Goal: Transaction & Acquisition: Book appointment/travel/reservation

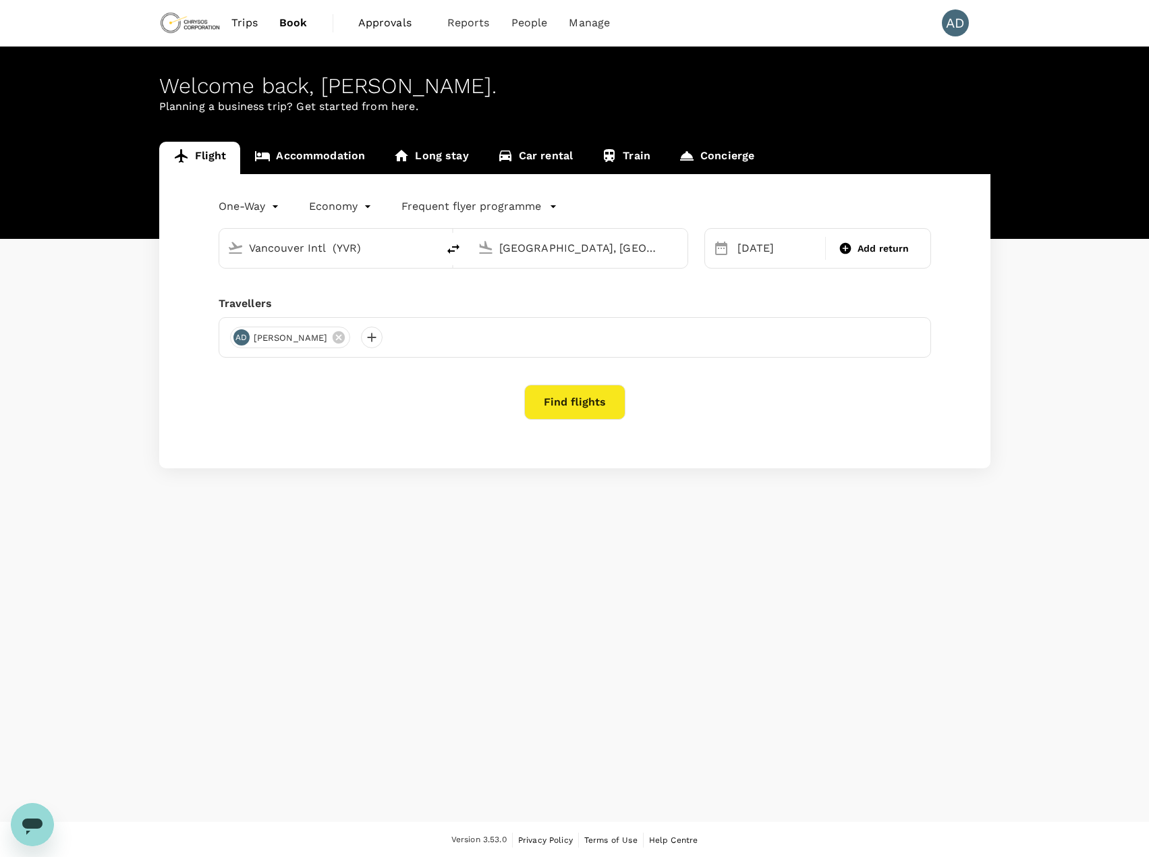
type input "Vancouver Intl (YVR)"
type input "Melbourne, Australia (any)"
type input "Vancouver Intl (YVR)"
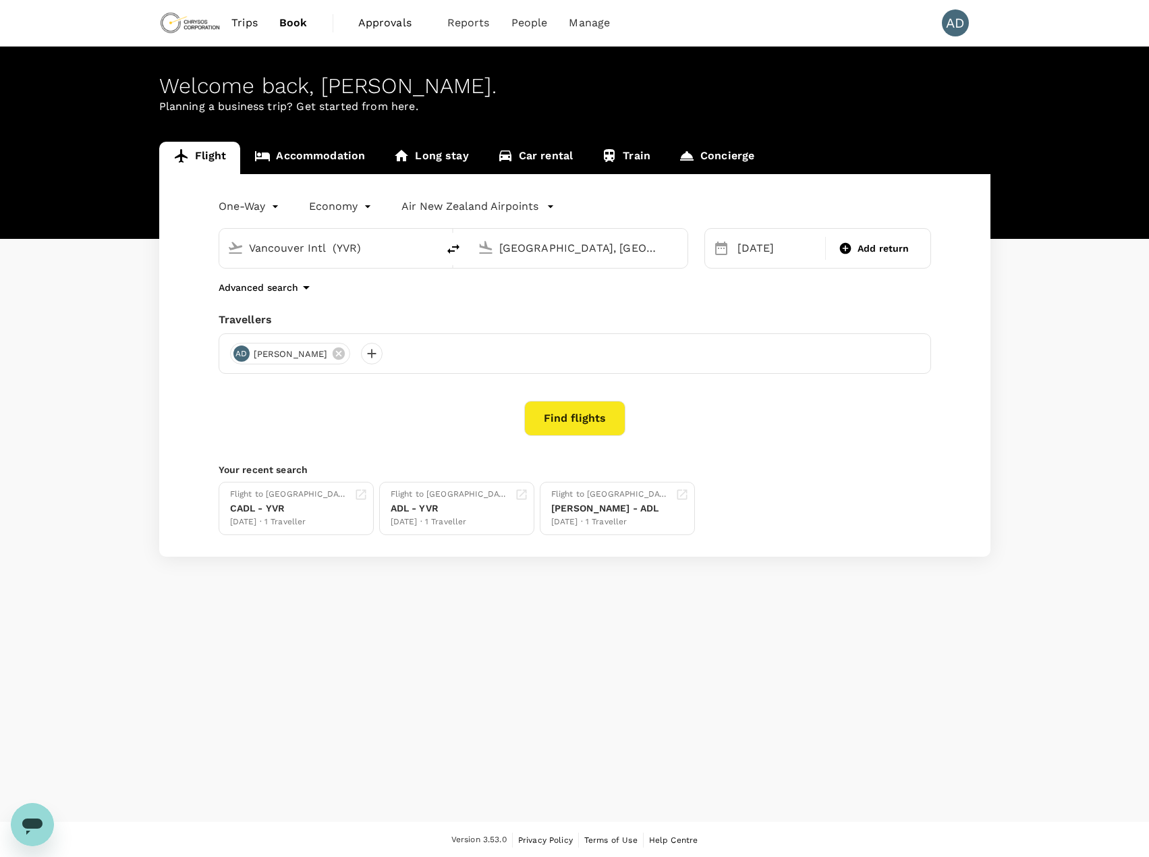
click at [514, 247] on input "Melbourne, Australia (any)" at bounding box center [579, 248] width 160 height 21
click at [493, 271] on p "[GEOGRAPHIC_DATA], [GEOGRAPHIC_DATA]" at bounding box center [599, 275] width 270 height 13
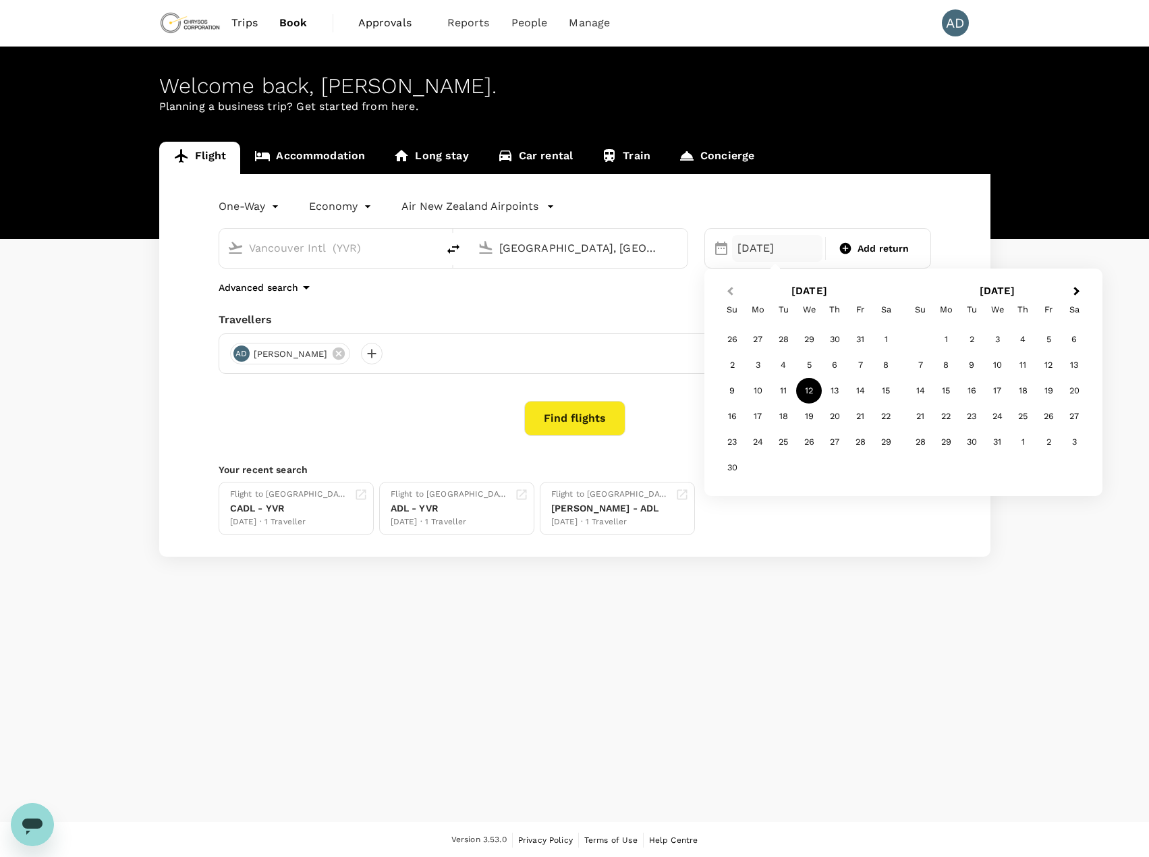
click at [730, 289] on span "Previous Month" at bounding box center [730, 292] width 0 height 16
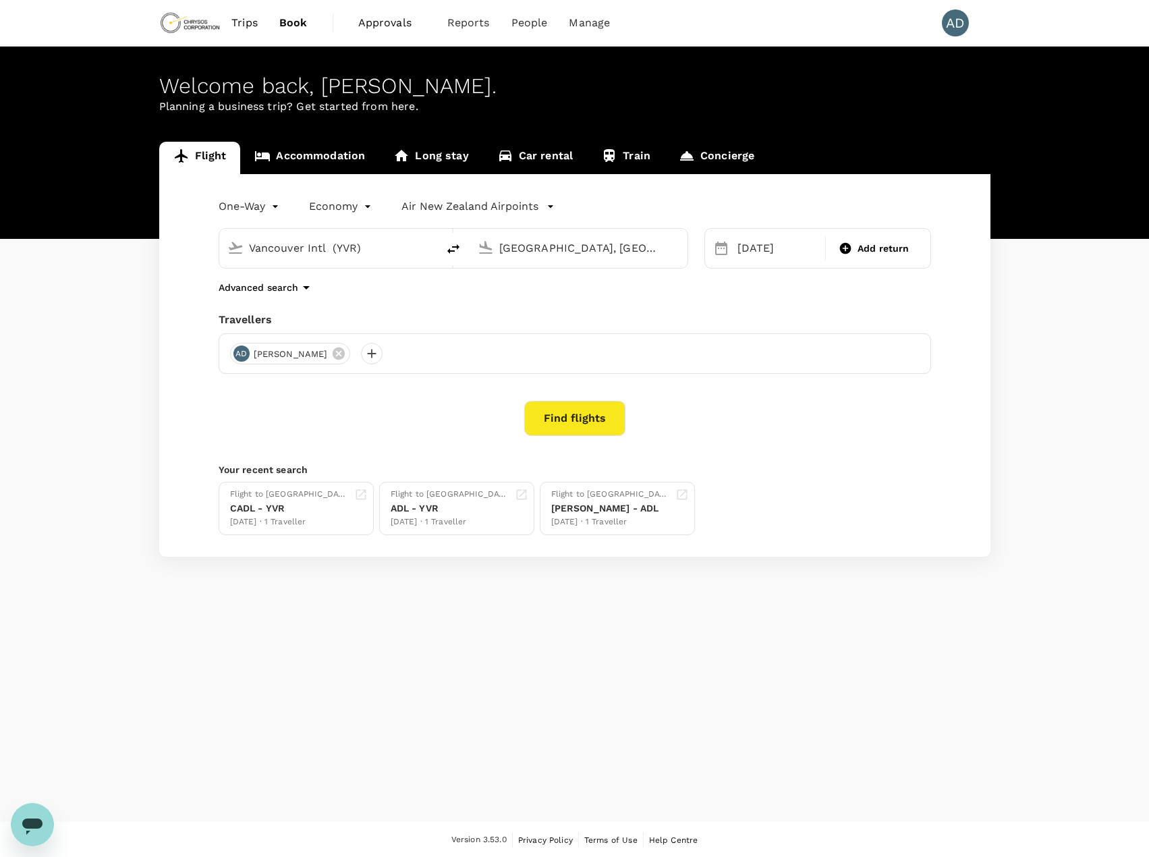
click at [561, 246] on input "Adelaide, Australia (any)" at bounding box center [579, 248] width 160 height 21
click at [520, 268] on li "Melbourne, Australia" at bounding box center [590, 276] width 310 height 22
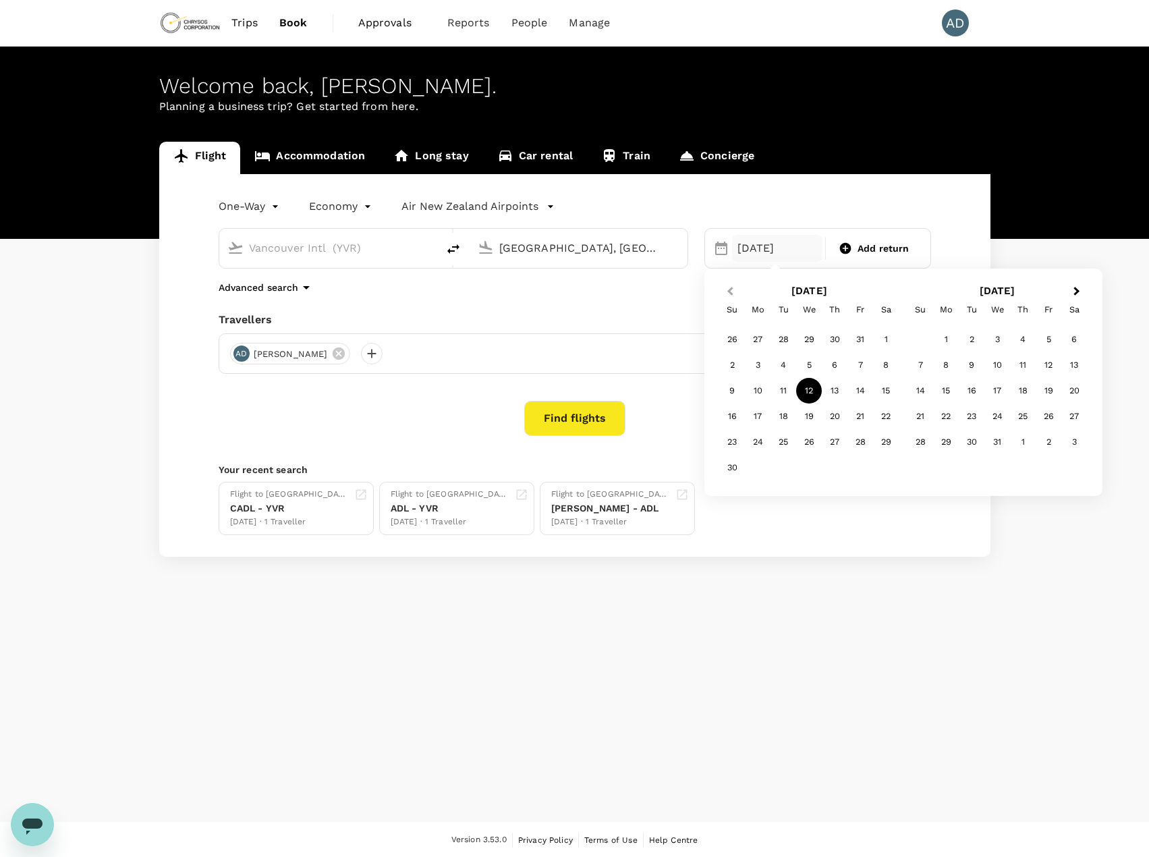
type input "Melbourne, Australia (any)"
click at [730, 291] on span "Previous Month" at bounding box center [730, 292] width 0 height 16
click at [812, 443] on div "29" at bounding box center [809, 442] width 26 height 26
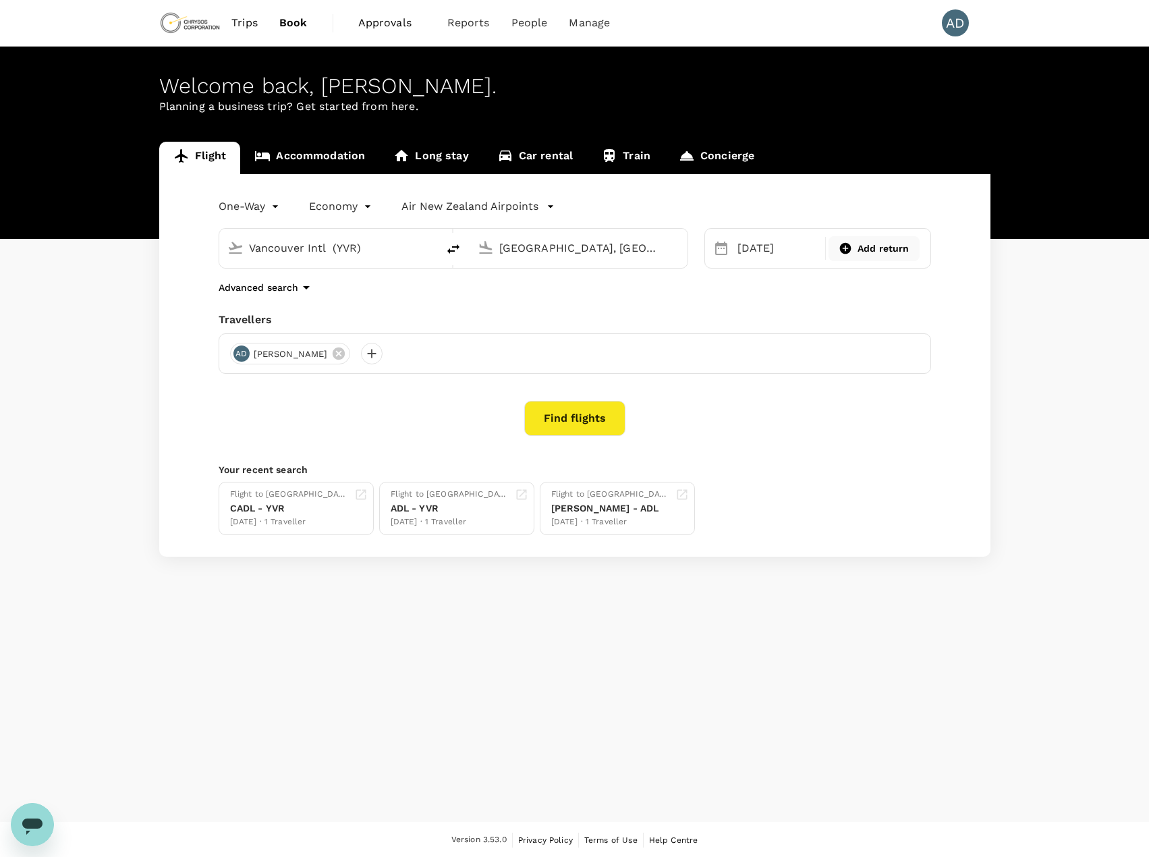
click at [878, 253] on span "Add return" at bounding box center [884, 249] width 52 height 14
click at [878, 253] on p "Return" at bounding box center [857, 248] width 69 height 16
click at [592, 294] on div "Advanced search" at bounding box center [575, 287] width 713 height 16
click at [261, 286] on p "Advanced search" at bounding box center [259, 287] width 80 height 13
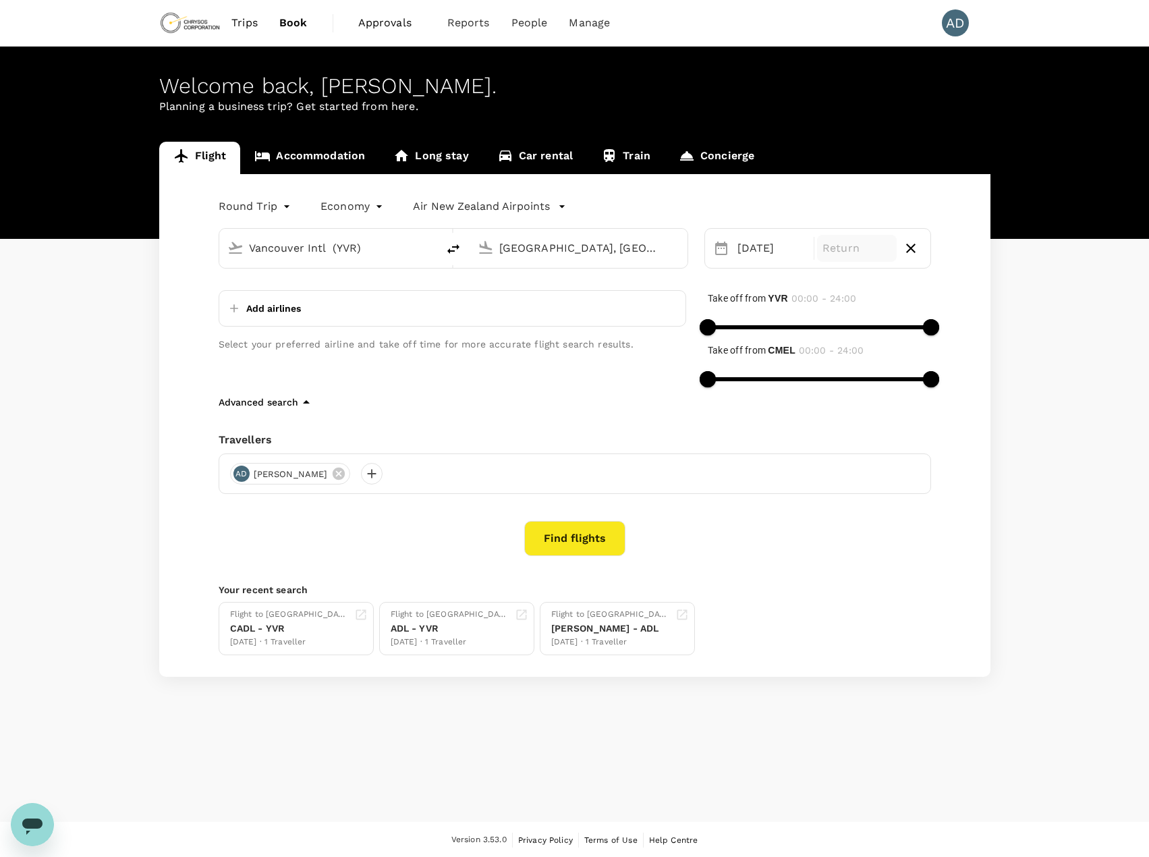
click at [184, 289] on div "Round Trip roundtrip Economy economy Air New Zealand Airpoints Vancouver Intl (…" at bounding box center [574, 425] width 831 height 503
click at [233, 399] on p "Advanced search" at bounding box center [259, 401] width 80 height 13
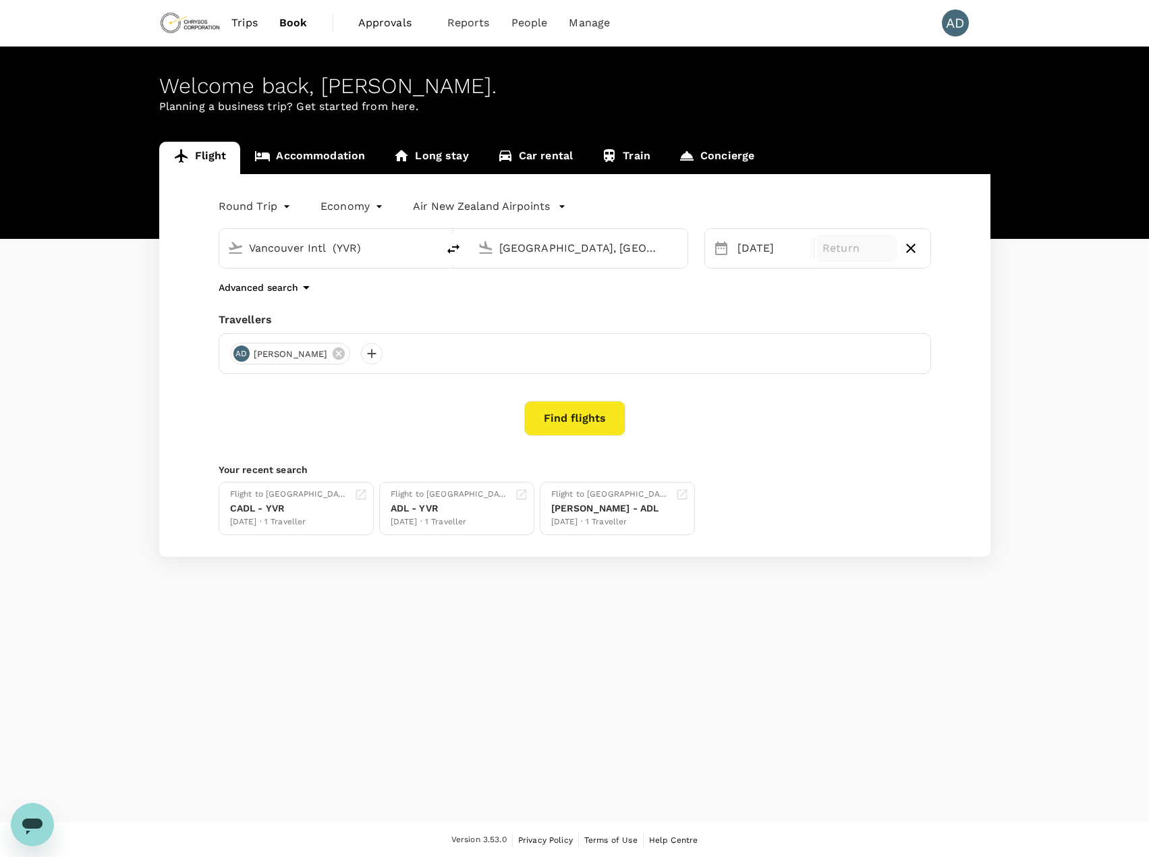
click at [269, 204] on body "Trips Book Approvals 0 Reports People Manage AD Welcome back , Amanda . Plannin…" at bounding box center [574, 429] width 1149 height 858
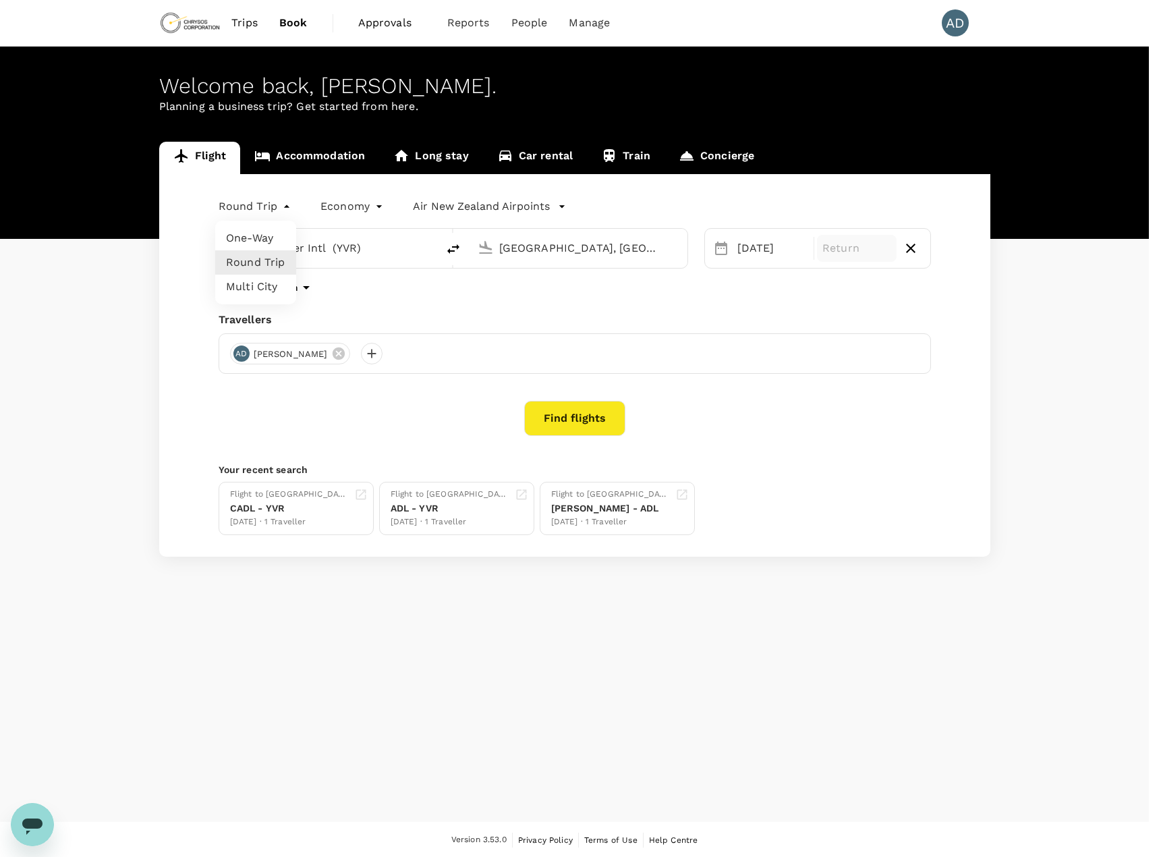
click at [252, 286] on li "Multi City" at bounding box center [255, 287] width 81 height 24
type input "multicity"
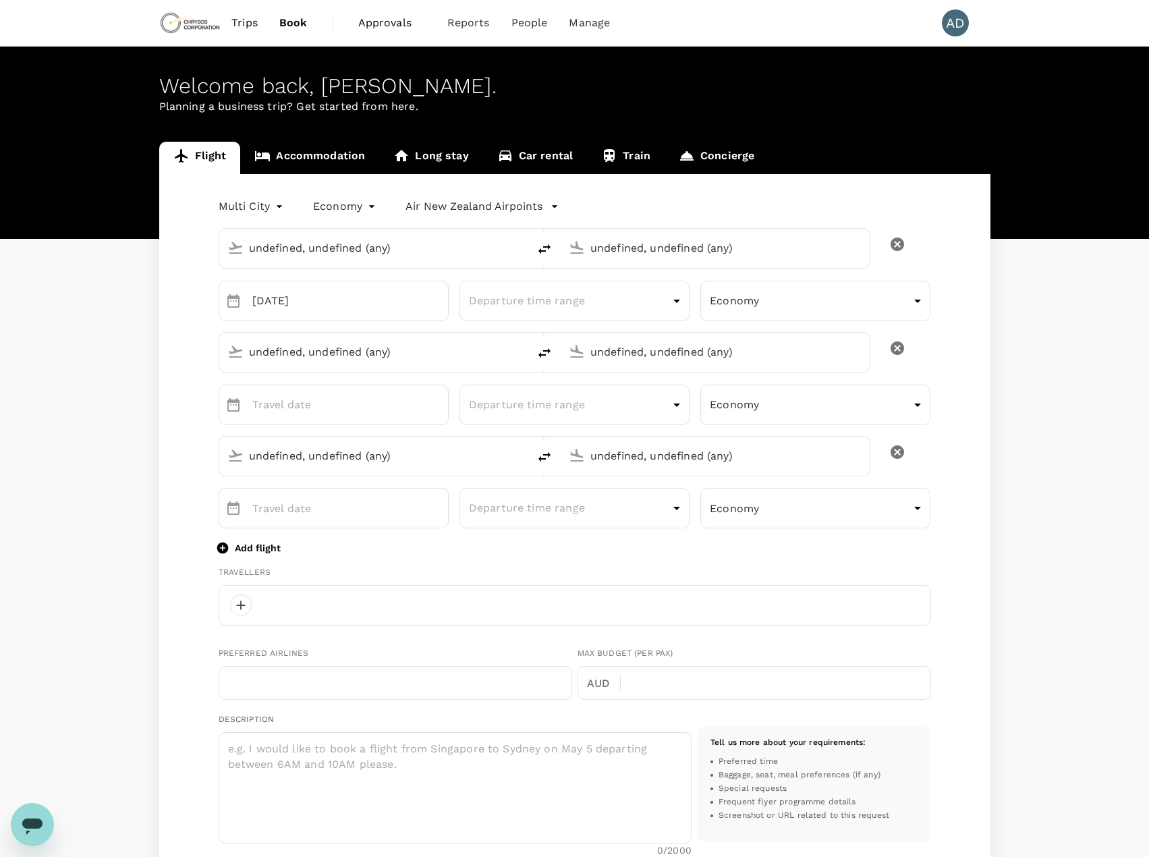
type input "Vancouver Intl (YVR)"
type input "Melbourne, Australia (any)"
type input "Vancouver Intl (YVR)"
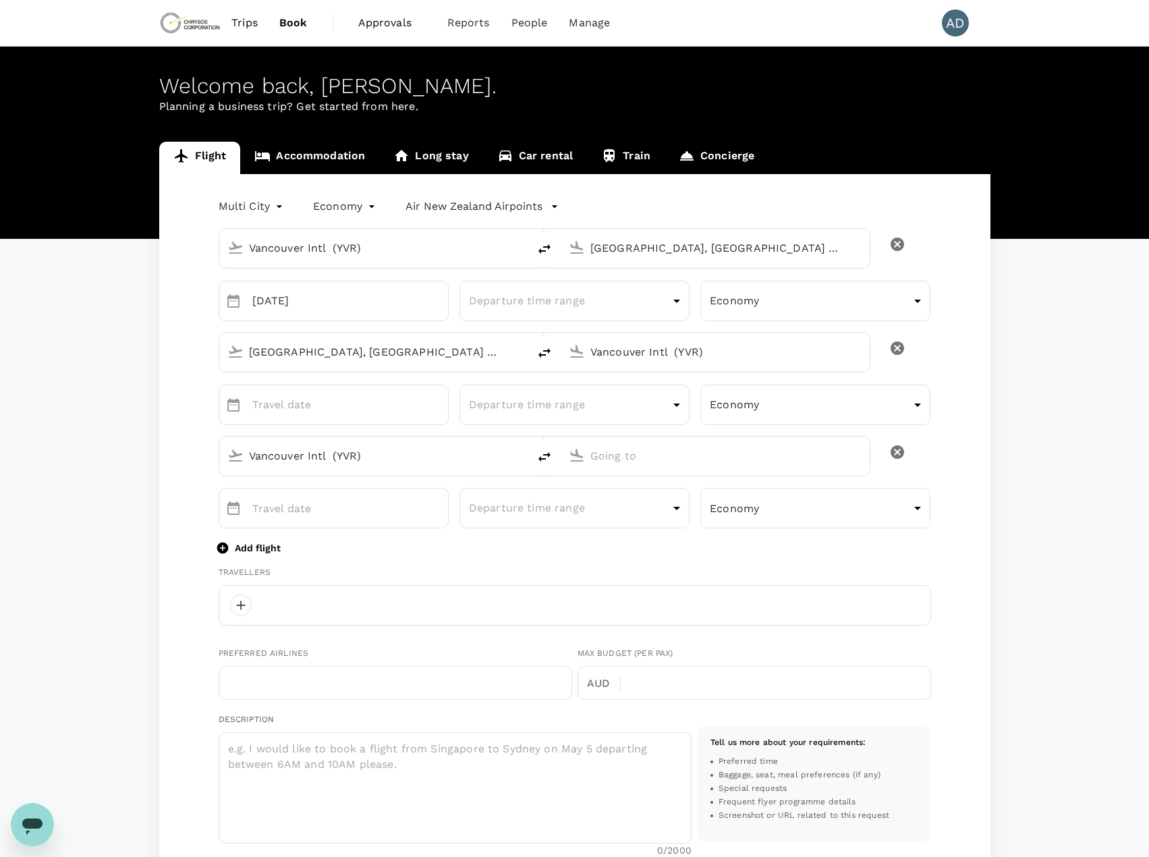
type input "amanda.doffing@chrysoscorp.com"
type input "1"
type input "7785542066"
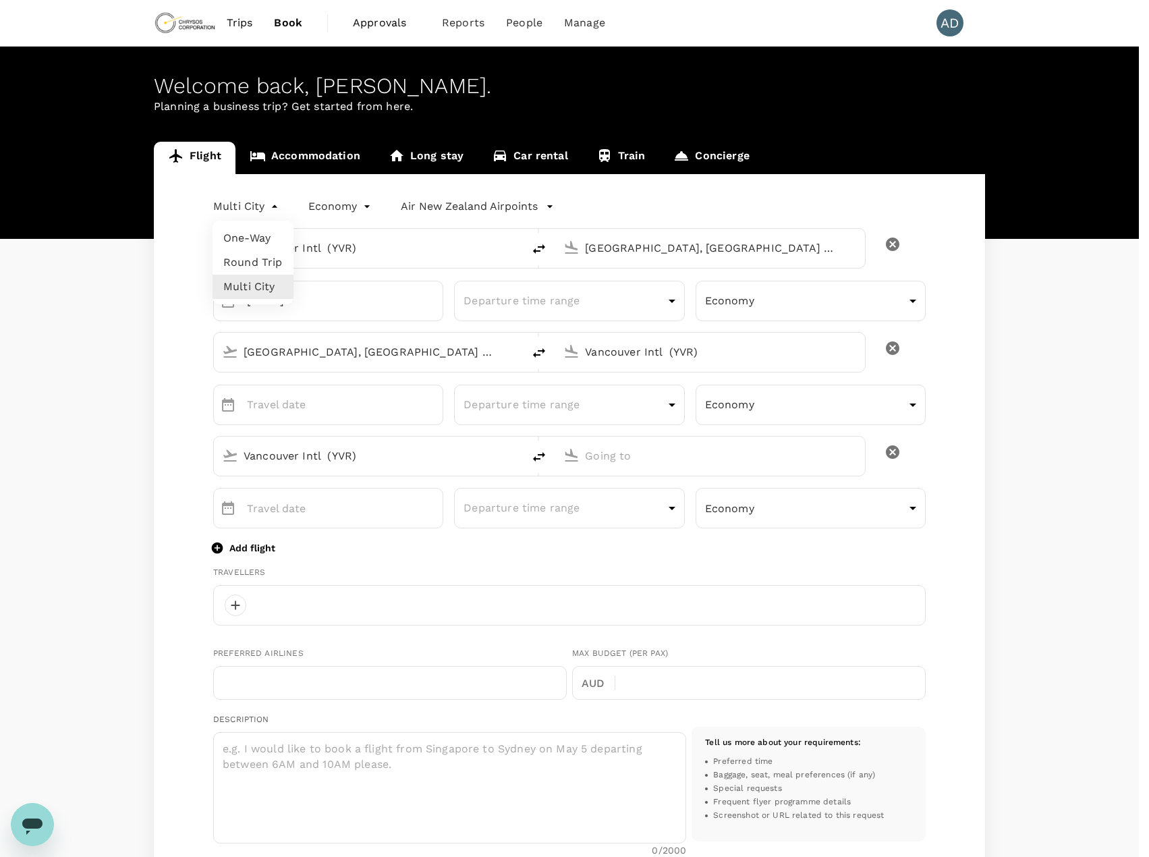
click at [248, 208] on body "Trips Book Approvals 0 Reports People Manage AD Welcome back , Amanda . Plannin…" at bounding box center [574, 691] width 1149 height 1382
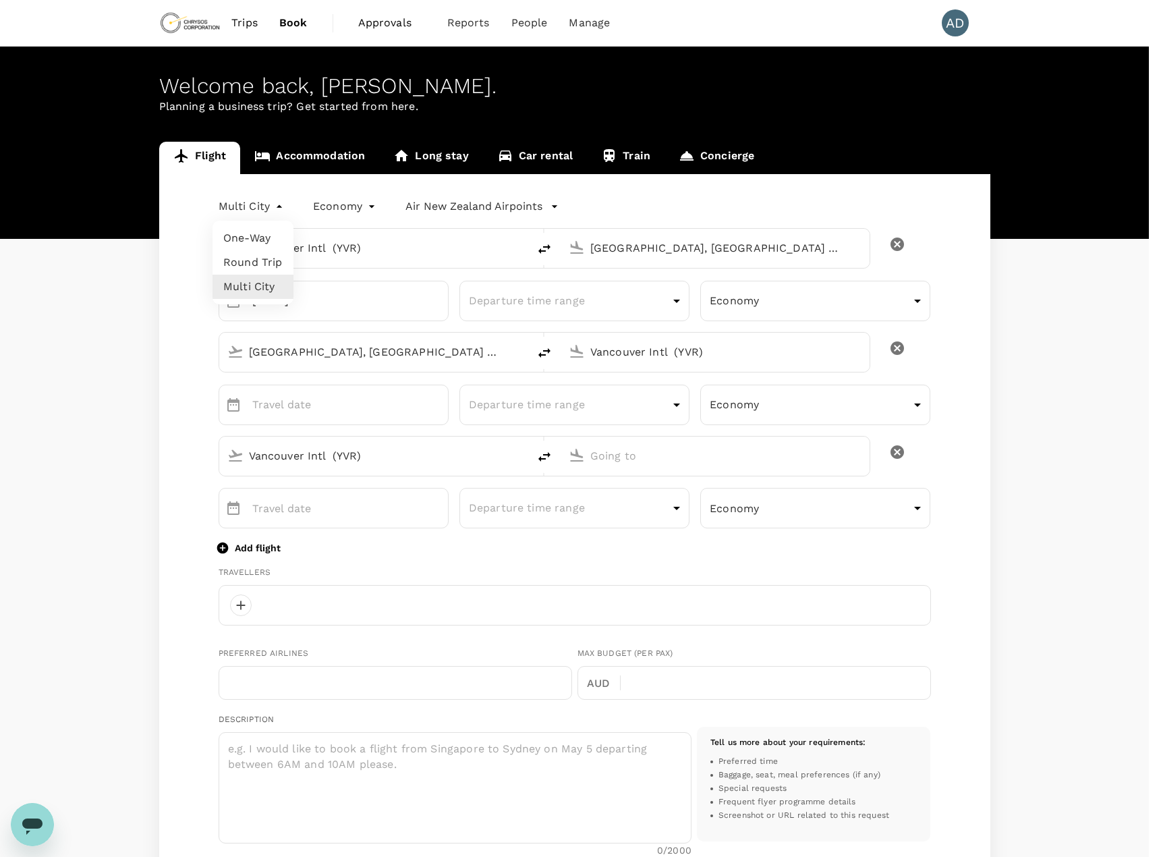
click at [233, 233] on li "One-Way" at bounding box center [253, 238] width 81 height 24
type input "oneway"
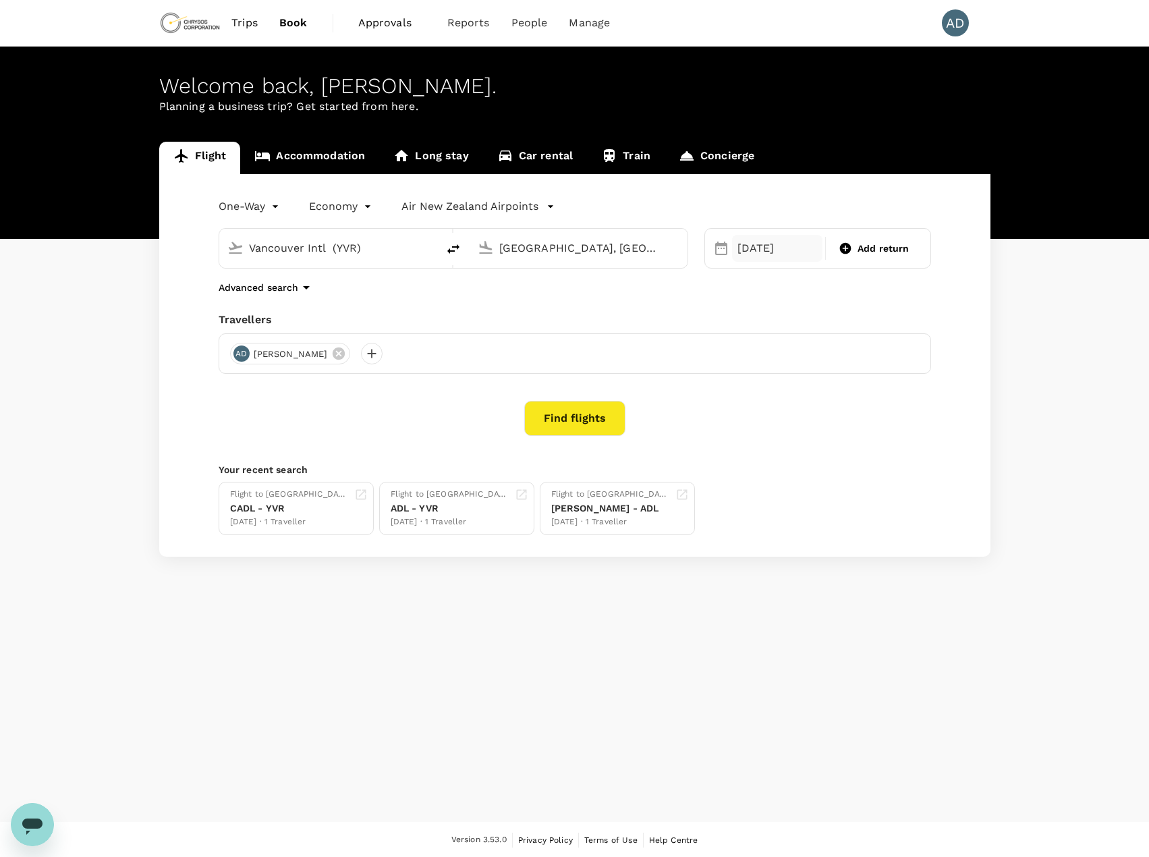
click at [760, 253] on div "29 Oct" at bounding box center [777, 248] width 91 height 27
click at [460, 410] on div "Find flights" at bounding box center [575, 418] width 713 height 35
click at [570, 412] on button "Find flights" at bounding box center [574, 418] width 101 height 35
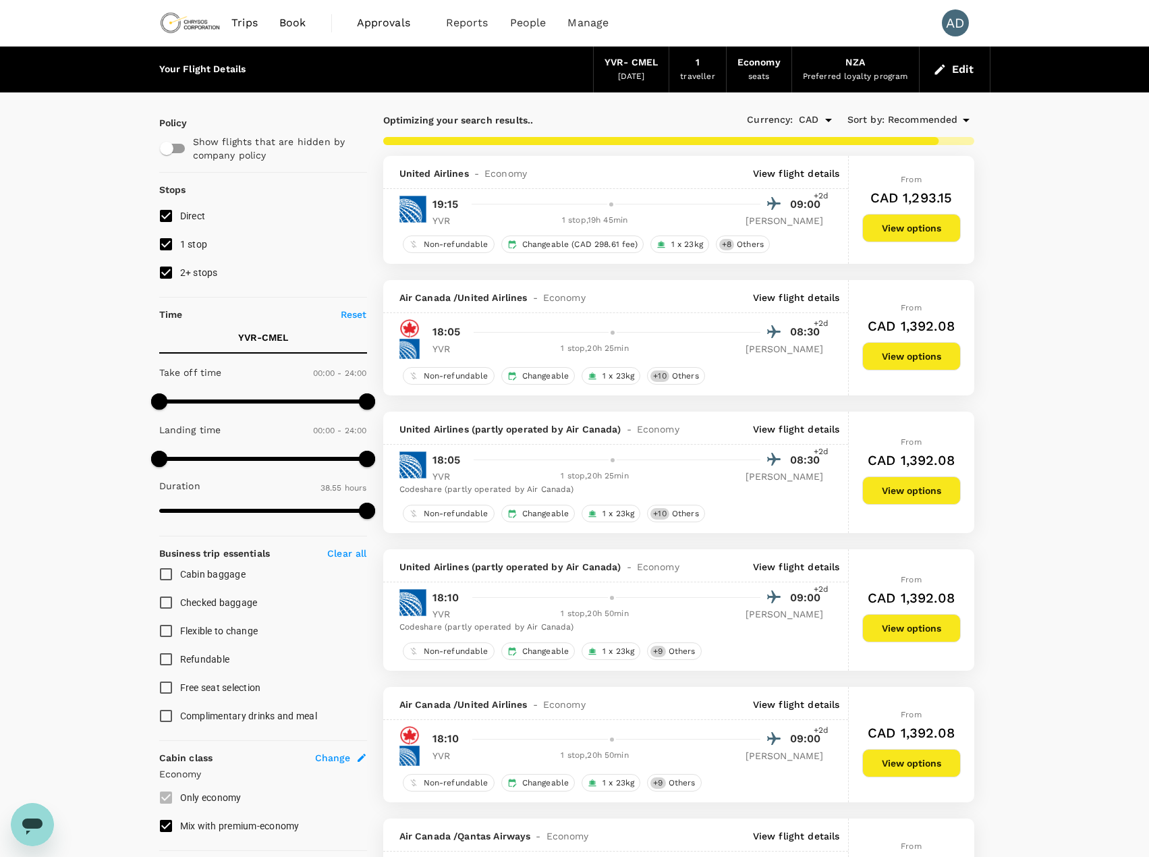
type input "3110"
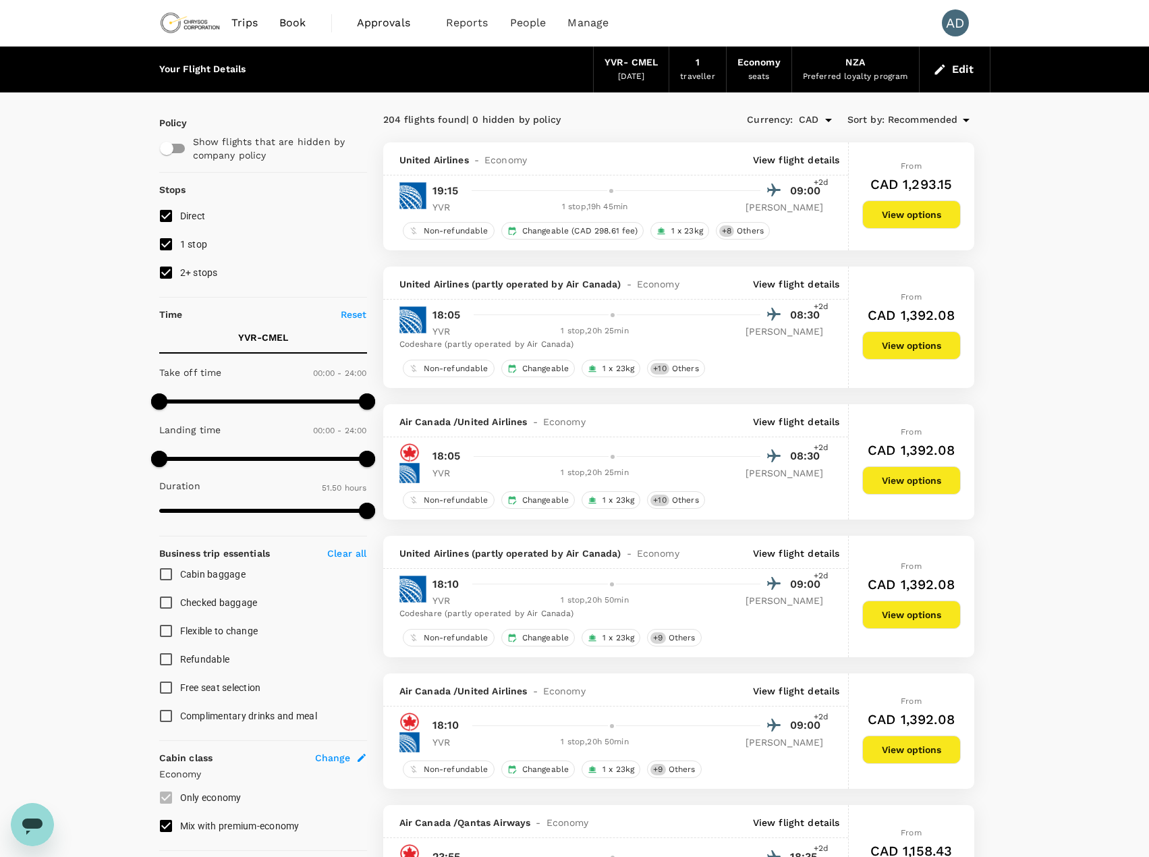
click at [163, 273] on input "2+ stops" at bounding box center [166, 272] width 28 height 28
checkbox input "false"
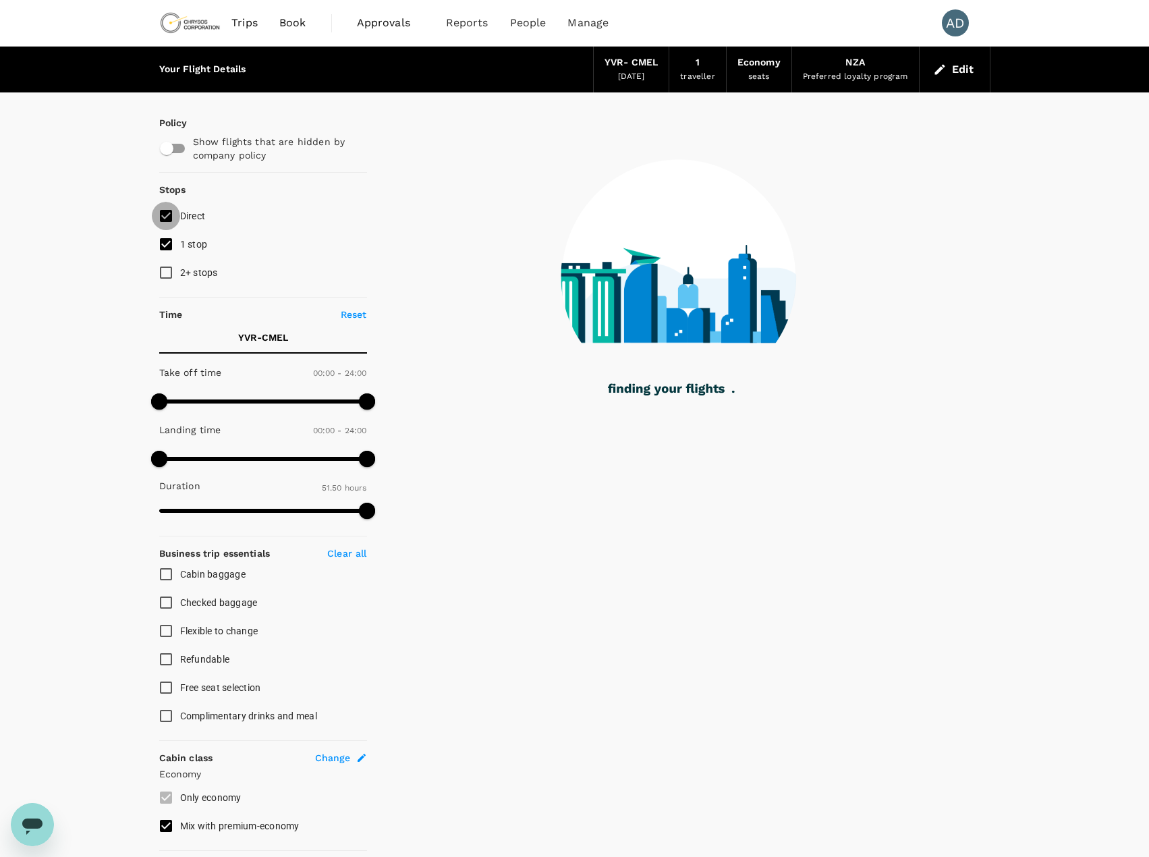
click at [169, 216] on input "Direct" at bounding box center [166, 216] width 28 height 28
checkbox input "false"
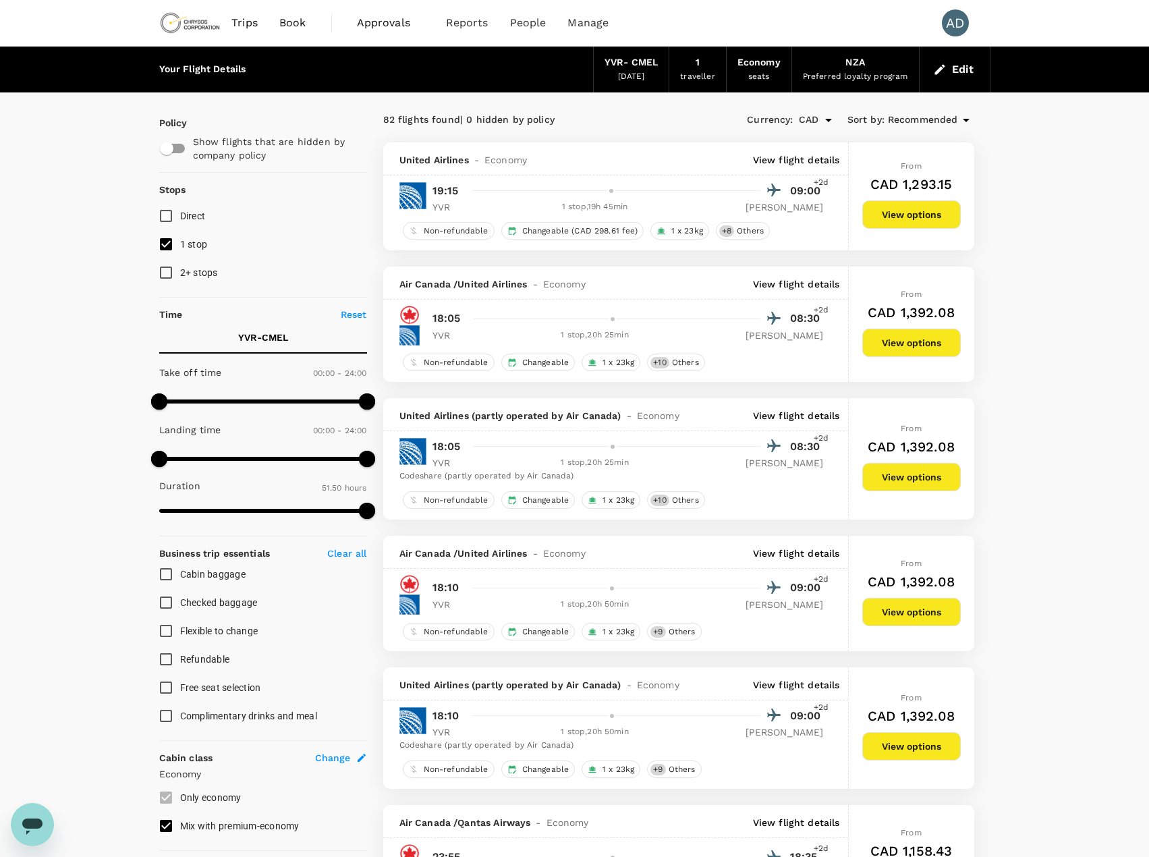
click at [816, 159] on p "View flight details" at bounding box center [796, 159] width 87 height 13
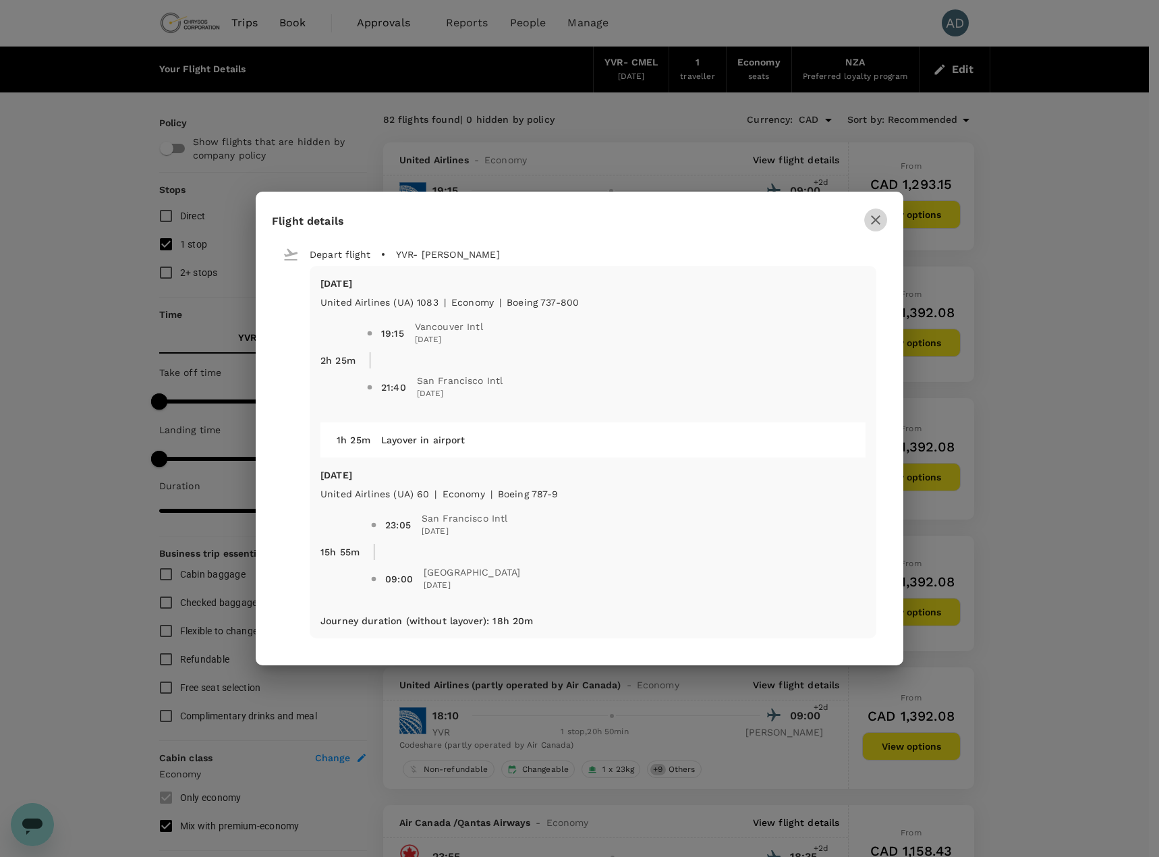
click at [876, 219] on icon "button" at bounding box center [876, 220] width 16 height 16
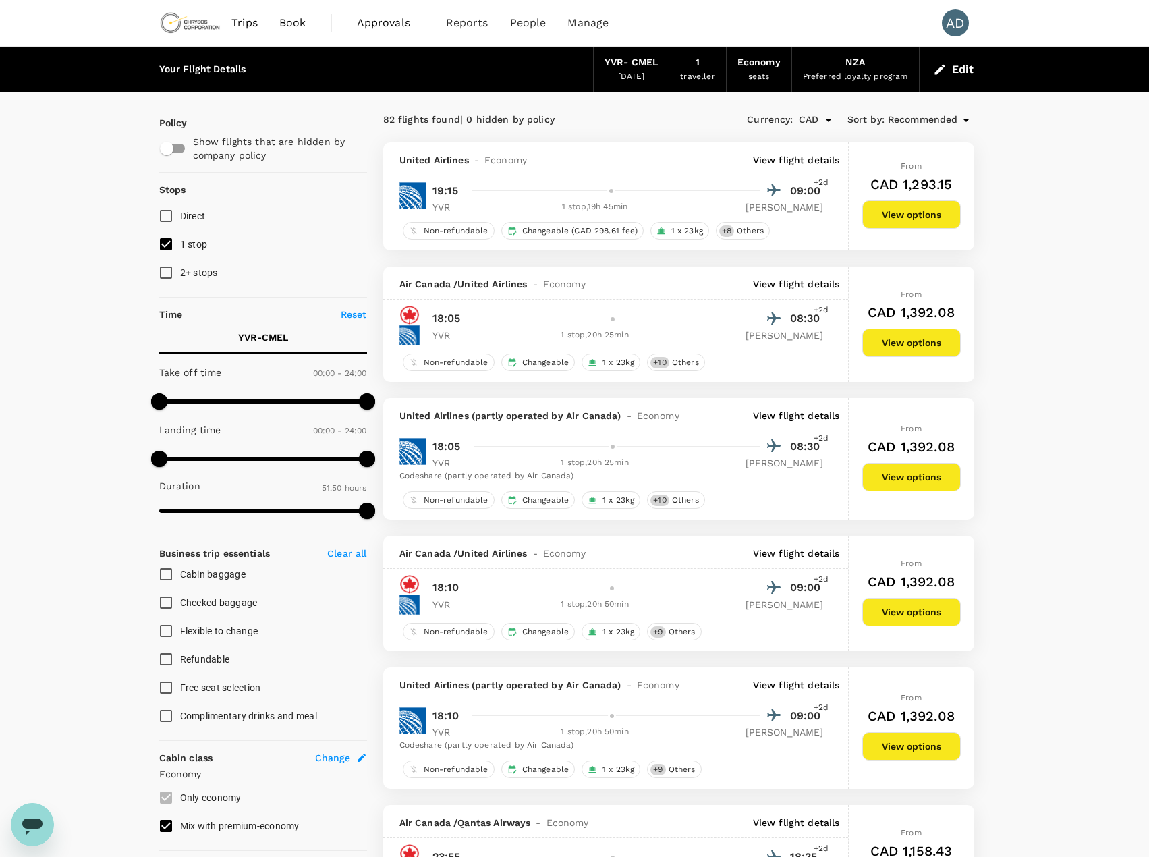
click at [799, 284] on p "View flight details" at bounding box center [796, 283] width 87 height 13
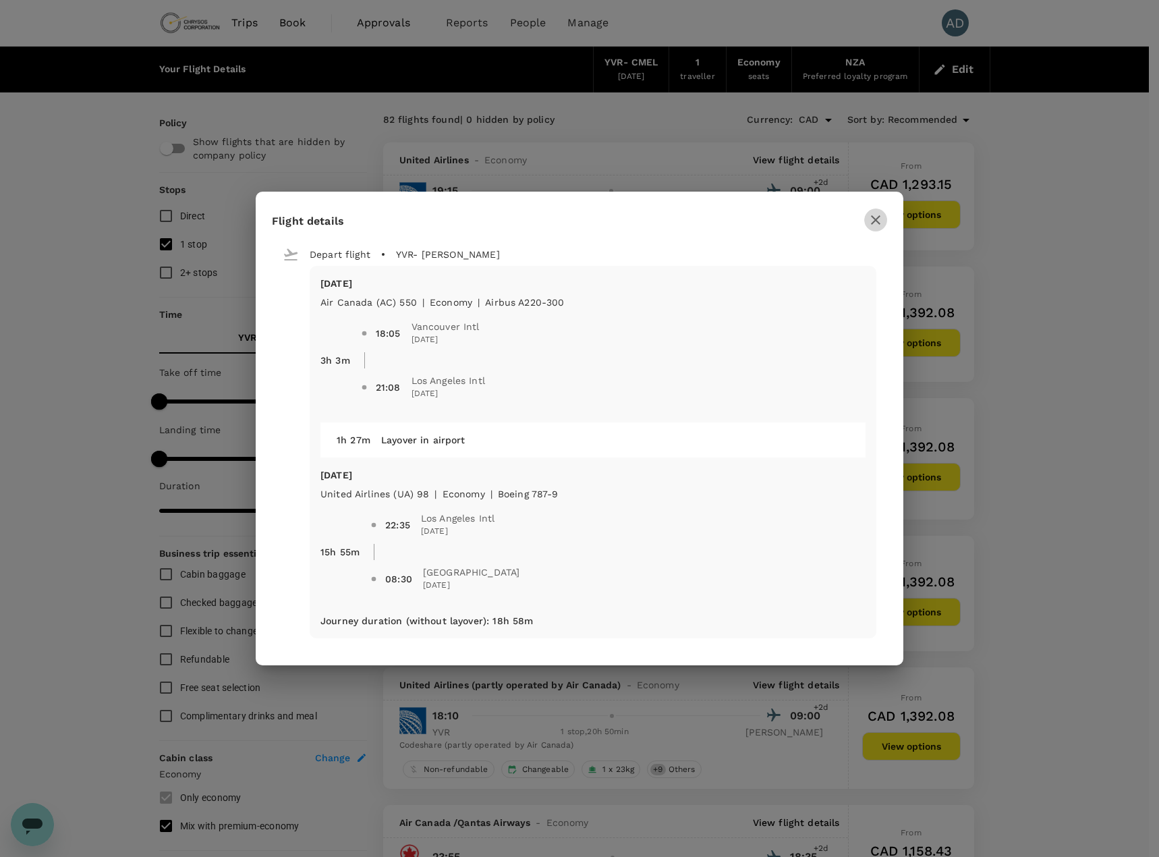
click at [879, 217] on icon "button" at bounding box center [875, 219] width 9 height 9
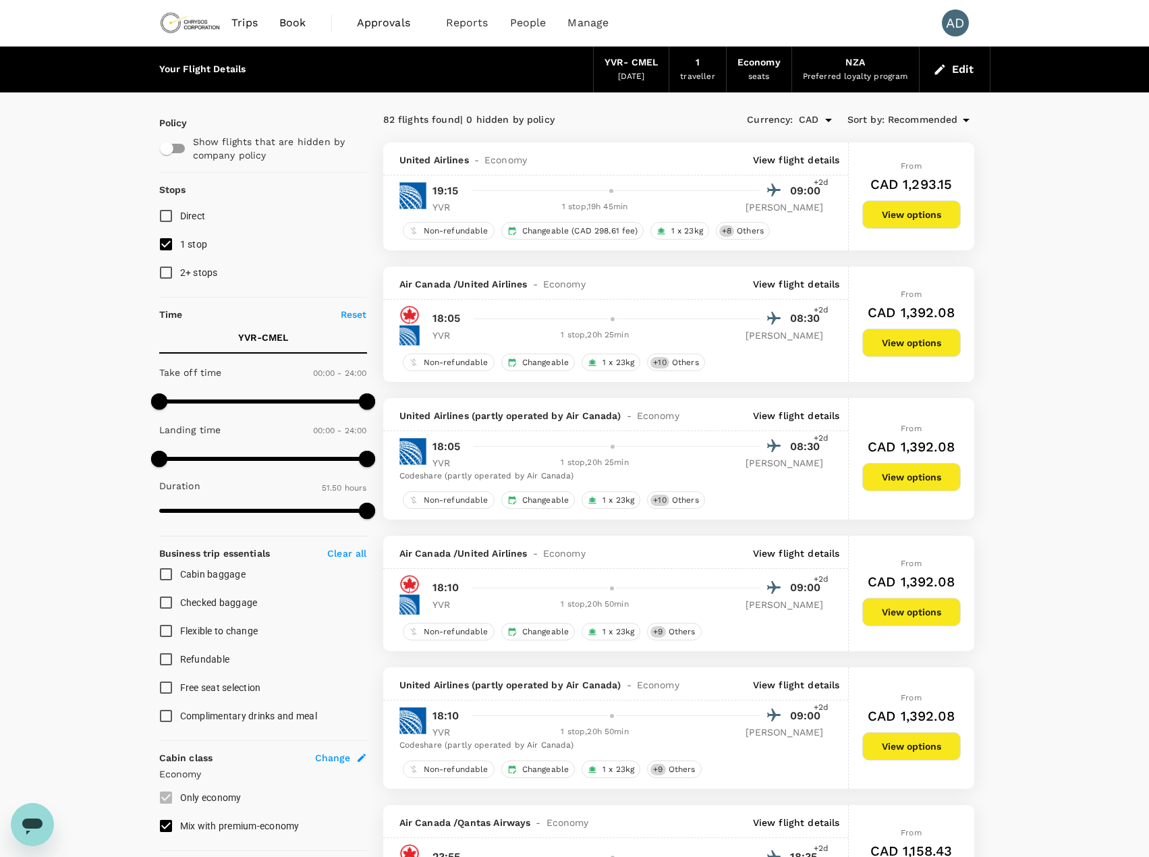
click at [810, 418] on p "View flight details" at bounding box center [796, 415] width 87 height 13
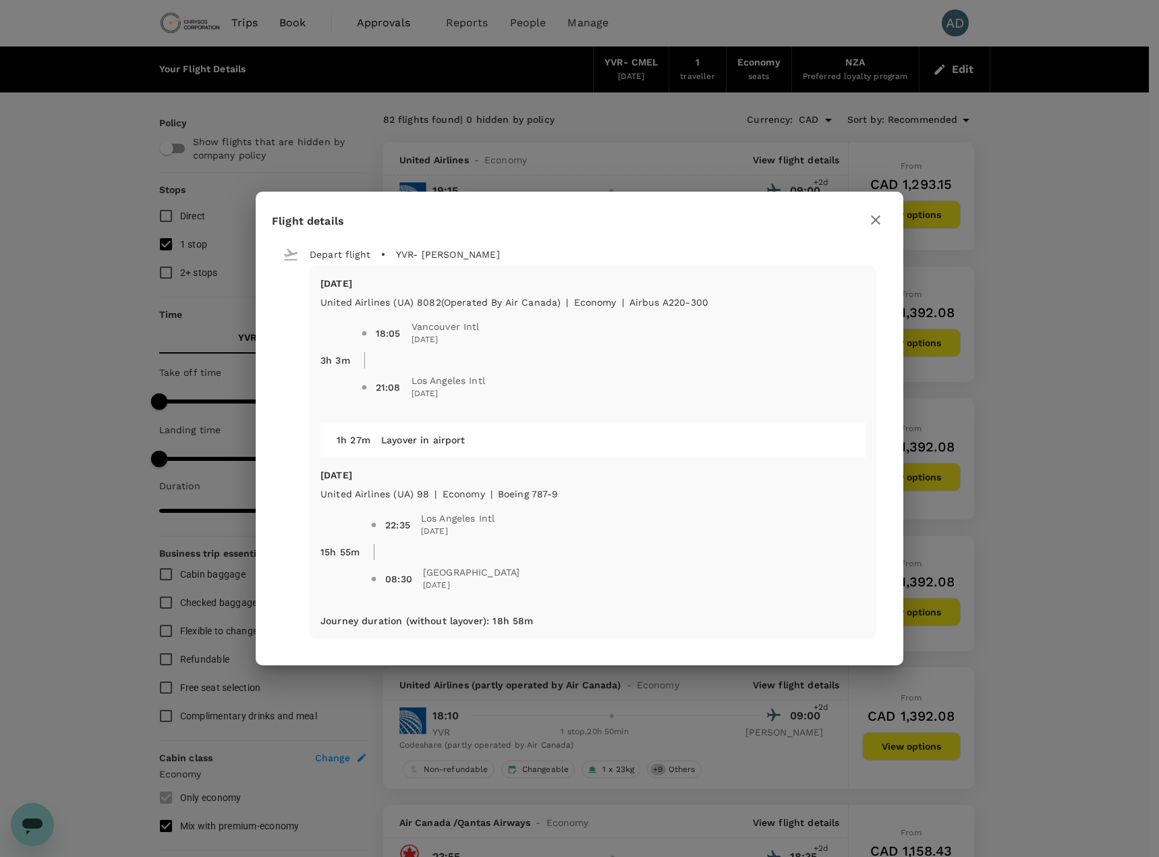
click at [866, 223] on button "button" at bounding box center [875, 220] width 23 height 23
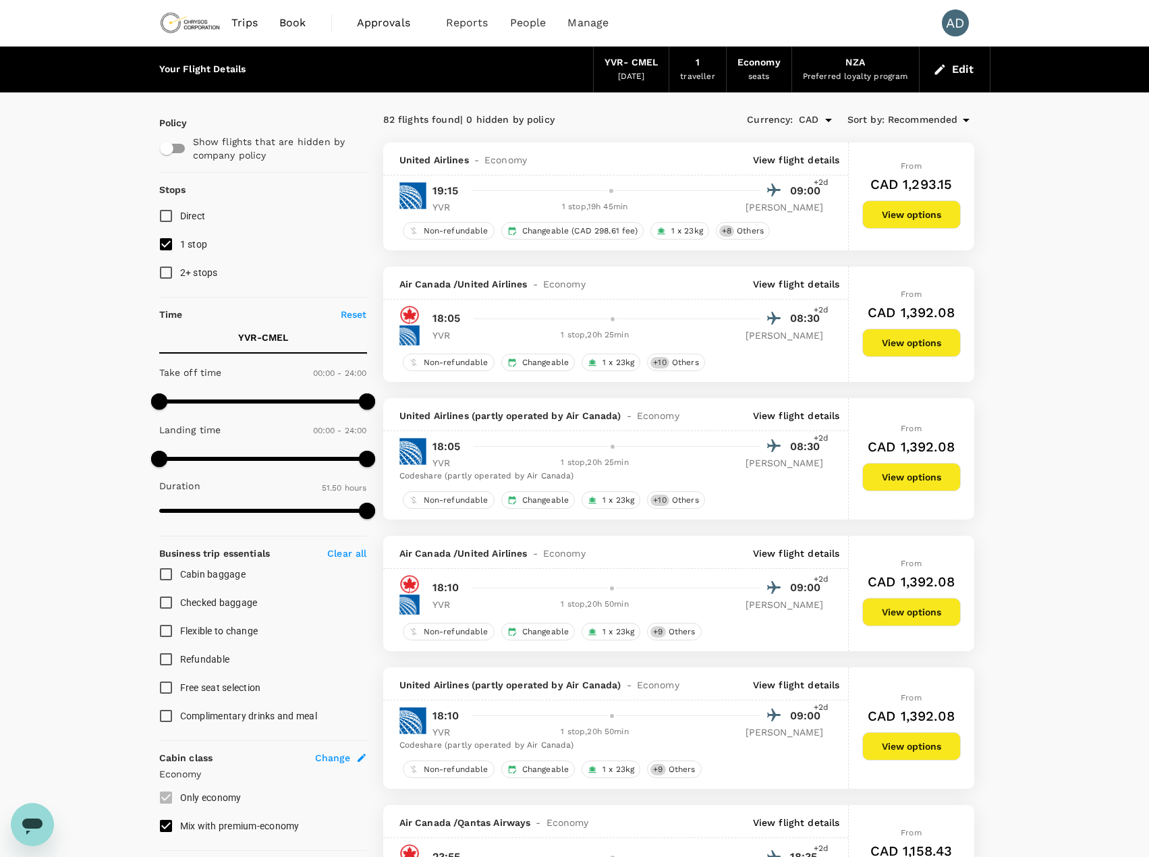
click at [792, 556] on p "View flight details" at bounding box center [796, 553] width 87 height 13
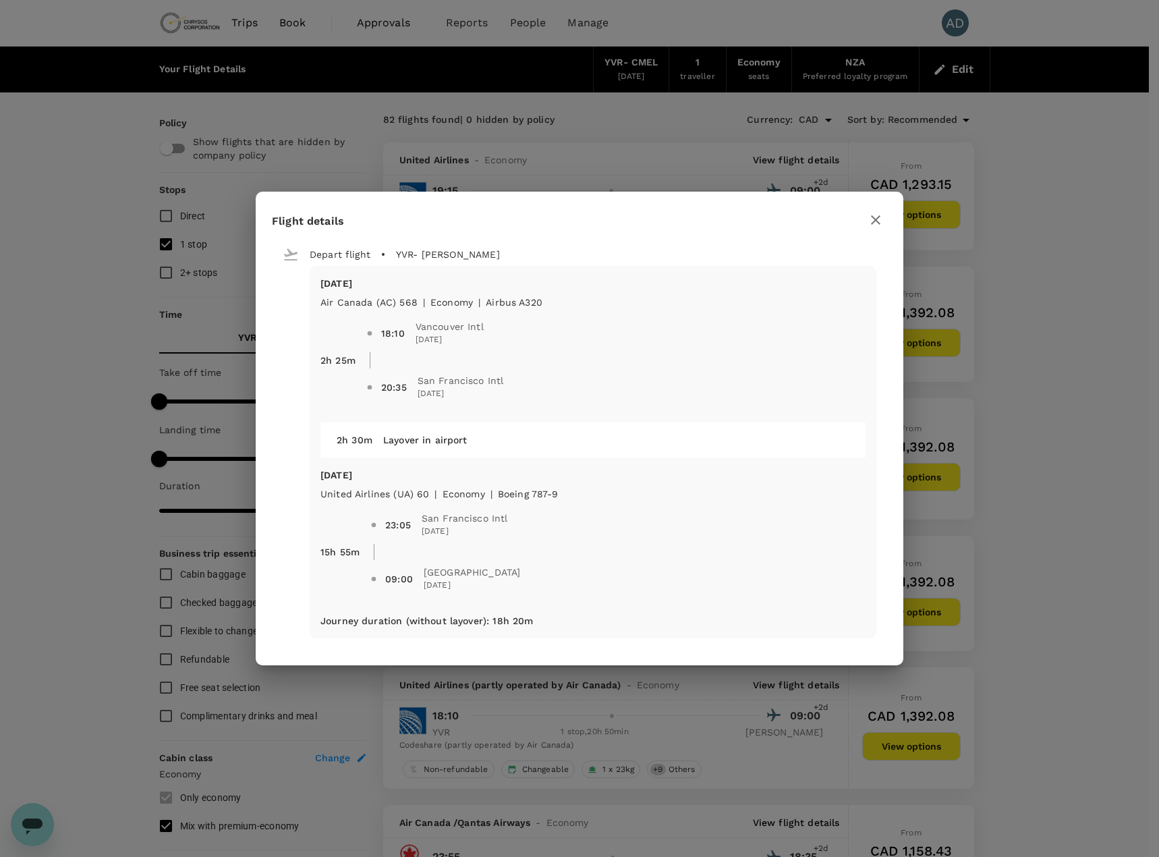
click at [877, 218] on icon "button" at bounding box center [875, 219] width 9 height 9
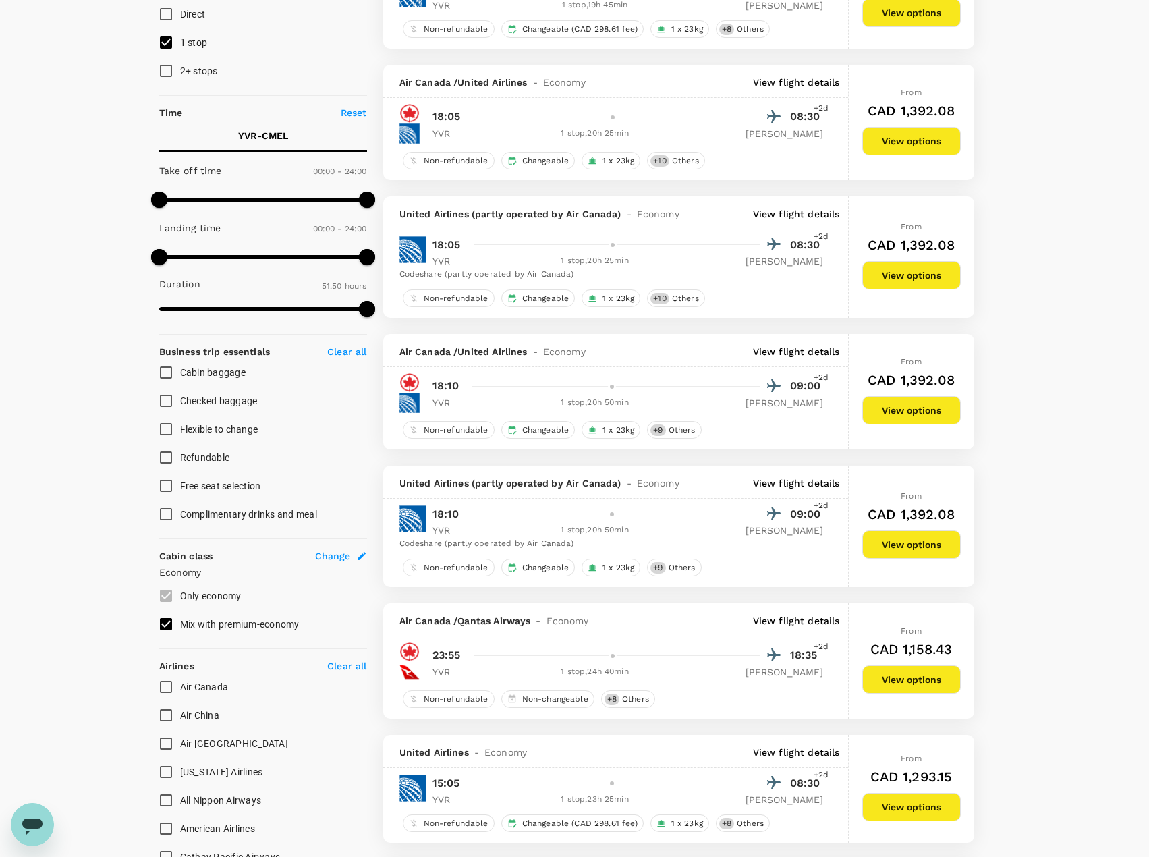
scroll to position [202, 0]
click at [800, 623] on p "View flight details" at bounding box center [796, 619] width 87 height 13
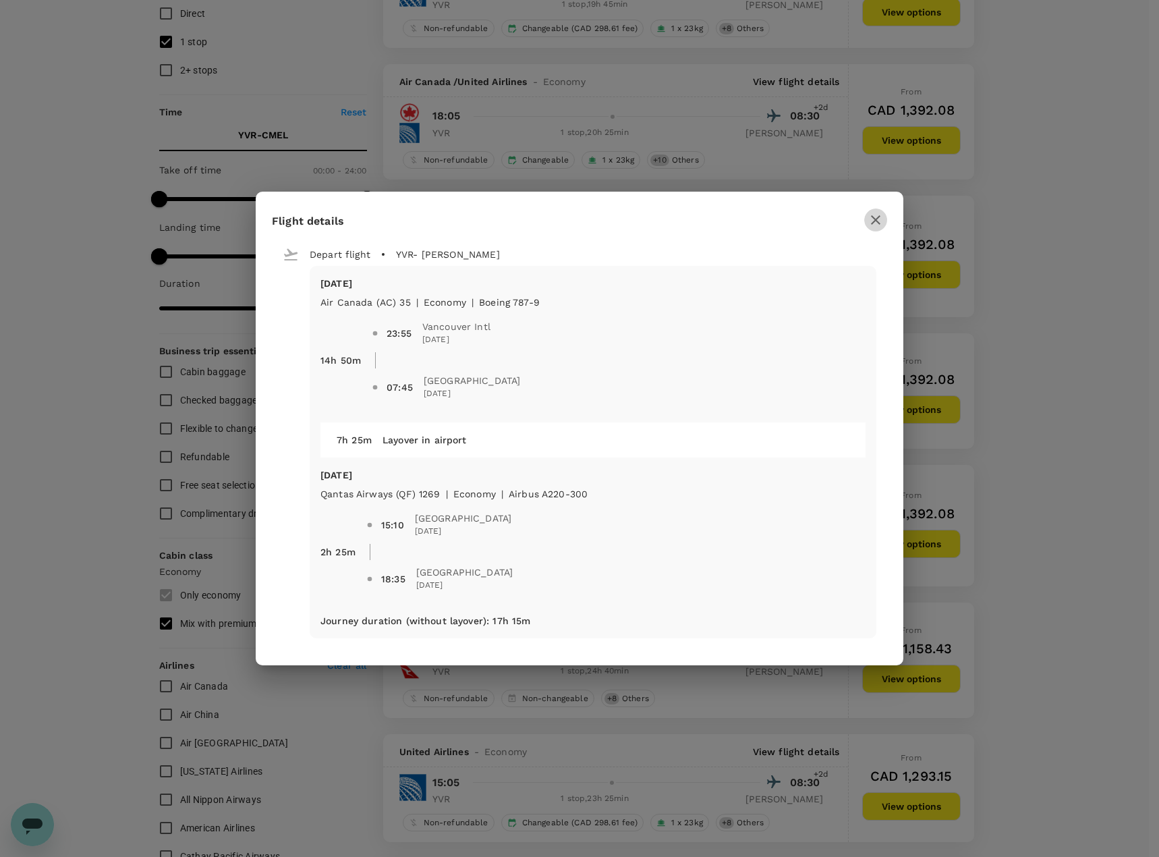
click at [879, 219] on icon "button" at bounding box center [876, 220] width 16 height 16
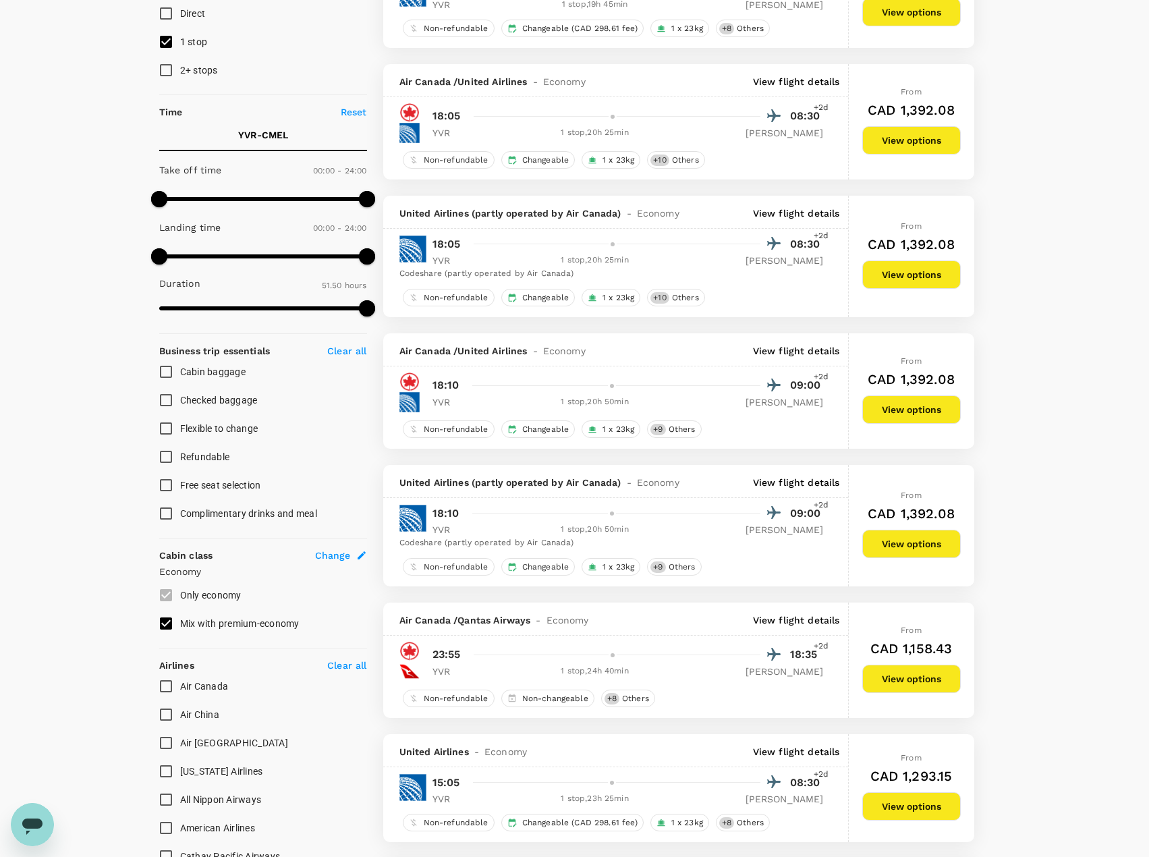
click at [771, 350] on p "View flight details" at bounding box center [796, 350] width 87 height 13
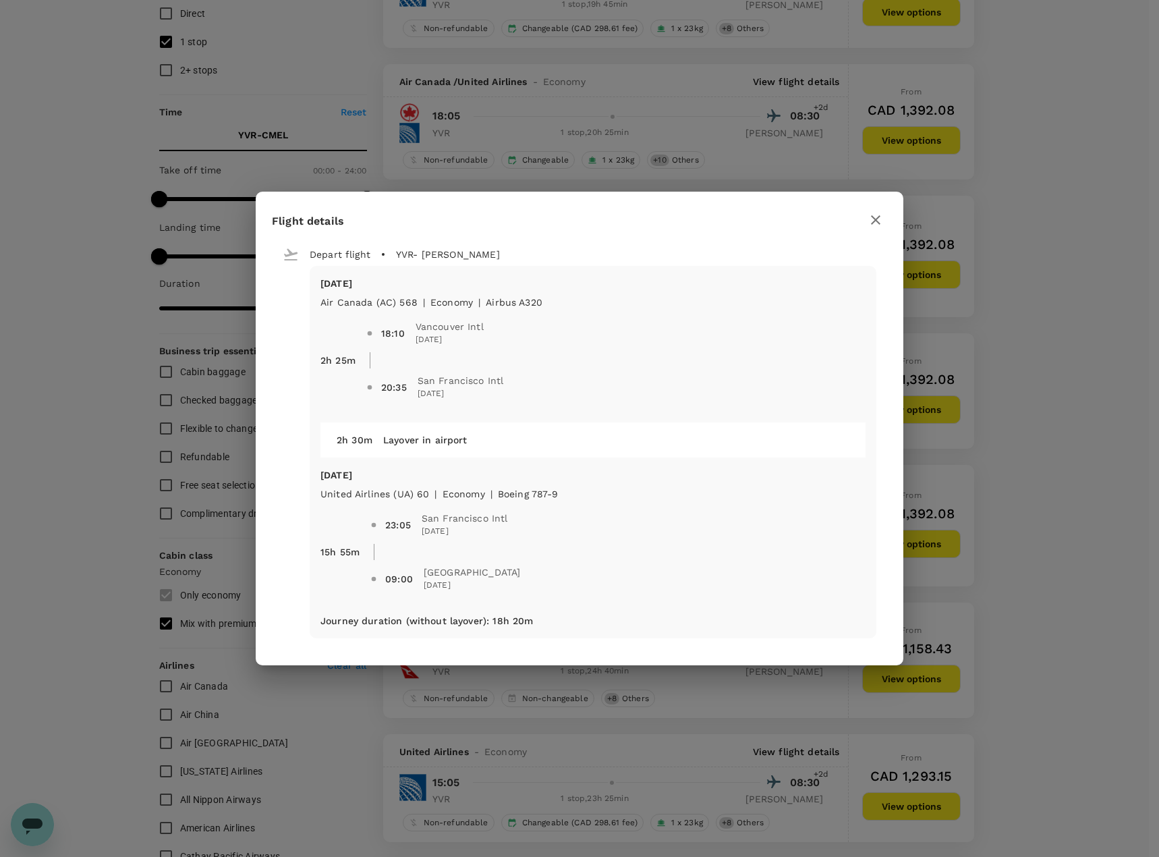
click at [877, 218] on icon "button" at bounding box center [875, 219] width 9 height 9
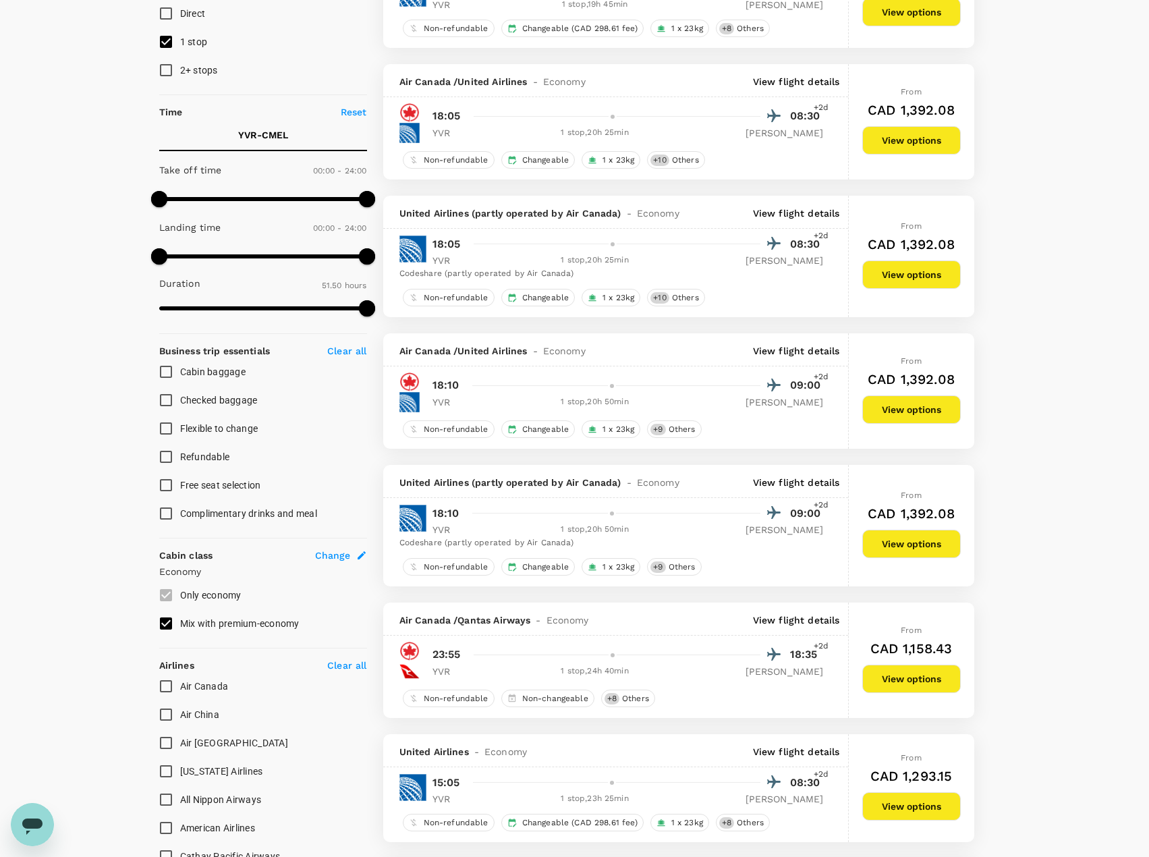
click at [801, 354] on p "View flight details" at bounding box center [796, 350] width 87 height 13
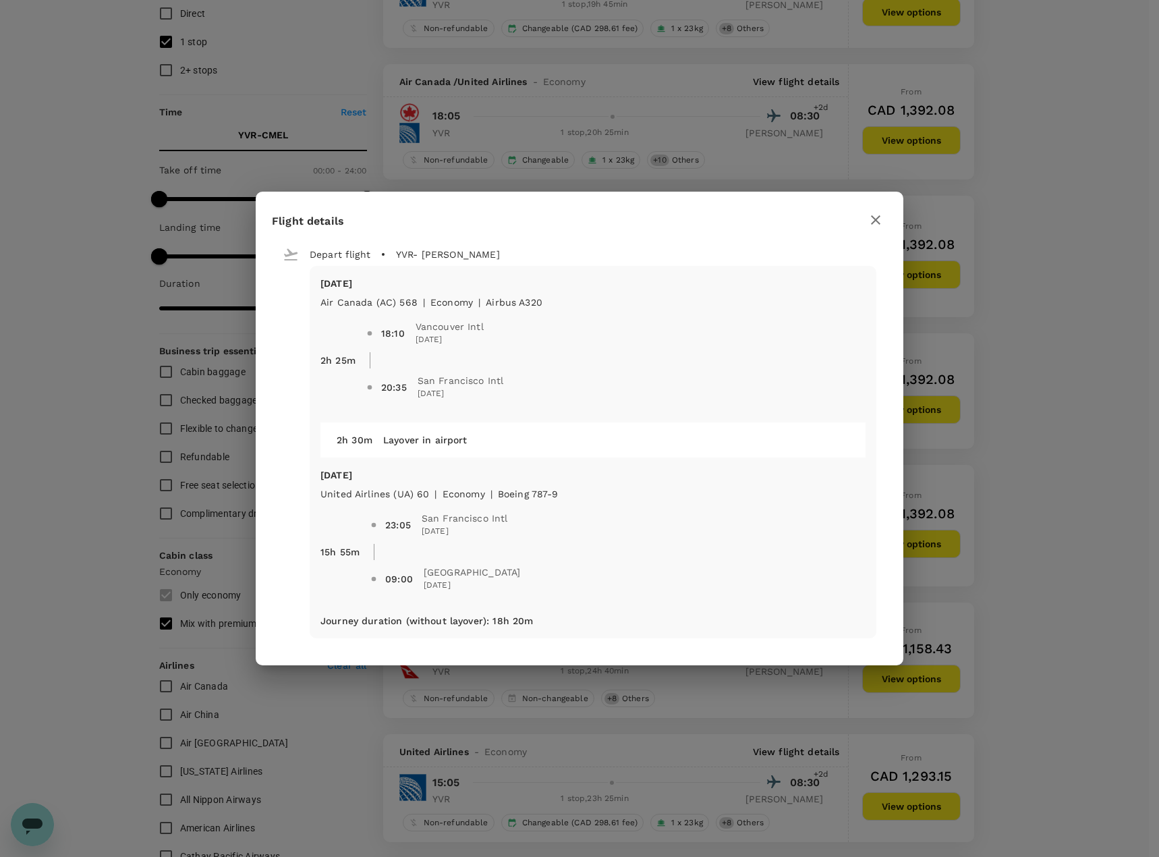
click at [878, 224] on icon "button" at bounding box center [876, 220] width 16 height 16
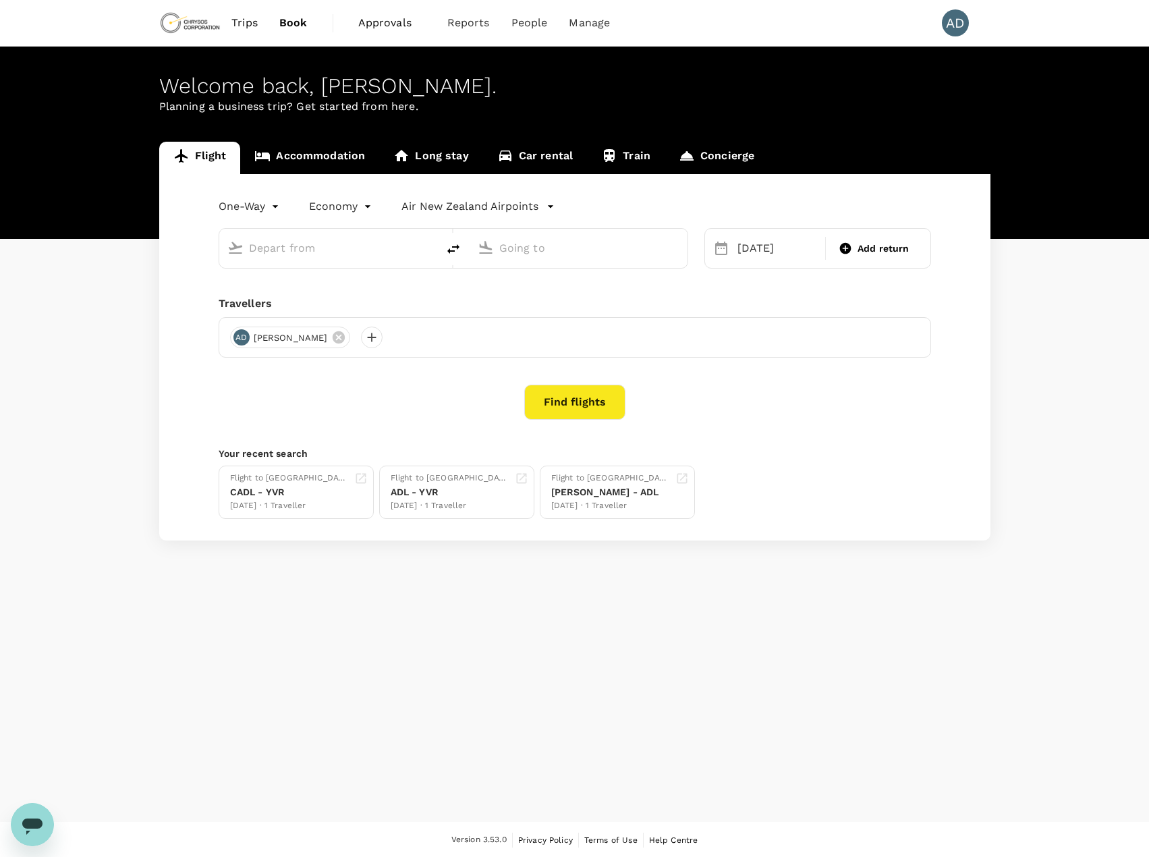
type input "Vancouver Intl (YVR)"
type input "Melbourne, Australia (any)"
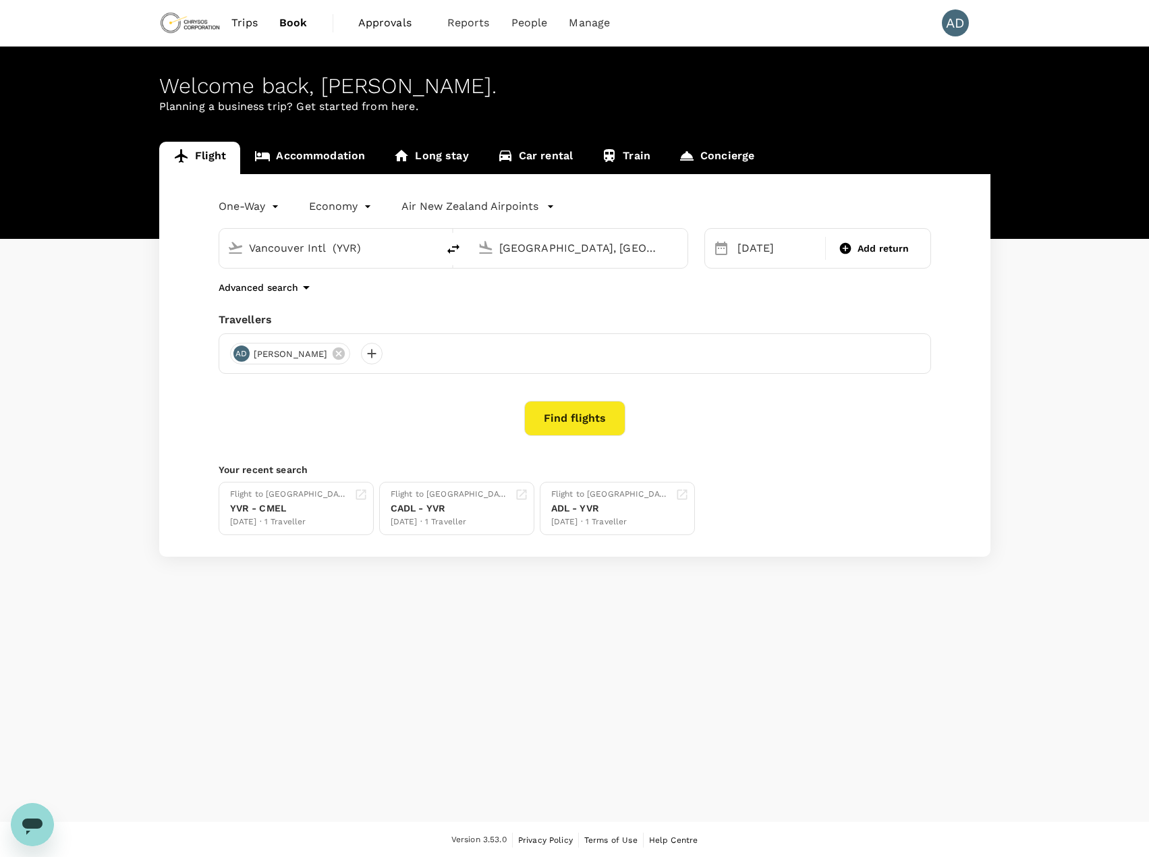
click at [356, 248] on input "Vancouver Intl (YVR)" at bounding box center [329, 248] width 160 height 21
type input "Vancouver Intl (YVR)"
type input "Adelaidew"
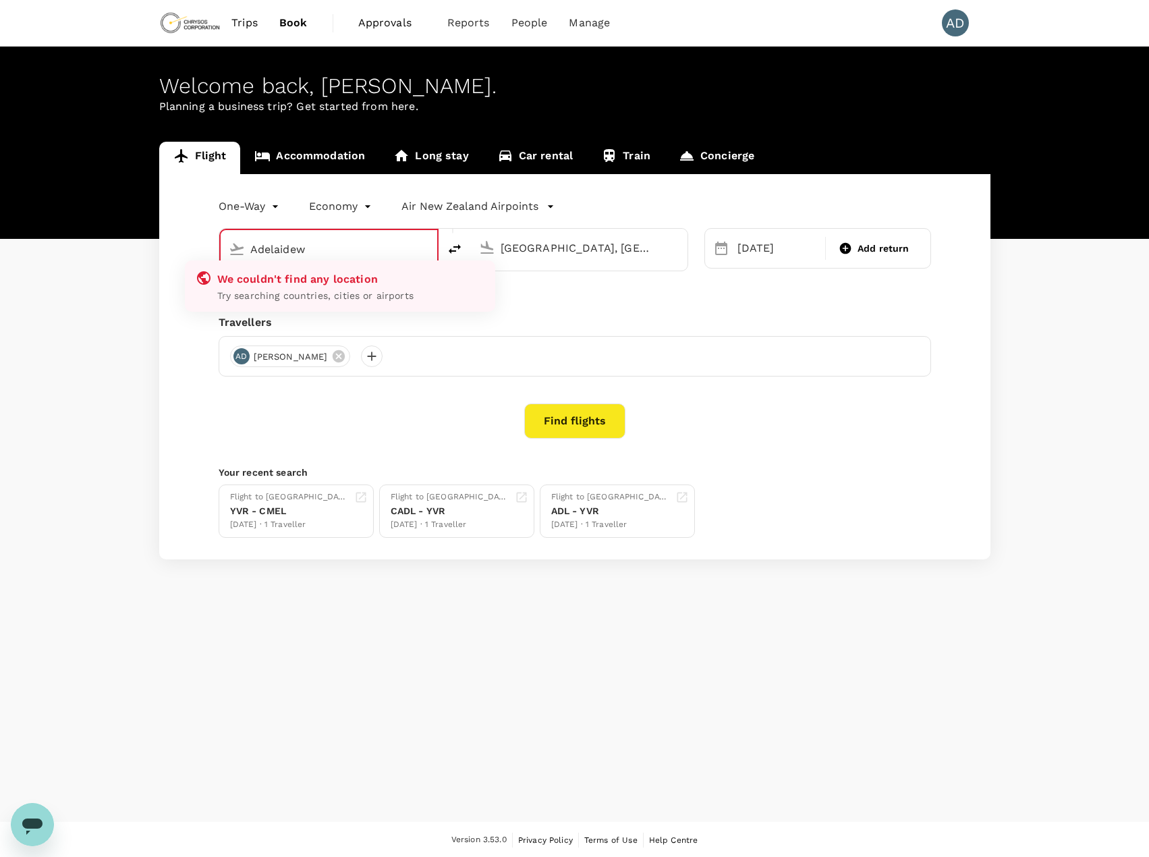
click at [339, 248] on input "Adelaidew" at bounding box center [329, 249] width 159 height 21
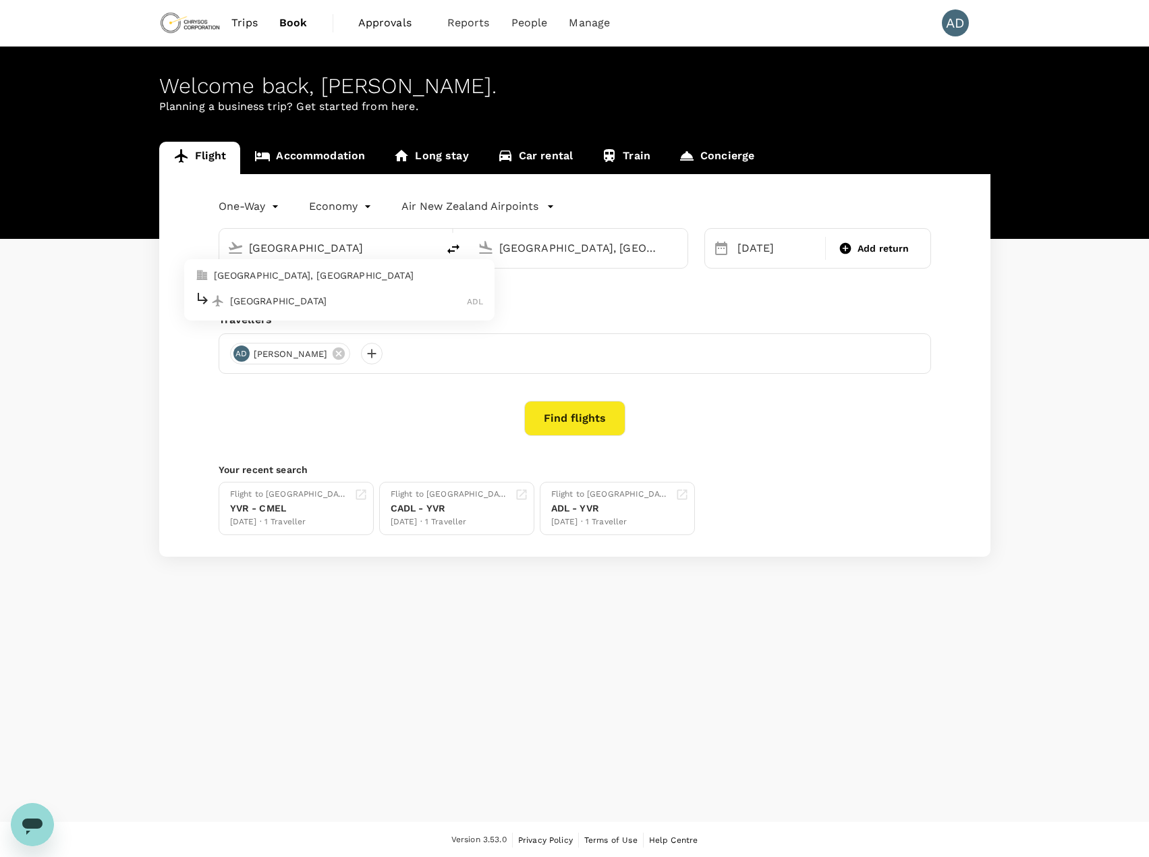
click at [258, 296] on p "Adelaide" at bounding box center [349, 300] width 238 height 13
type input "Adelaide (ADL)"
click at [538, 303] on p "Vancouver Intl" at bounding box center [599, 300] width 238 height 13
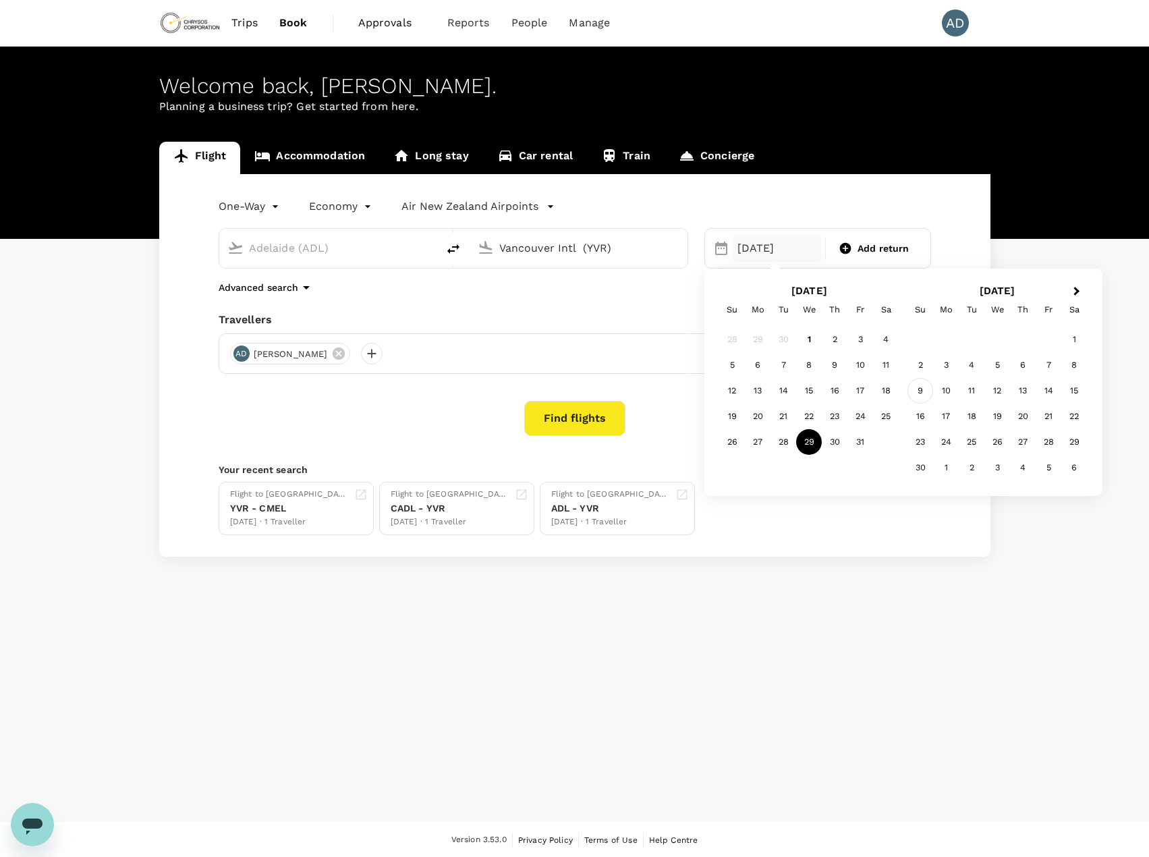
type input "Vancouver Intl (YVR)"
drag, startPoint x: 922, startPoint y: 391, endPoint x: 972, endPoint y: 389, distance: 50.7
click at [972, 389] on div "9 10 11 12 13 14 15" at bounding box center [997, 391] width 179 height 26
click at [995, 388] on div "12" at bounding box center [997, 391] width 26 height 26
click at [770, 244] on div "[DATE]" at bounding box center [777, 248] width 91 height 27
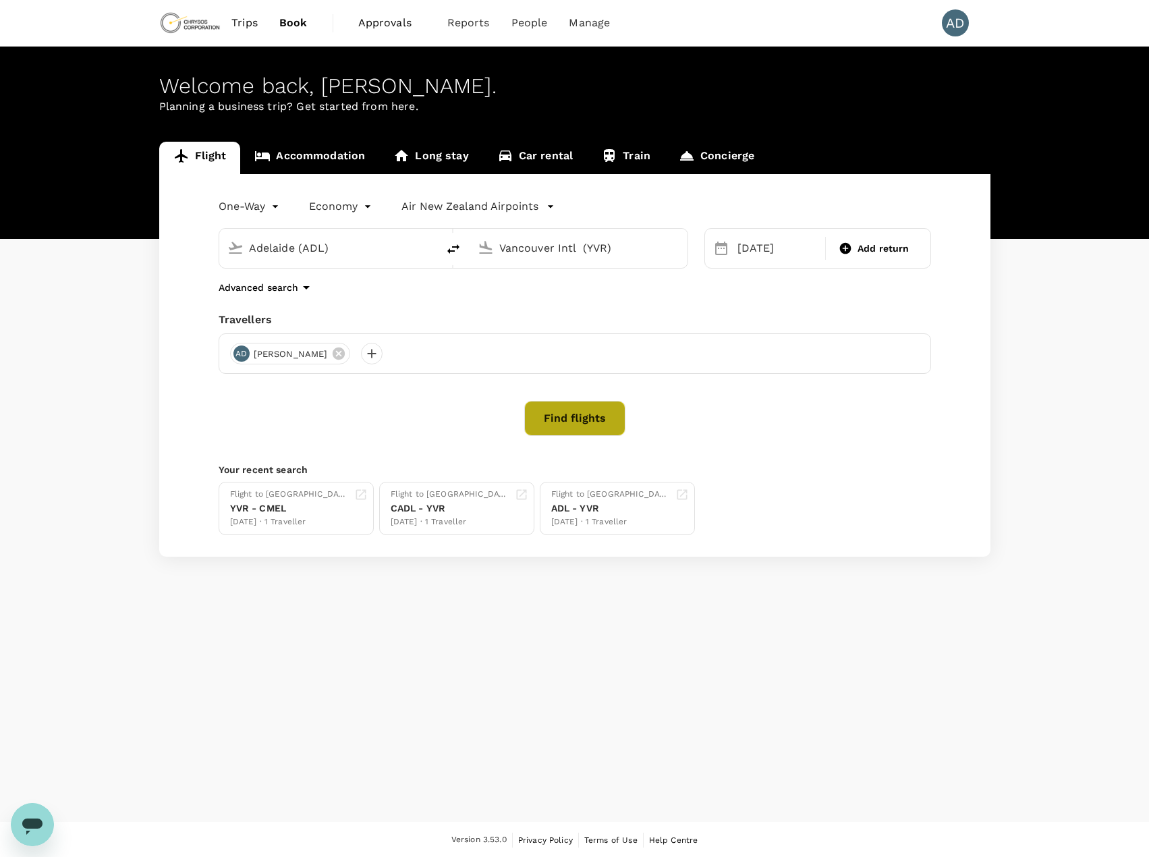
click at [569, 422] on button "Find flights" at bounding box center [574, 418] width 101 height 35
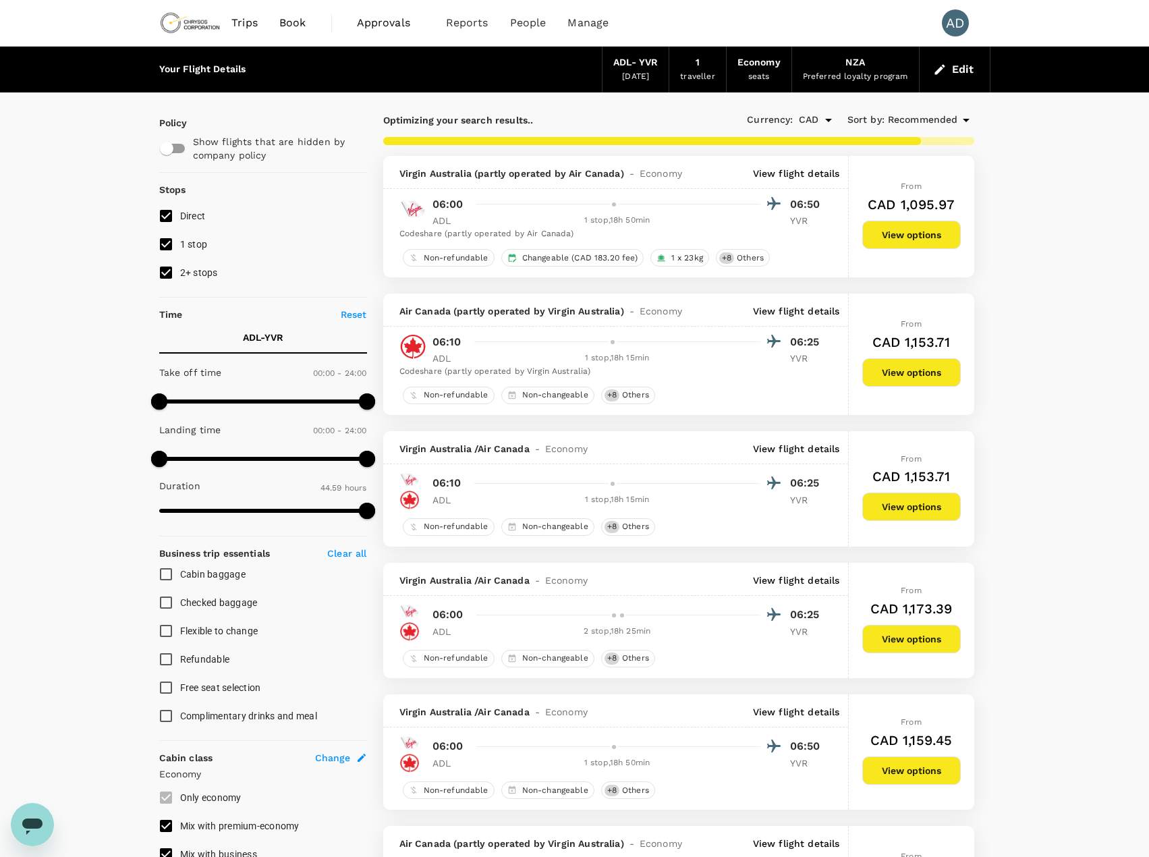
type input "3084"
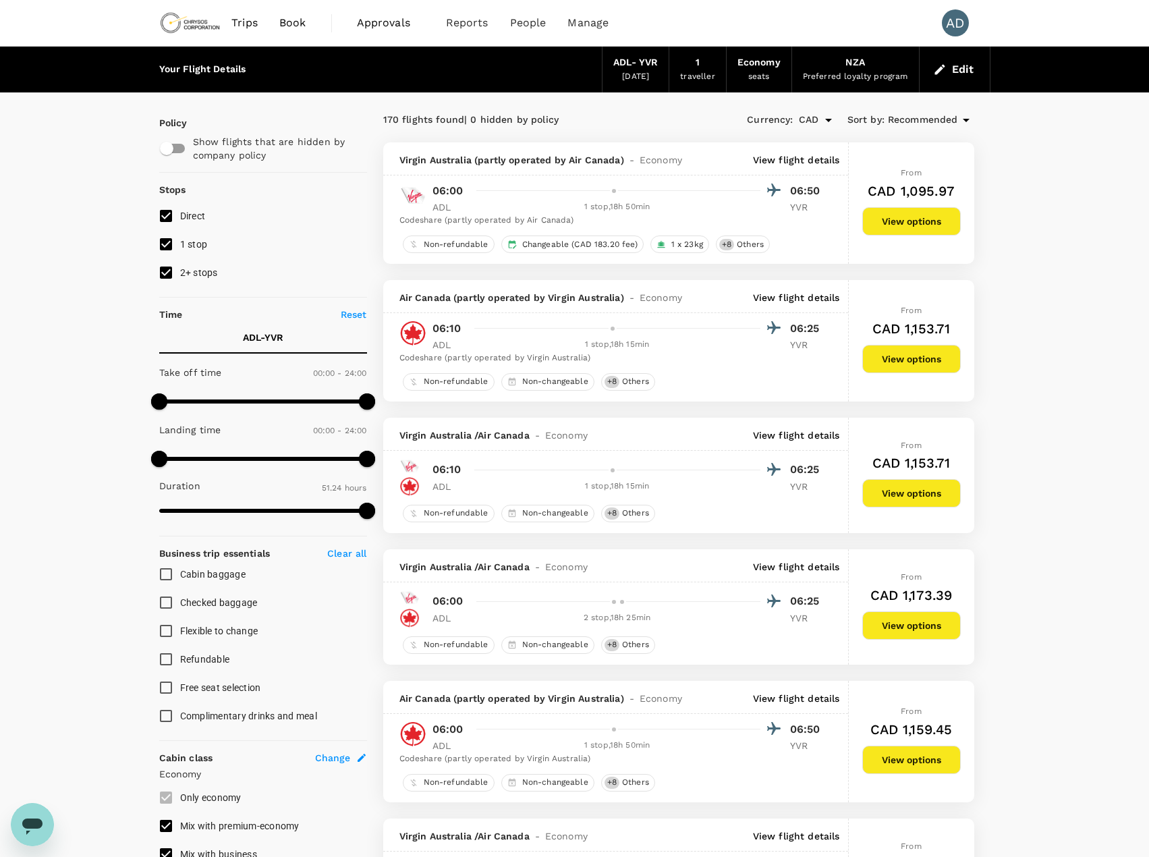
click at [162, 245] on input "1 stop" at bounding box center [166, 244] width 28 height 28
checkbox input "false"
click at [164, 271] on input "2+ stops" at bounding box center [166, 272] width 28 height 28
checkbox input "false"
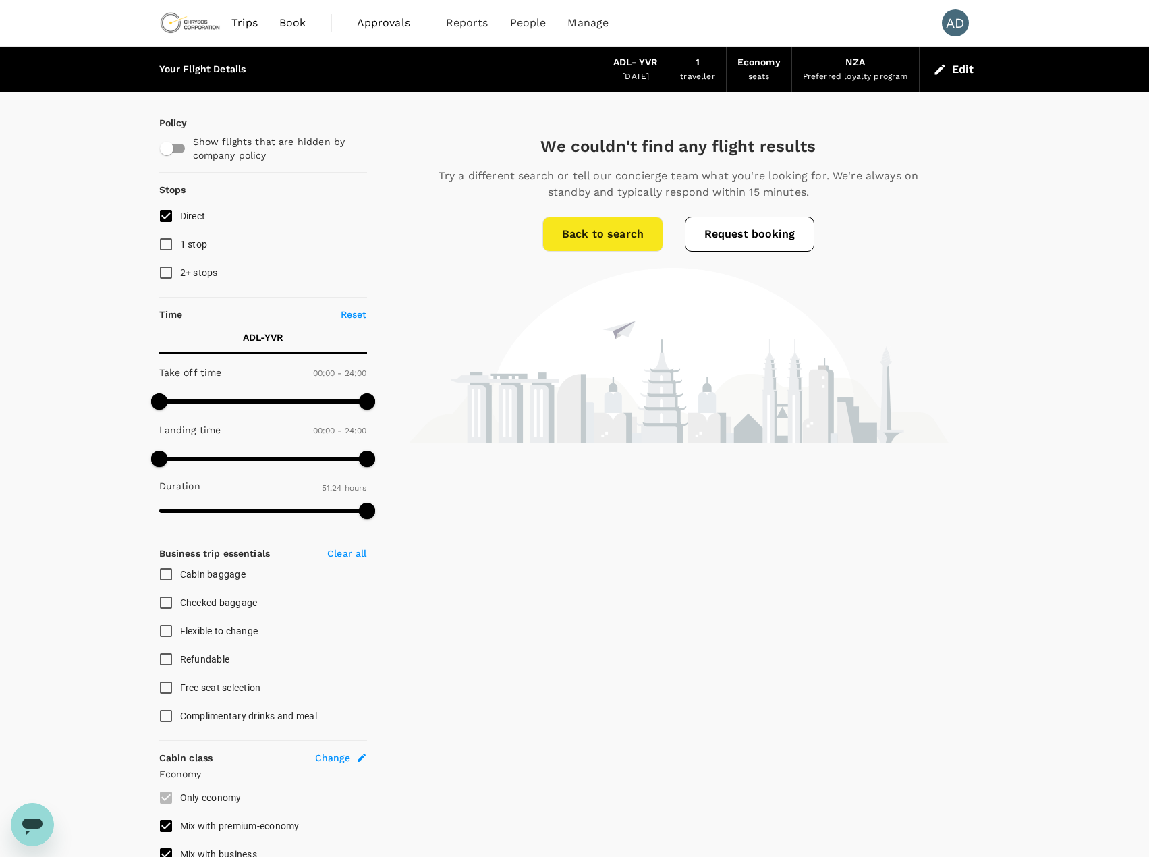
click at [564, 233] on link "Back to search" at bounding box center [603, 234] width 121 height 35
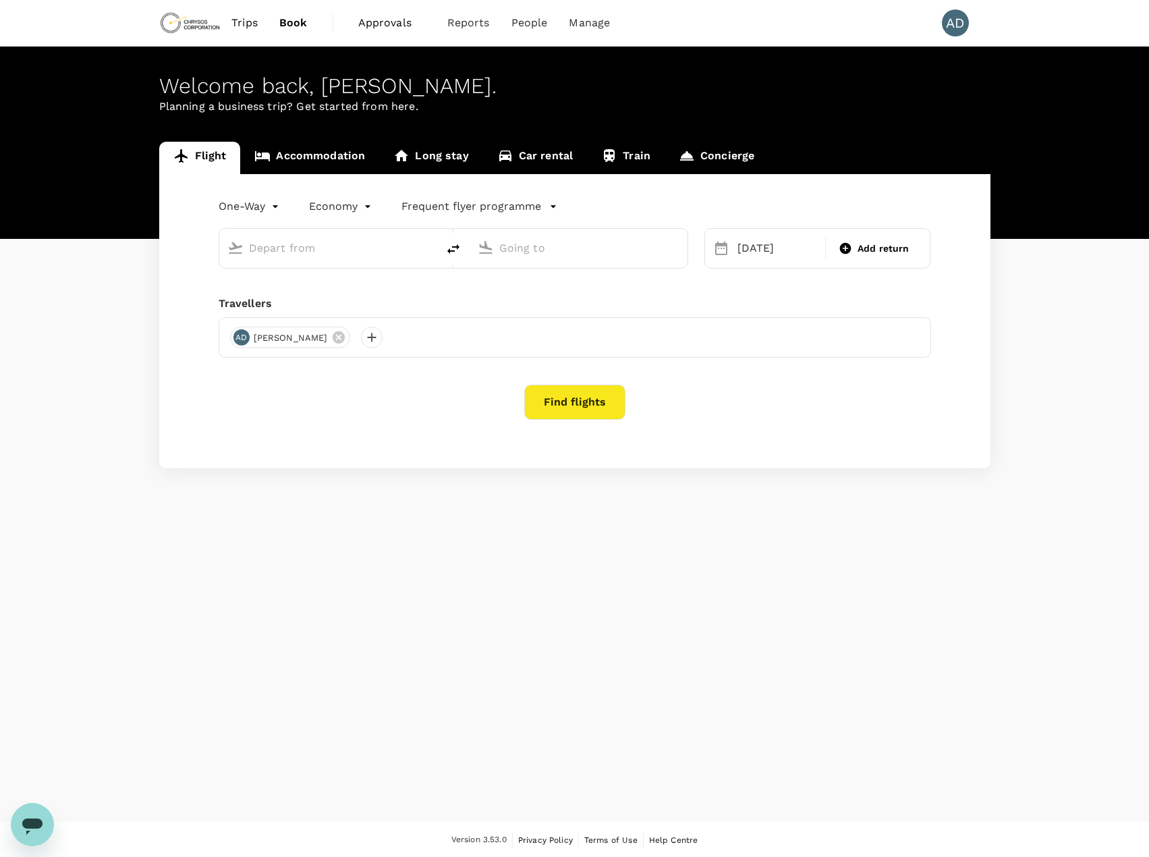
type input "Adelaide (ADL)"
type input "Vancouver Intl (YVR)"
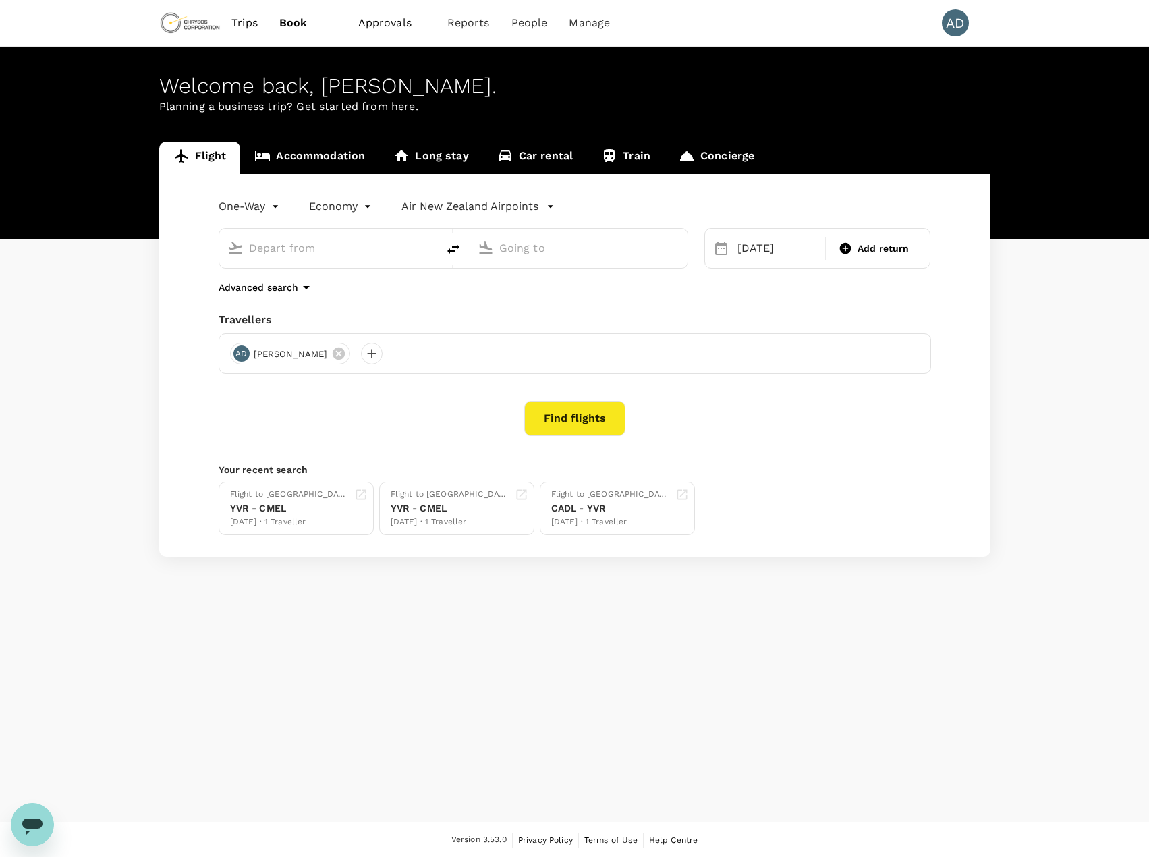
type input "Adelaide (ADL)"
type input "Vancouver Intl (YVR)"
click at [725, 251] on icon at bounding box center [721, 248] width 16 height 16
click at [763, 250] on div "[DATE]" at bounding box center [777, 248] width 90 height 27
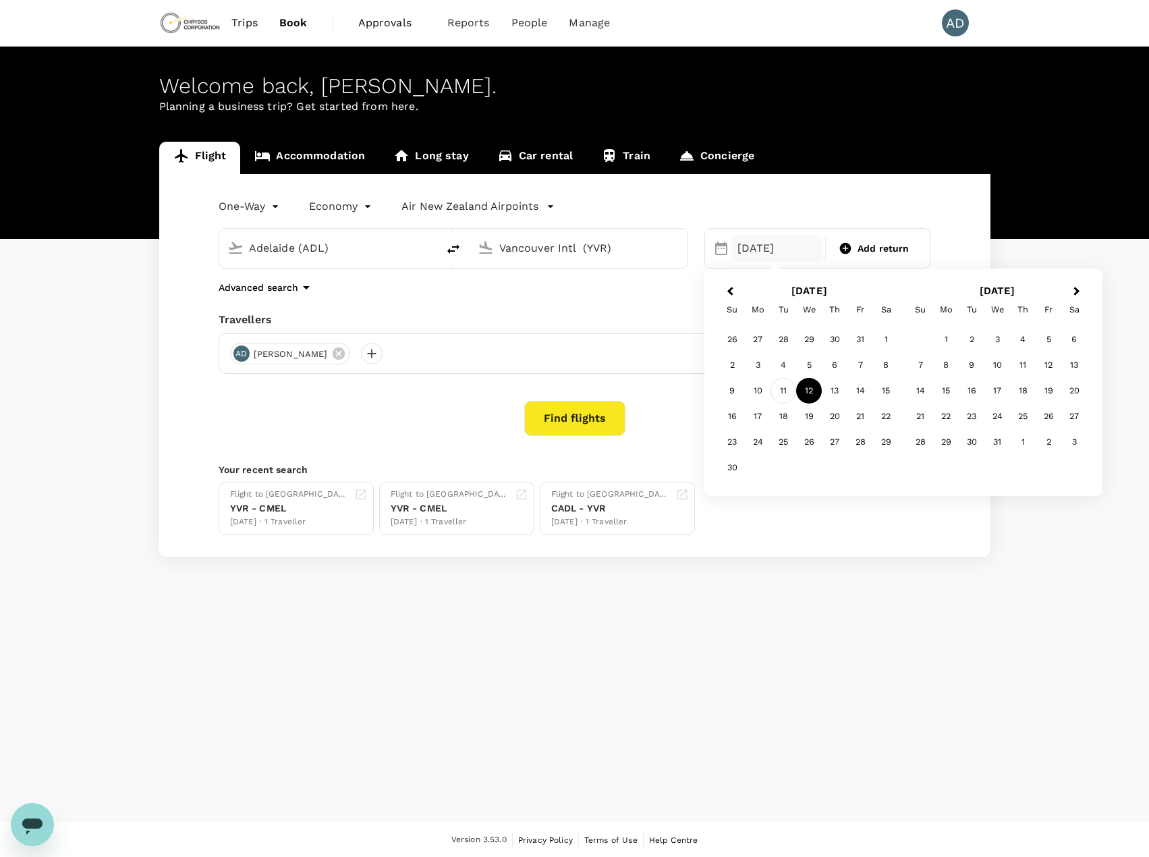
click at [786, 392] on div "11" at bounding box center [784, 391] width 26 height 26
click at [559, 412] on button "Find flights" at bounding box center [574, 418] width 101 height 35
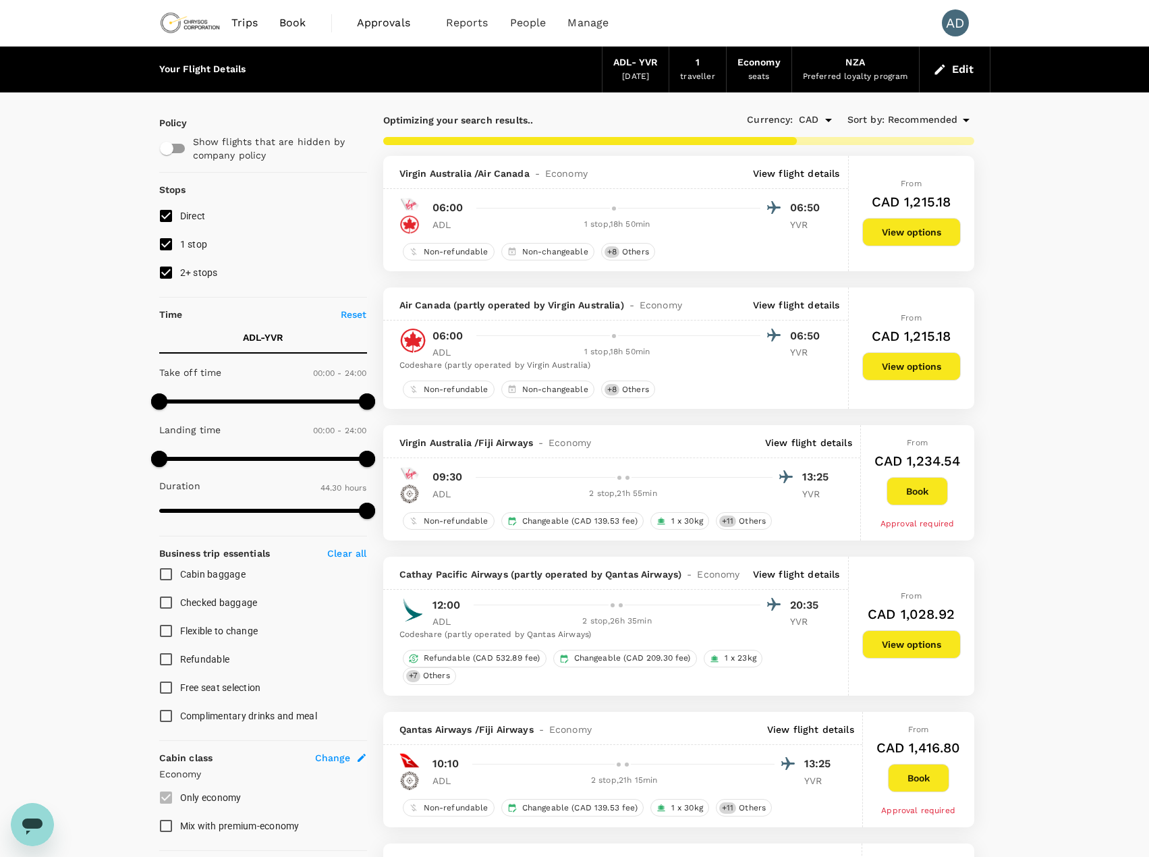
type input "2967"
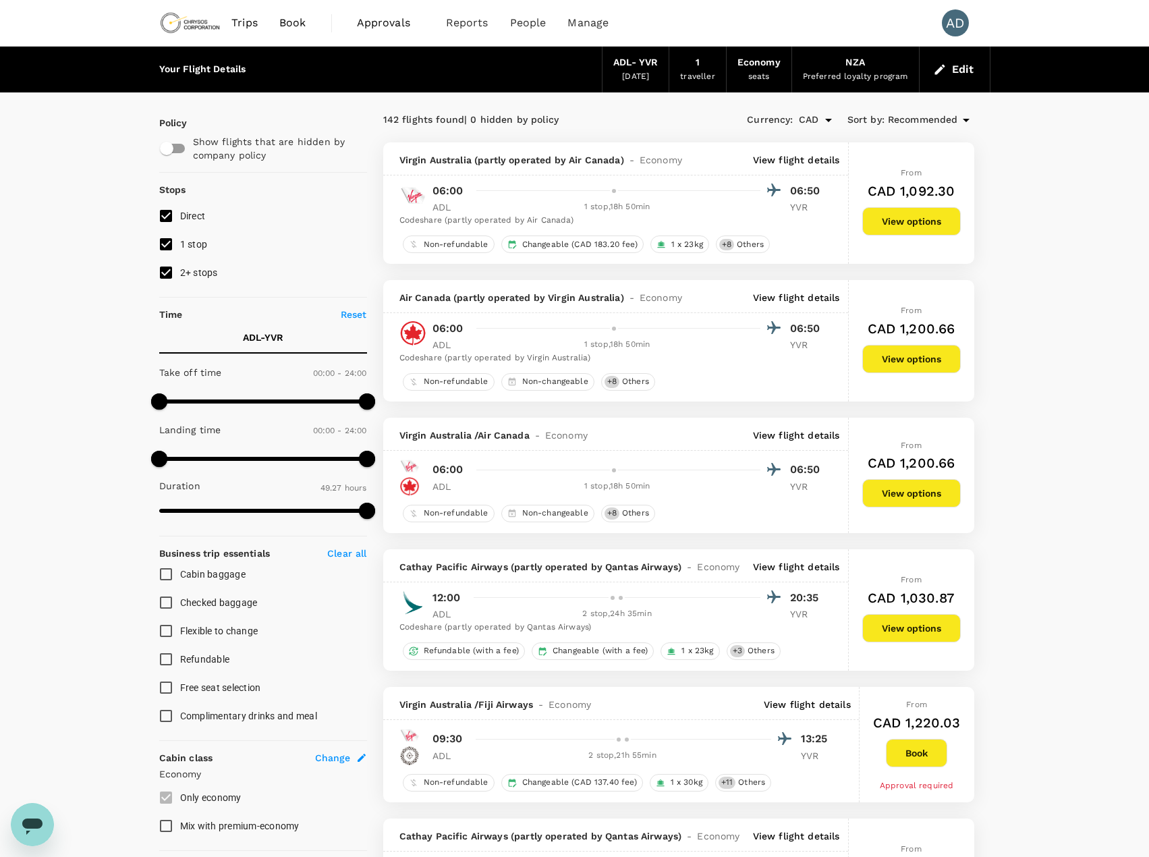
click at [167, 247] on input "1 stop" at bounding box center [166, 244] width 28 height 28
checkbox input "false"
click at [167, 275] on input "2+ stops" at bounding box center [166, 272] width 28 height 28
checkbox input "false"
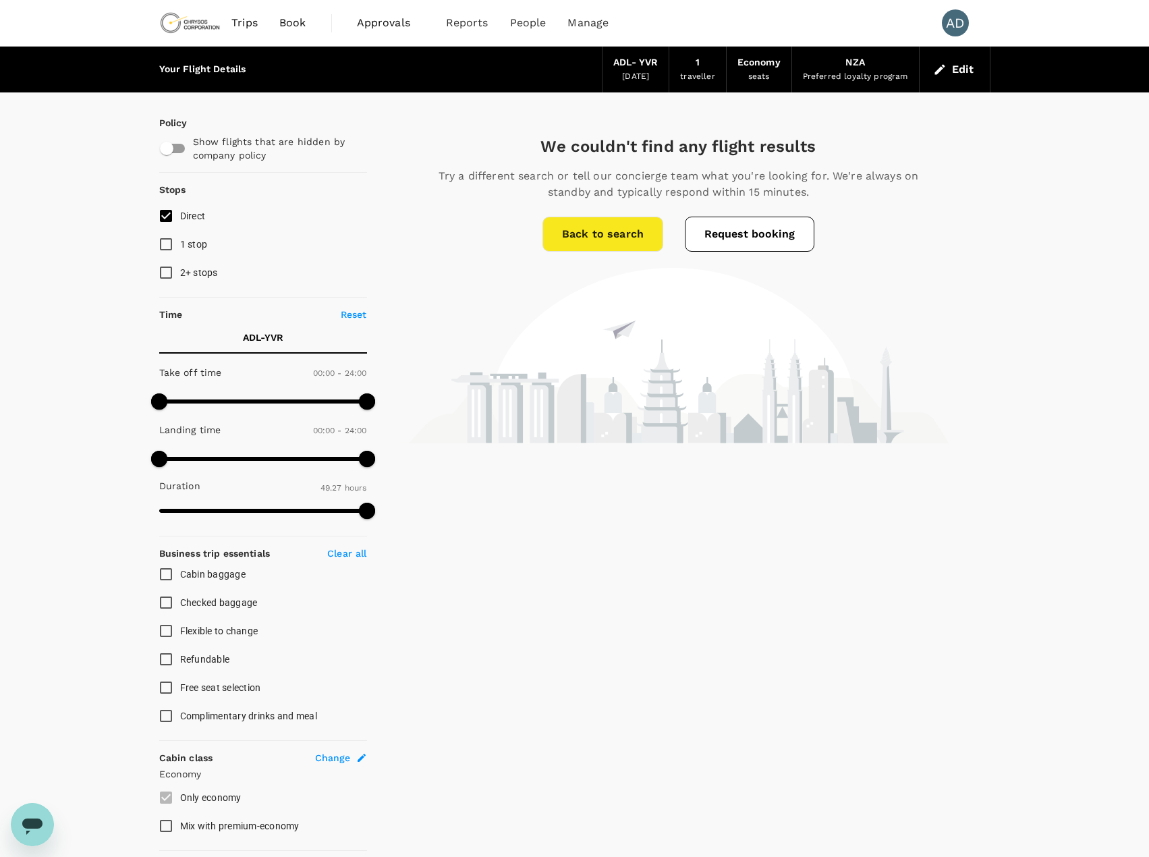
click at [171, 244] on input "1 stop" at bounding box center [166, 244] width 28 height 28
checkbox input "true"
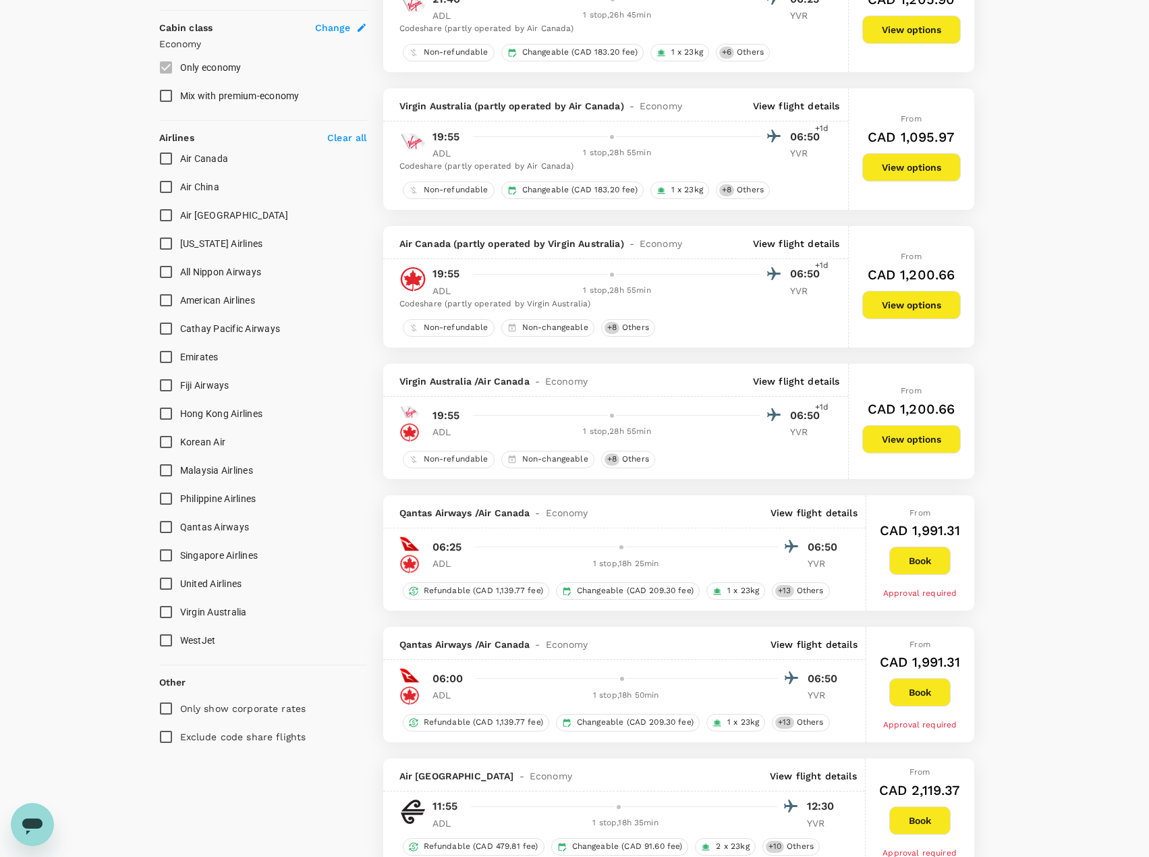
scroll to position [742, 0]
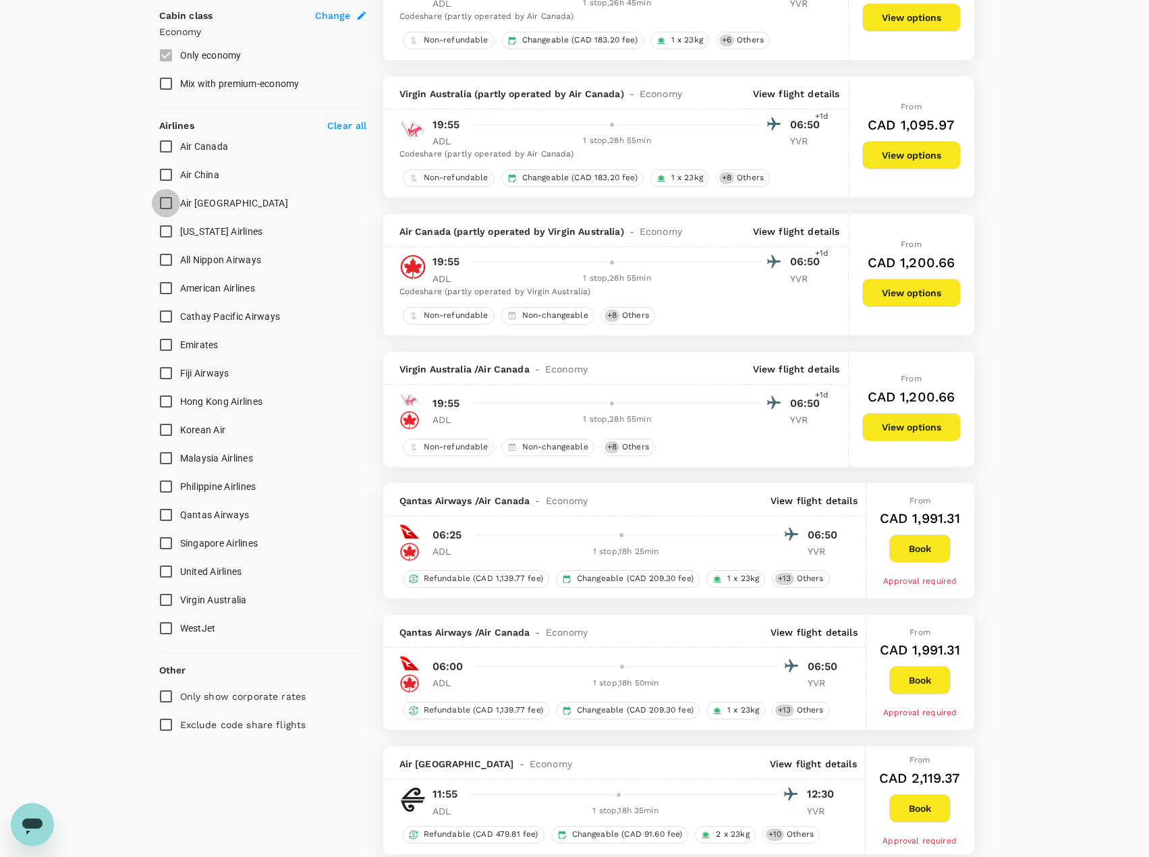
click at [172, 205] on input "Air [GEOGRAPHIC_DATA]" at bounding box center [166, 203] width 28 height 28
checkbox input "true"
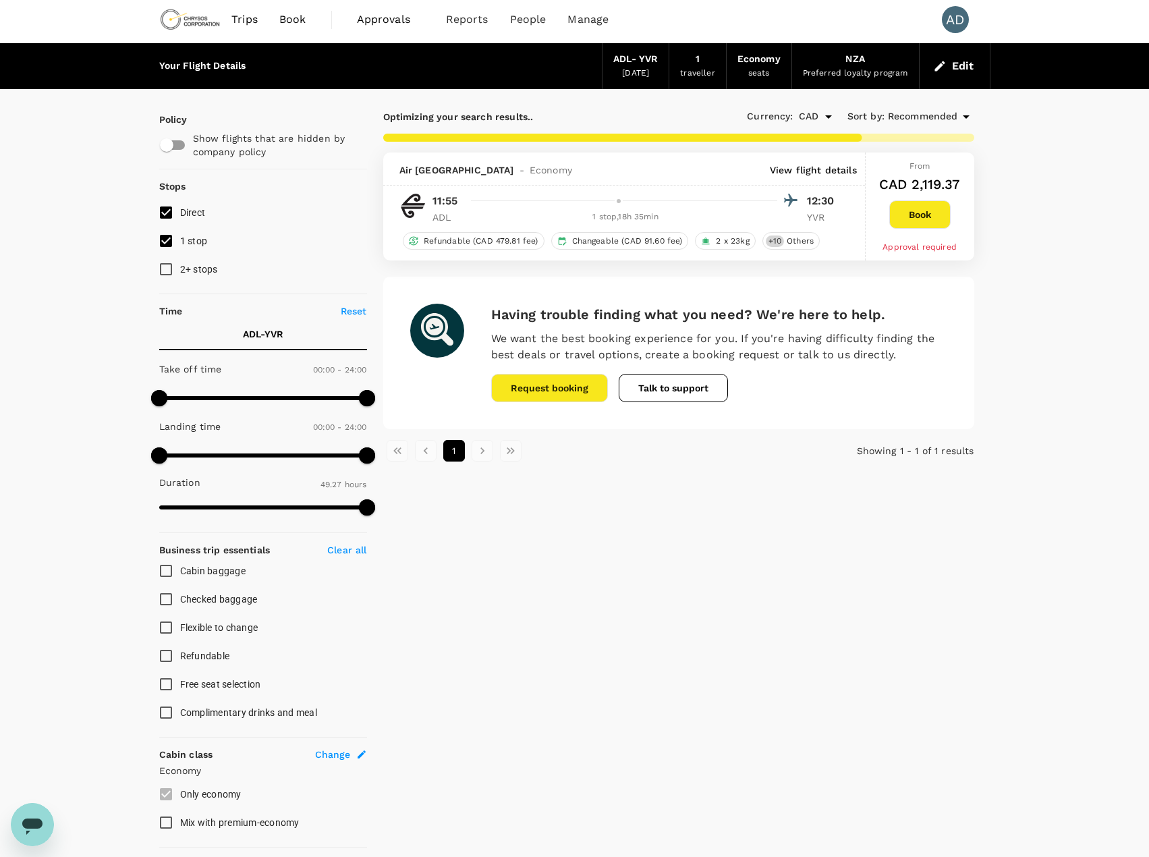
scroll to position [0, 0]
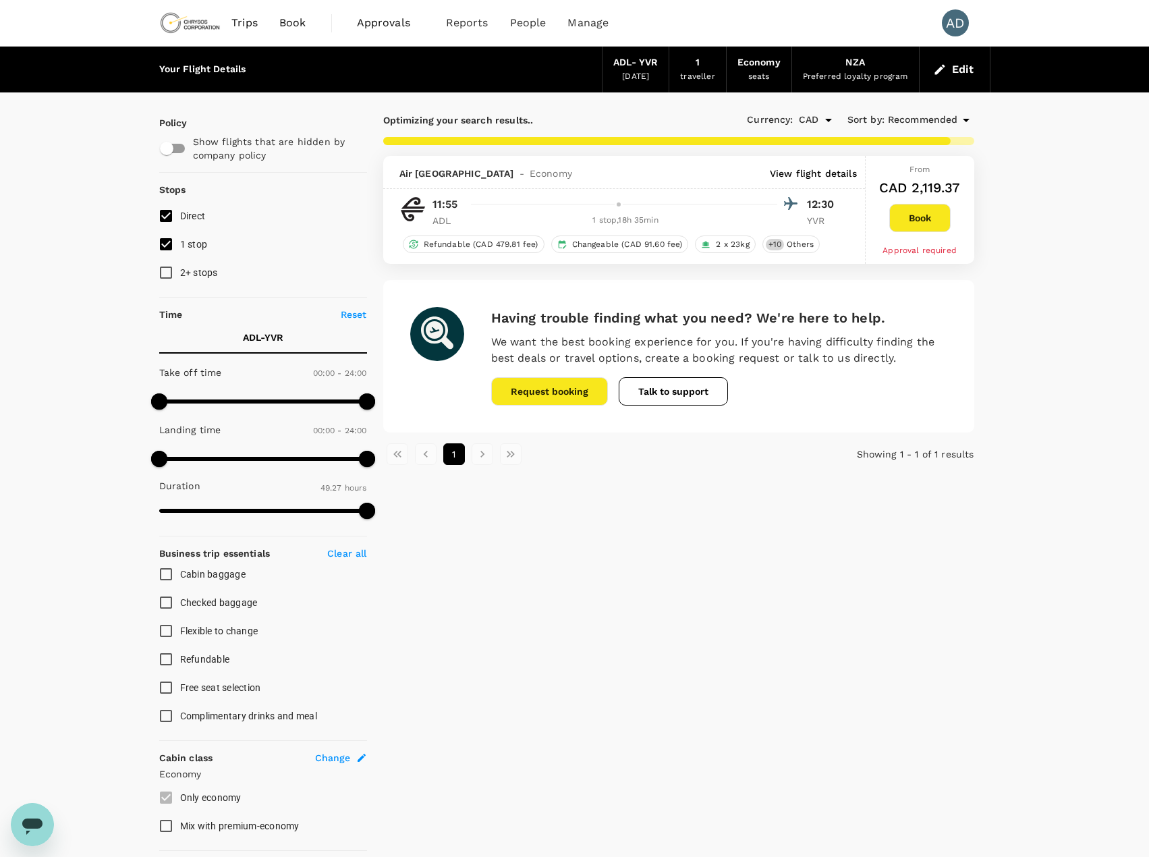
click at [793, 174] on p "View flight details" at bounding box center [813, 173] width 87 height 13
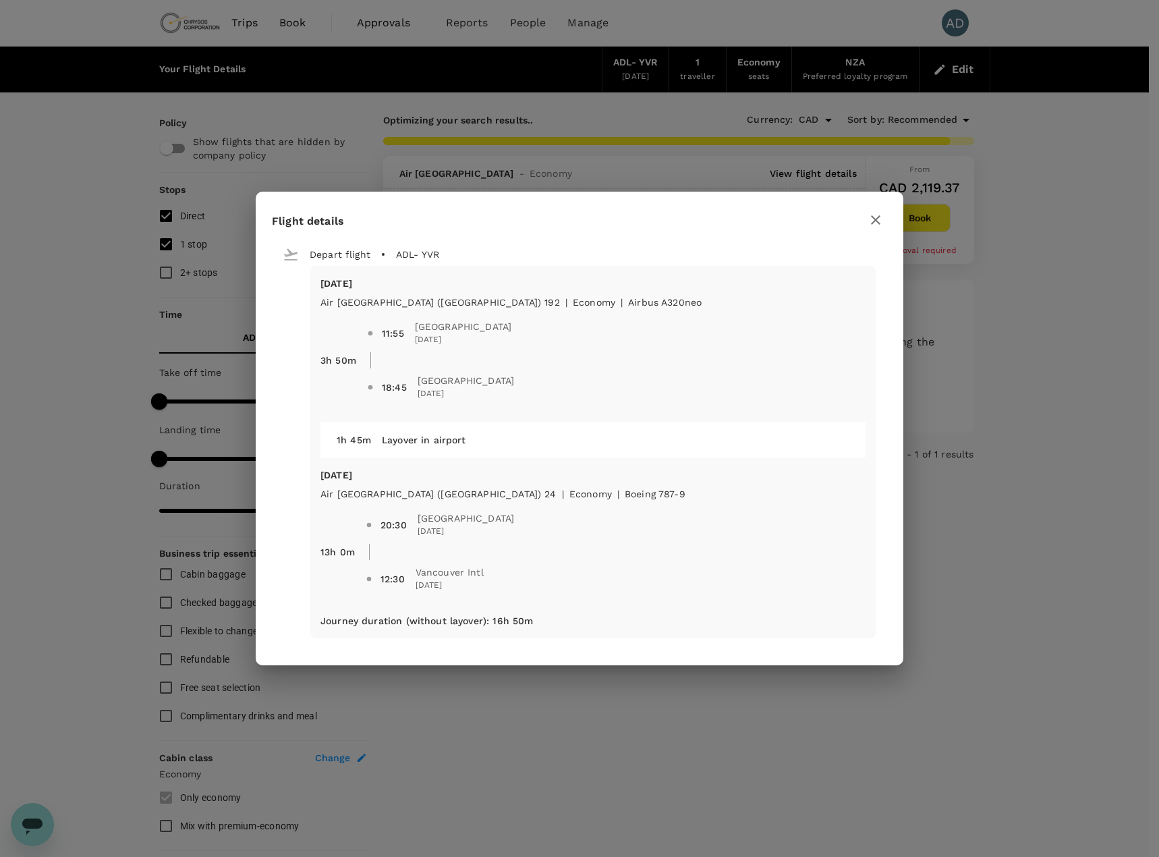
click at [875, 219] on icon "button" at bounding box center [875, 219] width 9 height 9
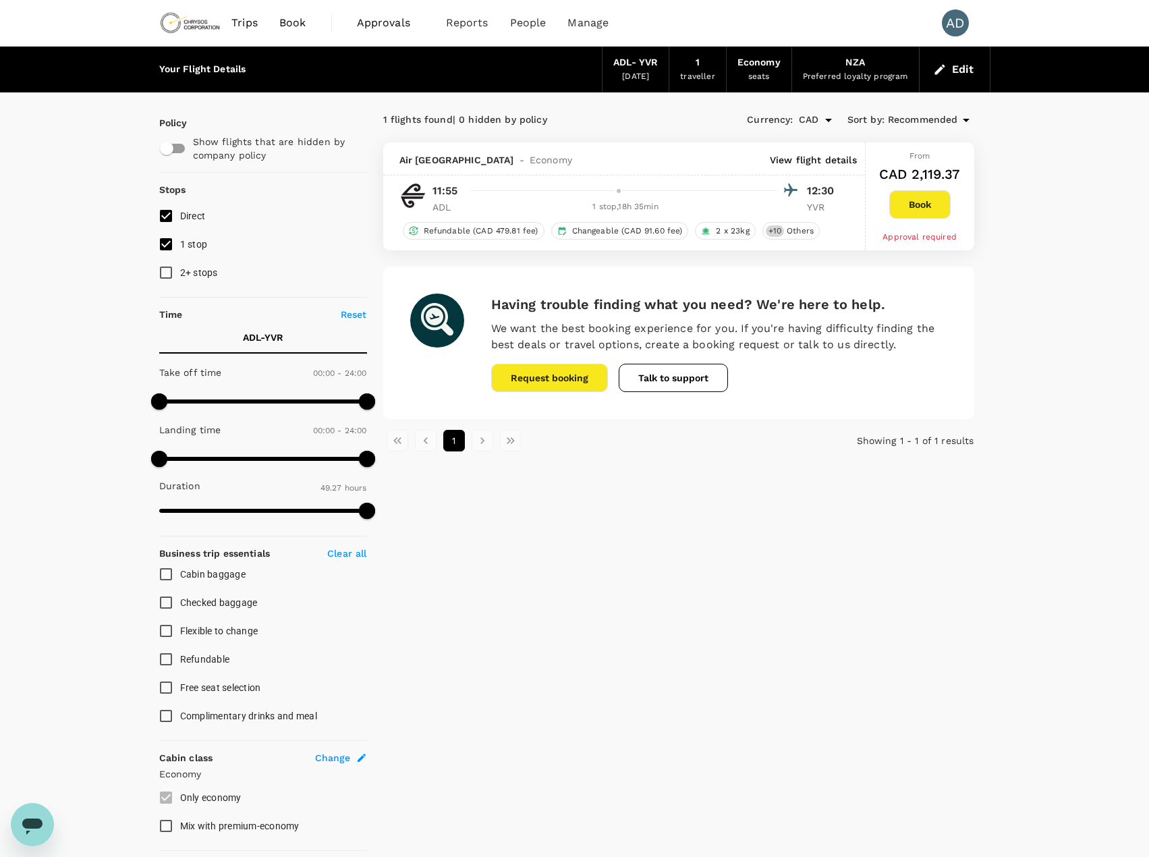
click at [974, 70] on button "Edit" at bounding box center [955, 70] width 49 height 22
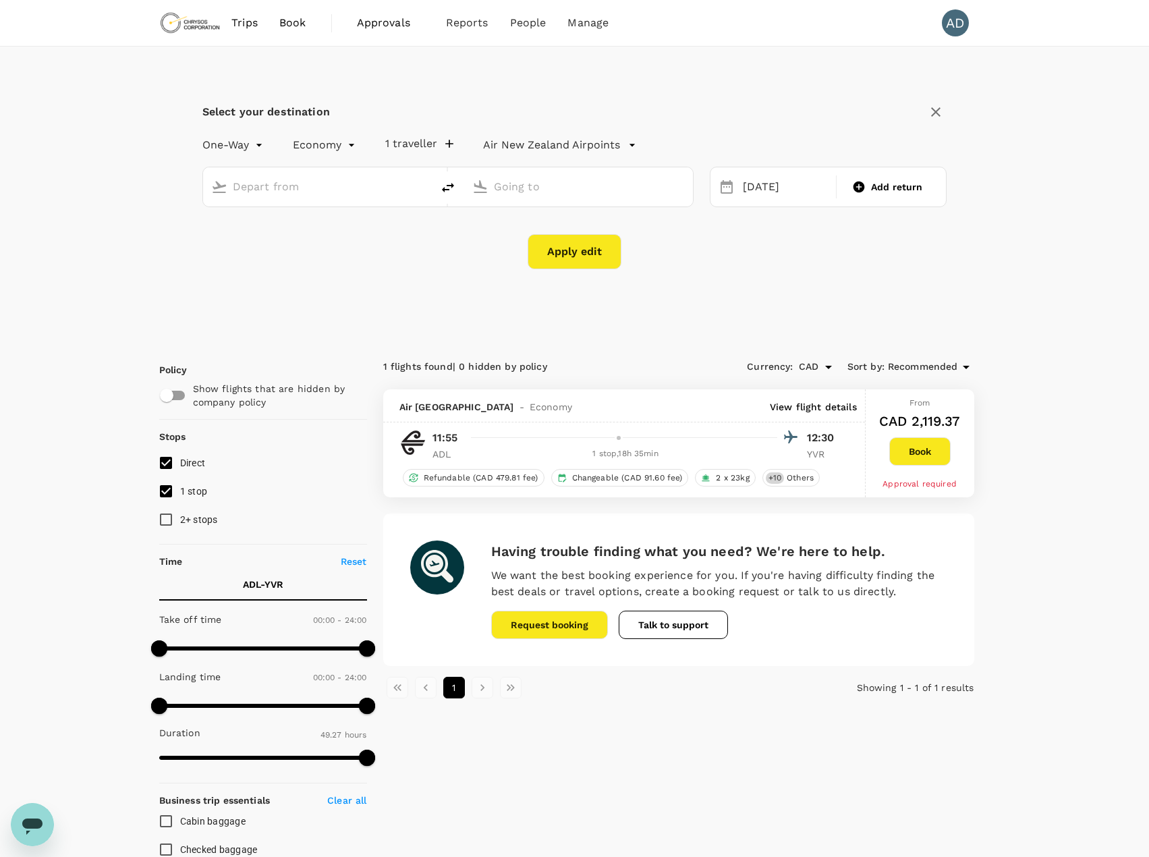
type input "Adelaide (ADL)"
type input "Vancouver Intl (YVR)"
click at [762, 190] on div "11 Nov" at bounding box center [786, 187] width 96 height 26
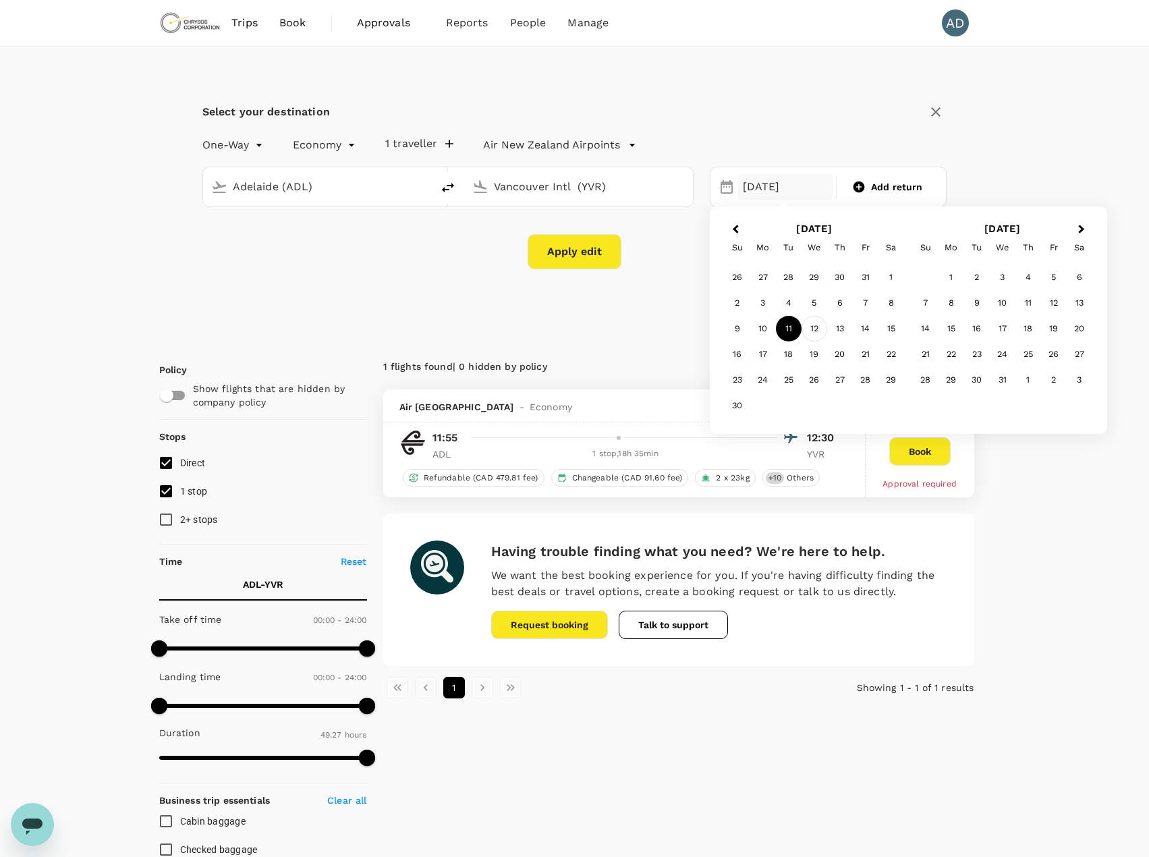
click at [812, 328] on div "12" at bounding box center [815, 329] width 26 height 26
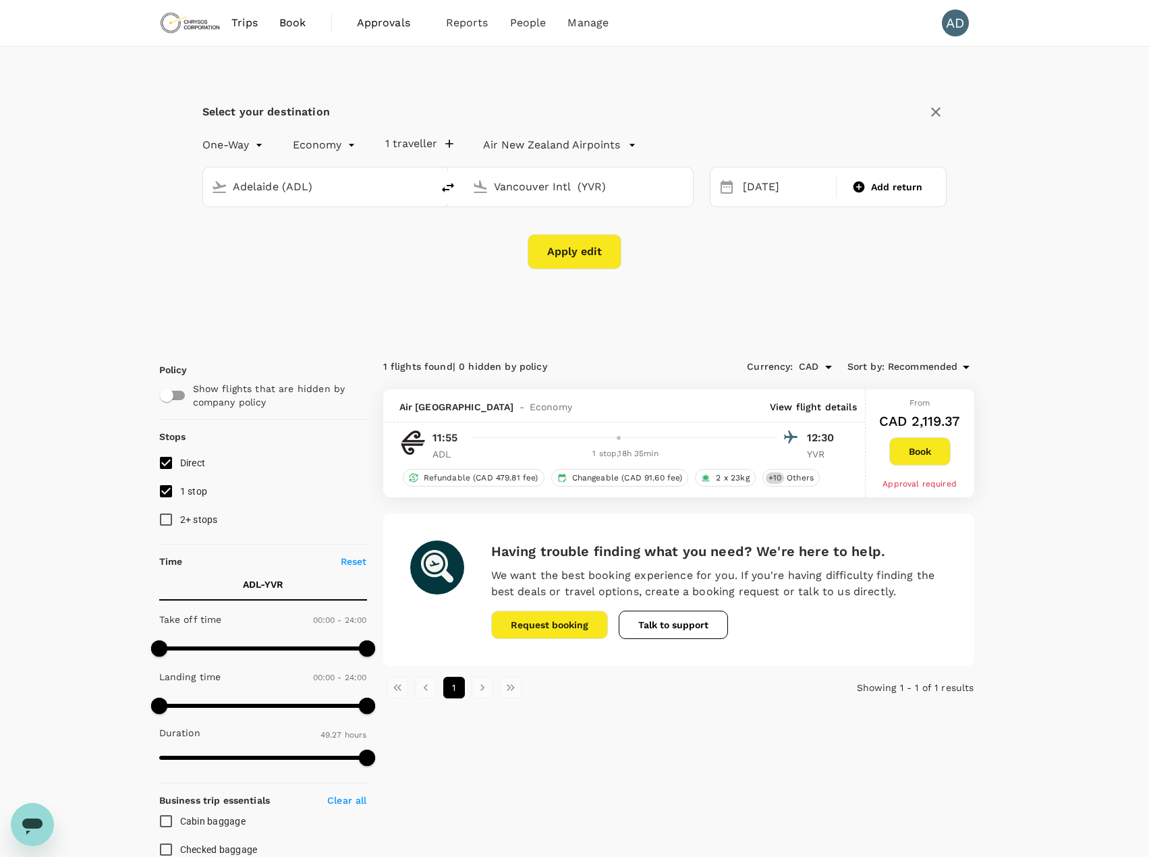
click at [576, 258] on button "Apply edit" at bounding box center [575, 251] width 94 height 35
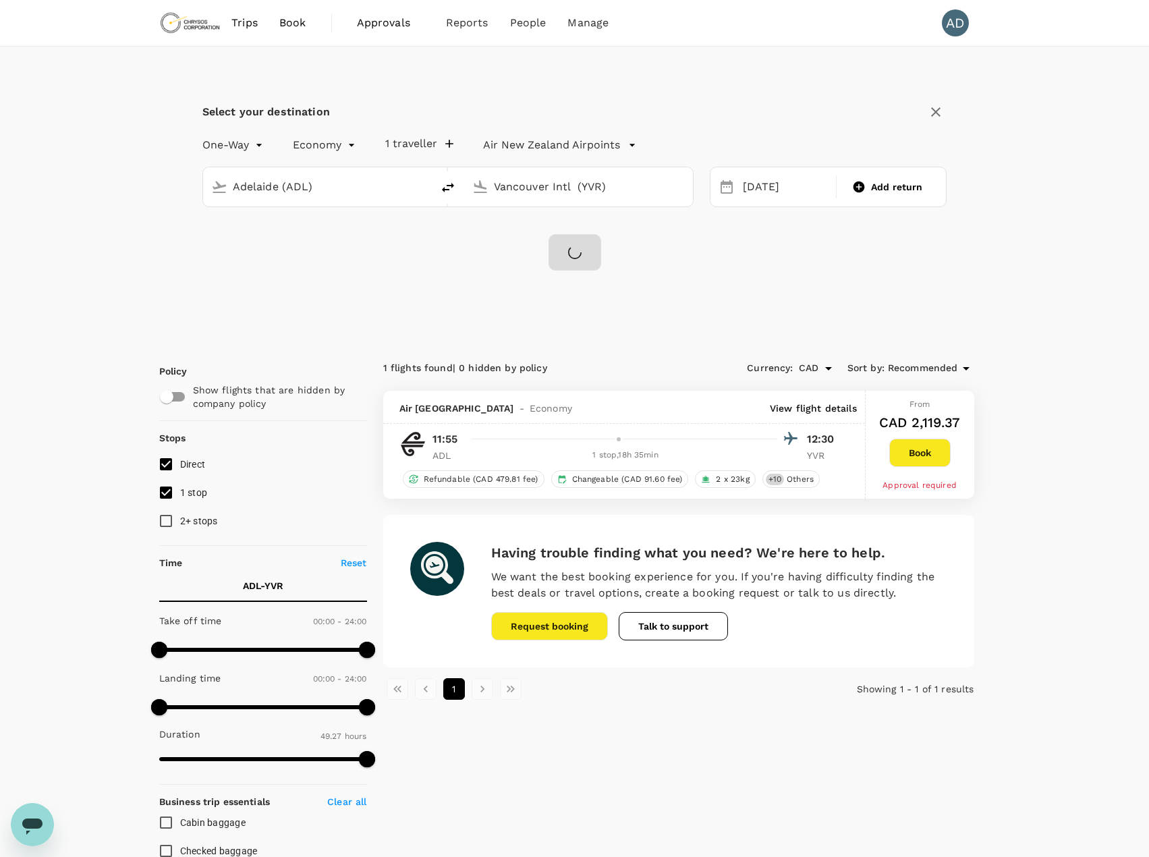
checkbox input "false"
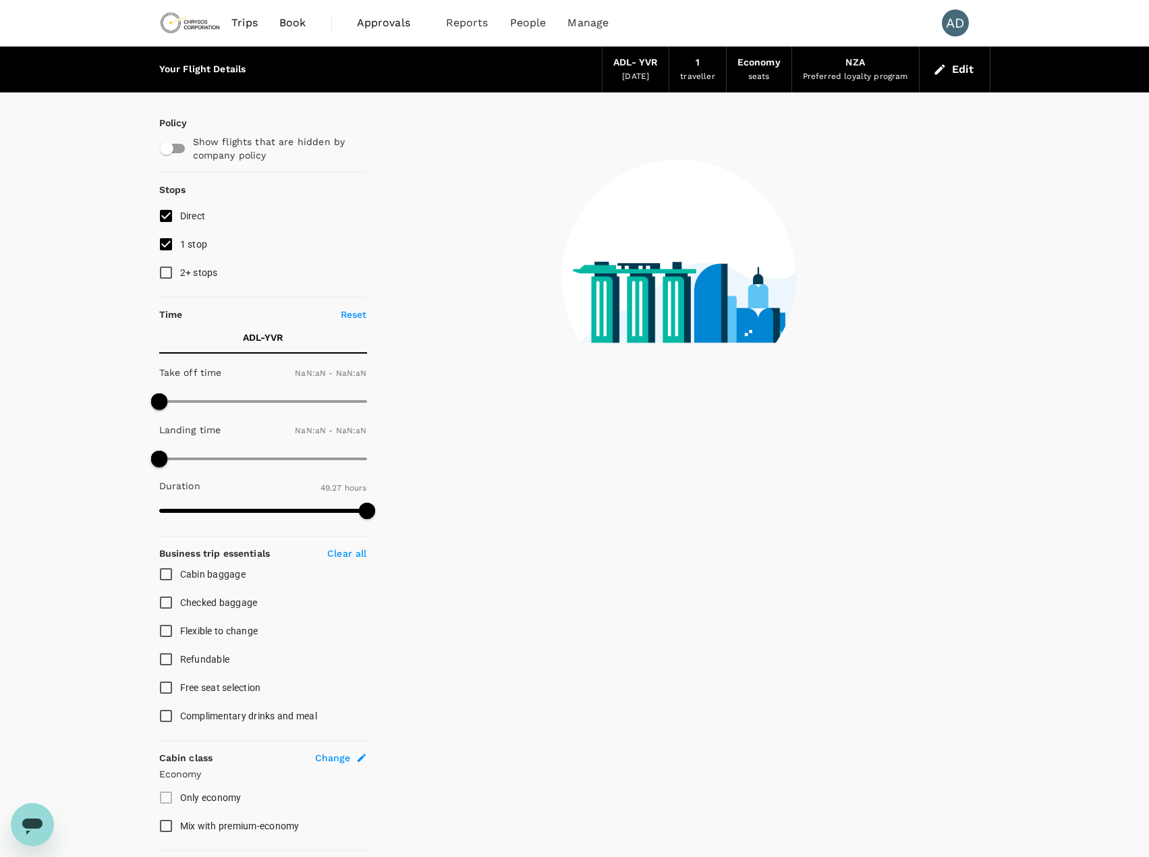
checkbox input "false"
type input "1440"
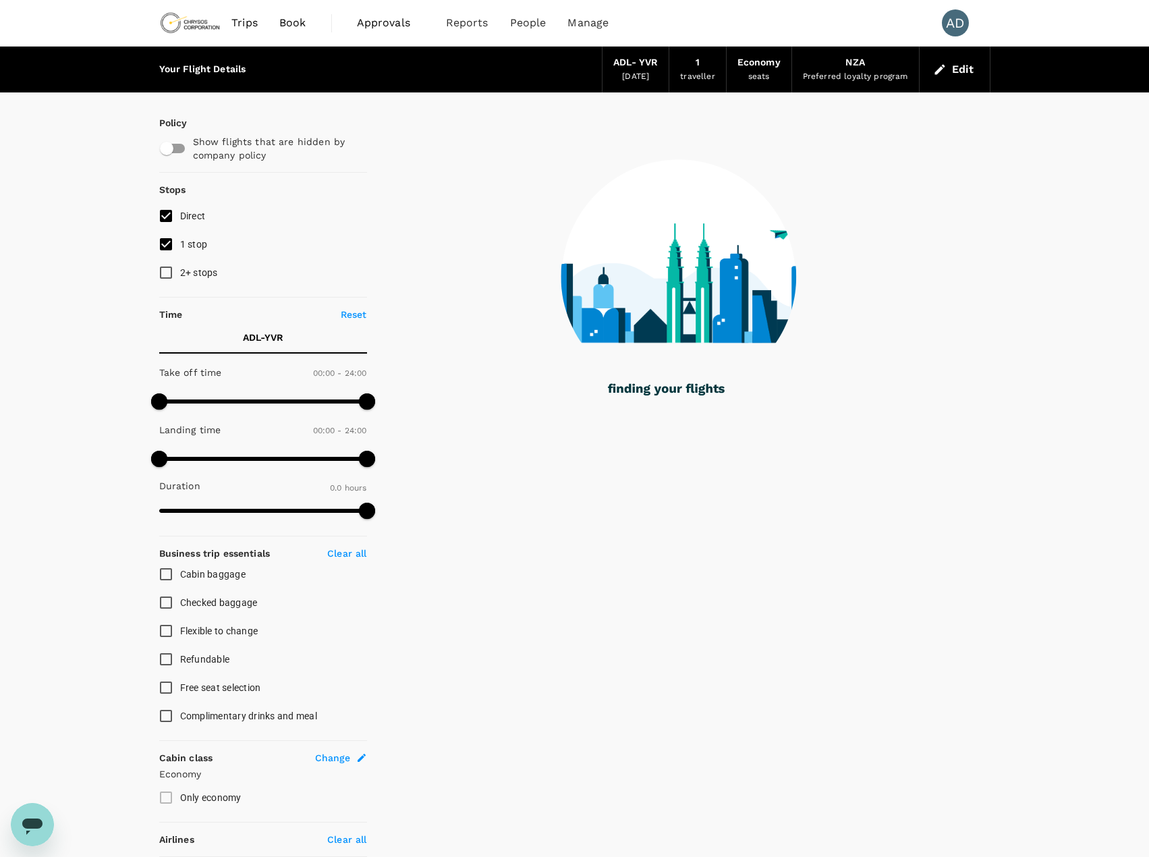
type input "2699"
checkbox input "true"
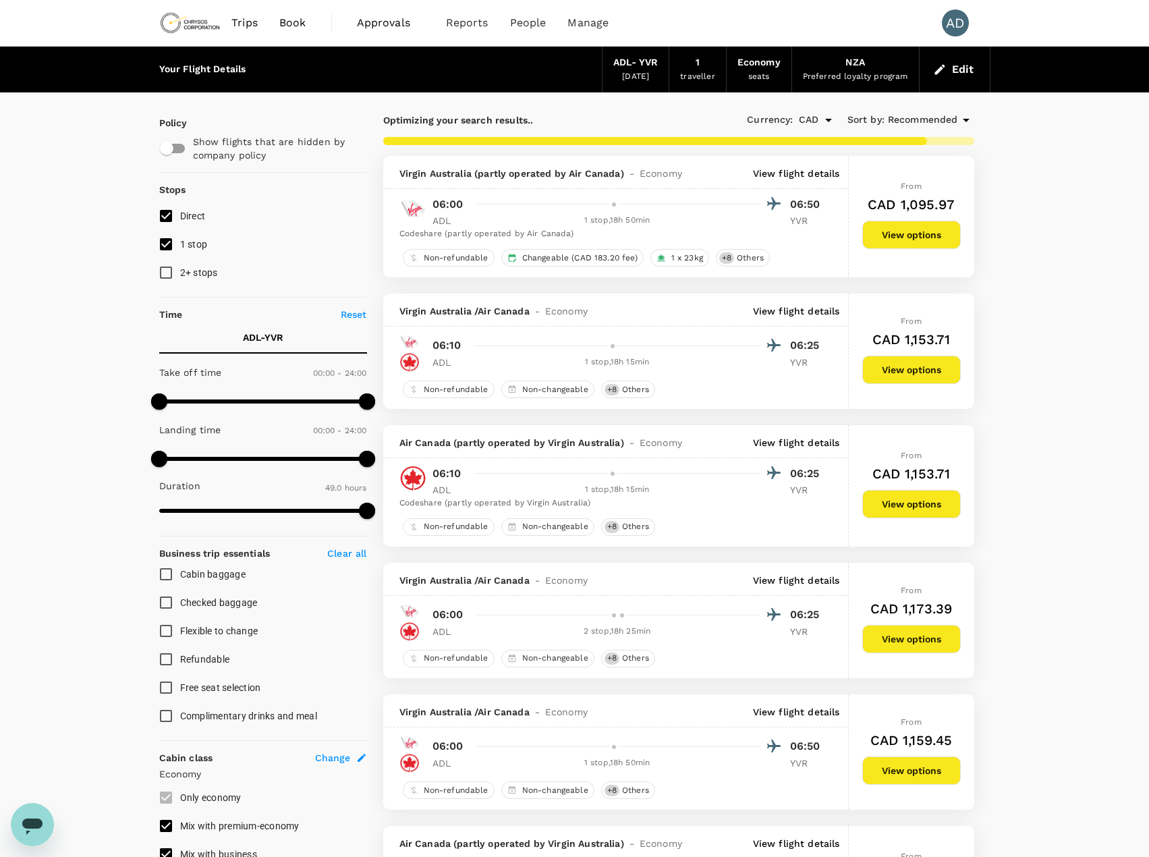
type input "3084"
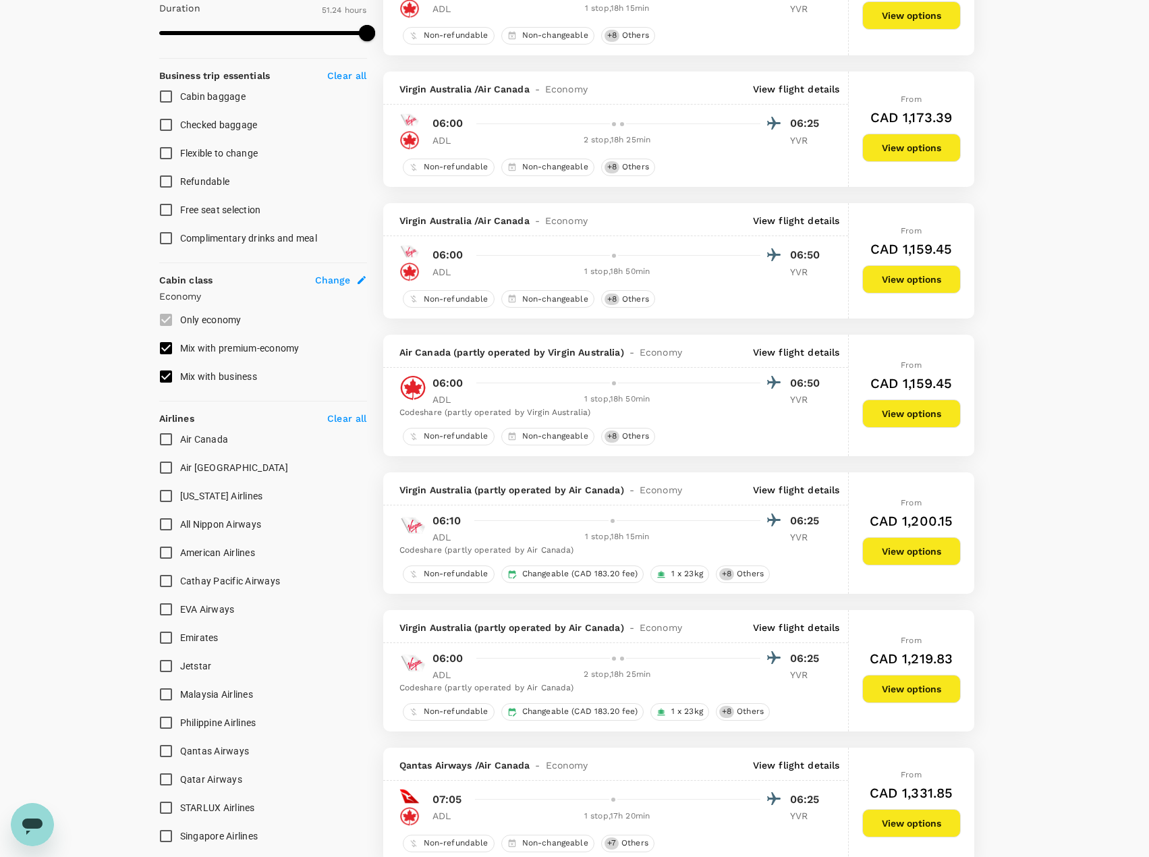
scroll to position [607, 0]
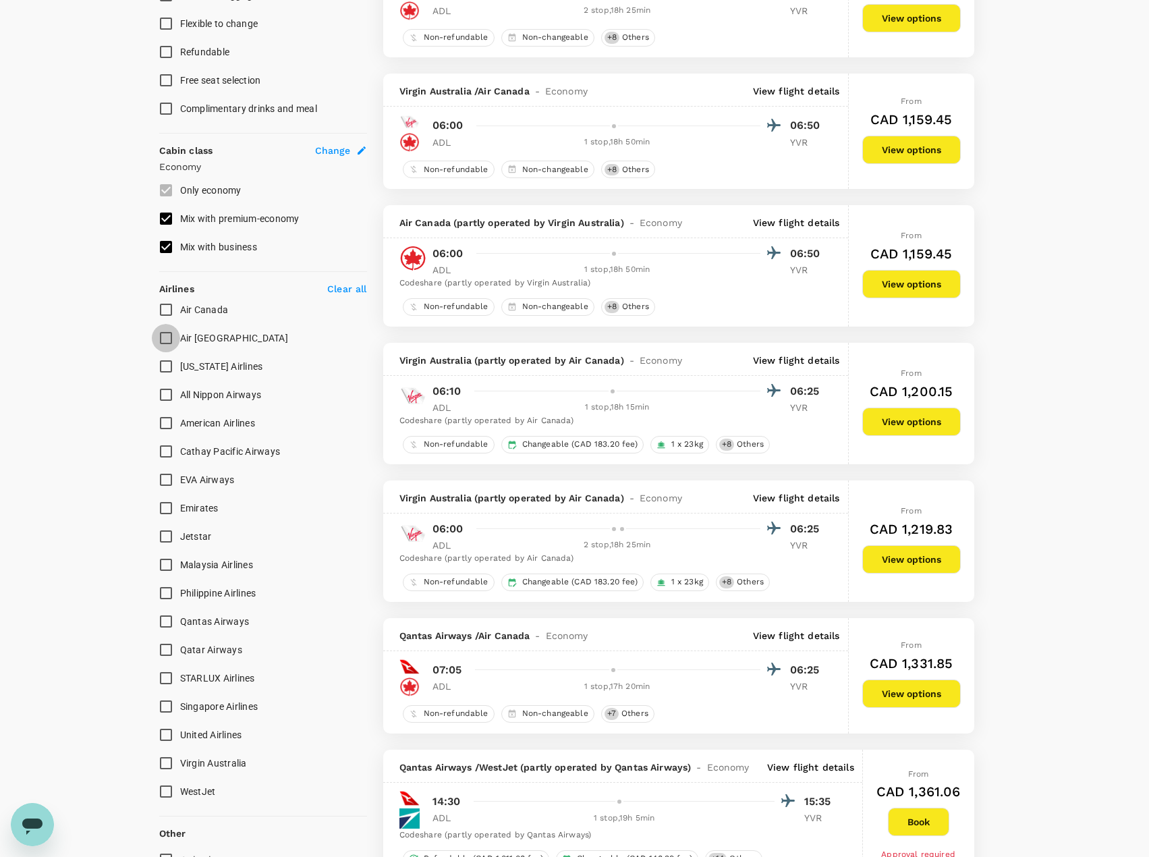
click at [167, 340] on input "Air [GEOGRAPHIC_DATA]" at bounding box center [166, 338] width 28 height 28
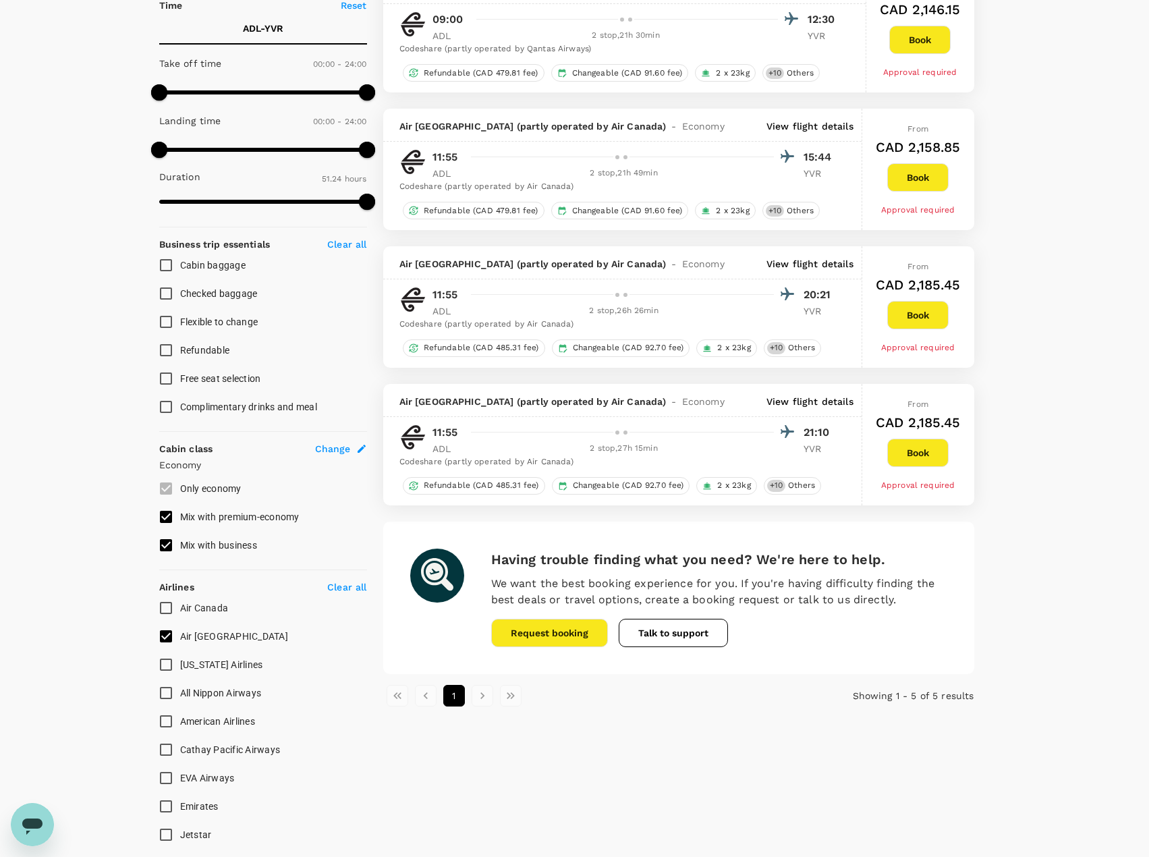
scroll to position [337, 0]
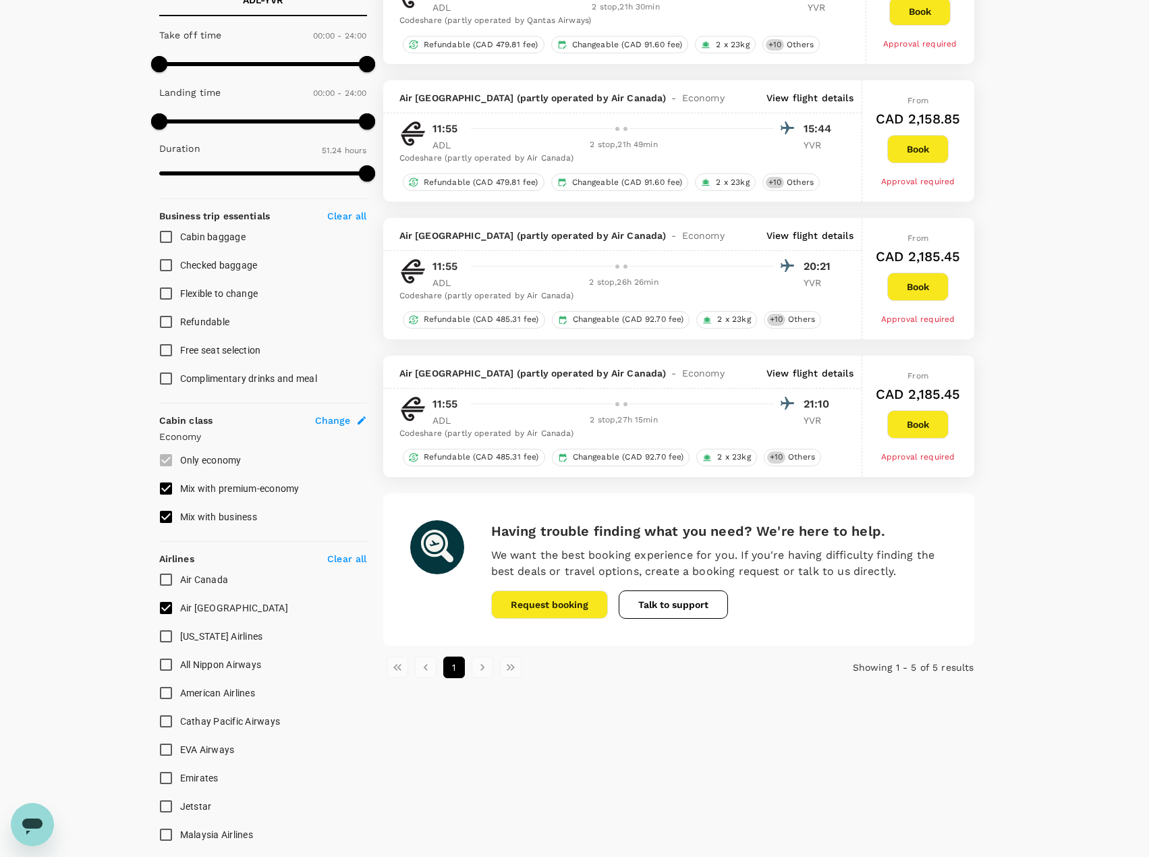
click at [165, 606] on input "Air [GEOGRAPHIC_DATA]" at bounding box center [166, 608] width 28 height 28
checkbox input "false"
click at [169, 579] on input "Air Canada" at bounding box center [166, 579] width 28 height 28
checkbox input "true"
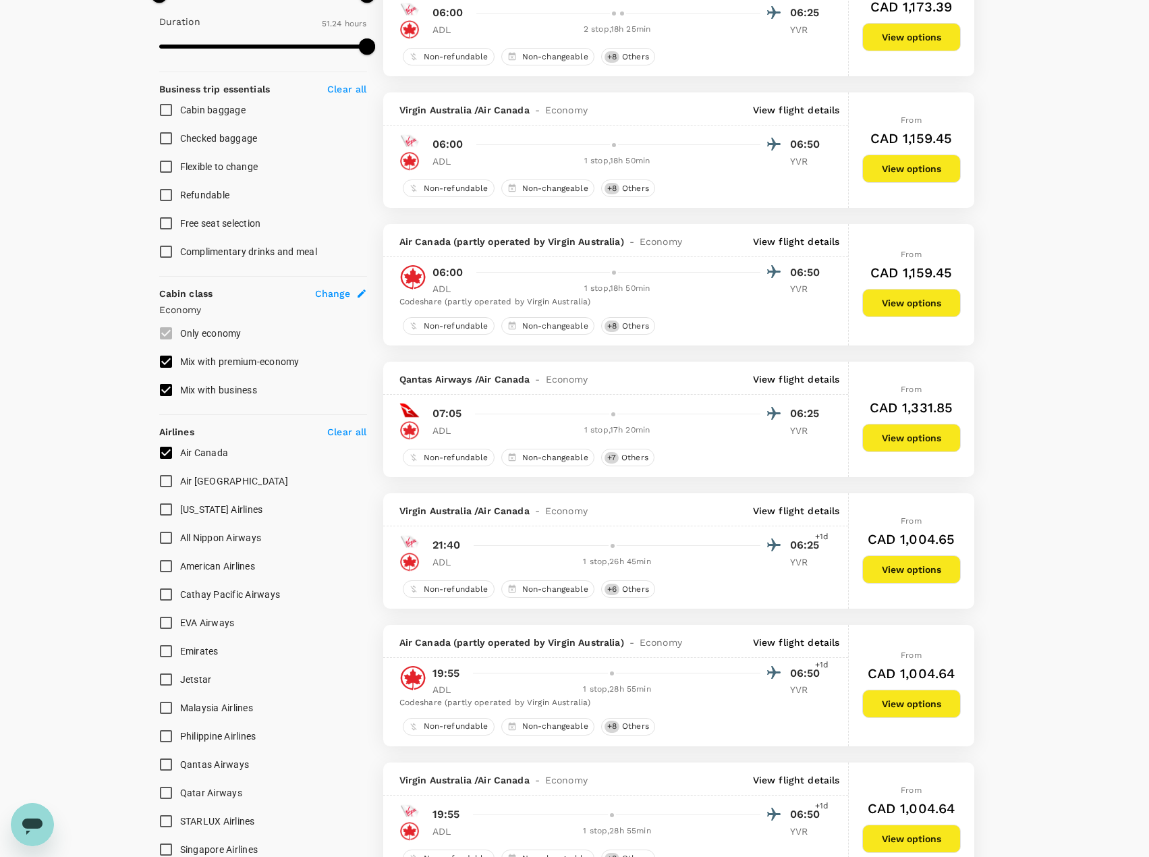
scroll to position [472, 0]
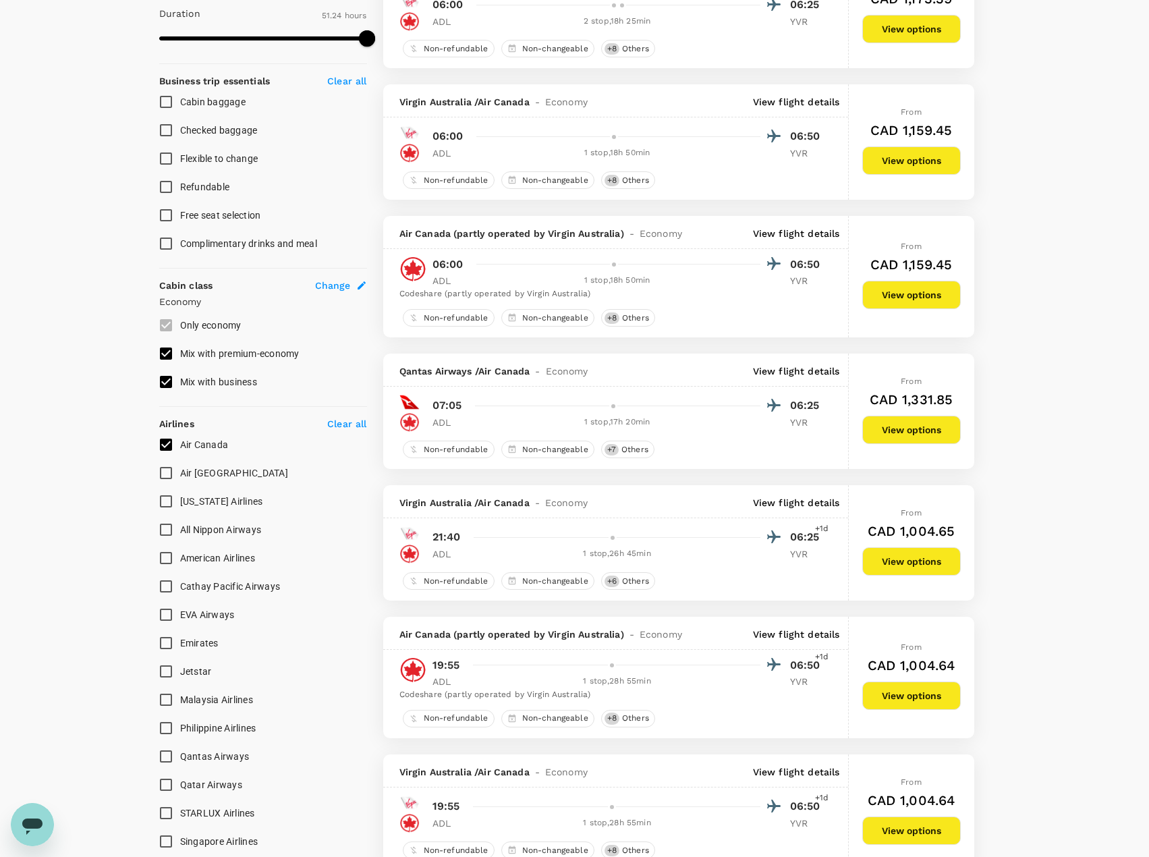
click at [781, 505] on p "View flight details" at bounding box center [796, 502] width 87 height 13
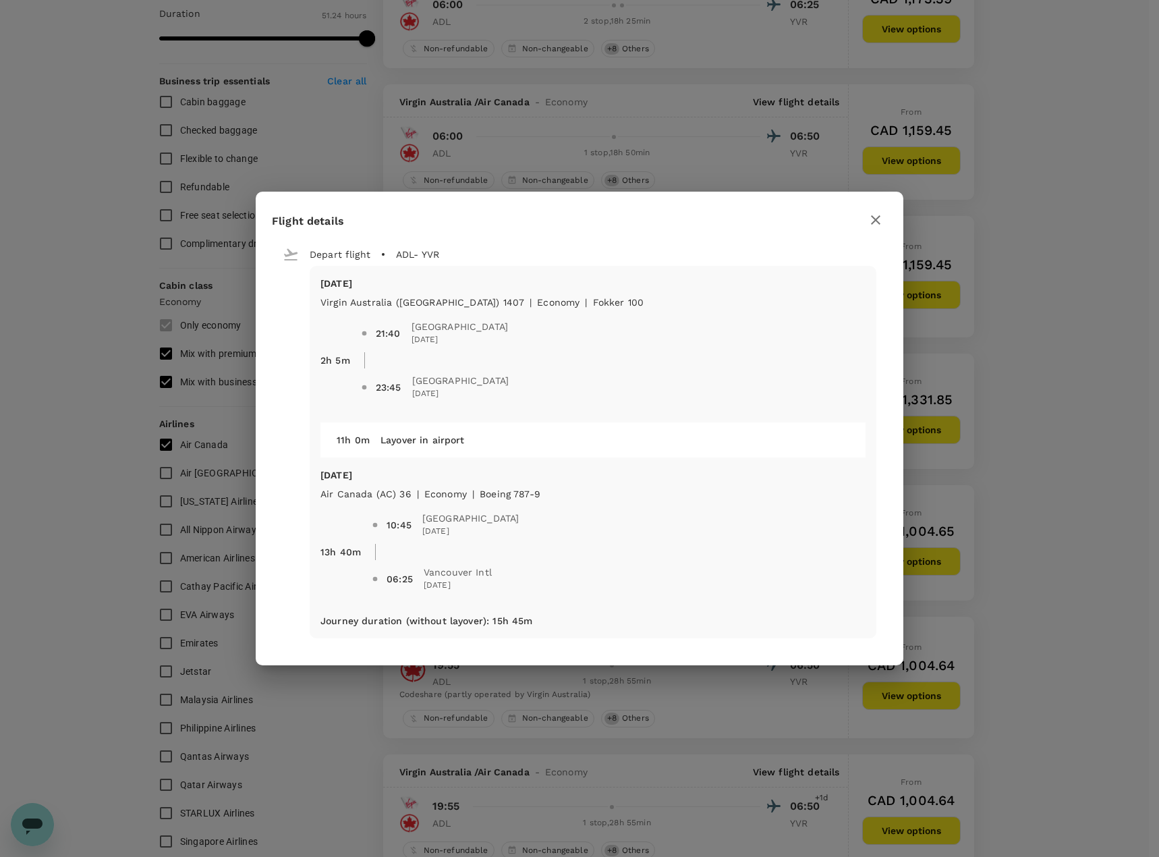
click at [878, 218] on icon "button" at bounding box center [875, 219] width 9 height 9
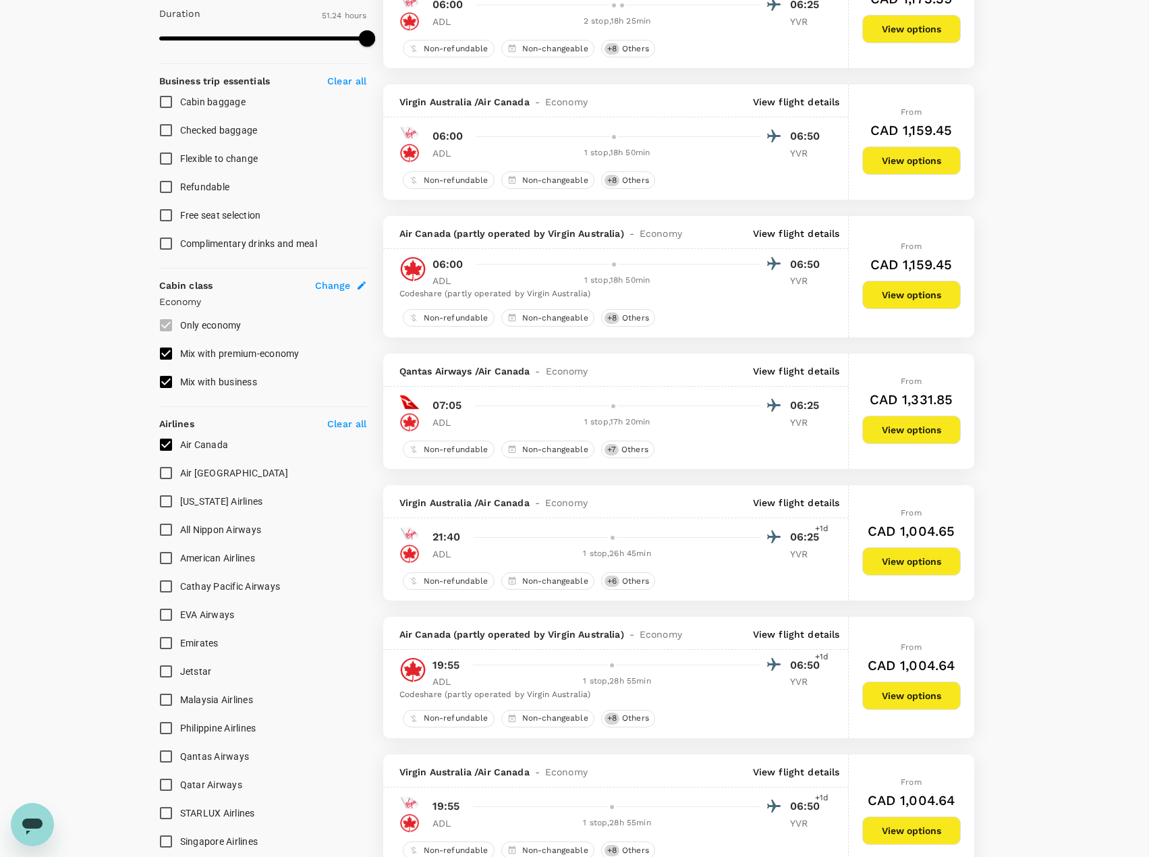
scroll to position [540, 0]
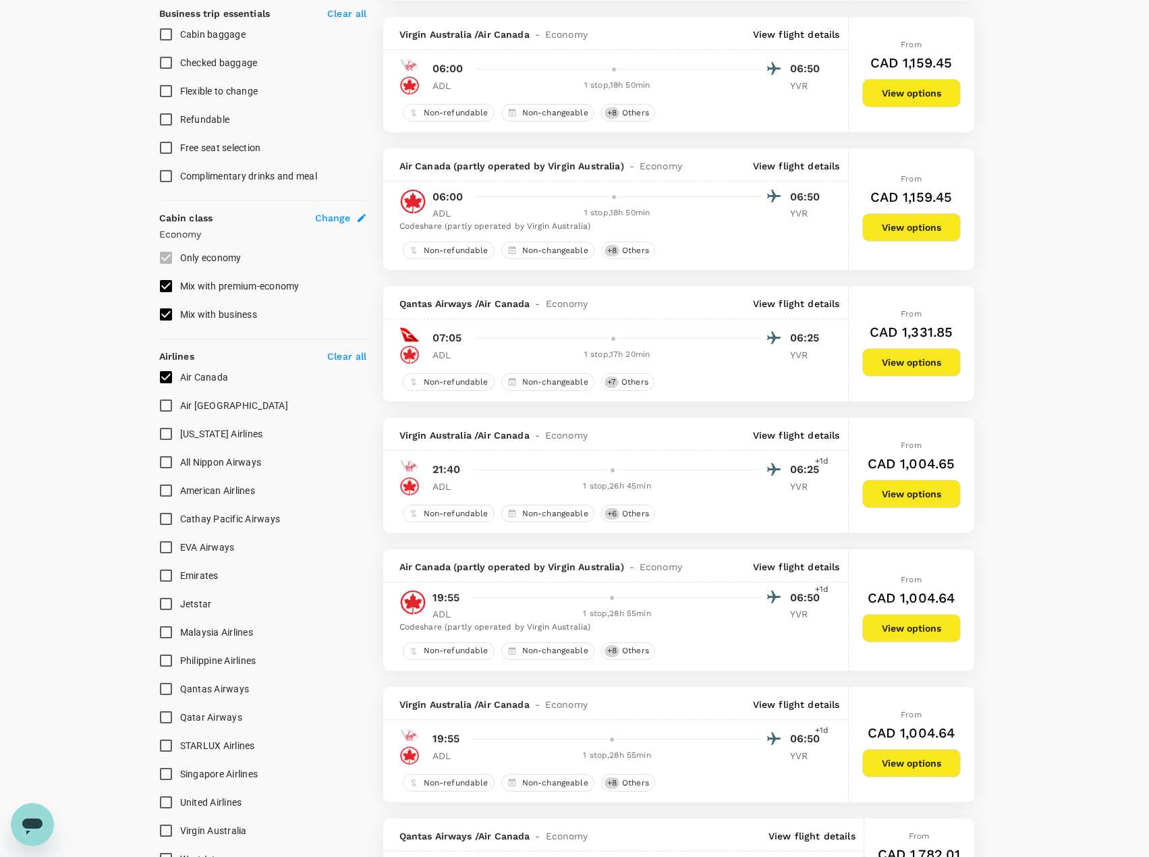
click at [804, 570] on p "View flight details" at bounding box center [796, 566] width 87 height 13
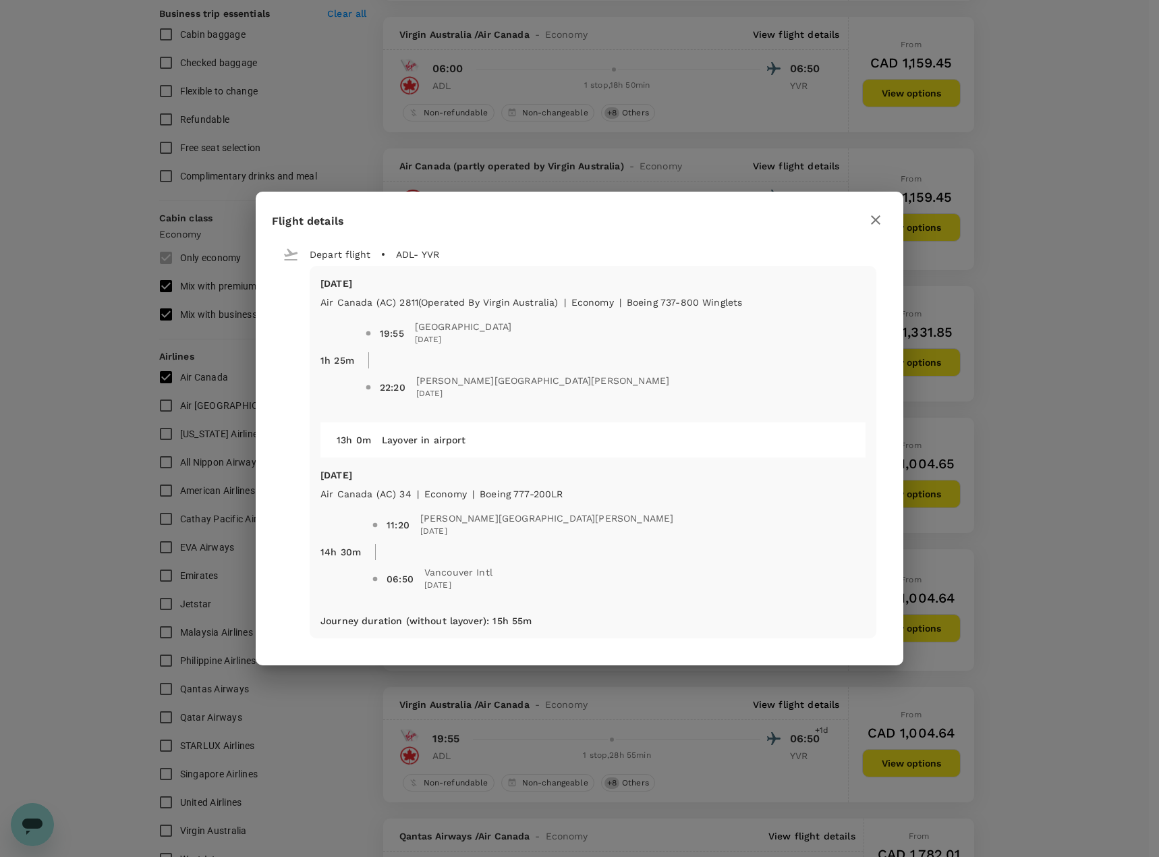
click at [875, 216] on icon "button" at bounding box center [876, 220] width 16 height 16
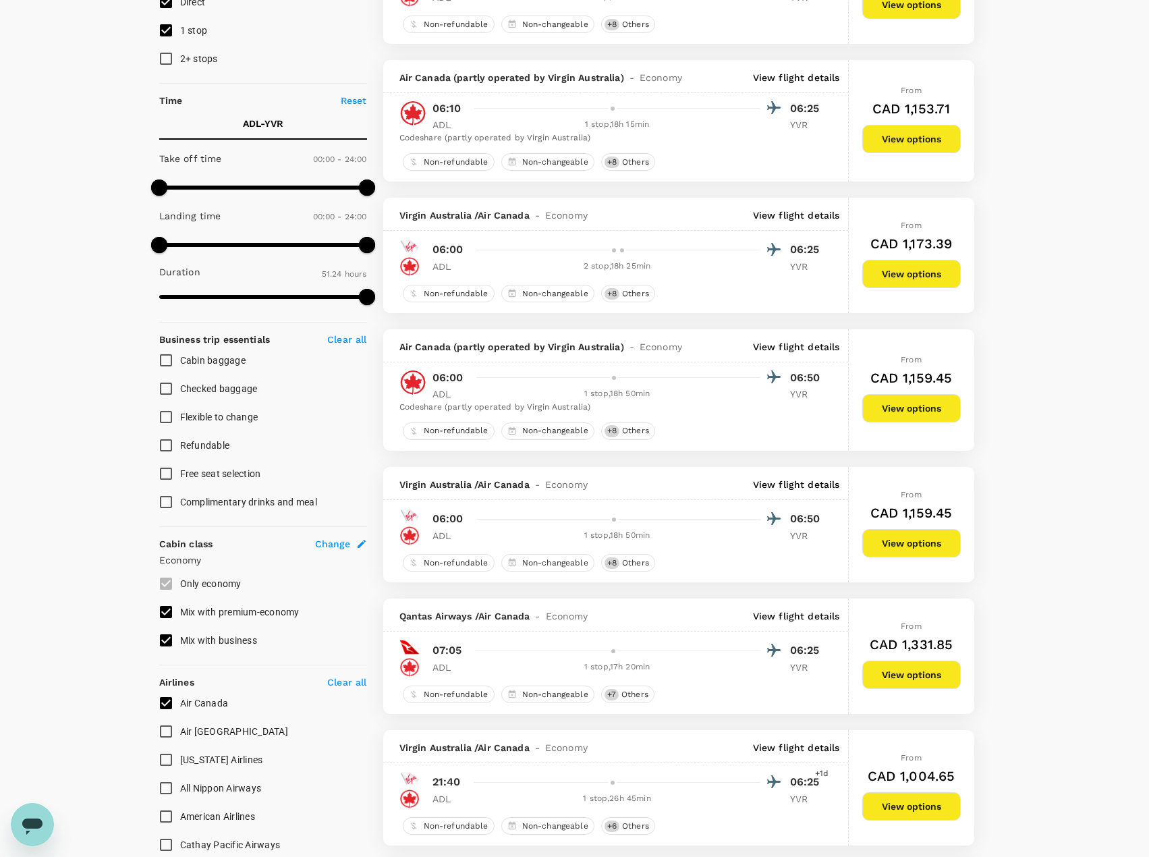
scroll to position [0, 0]
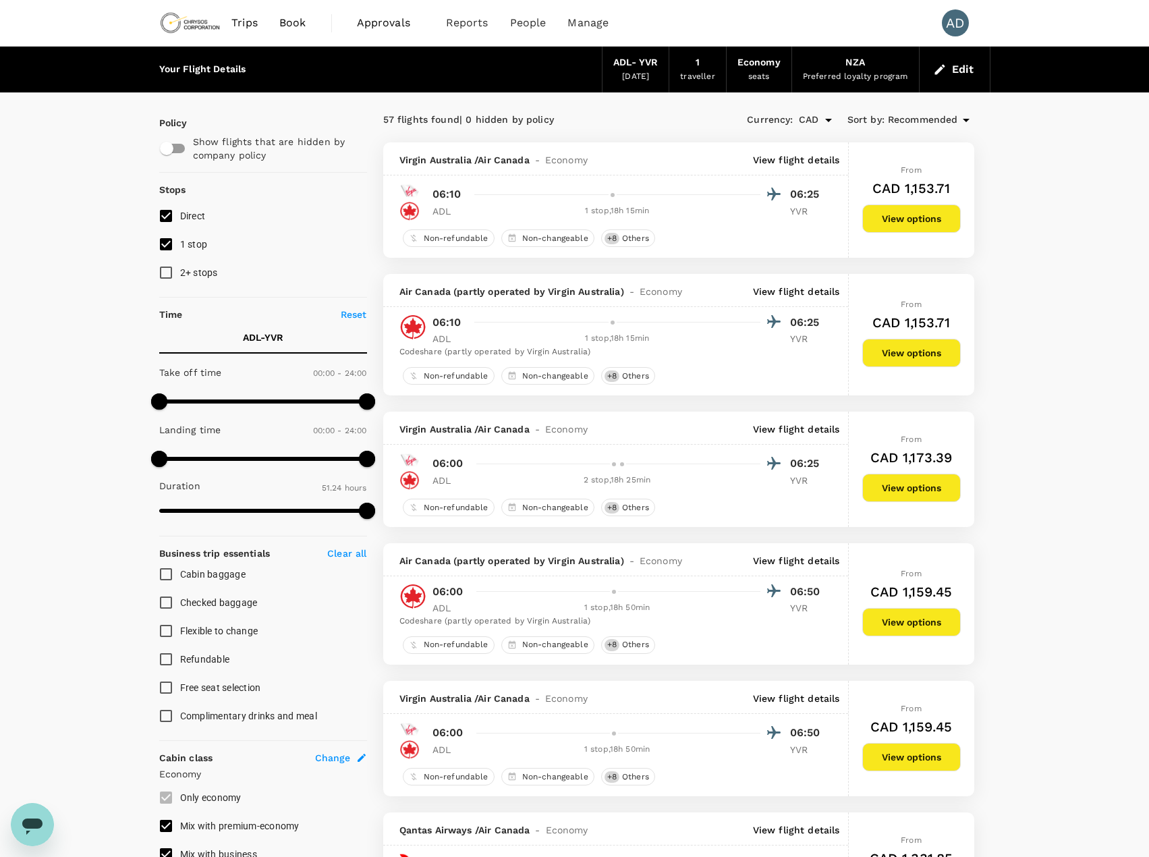
click at [934, 121] on span "Recommended" at bounding box center [923, 120] width 70 height 15
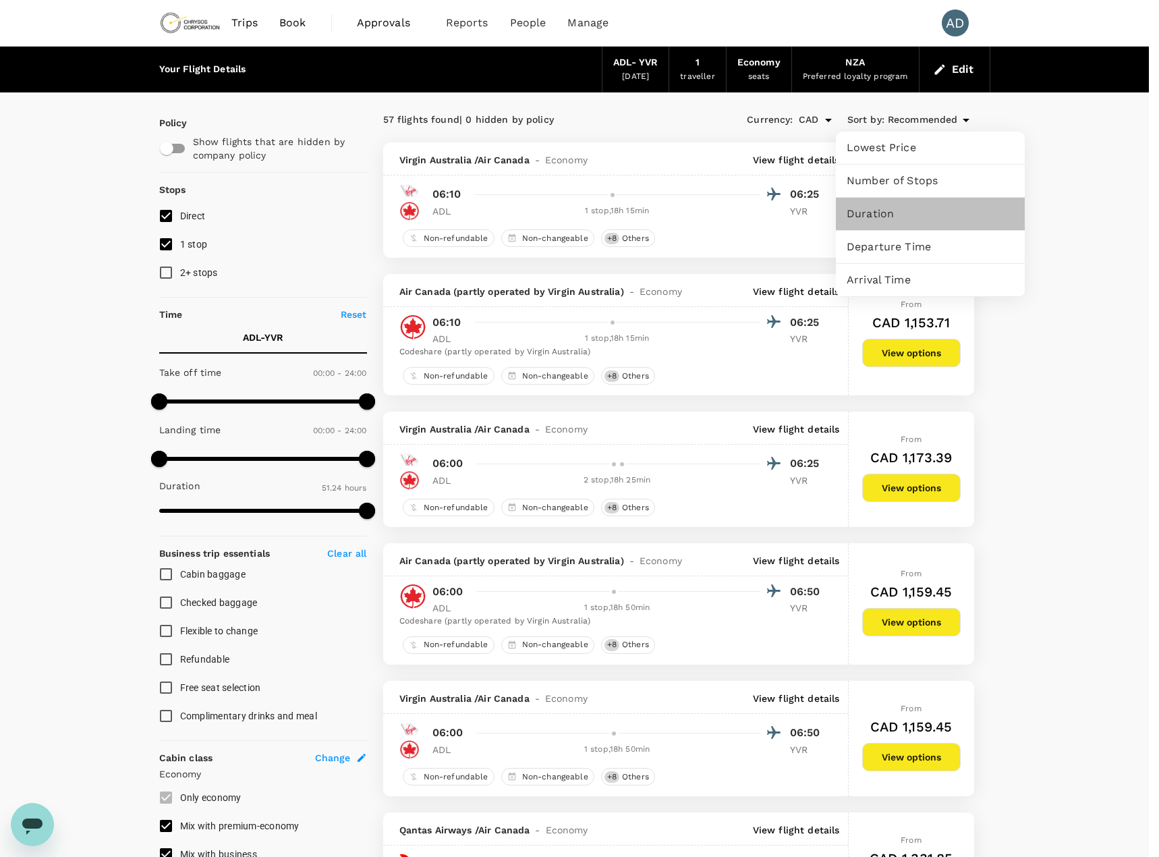
click at [872, 213] on span "Duration" at bounding box center [930, 214] width 167 height 16
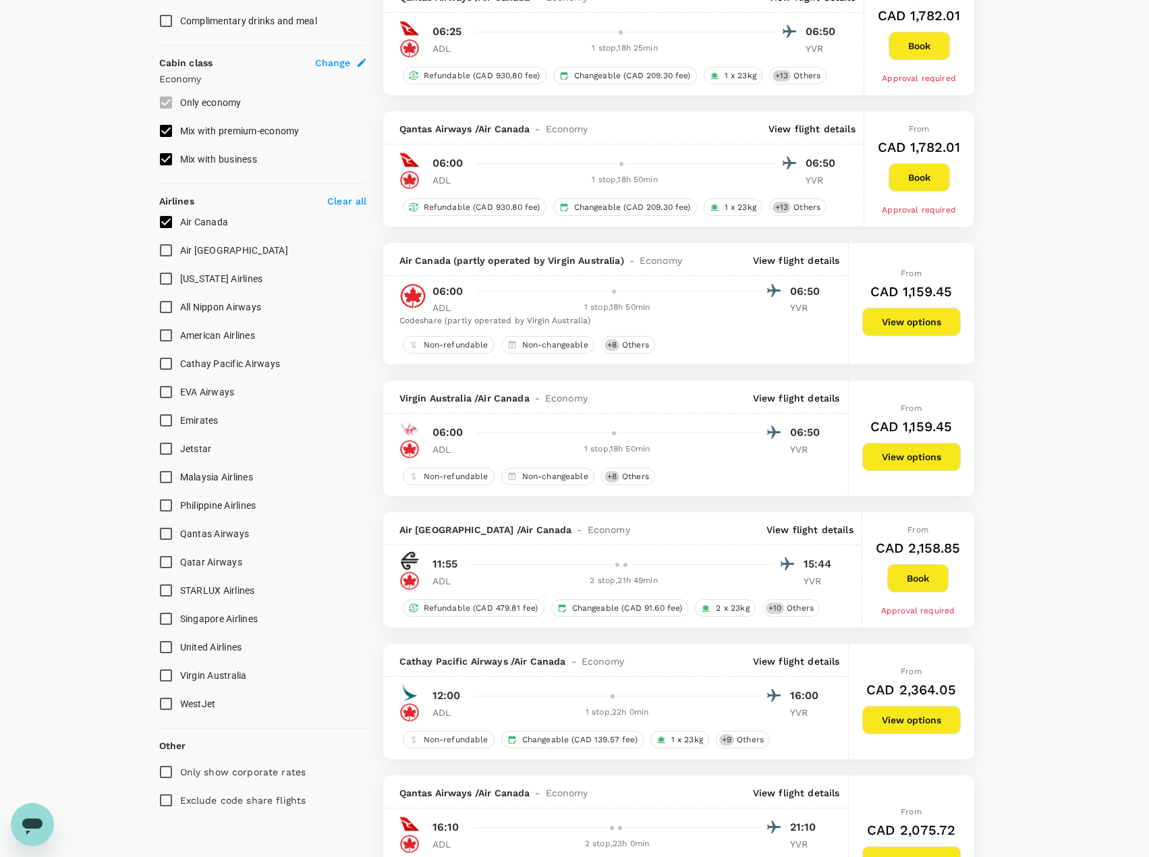
scroll to position [810, 0]
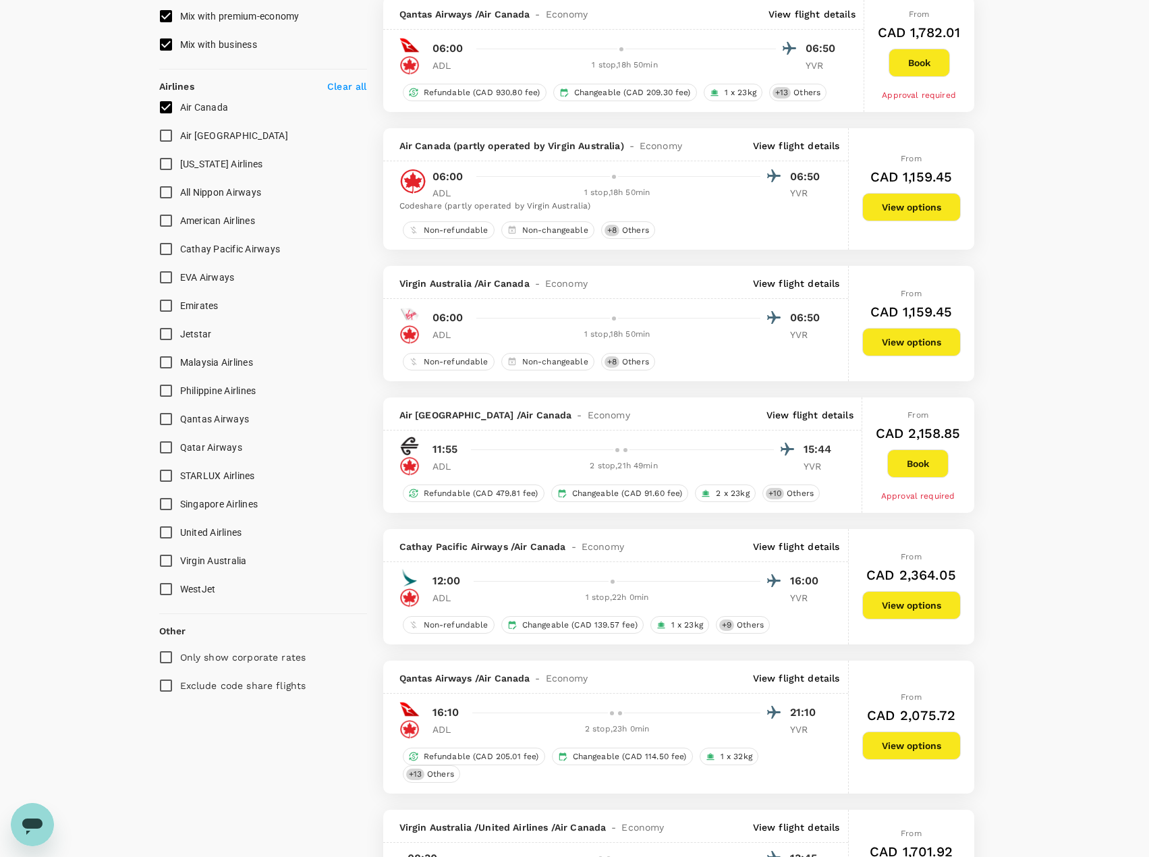
click at [802, 412] on p "View flight details" at bounding box center [810, 414] width 87 height 13
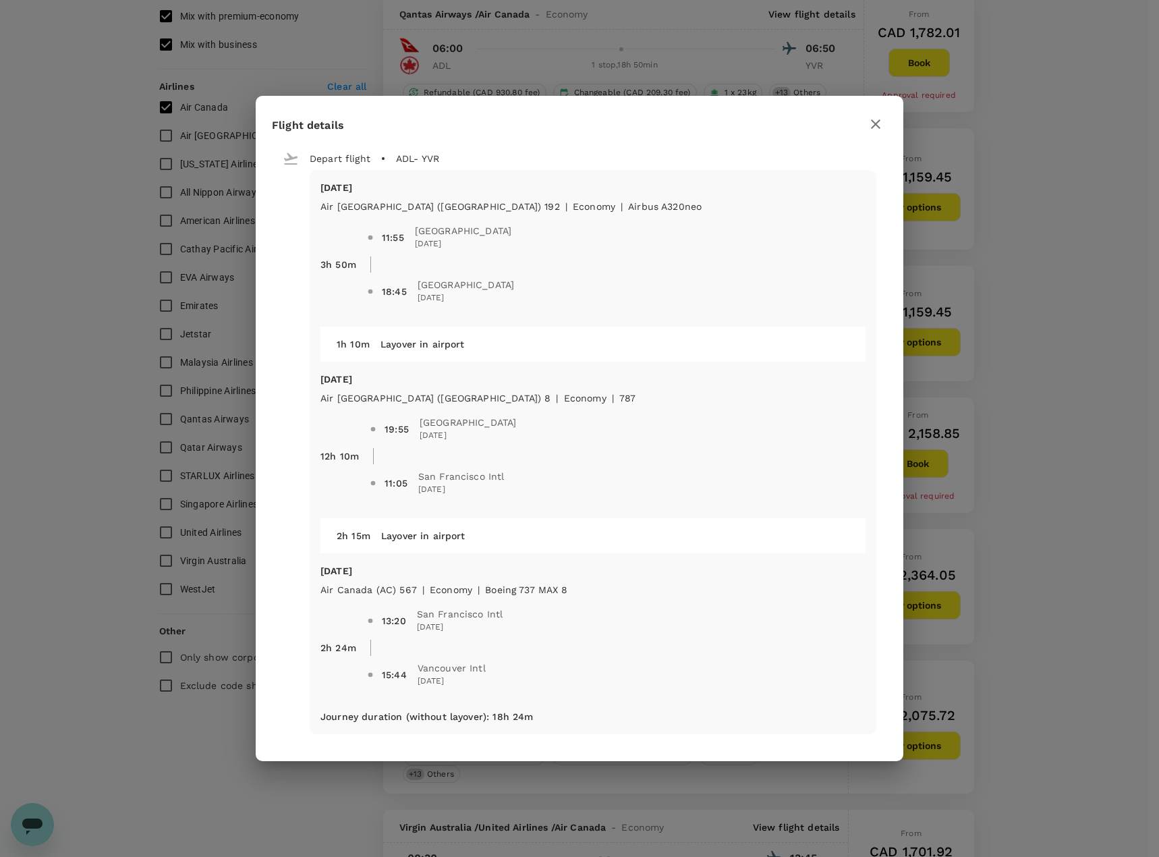
click at [877, 125] on icon "button" at bounding box center [875, 123] width 9 height 9
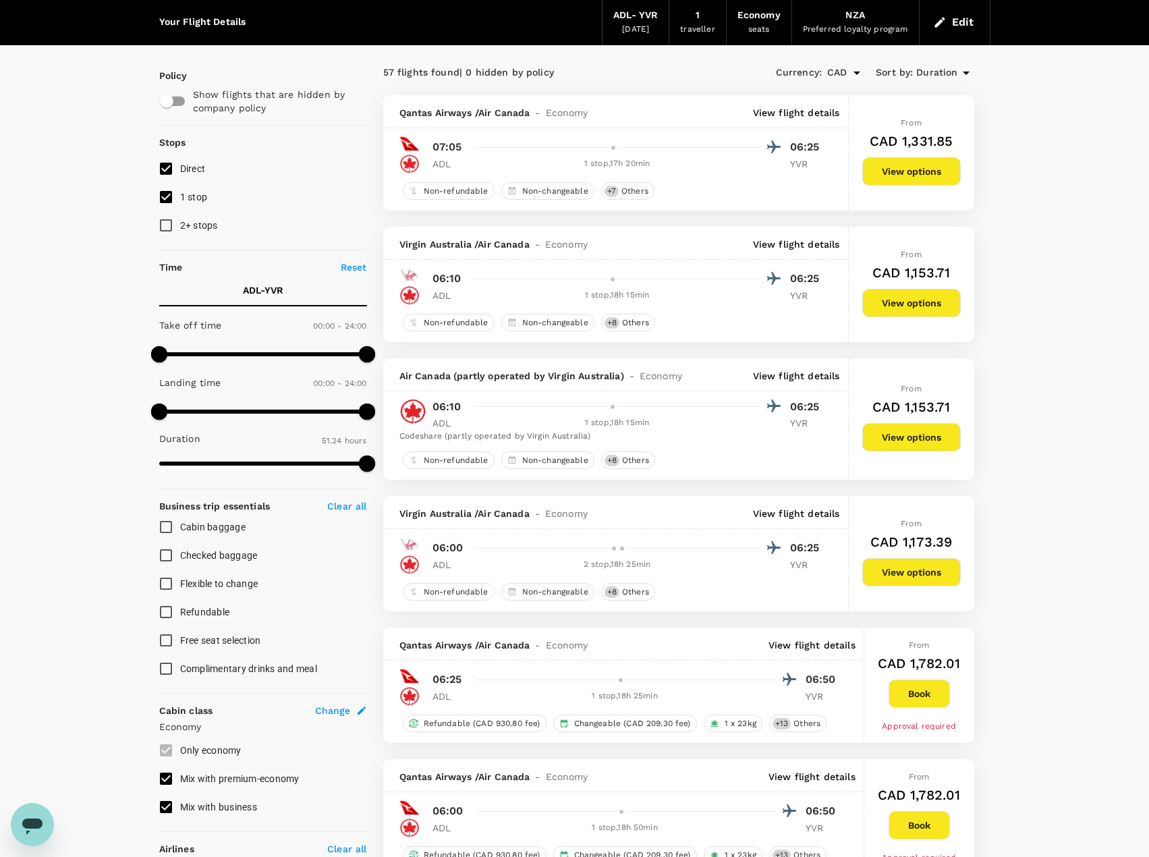
scroll to position [0, 0]
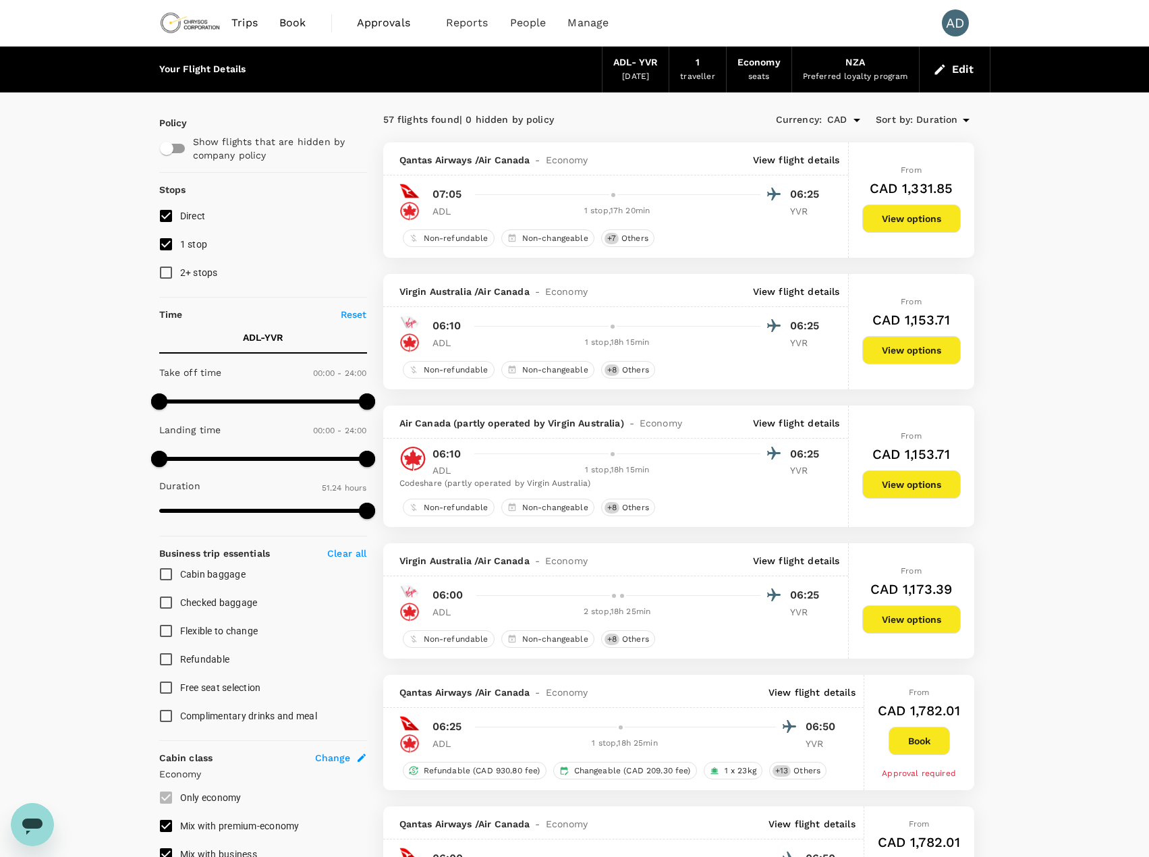
click at [808, 163] on p "View flight details" at bounding box center [796, 159] width 87 height 13
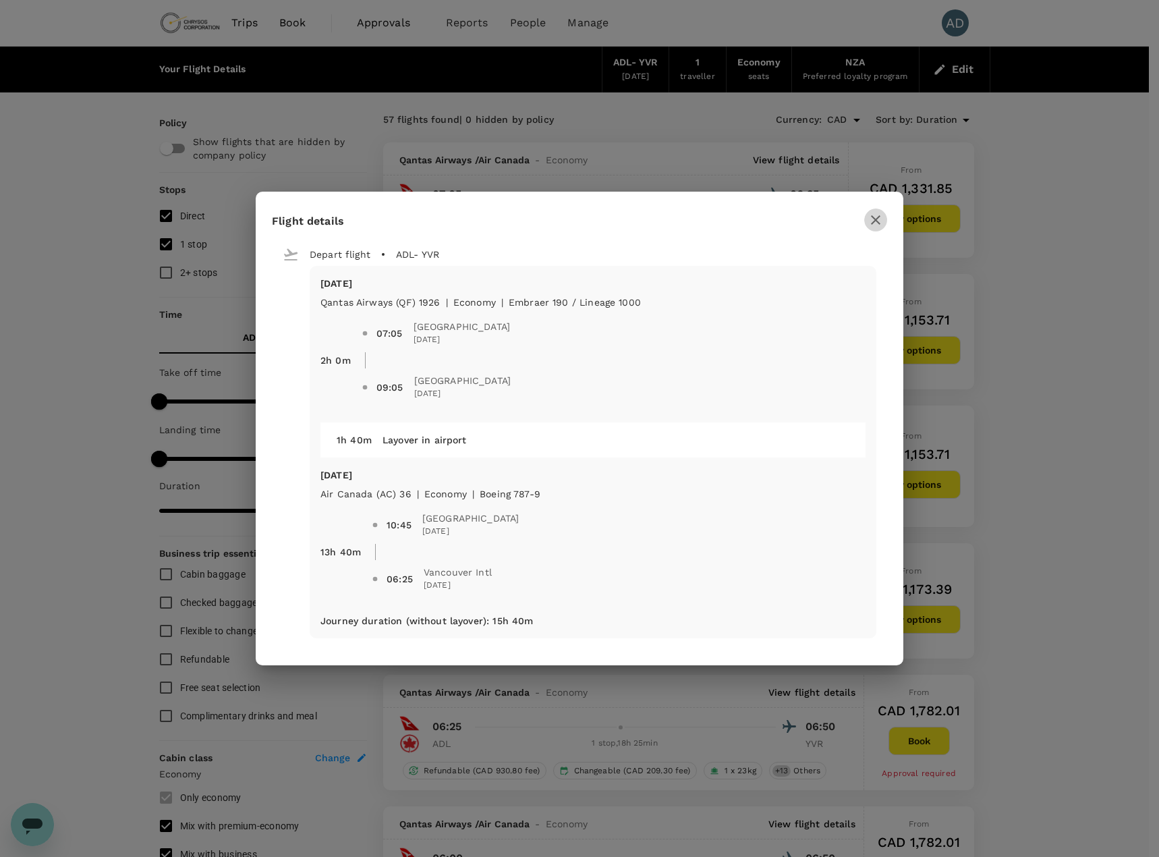
click at [875, 222] on icon "button" at bounding box center [875, 219] width 9 height 9
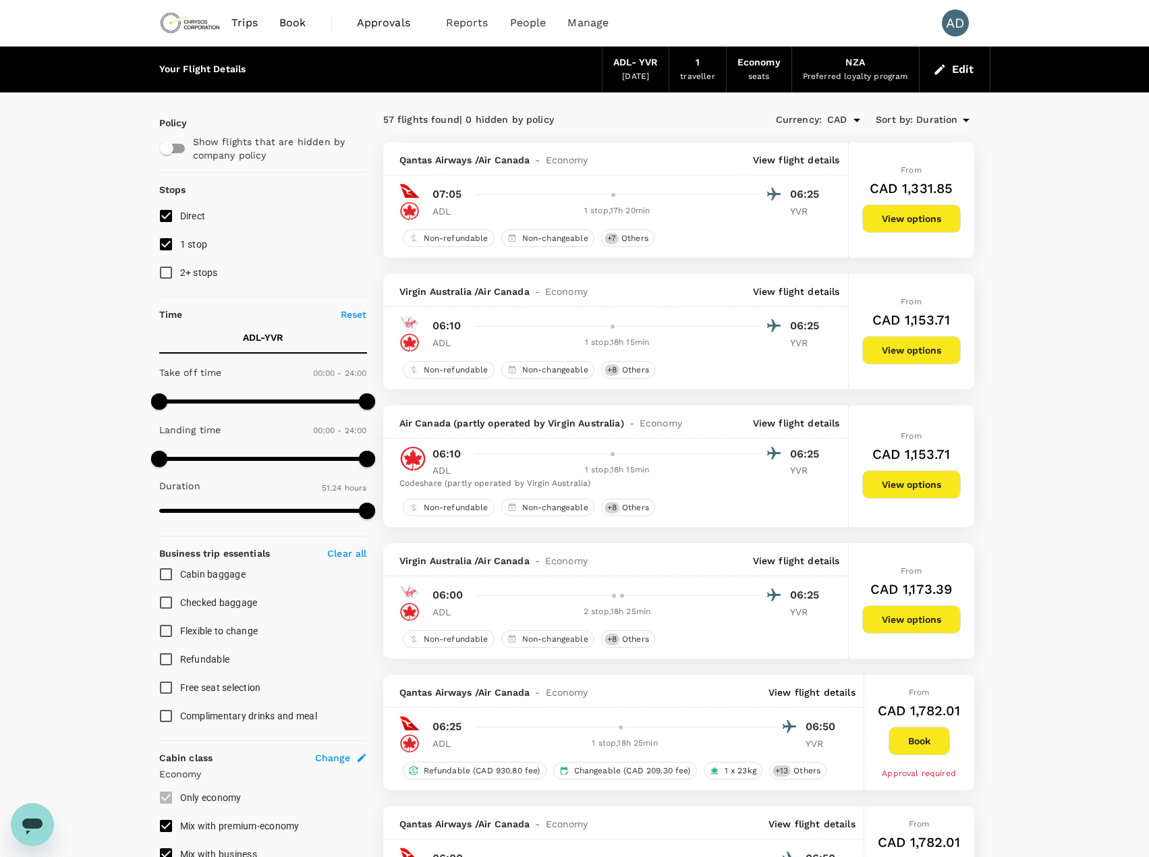
click at [792, 425] on p "View flight details" at bounding box center [796, 422] width 87 height 13
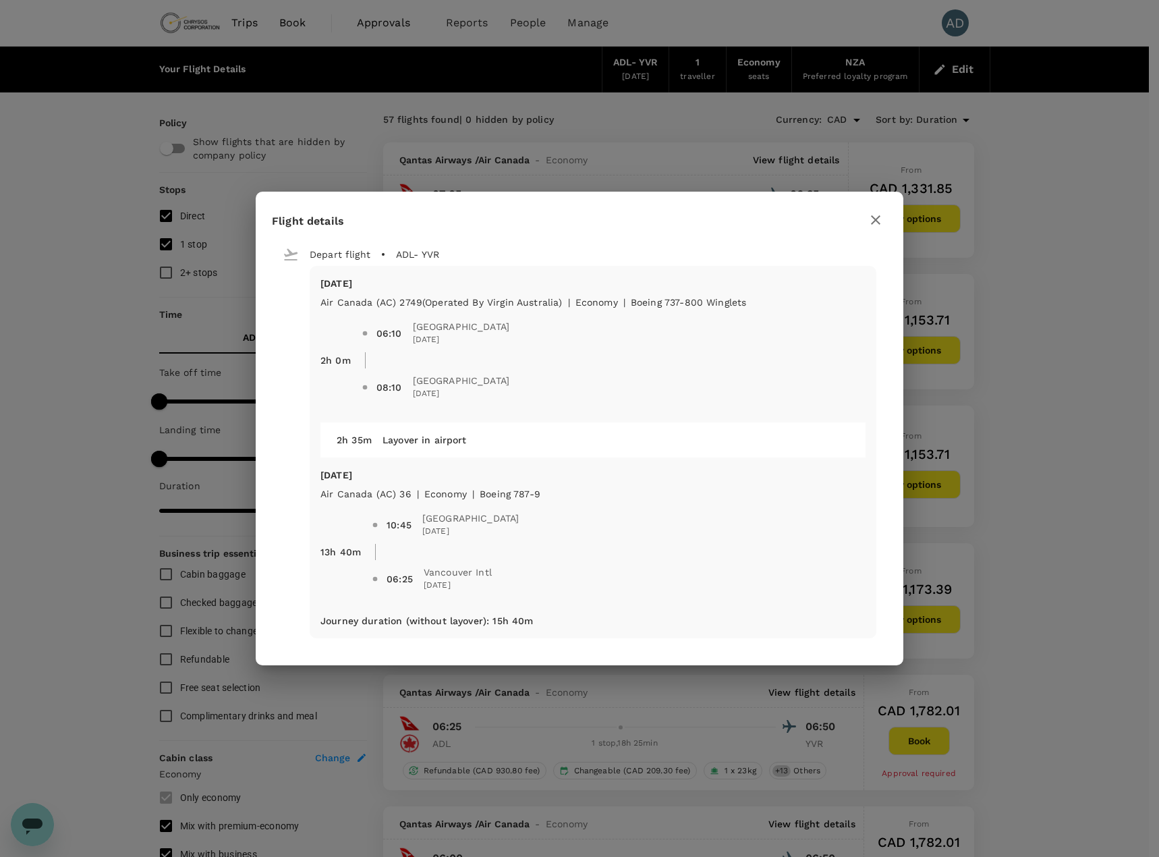
click at [880, 219] on icon "button" at bounding box center [876, 220] width 16 height 16
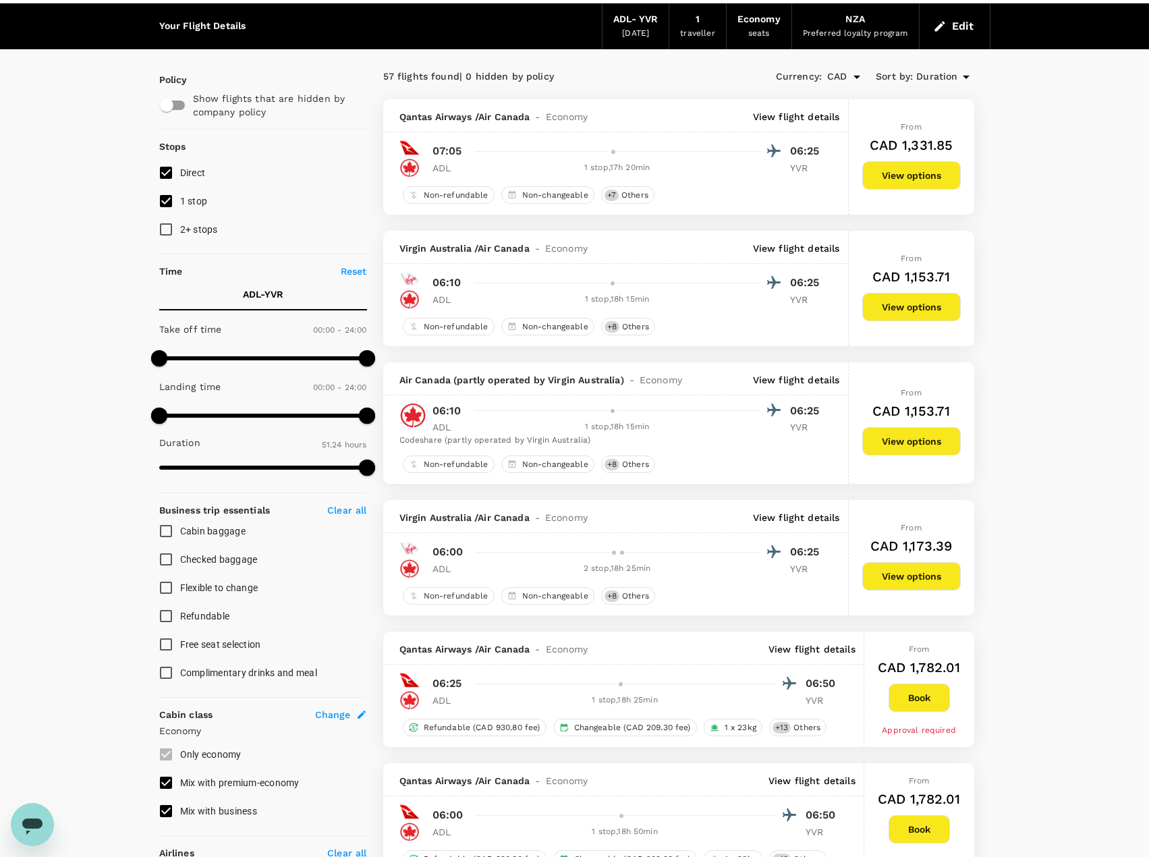
scroll to position [67, 0]
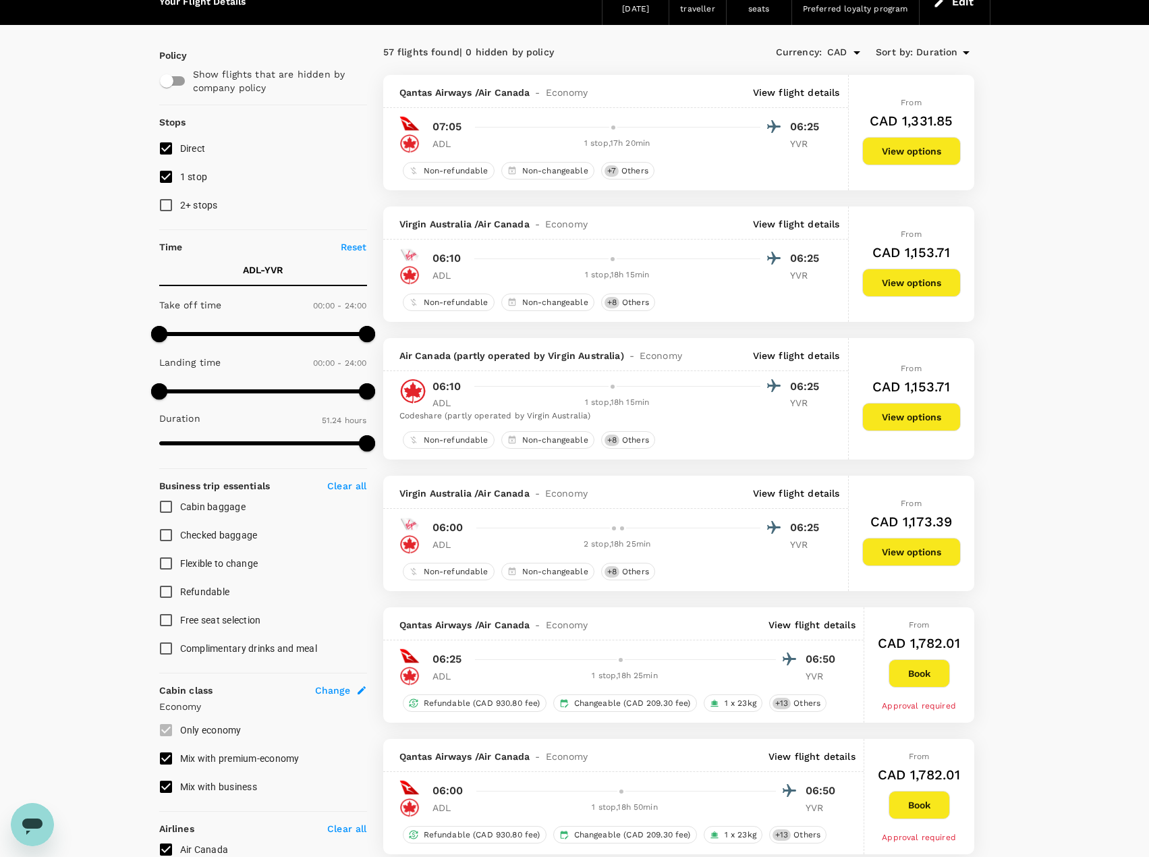
click at [783, 221] on p "View flight details" at bounding box center [796, 223] width 87 height 13
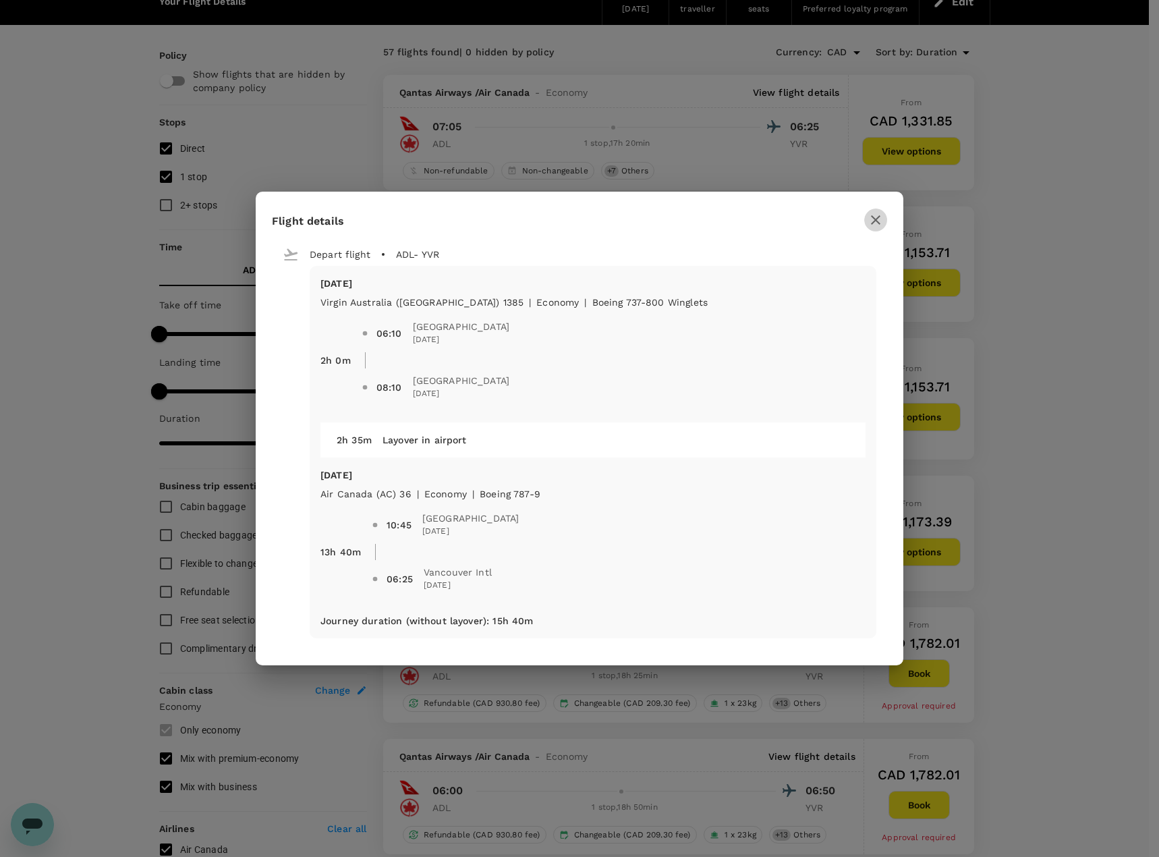
click at [878, 218] on icon "button" at bounding box center [875, 219] width 9 height 9
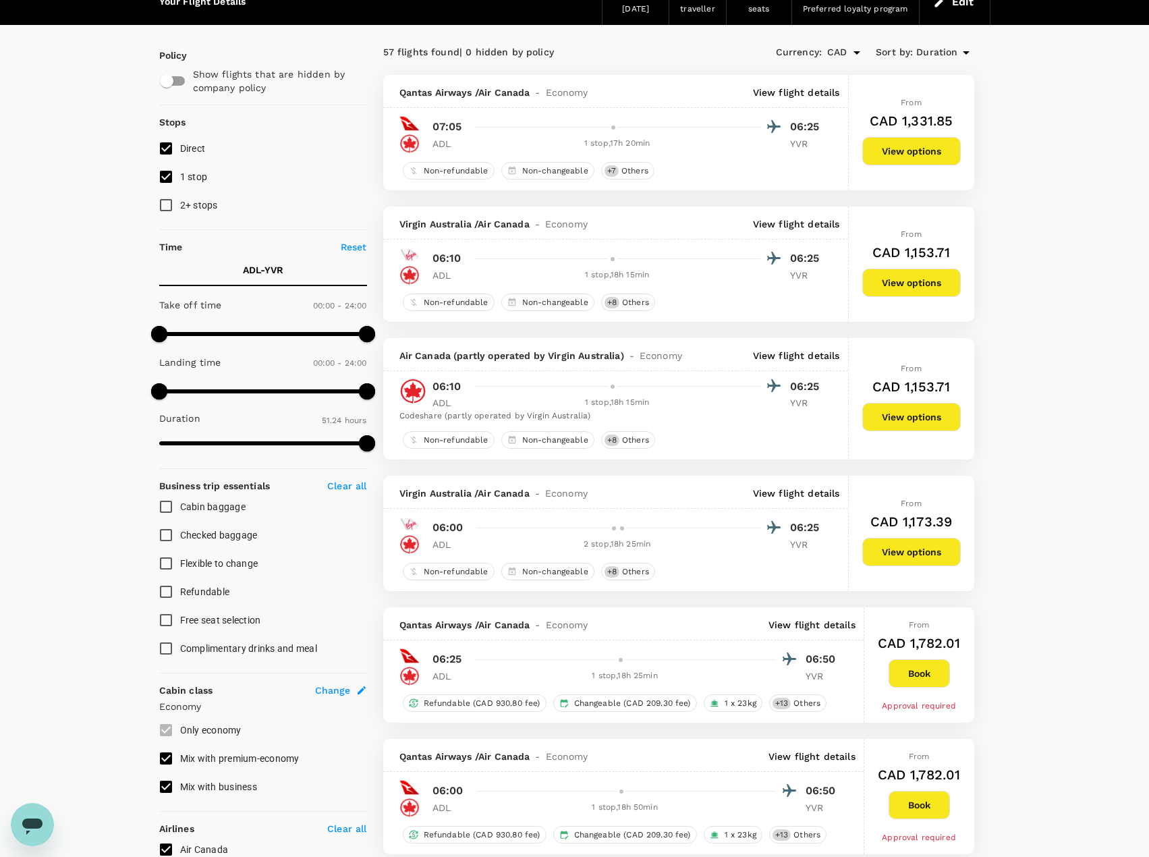
click at [785, 225] on p "View flight details" at bounding box center [796, 223] width 87 height 13
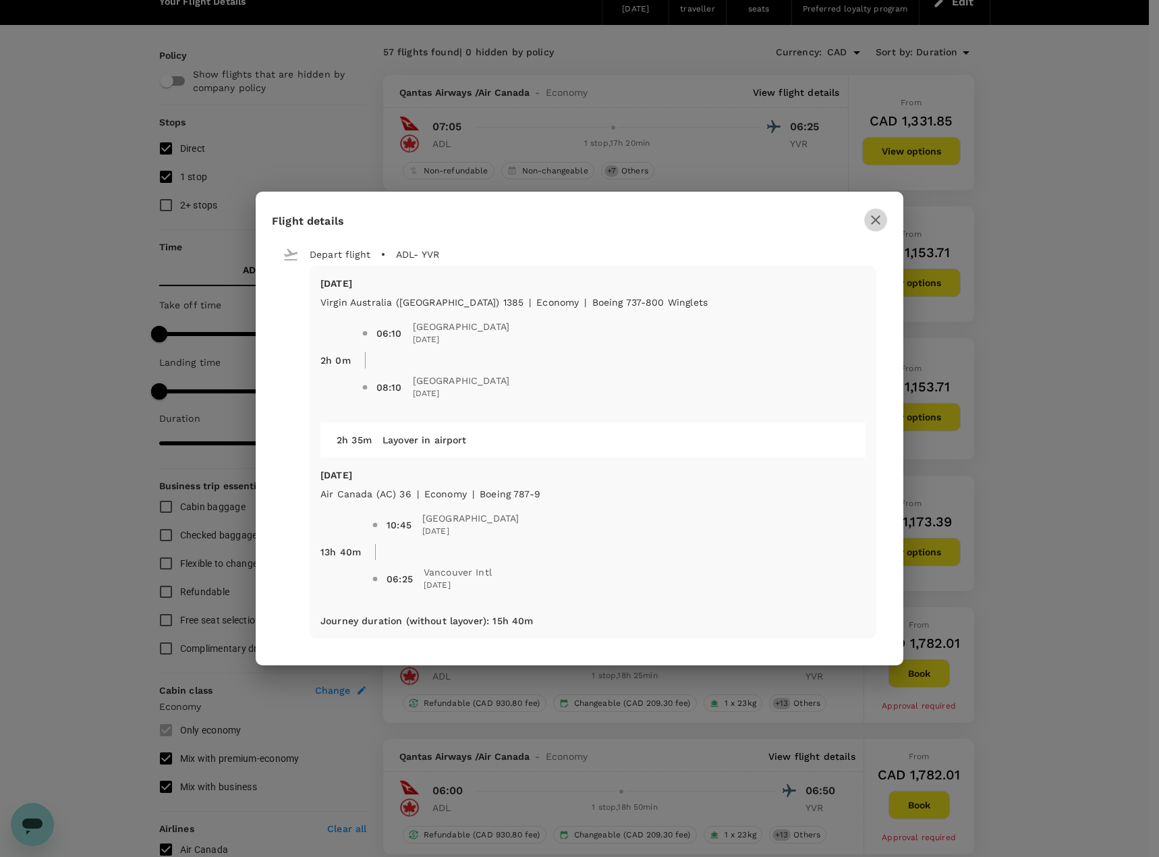
click at [871, 225] on icon "button" at bounding box center [876, 220] width 16 height 16
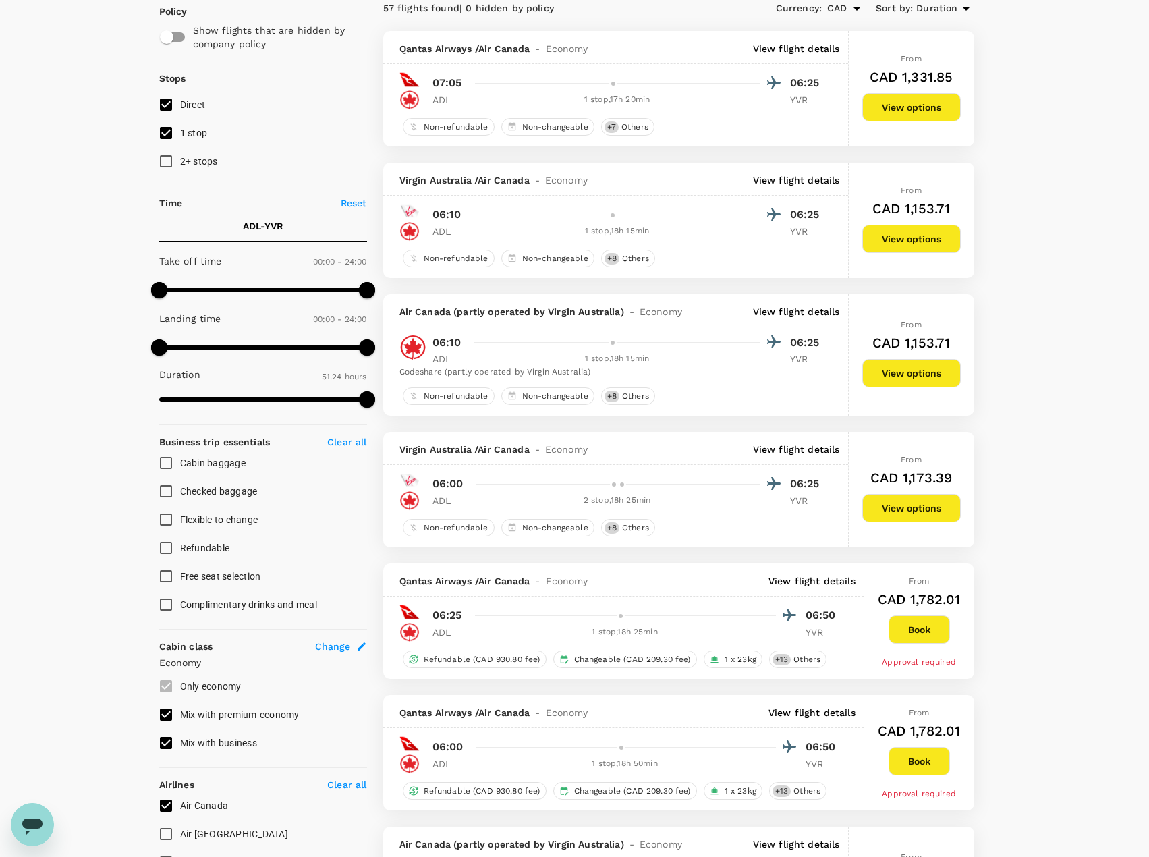
scroll to position [135, 0]
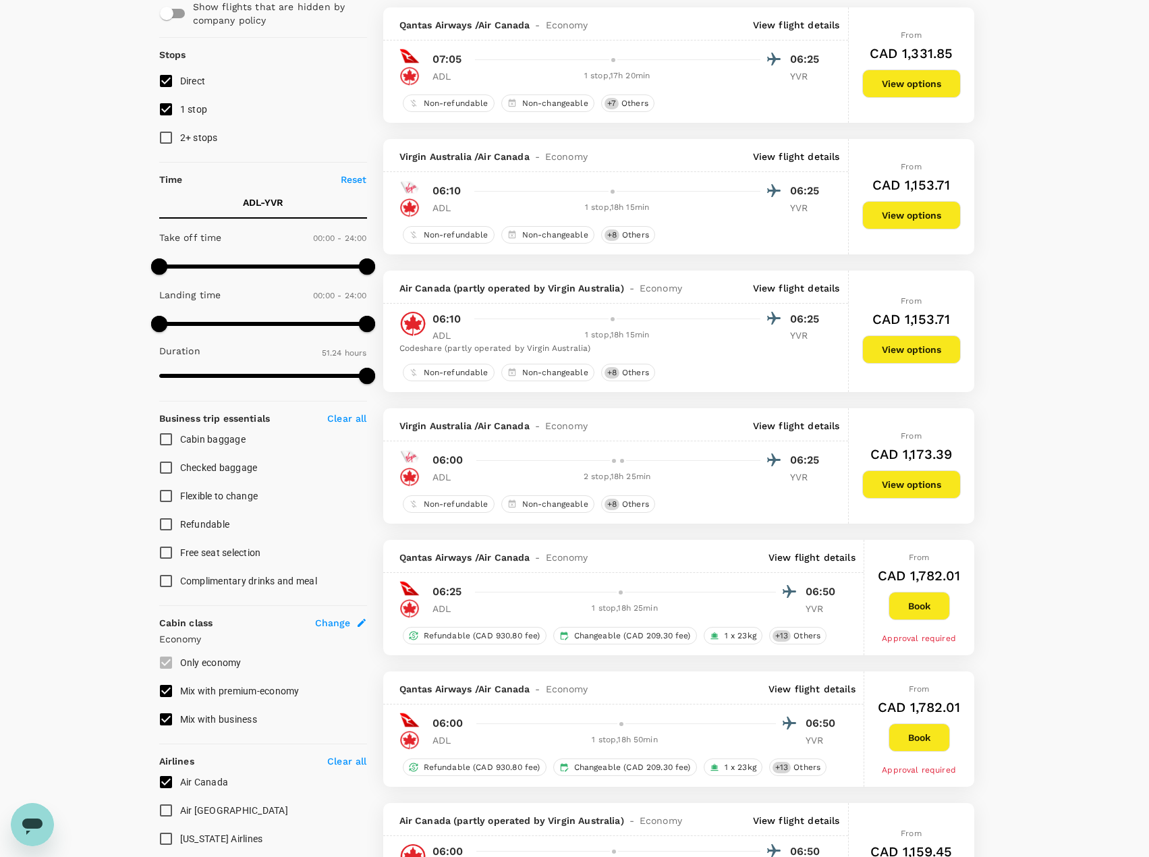
click at [331, 626] on span "Change" at bounding box center [333, 622] width 36 height 13
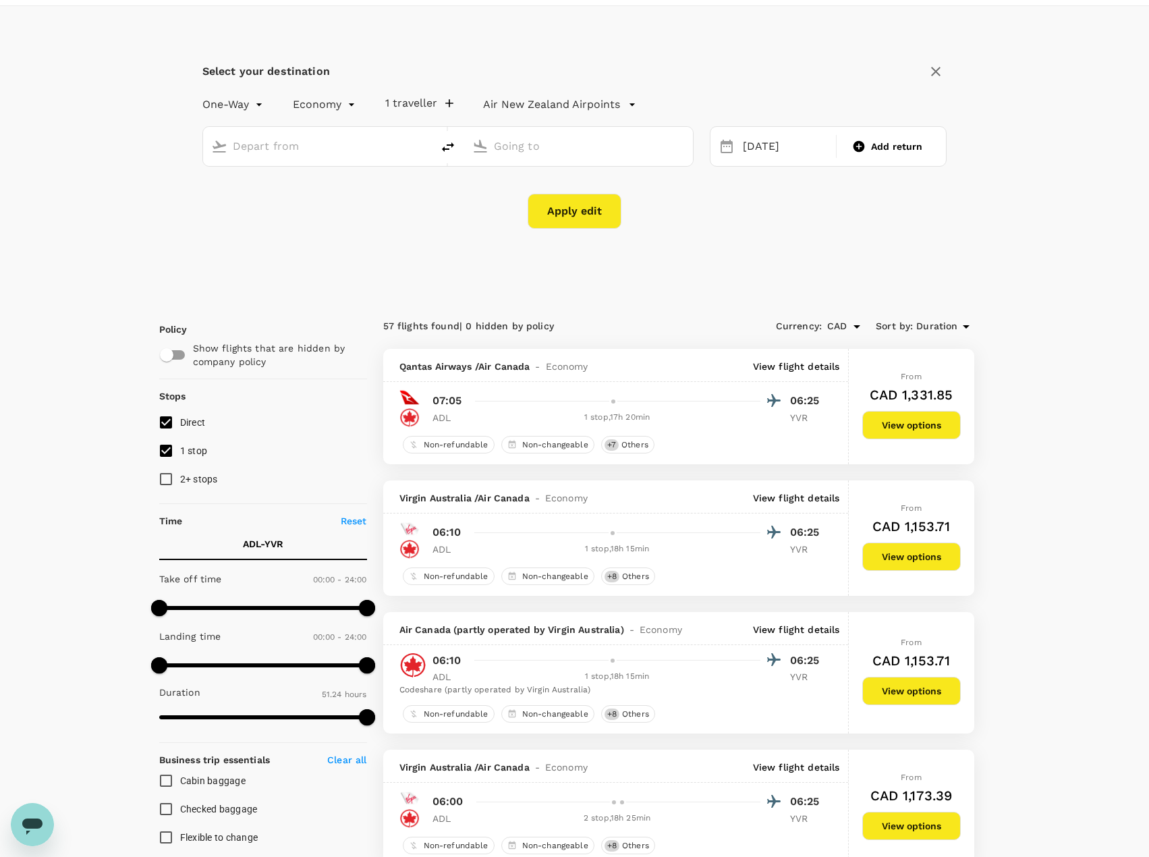
scroll to position [0, 0]
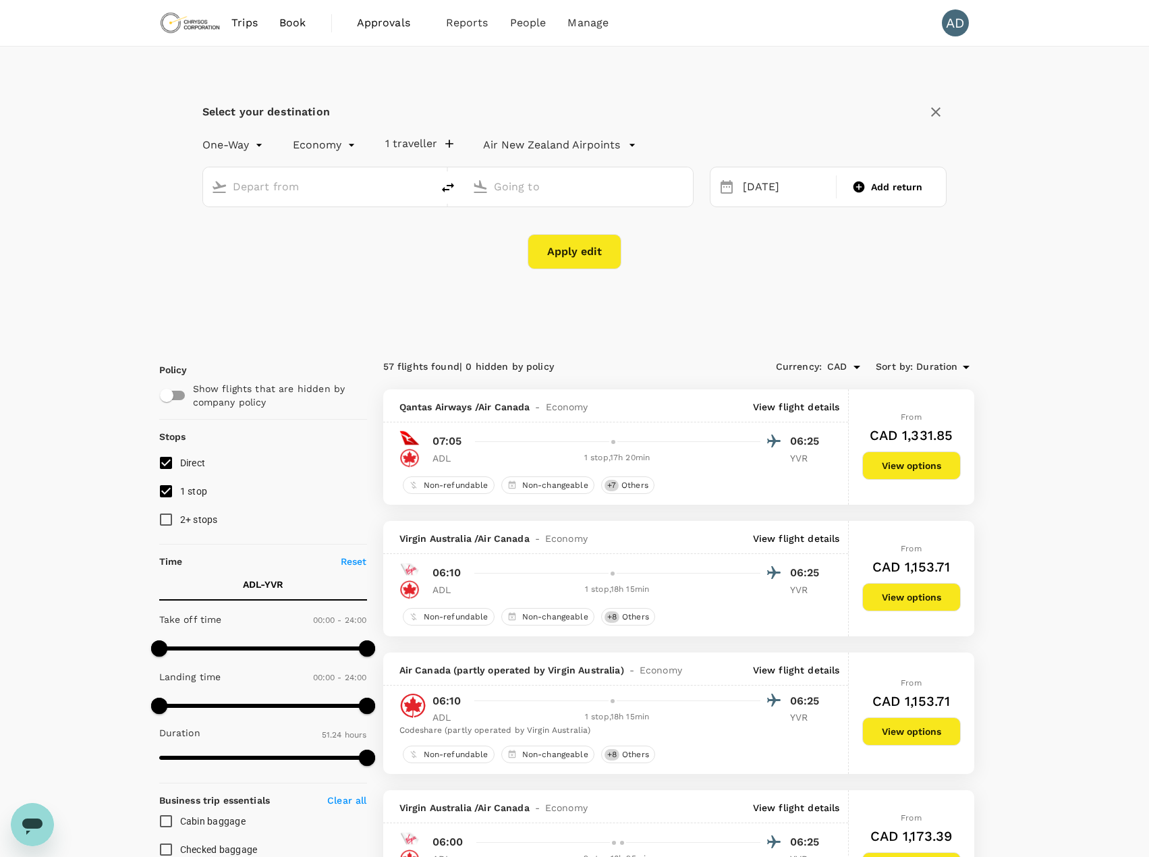
type input "Adelaide (ADL)"
type input "Vancouver Intl (YVR)"
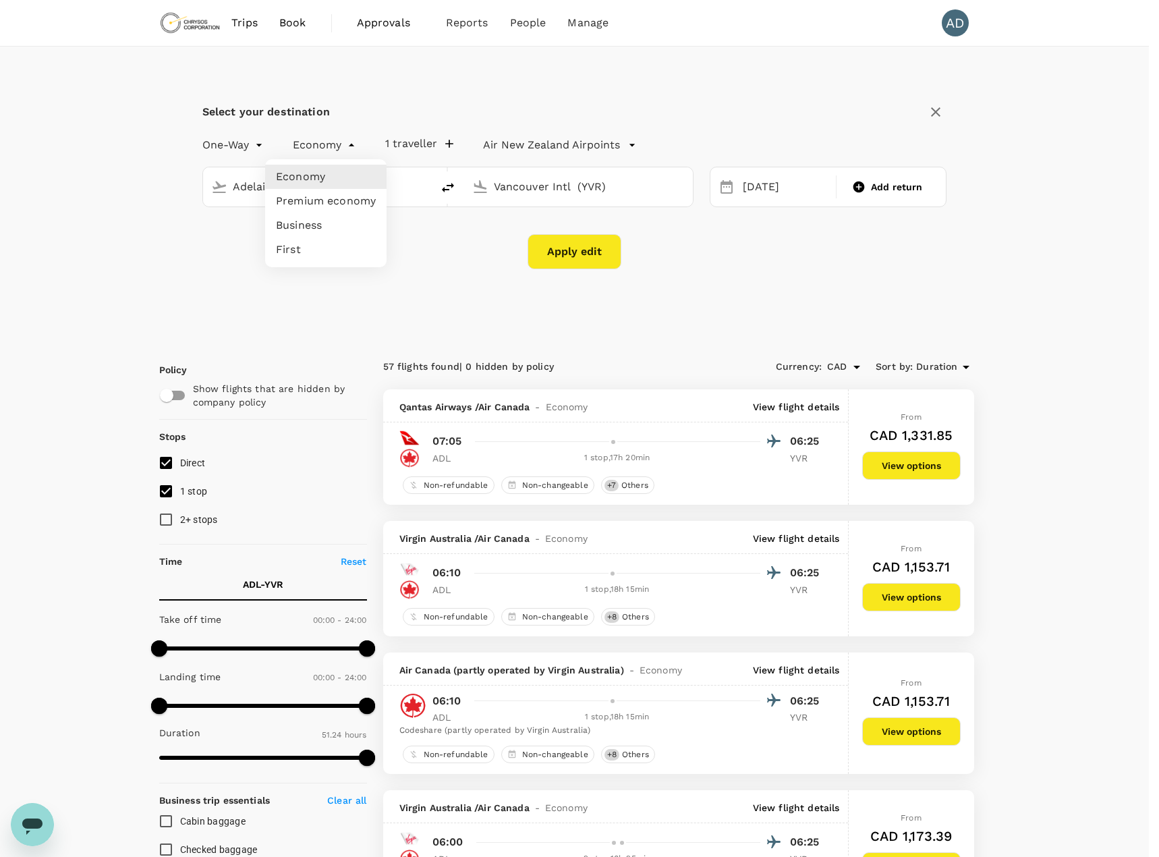
click at [308, 225] on li "Business" at bounding box center [325, 225] width 121 height 24
type input "business"
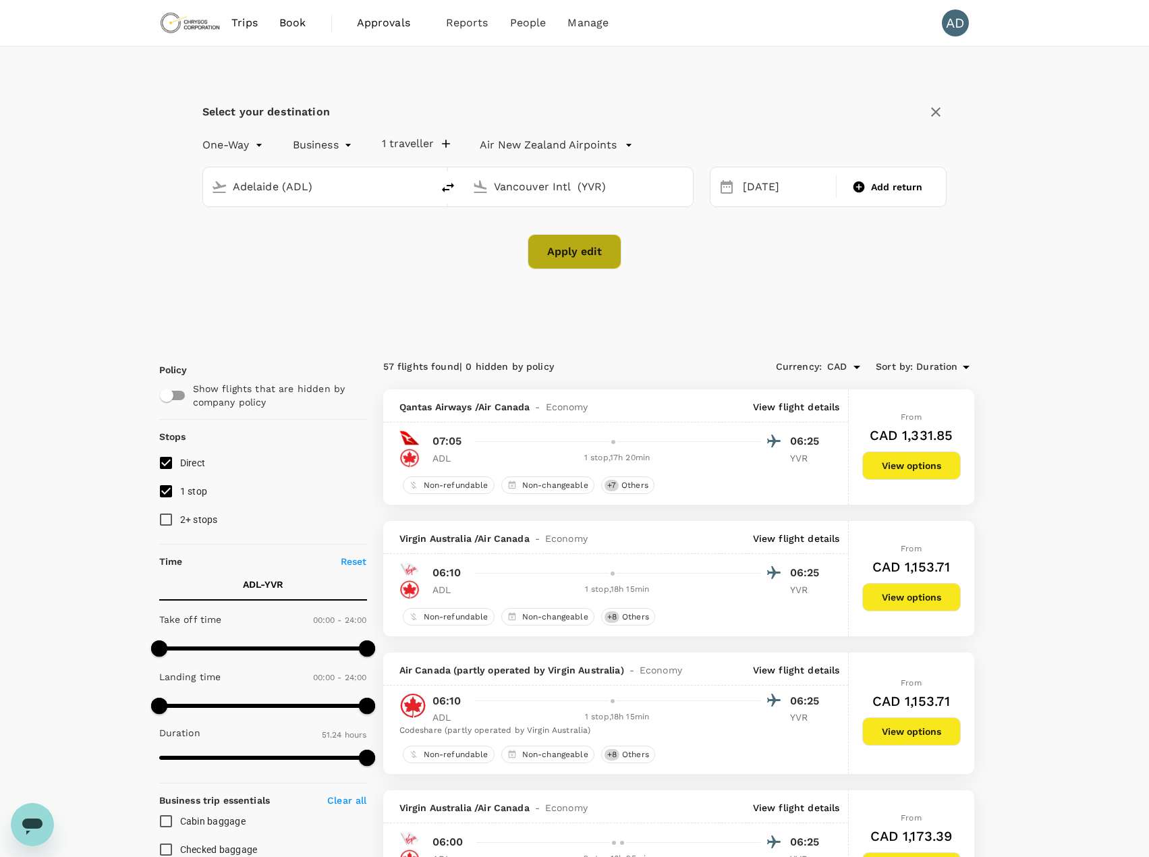
click at [590, 261] on button "Apply edit" at bounding box center [575, 251] width 94 height 35
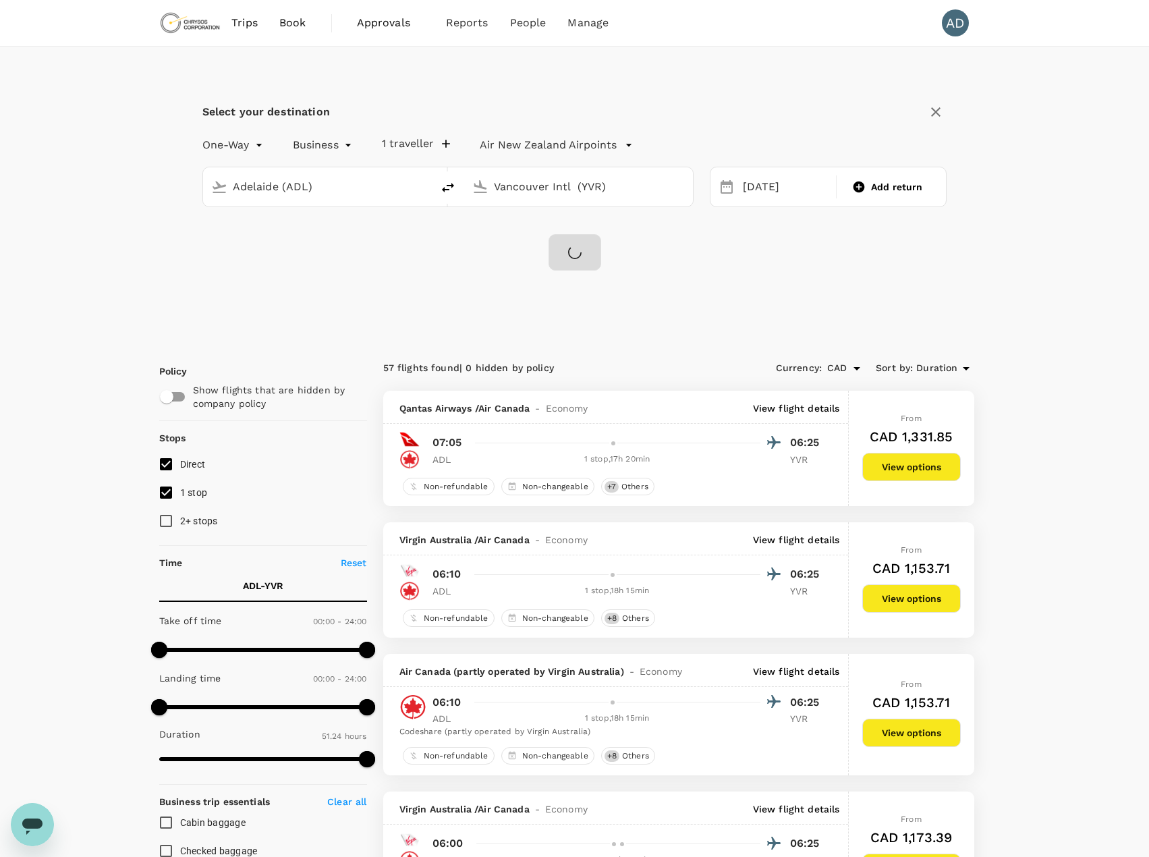
checkbox input "false"
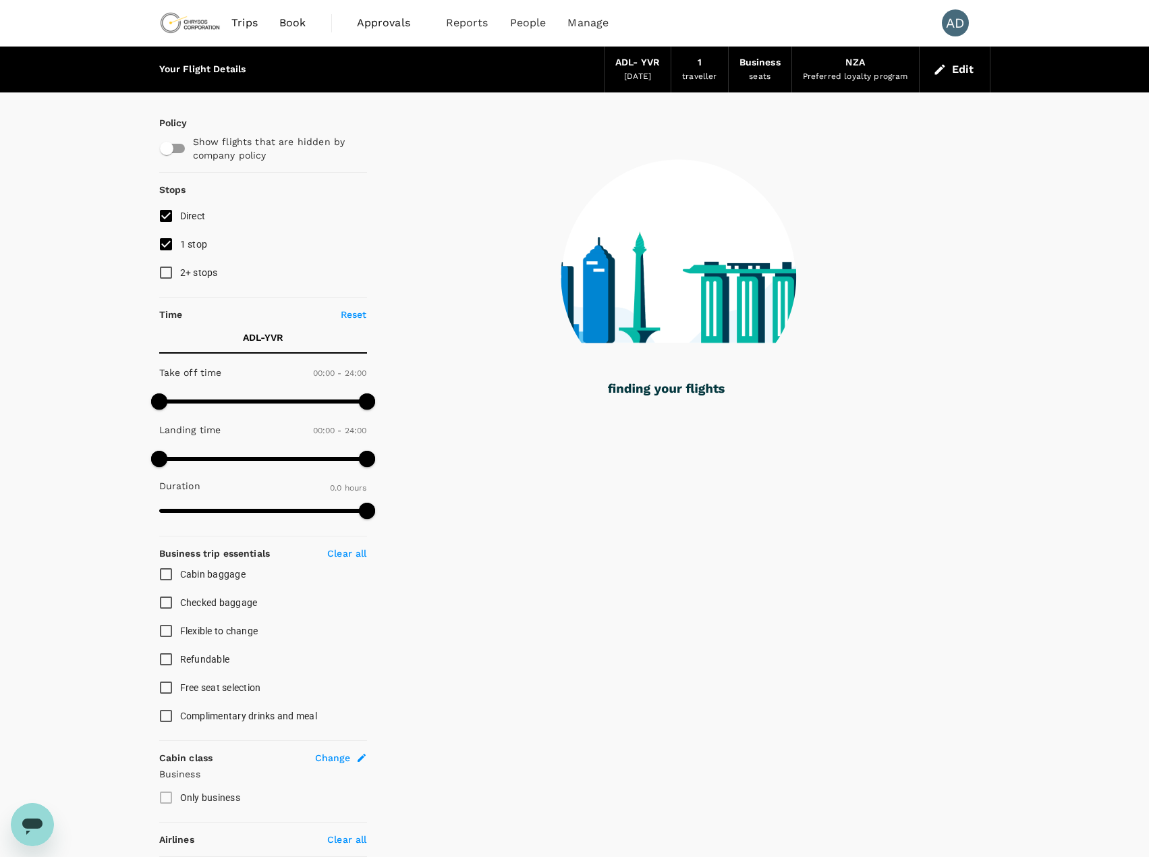
type input "2699"
checkbox input "true"
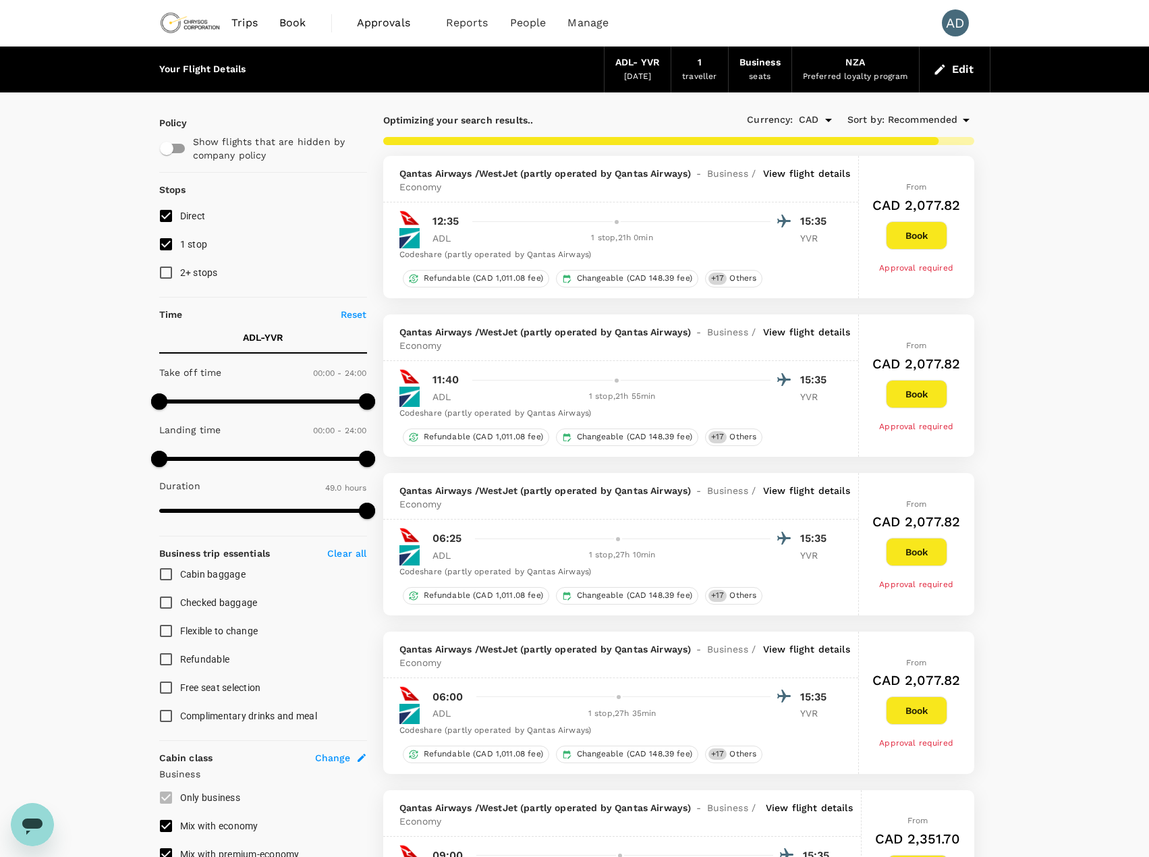
click at [820, 166] on div "Qantas Airways / WestJet (partly operated by Qantas Airways) - Business / Econo…" at bounding box center [620, 179] width 475 height 47
click at [811, 173] on p "View flight details" at bounding box center [806, 180] width 87 height 27
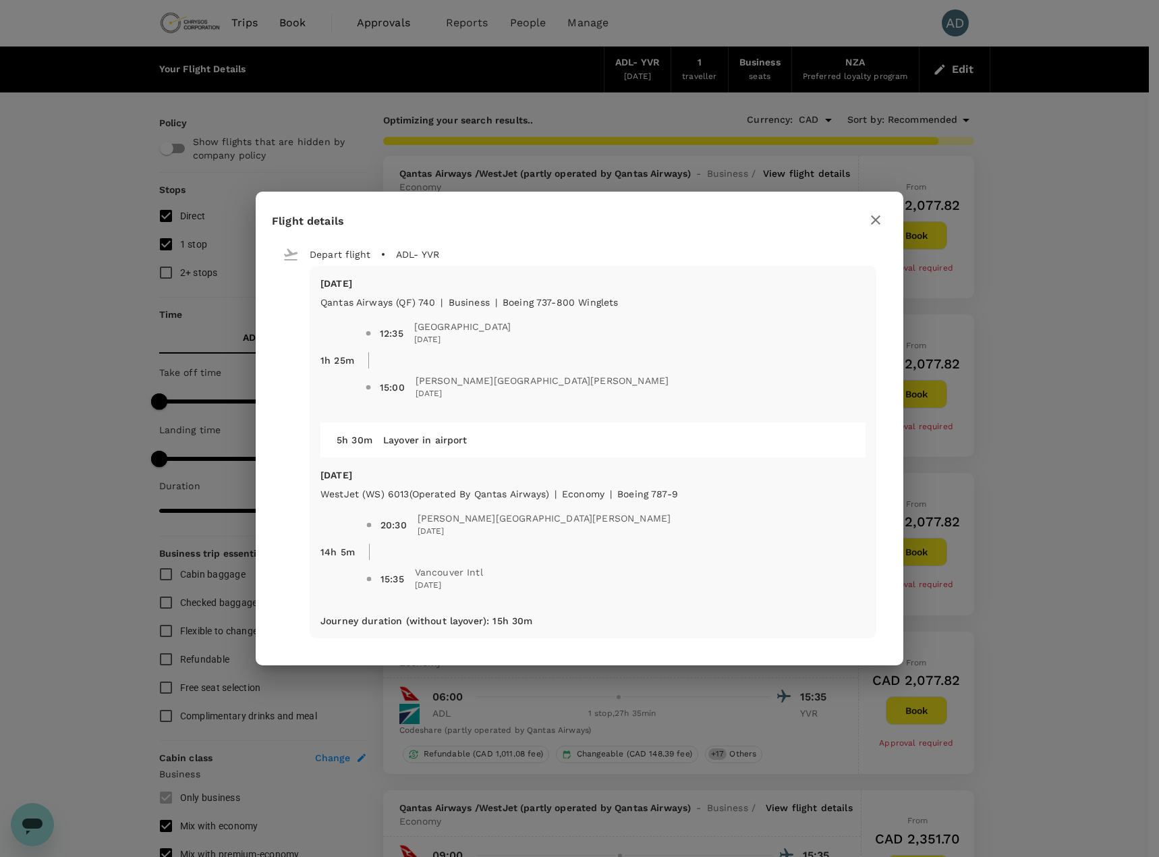
type input "3084"
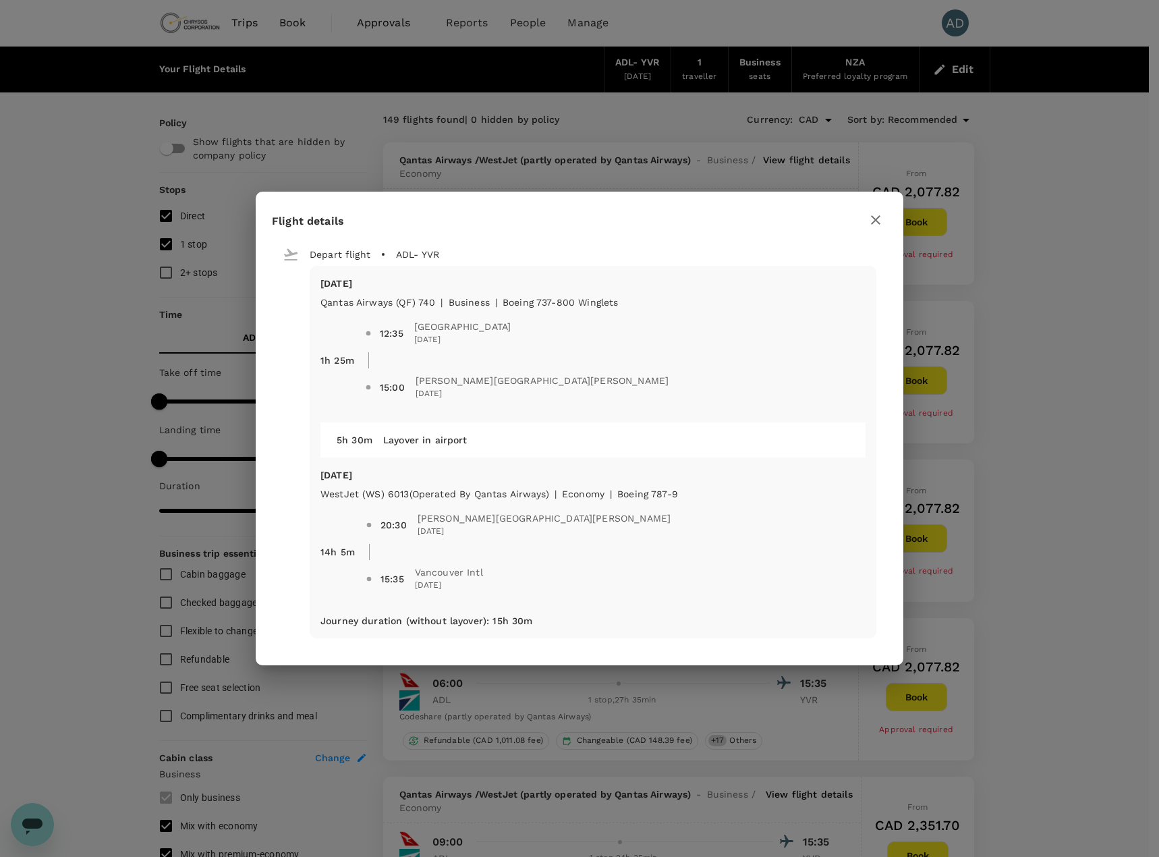
click at [875, 216] on icon "button" at bounding box center [876, 220] width 16 height 16
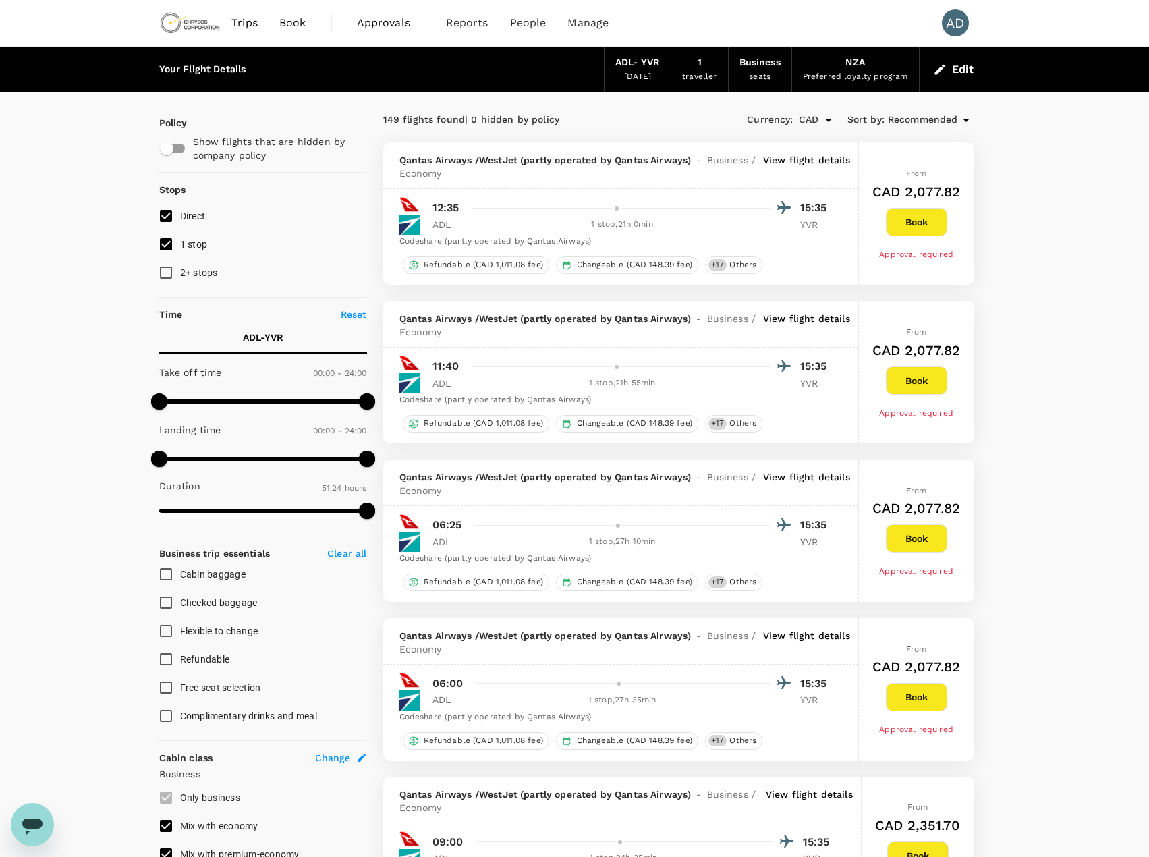
click at [779, 316] on p "View flight details" at bounding box center [806, 325] width 87 height 27
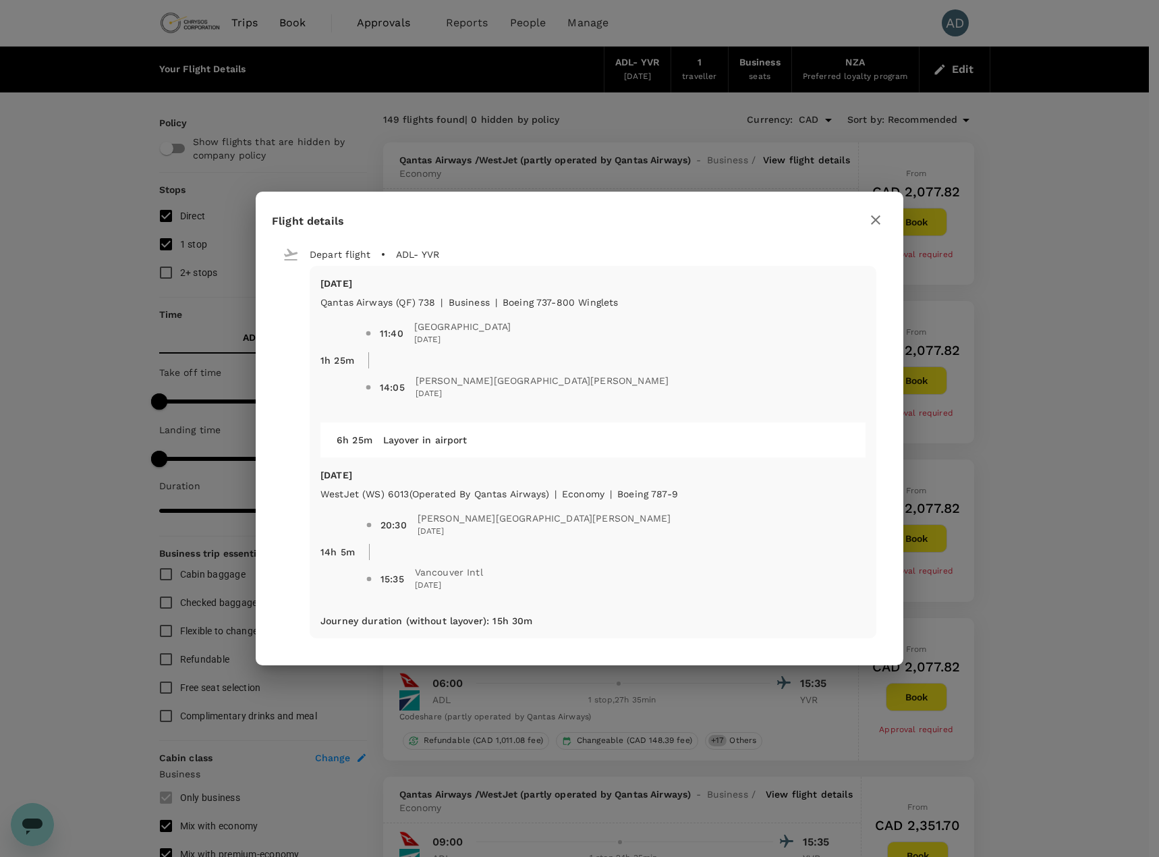
click at [879, 221] on icon "button" at bounding box center [876, 220] width 16 height 16
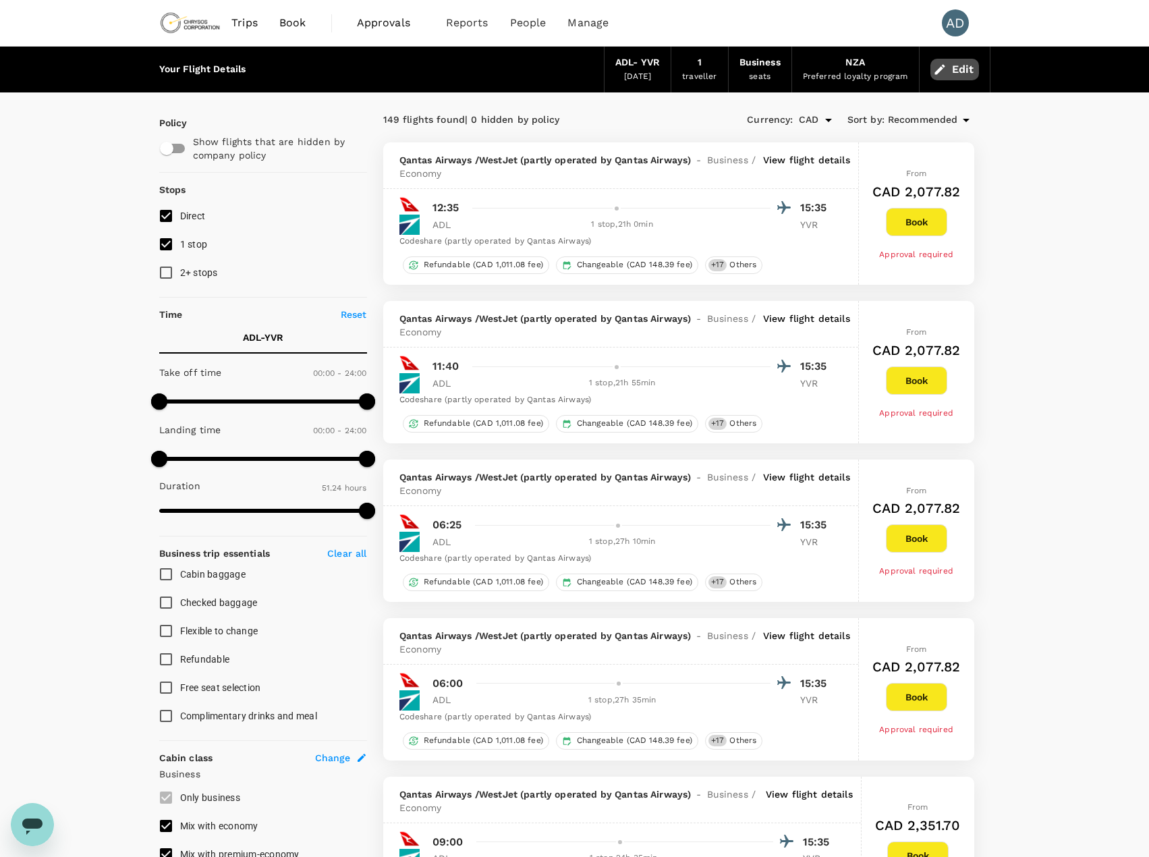
click at [966, 72] on button "Edit" at bounding box center [955, 70] width 49 height 22
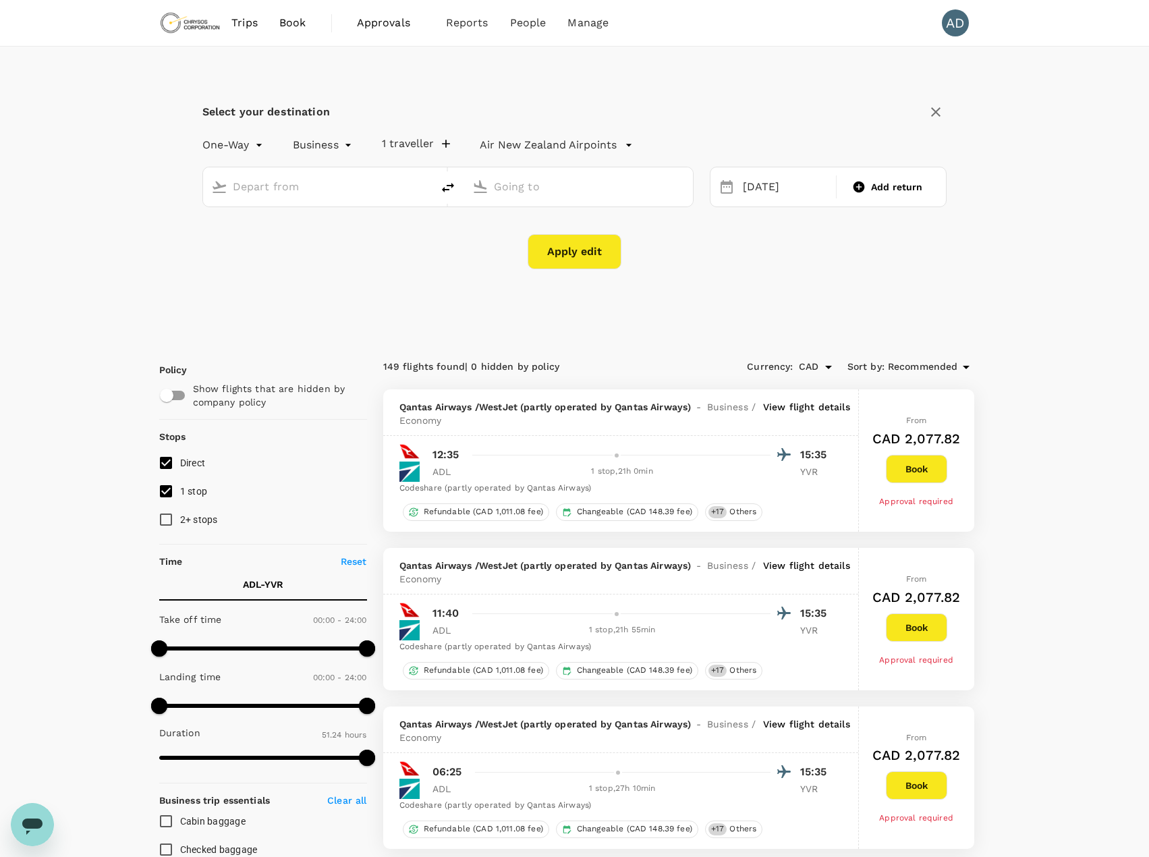
type input "Adelaide (ADL)"
type input "Vancouver Intl (YVR)"
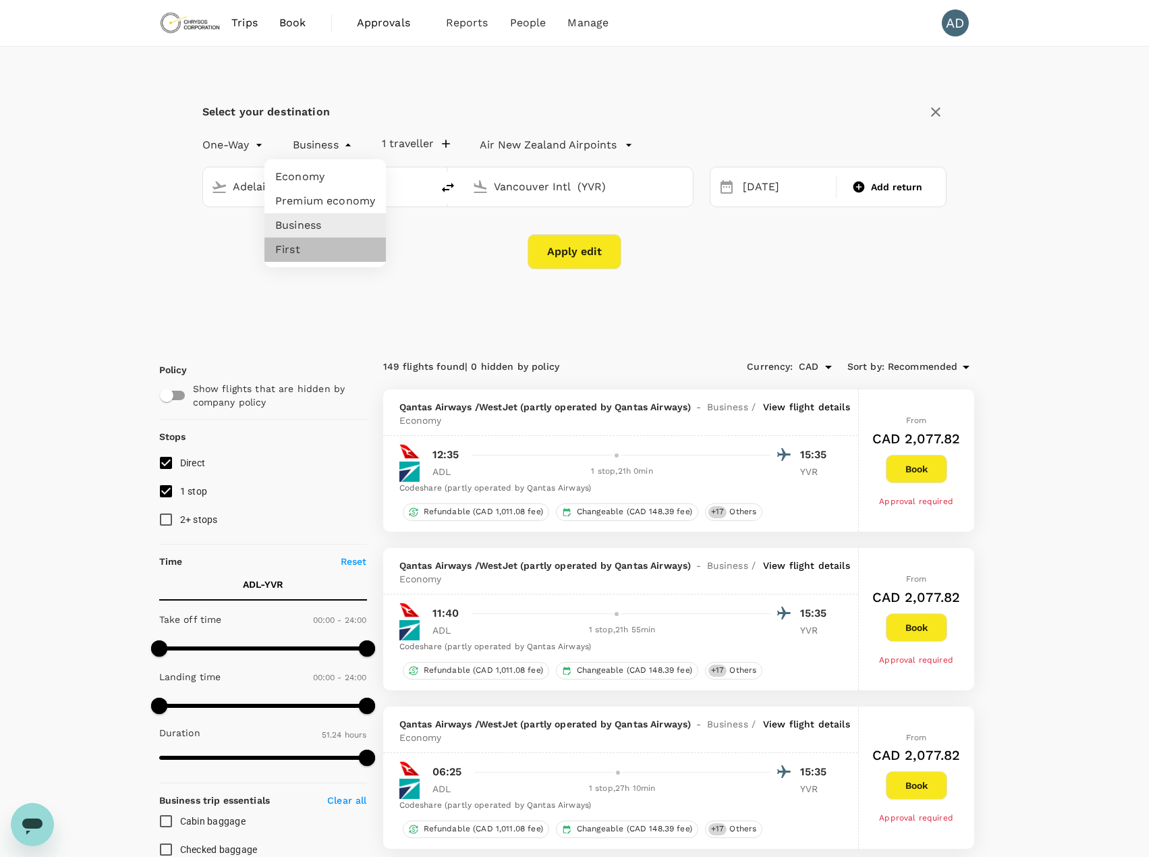
click at [294, 250] on li "First" at bounding box center [325, 250] width 121 height 24
type input "first"
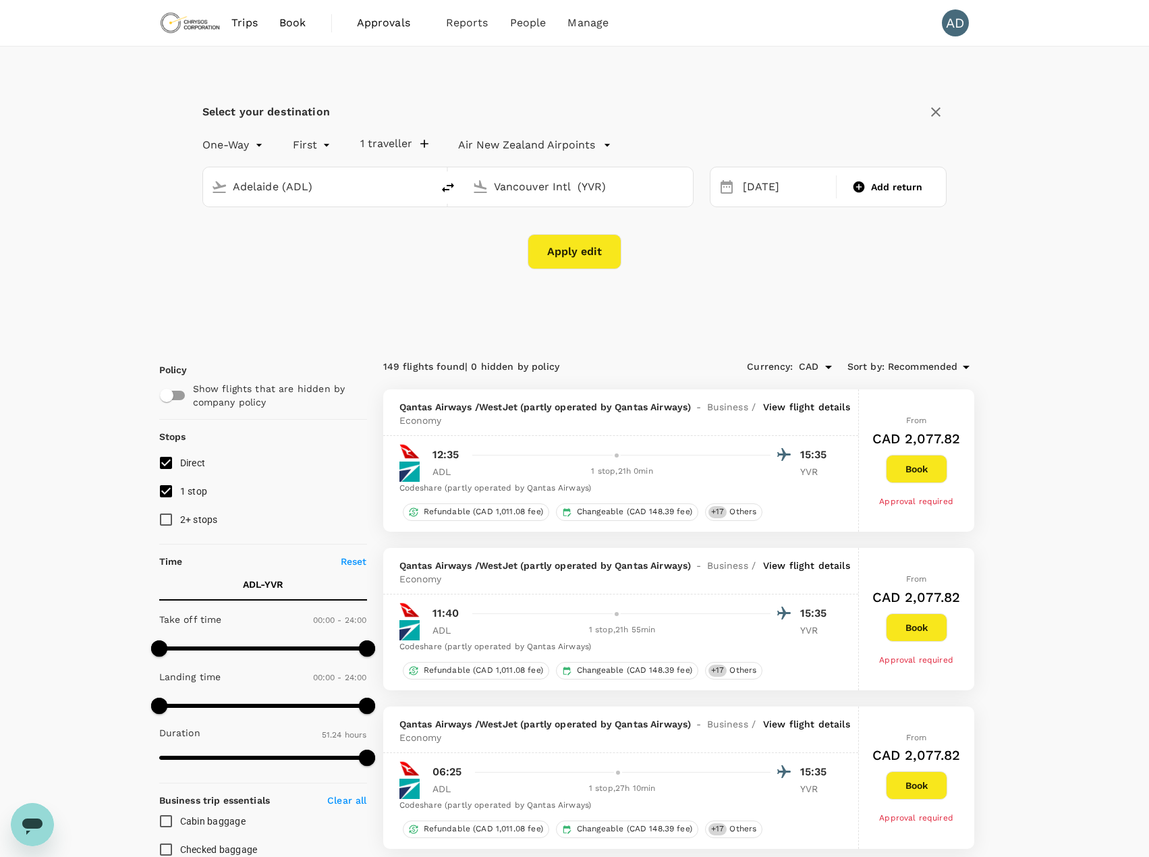
click at [565, 255] on button "Apply edit" at bounding box center [575, 251] width 94 height 35
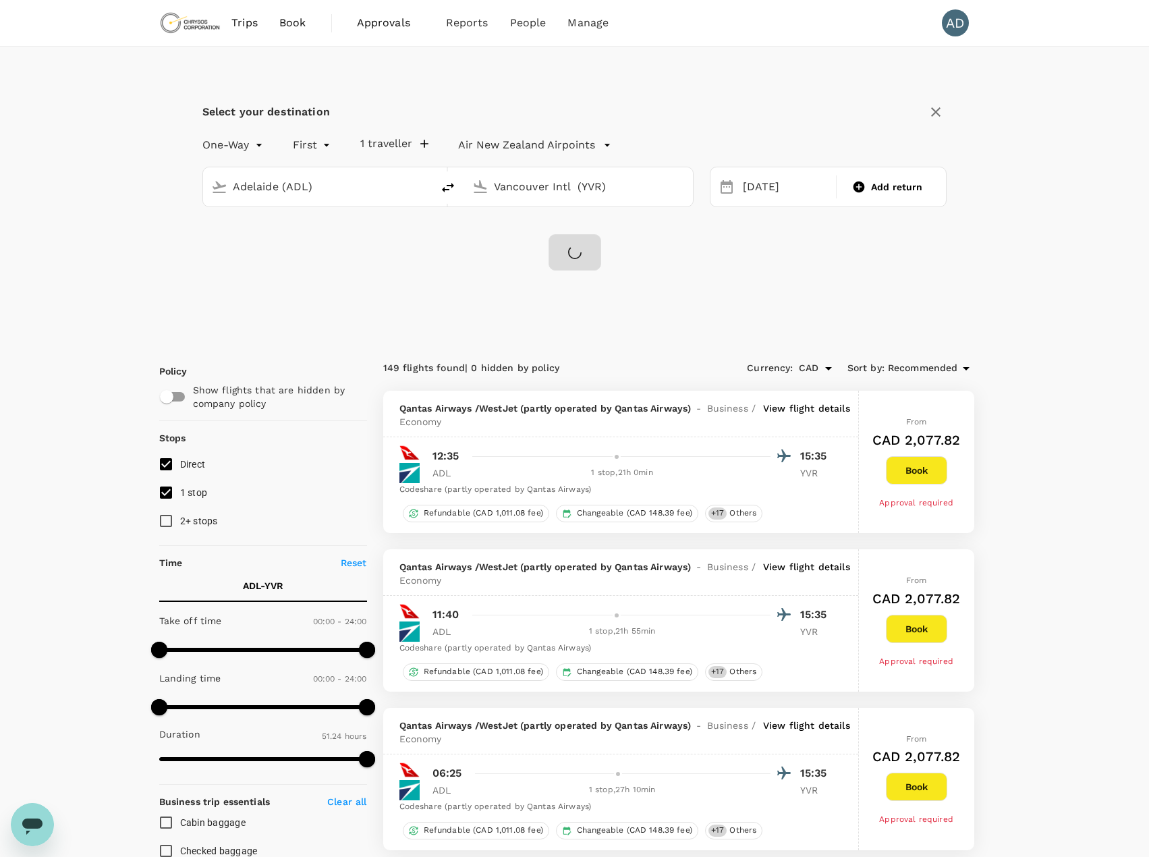
checkbox input "false"
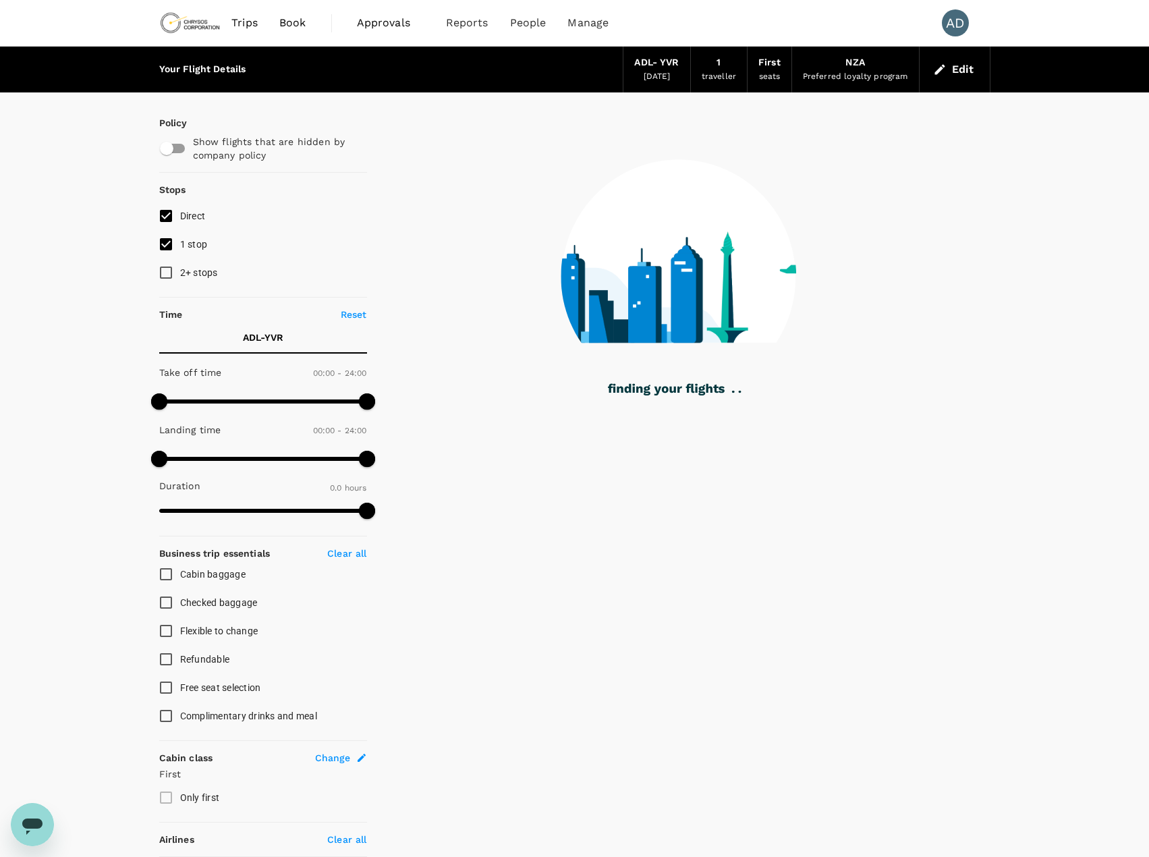
type input "2197"
checkbox input "true"
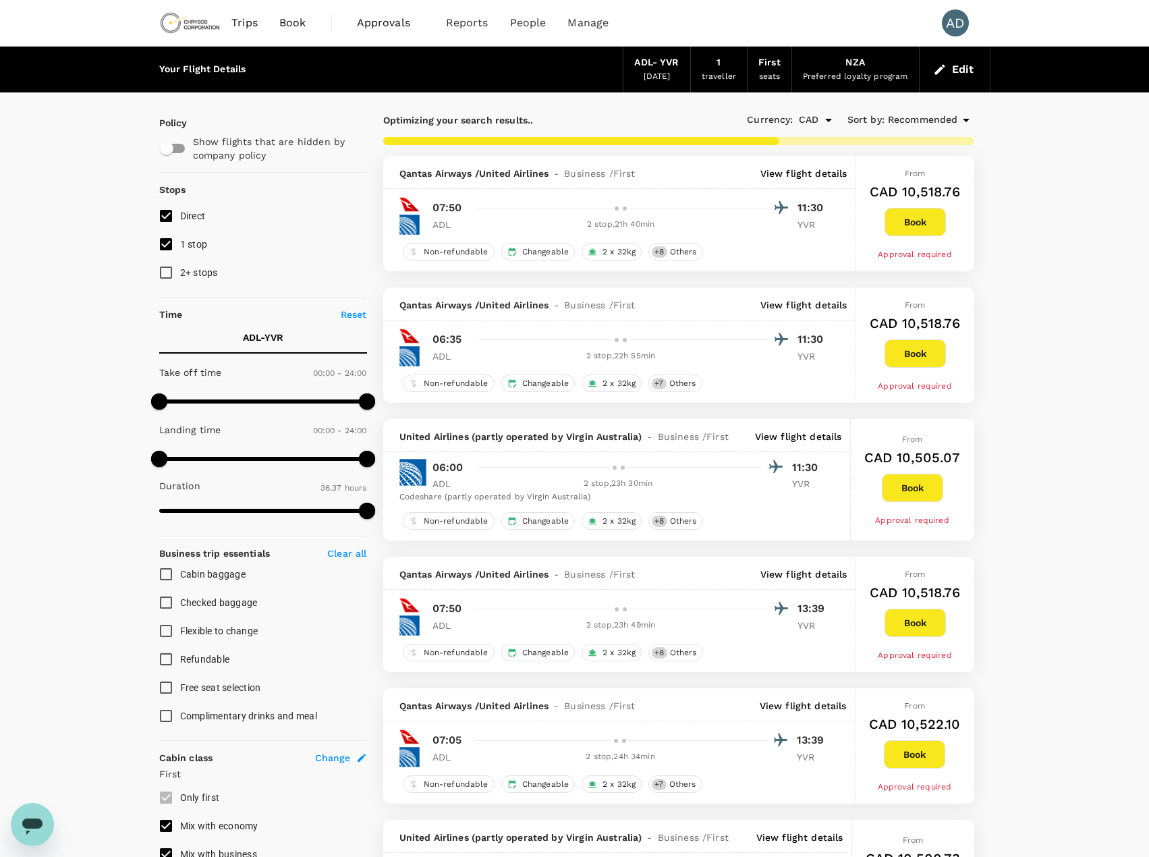
click at [958, 64] on button "Edit" at bounding box center [955, 70] width 49 height 22
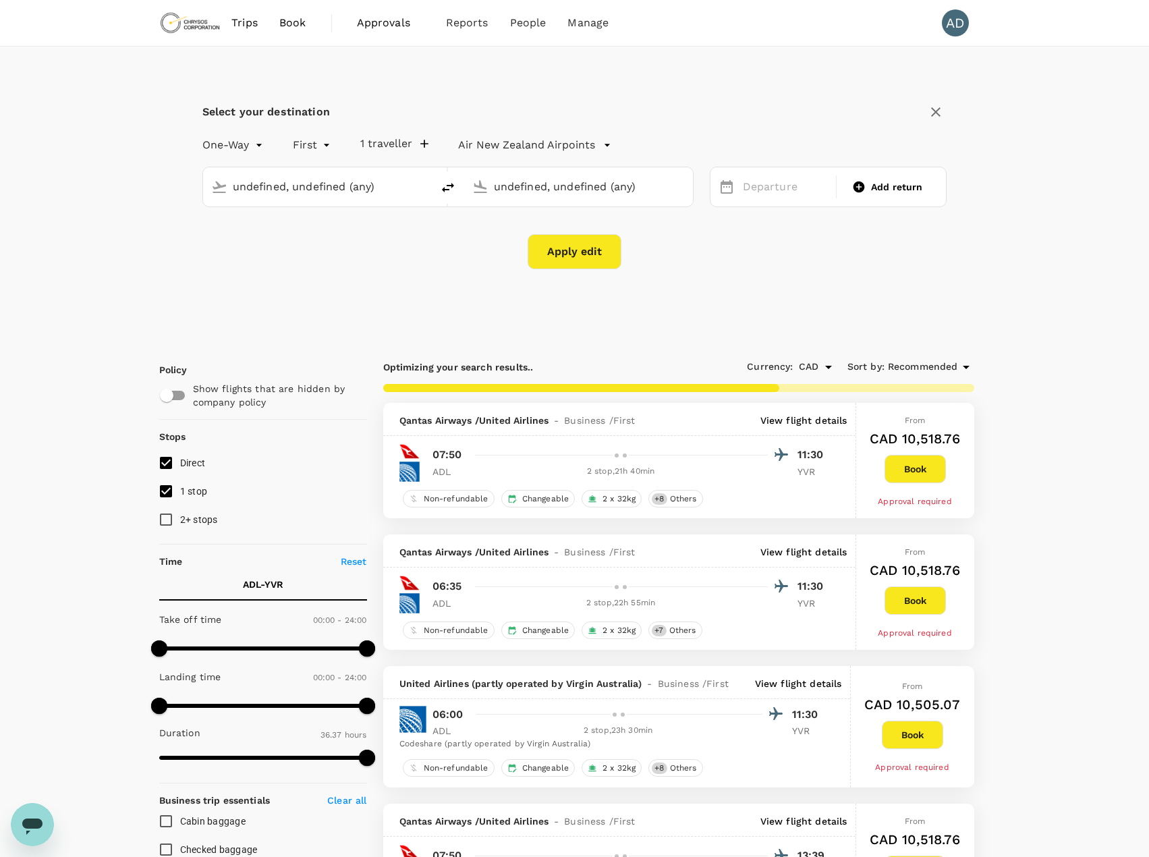
type input "Adelaide (ADL)"
type input "Vancouver Intl (YVR)"
type input "Adelaide (ADL)"
type input "Vancouver Intl (YVR)"
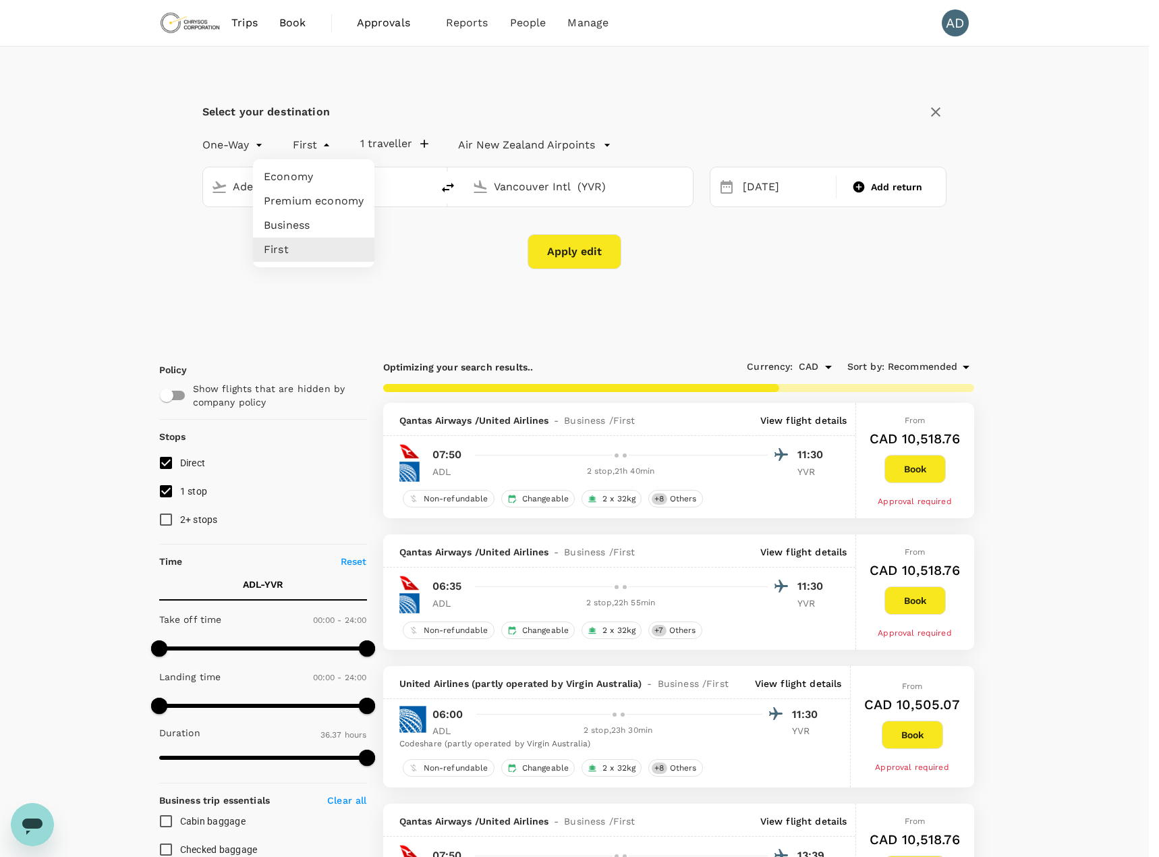
click at [310, 179] on li "Economy" at bounding box center [313, 177] width 121 height 24
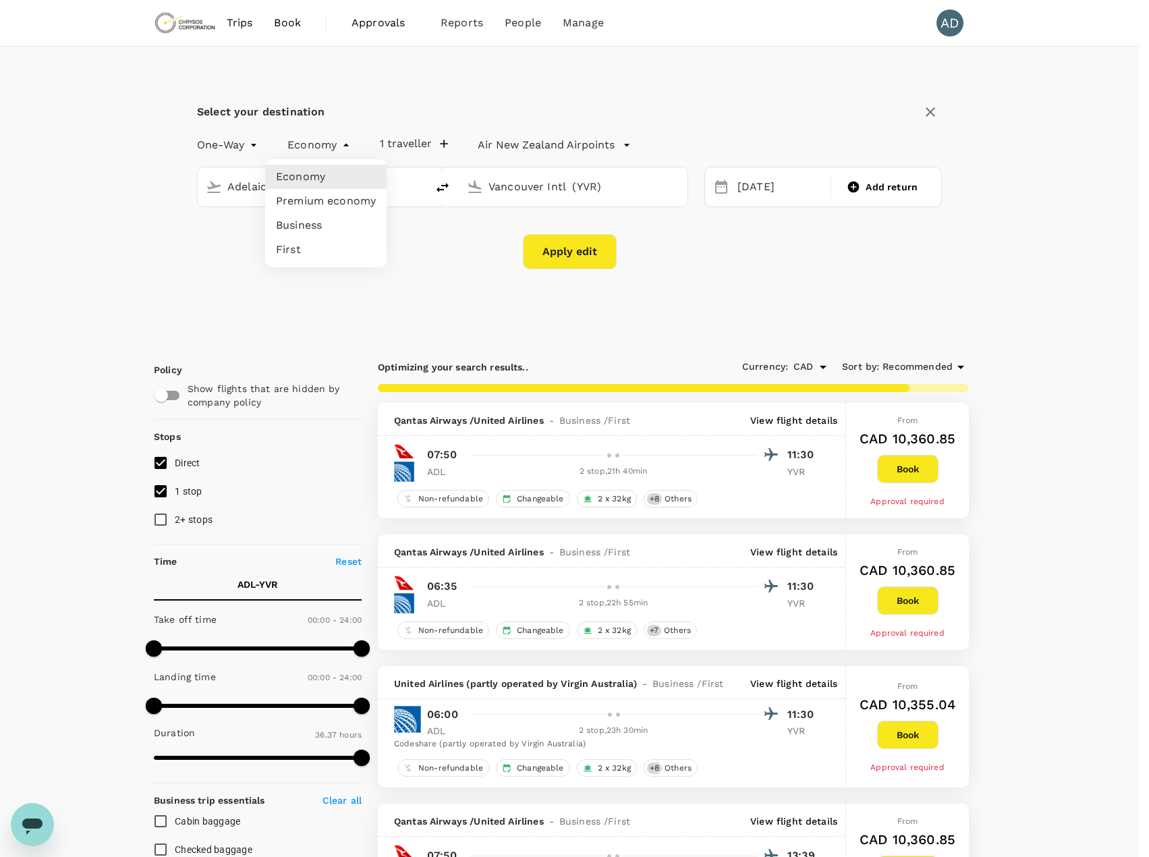
drag, startPoint x: 311, startPoint y: 143, endPoint x: 326, endPoint y: 161, distance: 23.5
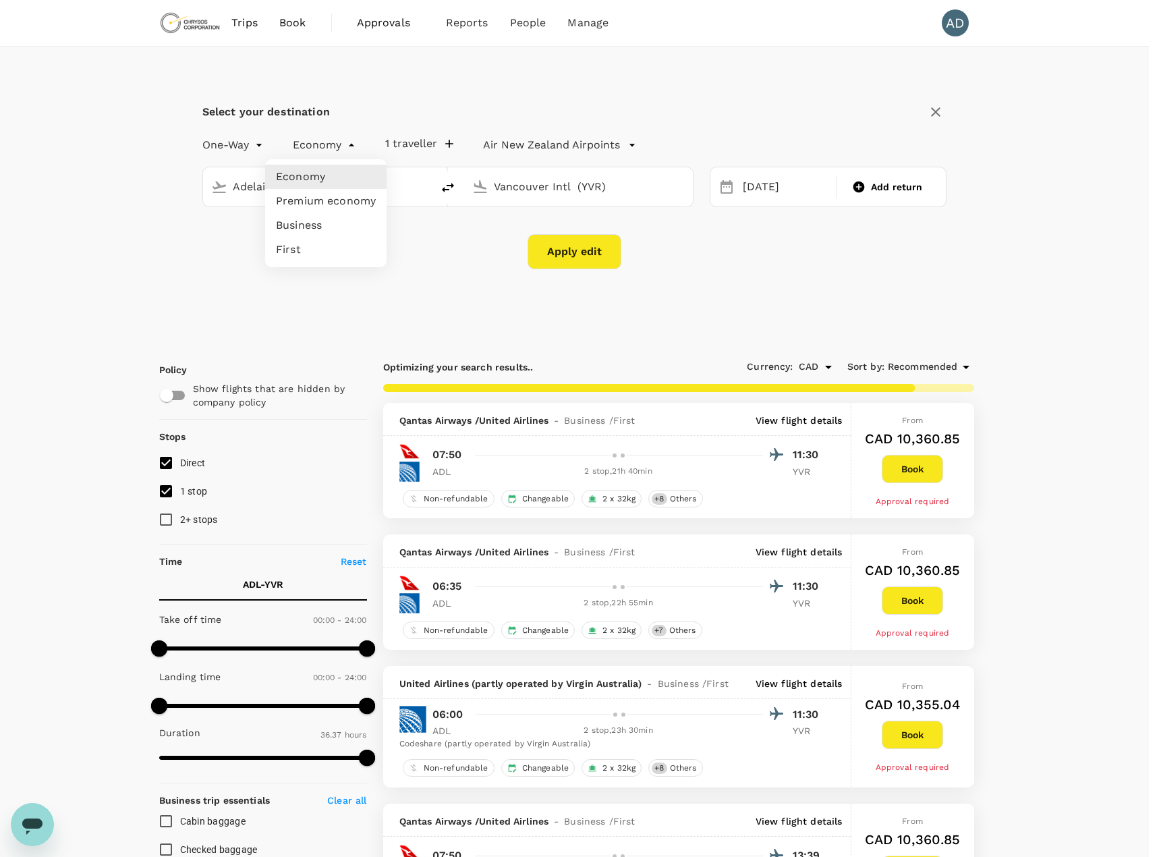
click at [324, 209] on li "Premium economy" at bounding box center [325, 201] width 121 height 24
type input "premium-economy"
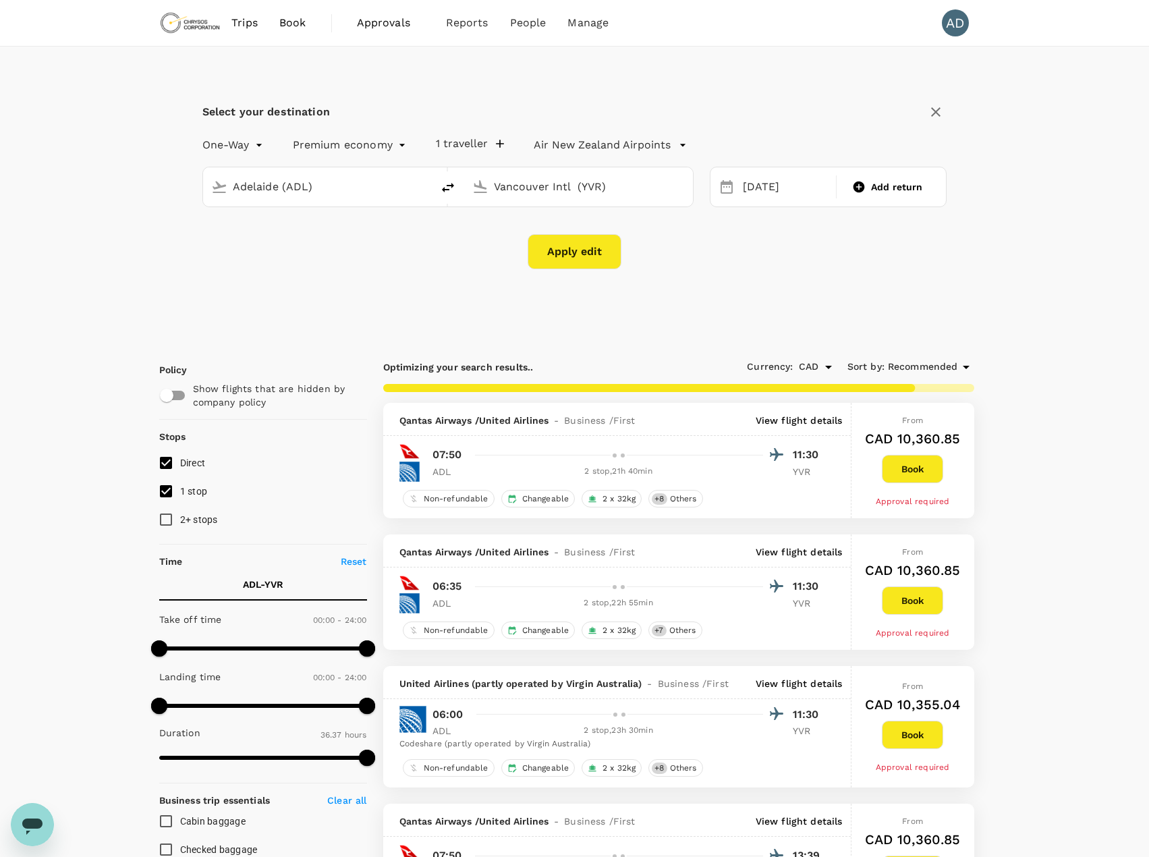
click at [565, 254] on button "Apply edit" at bounding box center [575, 251] width 94 height 35
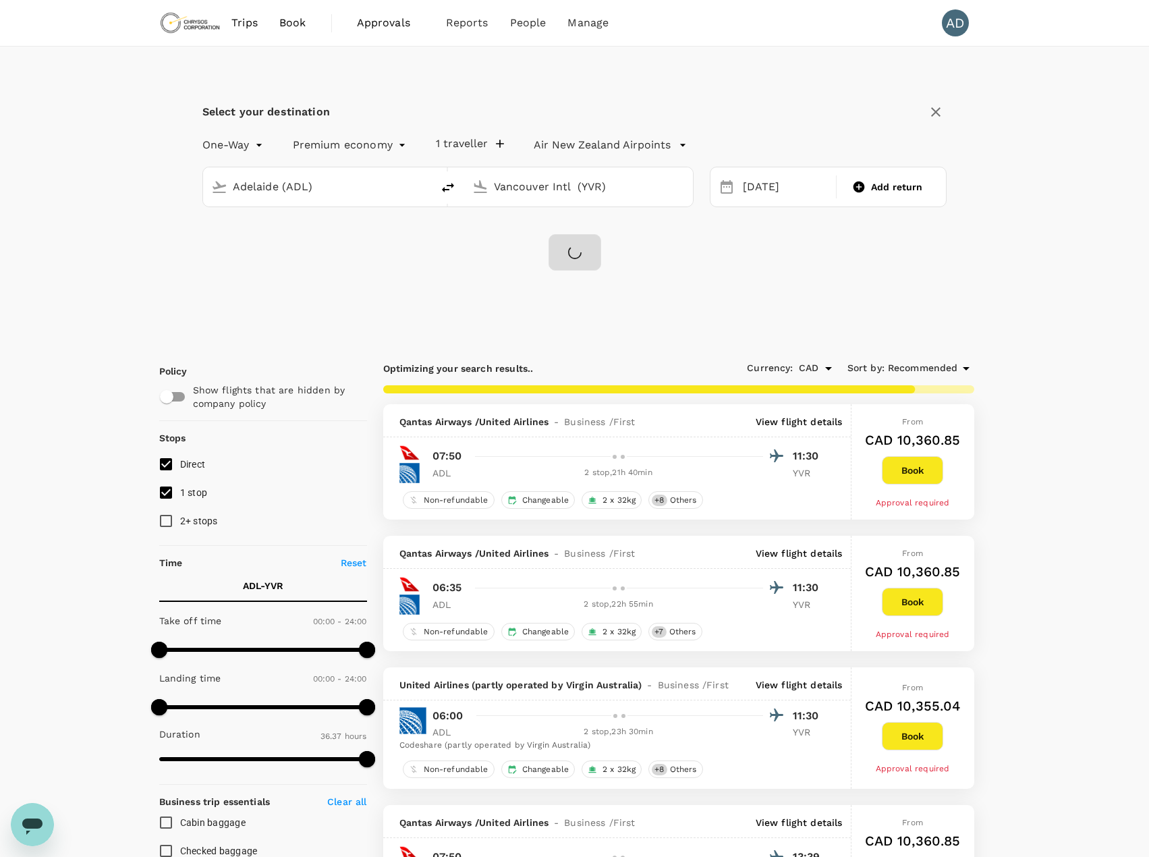
checkbox input "false"
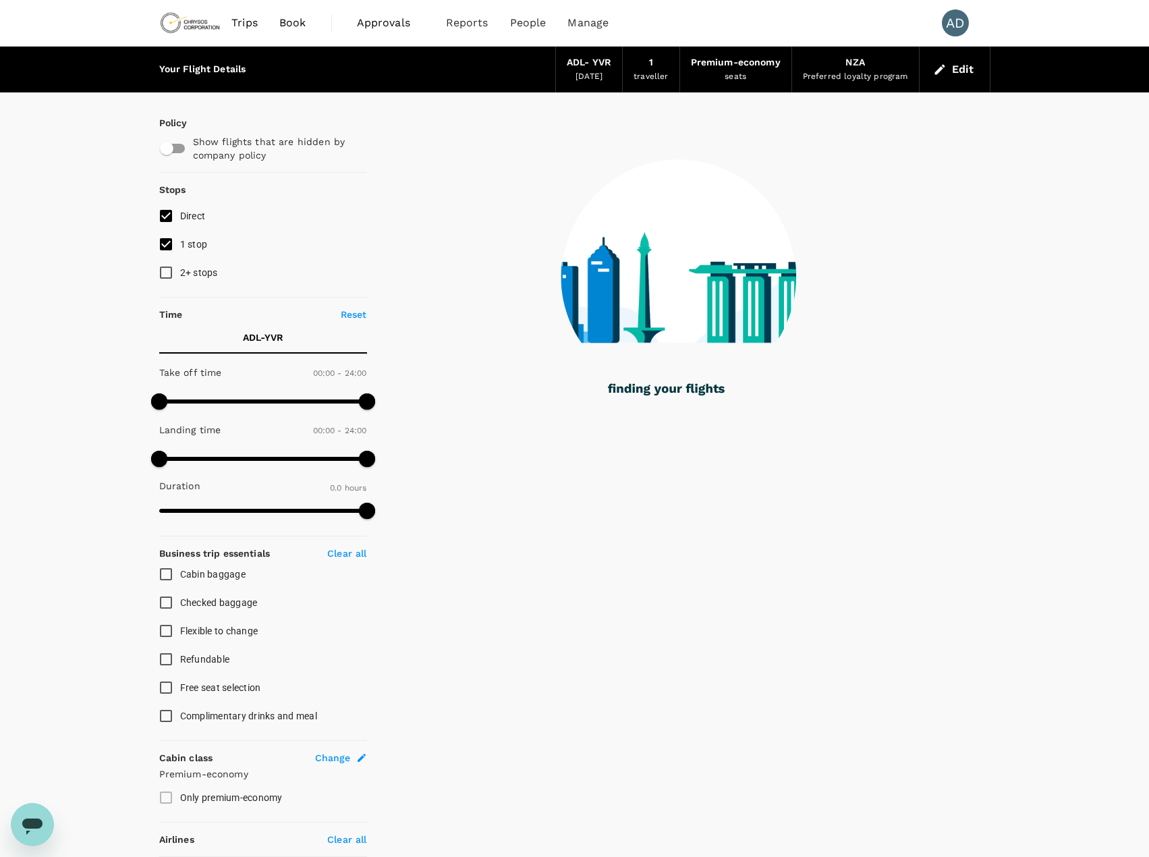
type input "2600"
checkbox input "true"
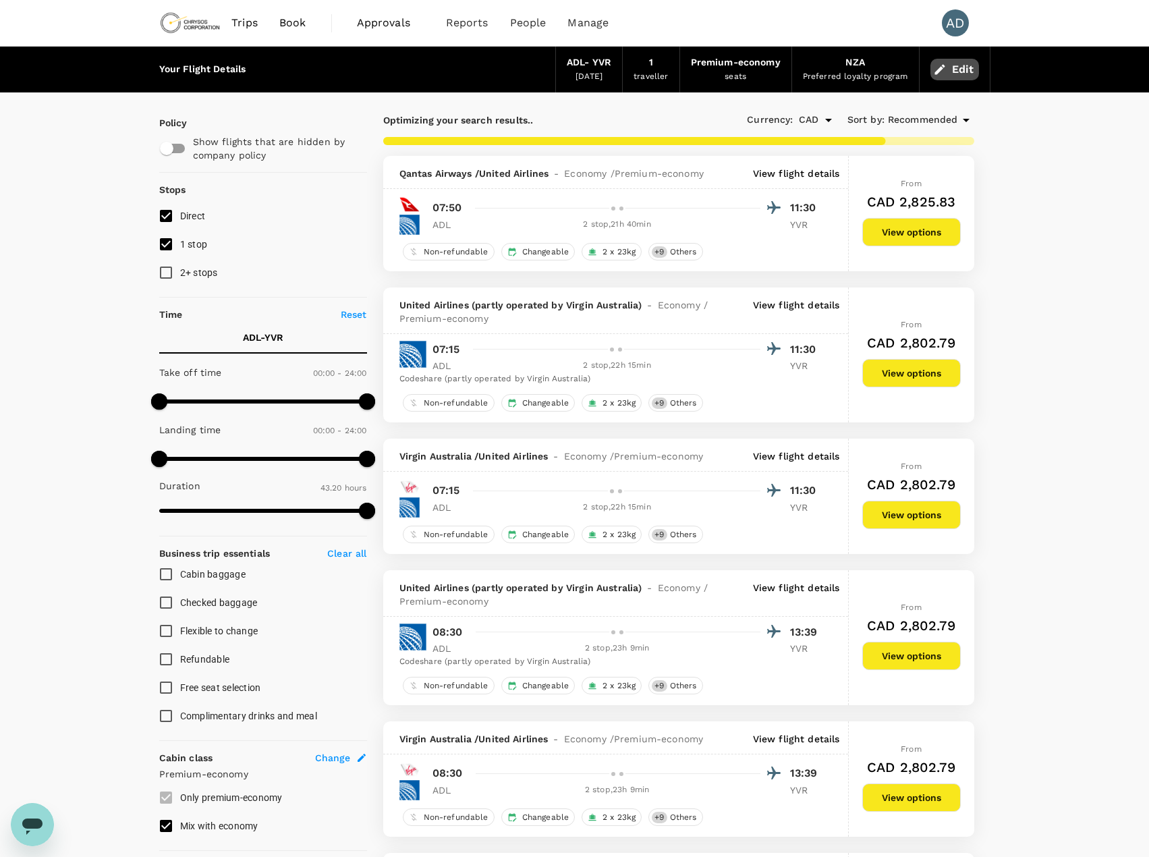
click at [949, 70] on button "Edit" at bounding box center [955, 70] width 49 height 22
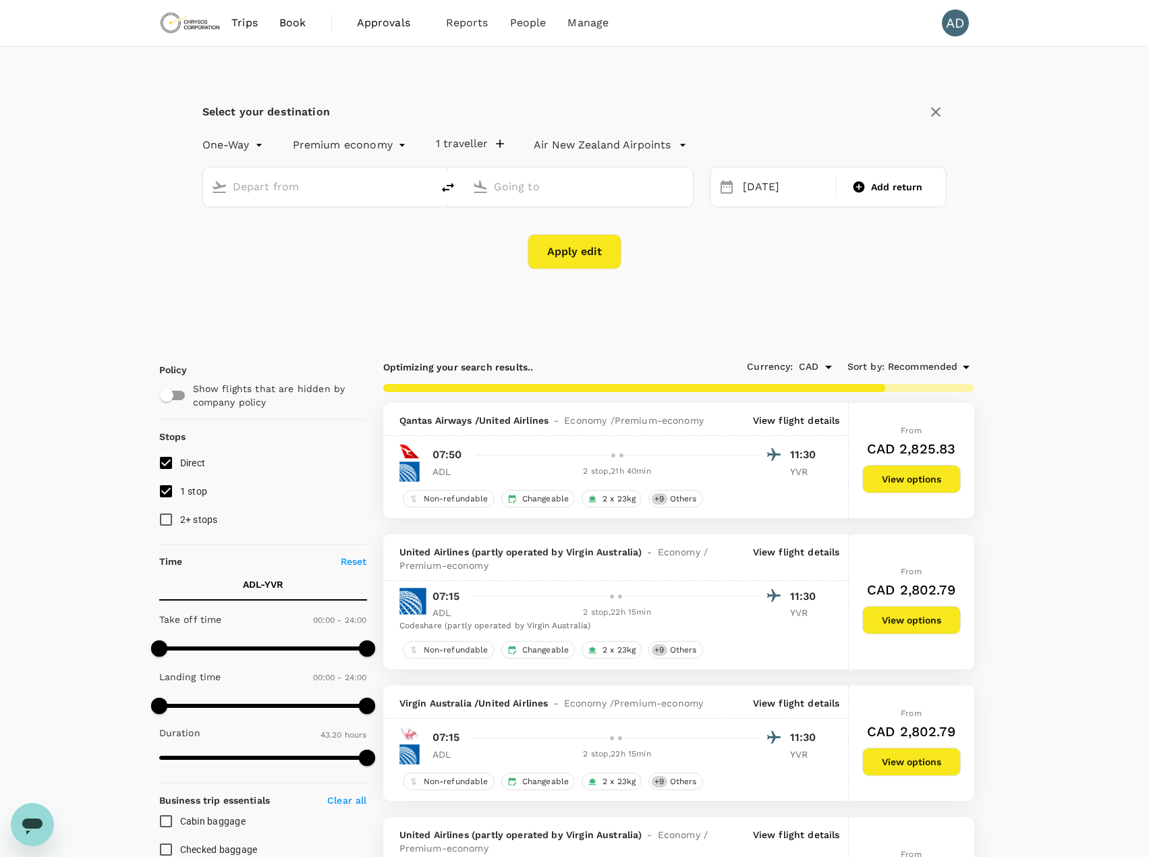
type input "Adelaide (ADL)"
type input "Vancouver Intl (YVR)"
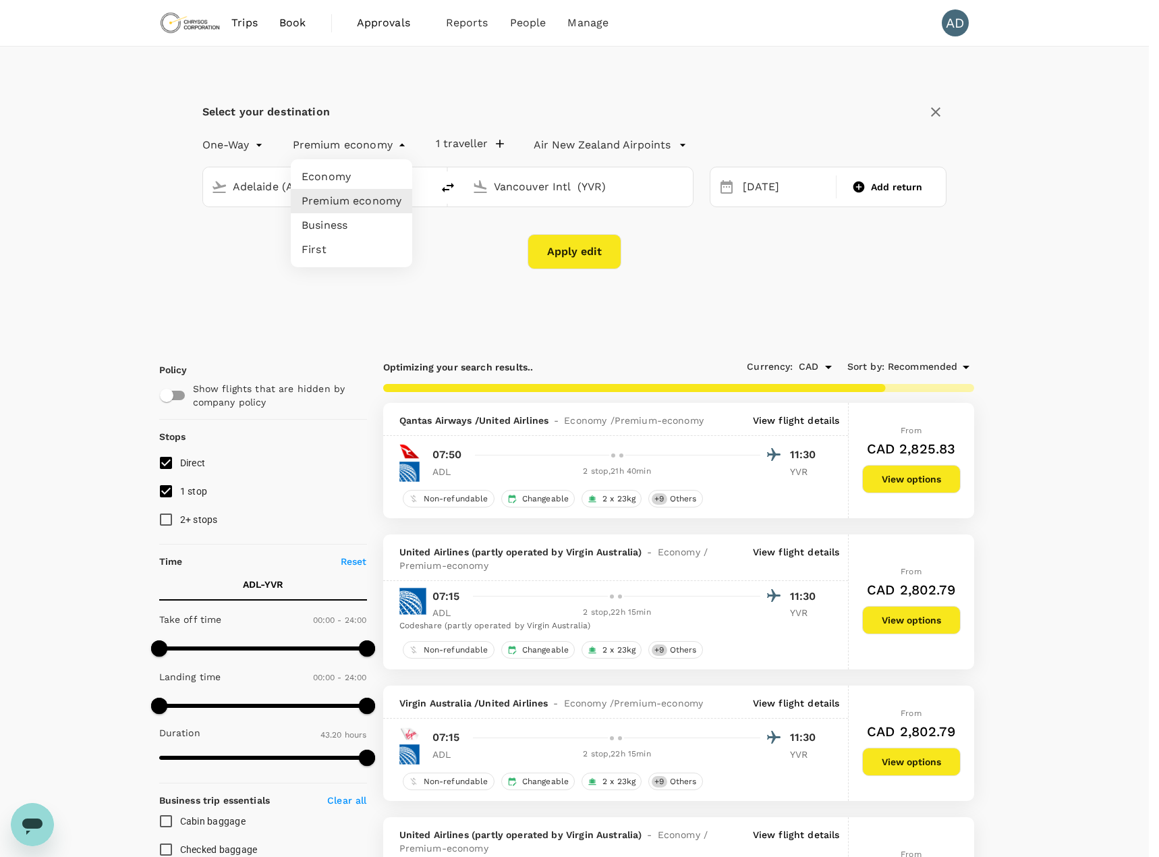
click at [330, 173] on li "Economy" at bounding box center [351, 177] width 121 height 24
type input "economy"
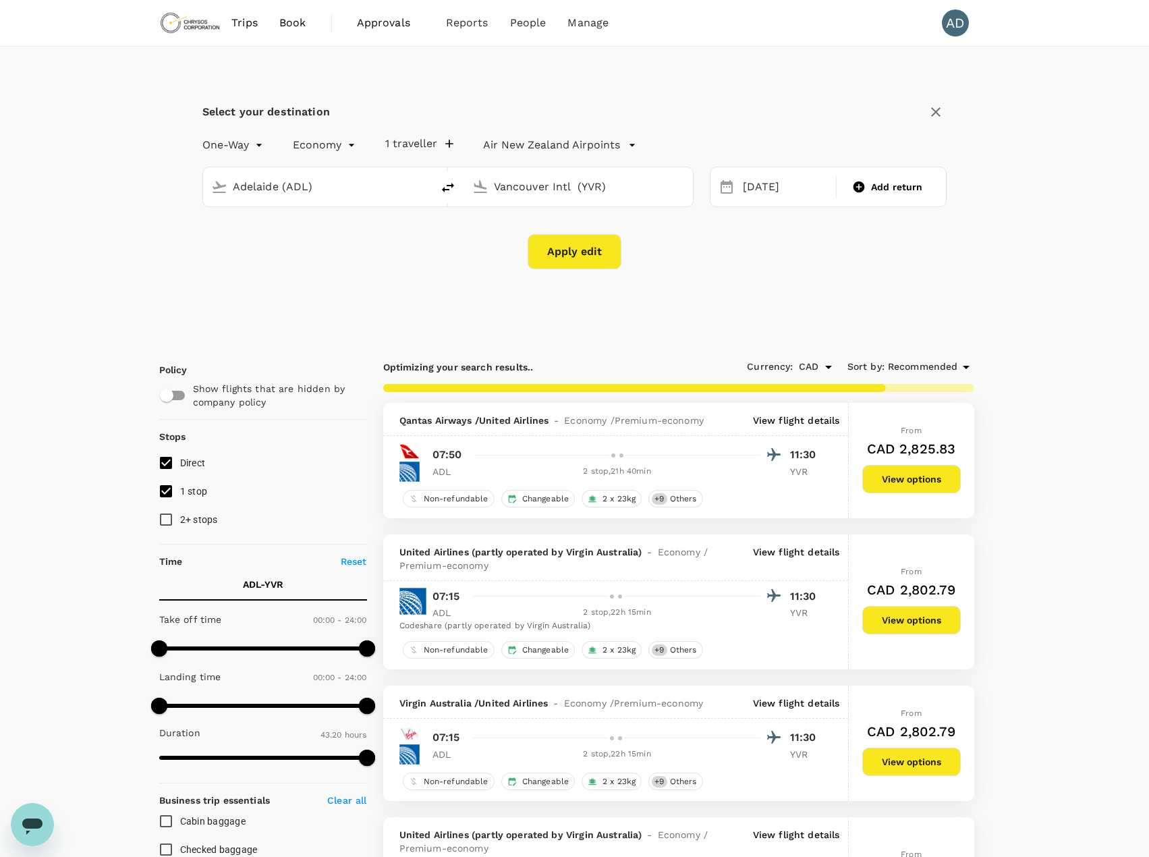
click at [600, 261] on button "Apply edit" at bounding box center [575, 251] width 94 height 35
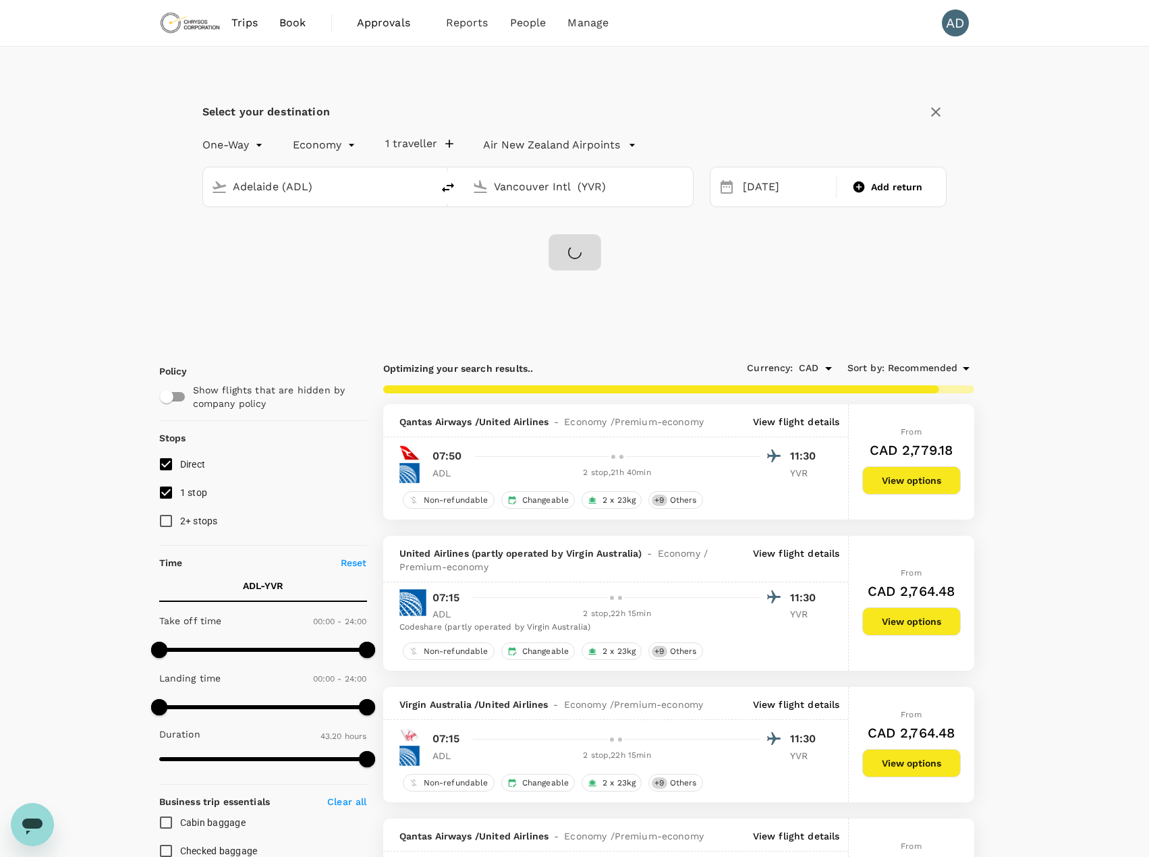
checkbox input "false"
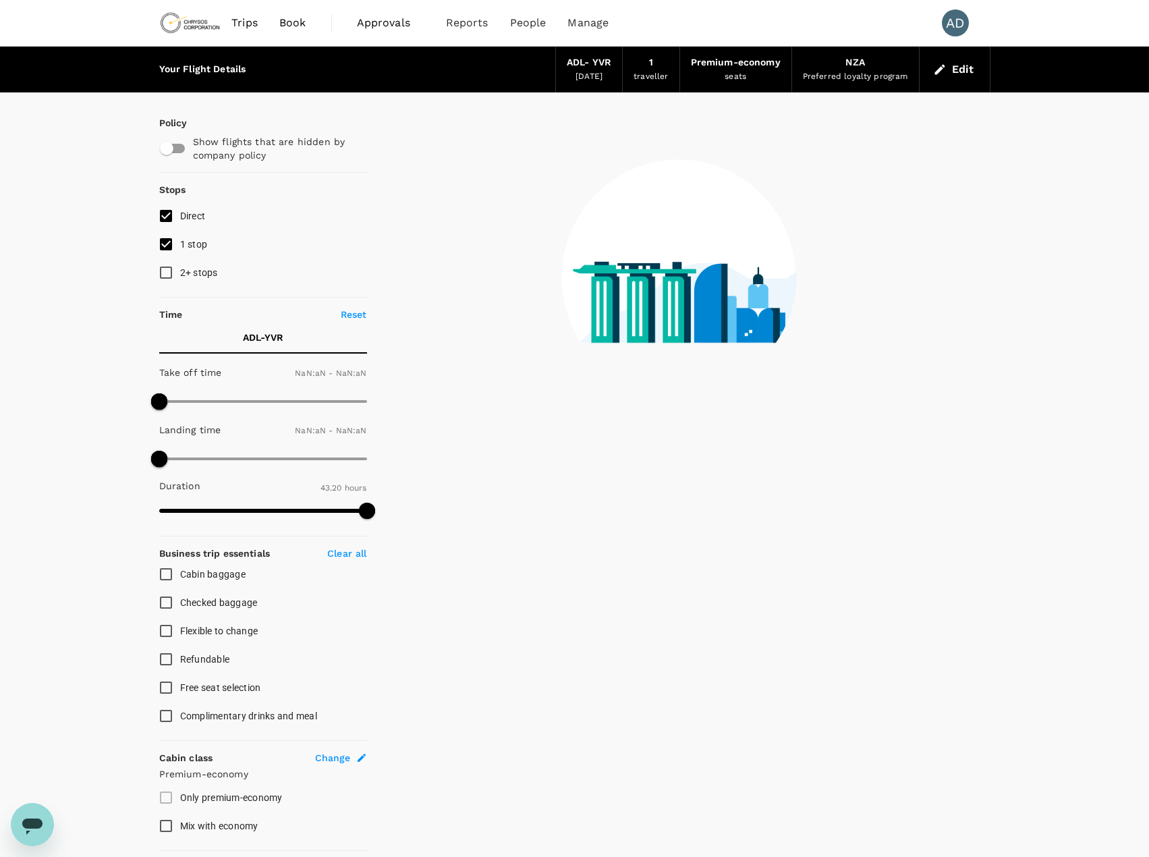
type input "1440"
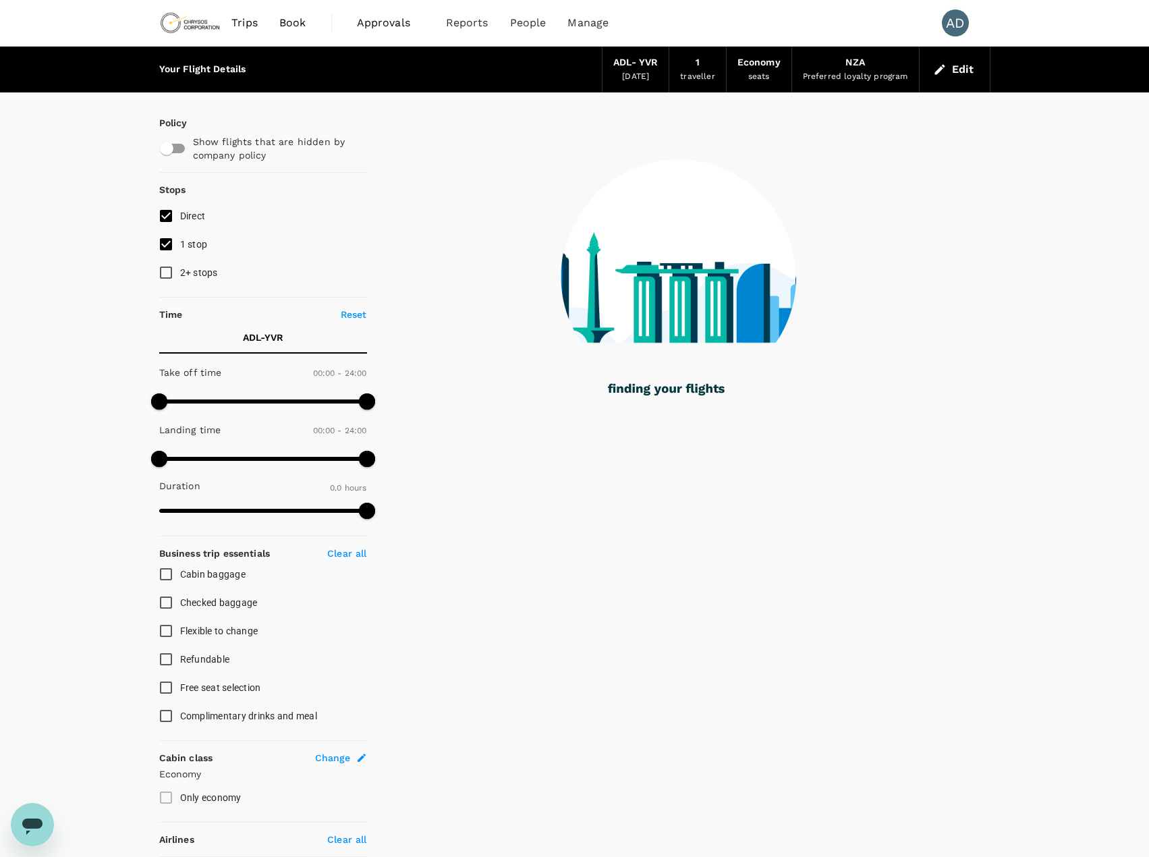
type input "2535"
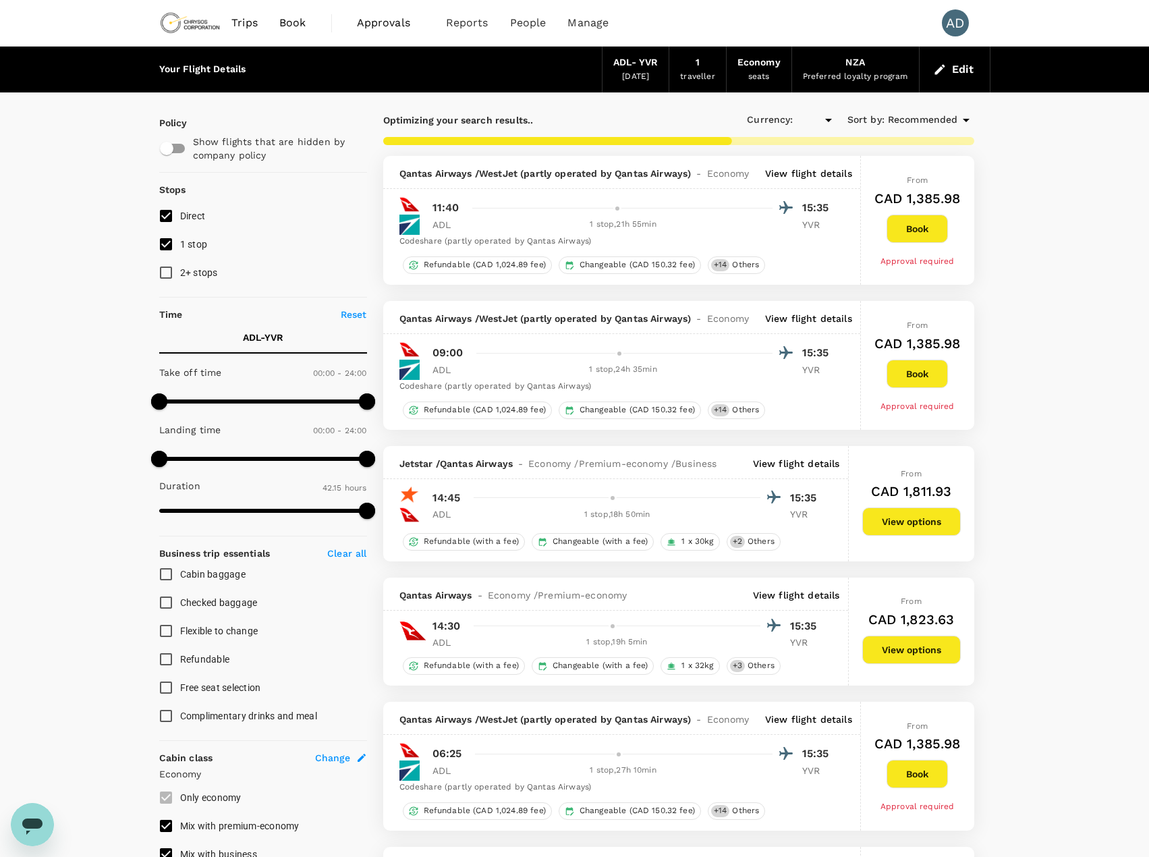
checkbox input "true"
type input "CAD"
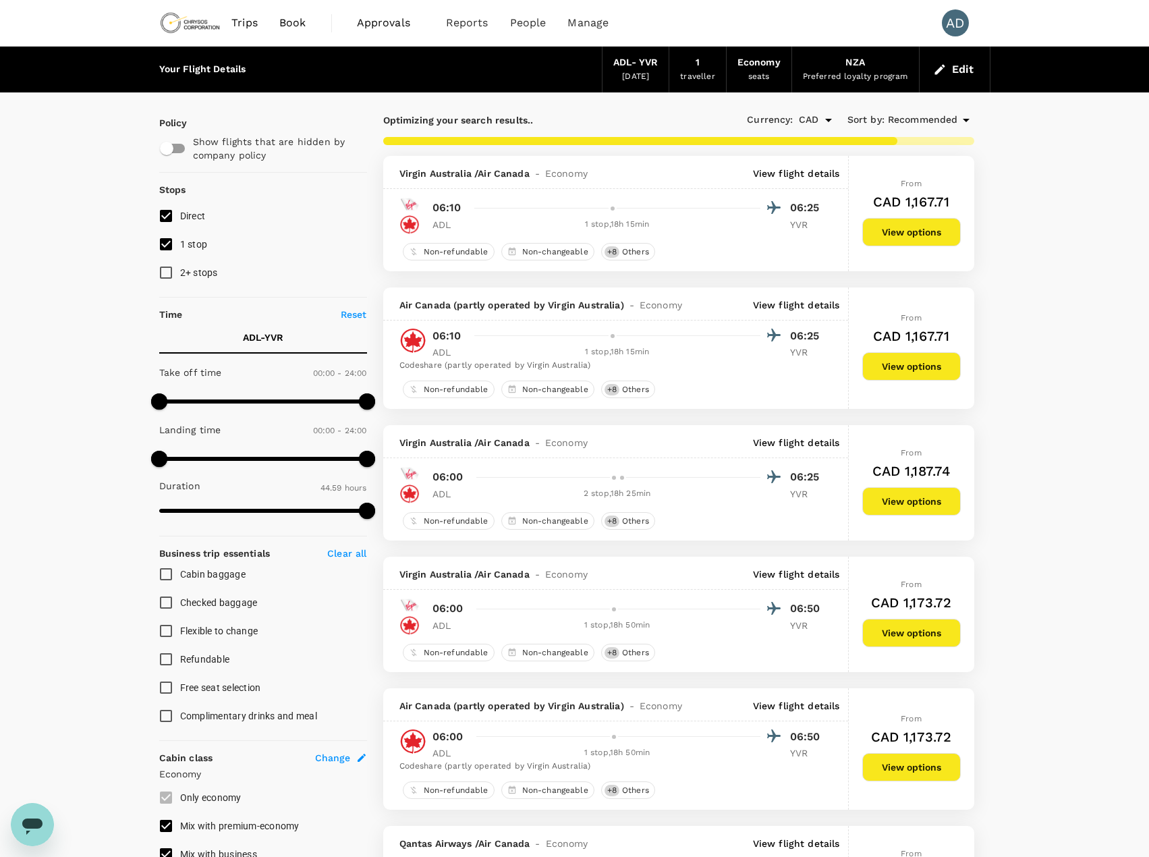
click at [906, 116] on span "Recommended" at bounding box center [923, 120] width 70 height 15
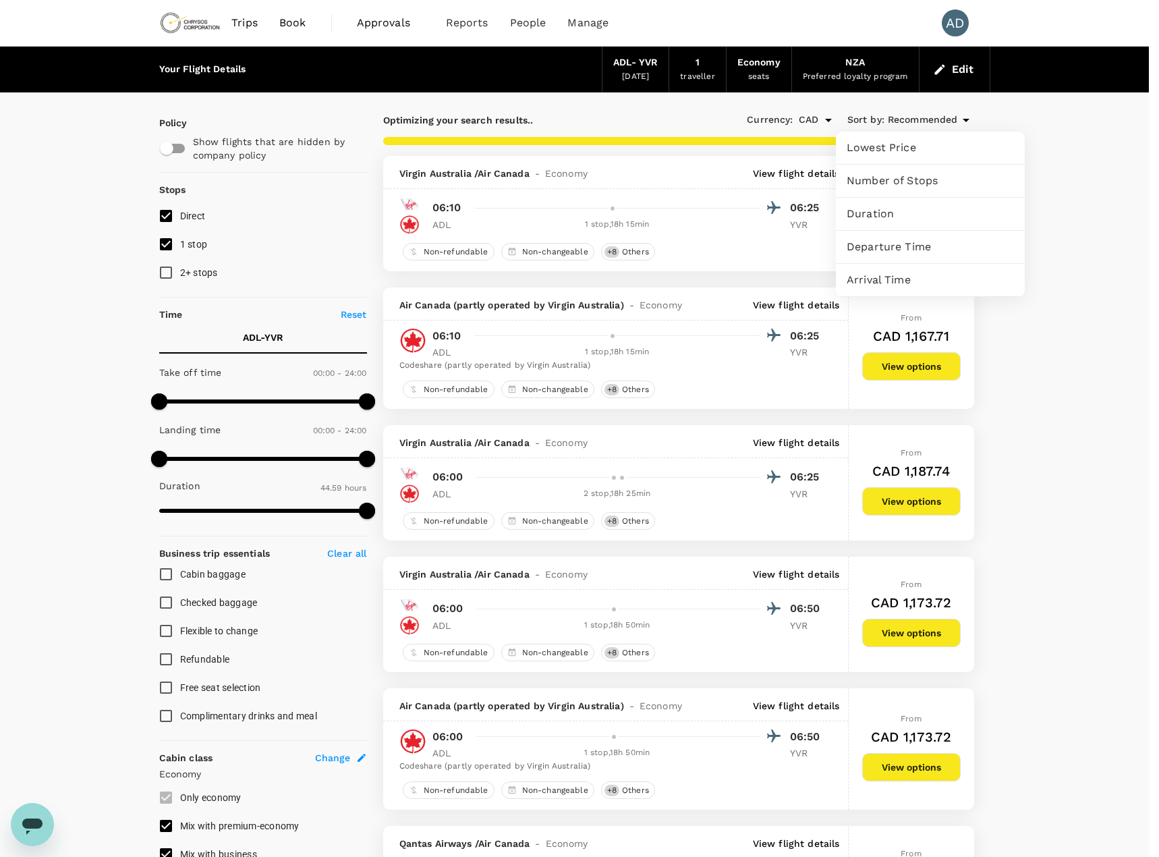
click at [1074, 150] on div at bounding box center [579, 428] width 1159 height 857
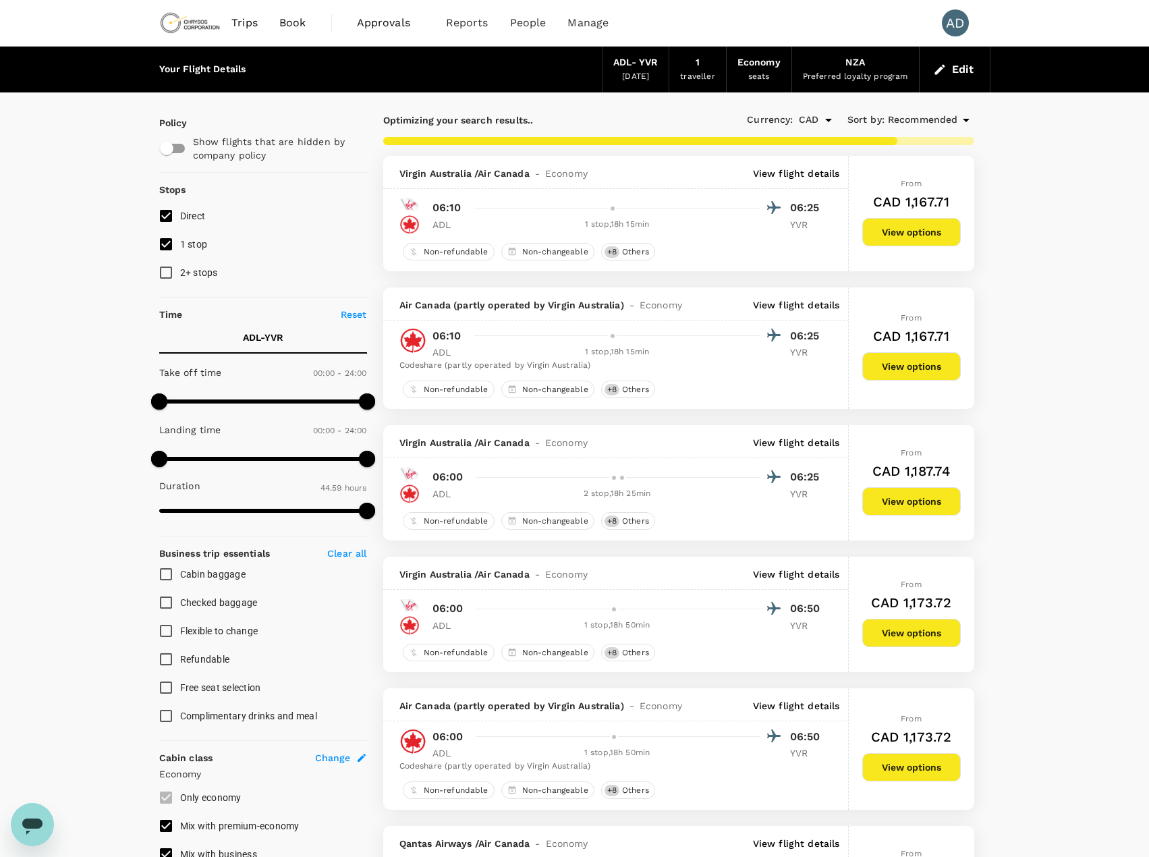
click at [787, 172] on p "View flight details" at bounding box center [796, 173] width 87 height 13
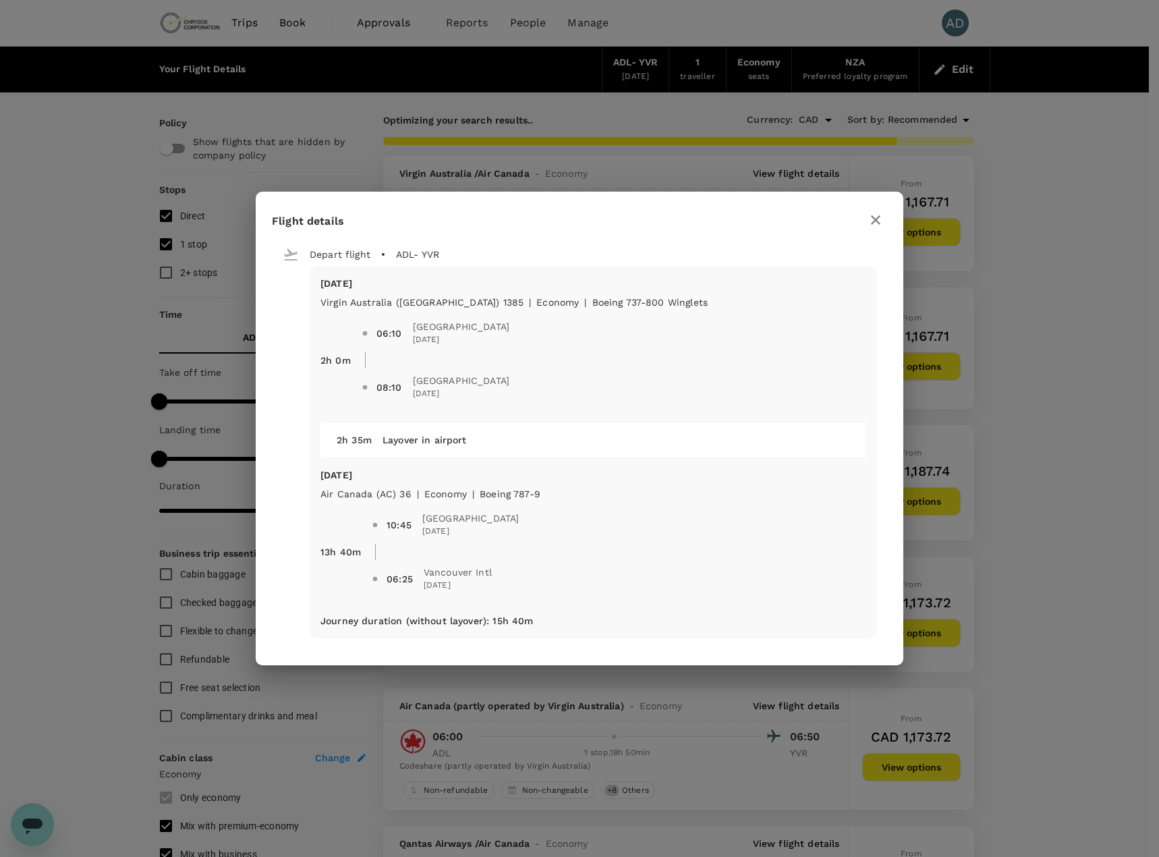
type input "3084"
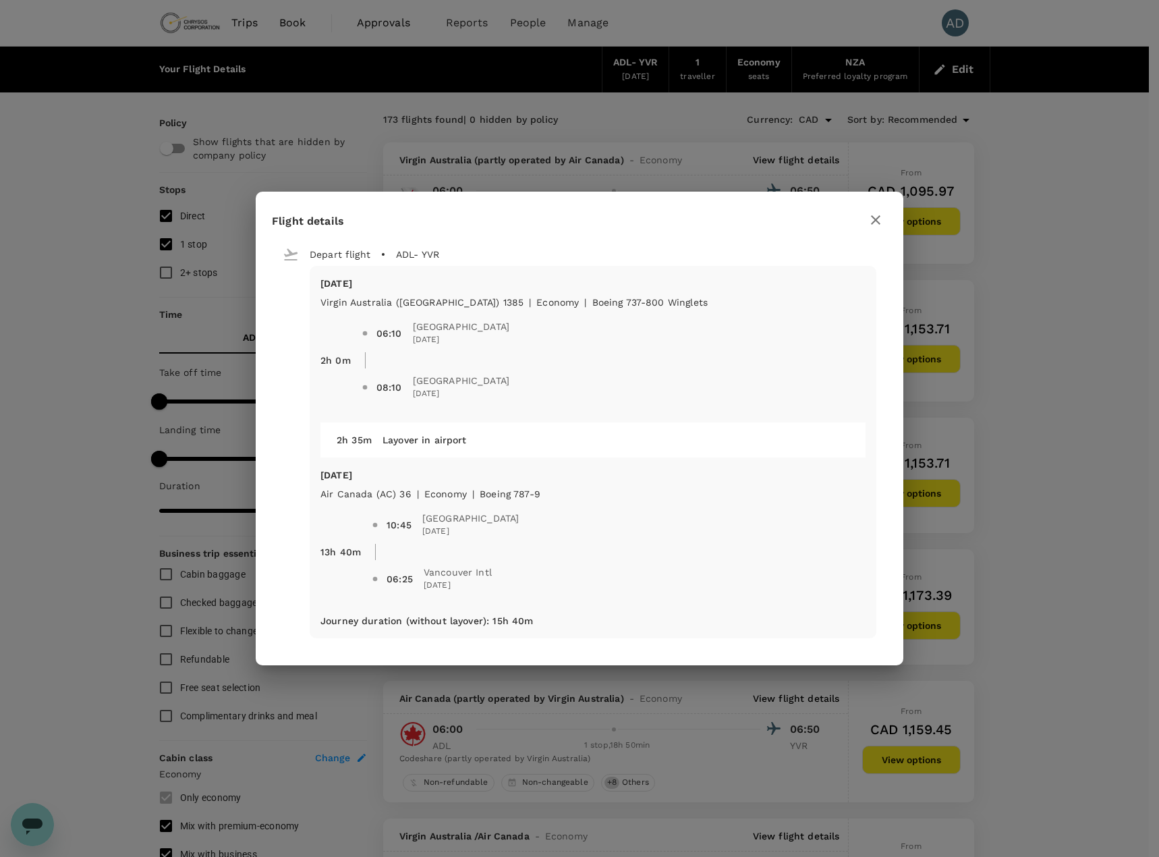
click at [877, 223] on icon "button" at bounding box center [876, 220] width 16 height 16
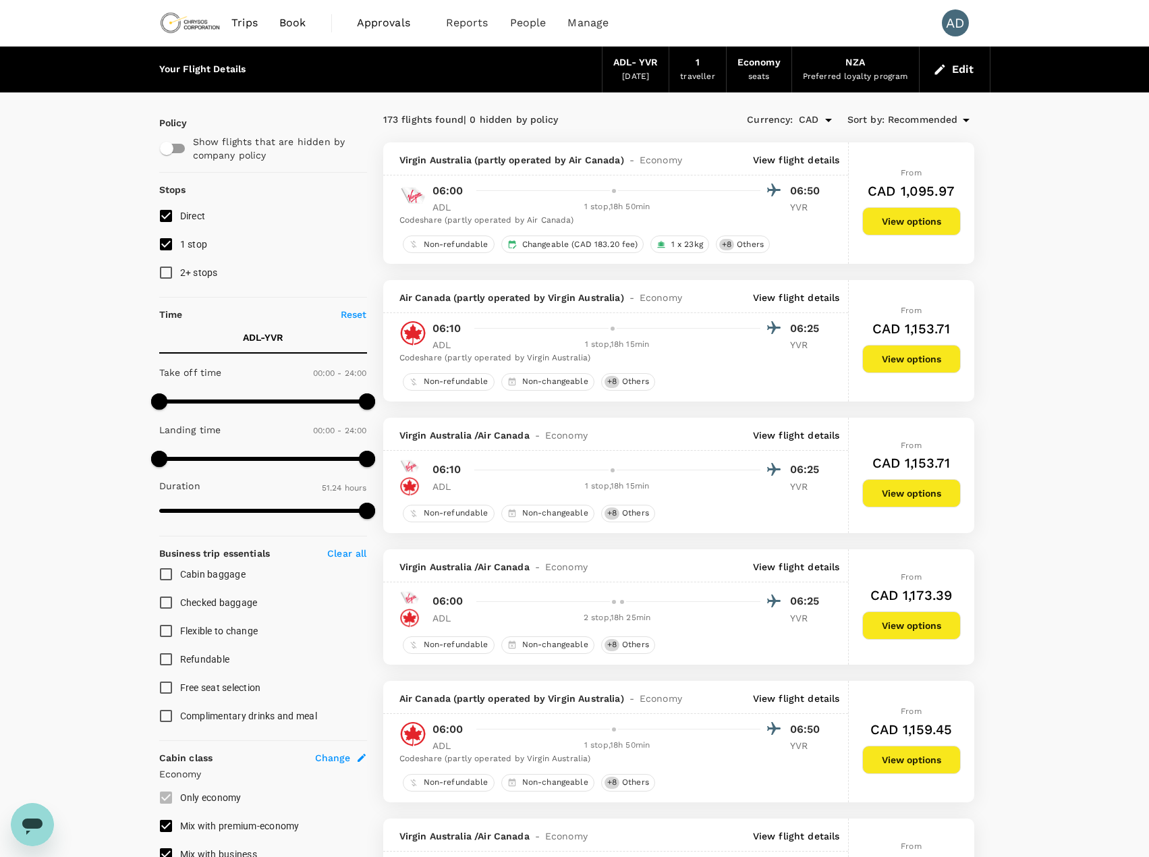
click at [812, 297] on p "View flight details" at bounding box center [796, 297] width 87 height 13
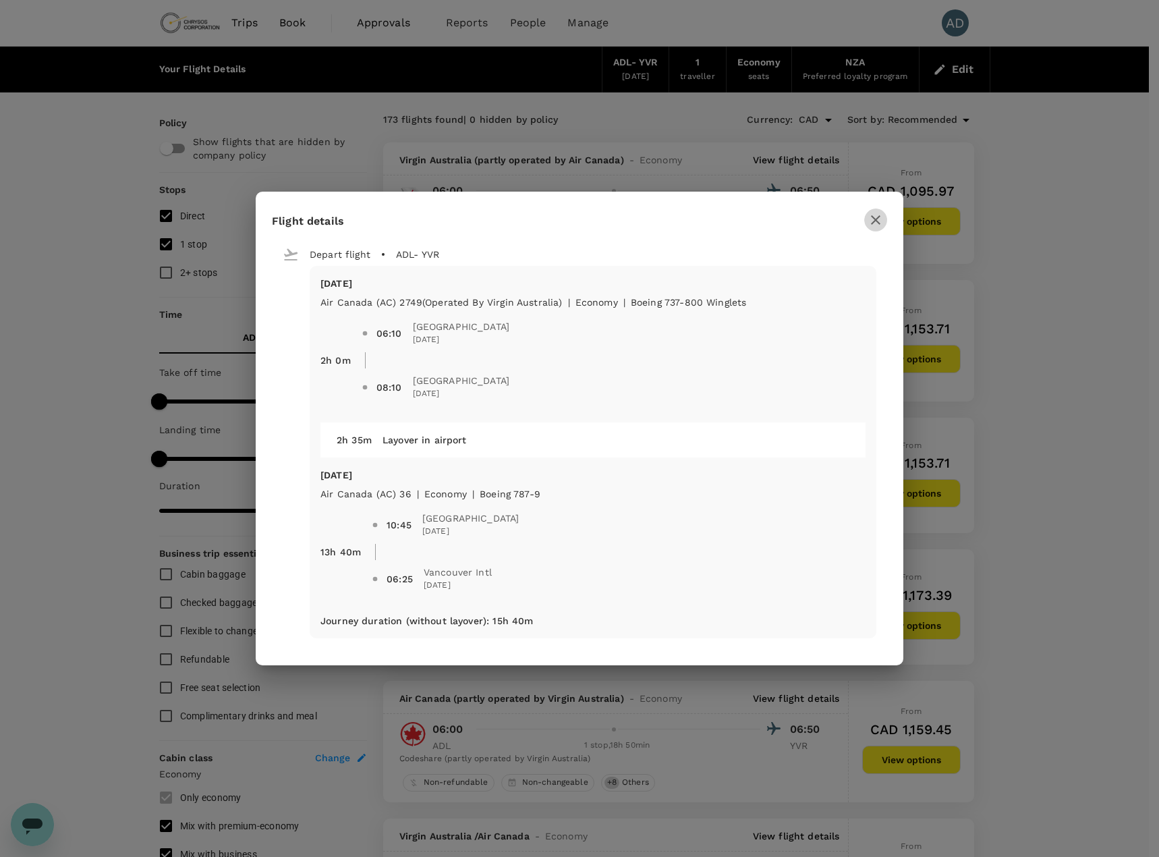
click at [877, 216] on icon "button" at bounding box center [876, 220] width 16 height 16
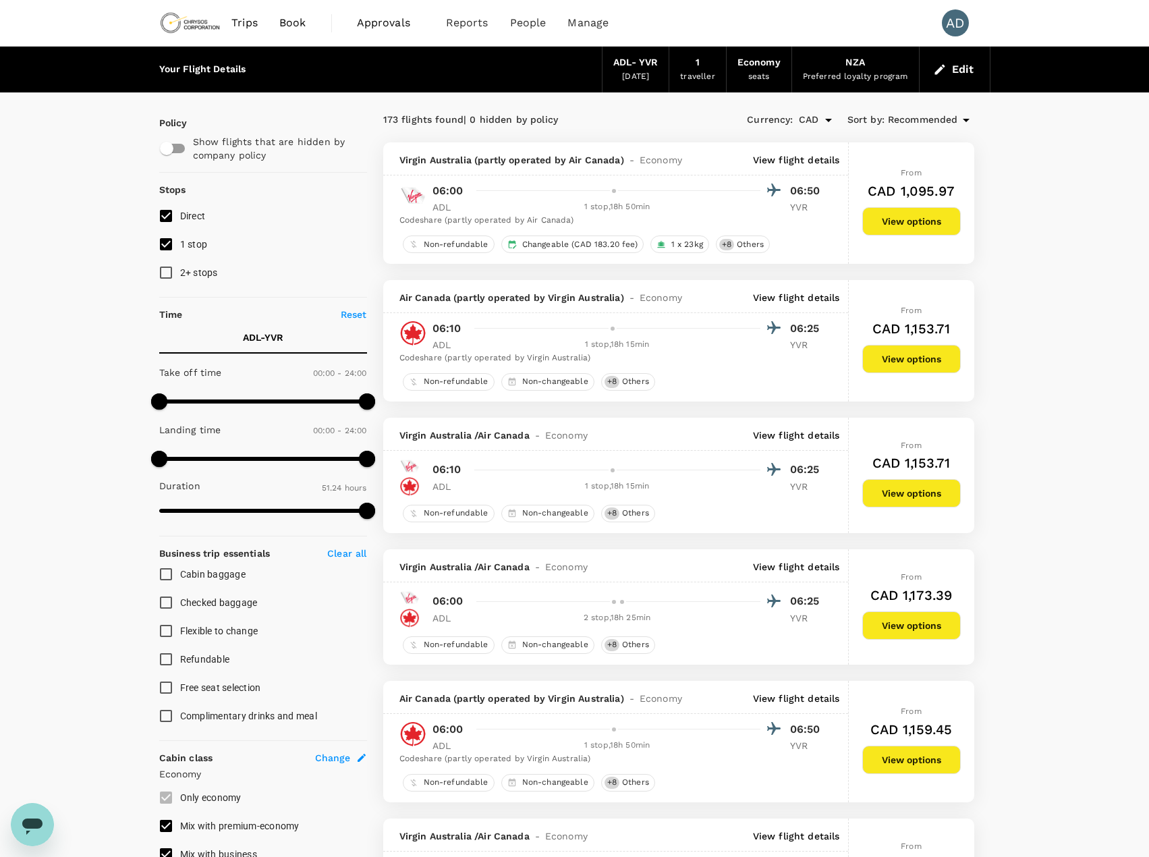
click at [957, 76] on button "Edit" at bounding box center [955, 70] width 49 height 22
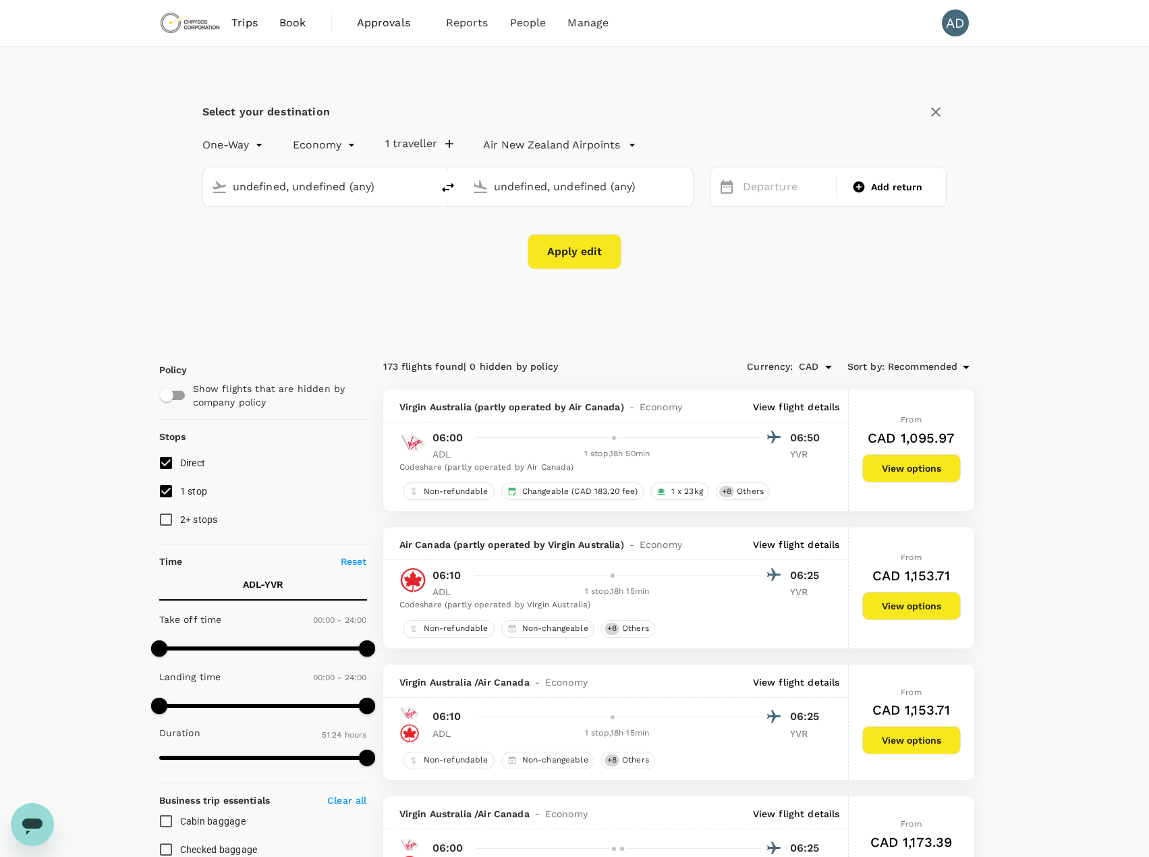
type input "Adelaide (ADL)"
type input "Vancouver Intl (YVR)"
type input "Adelaide (ADL)"
type input "Vancouver Intl (YVR)"
click at [775, 188] on div "12 Nov" at bounding box center [786, 187] width 96 height 26
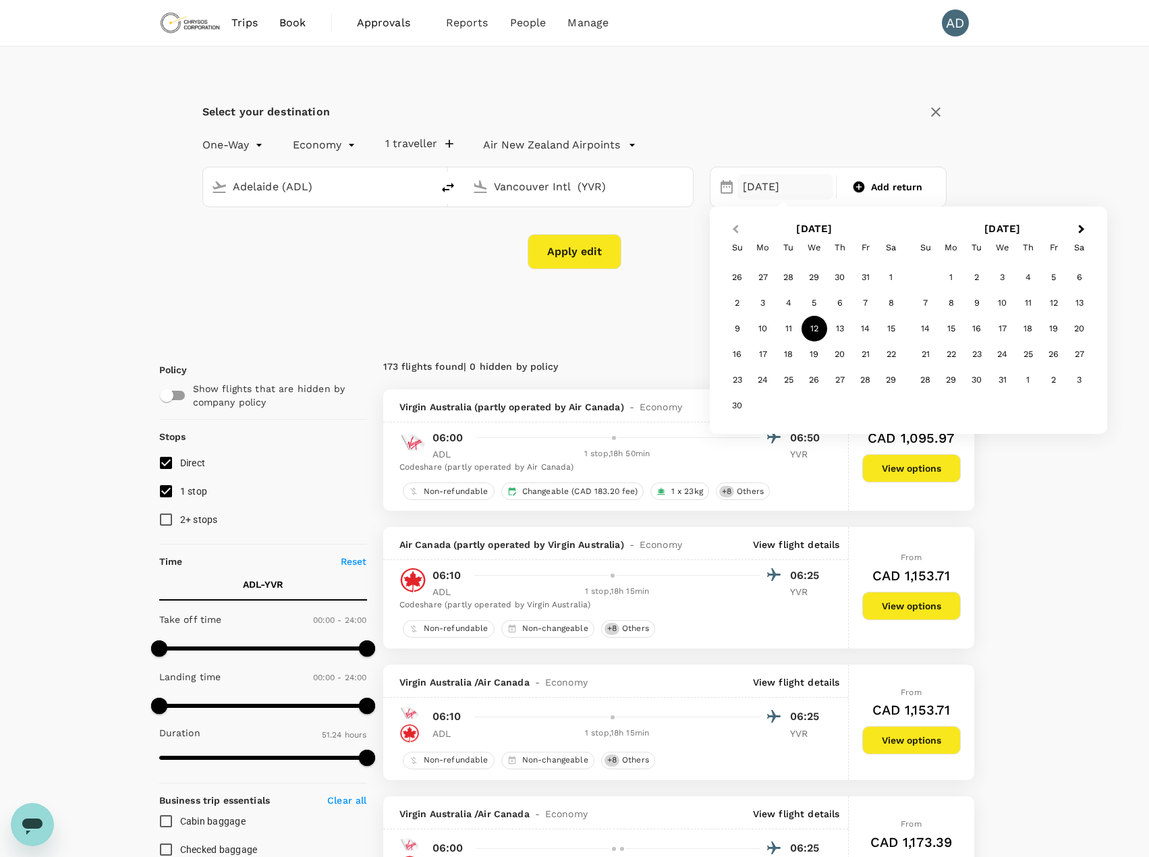
click at [736, 227] on span "Previous Month" at bounding box center [736, 230] width 0 height 16
click at [814, 380] on div "29" at bounding box center [815, 380] width 26 height 26
click at [891, 192] on span "Add return" at bounding box center [897, 186] width 52 height 13
type input "roundtrip"
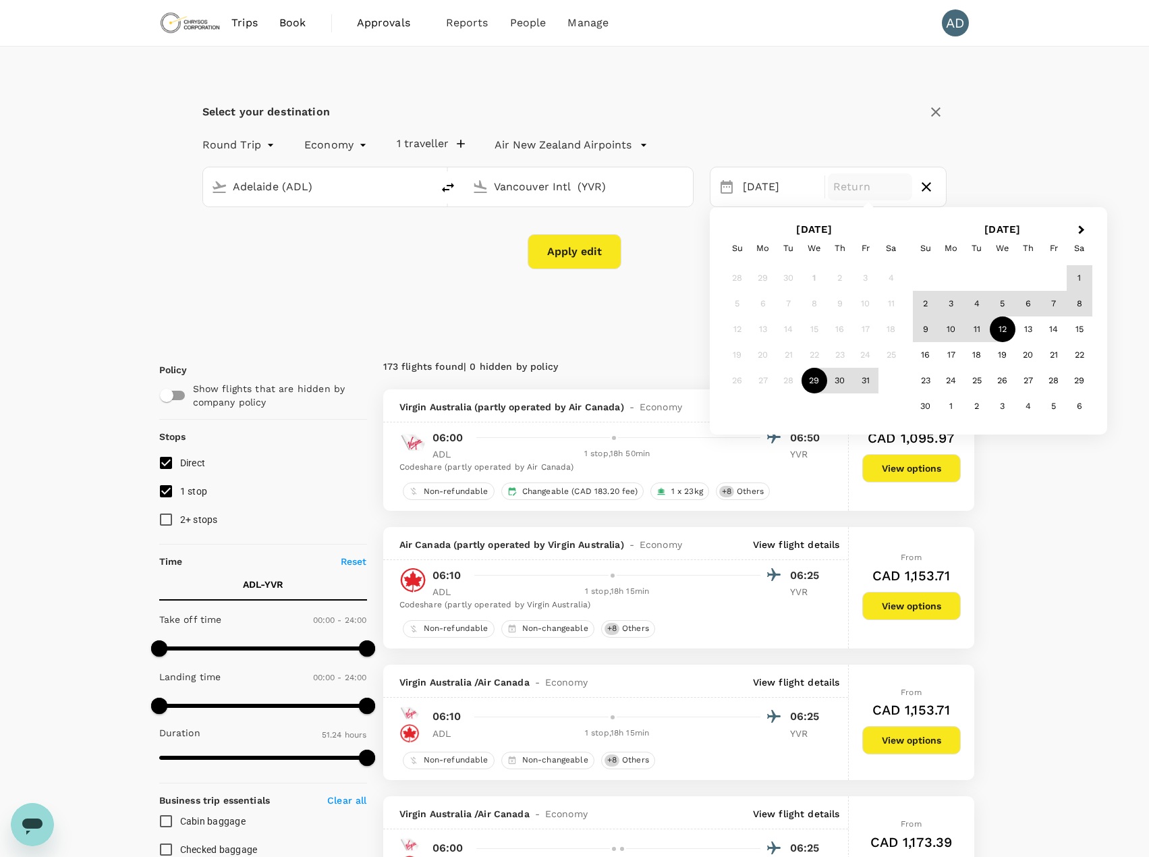
click at [1006, 331] on div "12" at bounding box center [1003, 329] width 26 height 26
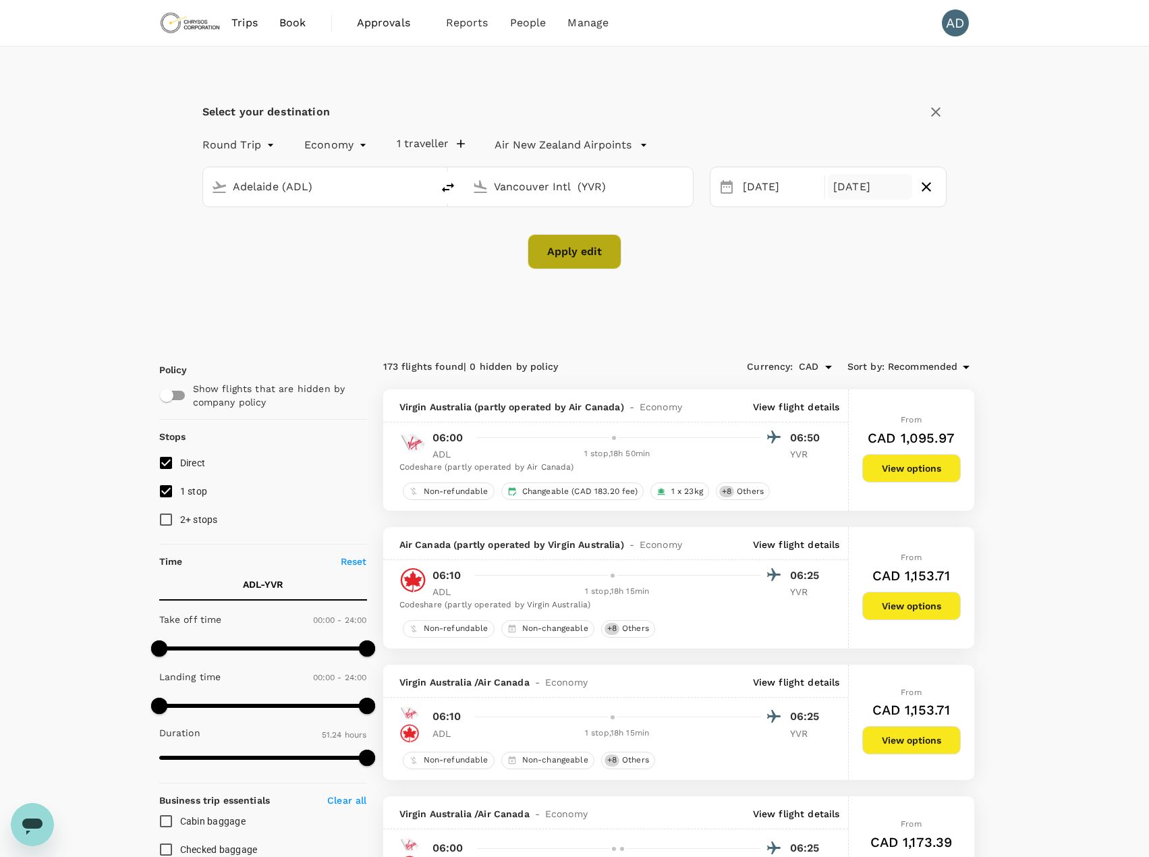
click at [559, 256] on button "Apply edit" at bounding box center [575, 251] width 94 height 35
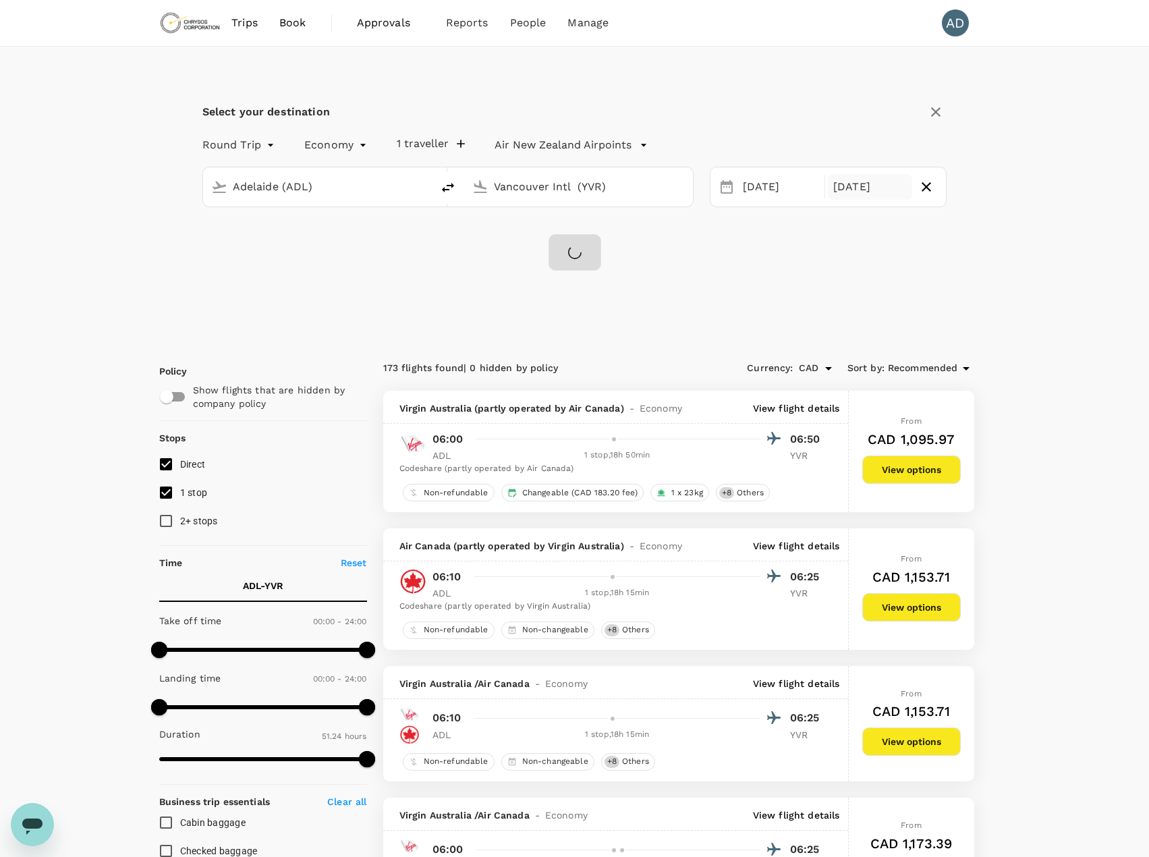
checkbox input "false"
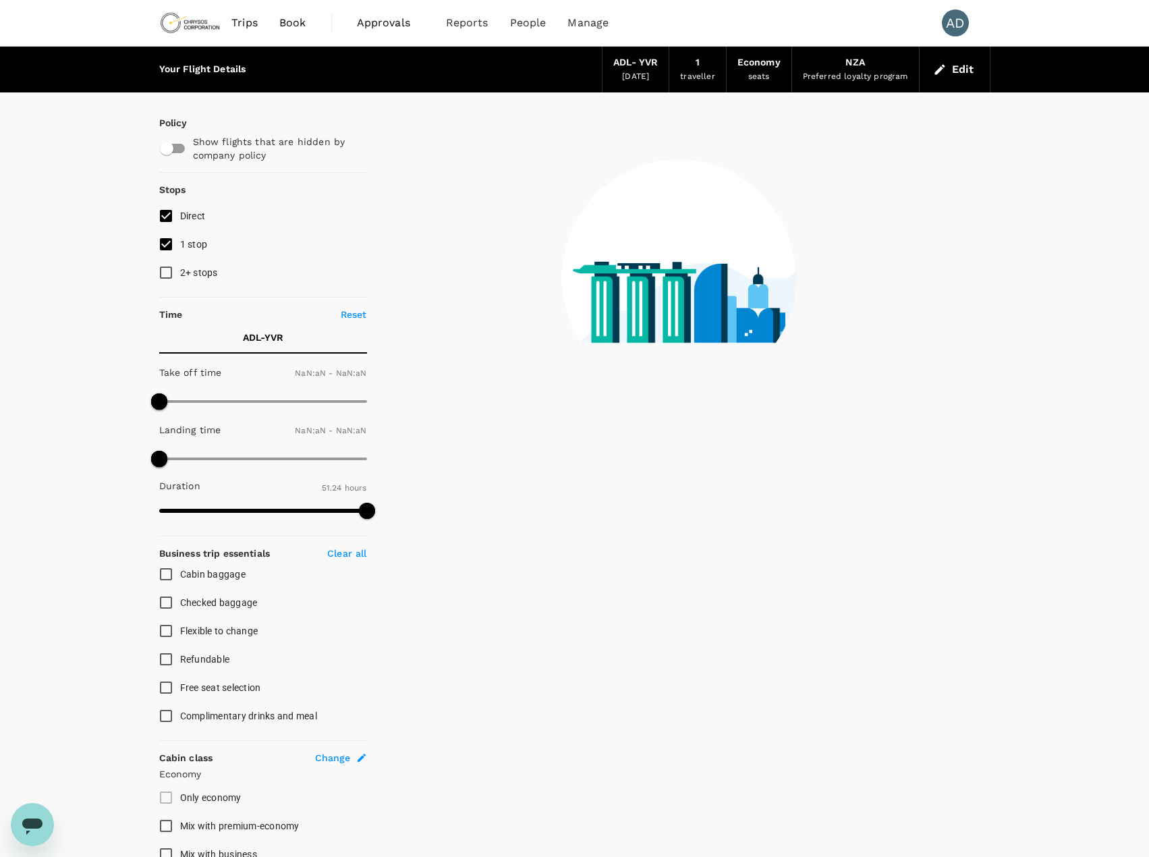
type input "1440"
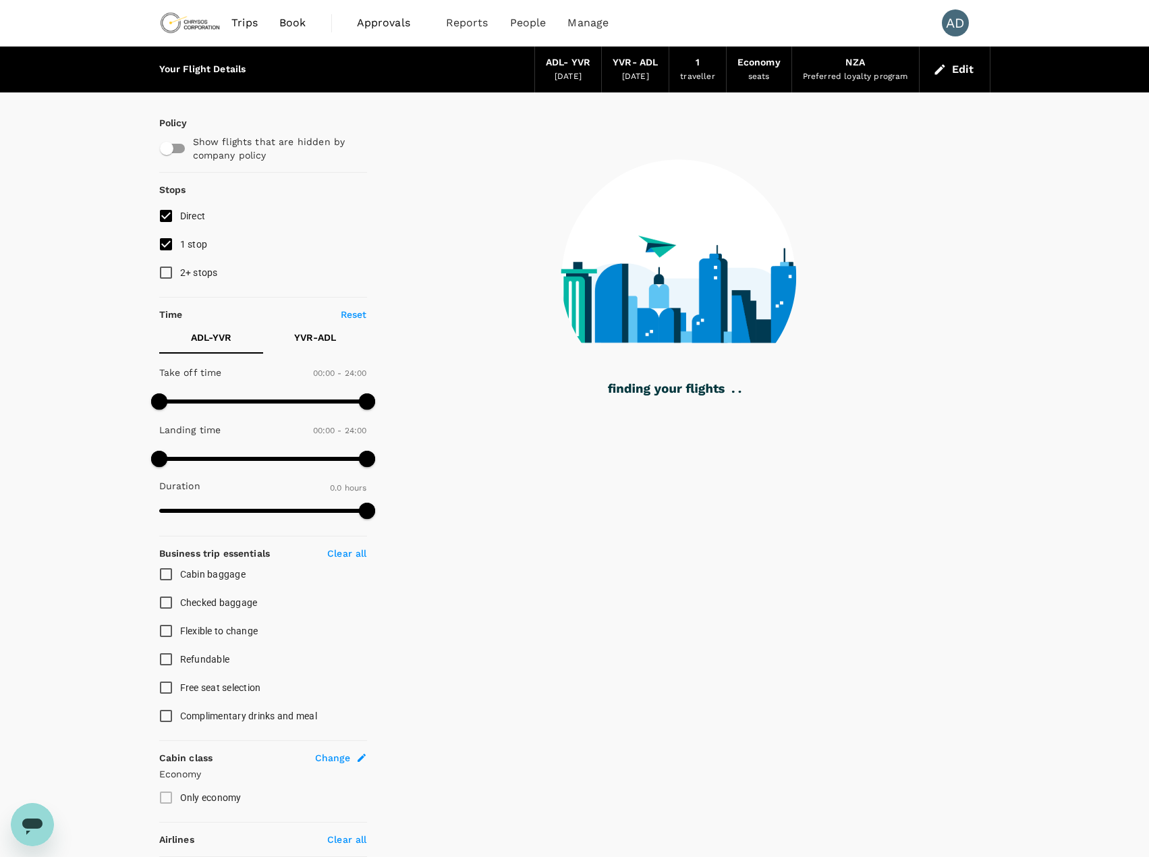
type input "2175"
checkbox input "true"
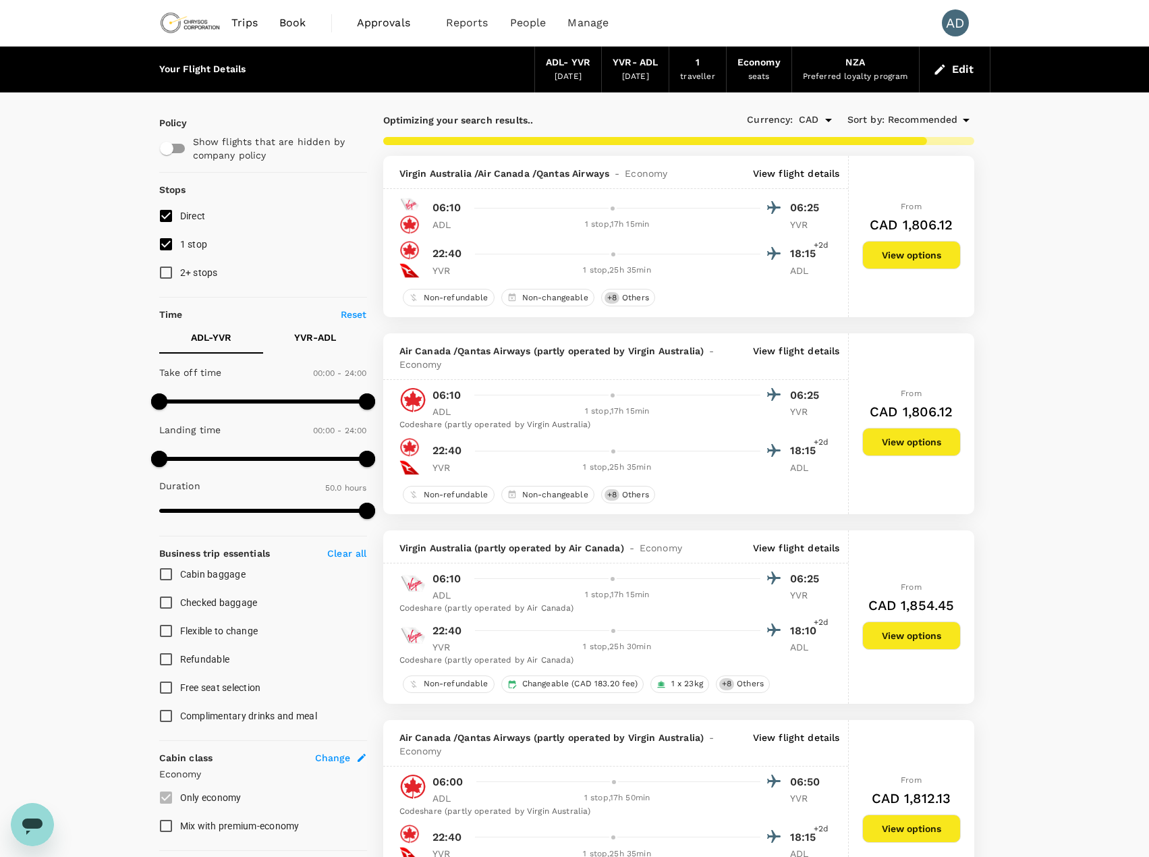
click at [793, 169] on p "View flight details" at bounding box center [796, 173] width 87 height 13
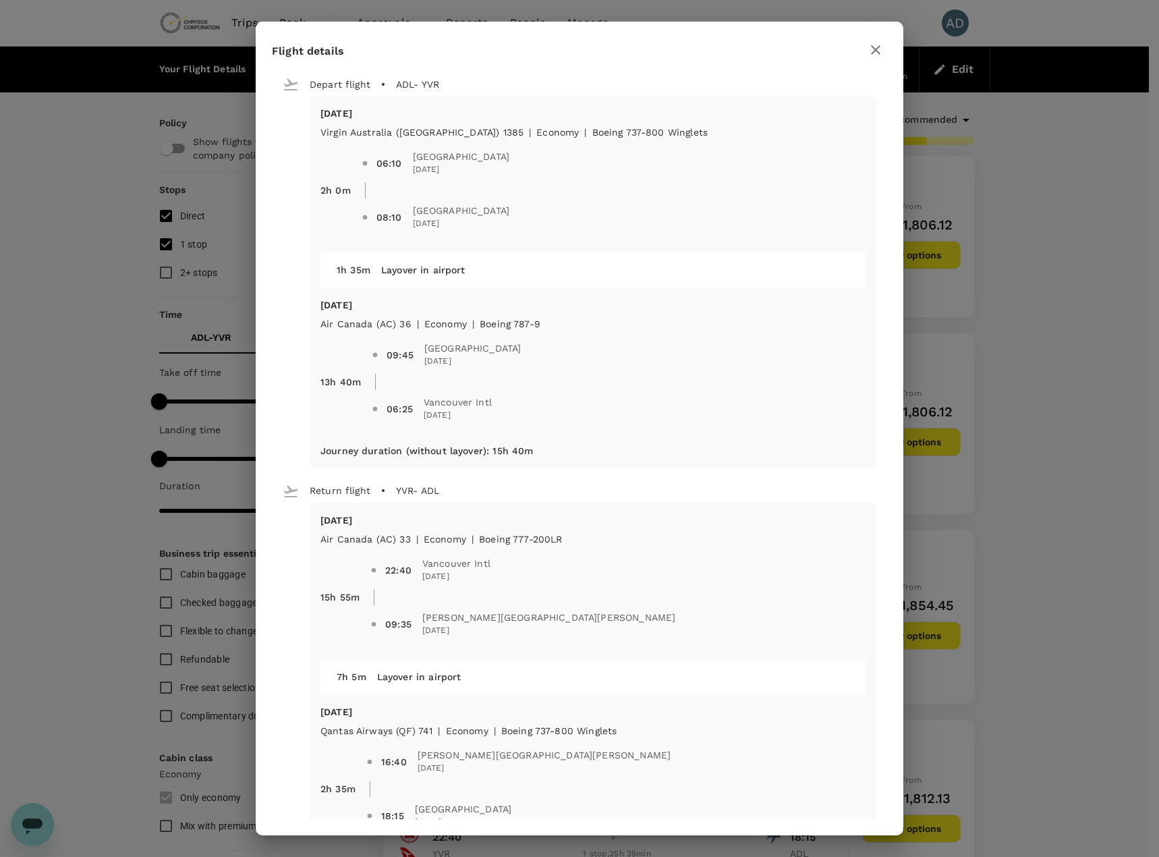
click at [876, 50] on icon "button" at bounding box center [875, 49] width 9 height 9
type input "3015"
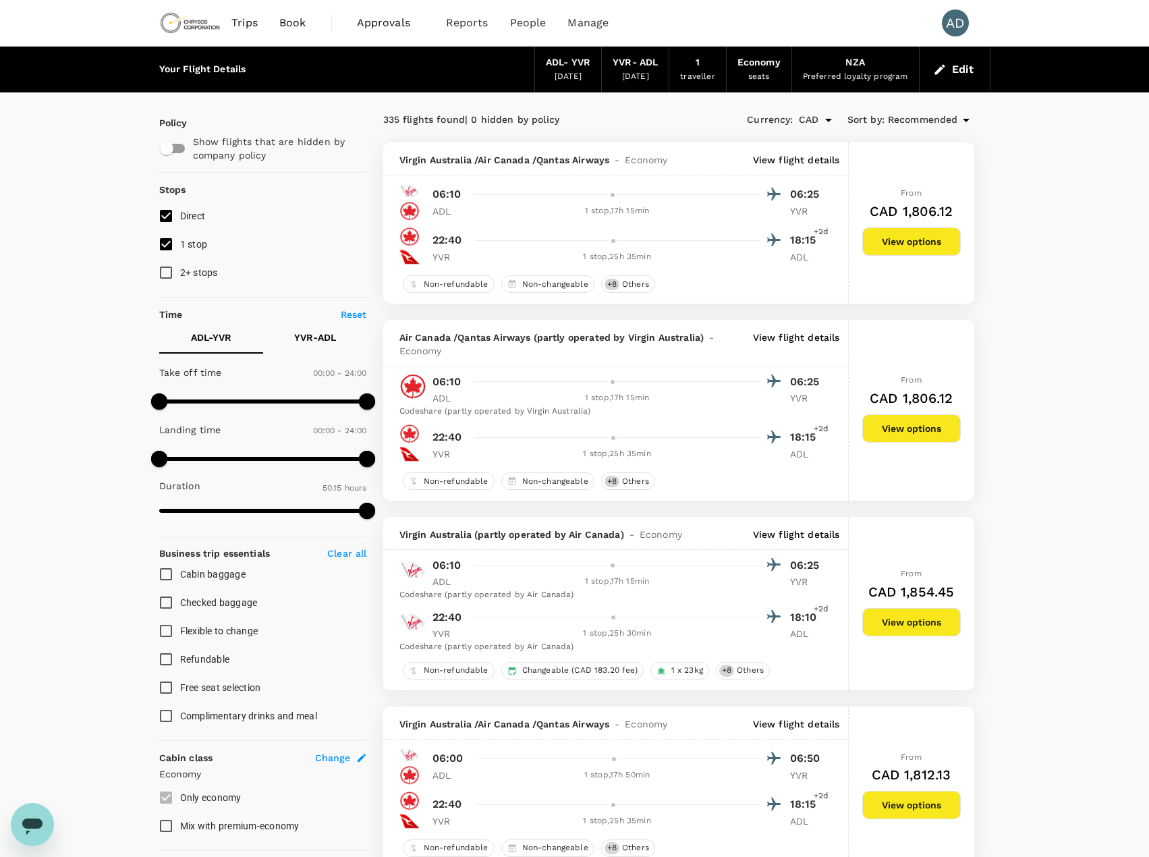
click at [951, 74] on button "Edit" at bounding box center [955, 70] width 49 height 22
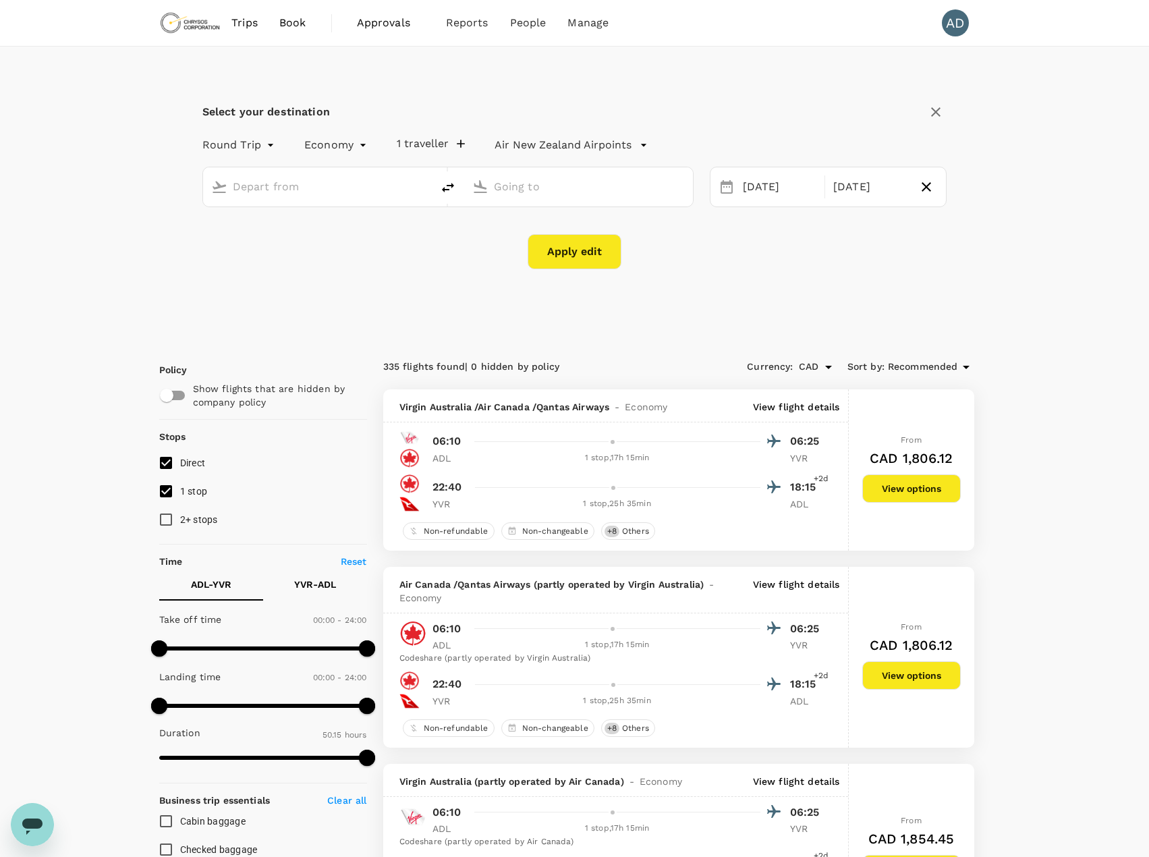
type input "Adelaide (ADL)"
type input "Vancouver Intl (YVR)"
click at [443, 184] on icon "delete" at bounding box center [448, 187] width 16 height 16
type input "Vancouver Intl (YVR)"
type input "Adelaide (ADL)"
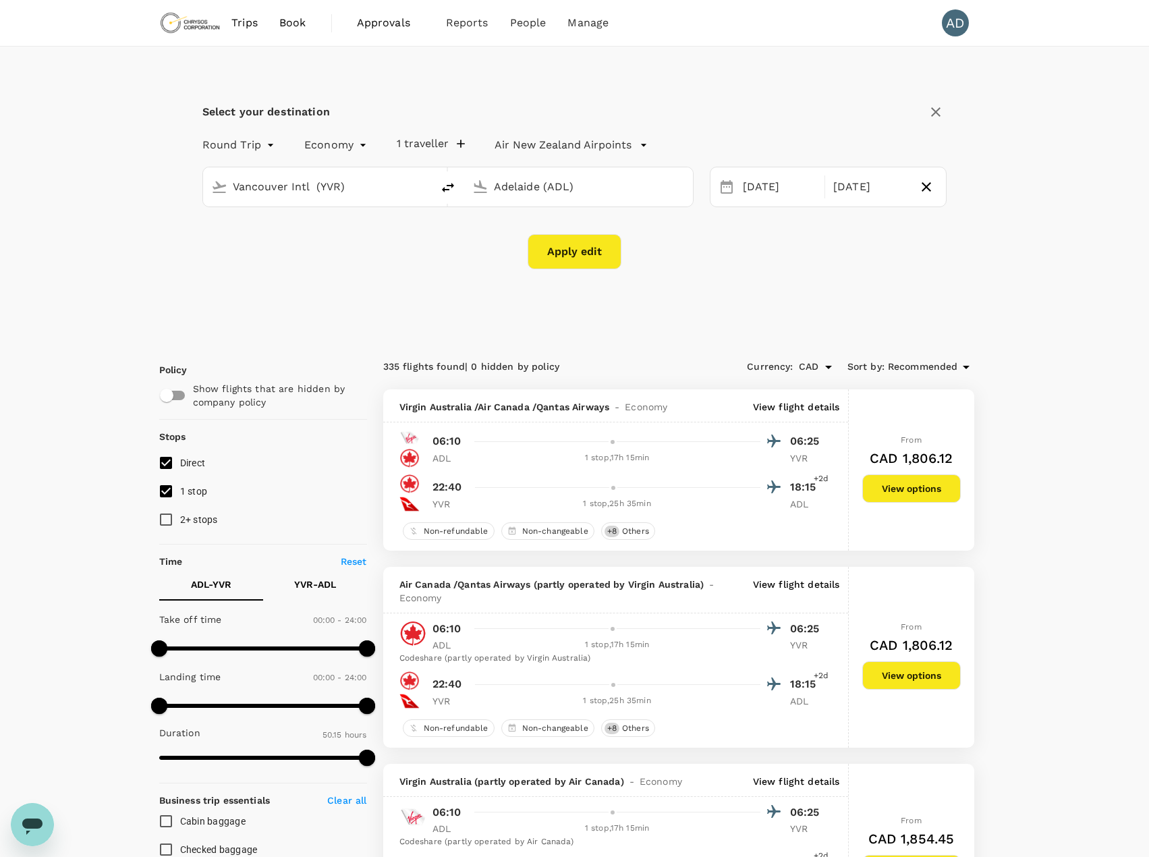
click at [590, 255] on button "Apply edit" at bounding box center [575, 251] width 94 height 35
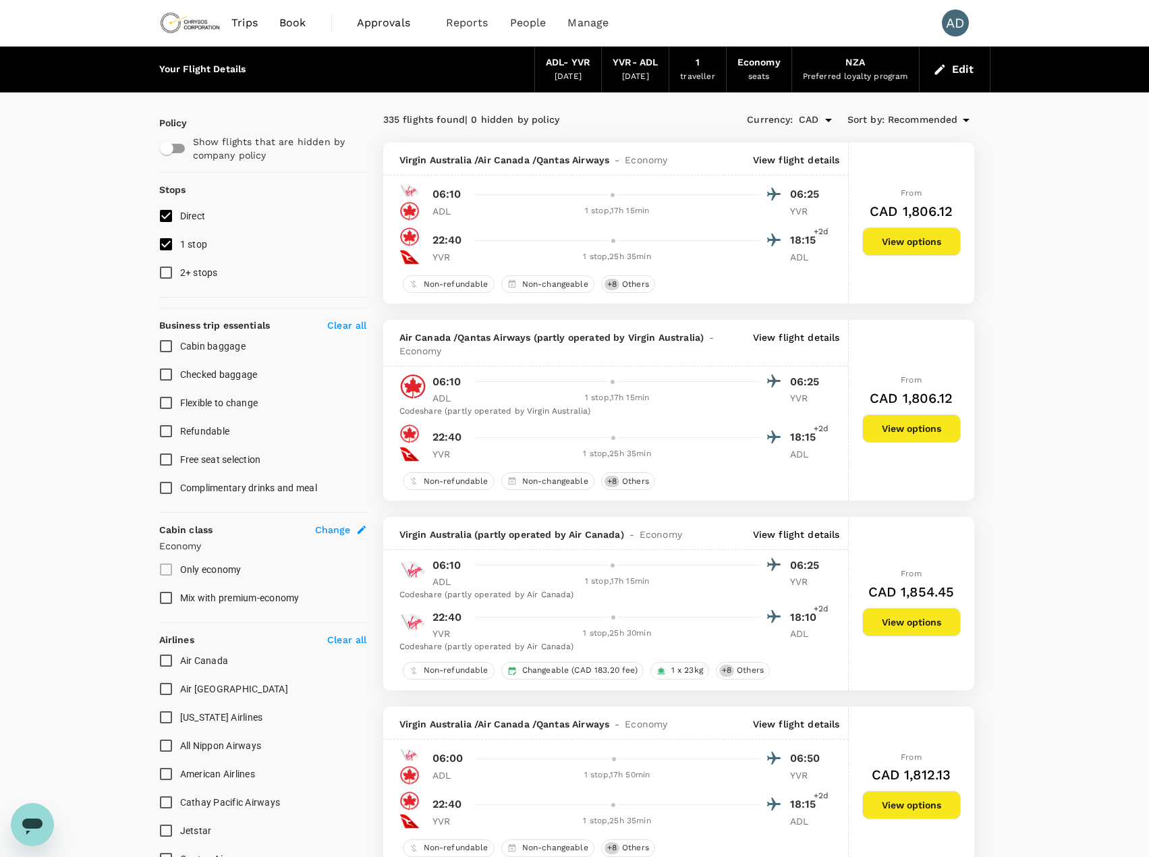
checkbox input "false"
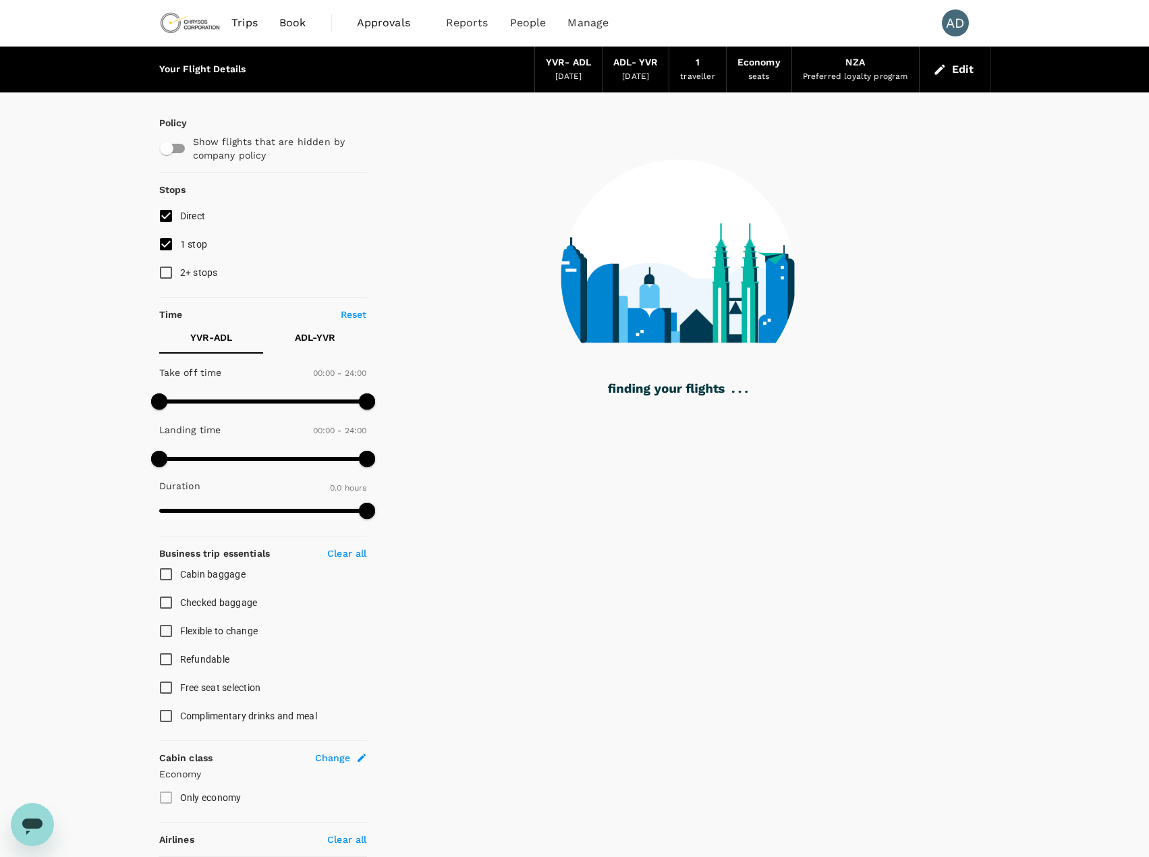
type input "2070"
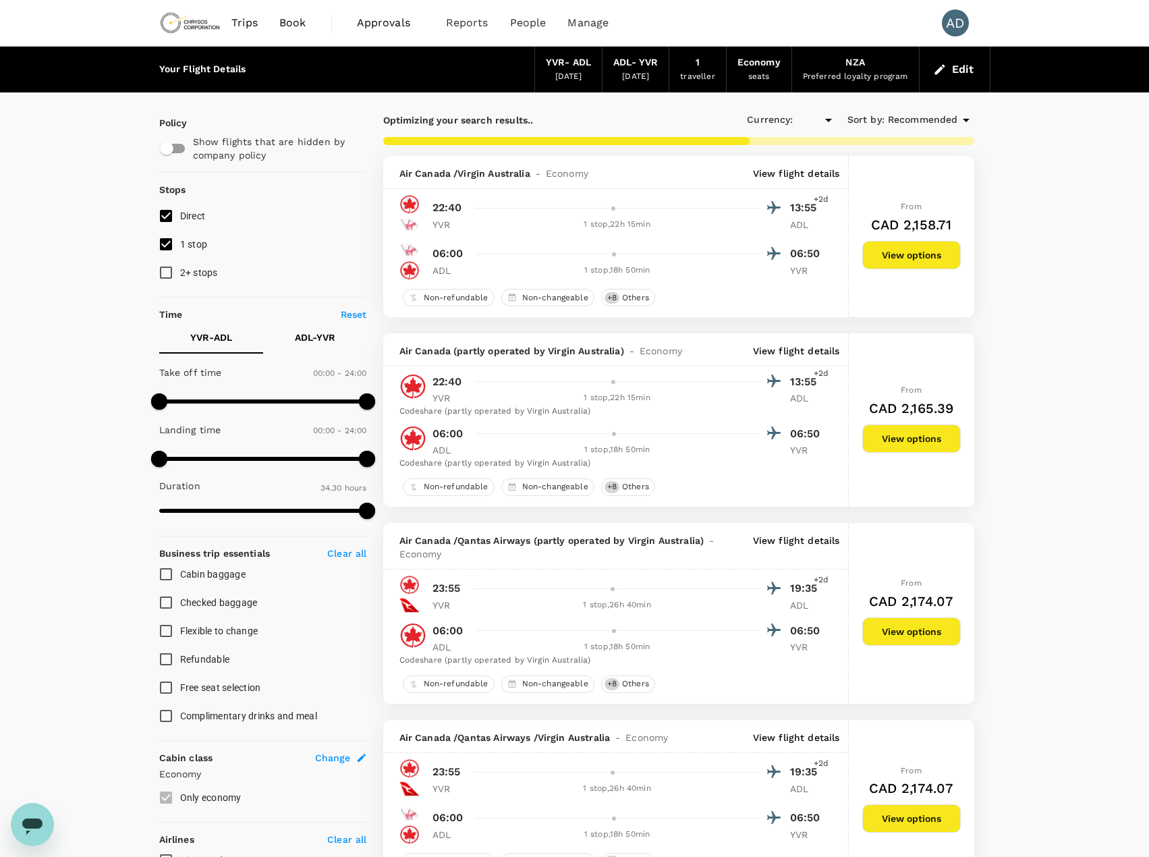
checkbox input "true"
type input "CAD"
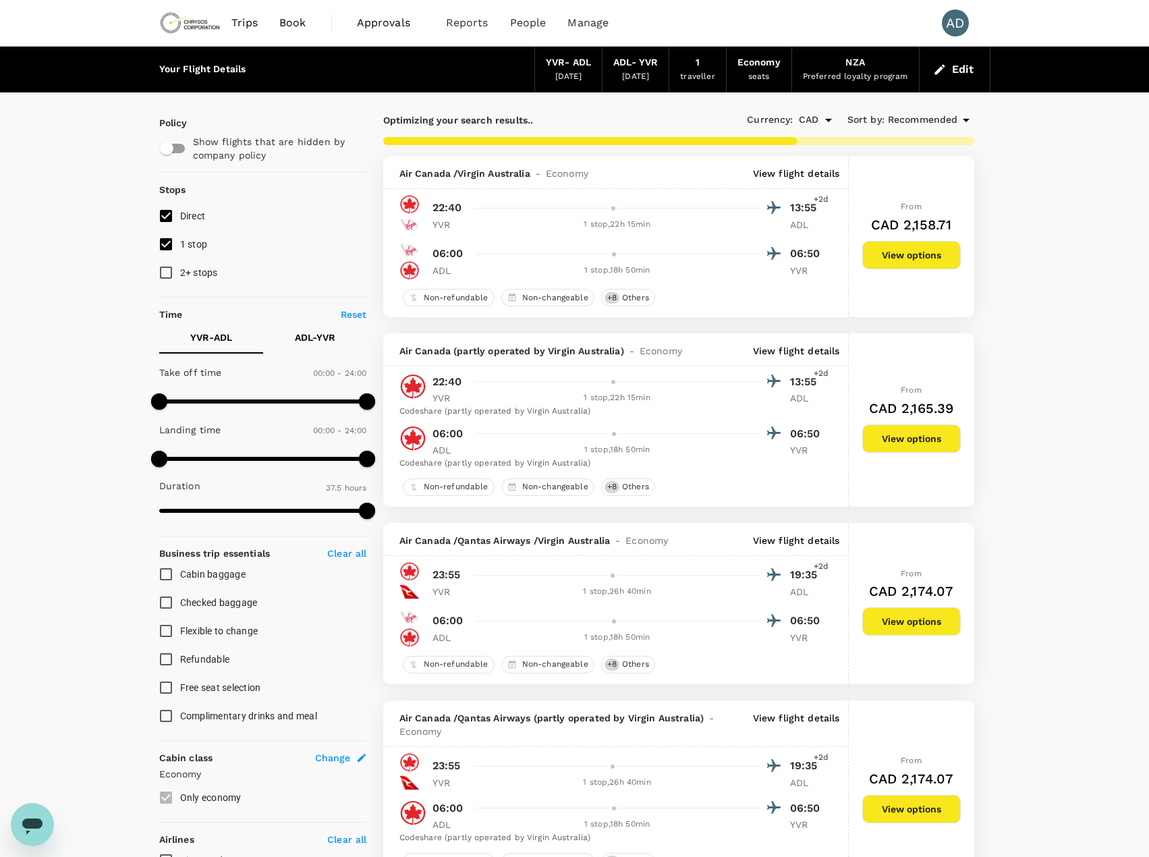
click at [796, 176] on p "View flight details" at bounding box center [796, 173] width 87 height 13
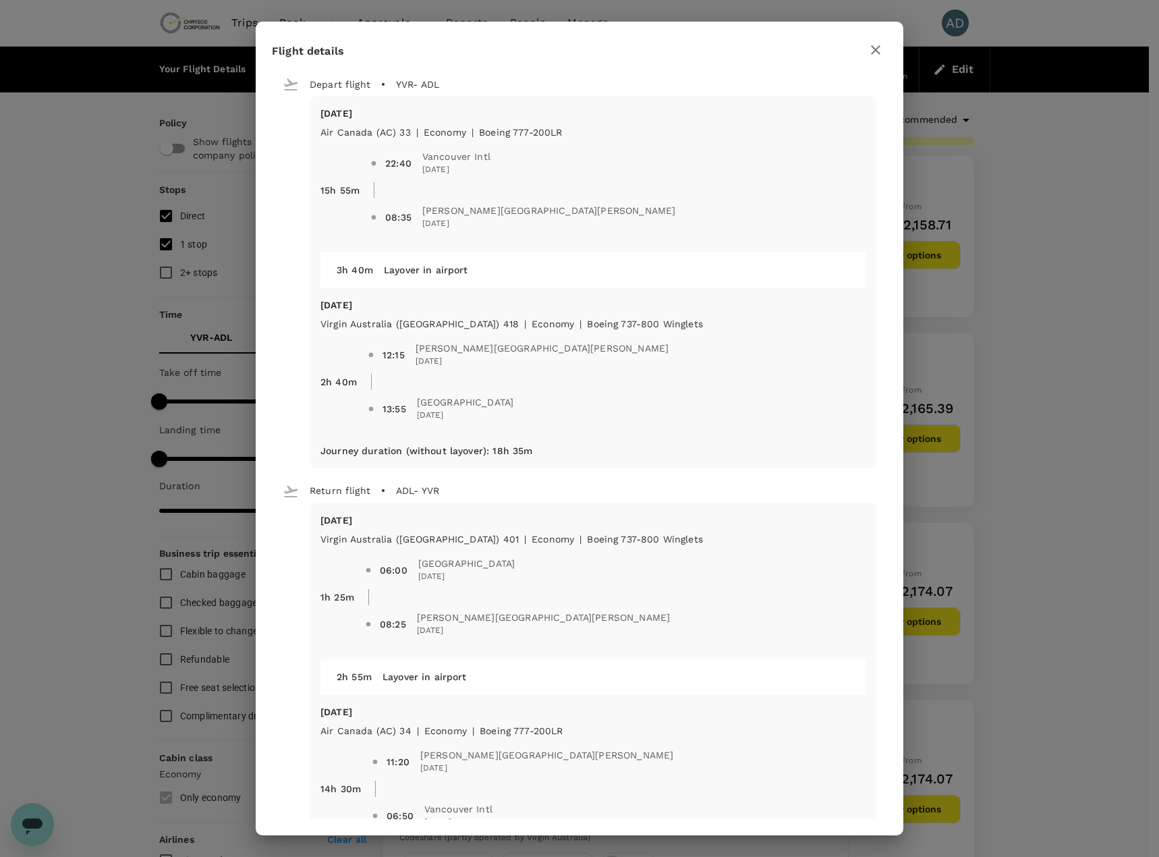
click at [875, 51] on icon "button" at bounding box center [876, 50] width 16 height 16
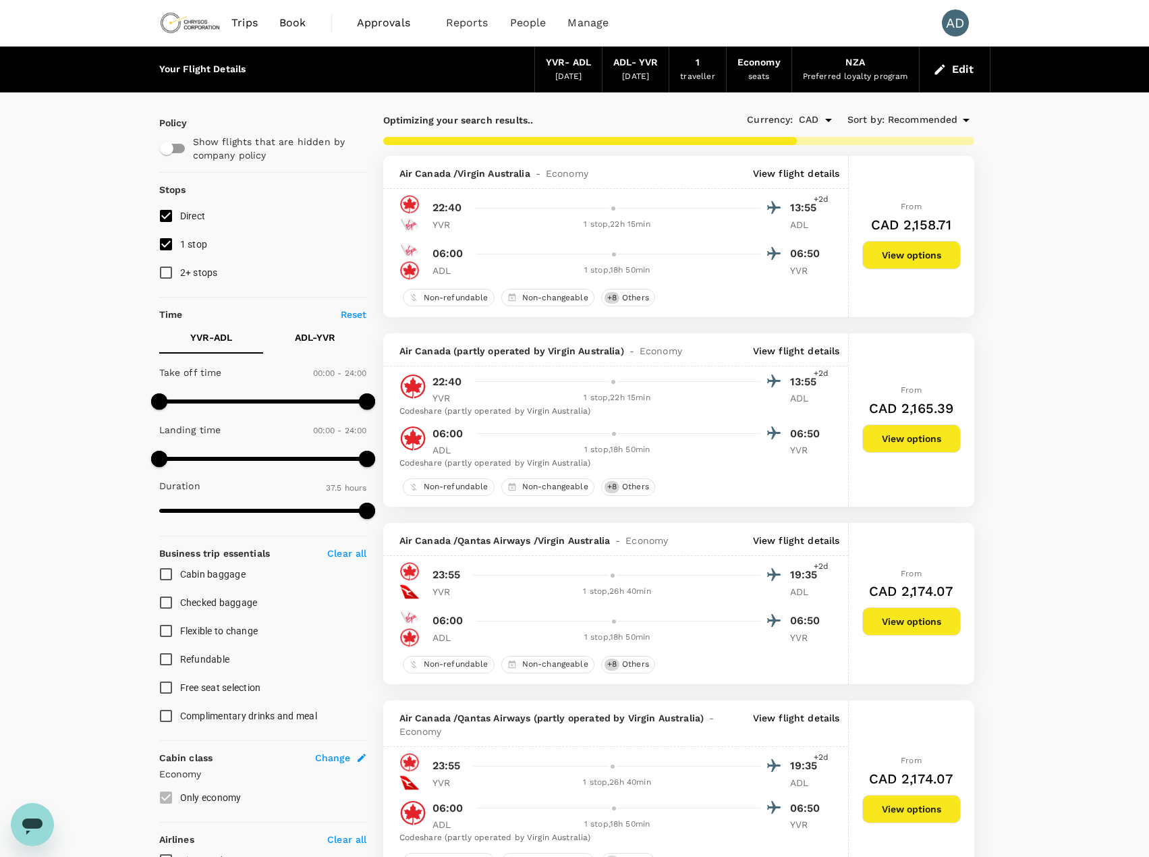
click at [789, 354] on p "View flight details" at bounding box center [796, 350] width 87 height 13
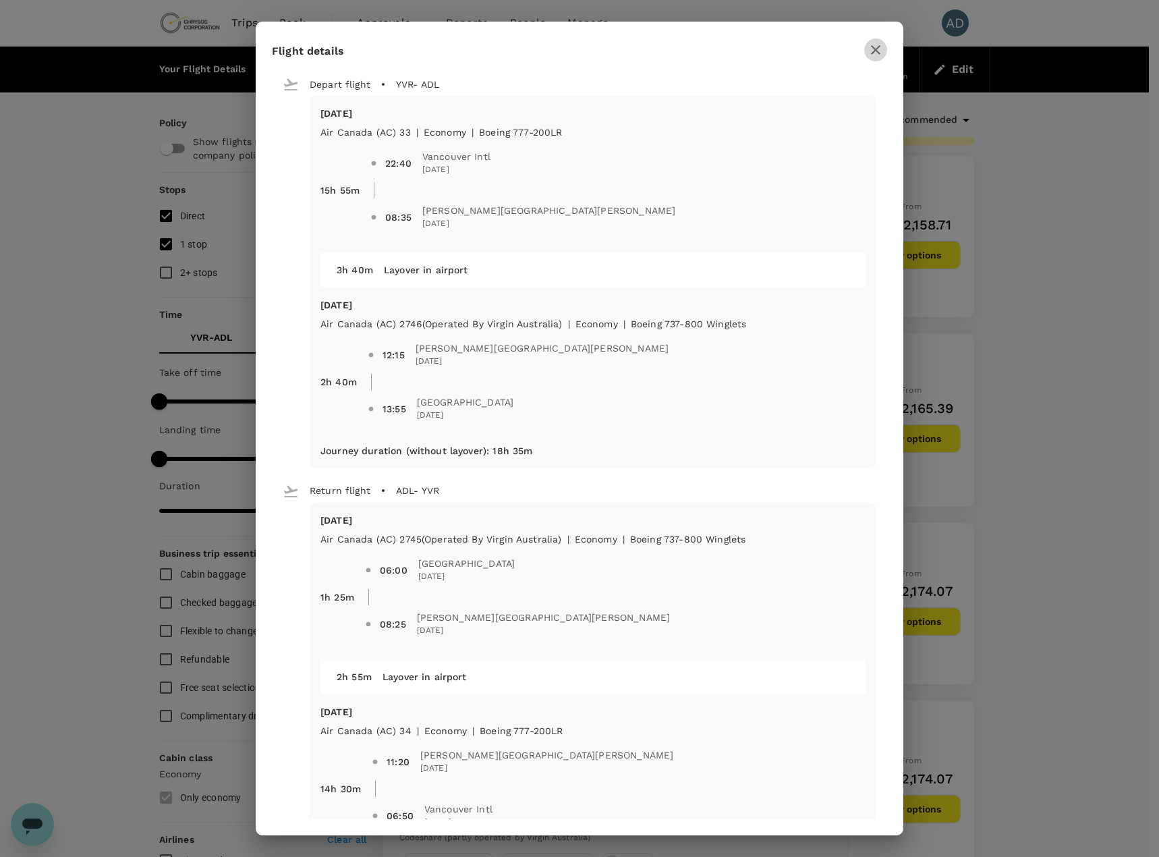
click at [875, 50] on icon "button" at bounding box center [876, 50] width 16 height 16
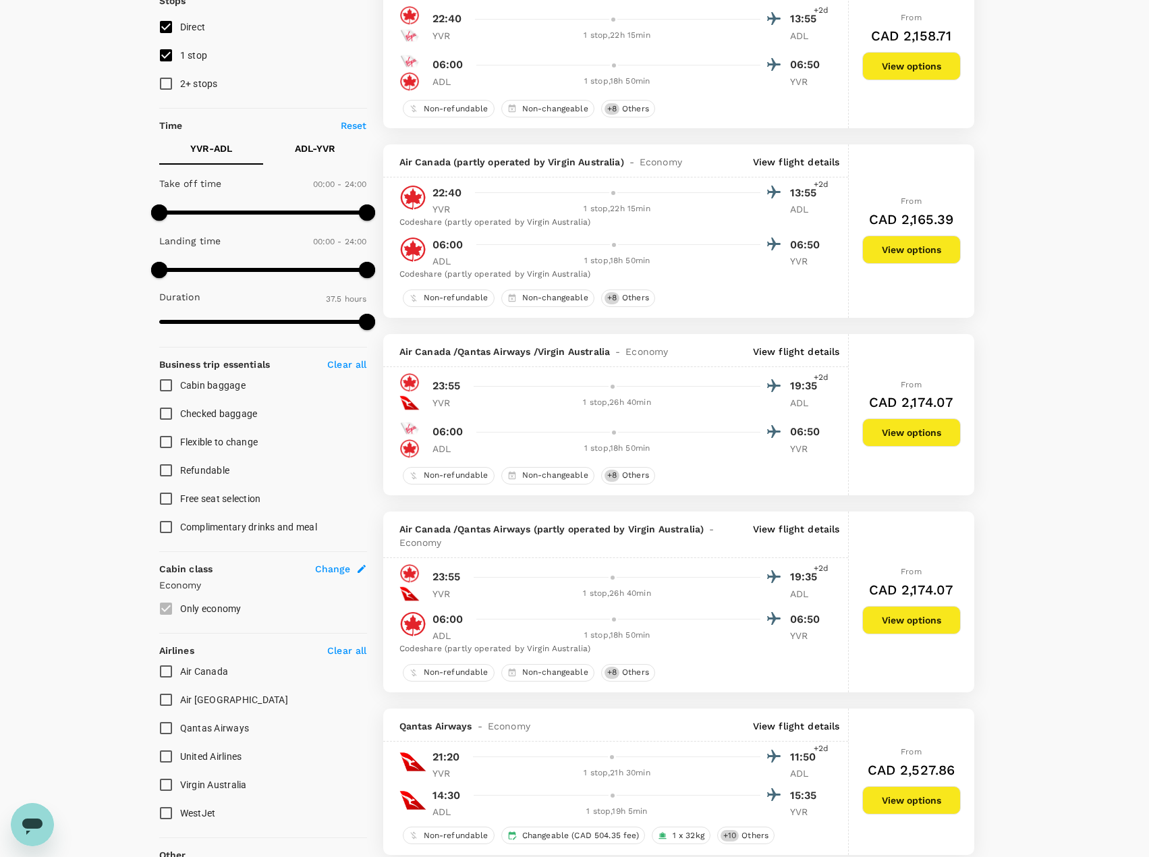
scroll to position [202, 0]
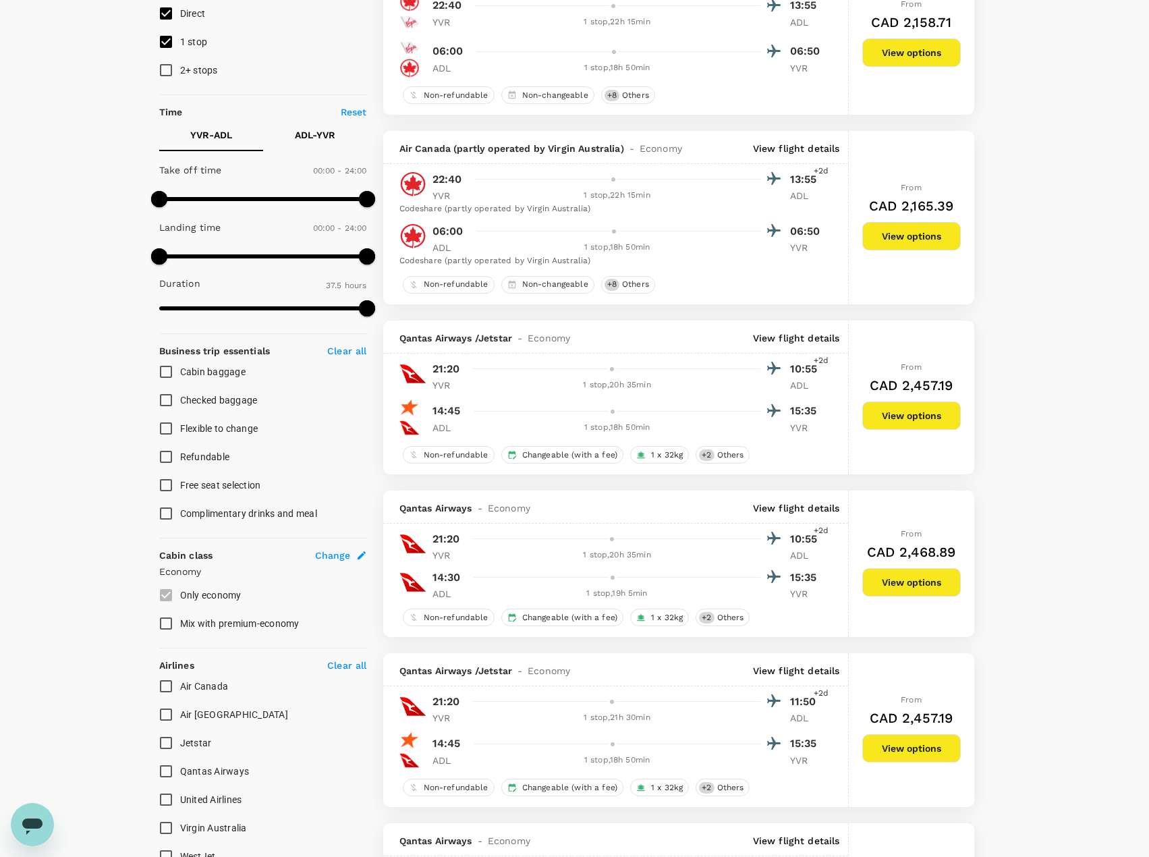
click at [792, 334] on p "View flight details" at bounding box center [796, 337] width 87 height 13
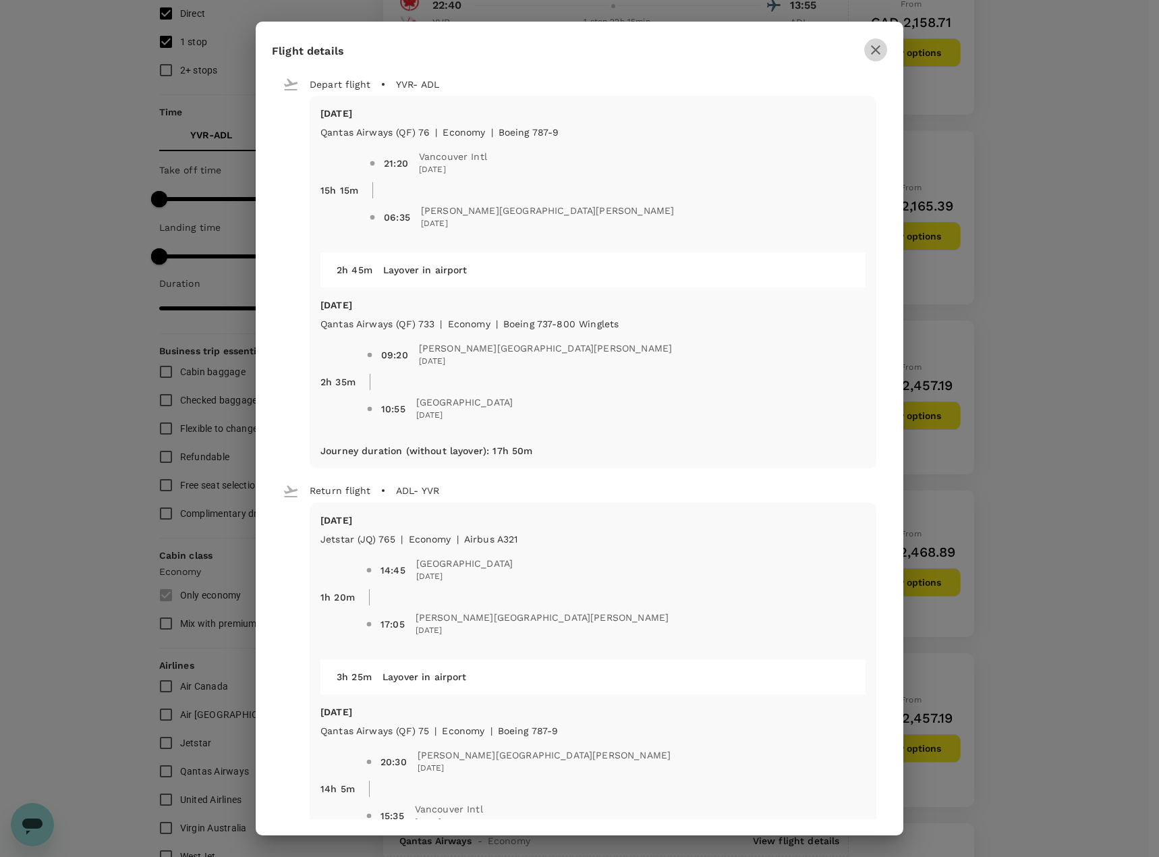
click at [877, 49] on icon "button" at bounding box center [875, 49] width 9 height 9
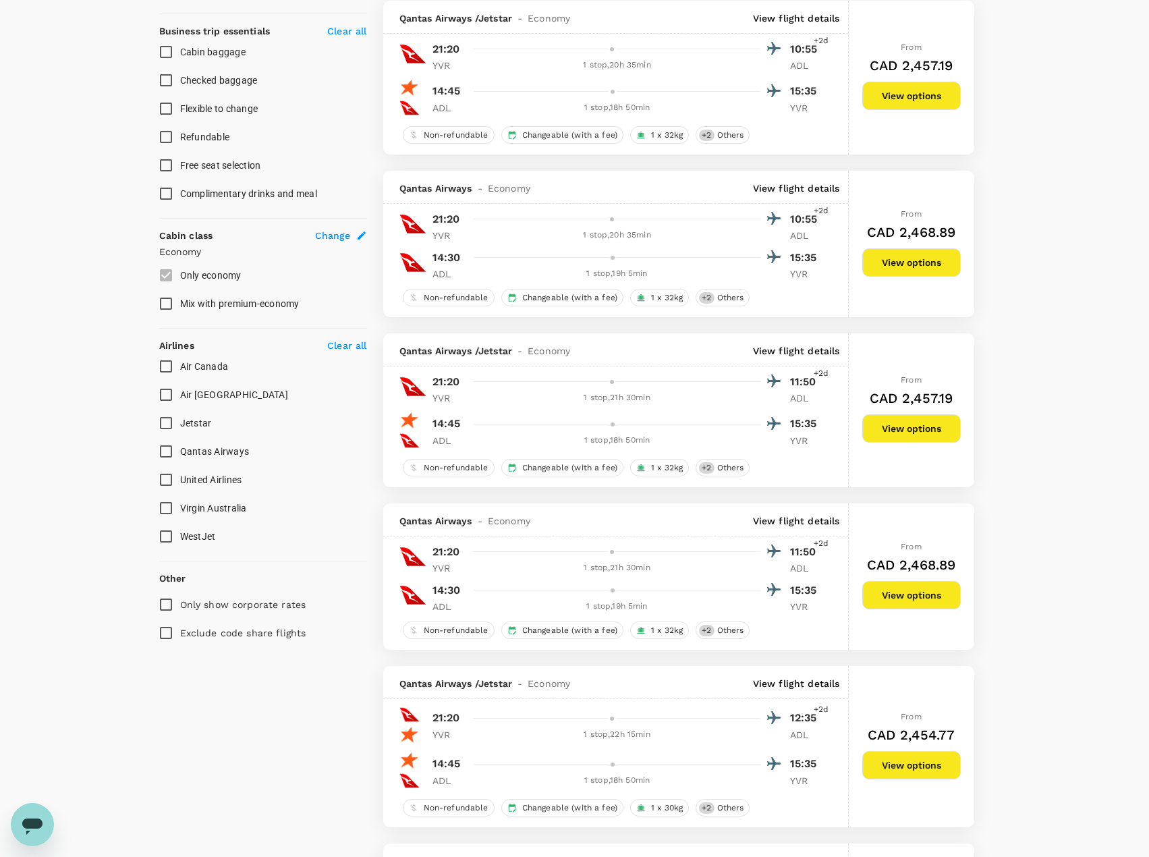
scroll to position [540, 0]
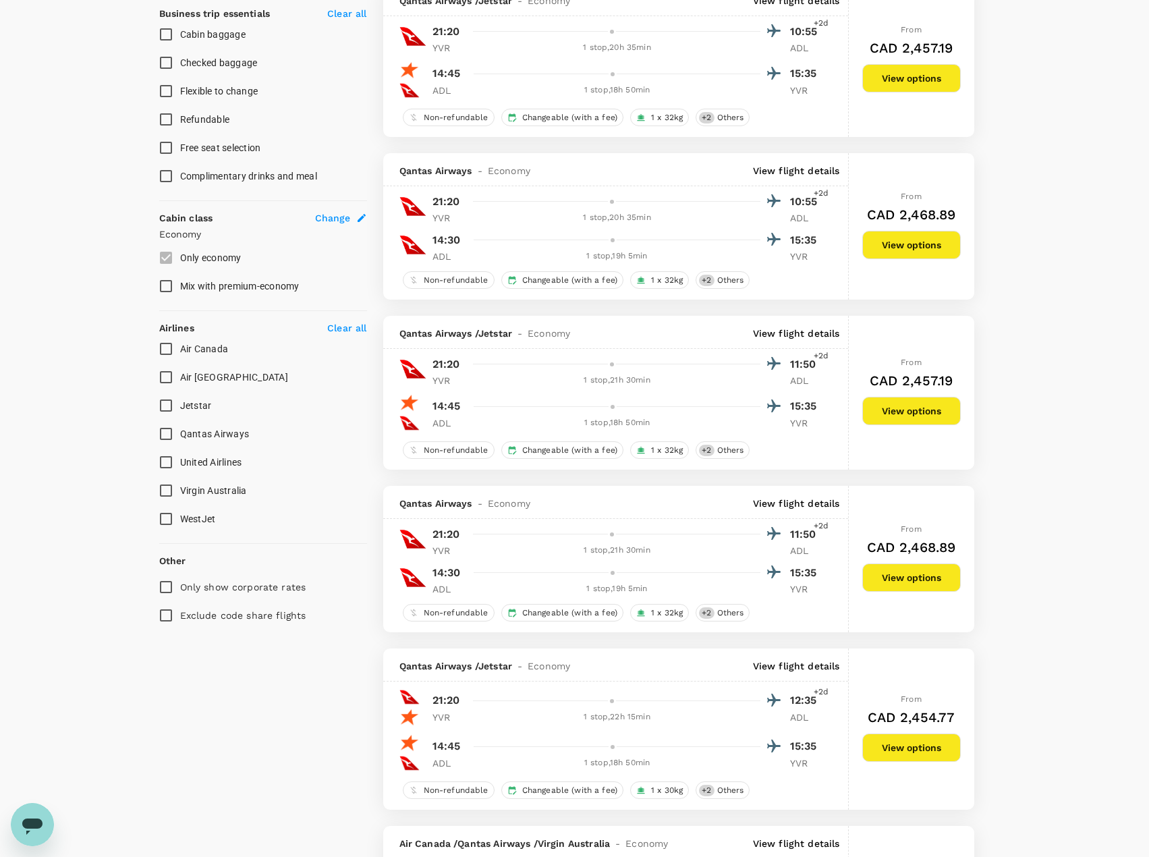
type input "2995"
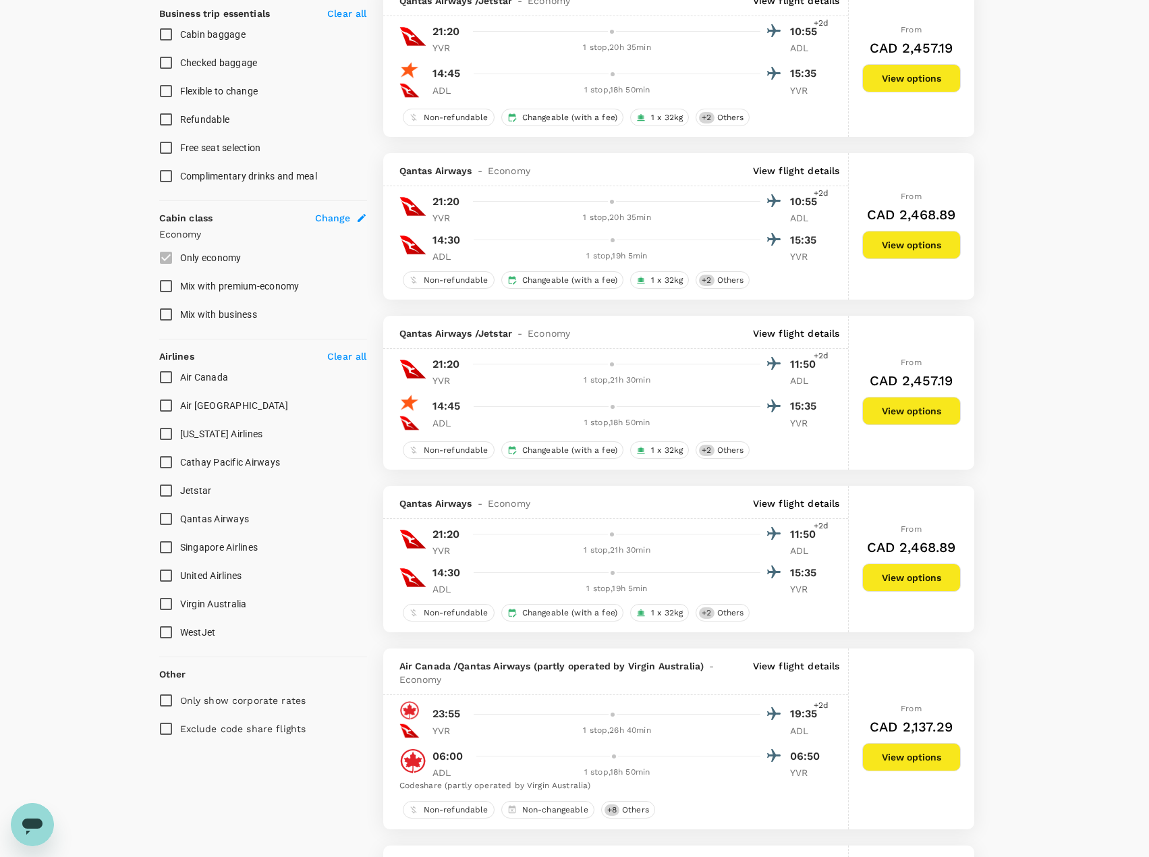
click at [166, 575] on input "United Airlines" at bounding box center [166, 575] width 28 height 28
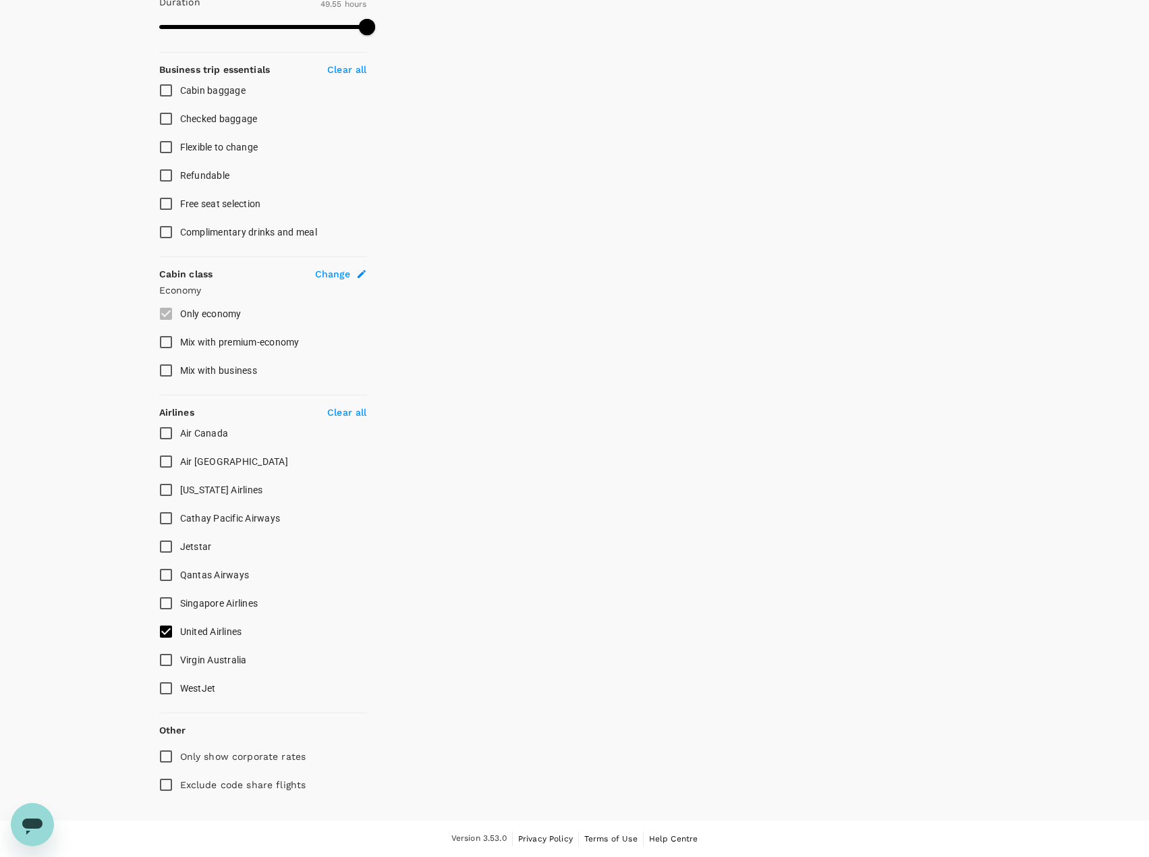
scroll to position [484, 0]
checkbox input "false"
checkbox input "true"
click at [168, 435] on input "Air Canada" at bounding box center [166, 433] width 28 height 28
checkbox input "true"
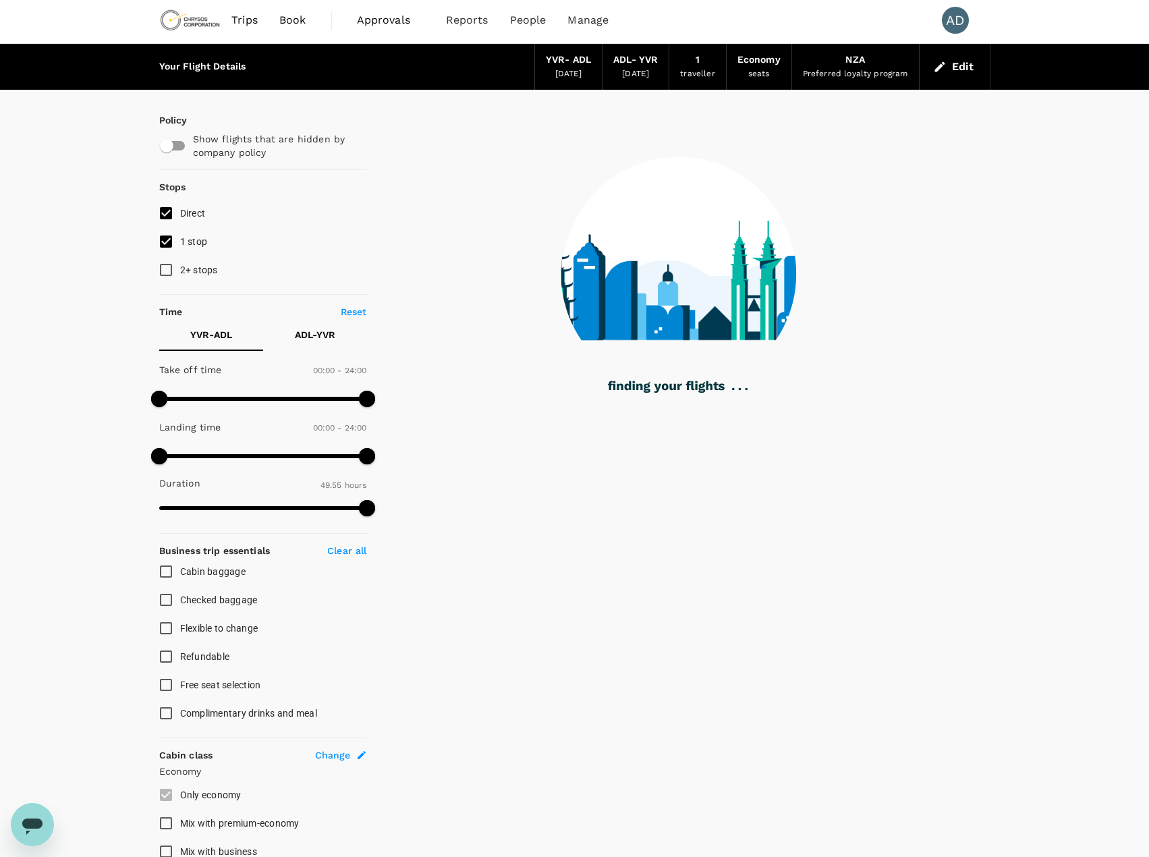
scroll to position [0, 0]
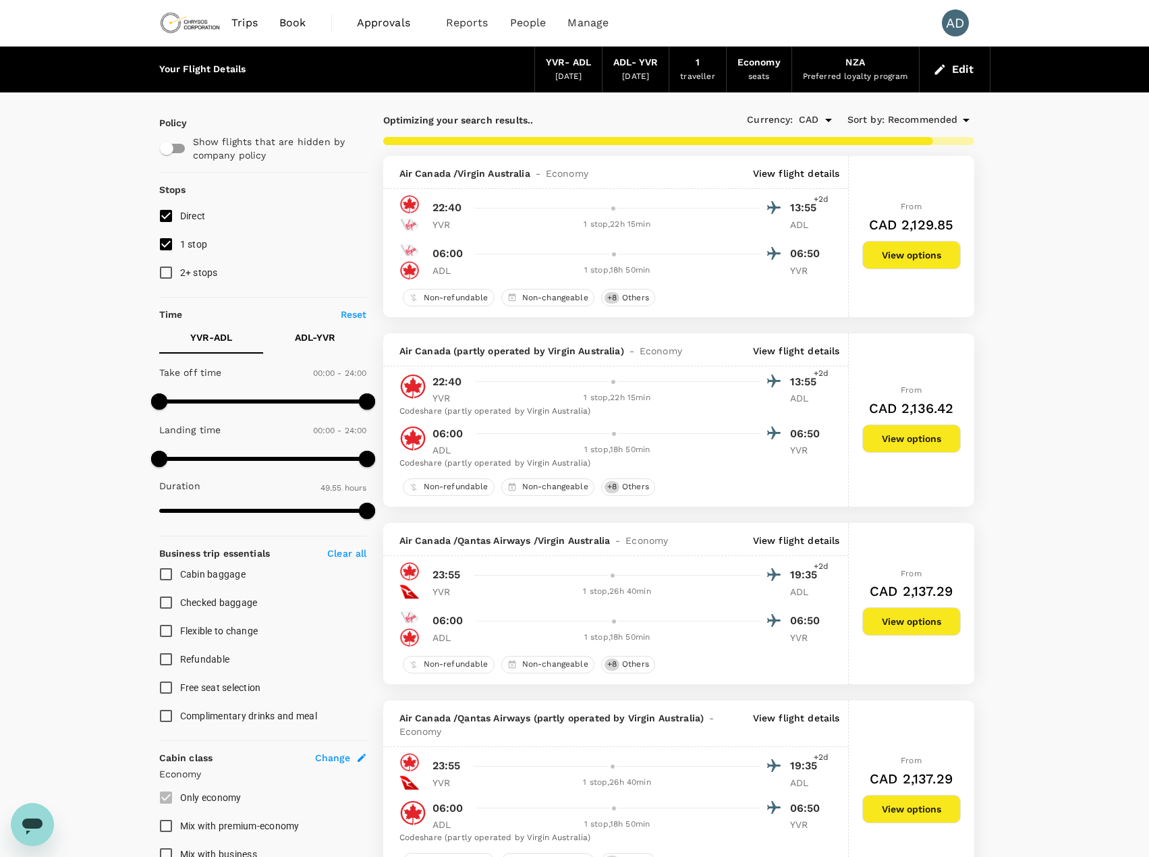
click at [801, 177] on p "View flight details" at bounding box center [796, 173] width 87 height 13
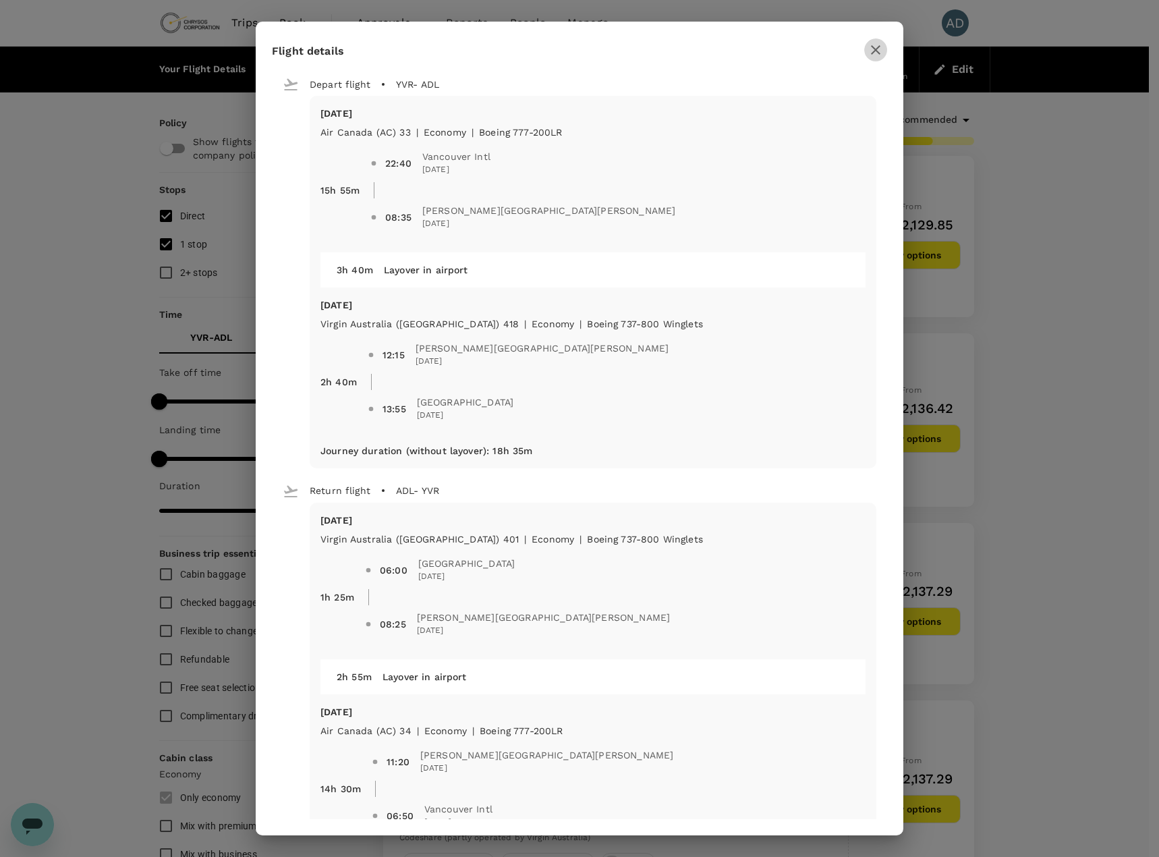
click at [869, 48] on icon "button" at bounding box center [876, 50] width 16 height 16
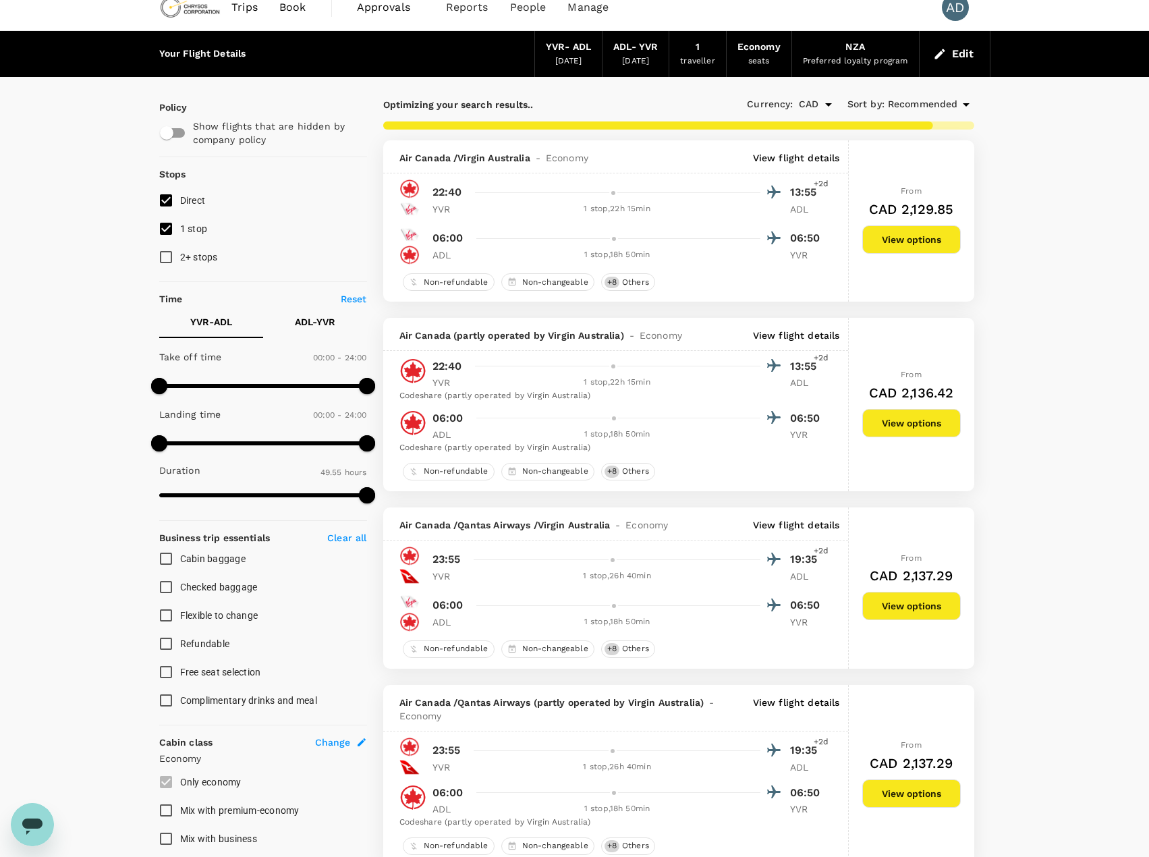
scroll to position [67, 0]
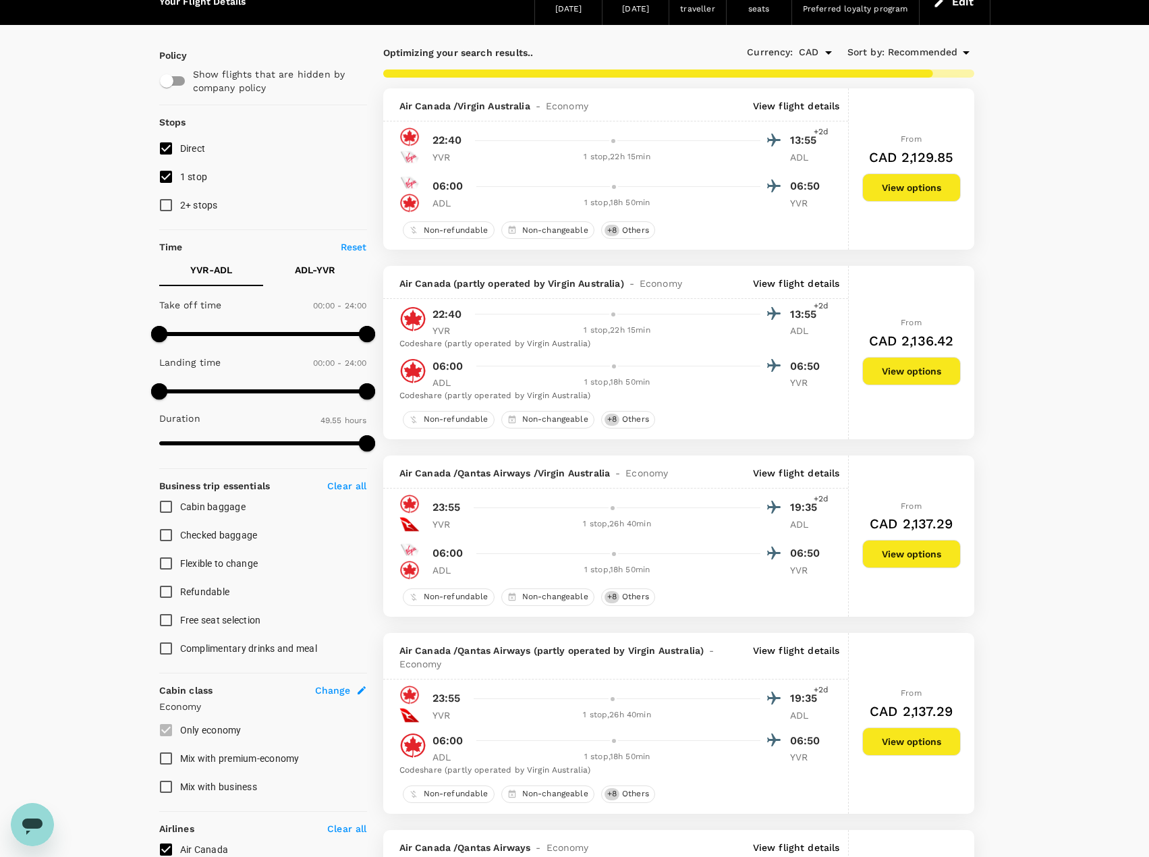
click at [790, 279] on p "View flight details" at bounding box center [796, 283] width 87 height 13
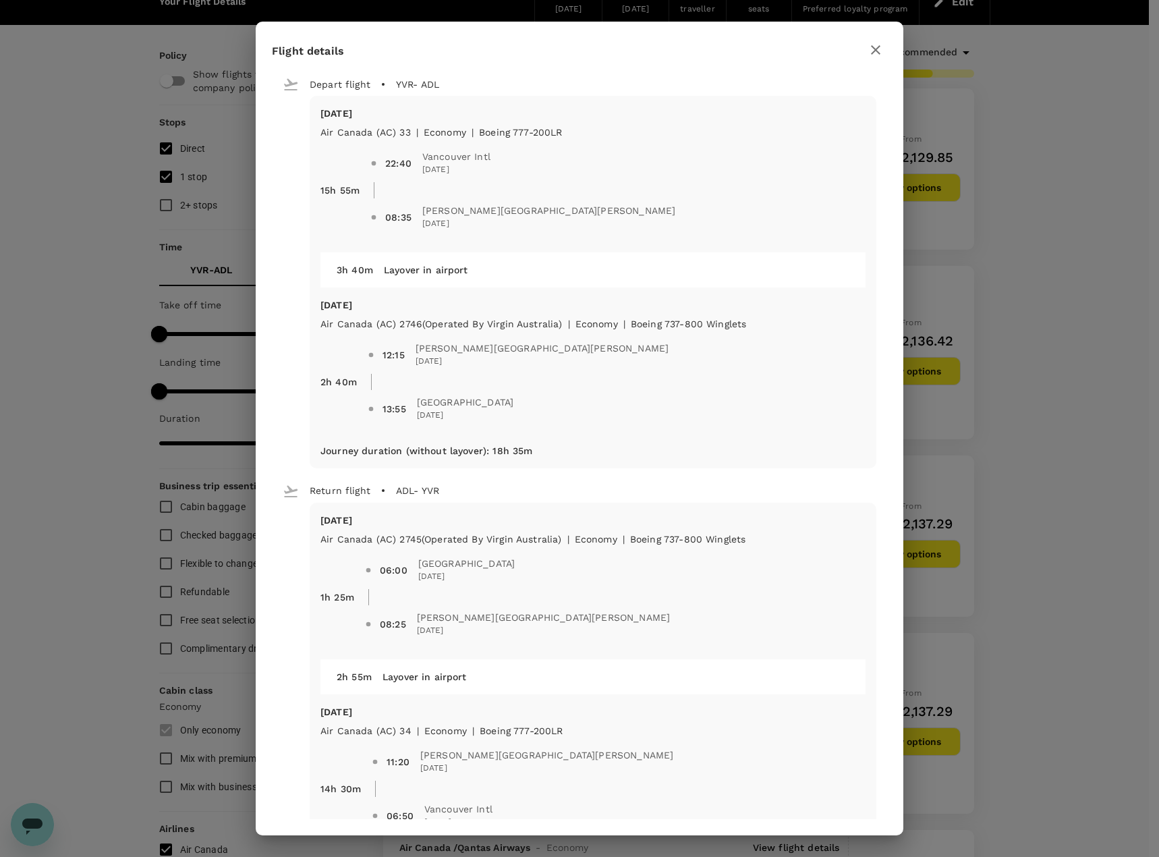
click at [869, 50] on icon "button" at bounding box center [876, 50] width 16 height 16
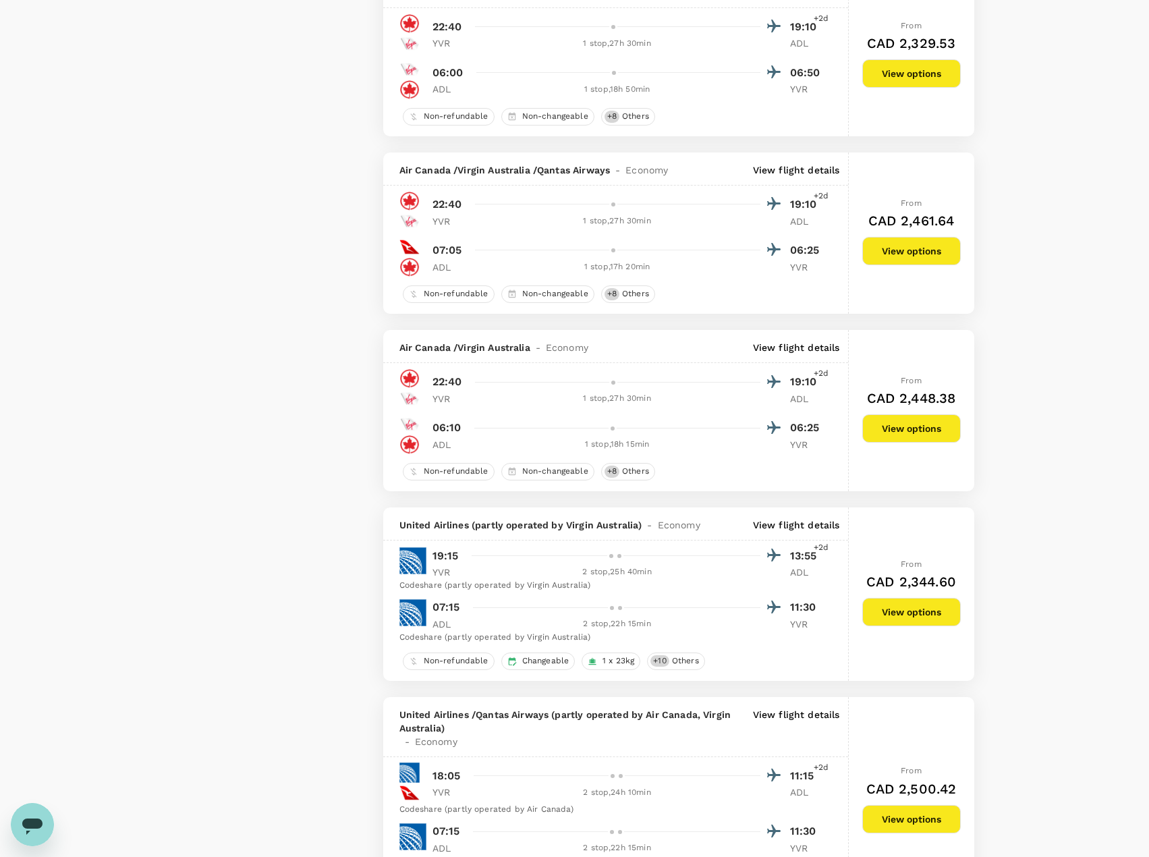
scroll to position [2159, 0]
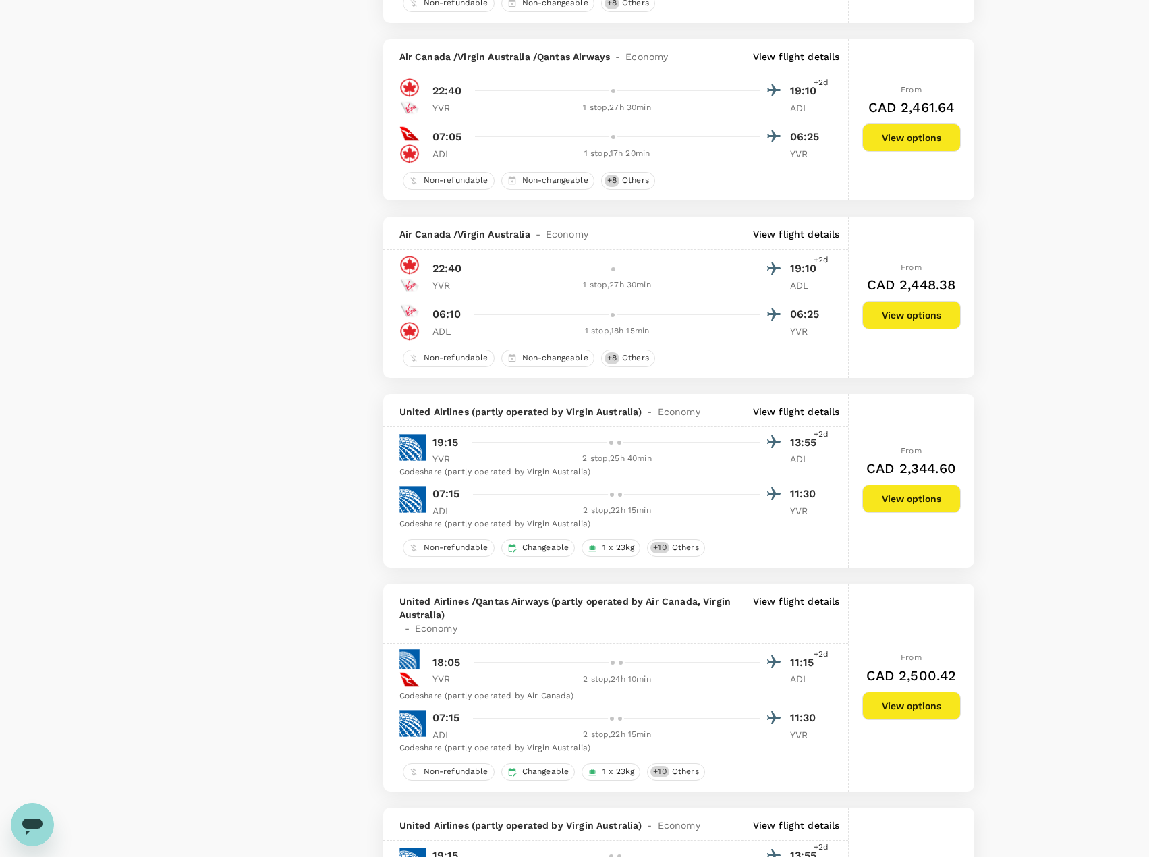
click at [792, 407] on p "View flight details" at bounding box center [796, 411] width 87 height 13
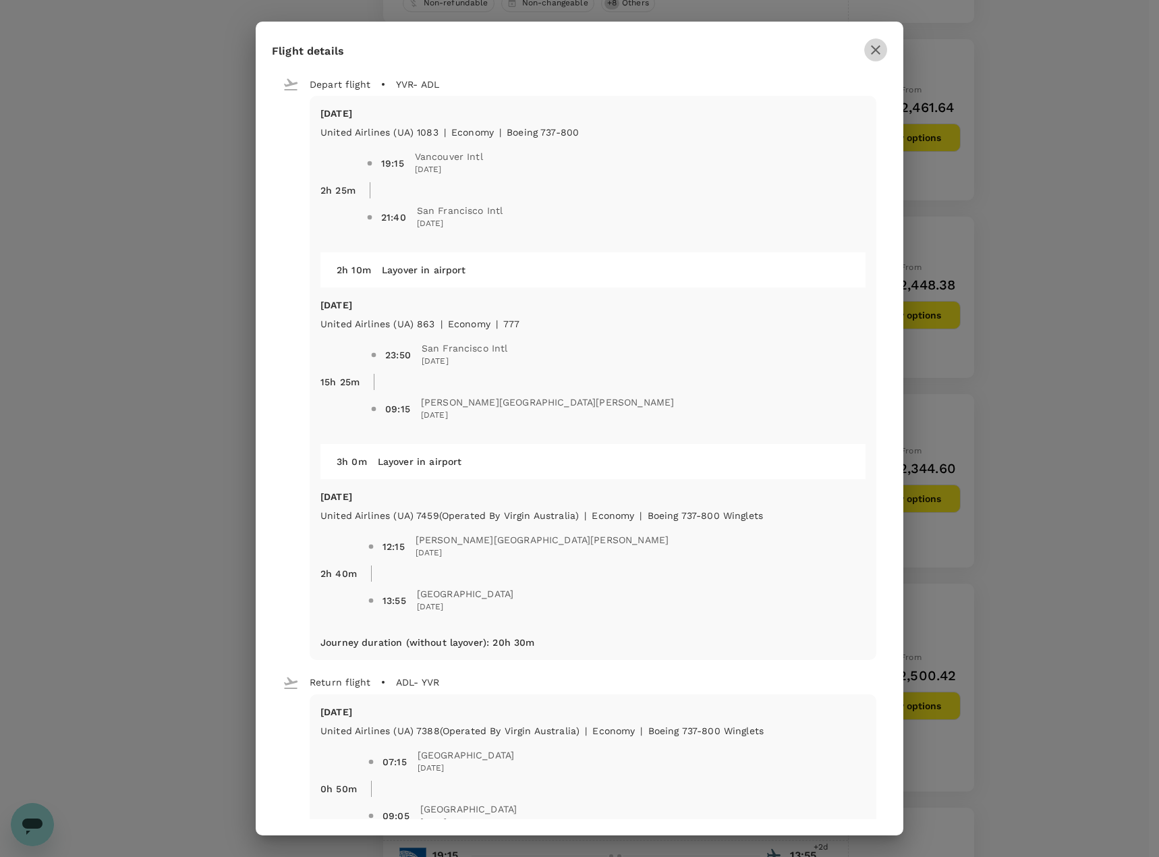
click at [879, 55] on icon "button" at bounding box center [876, 50] width 16 height 16
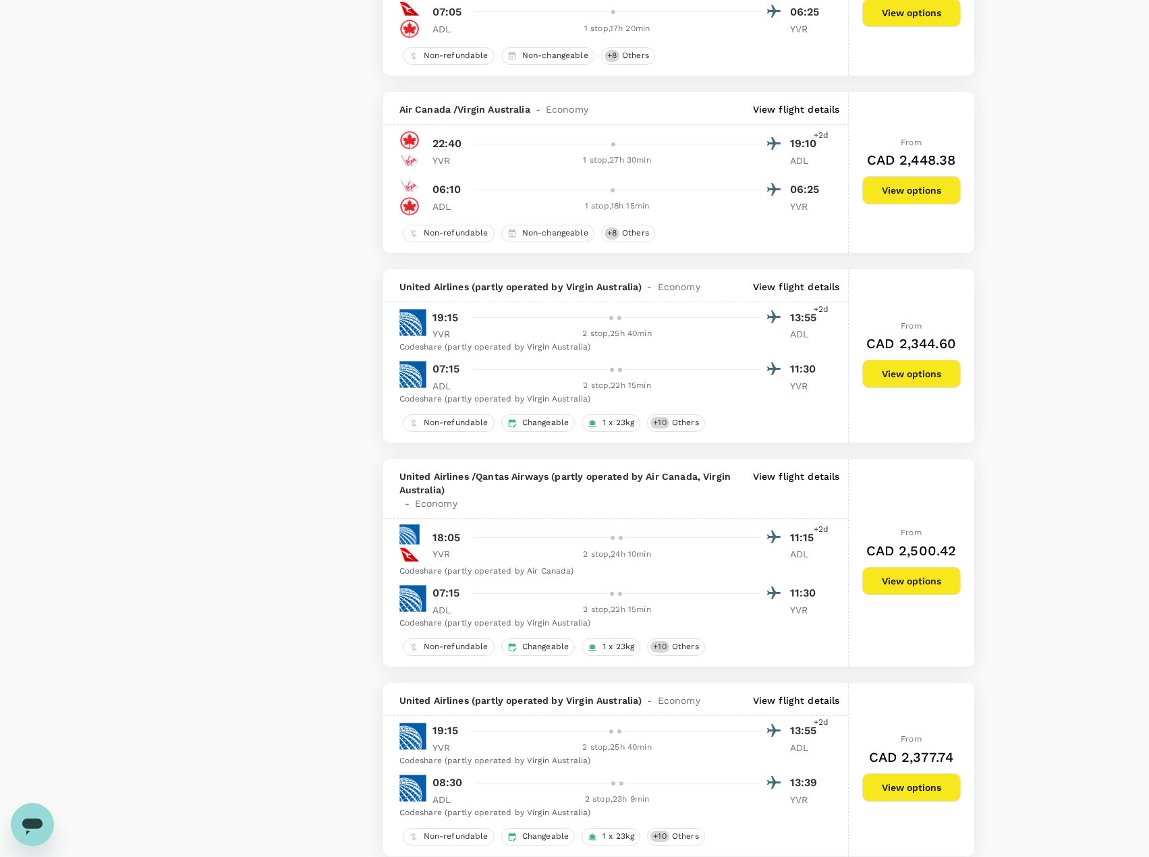
scroll to position [2294, 0]
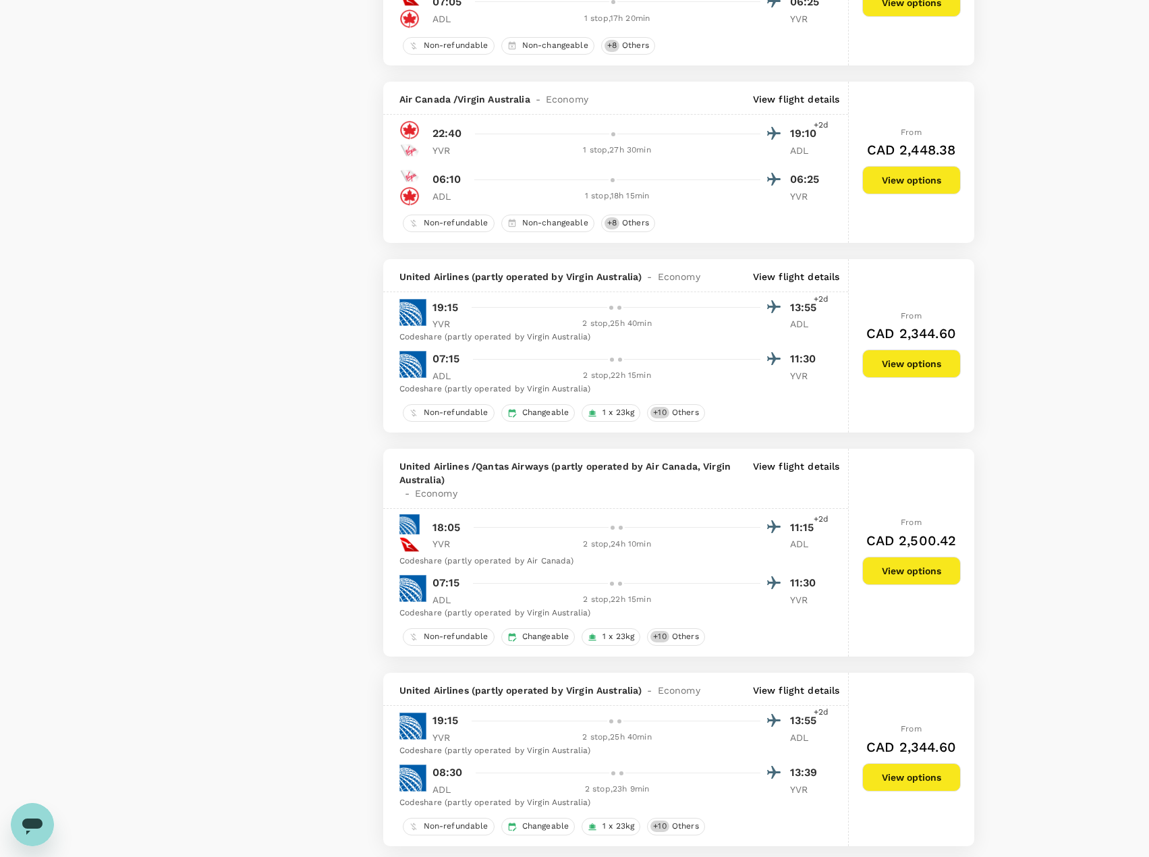
click at [789, 468] on p "View flight details" at bounding box center [796, 480] width 87 height 40
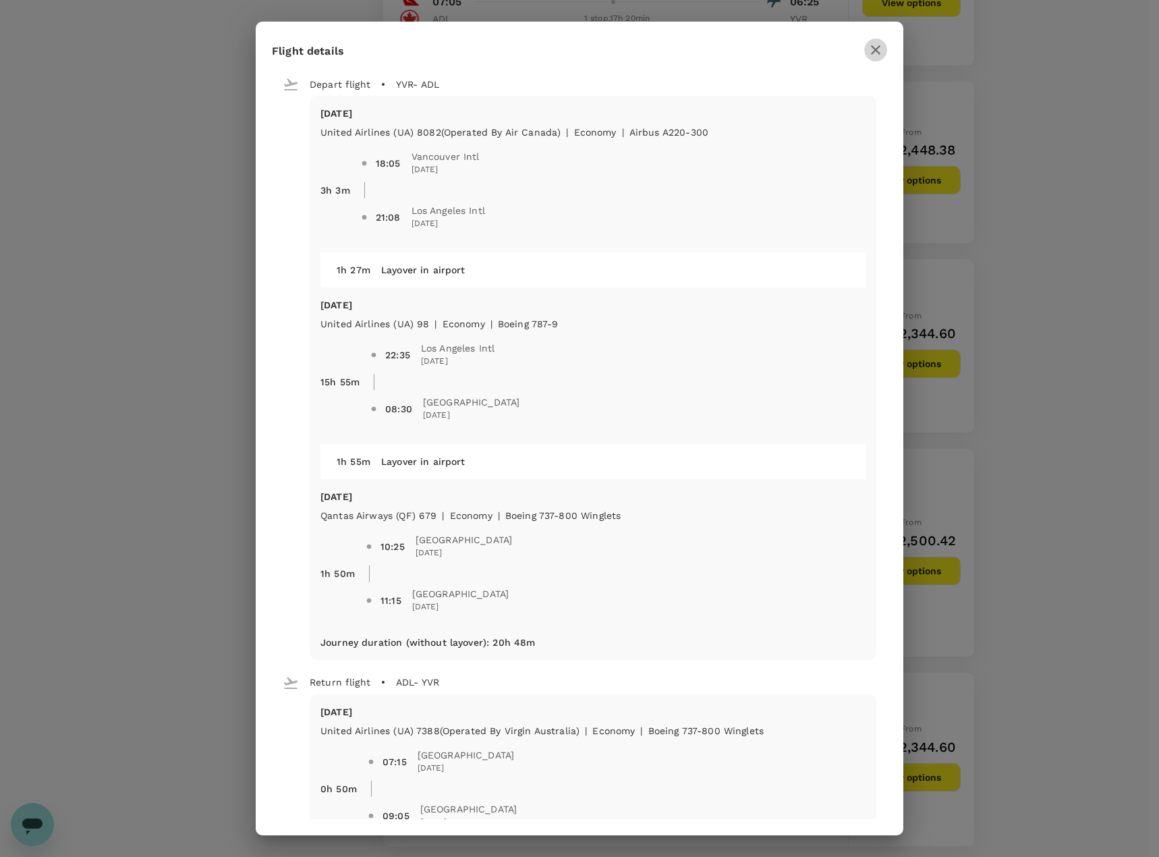
click at [872, 49] on icon "button" at bounding box center [876, 50] width 16 height 16
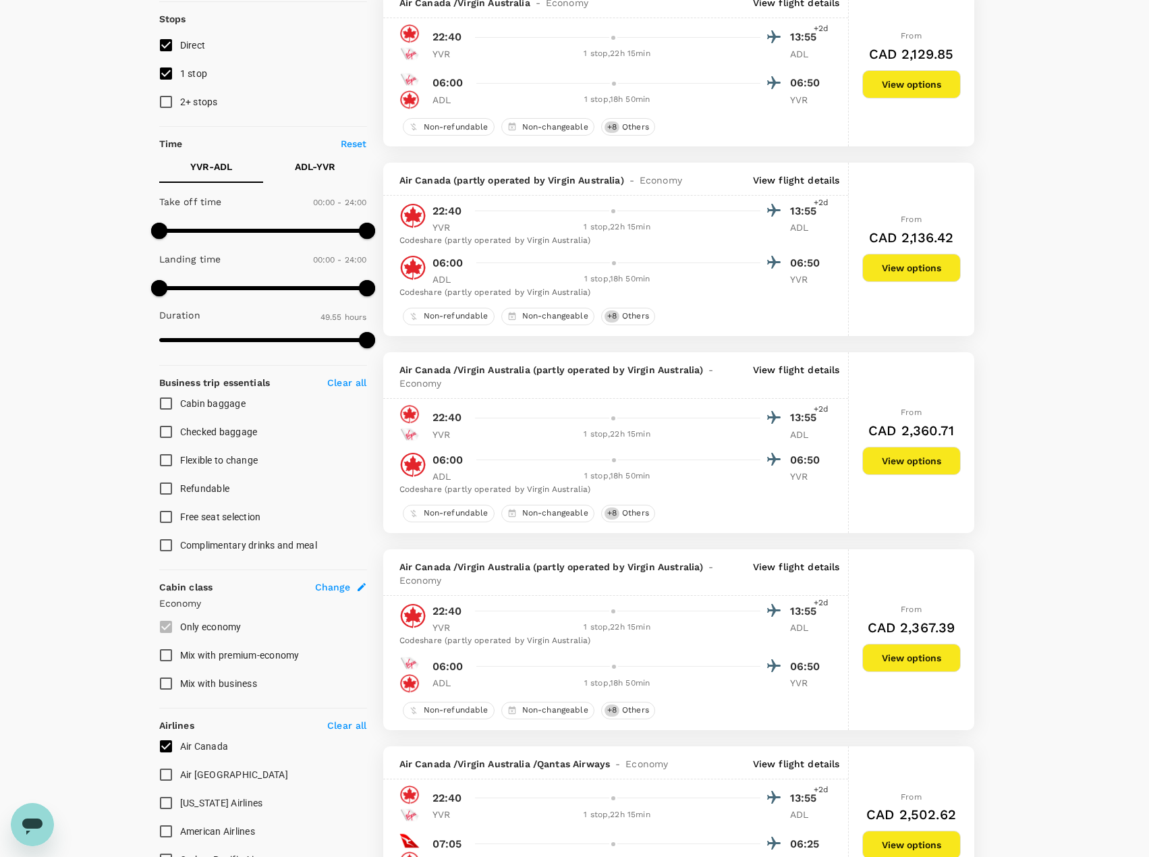
scroll to position [0, 0]
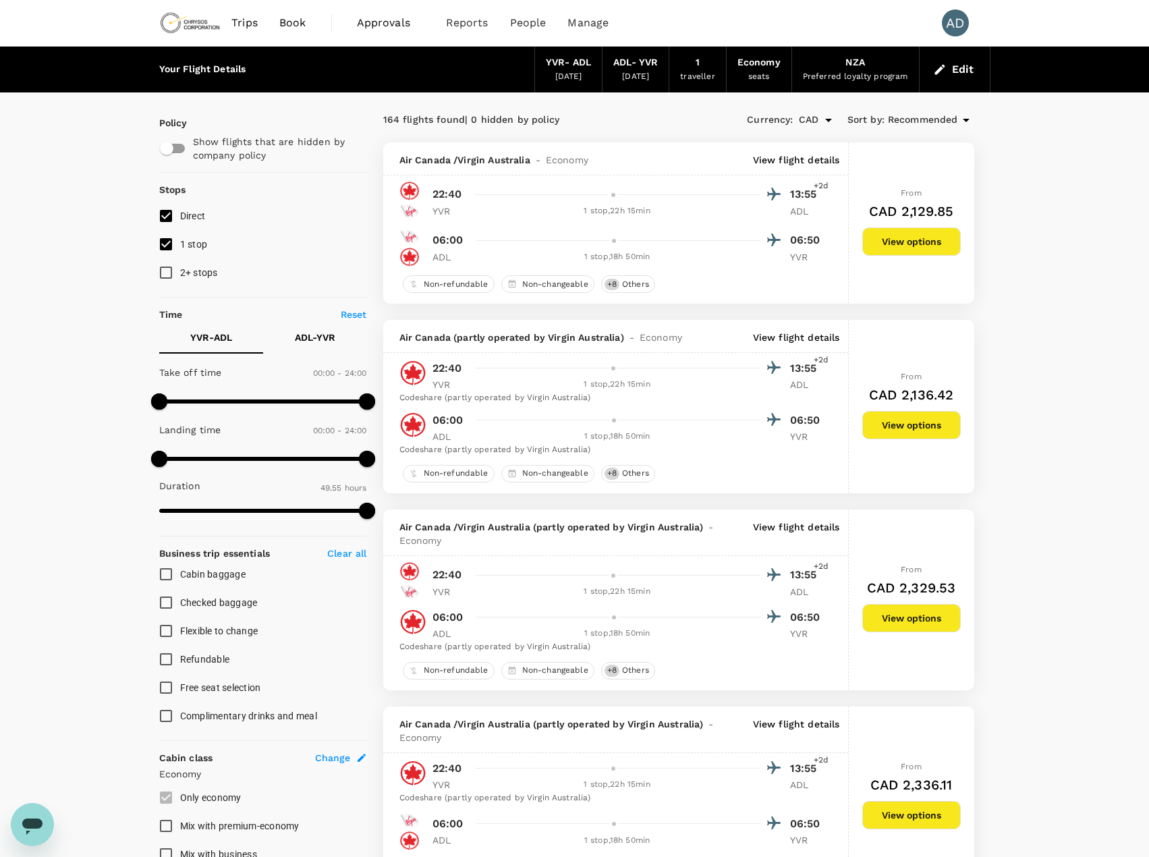
click at [960, 73] on button "Edit" at bounding box center [955, 70] width 49 height 22
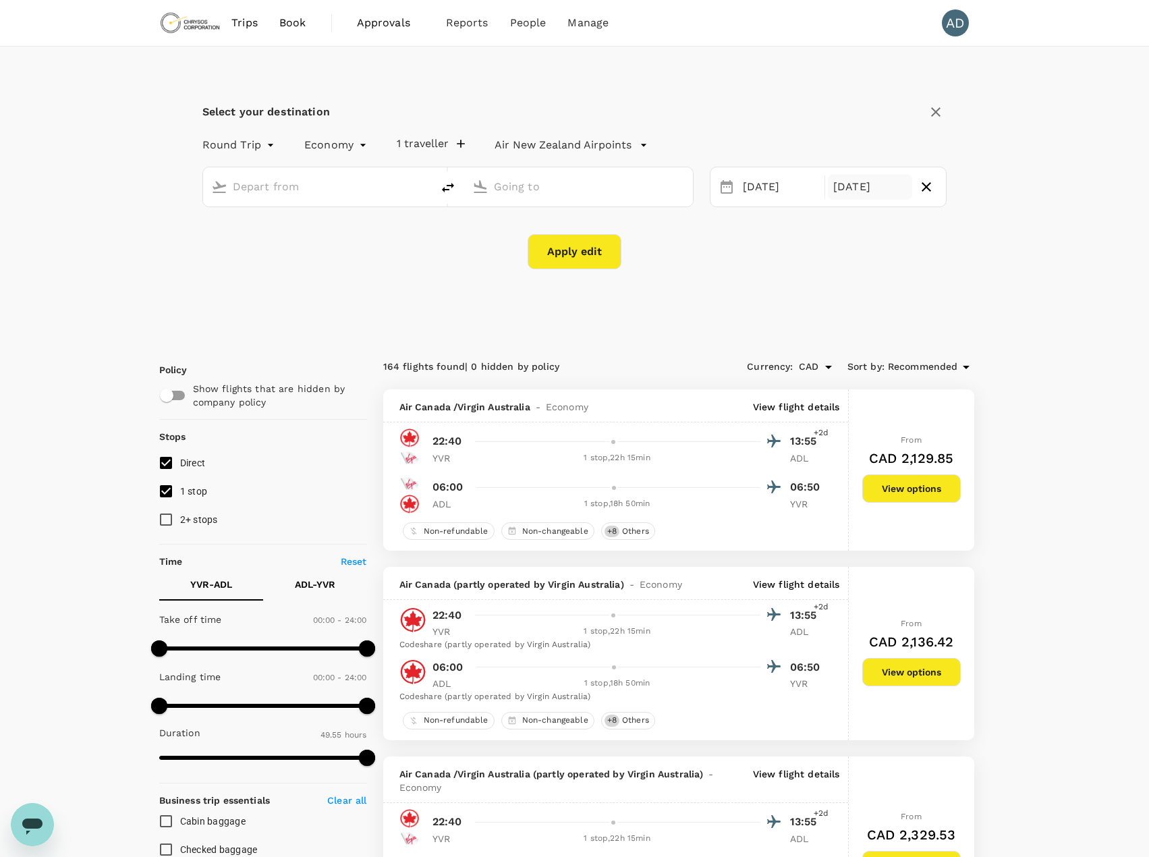
type input "Vancouver Intl (YVR)"
type input "Adelaide (ADL)"
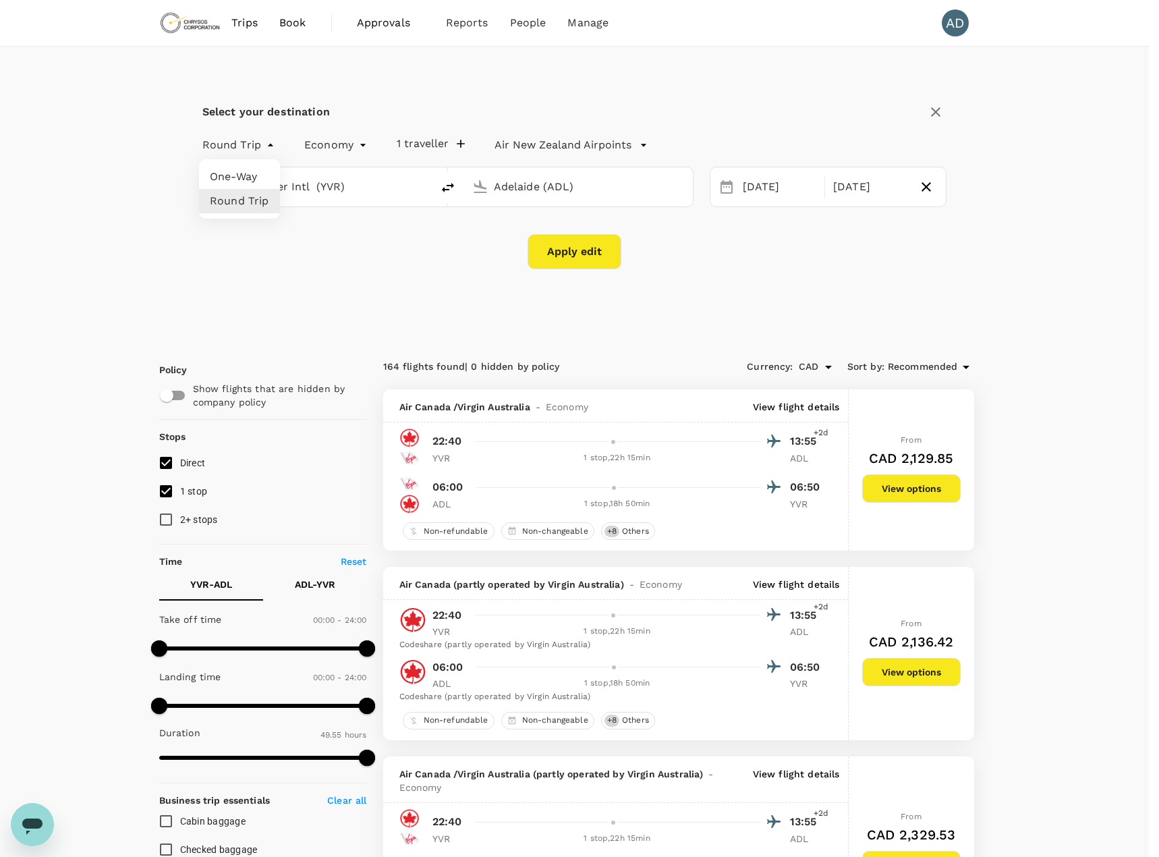
click at [231, 175] on li "One-Way" at bounding box center [239, 177] width 81 height 24
type input "oneway"
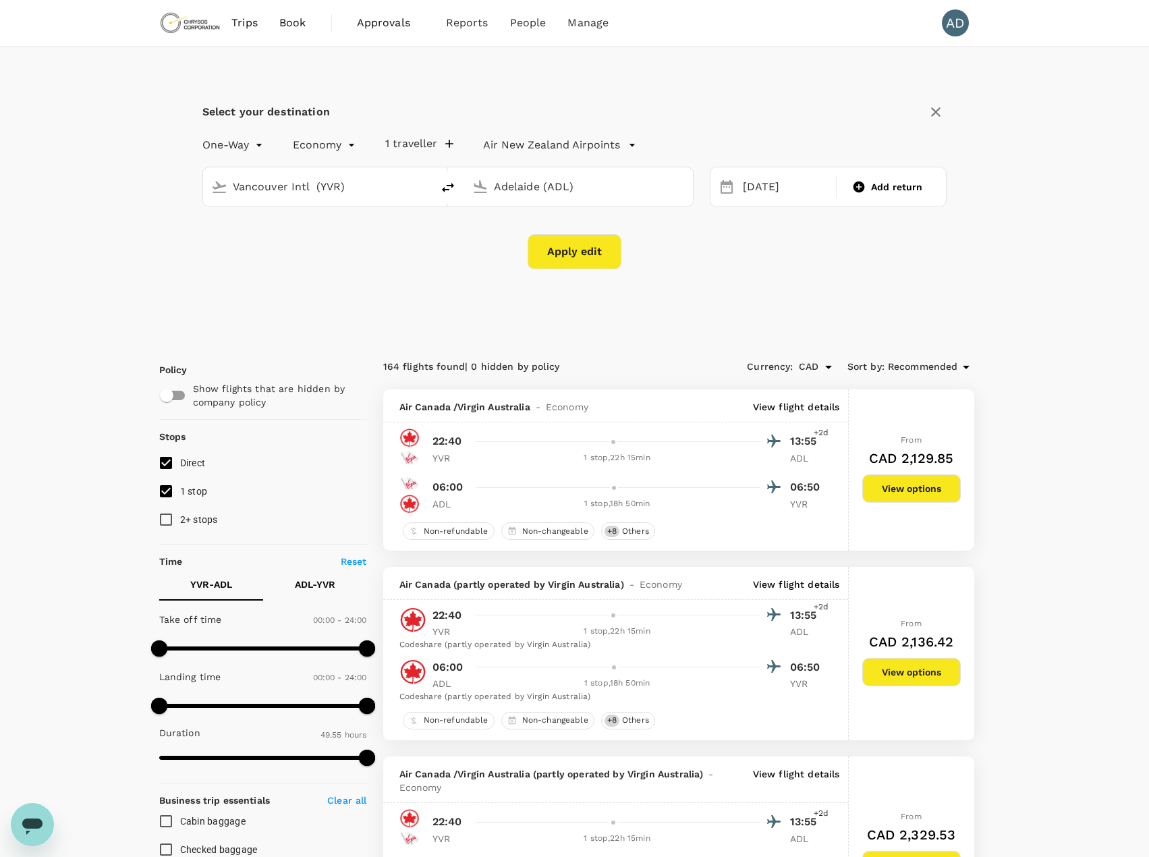
click at [513, 189] on input "Adelaide (ADL)" at bounding box center [579, 186] width 171 height 21
click at [512, 243] on p "Melbourne" at bounding box center [573, 239] width 186 height 13
type input "Melbourne (MEL)"
click at [813, 353] on div "22" at bounding box center [815, 354] width 26 height 26
click at [567, 248] on button "Apply edit" at bounding box center [575, 251] width 94 height 35
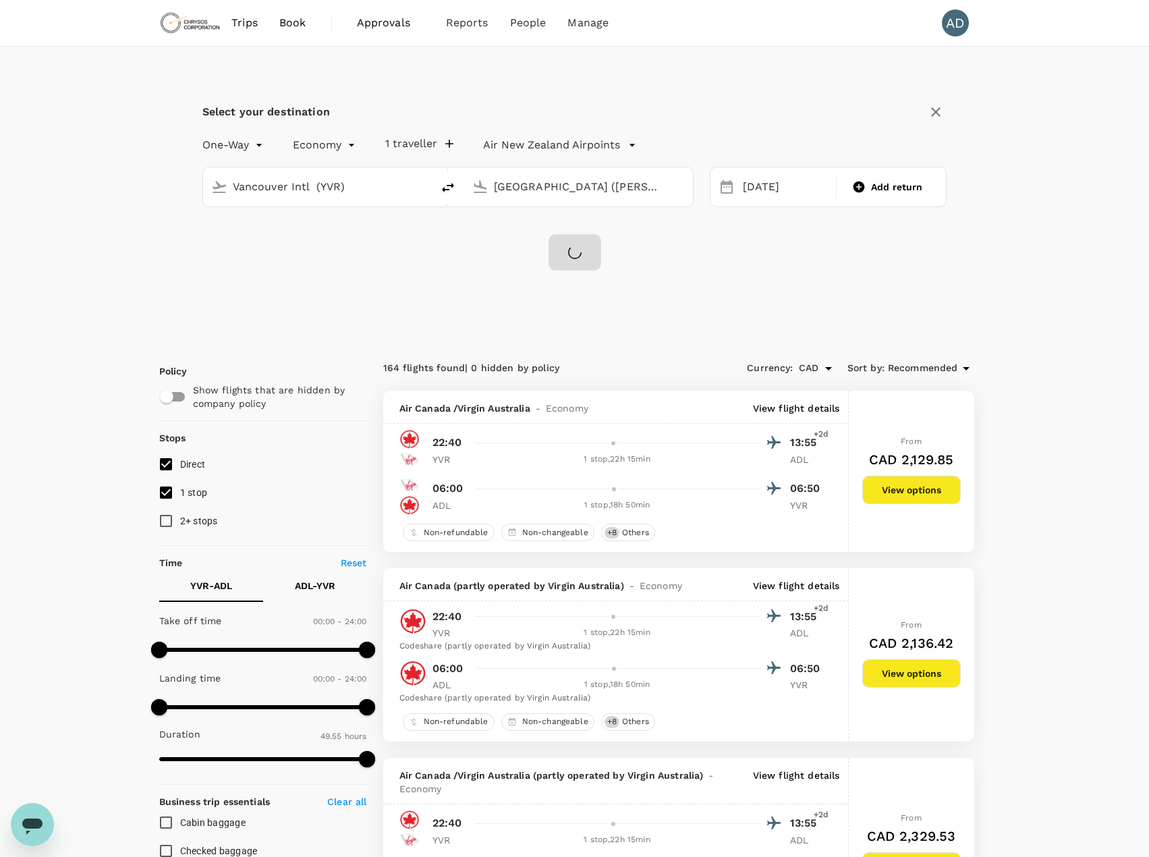
checkbox input "false"
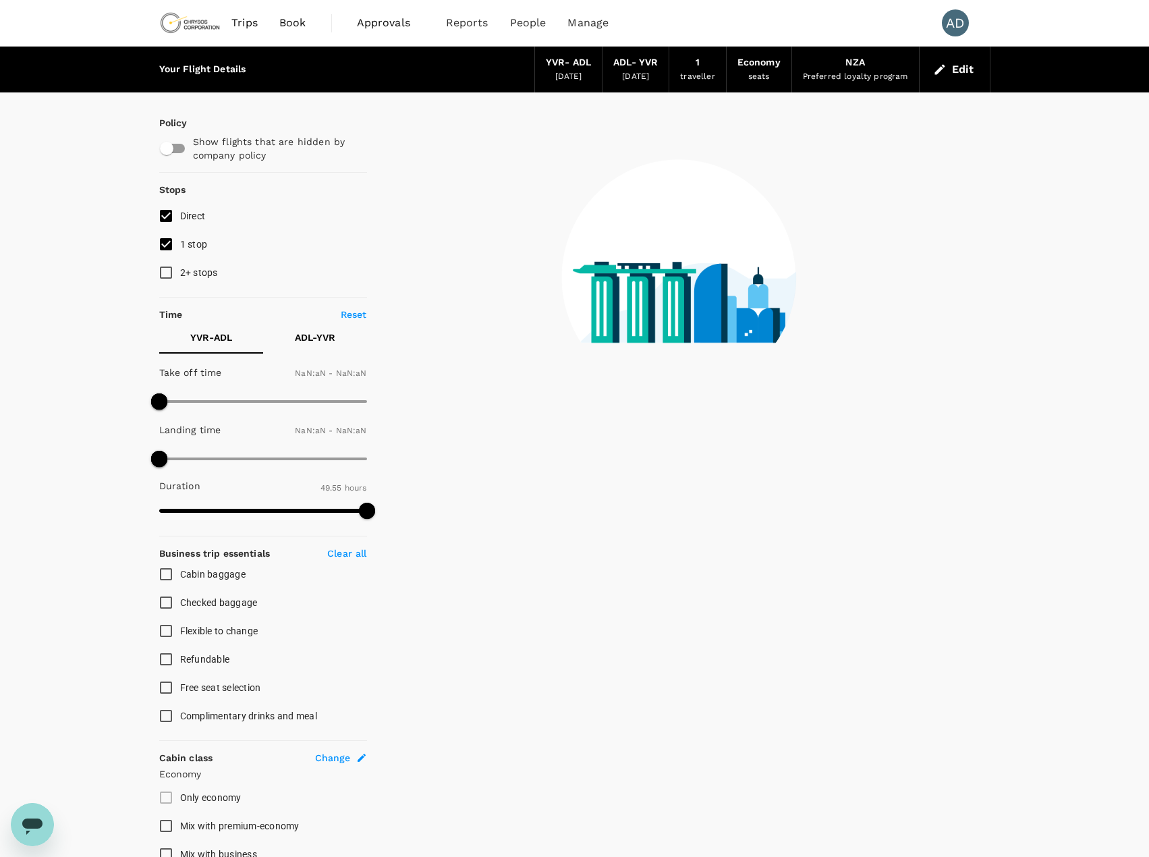
checkbox input "false"
type input "1440"
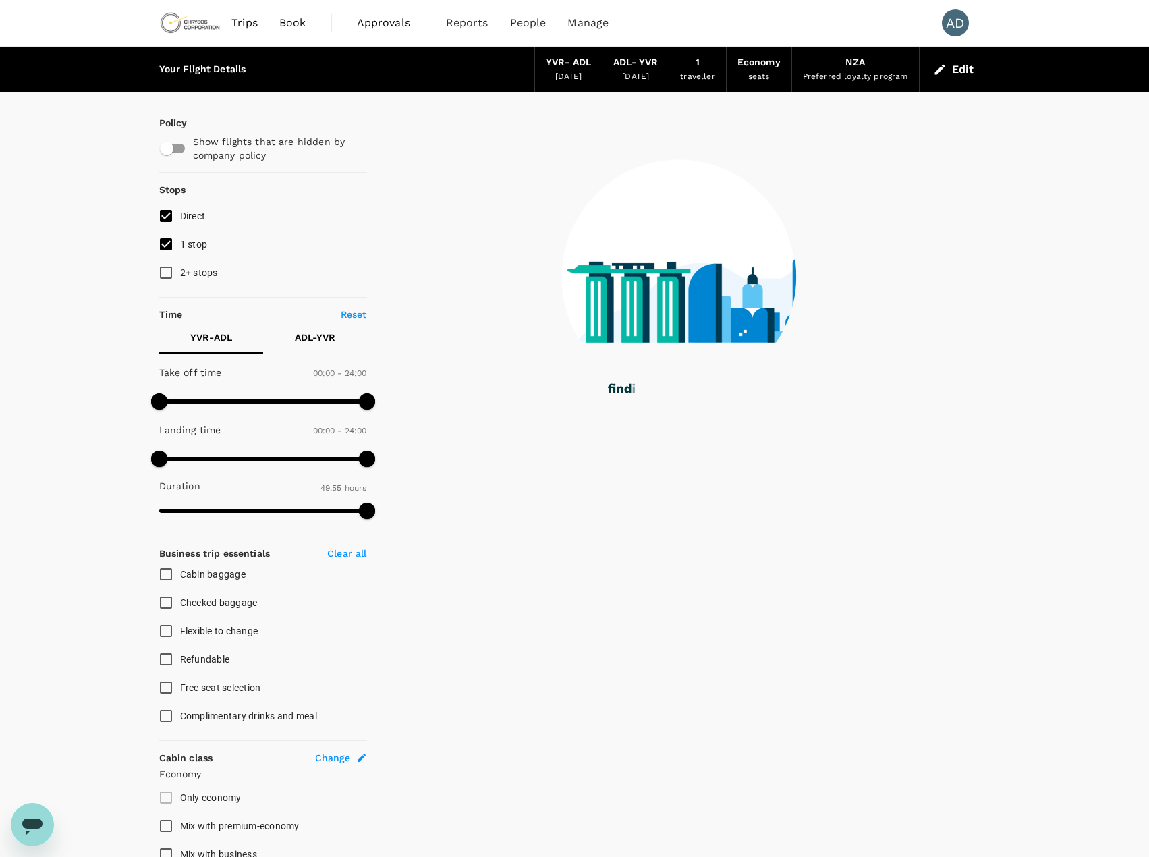
checkbox input "true"
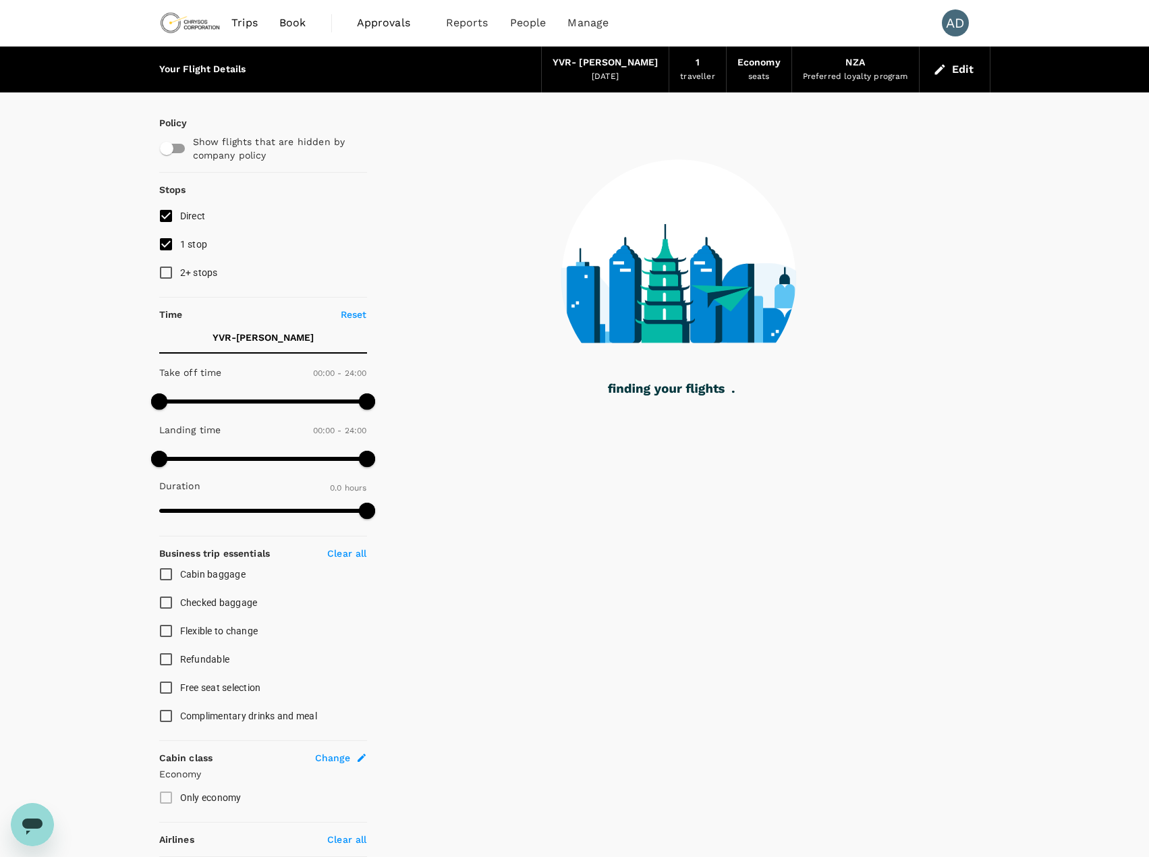
type input "2615"
checkbox input "true"
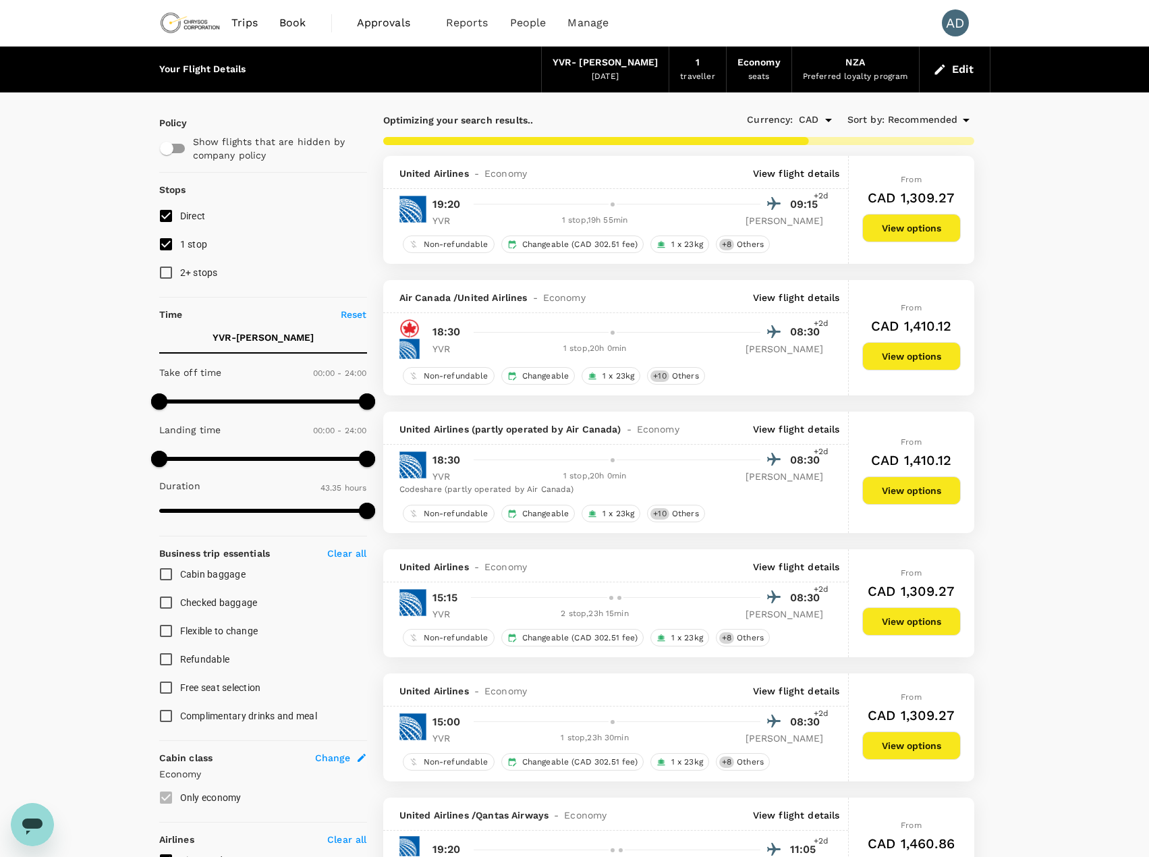
checkbox input "false"
checkbox input "true"
click at [798, 173] on p "View flight details" at bounding box center [796, 173] width 87 height 13
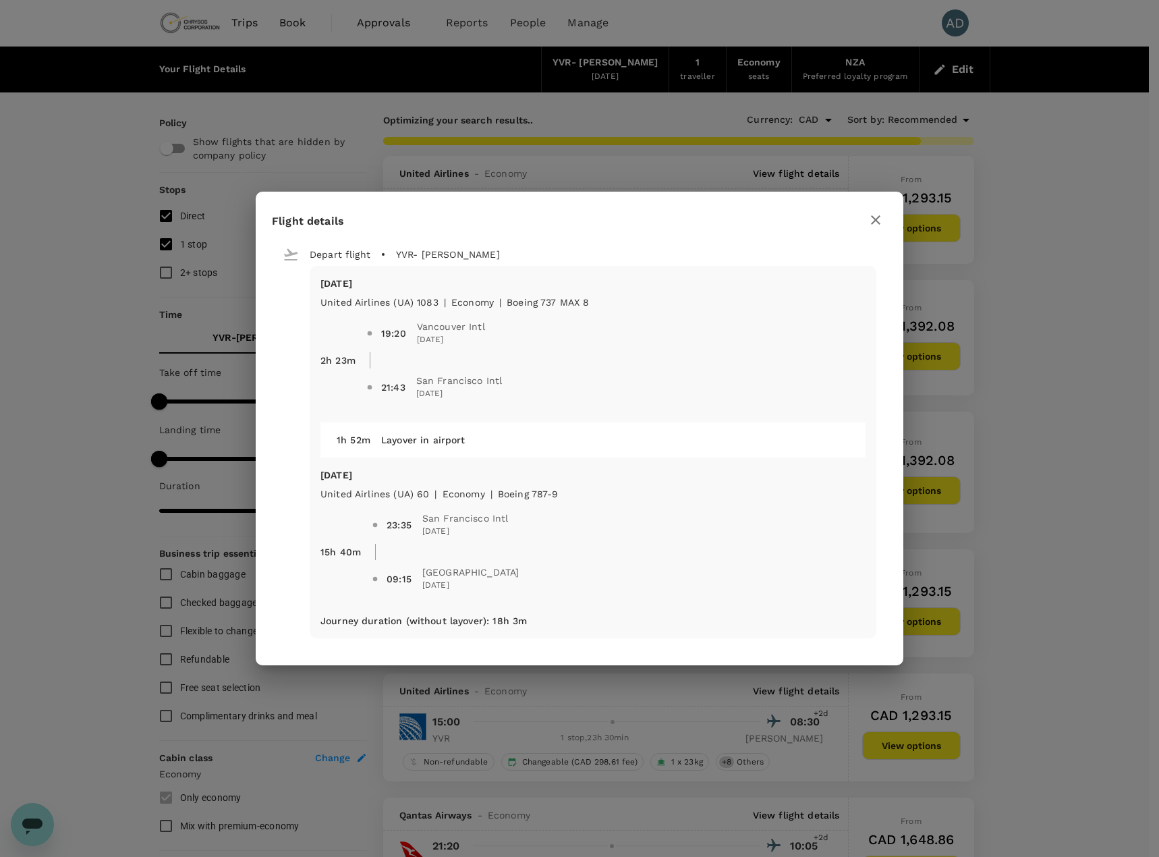
type input "3020"
checkbox input "false"
checkbox input "true"
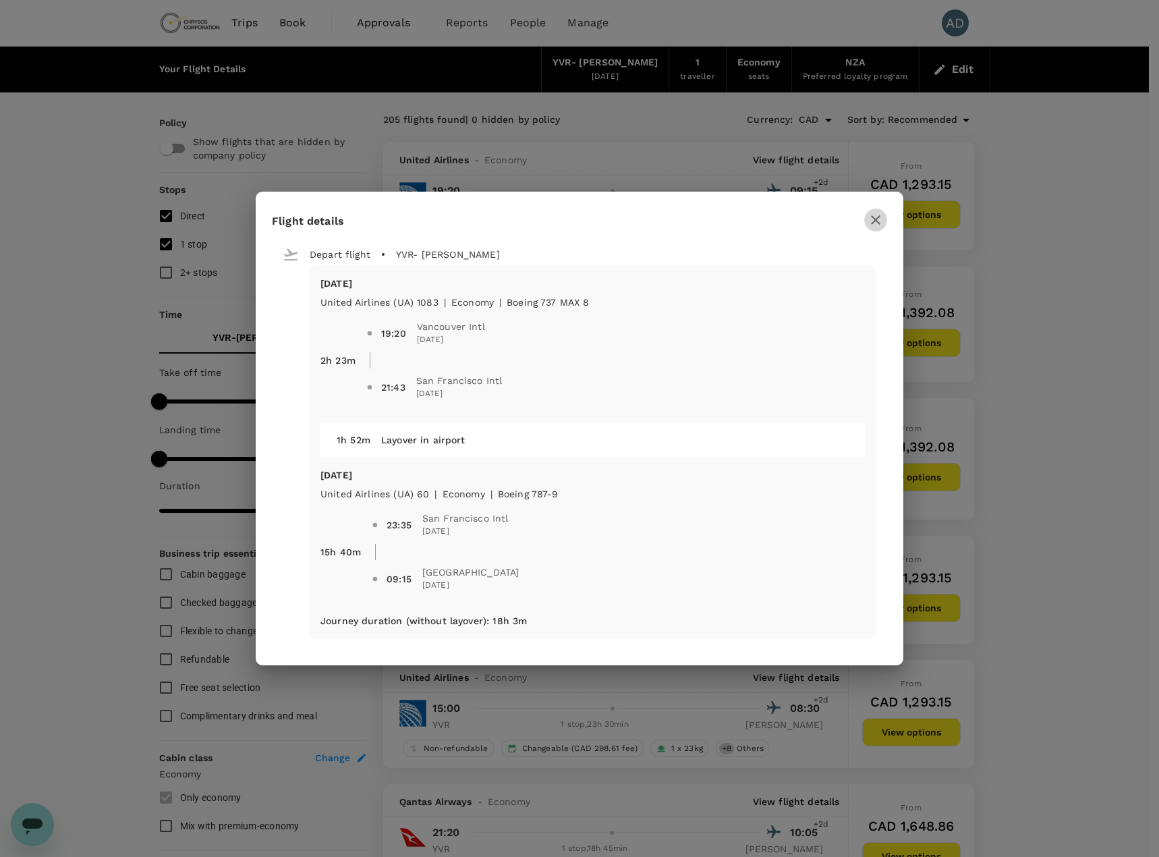
click at [882, 224] on icon "button" at bounding box center [876, 220] width 16 height 16
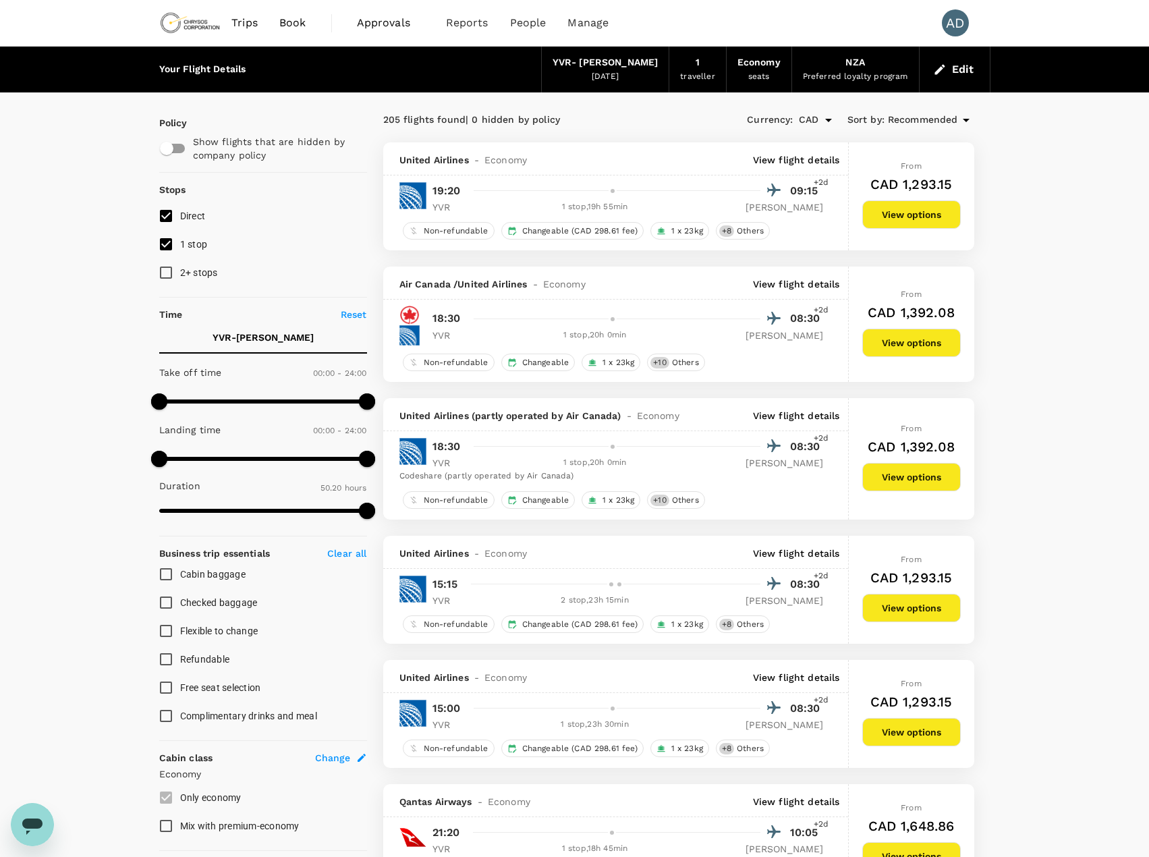
click at [815, 279] on p "View flight details" at bounding box center [796, 283] width 87 height 13
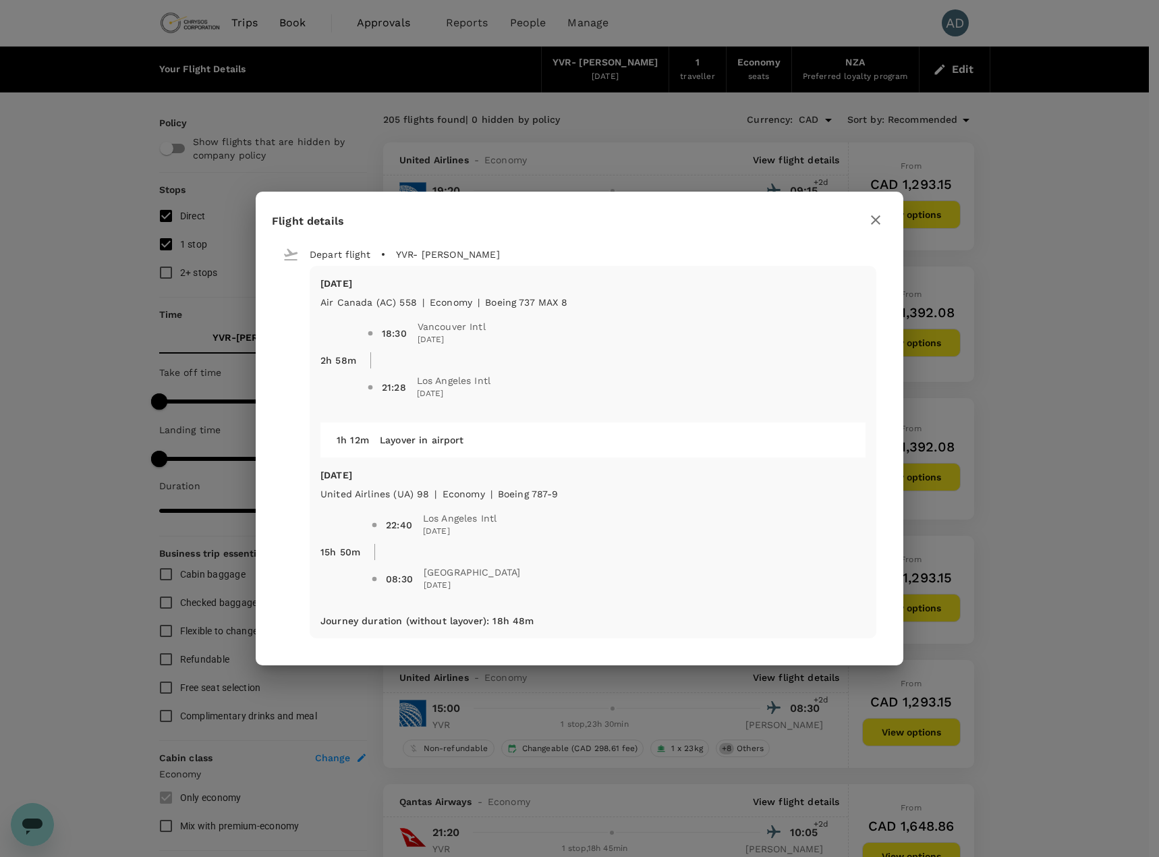
click at [870, 218] on icon "button" at bounding box center [876, 220] width 16 height 16
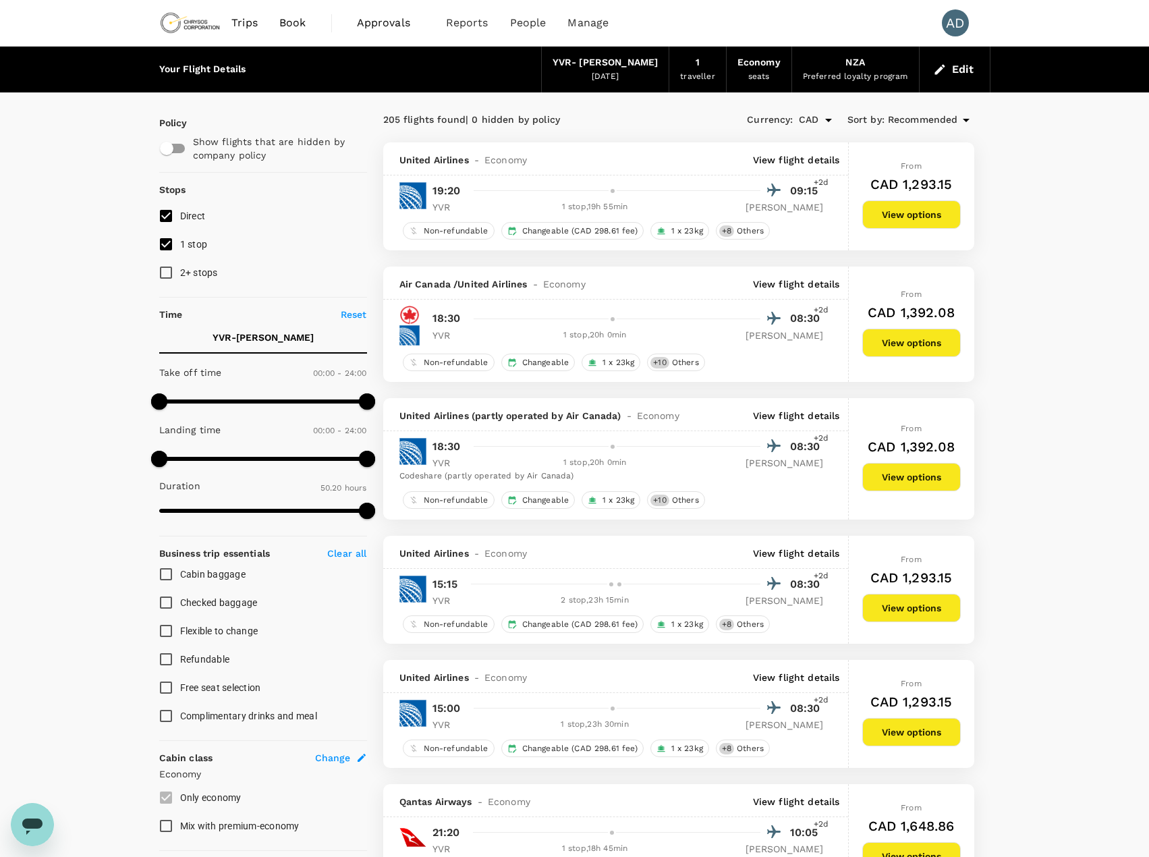
click at [784, 154] on p "View flight details" at bounding box center [796, 159] width 87 height 13
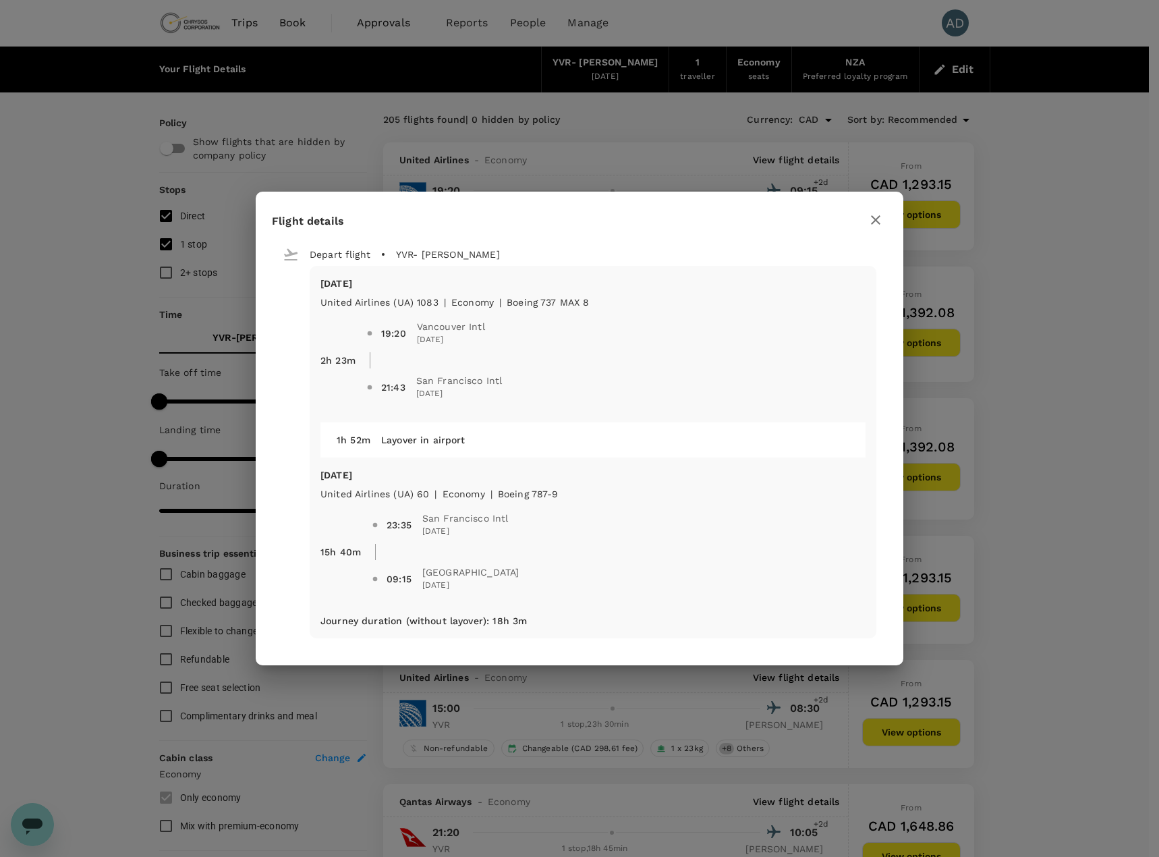
click at [875, 218] on icon "button" at bounding box center [876, 220] width 16 height 16
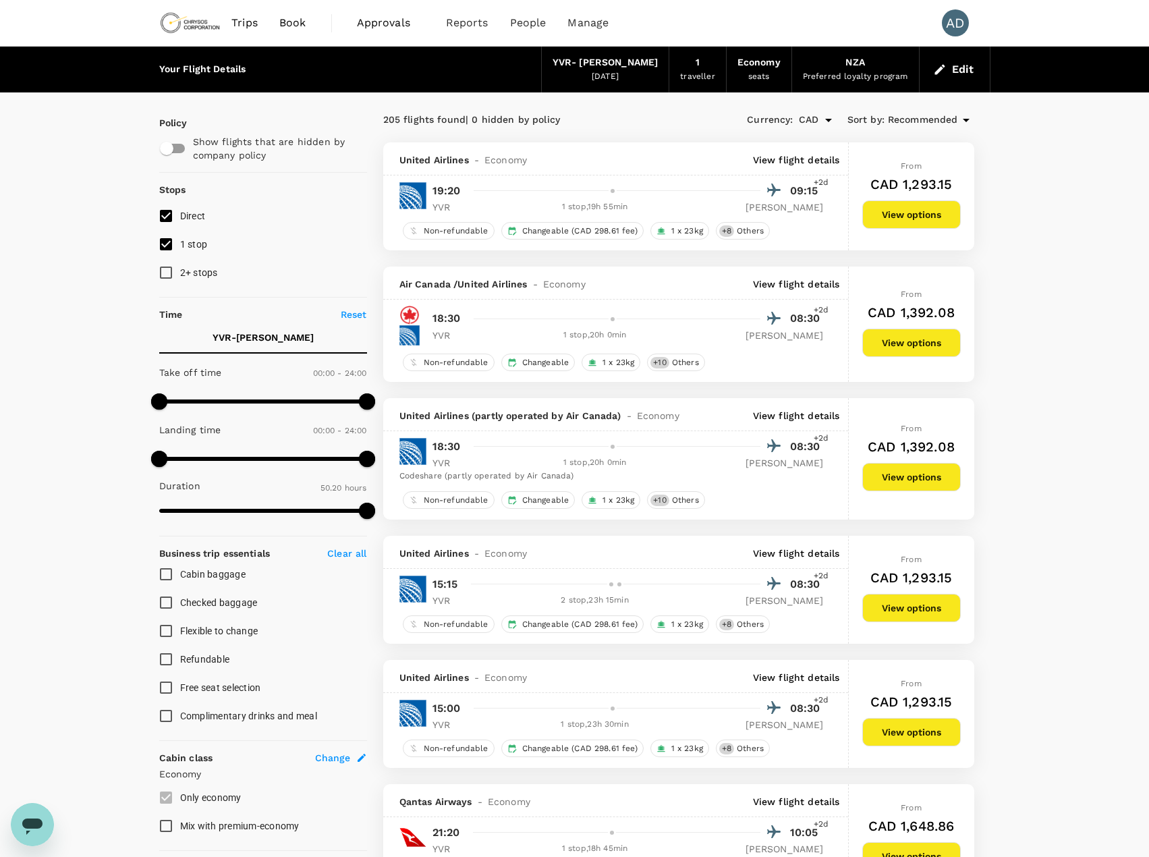
click at [781, 414] on p "View flight details" at bounding box center [796, 415] width 87 height 13
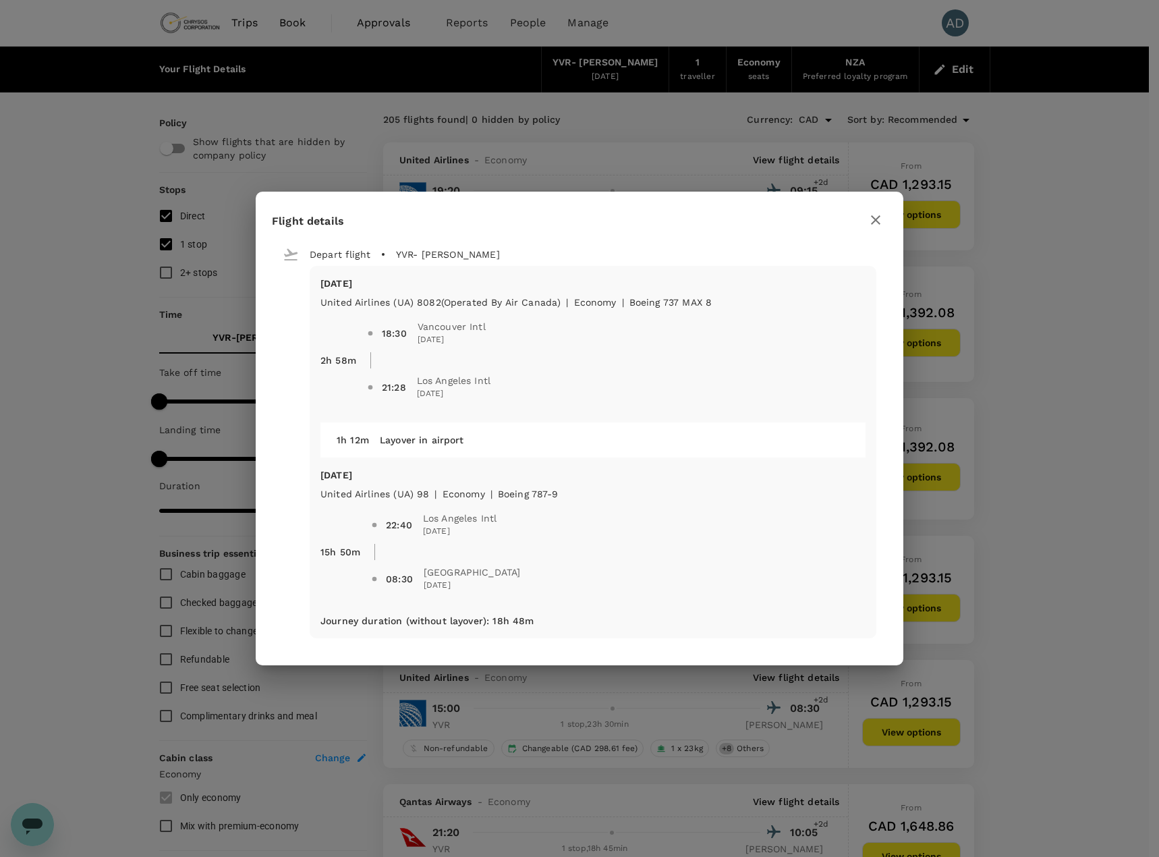
click at [875, 221] on icon "button" at bounding box center [875, 219] width 9 height 9
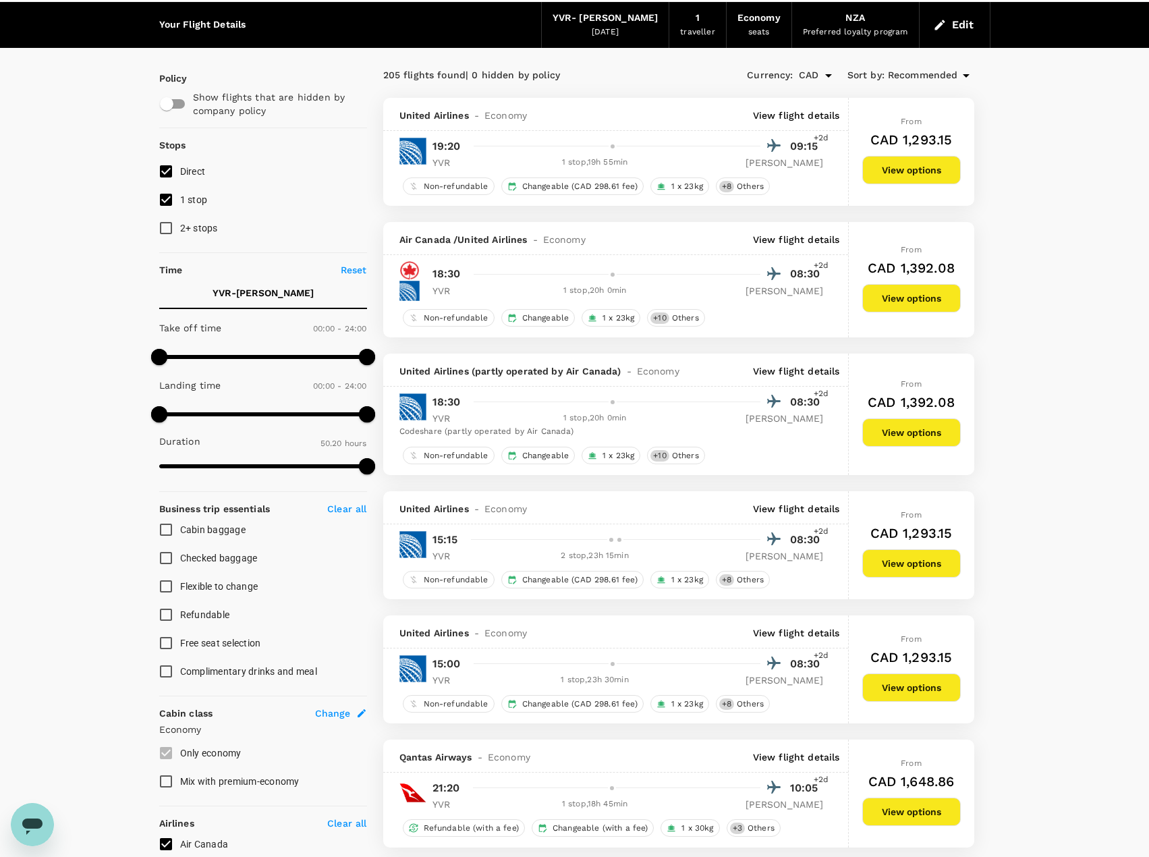
scroll to position [67, 0]
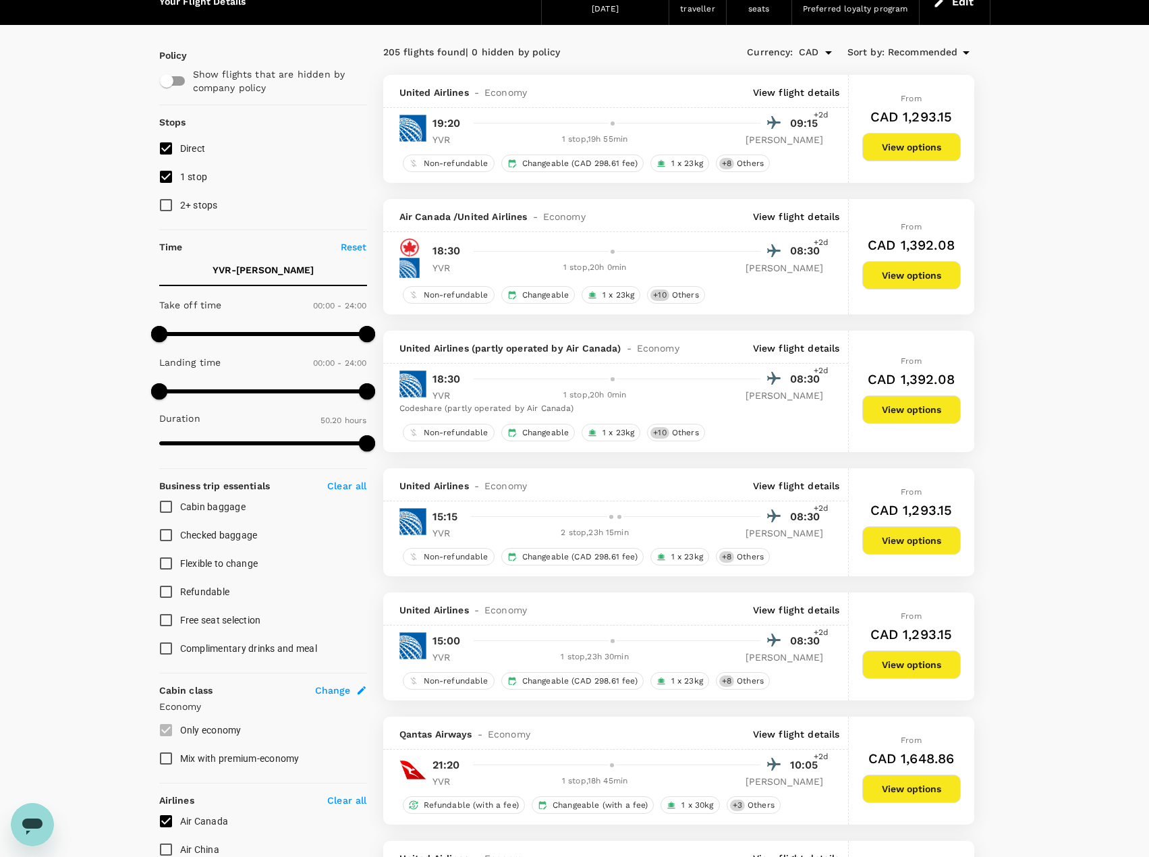
click at [801, 609] on p "View flight details" at bounding box center [796, 609] width 87 height 13
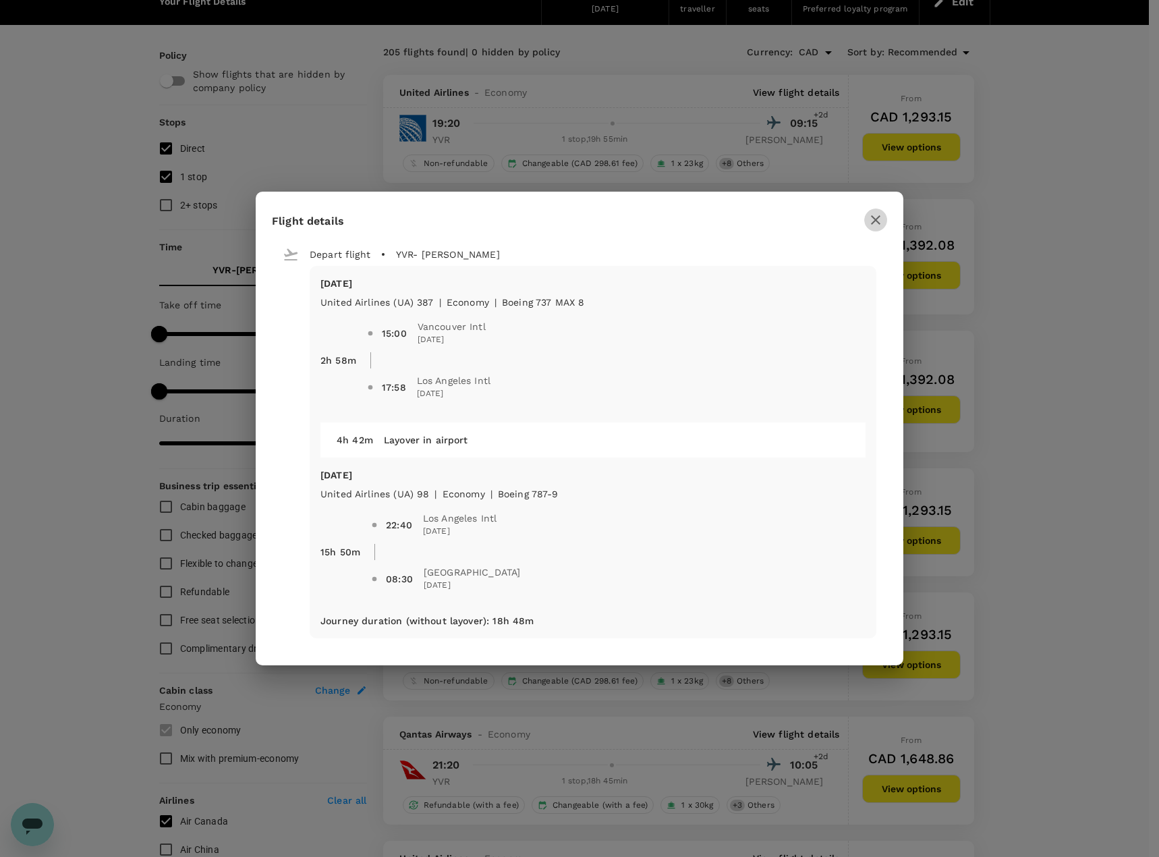
click at [877, 212] on icon "button" at bounding box center [876, 220] width 16 height 16
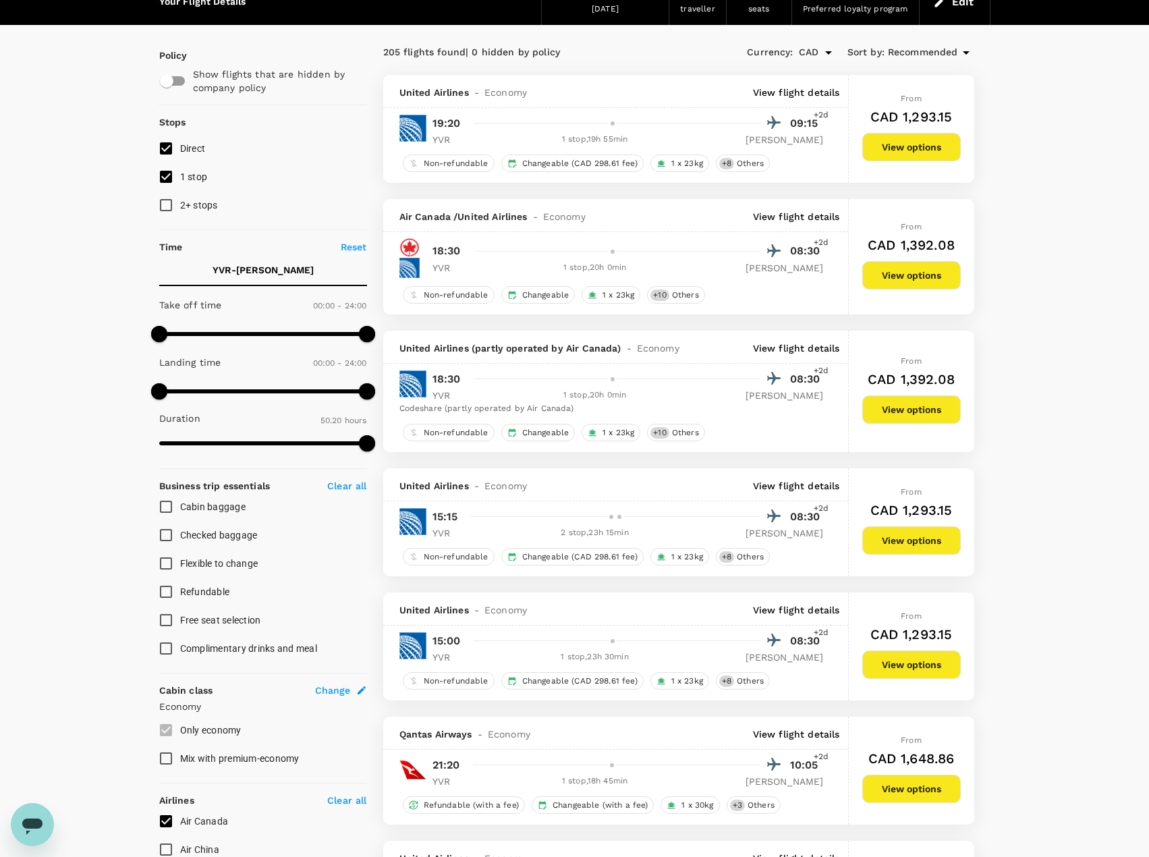
click at [798, 492] on p "View flight details" at bounding box center [796, 485] width 87 height 13
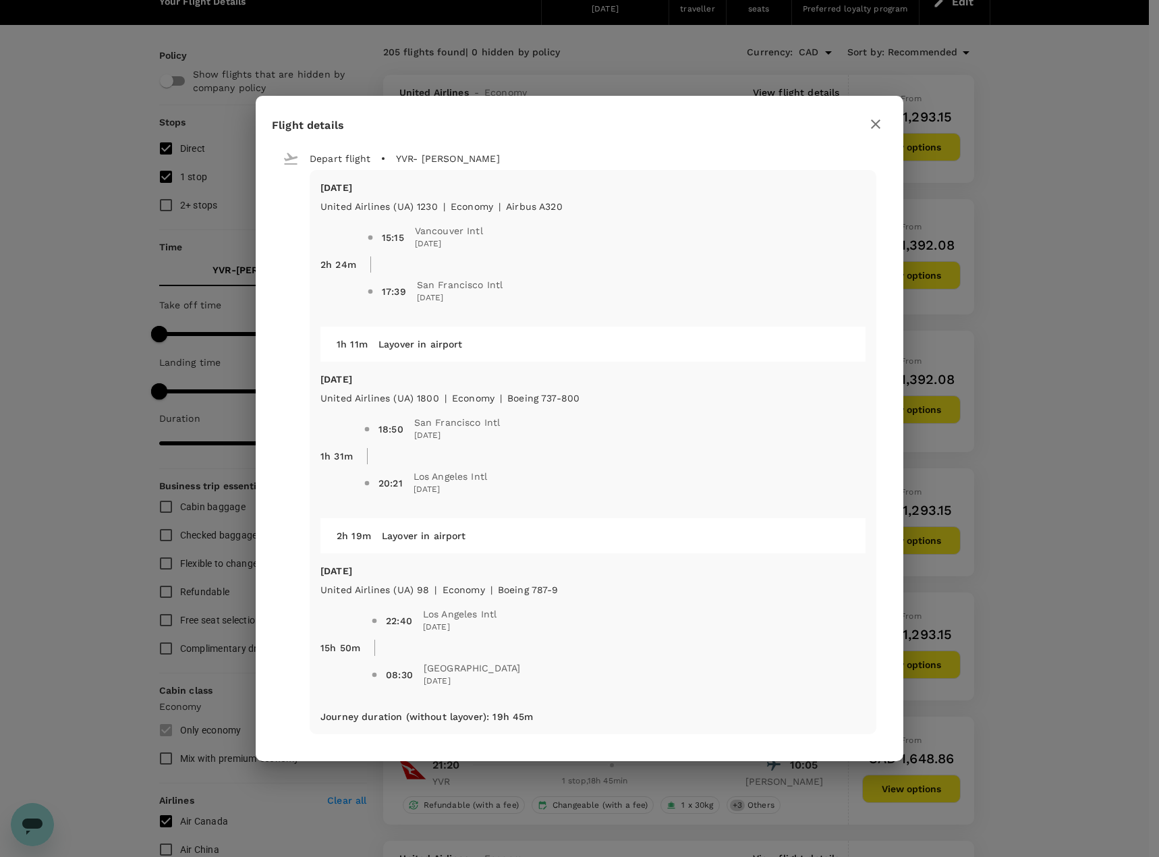
click at [875, 107] on div "Flight details Depart flight YVR - MEL Wed, 22 Oct United Airlines (UA) 1230 | …" at bounding box center [580, 428] width 648 height 665
click at [875, 117] on icon "button" at bounding box center [876, 124] width 16 height 16
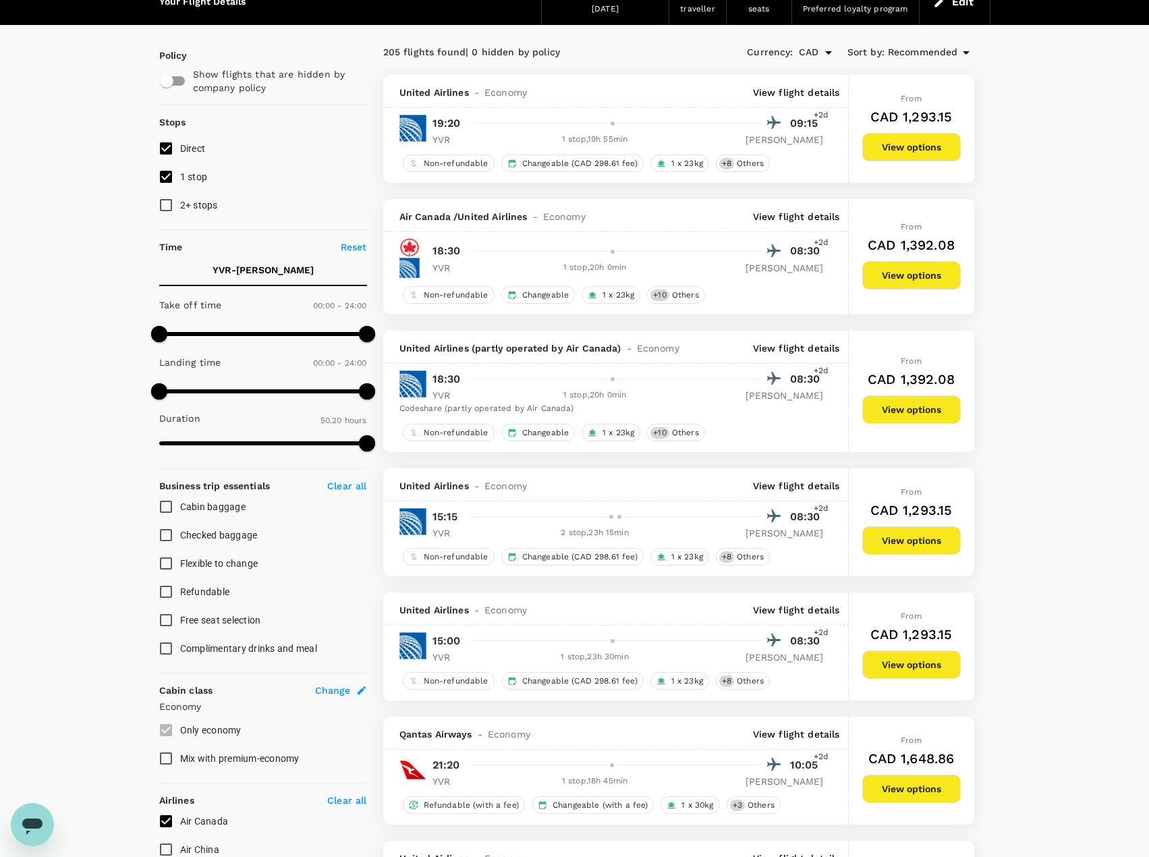
click at [800, 348] on p "View flight details" at bounding box center [796, 347] width 87 height 13
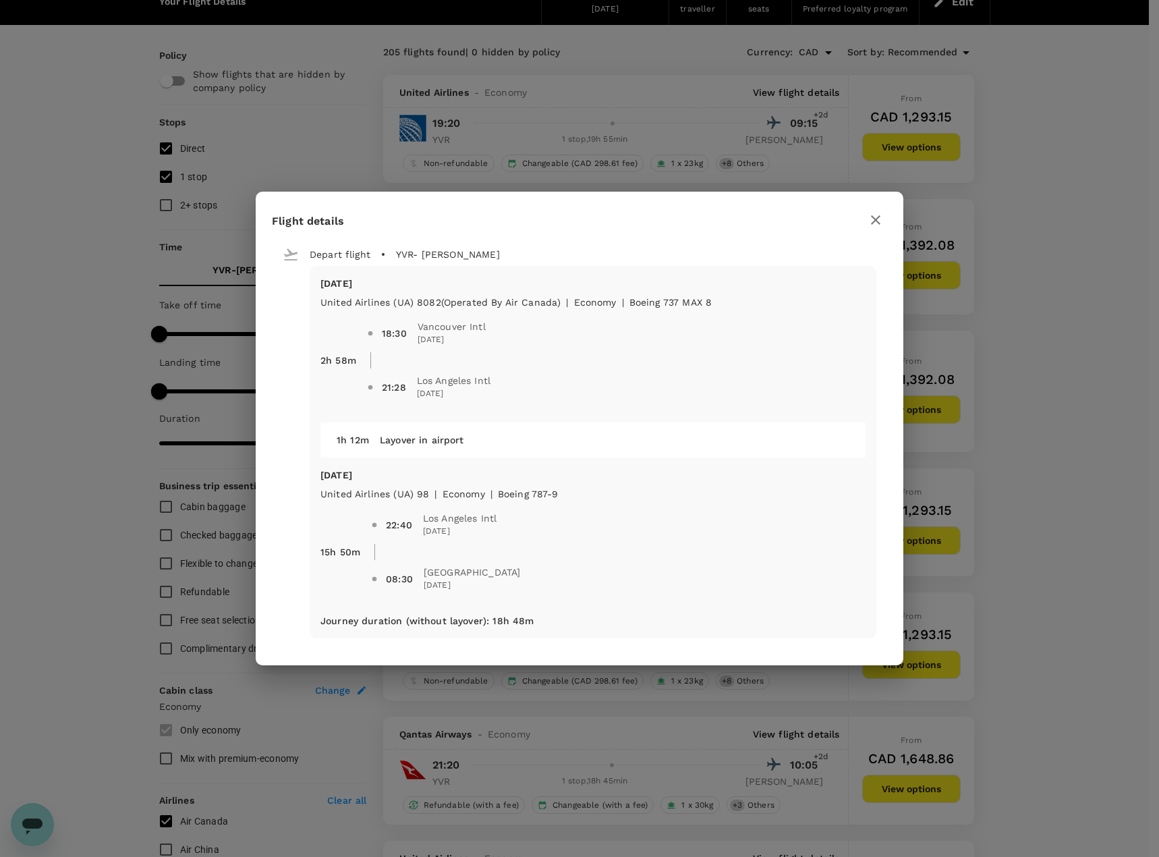
click at [874, 213] on icon "button" at bounding box center [876, 220] width 16 height 16
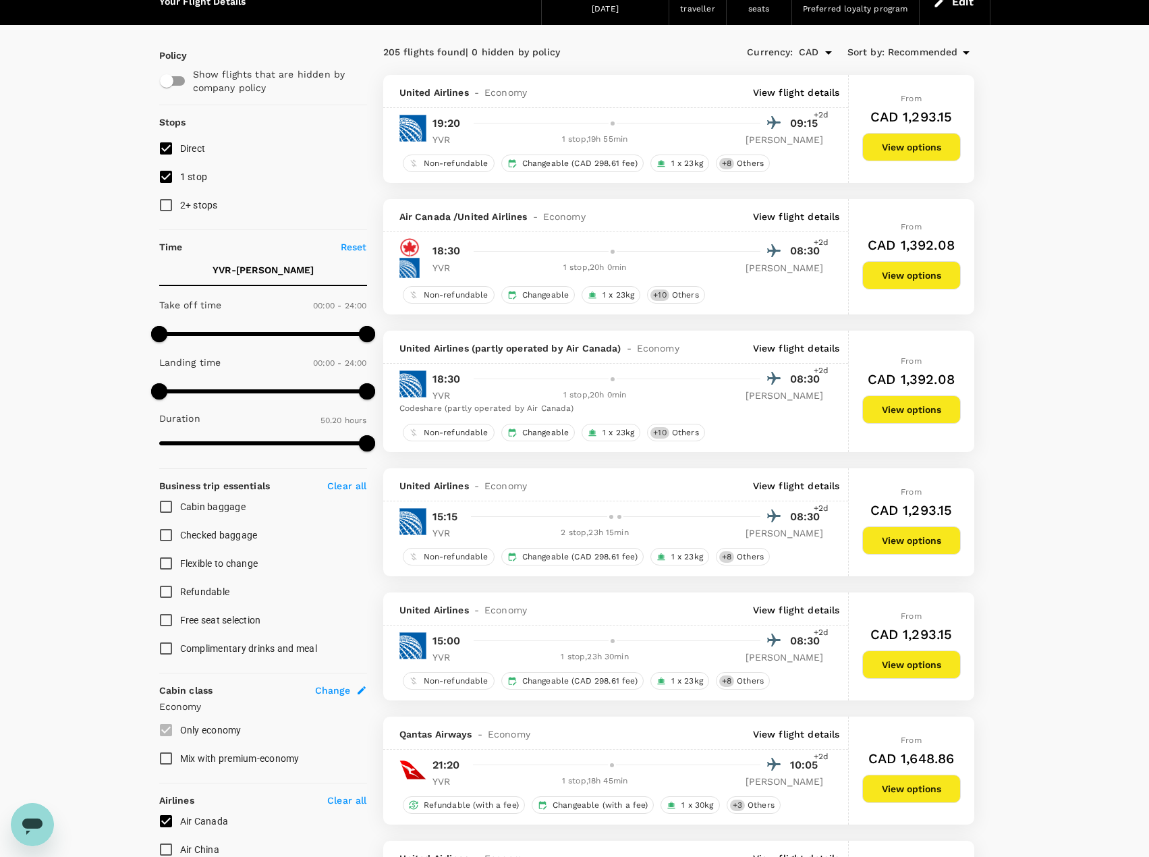
click at [821, 216] on p "View flight details" at bounding box center [796, 216] width 87 height 13
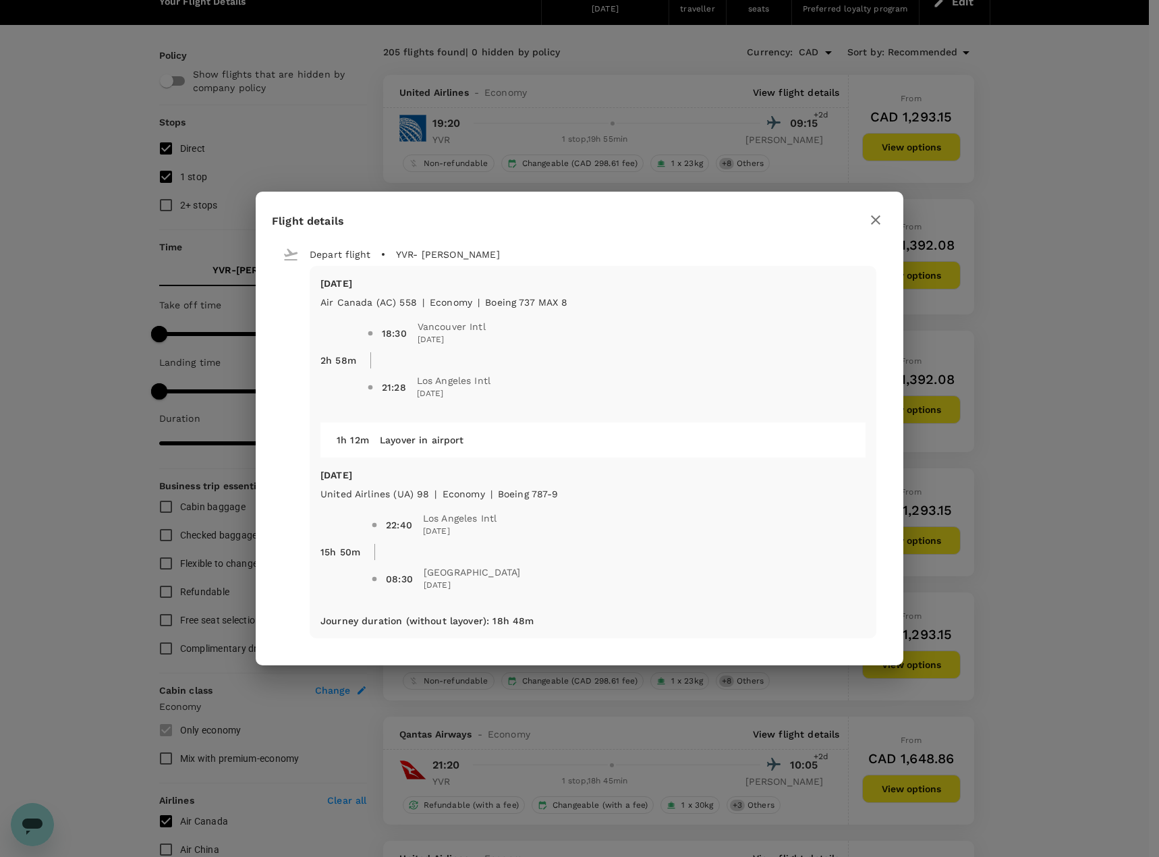
click at [875, 219] on icon "button" at bounding box center [875, 219] width 9 height 9
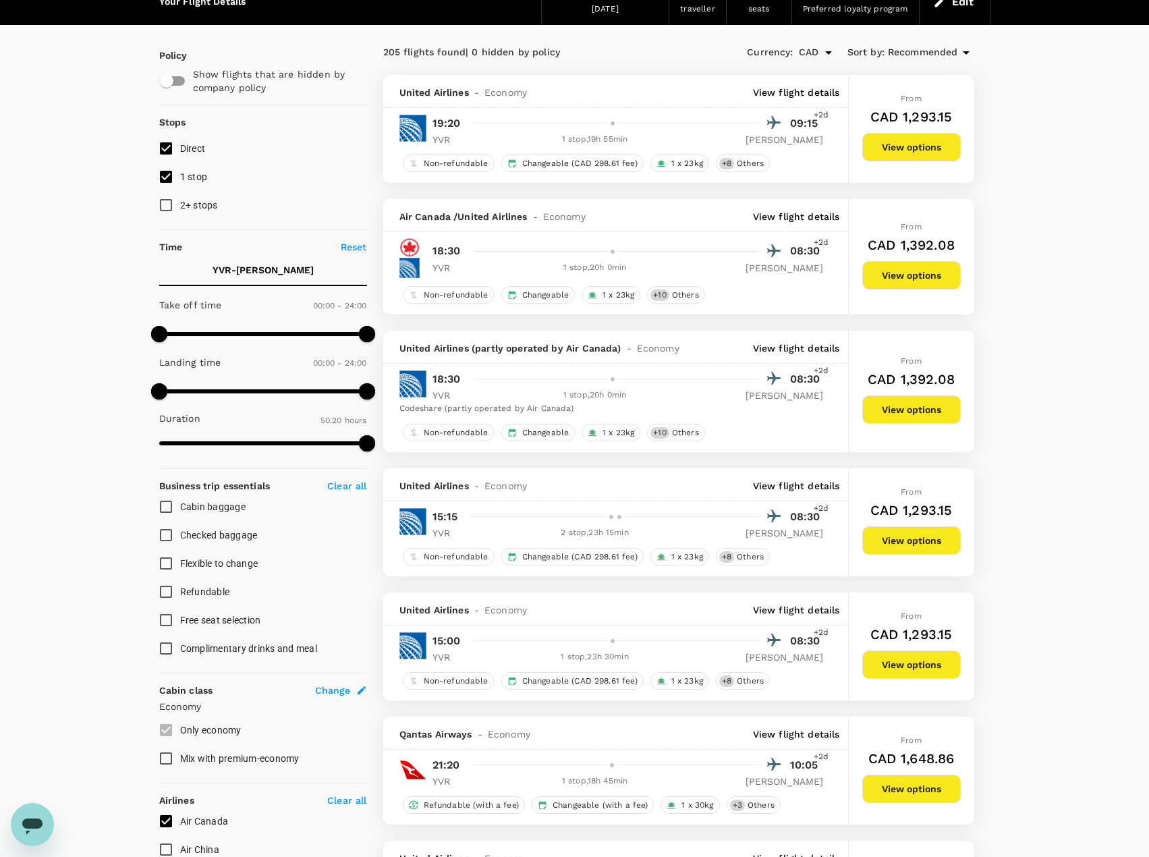
click at [797, 349] on p "View flight details" at bounding box center [796, 347] width 87 height 13
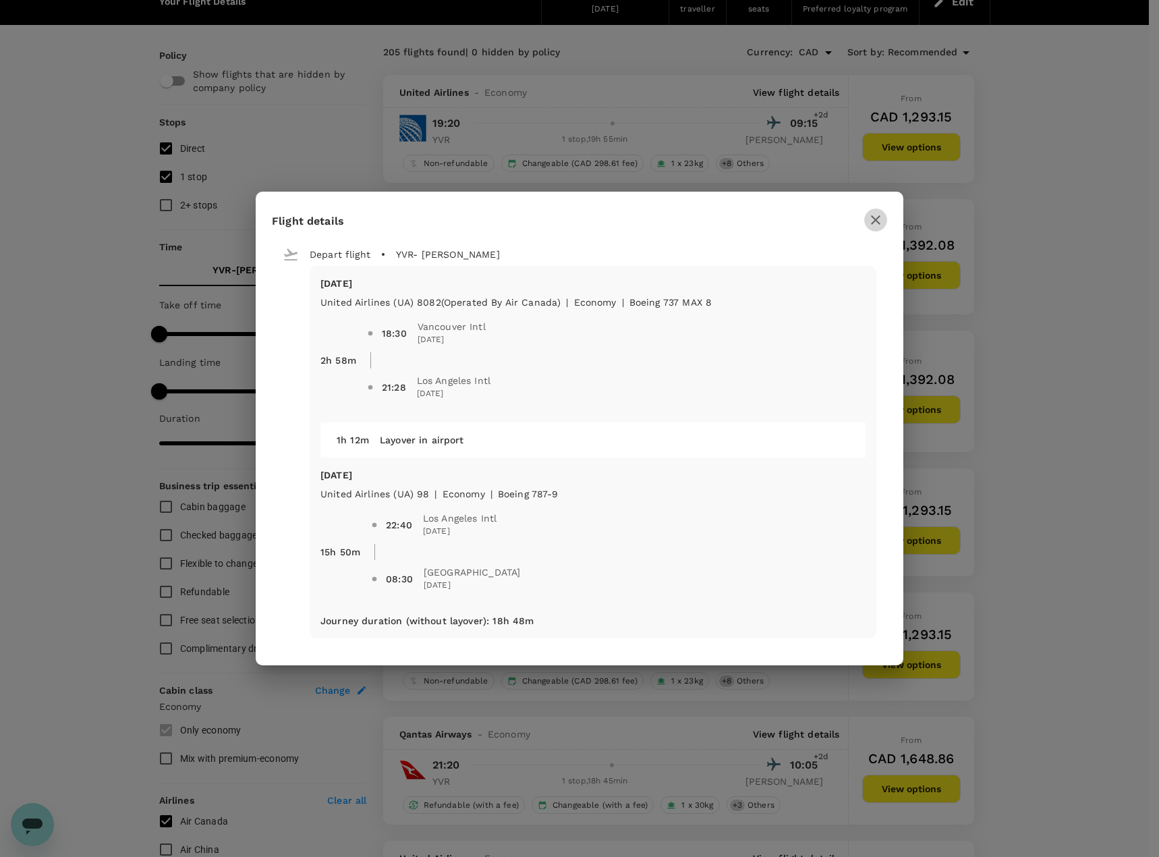
click at [873, 217] on icon "button" at bounding box center [875, 219] width 9 height 9
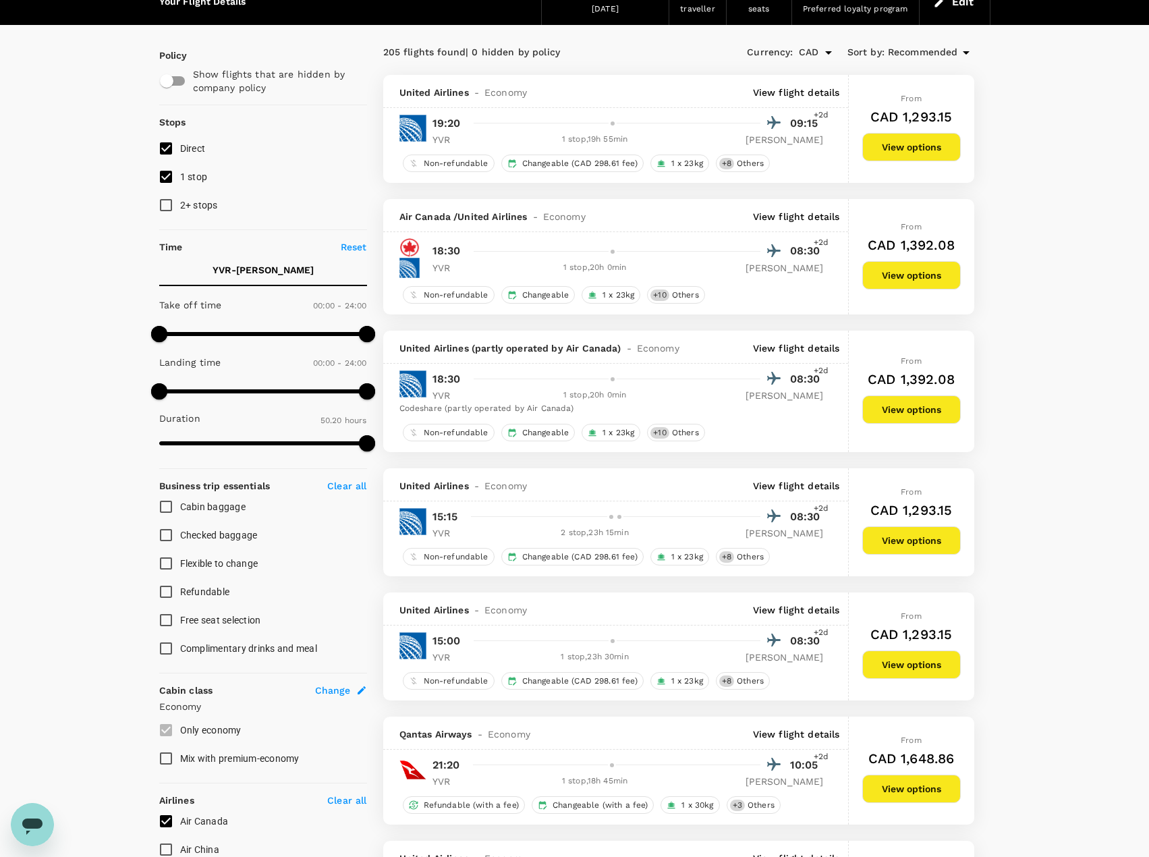
click at [820, 92] on p "View flight details" at bounding box center [796, 92] width 87 height 13
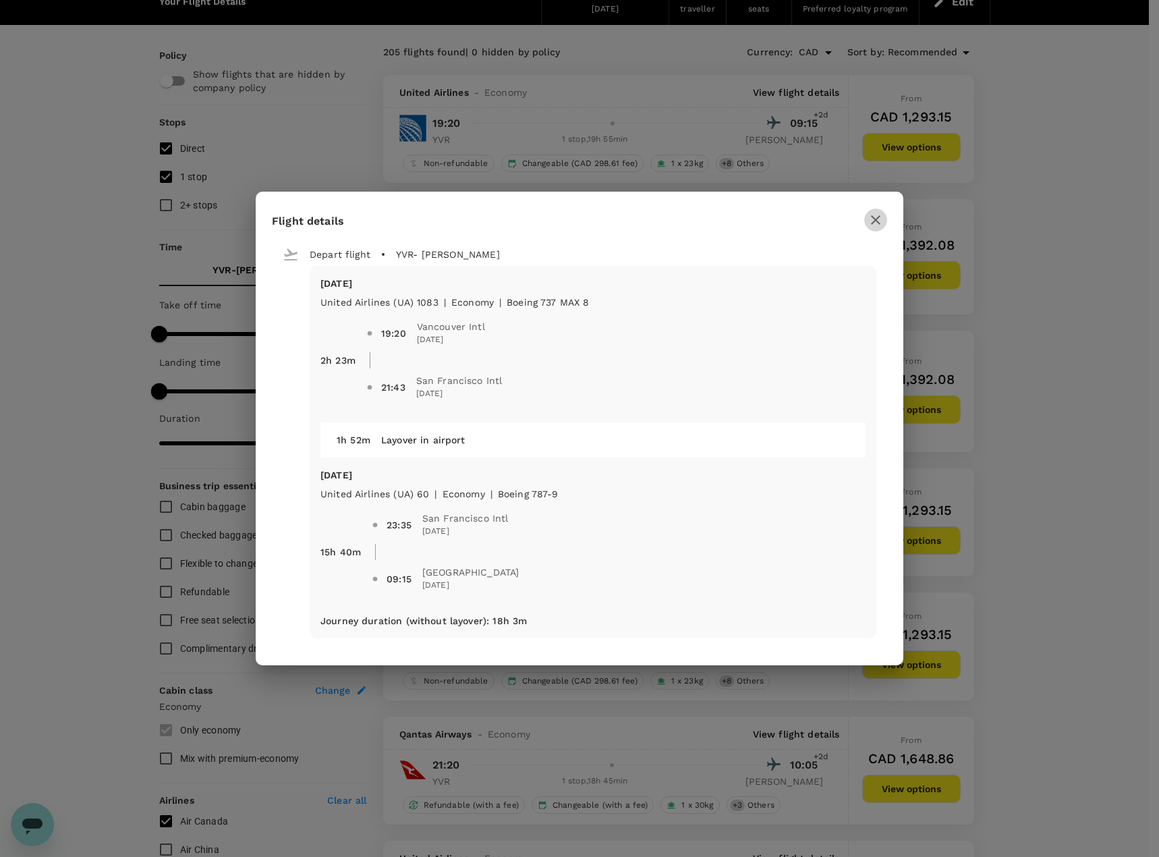
click at [878, 218] on icon "button" at bounding box center [875, 219] width 9 height 9
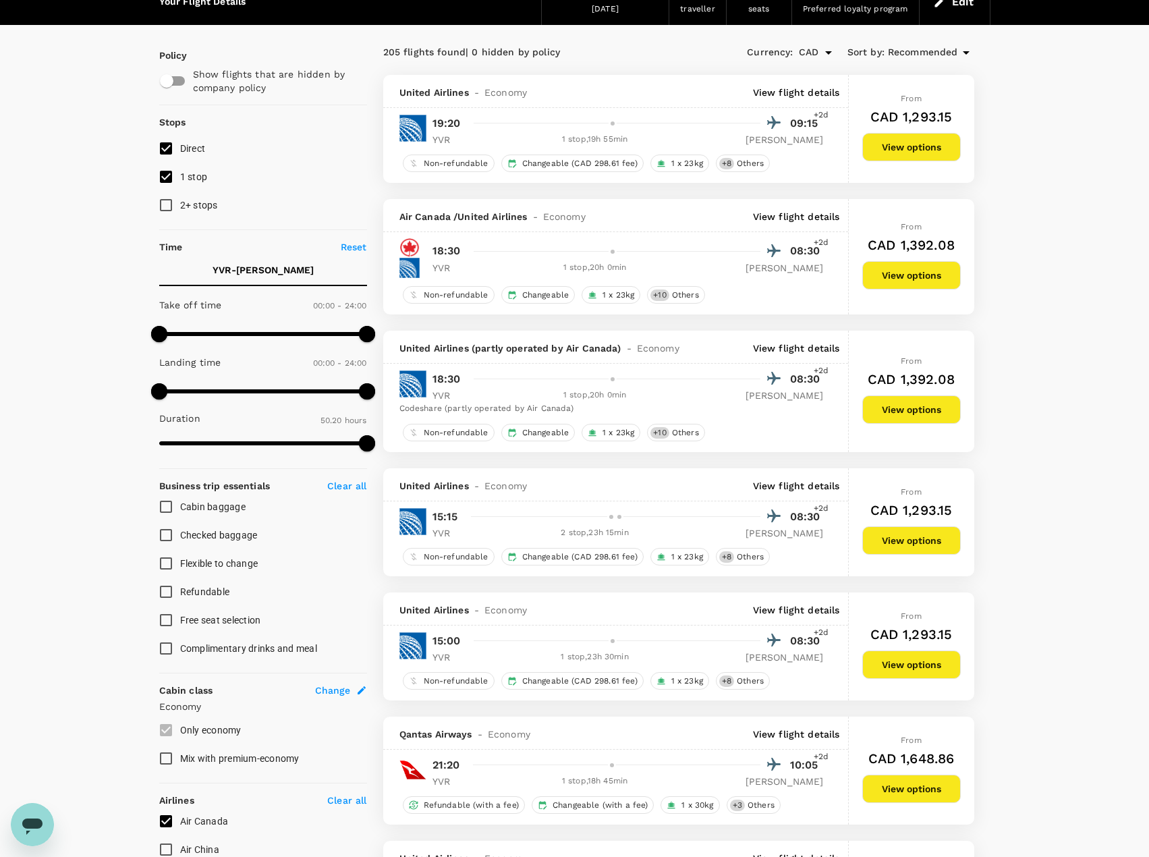
click at [796, 92] on p "View flight details" at bounding box center [796, 92] width 87 height 13
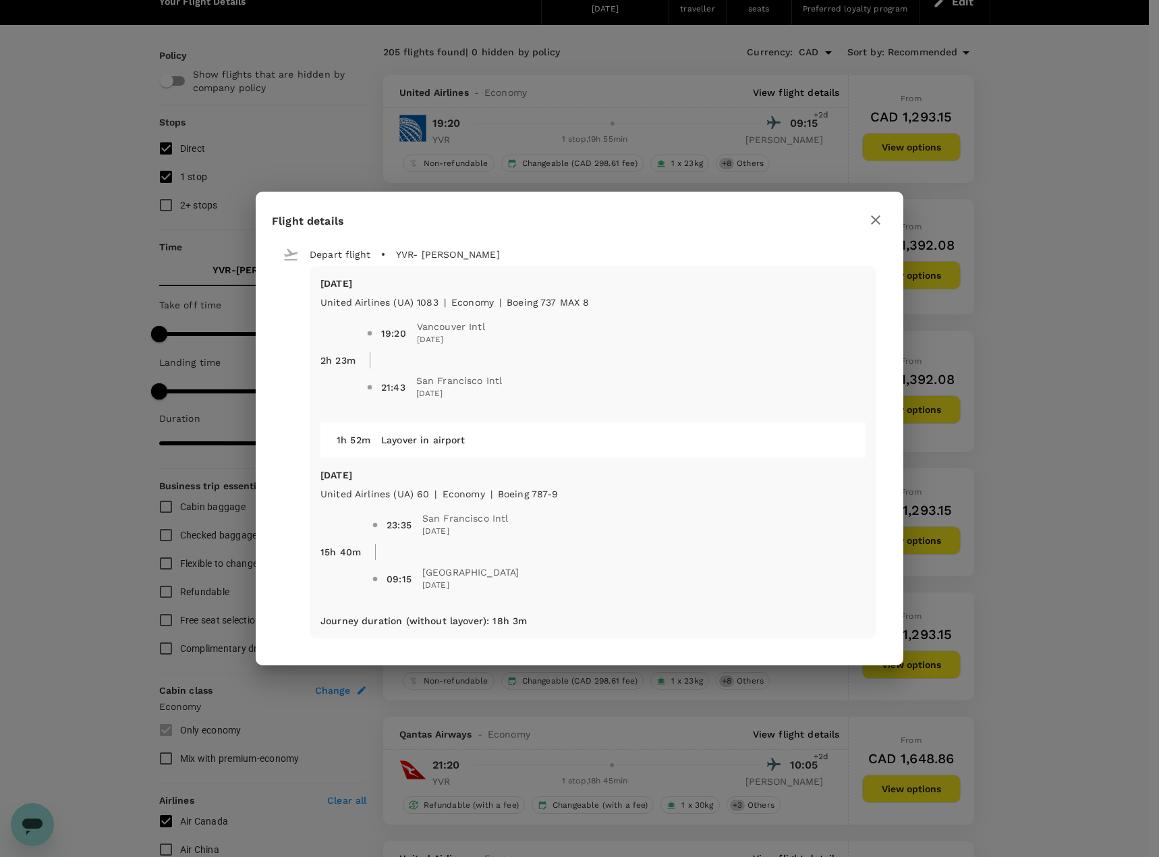
click at [877, 217] on icon "button" at bounding box center [876, 220] width 16 height 16
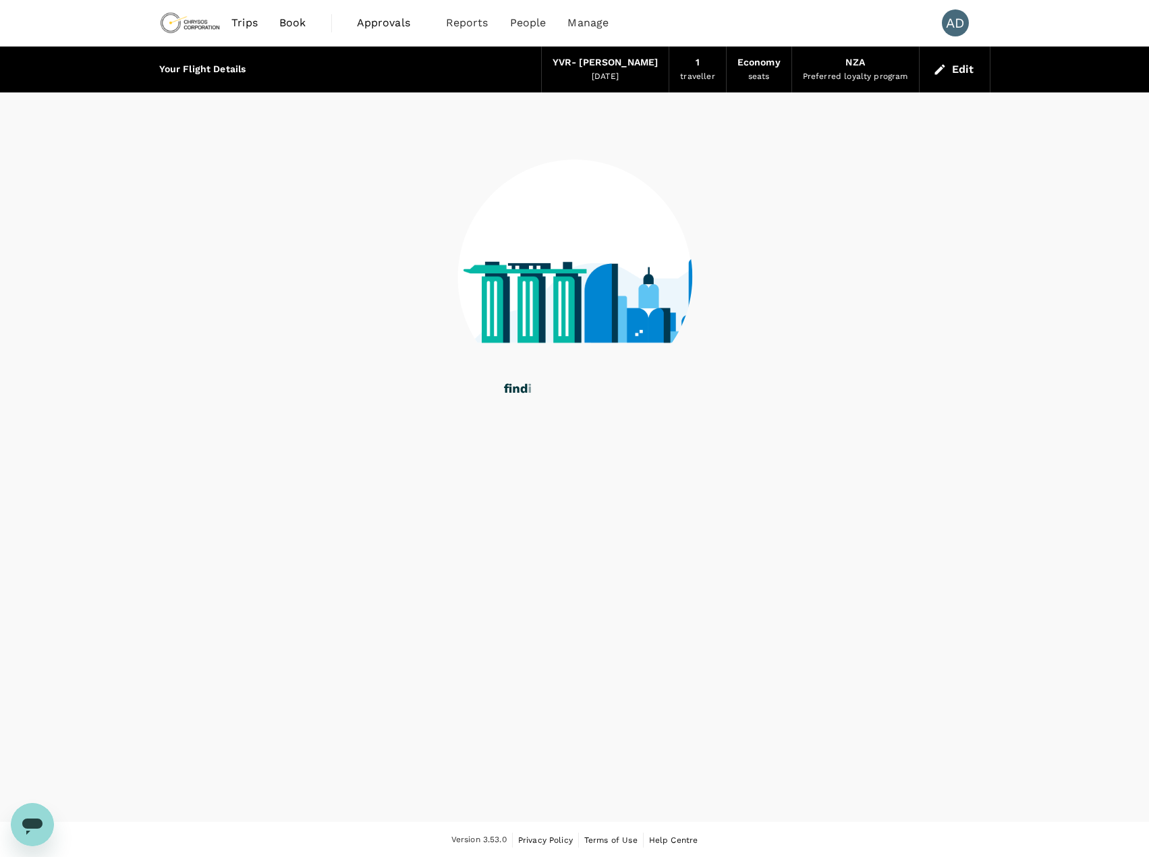
scroll to position [1, 0]
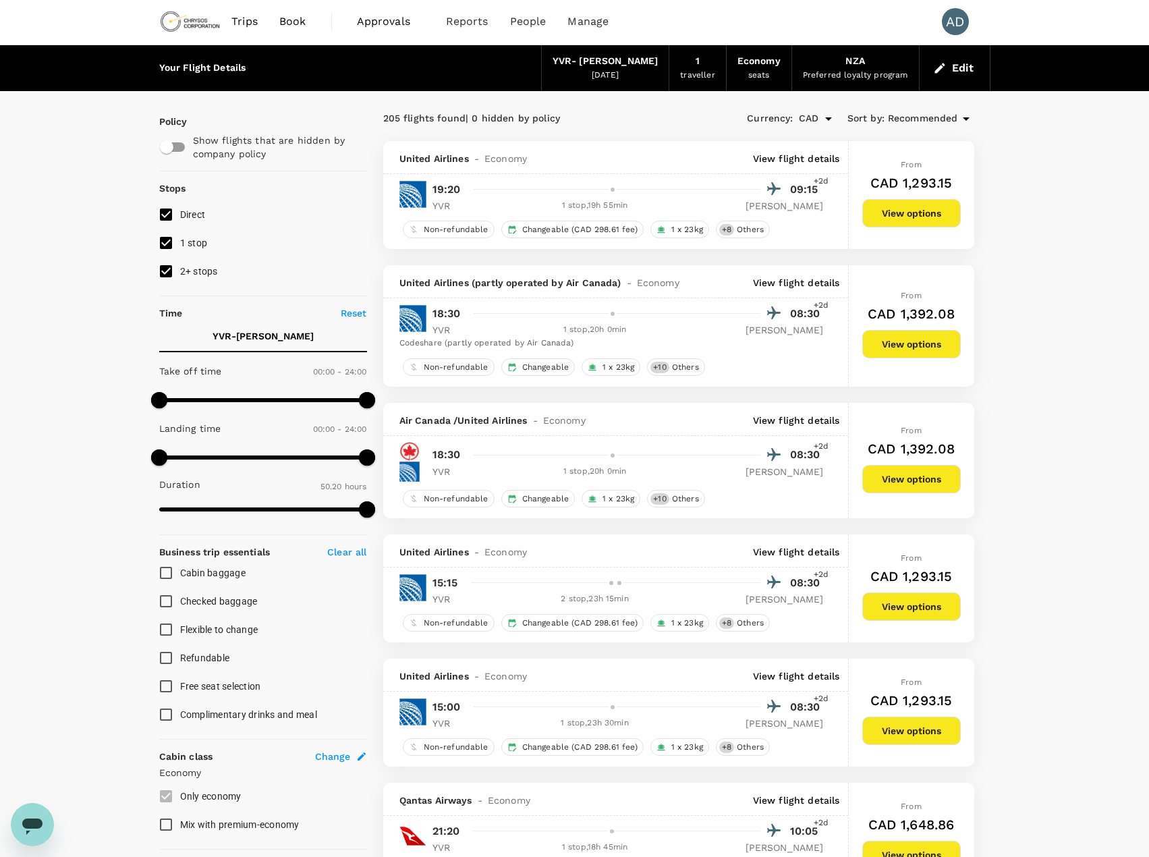
click at [794, 157] on p "View flight details" at bounding box center [796, 158] width 87 height 13
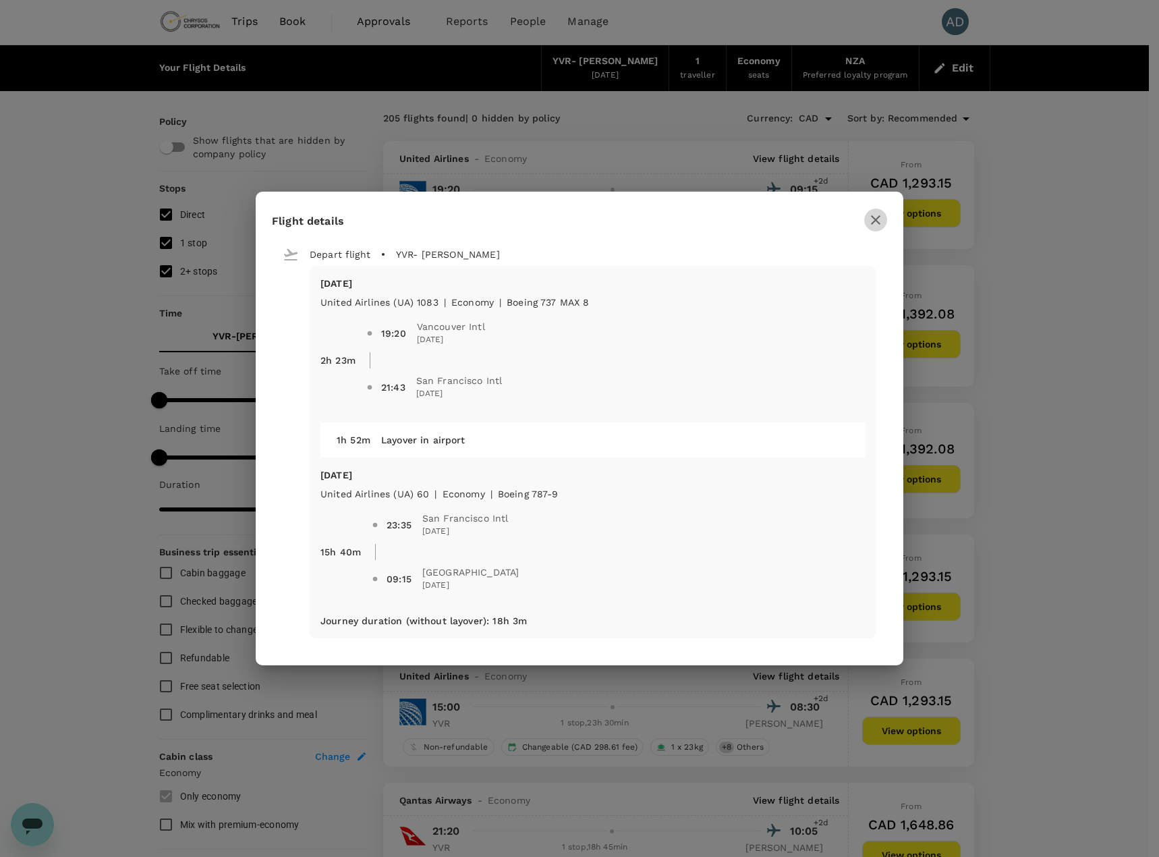
click at [874, 220] on icon "button" at bounding box center [876, 220] width 16 height 16
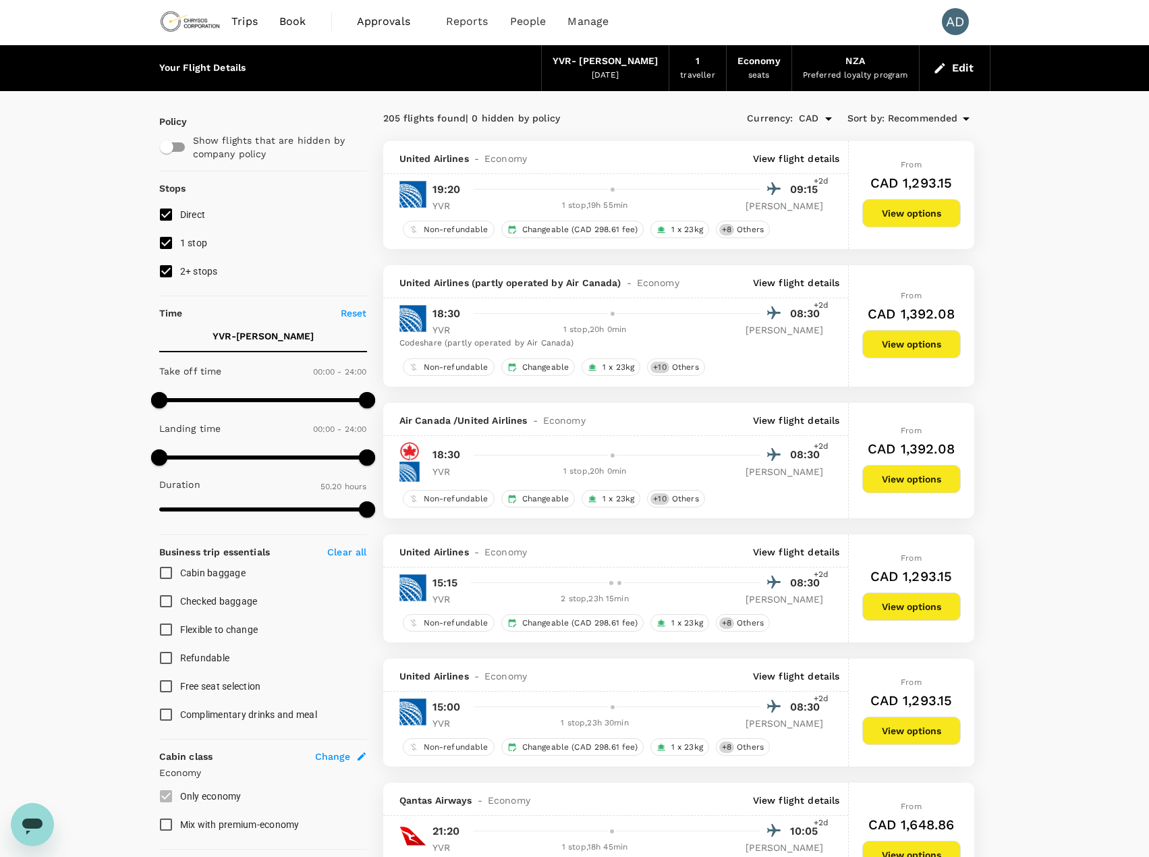
click at [949, 74] on button "Edit" at bounding box center [955, 68] width 49 height 22
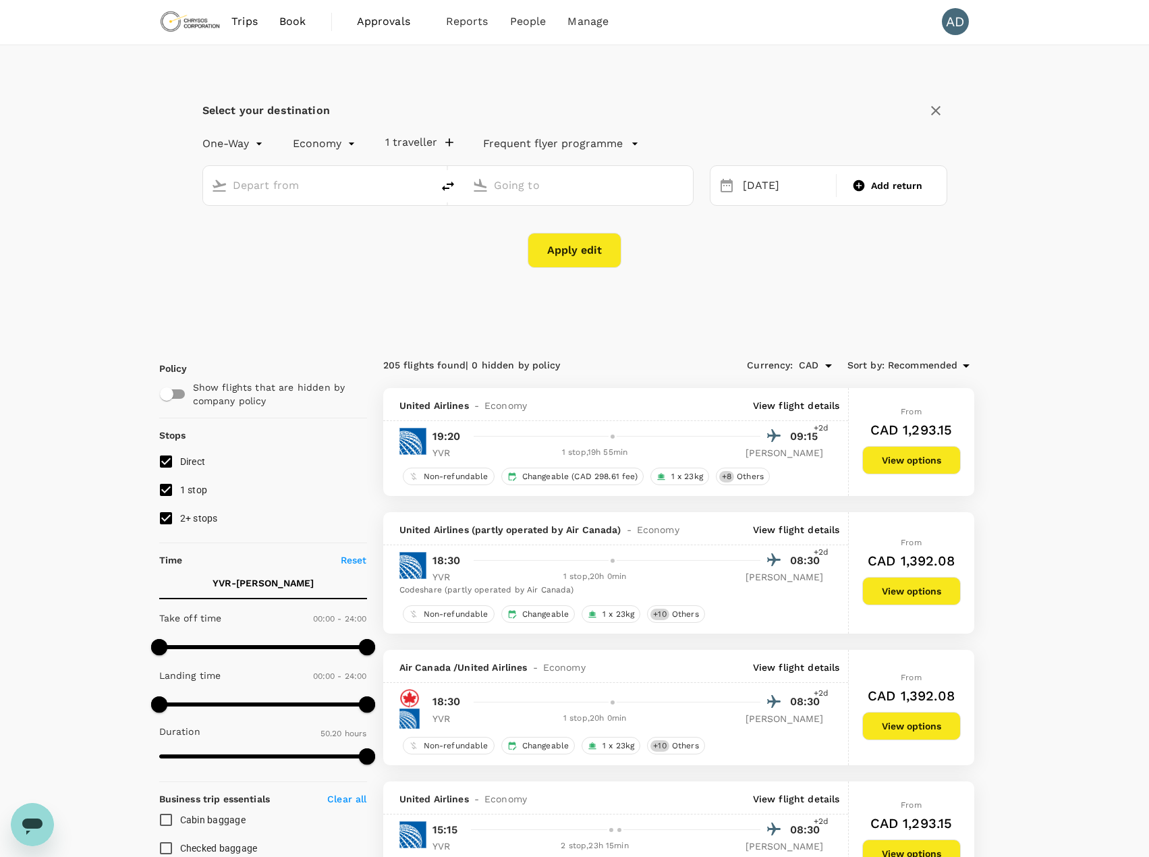
type input "Vancouver Intl (YVR)"
type input "[GEOGRAPHIC_DATA] ([PERSON_NAME])"
click at [444, 189] on icon "delete" at bounding box center [448, 186] width 16 height 16
type input "[GEOGRAPHIC_DATA] ([PERSON_NAME])"
type input "Vancouver Intl (YVR)"
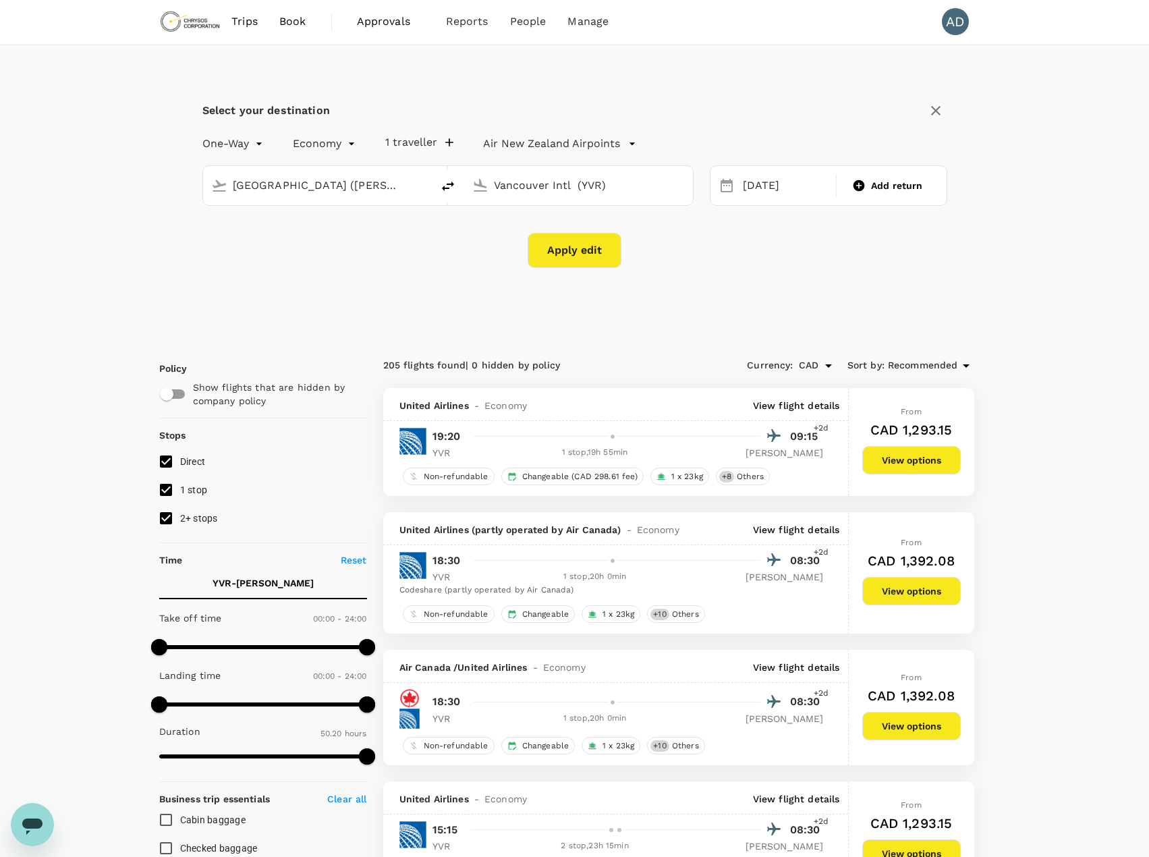
click at [317, 188] on input "[GEOGRAPHIC_DATA] ([PERSON_NAME])" at bounding box center [318, 185] width 171 height 21
click at [276, 250] on li "Adelaide ADL" at bounding box center [328, 237] width 310 height 29
type input "Adelaide (ADL)"
click at [276, 249] on div "Apply edit" at bounding box center [574, 250] width 745 height 35
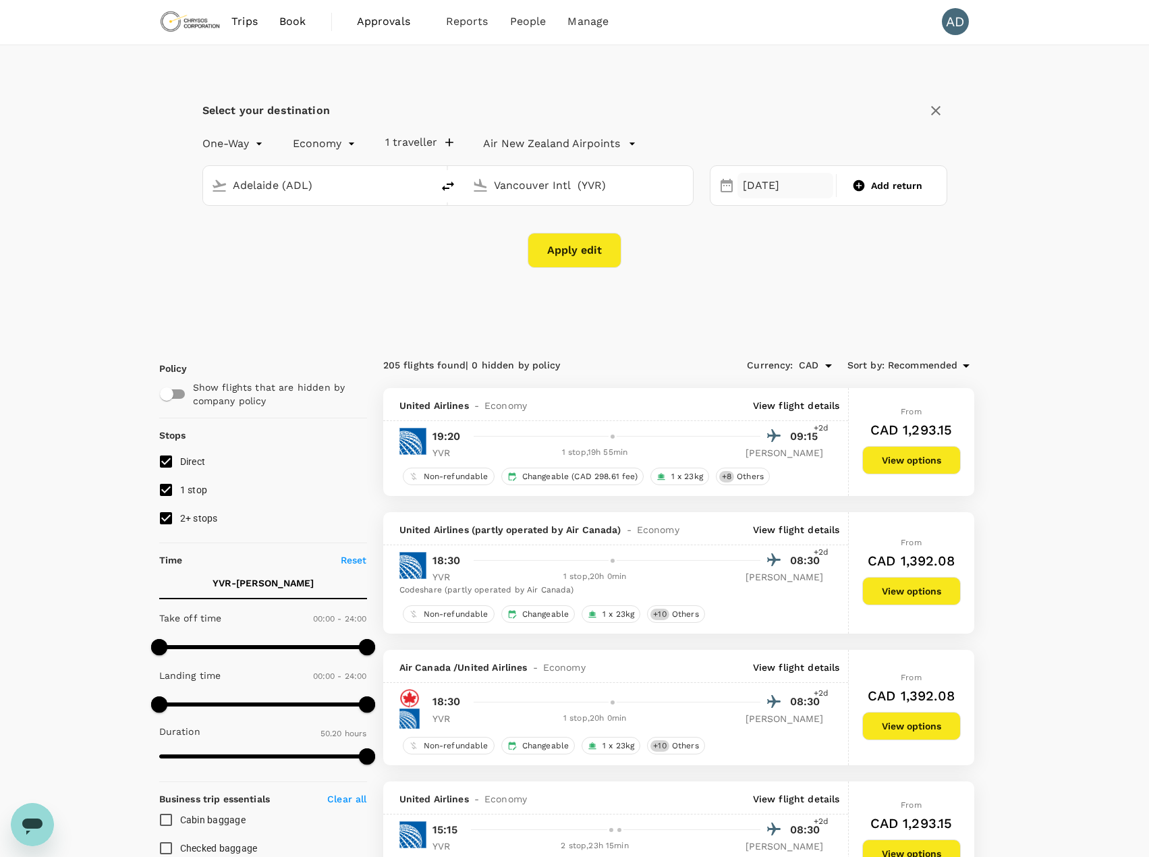
click at [767, 186] on div "[DATE]" at bounding box center [786, 186] width 96 height 26
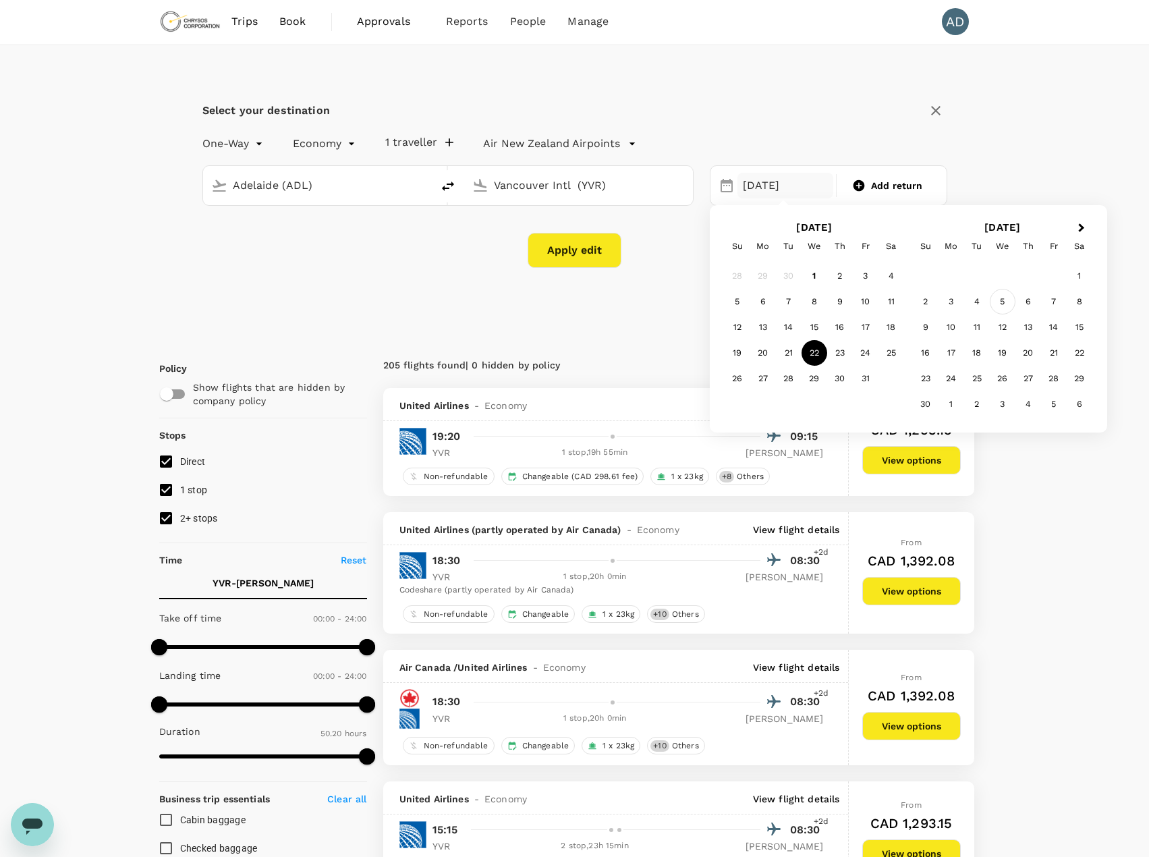
click at [1001, 303] on div "5" at bounding box center [1003, 302] width 26 height 26
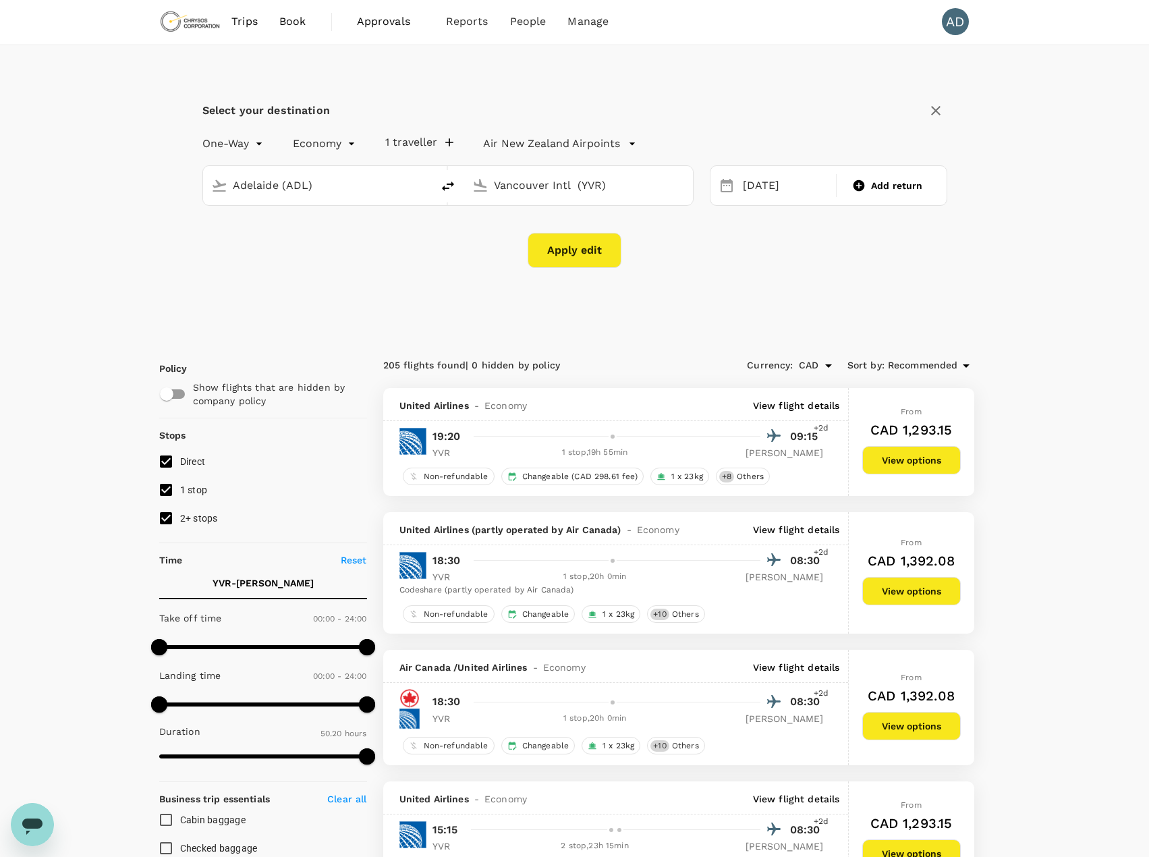
click at [561, 258] on button "Apply edit" at bounding box center [575, 250] width 94 height 35
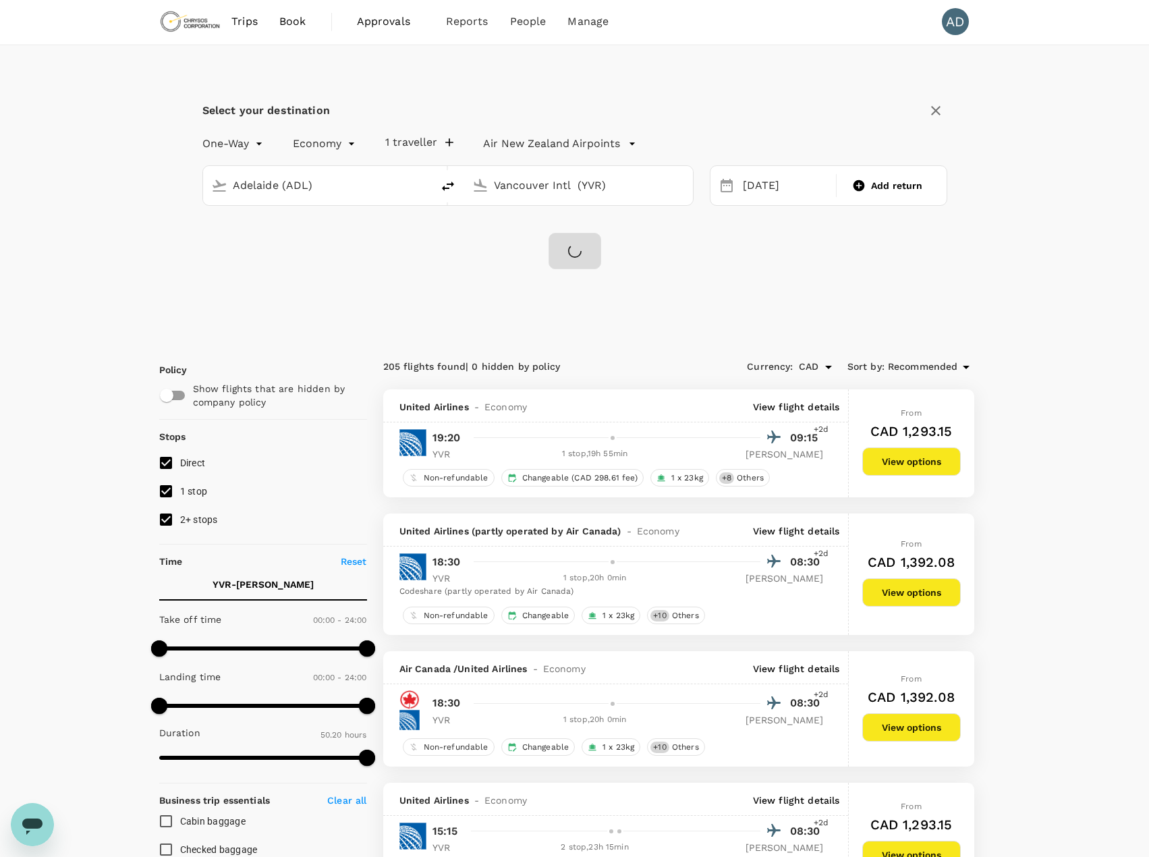
checkbox input "false"
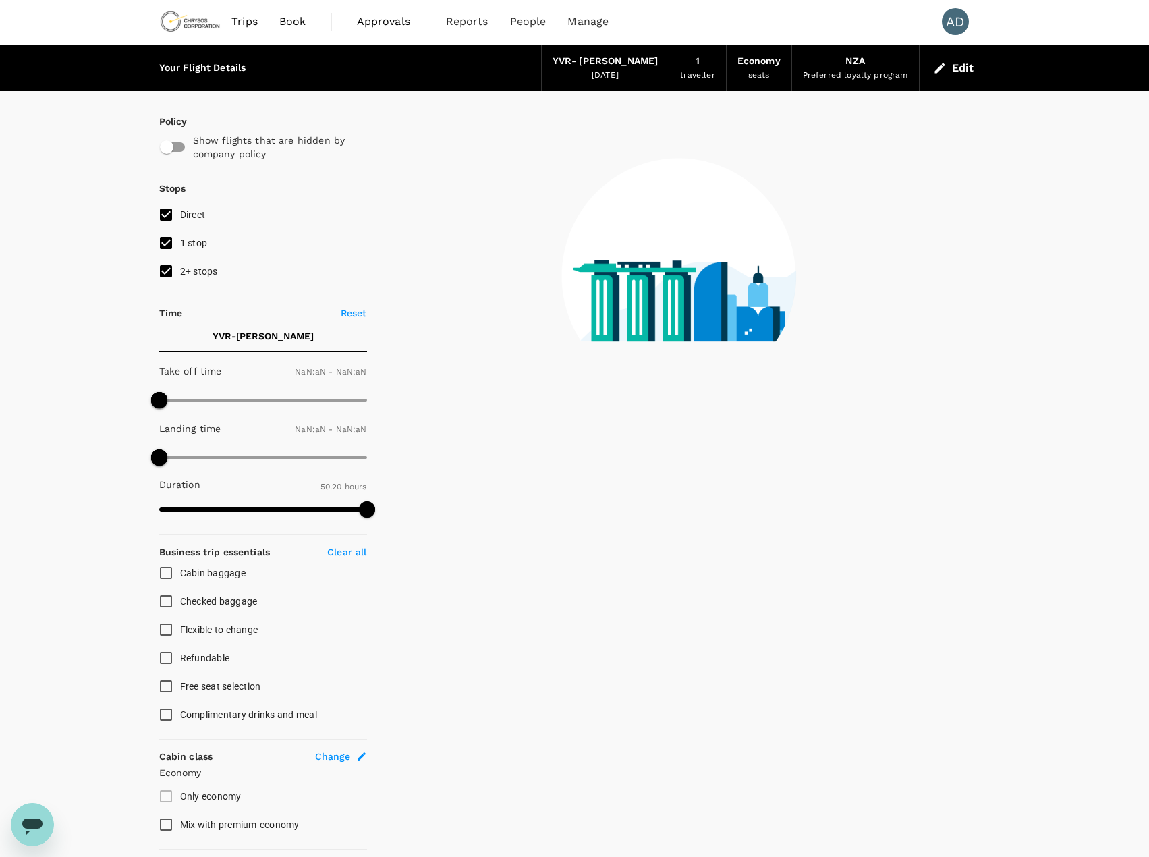
type input "1440"
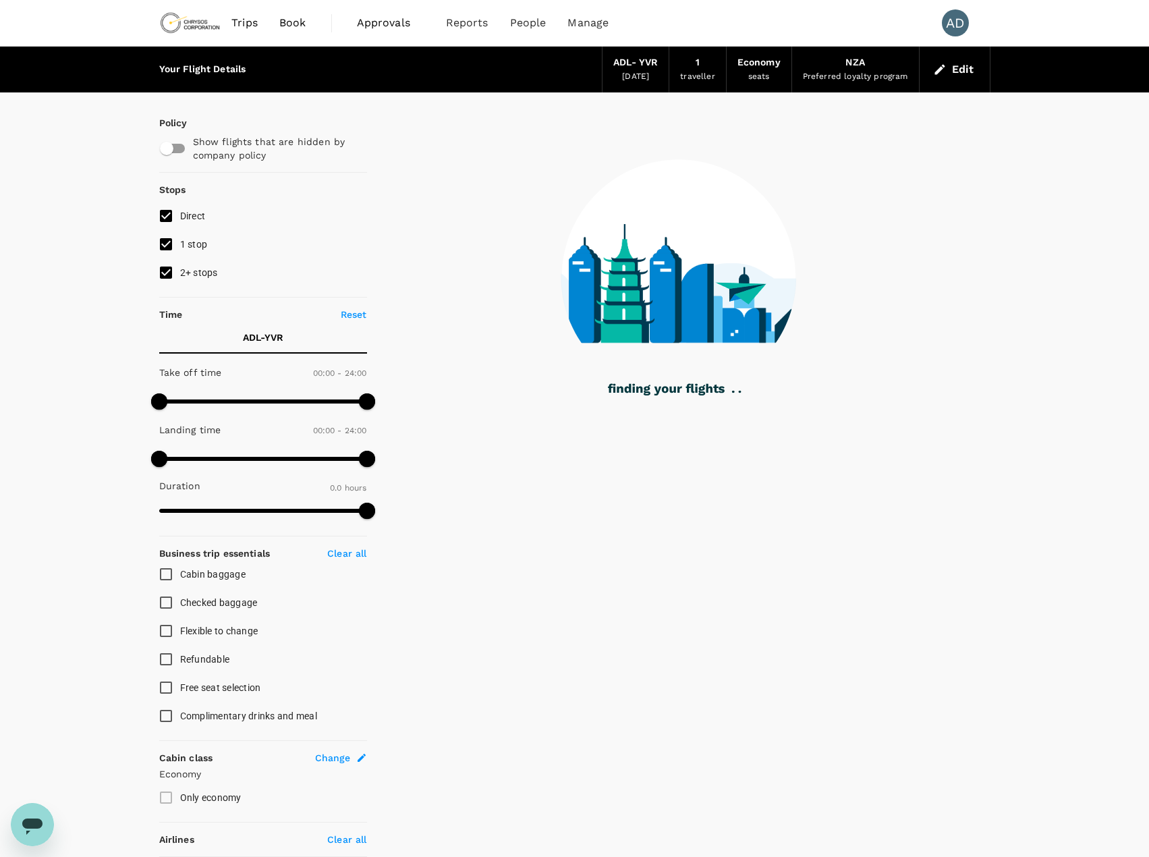
type input "2699"
checkbox input "true"
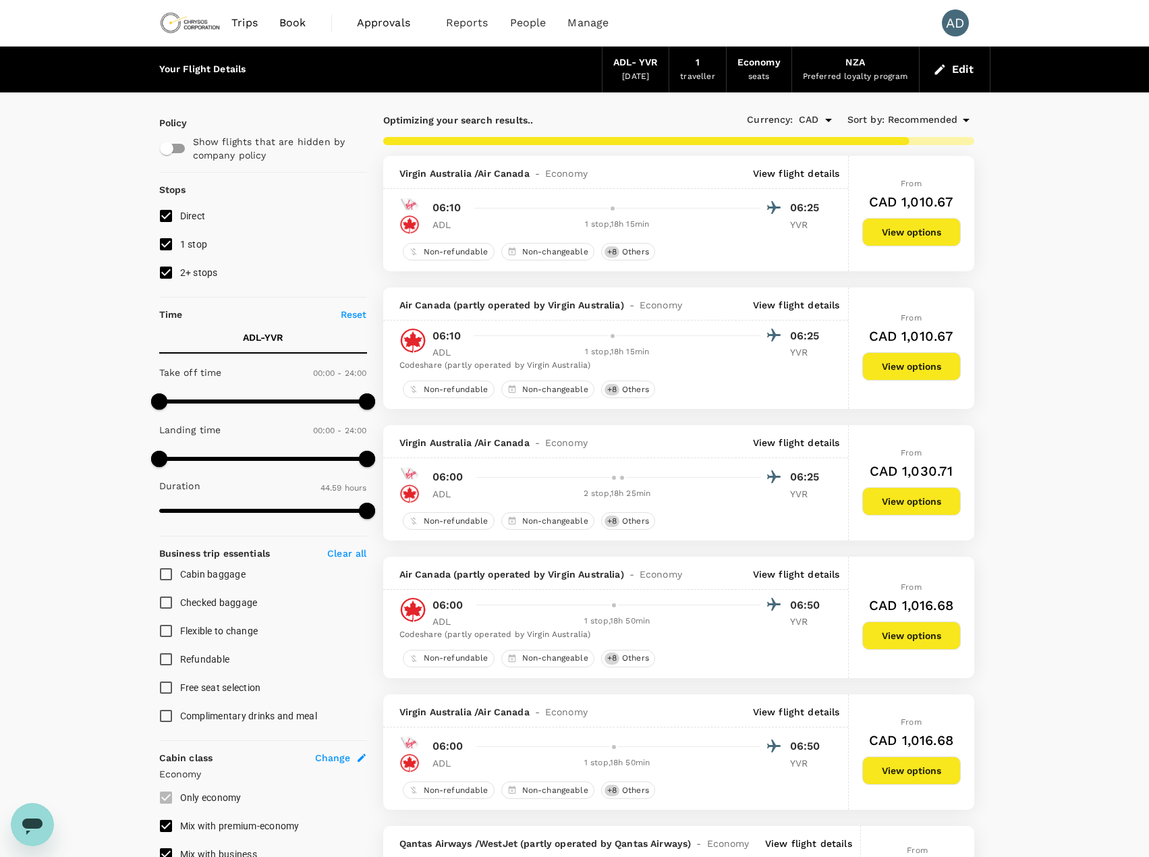
type input "3084"
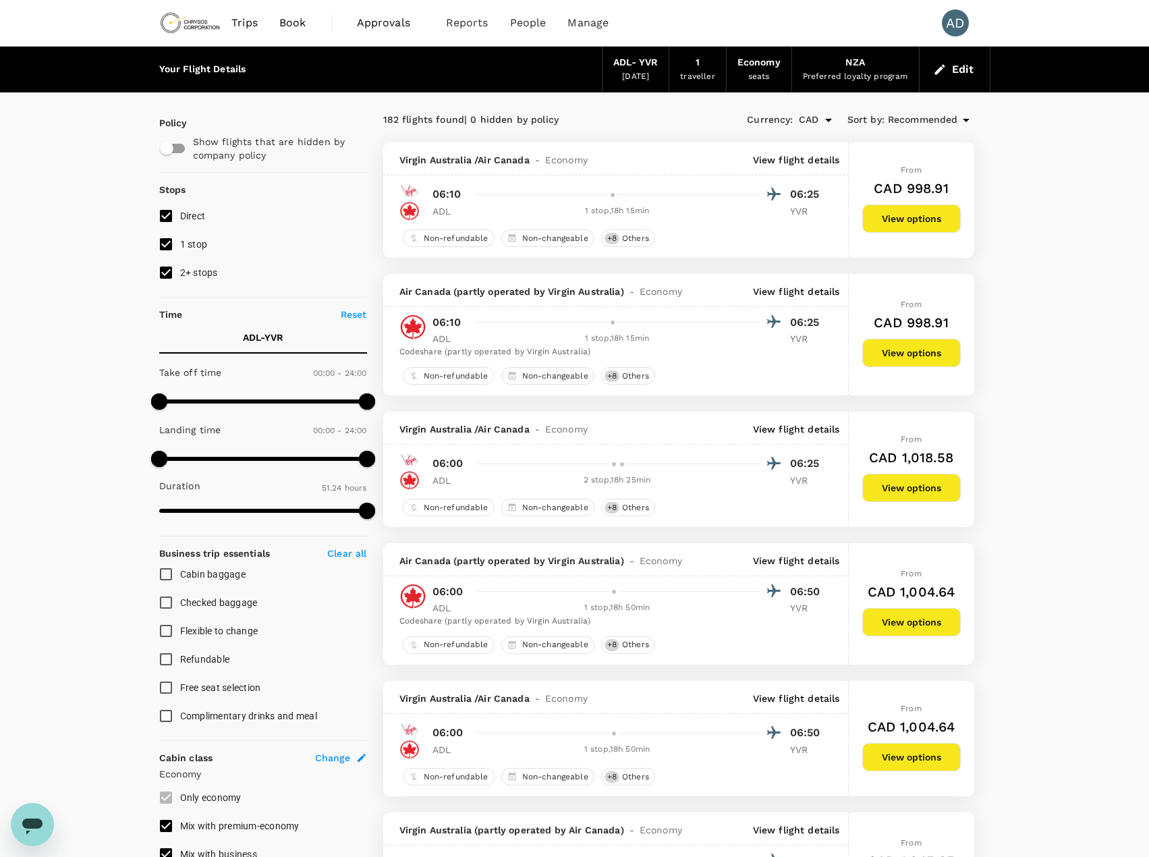
click at [804, 159] on p "View flight details" at bounding box center [796, 159] width 87 height 13
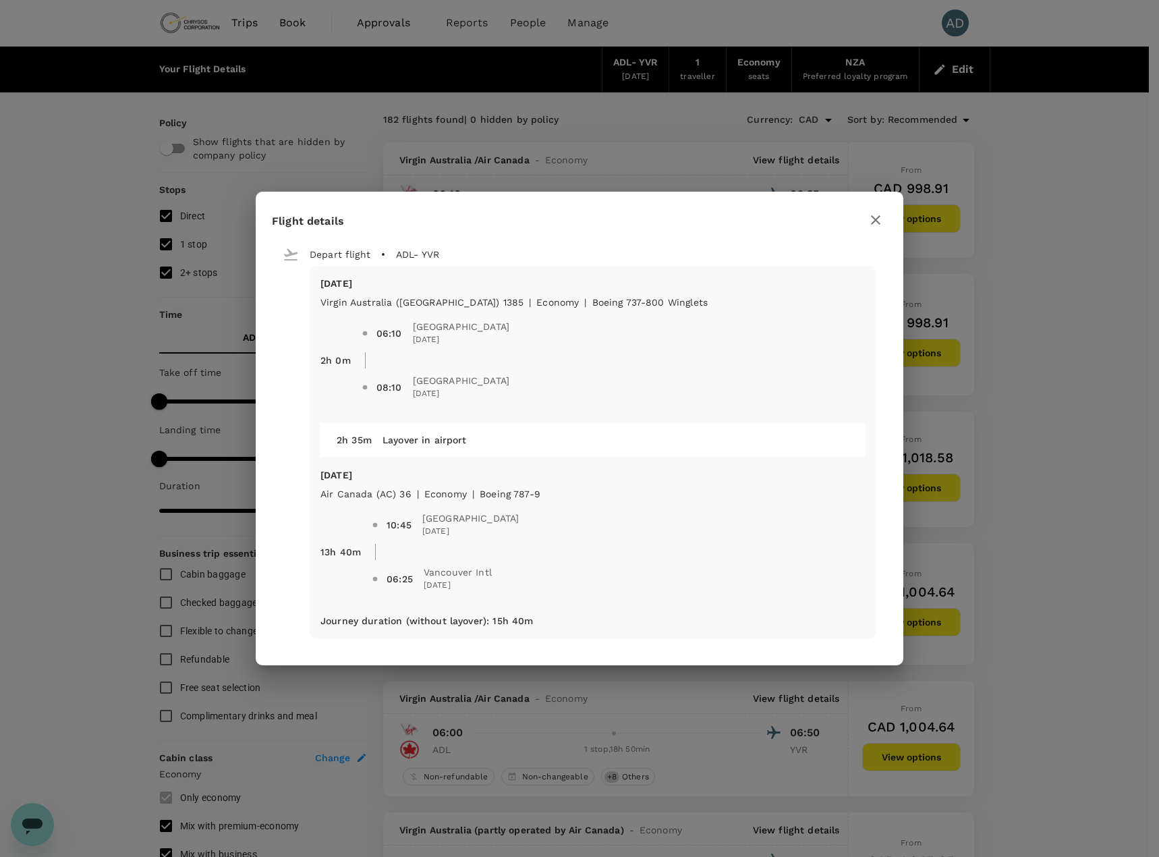
click at [870, 216] on icon "button" at bounding box center [876, 220] width 16 height 16
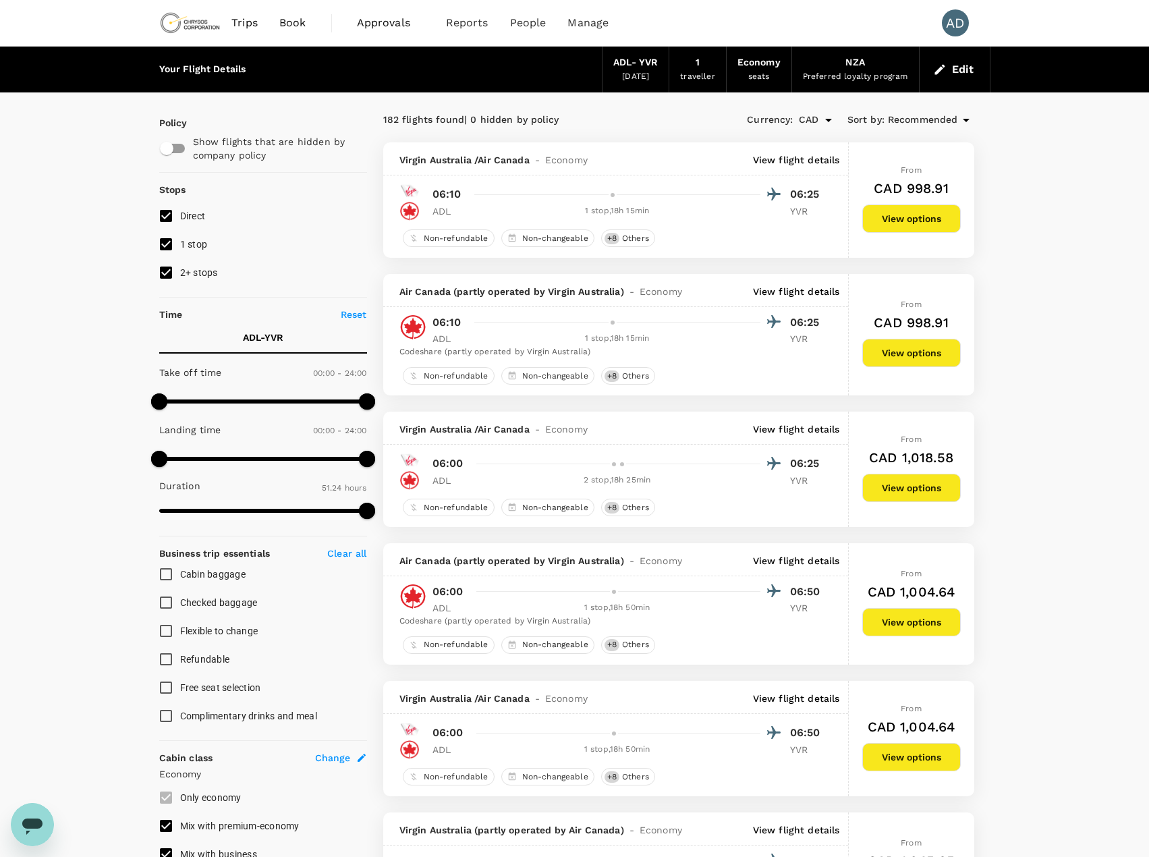
click at [808, 292] on p "View flight details" at bounding box center [796, 291] width 87 height 13
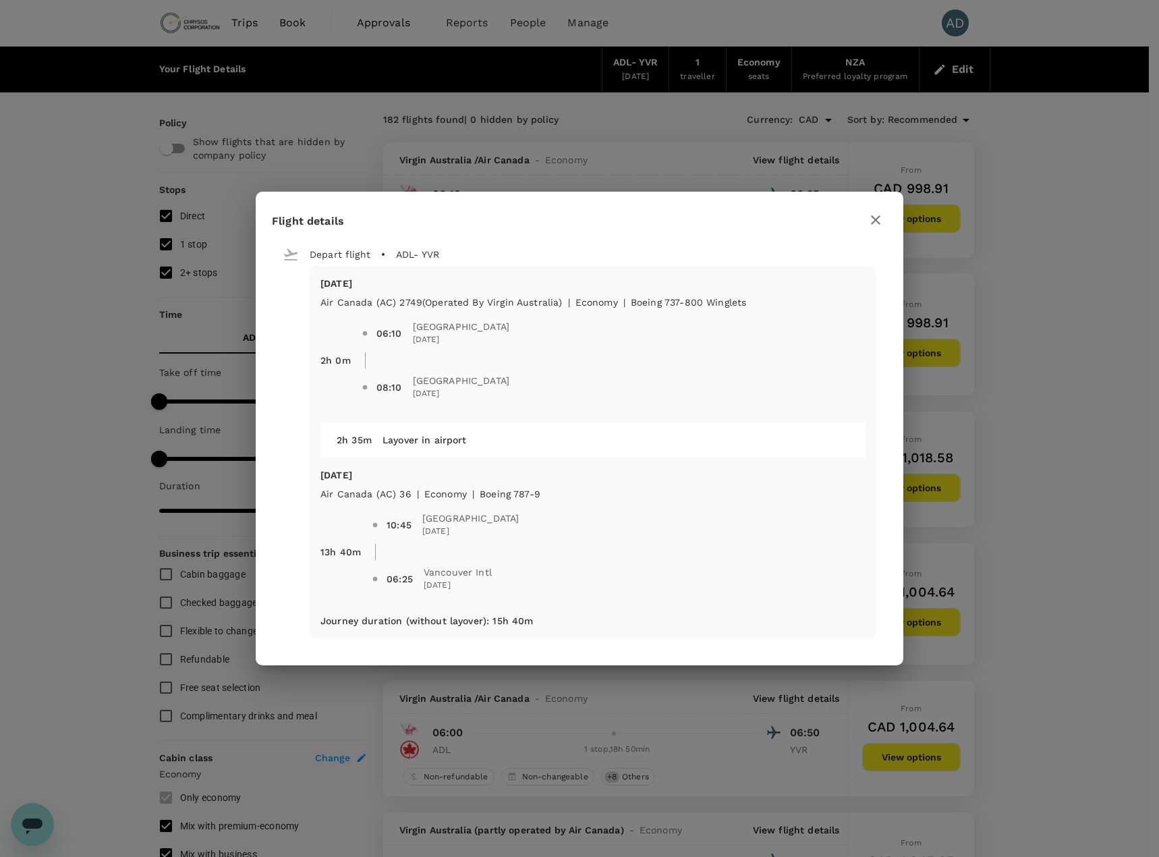
click at [879, 225] on icon "button" at bounding box center [876, 220] width 16 height 16
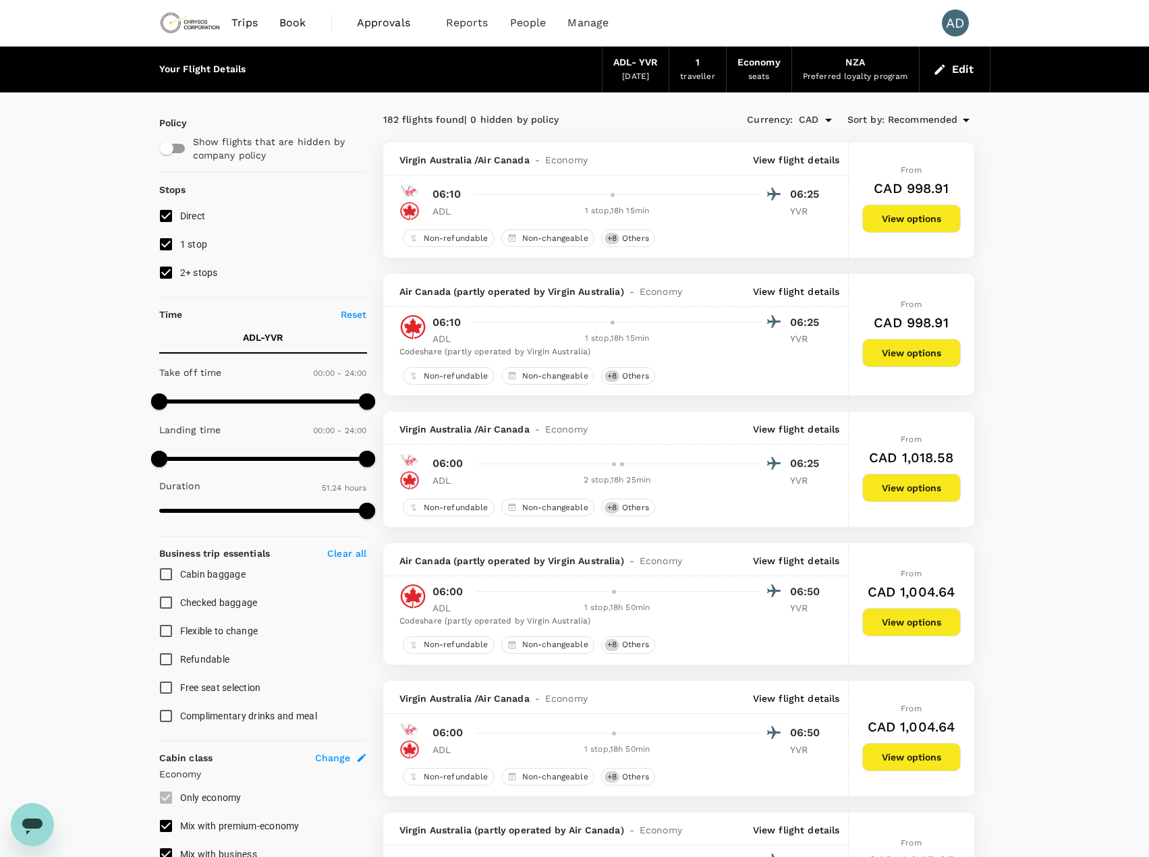
click at [285, 24] on span "Book" at bounding box center [292, 23] width 27 height 16
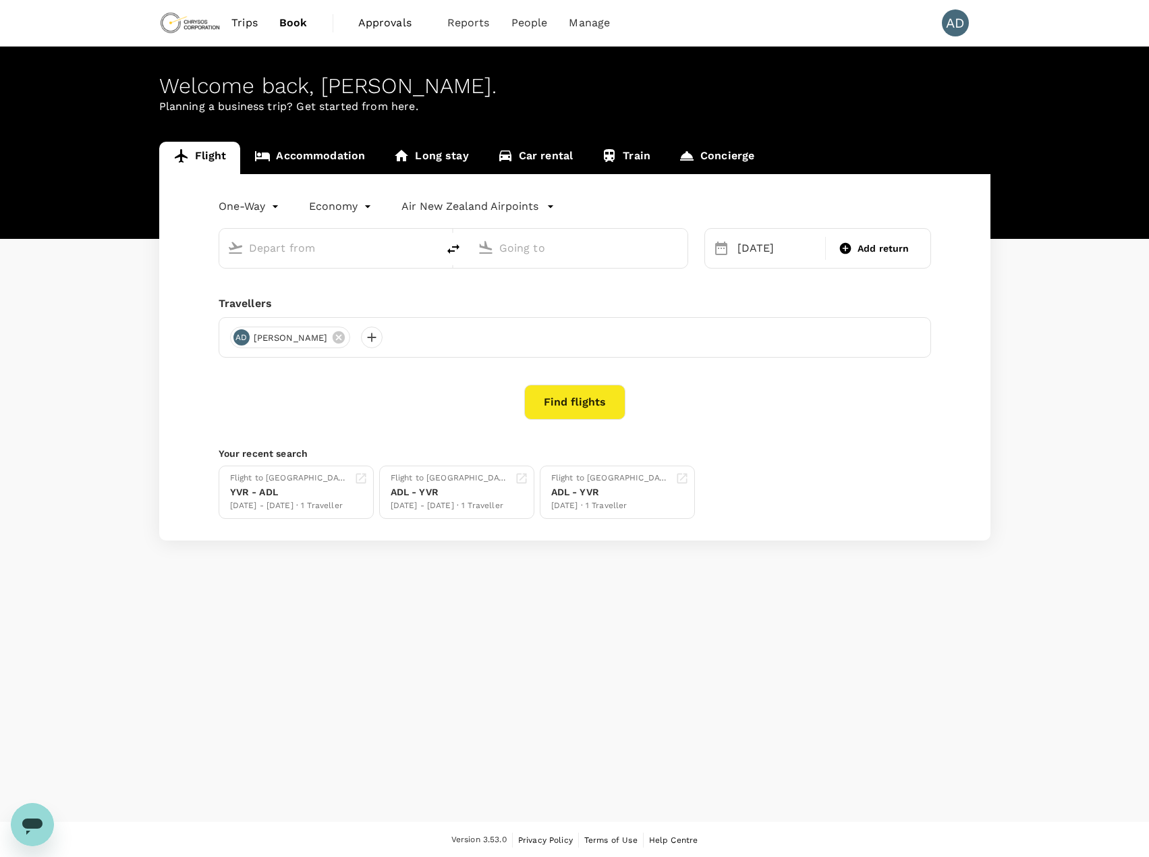
type input "Adelaide (ADL)"
type input "Vancouver Intl (YVR)"
click at [297, 159] on link "Accommodation" at bounding box center [309, 158] width 139 height 32
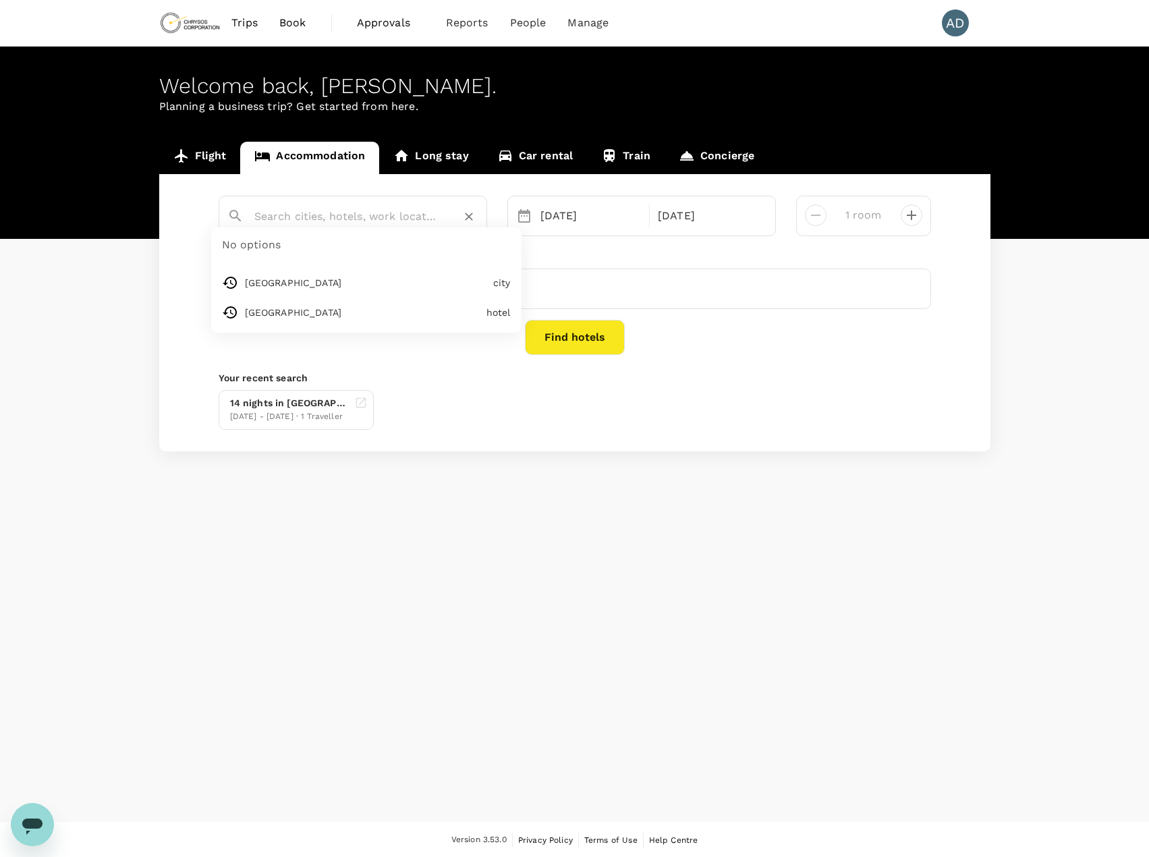
click at [331, 219] on input "text" at bounding box center [347, 216] width 186 height 21
type input "Adelaide"
click at [555, 215] on div "16 Nov" at bounding box center [591, 215] width 112 height 27
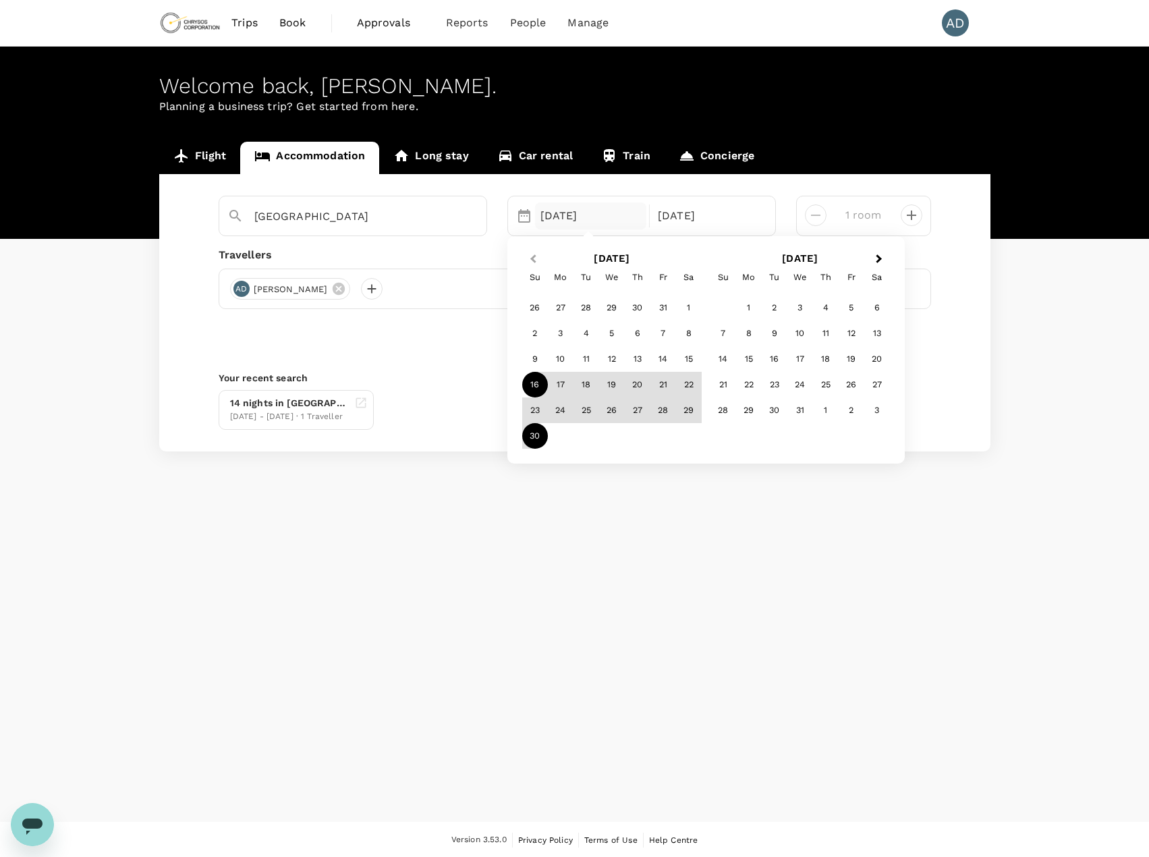
click at [524, 257] on button "Previous Month" at bounding box center [532, 260] width 22 height 22
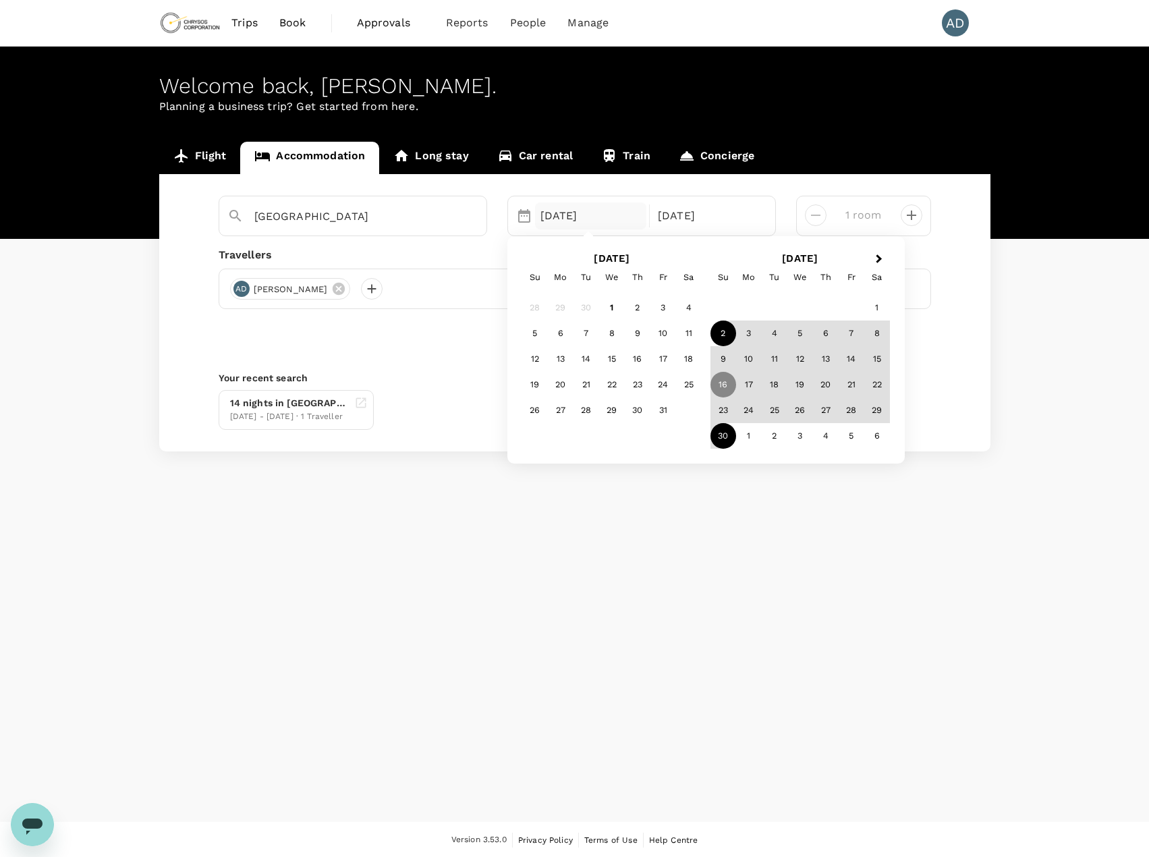
click at [719, 339] on div "2" at bounding box center [724, 334] width 26 height 26
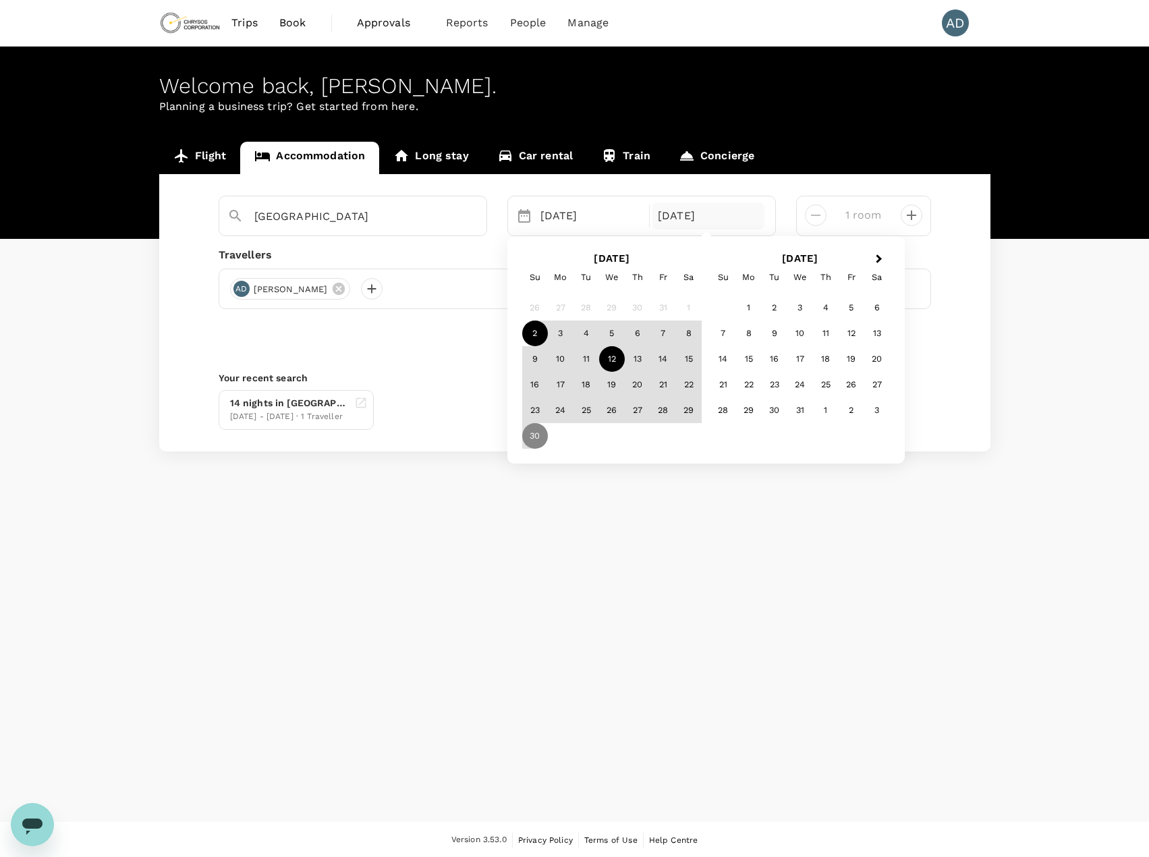
click at [613, 358] on div "12" at bounding box center [612, 359] width 26 height 26
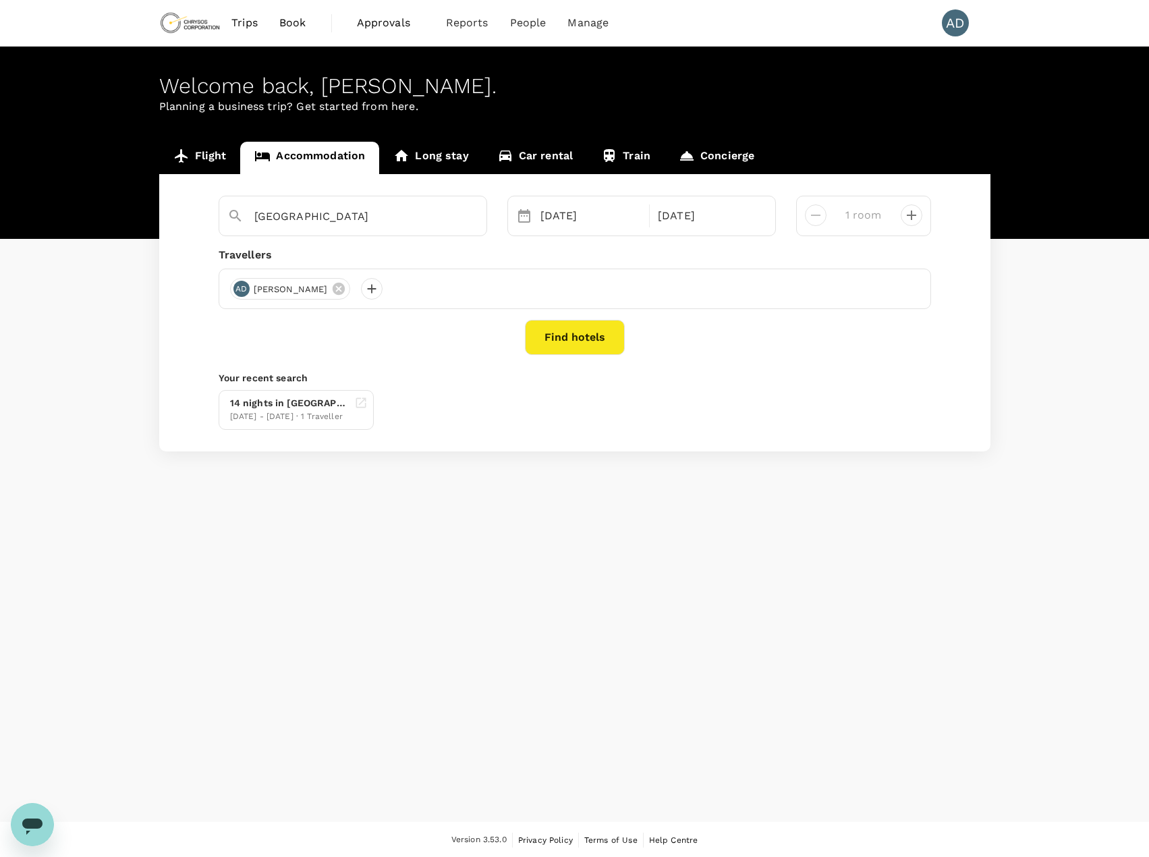
click at [567, 339] on button "Find hotels" at bounding box center [575, 337] width 100 height 35
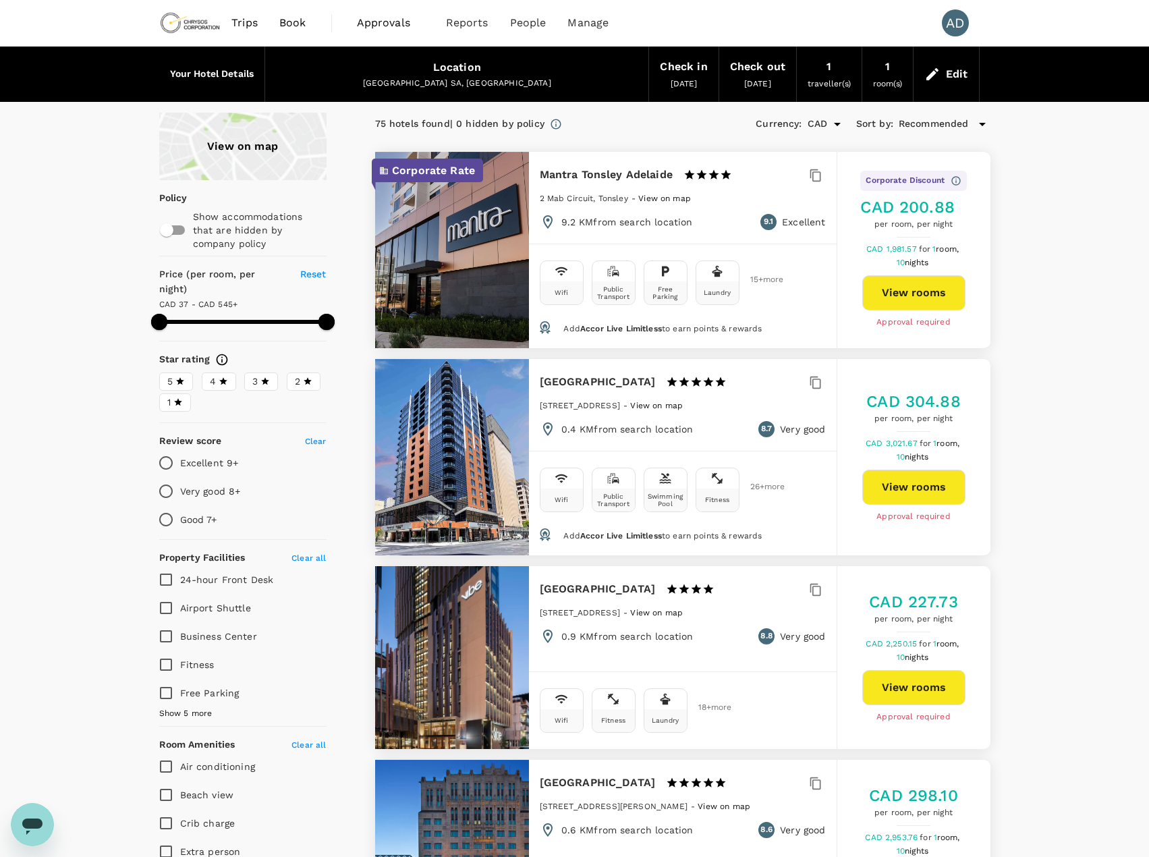
type input "595.1"
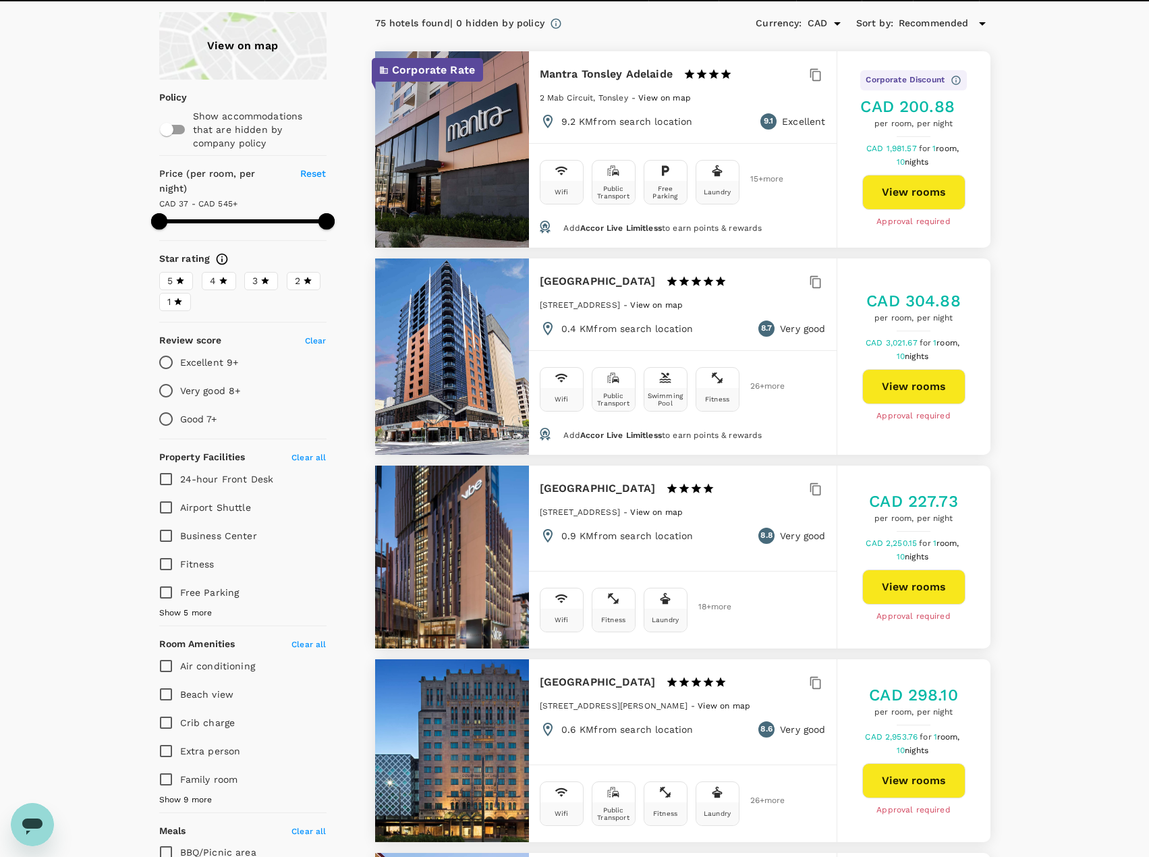
scroll to position [135, 0]
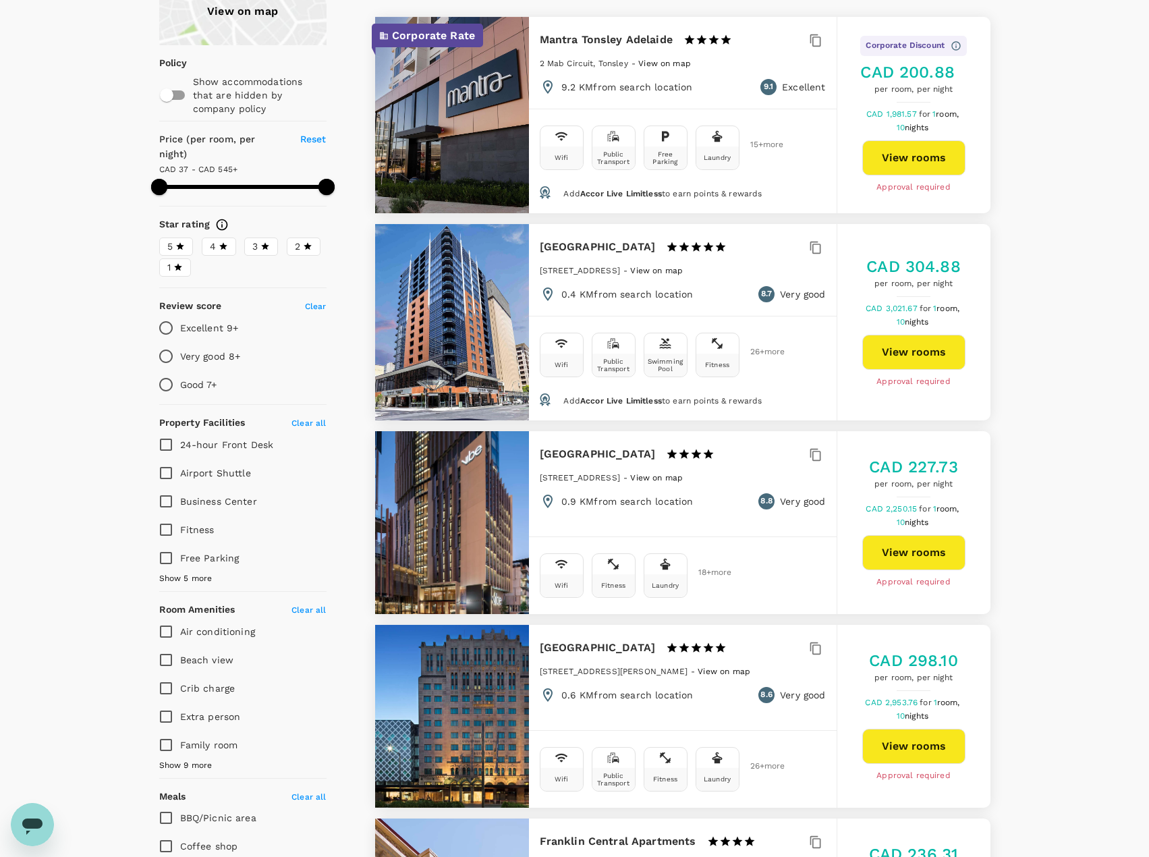
click at [168, 572] on span "Show 5 more" at bounding box center [185, 578] width 53 height 13
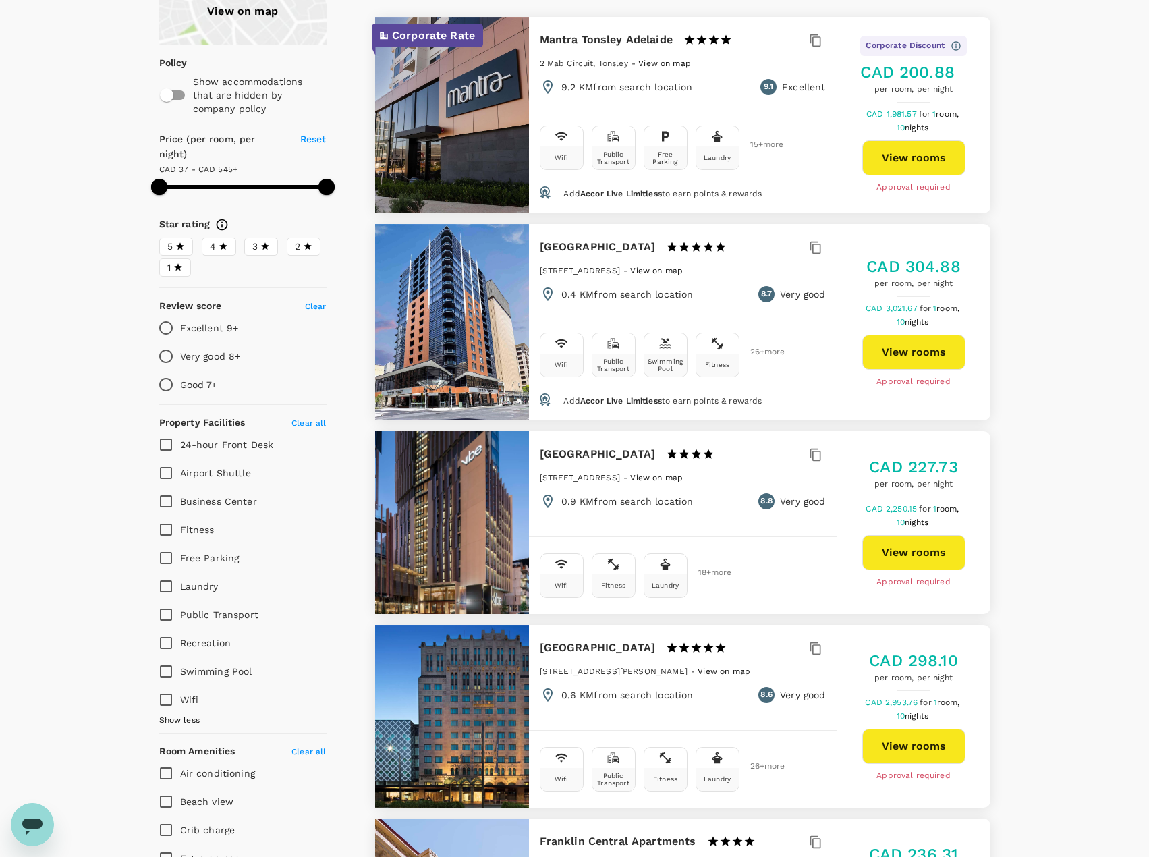
click at [163, 516] on input "Fitness" at bounding box center [166, 530] width 28 height 28
checkbox input "true"
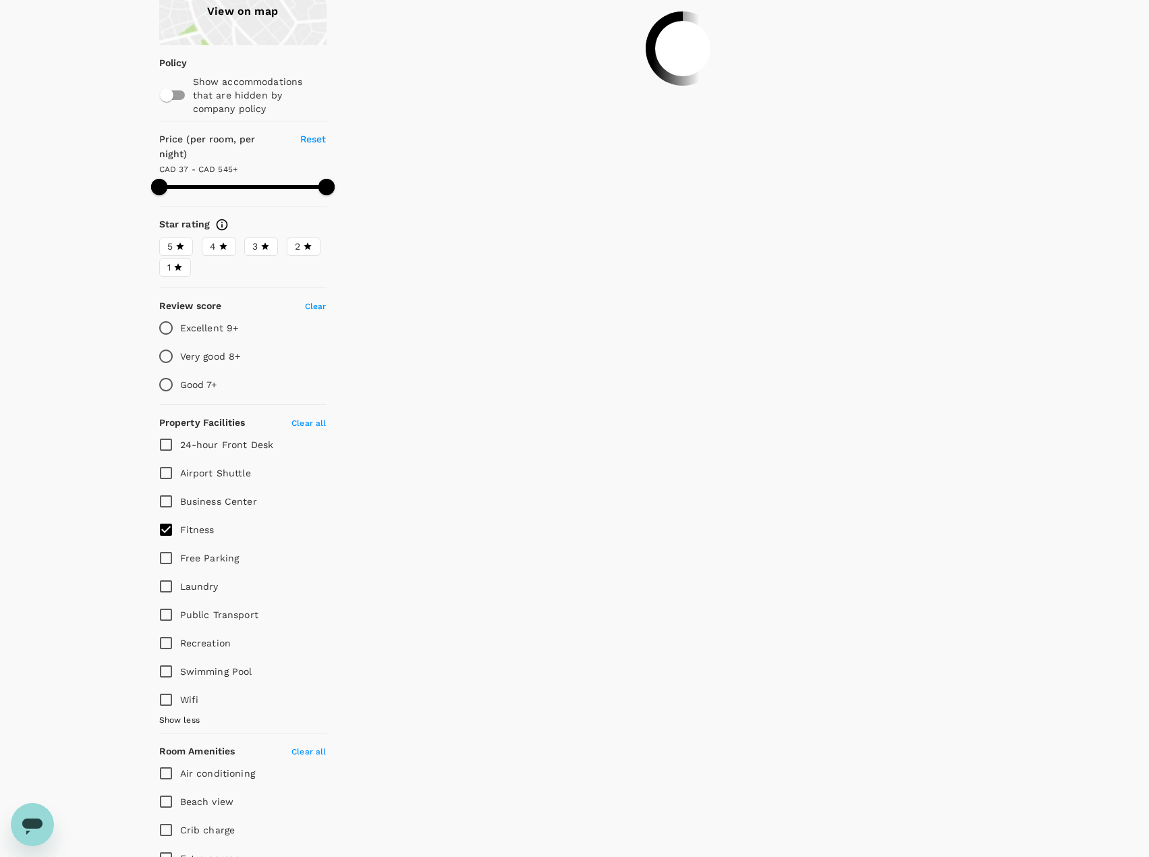
type input "595.1"
click at [171, 517] on input "Fitness" at bounding box center [166, 530] width 28 height 28
checkbox input "false"
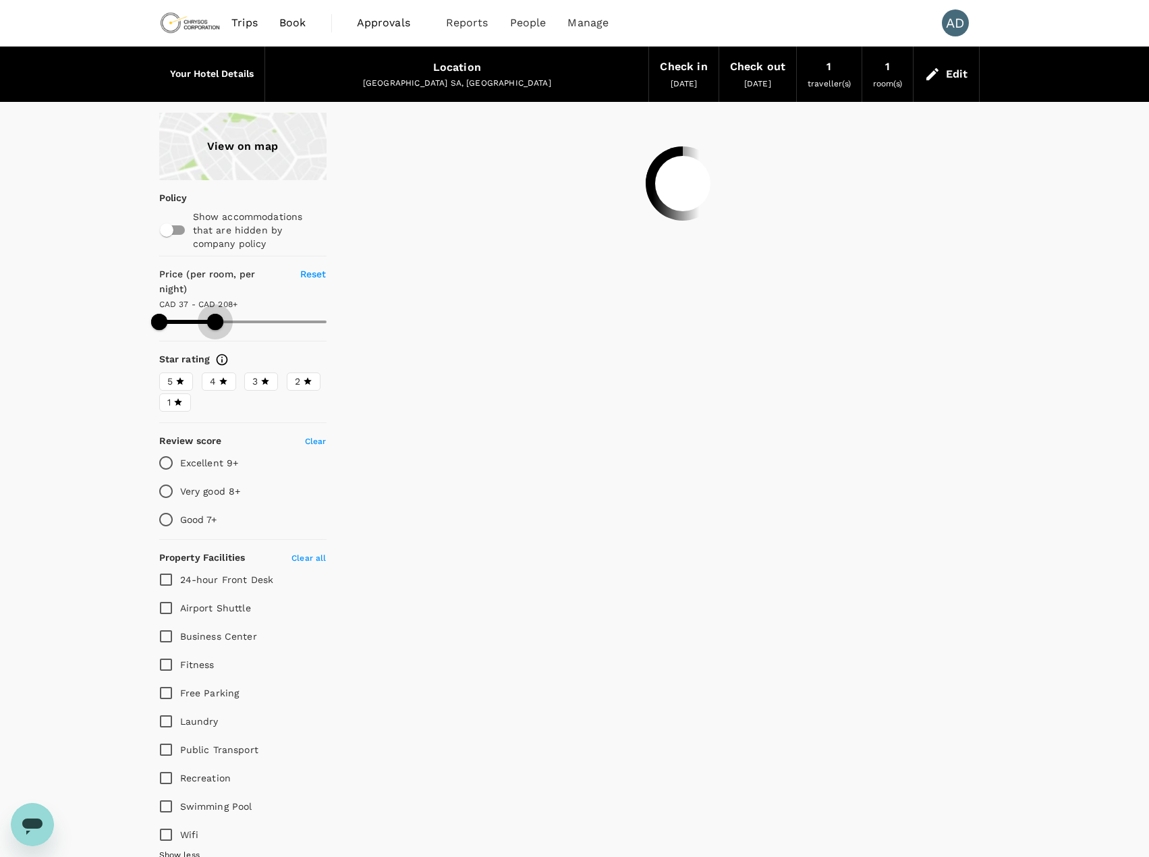
drag, startPoint x: 325, startPoint y: 306, endPoint x: 215, endPoint y: 315, distance: 110.3
click at [215, 315] on span at bounding box center [215, 322] width 16 height 16
type input "227.1"
click at [165, 650] on input "Fitness" at bounding box center [166, 664] width 28 height 28
checkbox input "true"
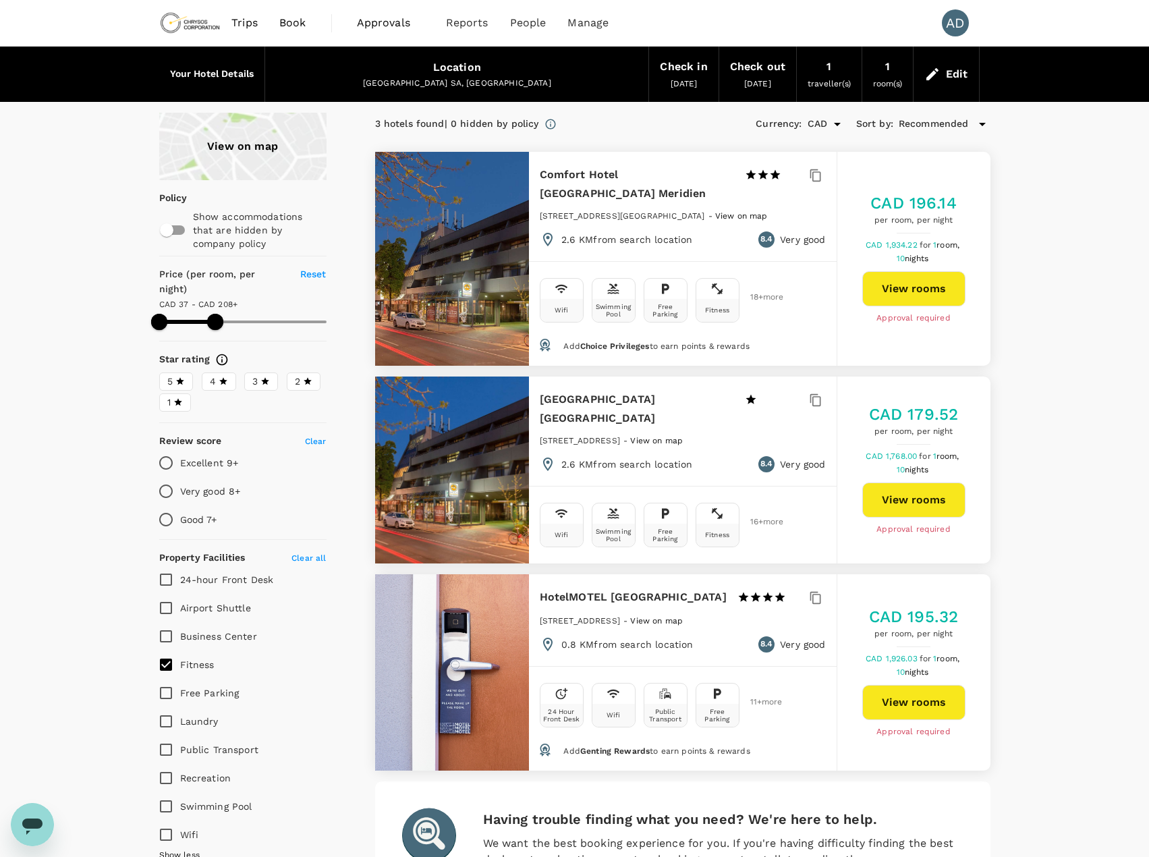
click at [53, 562] on div "View on map Policy Show accommodations that are hidden by company policy Price …" at bounding box center [574, 706] width 1149 height 1187
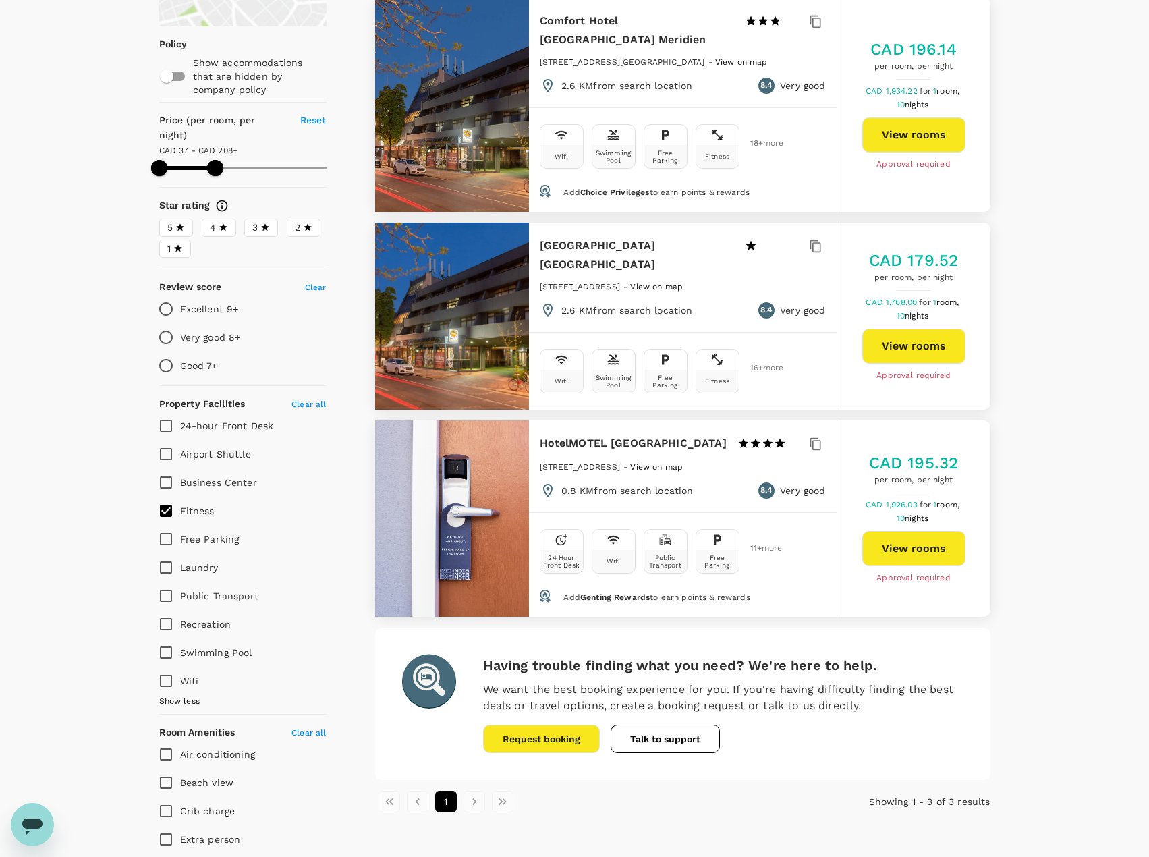
scroll to position [67, 0]
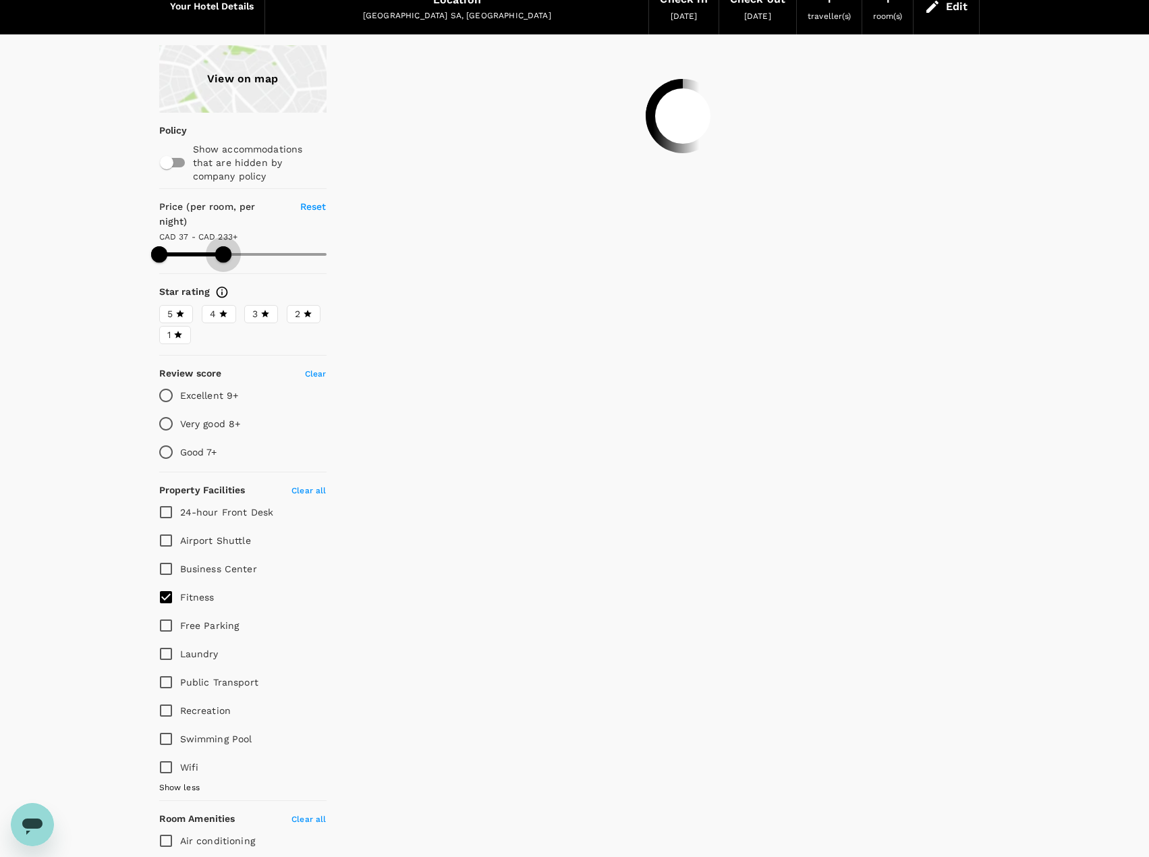
drag, startPoint x: 212, startPoint y: 244, endPoint x: 223, endPoint y: 246, distance: 10.9
click at [223, 246] on span at bounding box center [223, 254] width 16 height 16
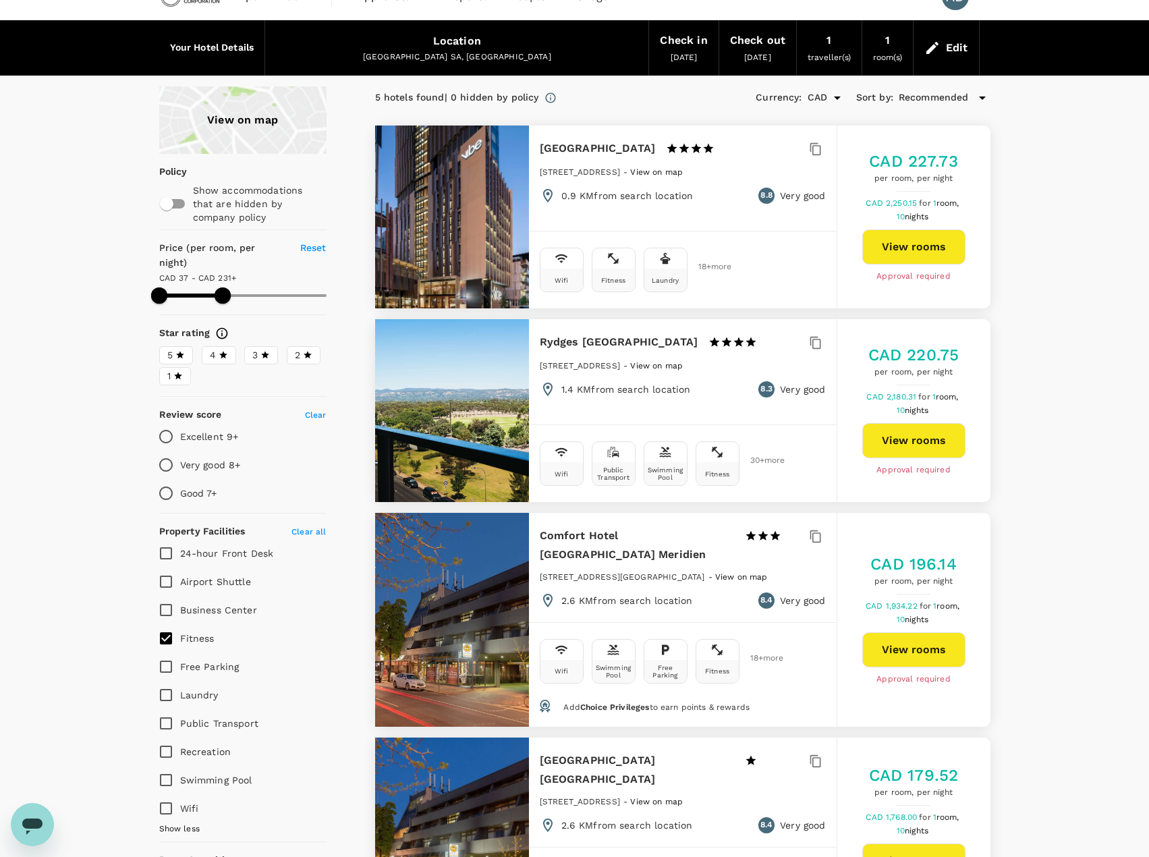
scroll to position [4, 0]
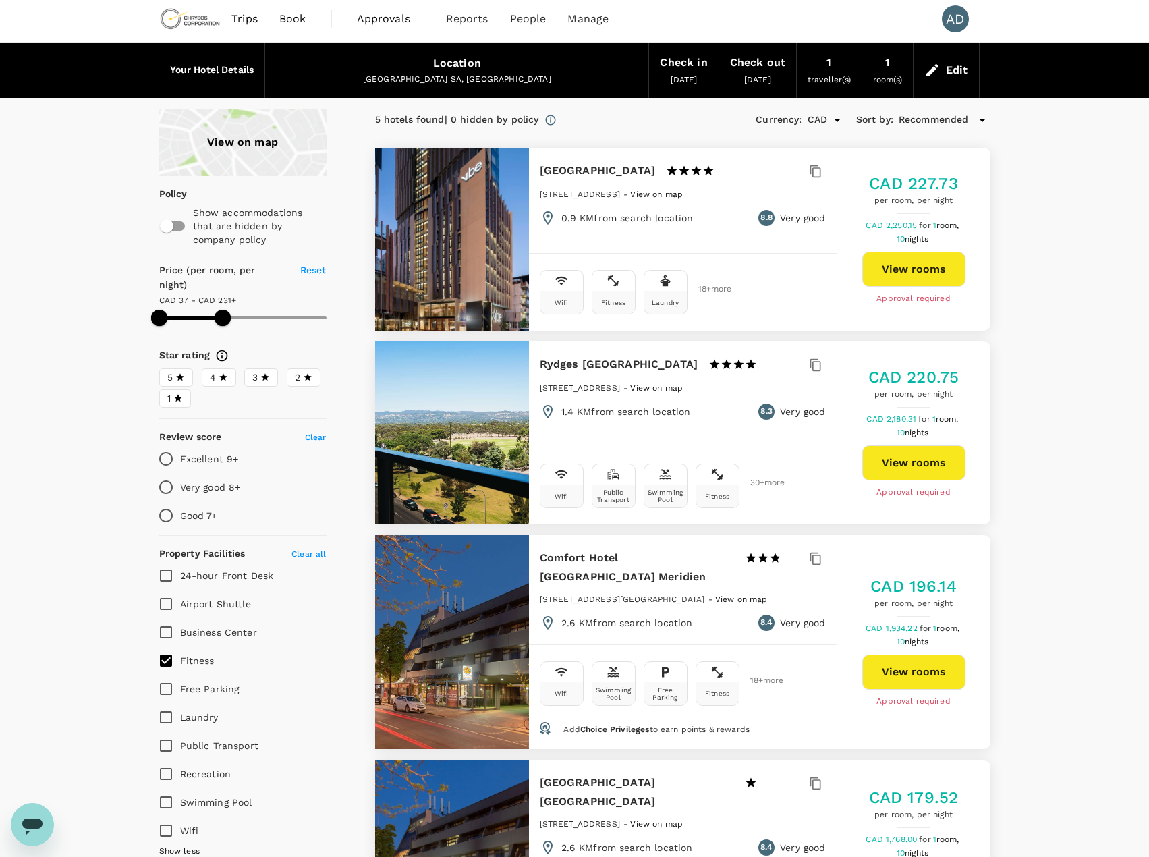
click at [929, 459] on button "View rooms" at bounding box center [913, 462] width 103 height 35
type input "252.1"
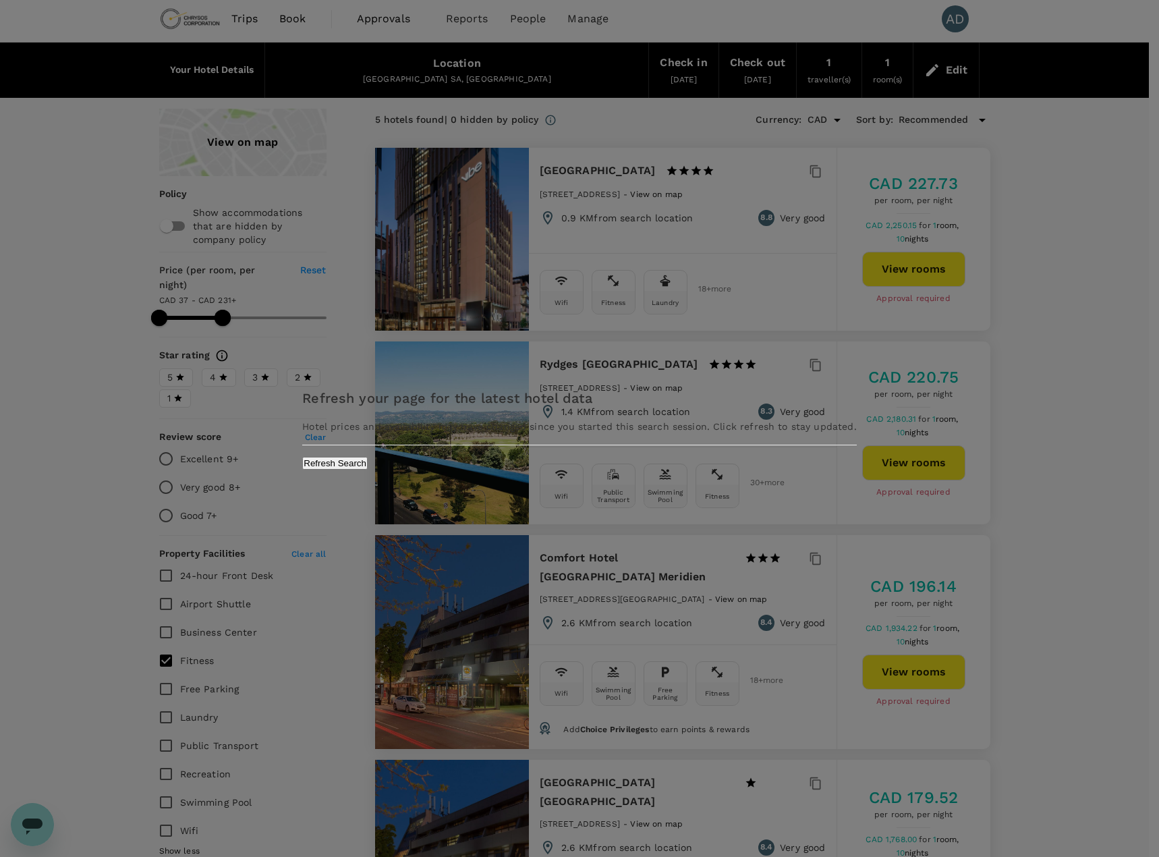
click at [368, 470] on button "Refresh Search" at bounding box center [334, 463] width 65 height 13
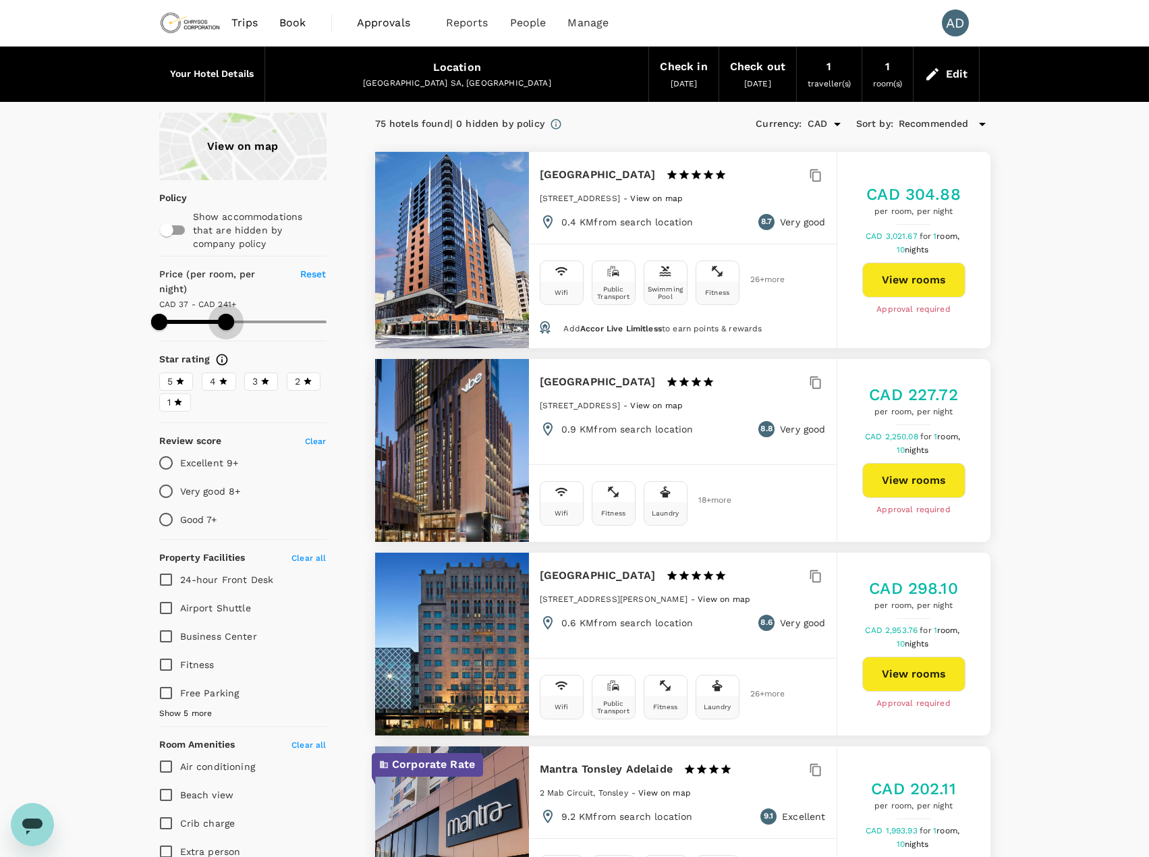
drag, startPoint x: 325, startPoint y: 311, endPoint x: 226, endPoint y: 316, distance: 99.3
click at [226, 316] on span at bounding box center [226, 322] width 16 height 16
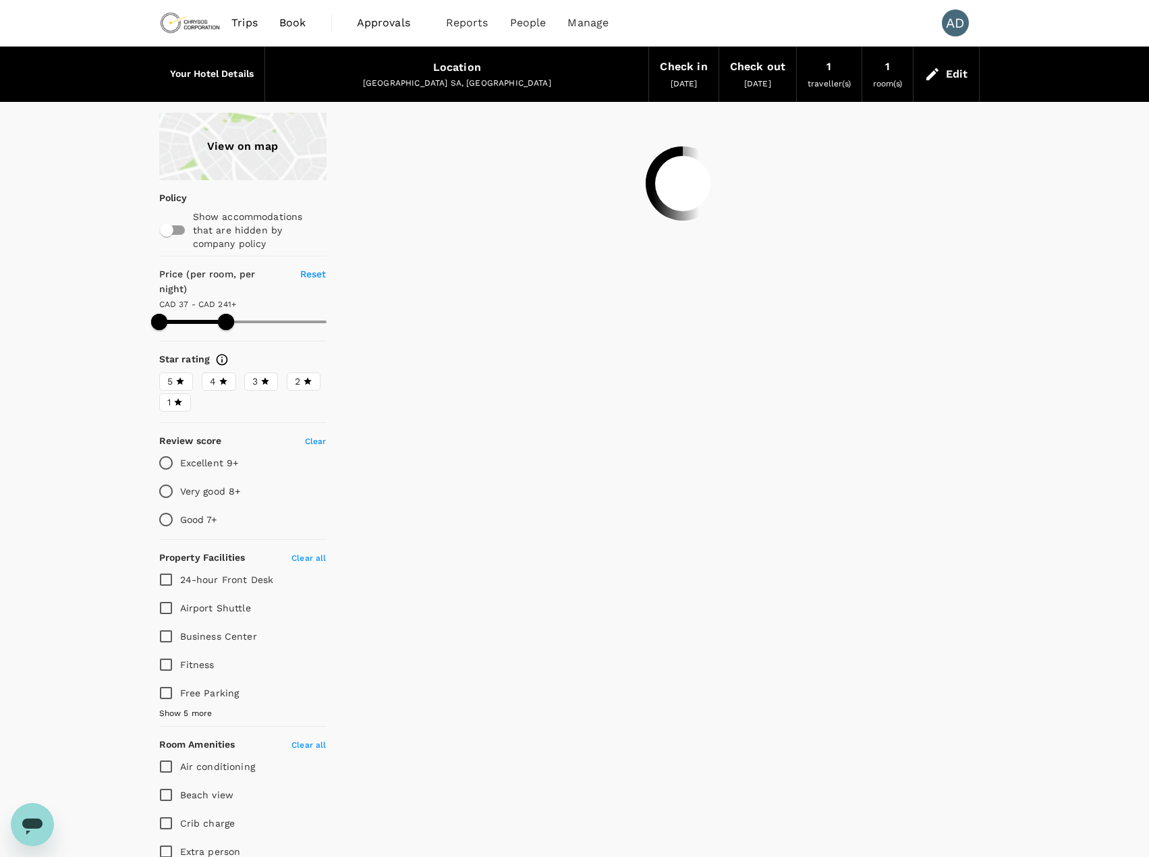
type input "263.1"
click at [163, 651] on input "Fitness" at bounding box center [166, 664] width 28 height 28
checkbox input "true"
type input "263.1"
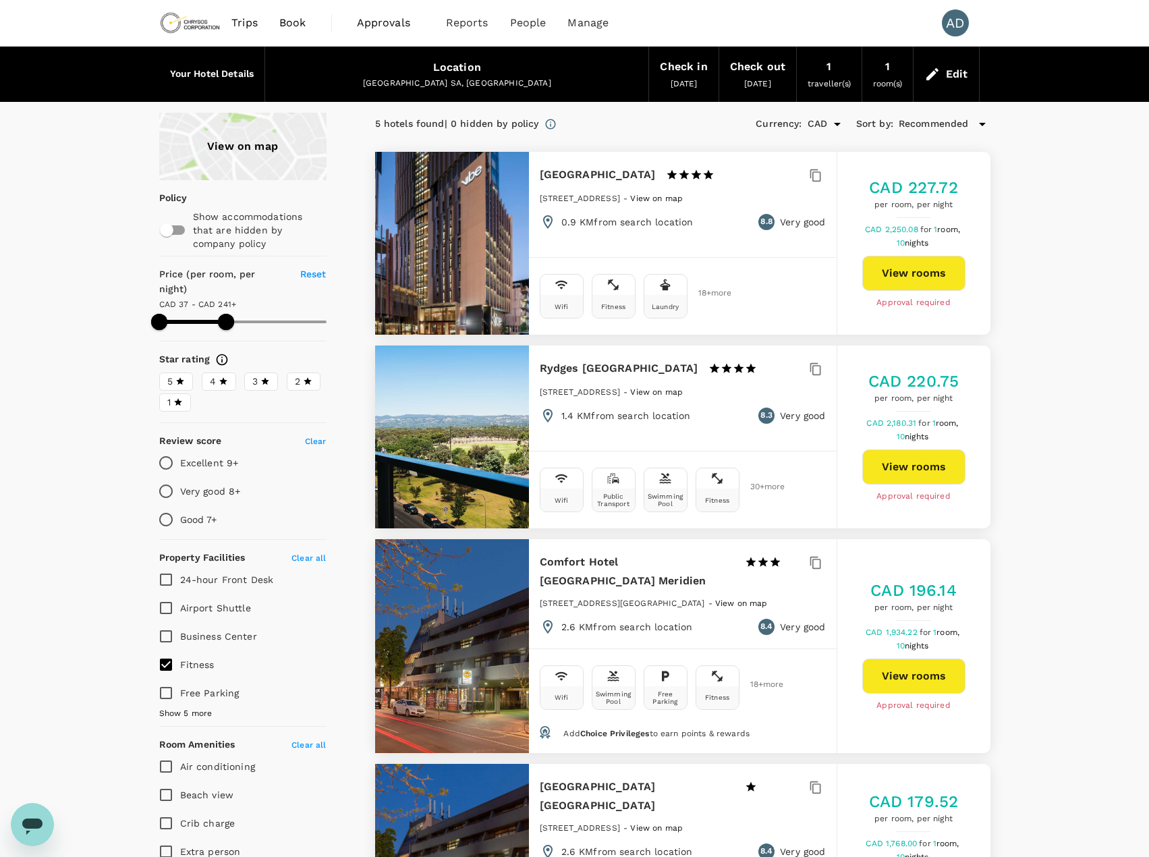
click at [956, 74] on div "Edit" at bounding box center [957, 74] width 22 height 19
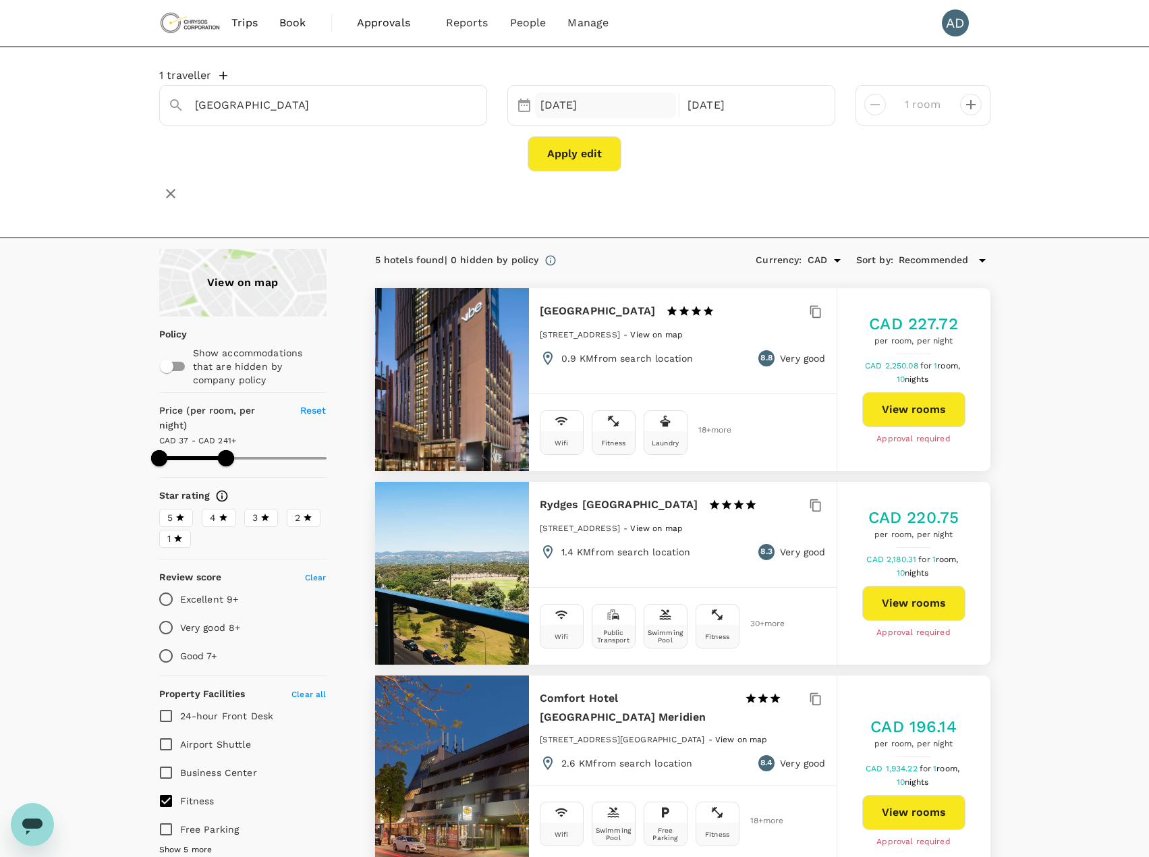
click at [560, 111] on div "02 Nov" at bounding box center [606, 105] width 142 height 26
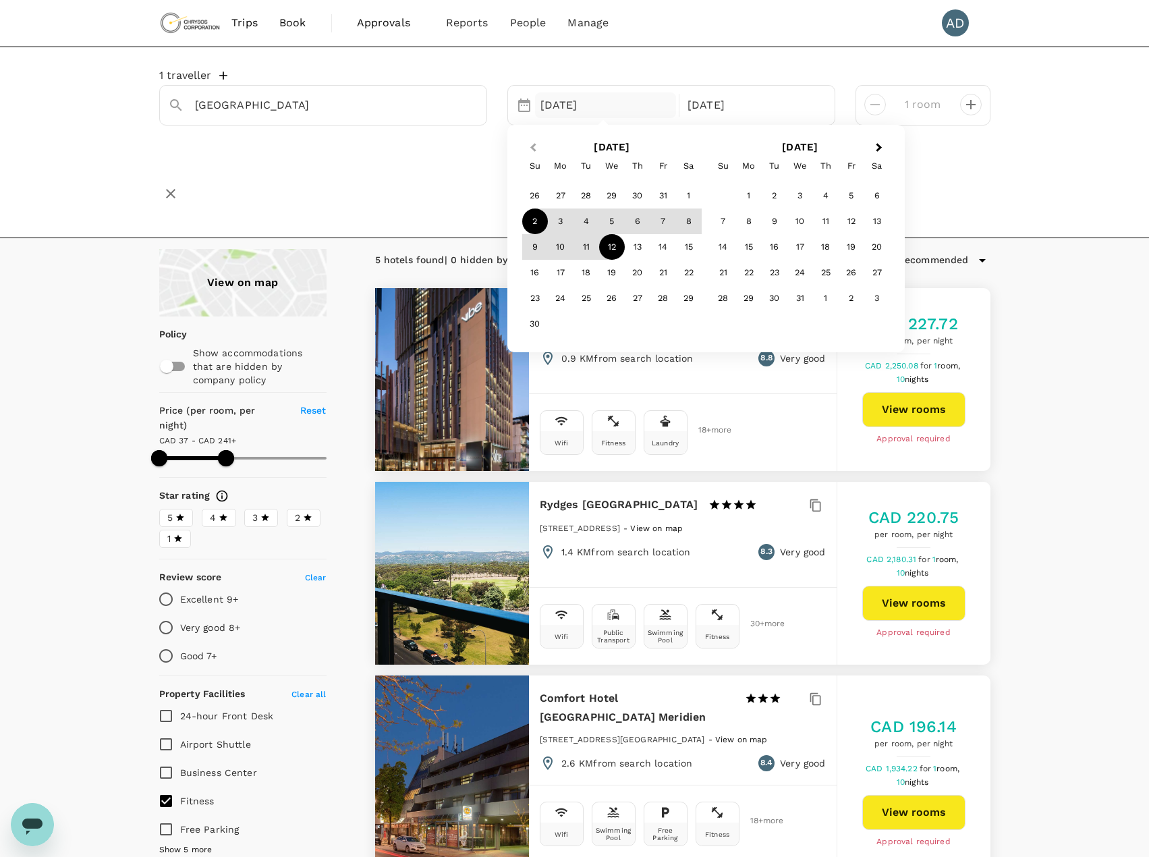
click at [533, 148] on span "Previous Month" at bounding box center [533, 148] width 0 height 16
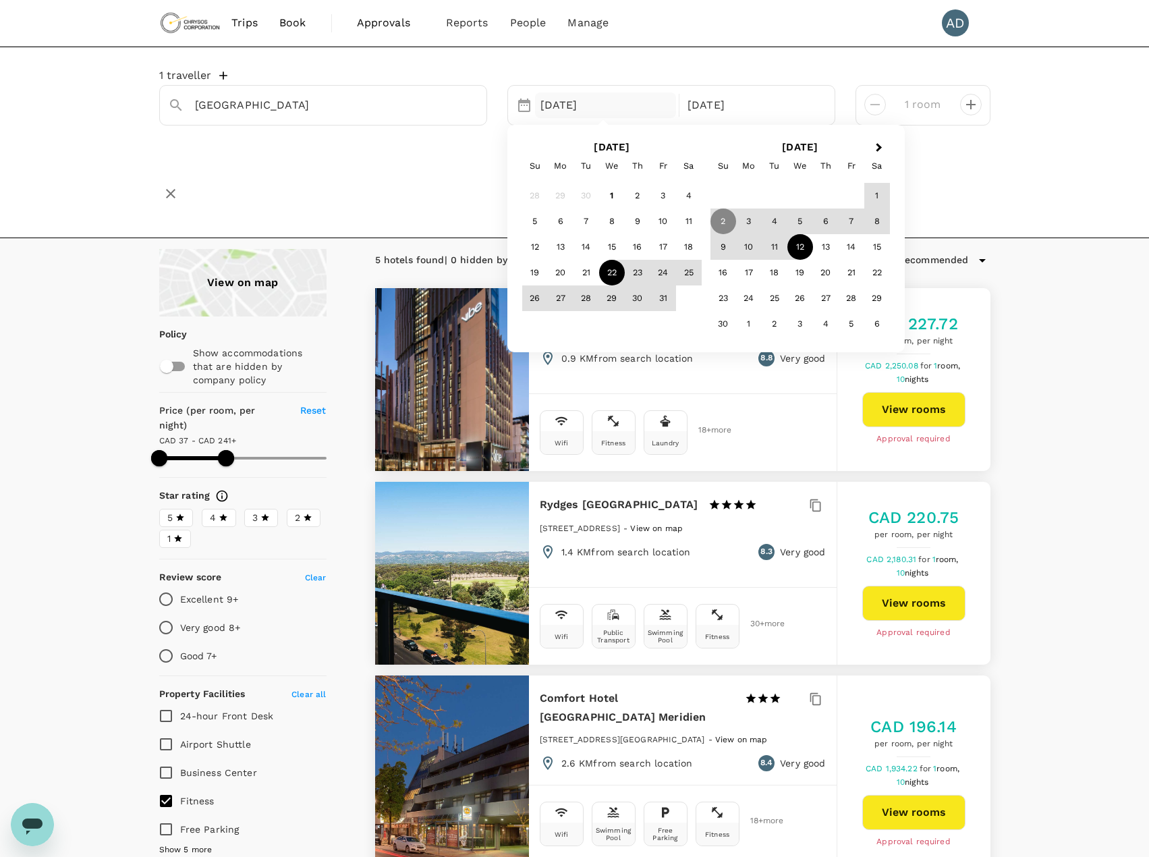
click at [611, 275] on div "22" at bounding box center [612, 273] width 26 height 26
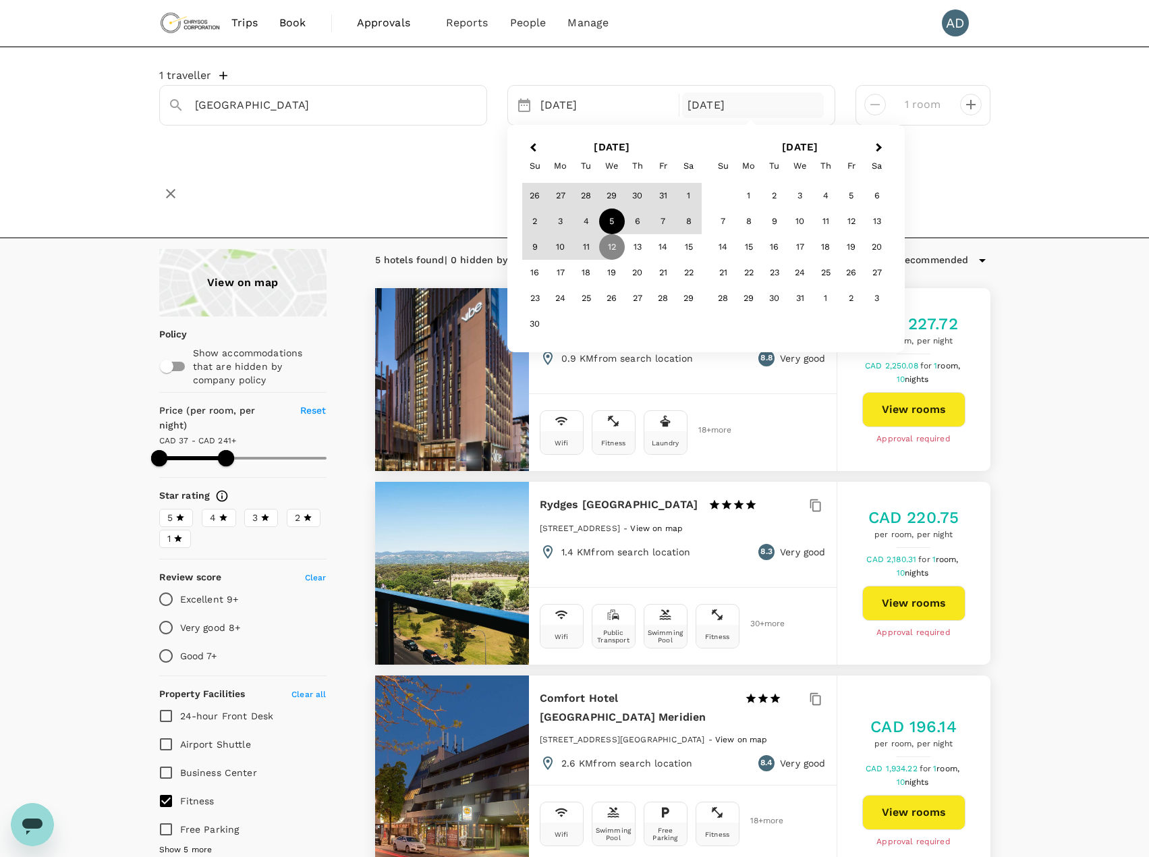
click at [613, 227] on div "5" at bounding box center [612, 222] width 26 height 26
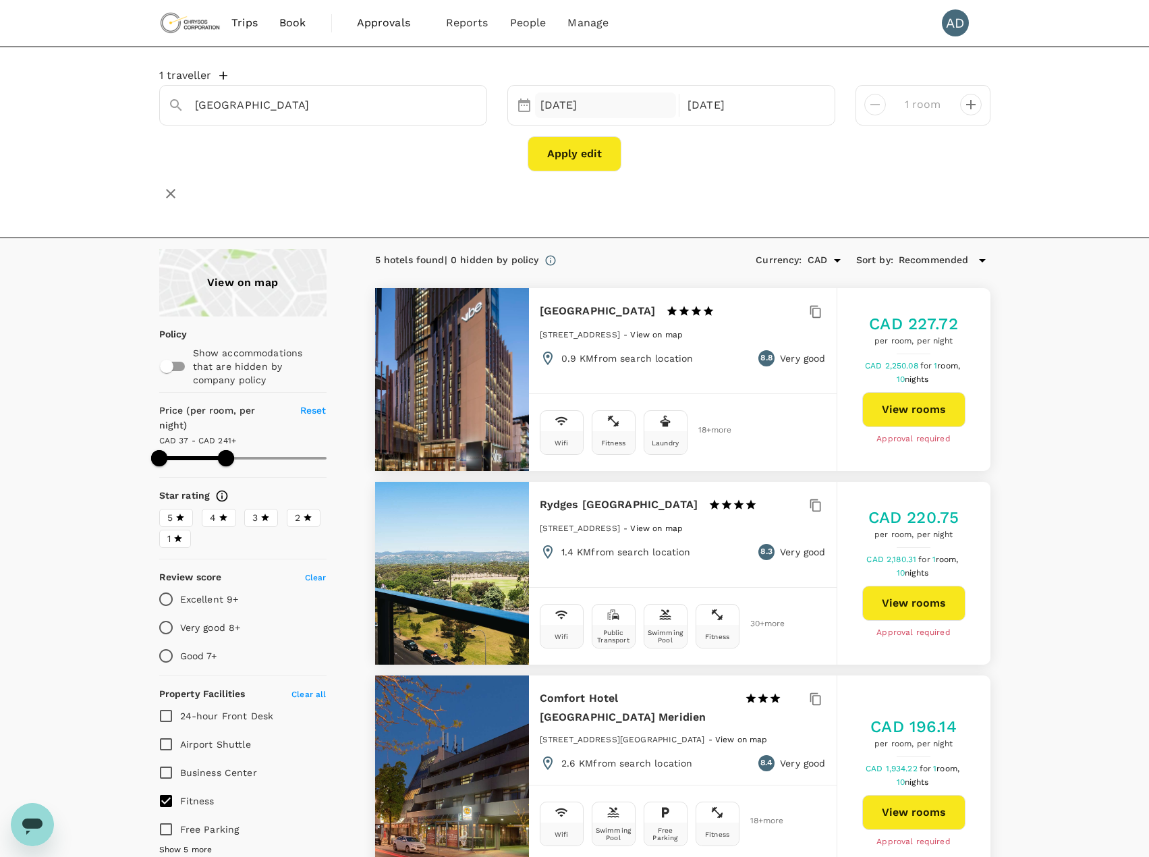
click at [565, 106] on div "22 Oct" at bounding box center [606, 105] width 142 height 26
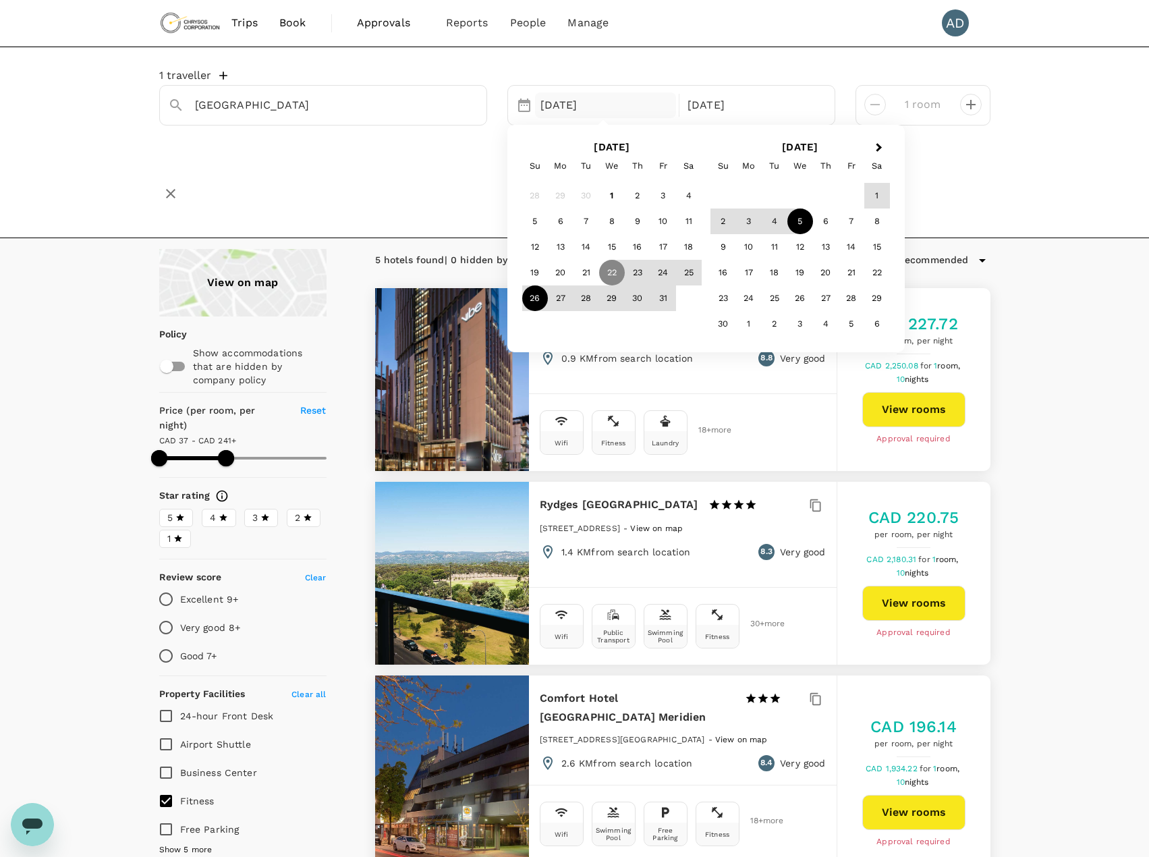
click at [530, 298] on div "26" at bounding box center [535, 298] width 26 height 26
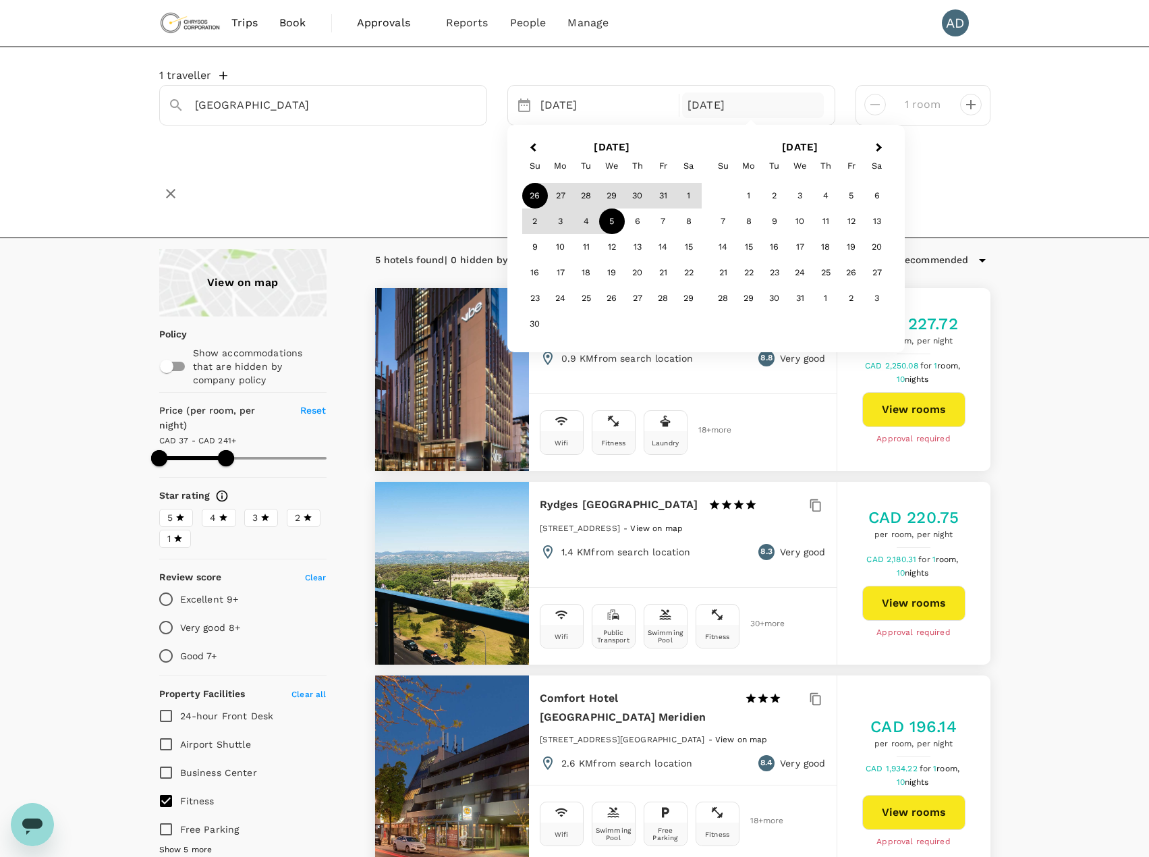
click at [614, 220] on div "5" at bounding box center [612, 222] width 26 height 26
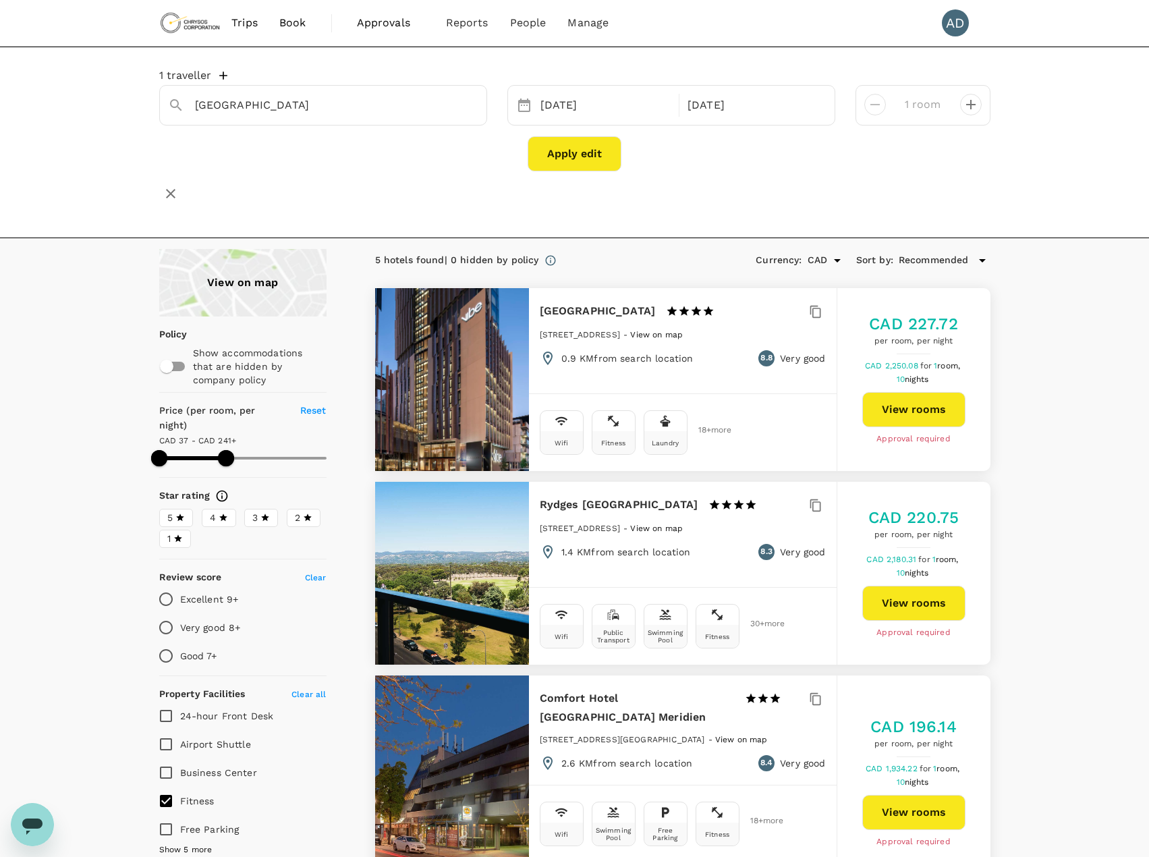
click at [585, 148] on button "Apply edit" at bounding box center [575, 153] width 94 height 35
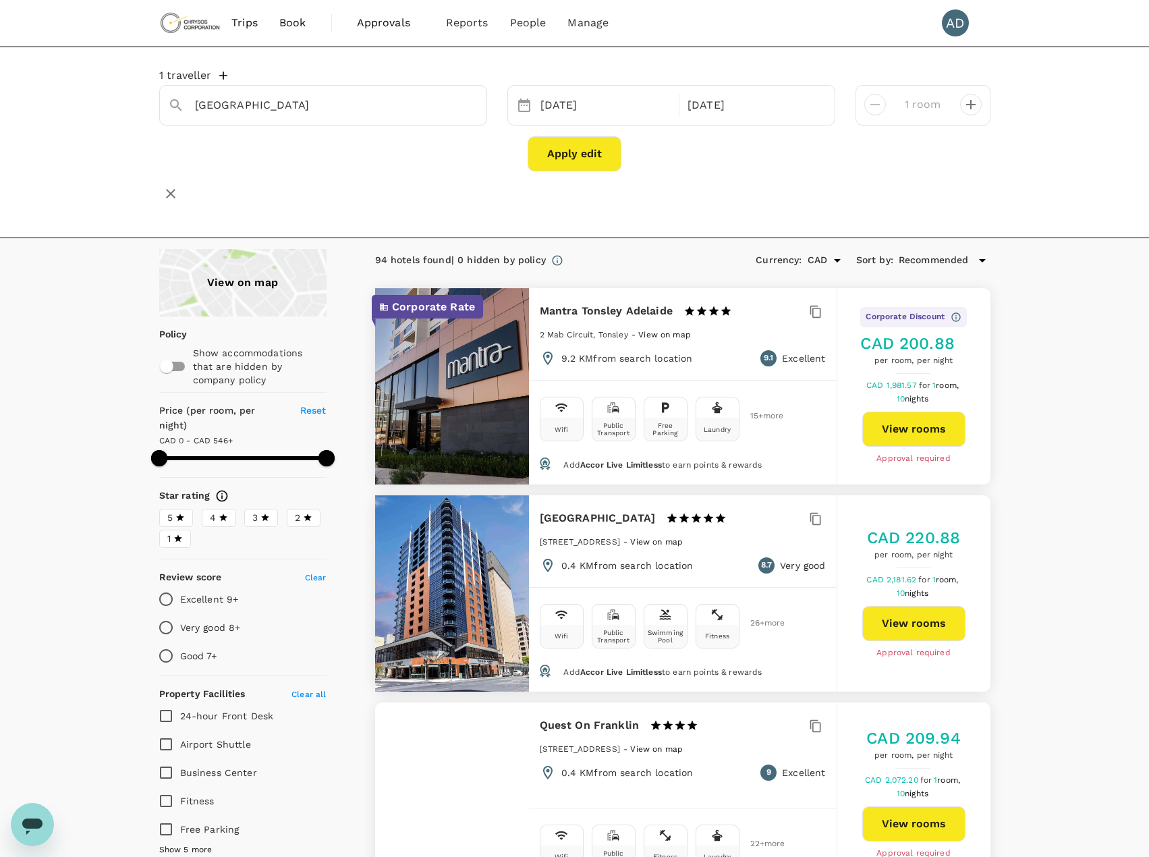
type input "595"
click at [166, 787] on input "Fitness" at bounding box center [166, 801] width 28 height 28
checkbox input "true"
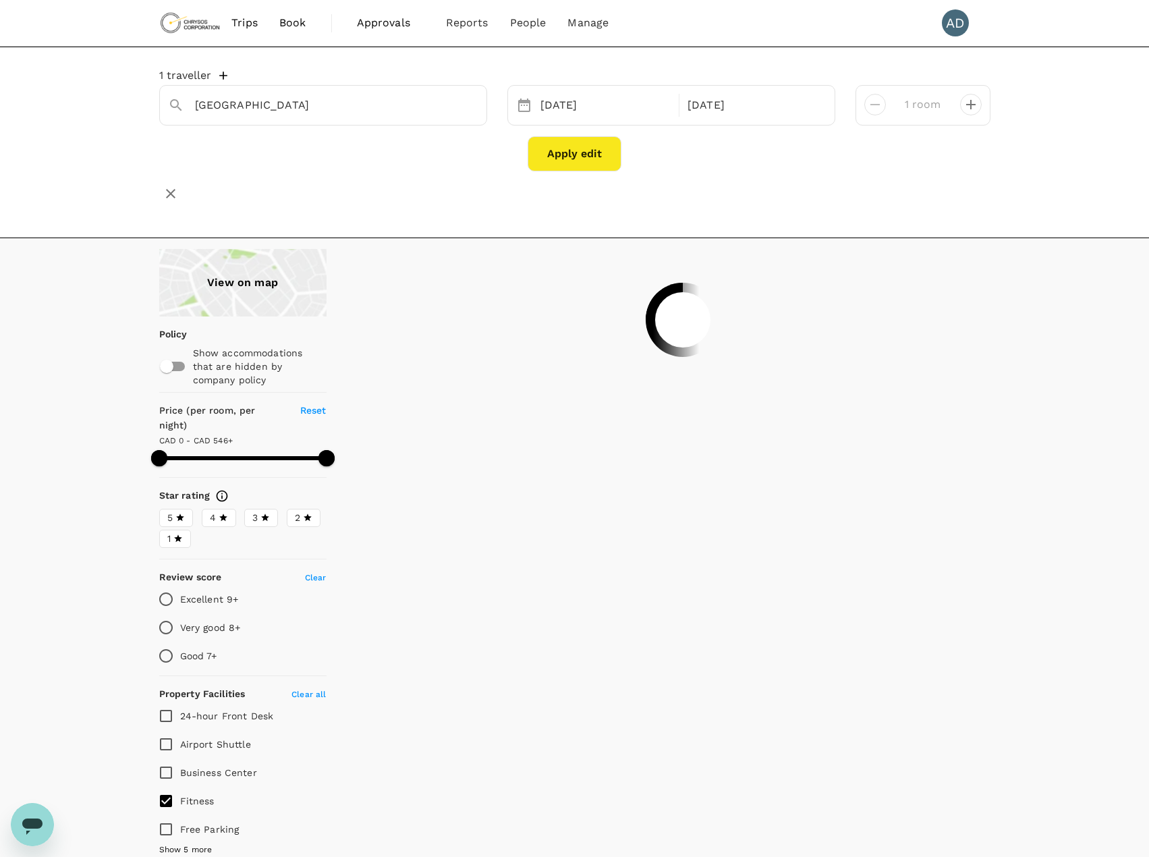
type input "595"
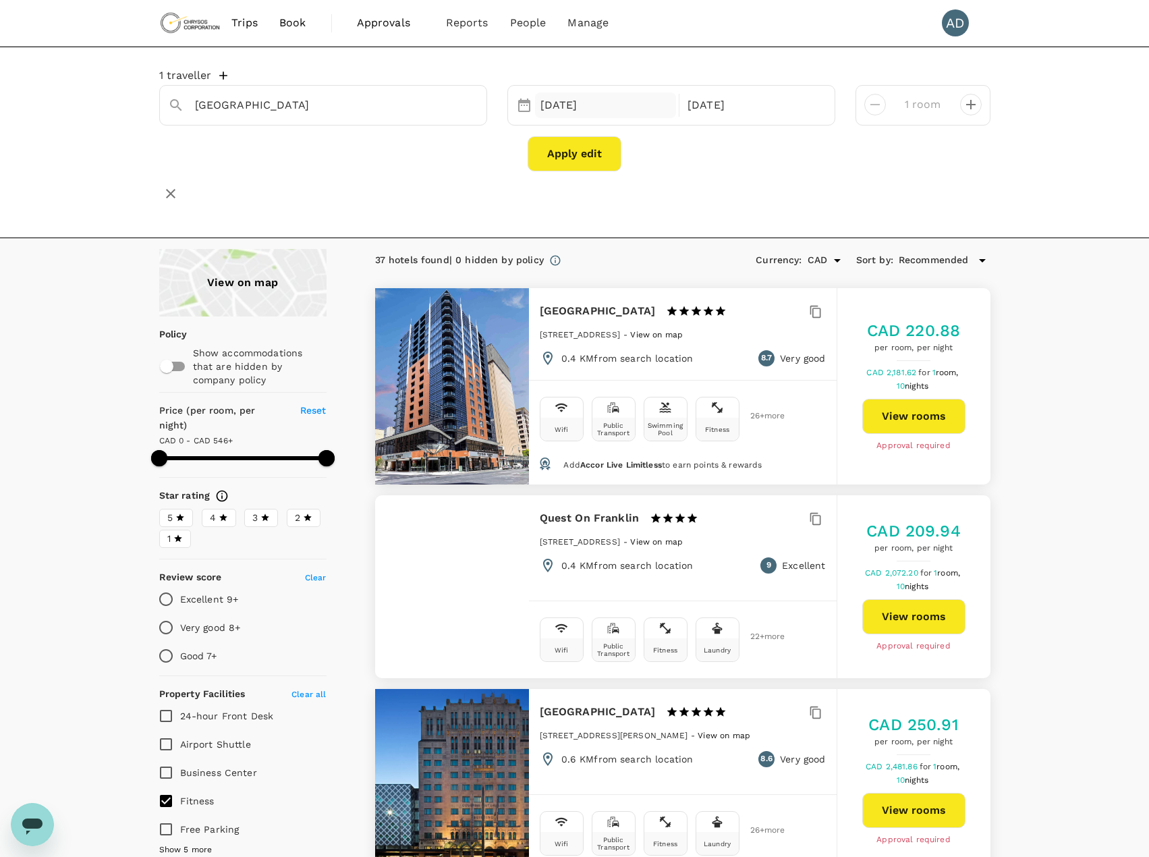
click at [575, 114] on div "26 Oct" at bounding box center [606, 105] width 142 height 26
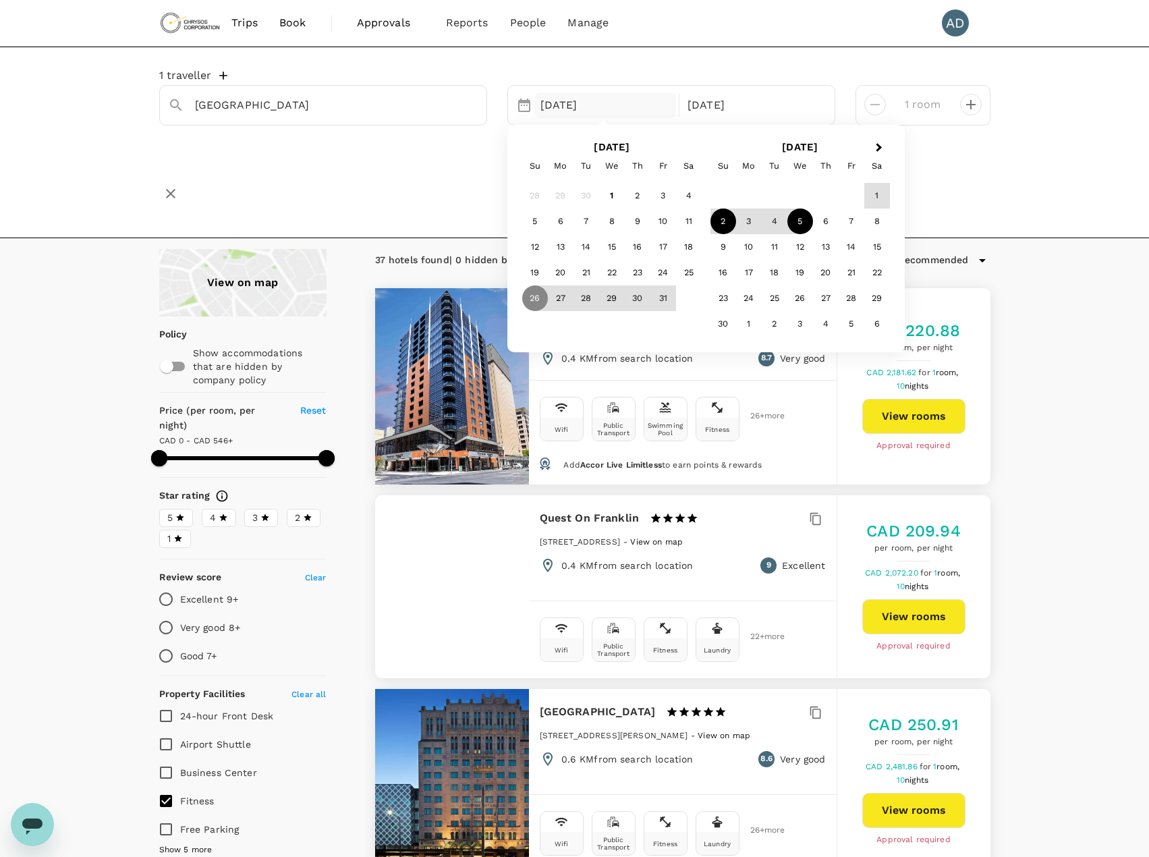
click at [721, 225] on div "2" at bounding box center [724, 222] width 26 height 26
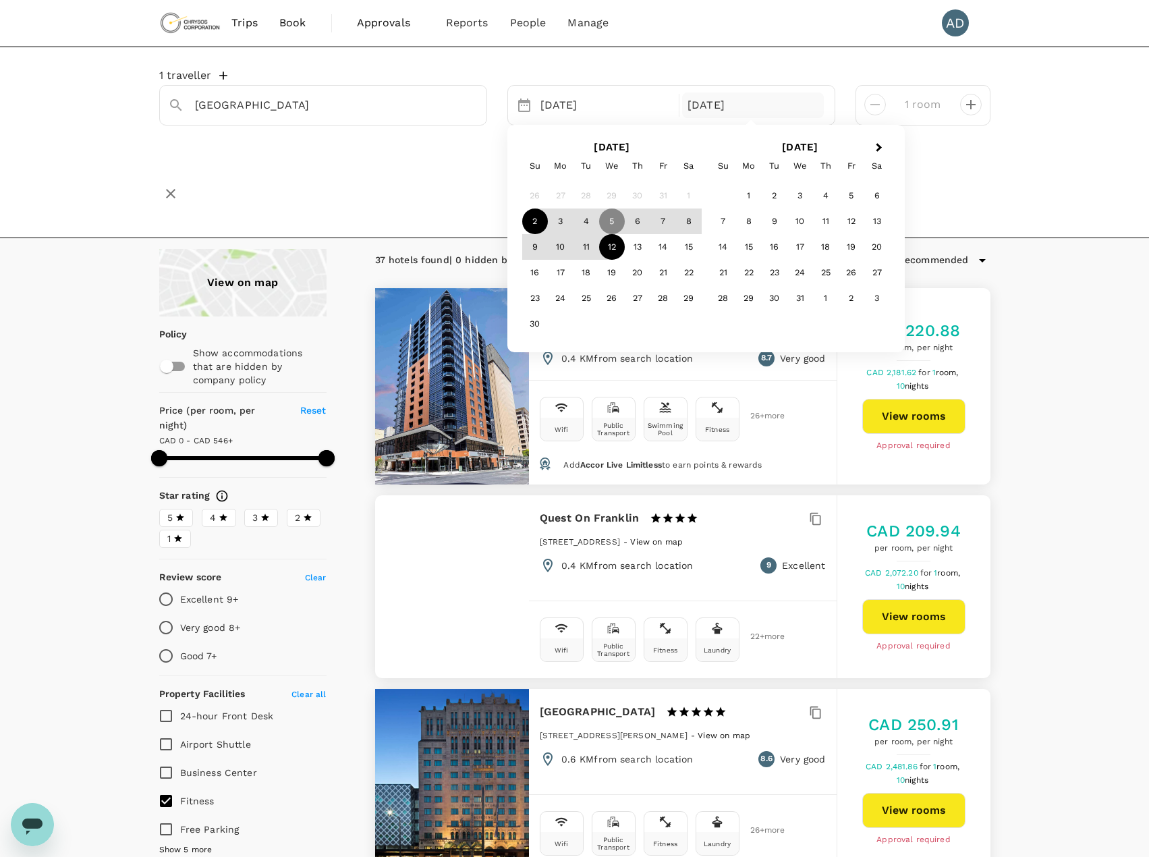
click at [616, 247] on div "12" at bounding box center [612, 247] width 26 height 26
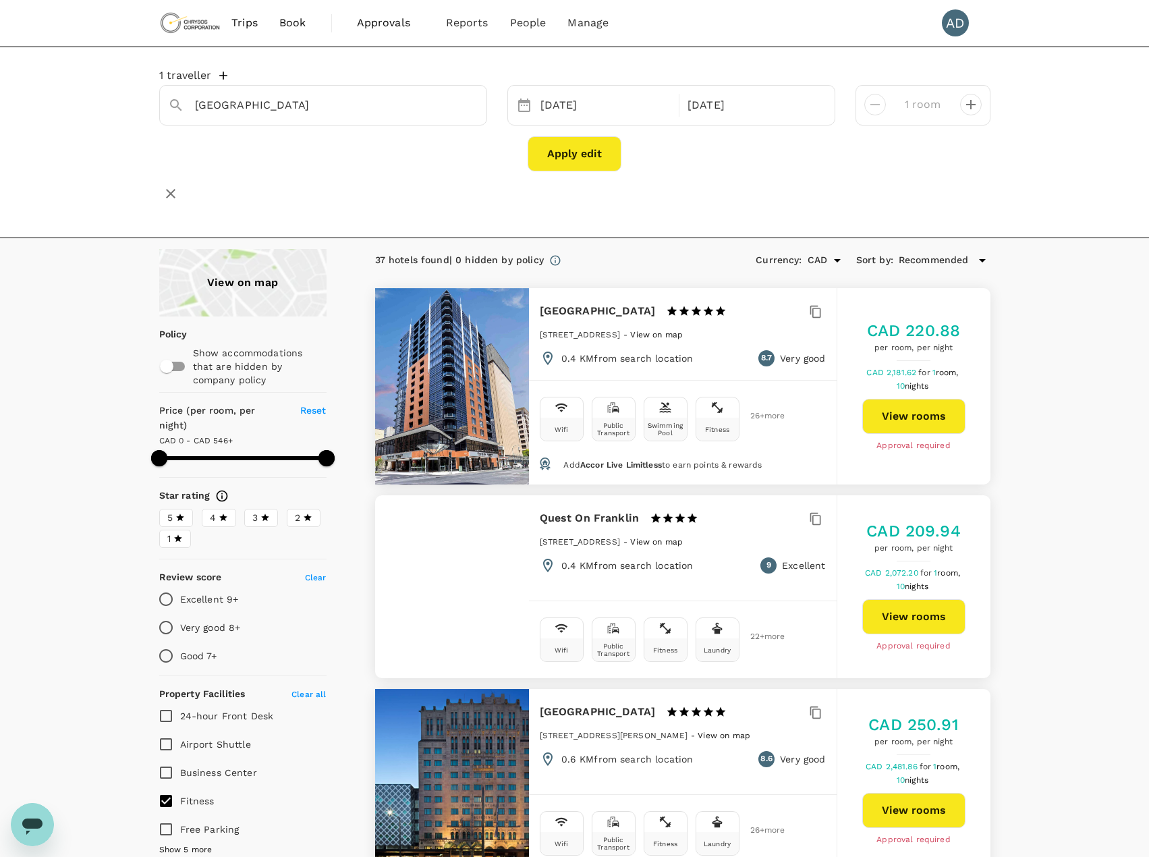
click at [594, 509] on h6 "Quest On Franklin" at bounding box center [590, 518] width 100 height 19
click at [927, 599] on button "View rooms" at bounding box center [913, 616] width 103 height 35
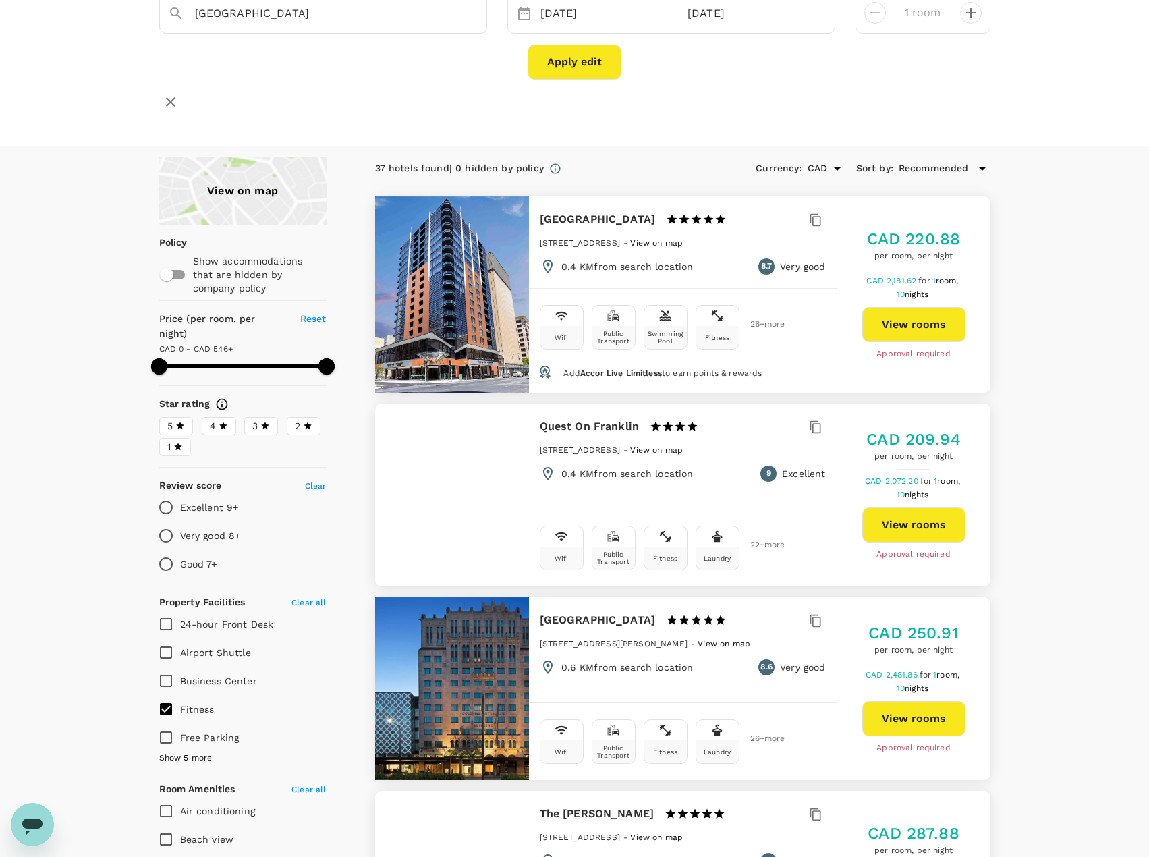
scroll to position [202, 0]
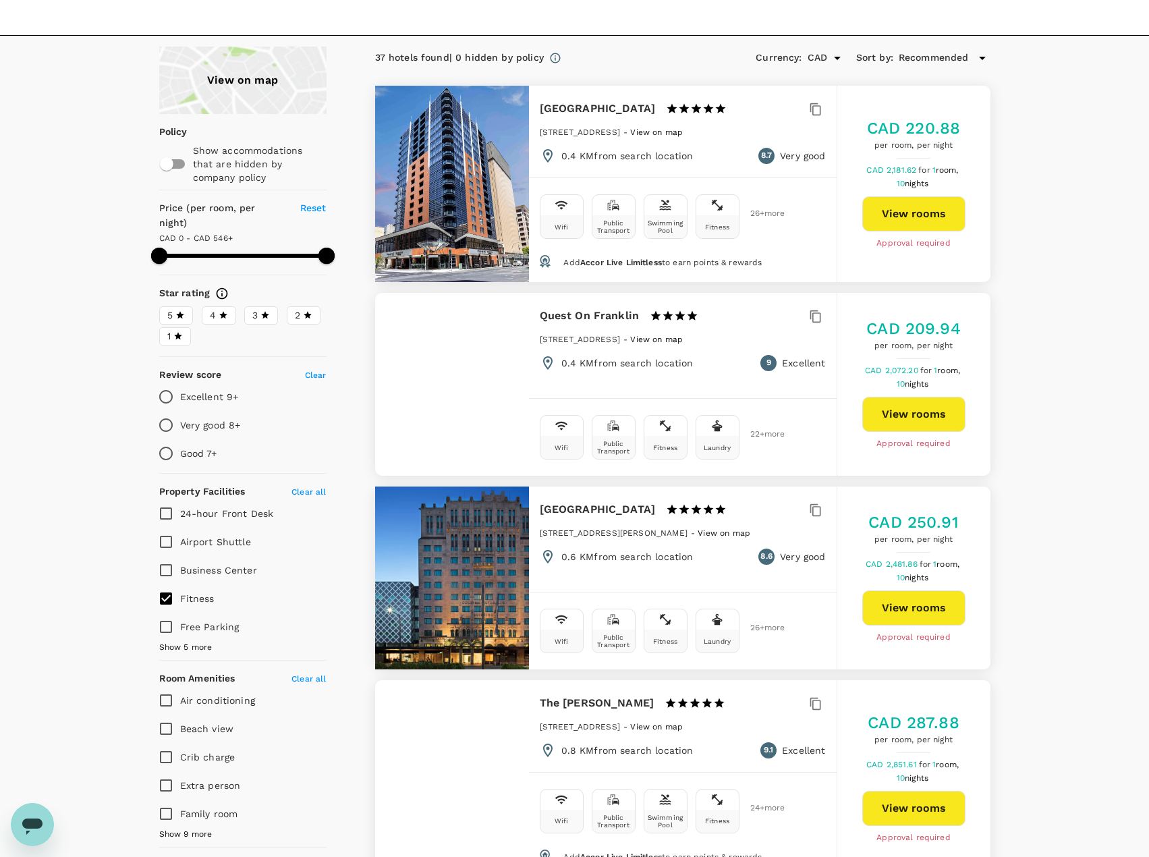
click at [161, 641] on span "Show 5 more" at bounding box center [185, 647] width 53 height 13
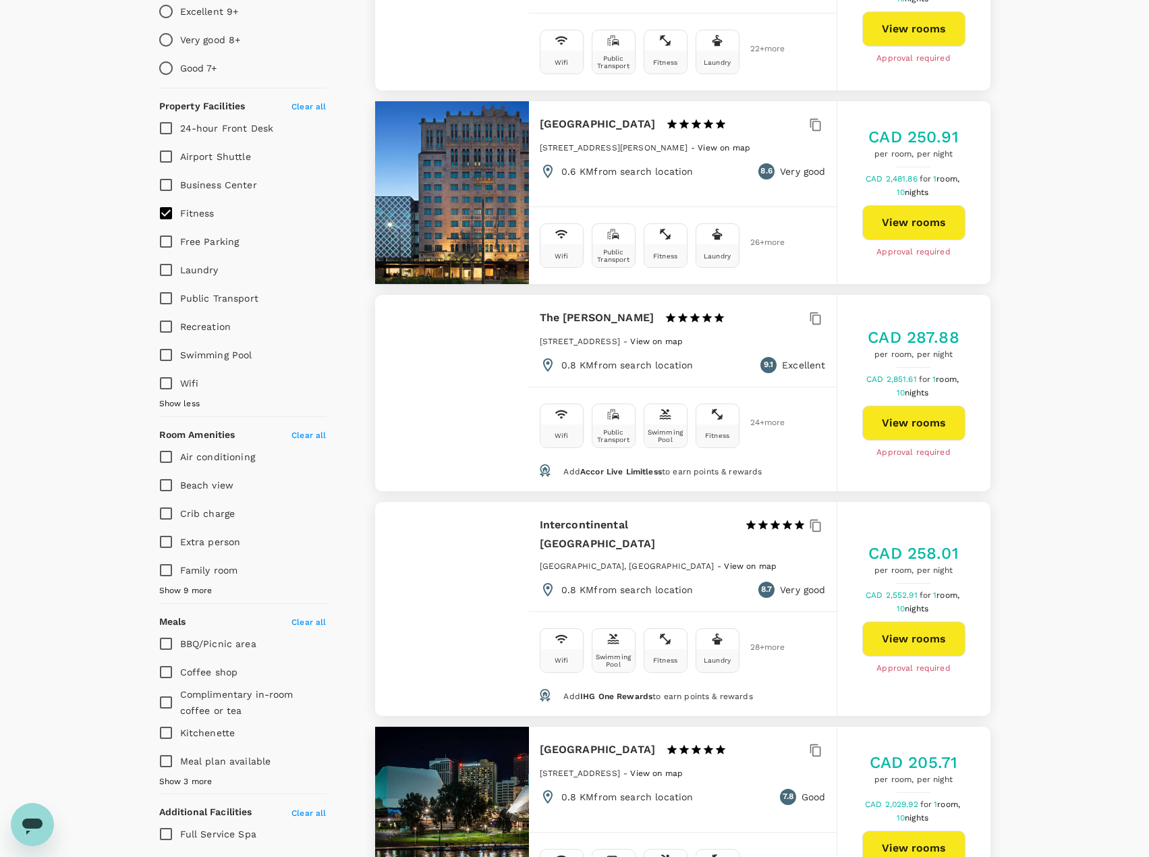
scroll to position [607, 0]
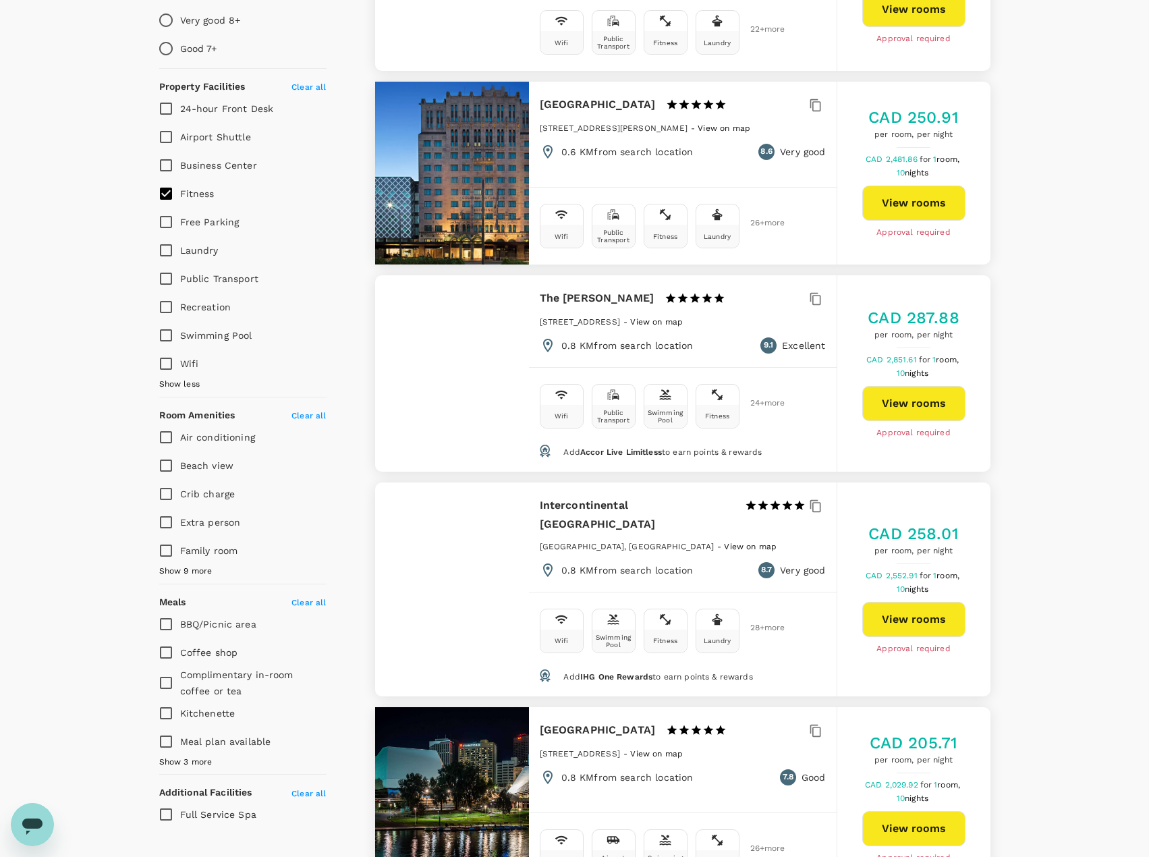
click at [166, 756] on span "Show 3 more" at bounding box center [185, 762] width 53 height 13
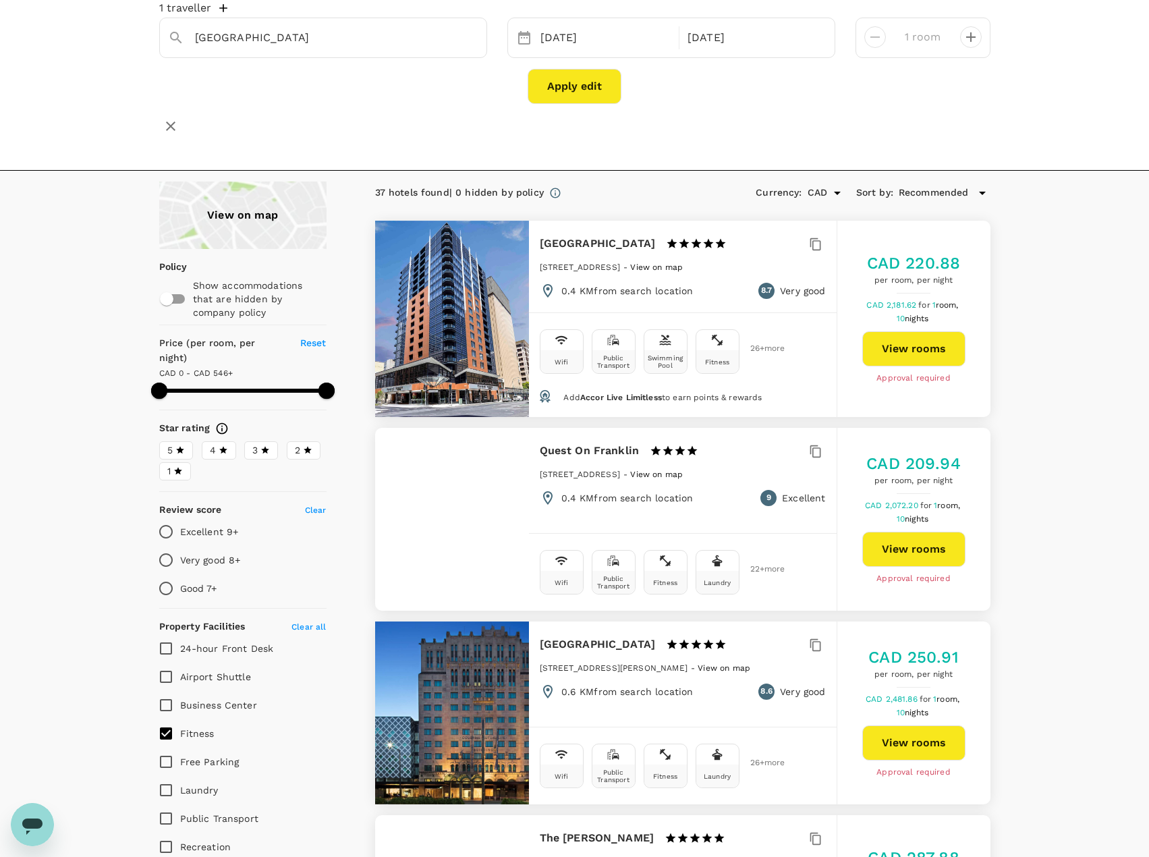
scroll to position [0, 0]
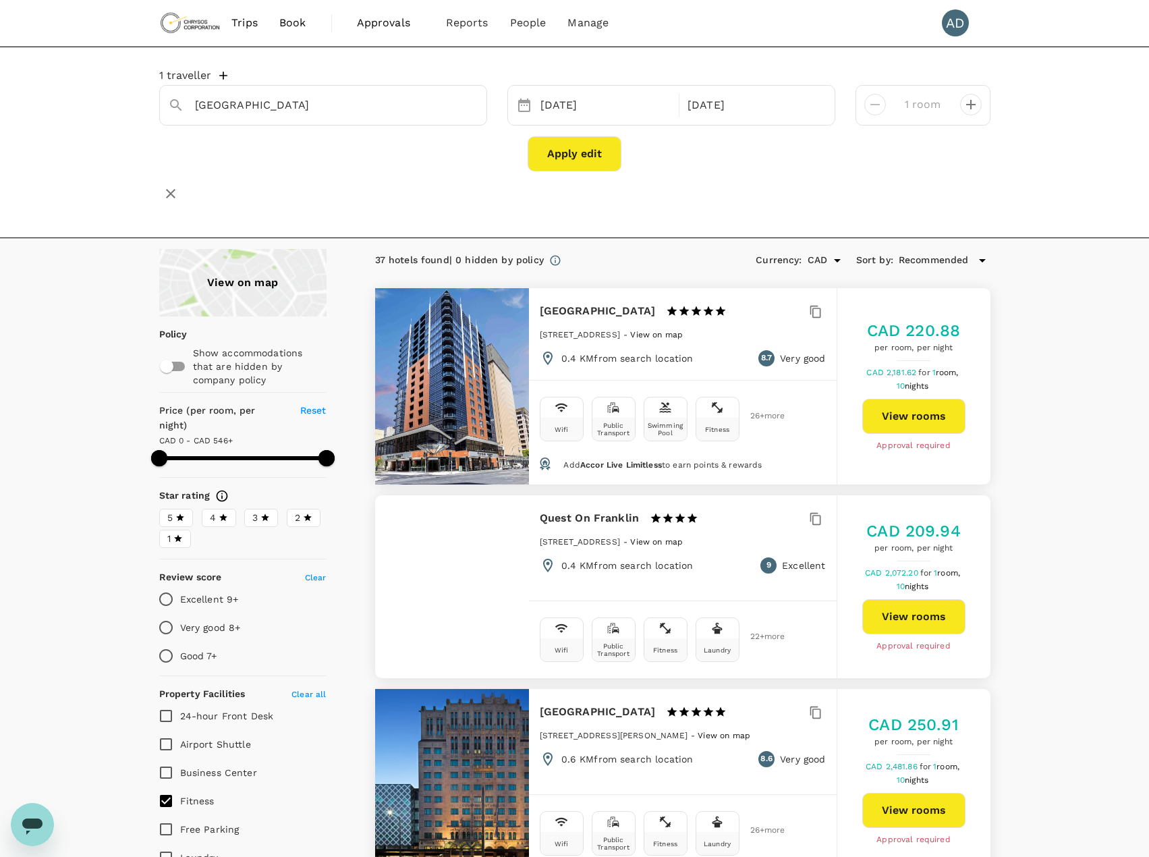
click at [564, 161] on button "Apply edit" at bounding box center [575, 153] width 94 height 35
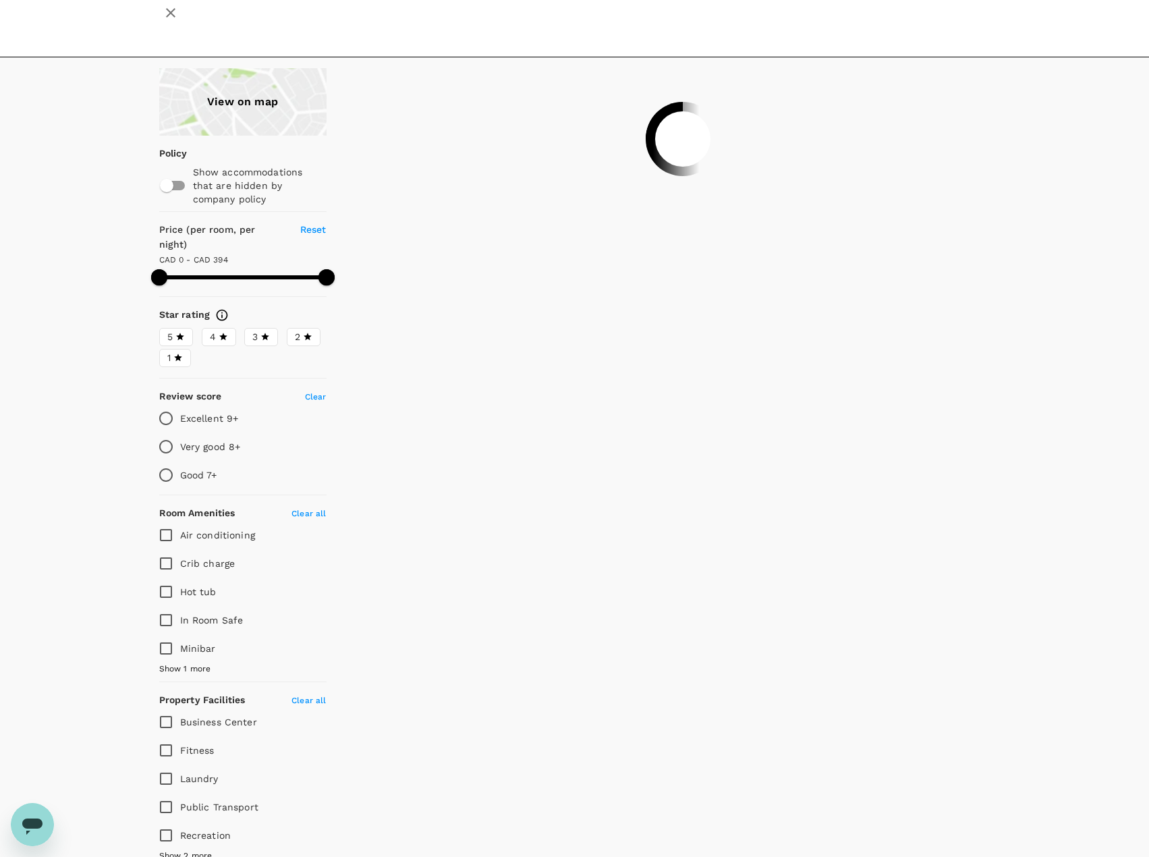
scroll to position [202, 0]
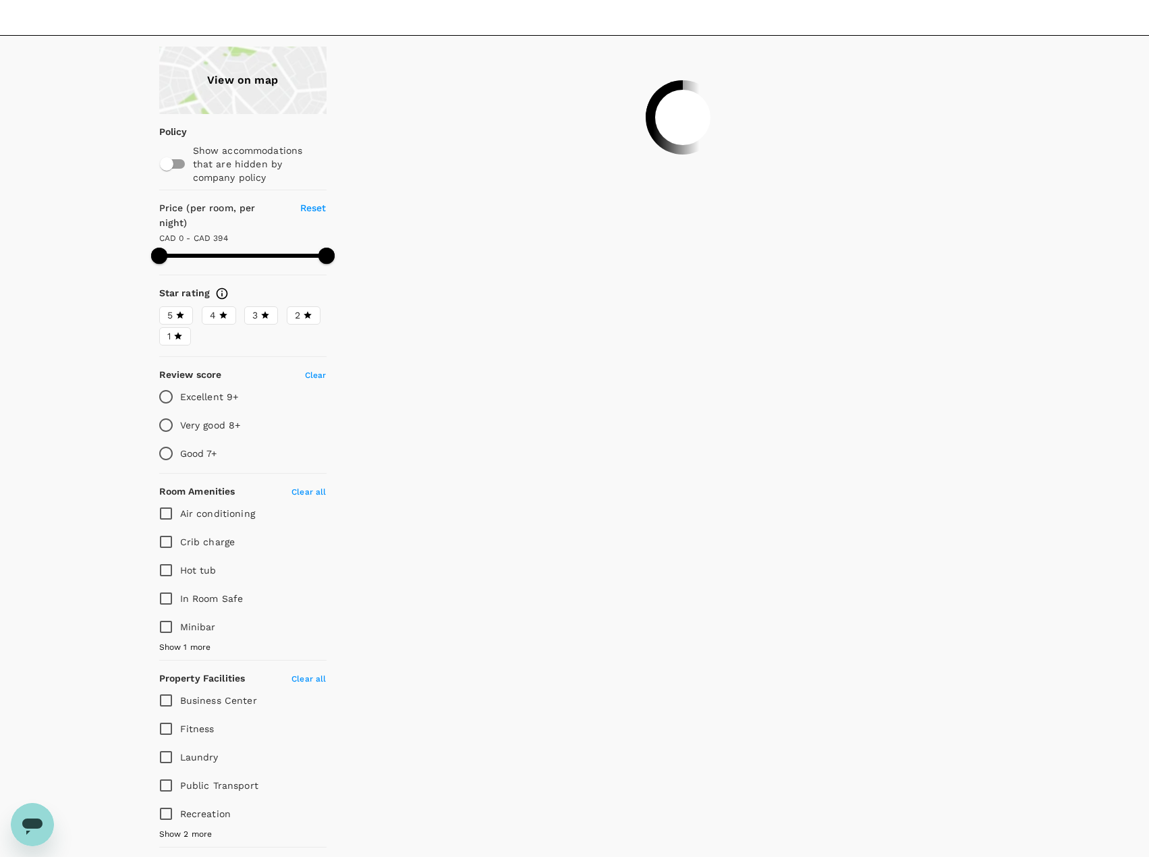
type input "595"
click at [171, 584] on input "Fitness" at bounding box center [166, 598] width 28 height 28
checkbox input "true"
type input "595.1"
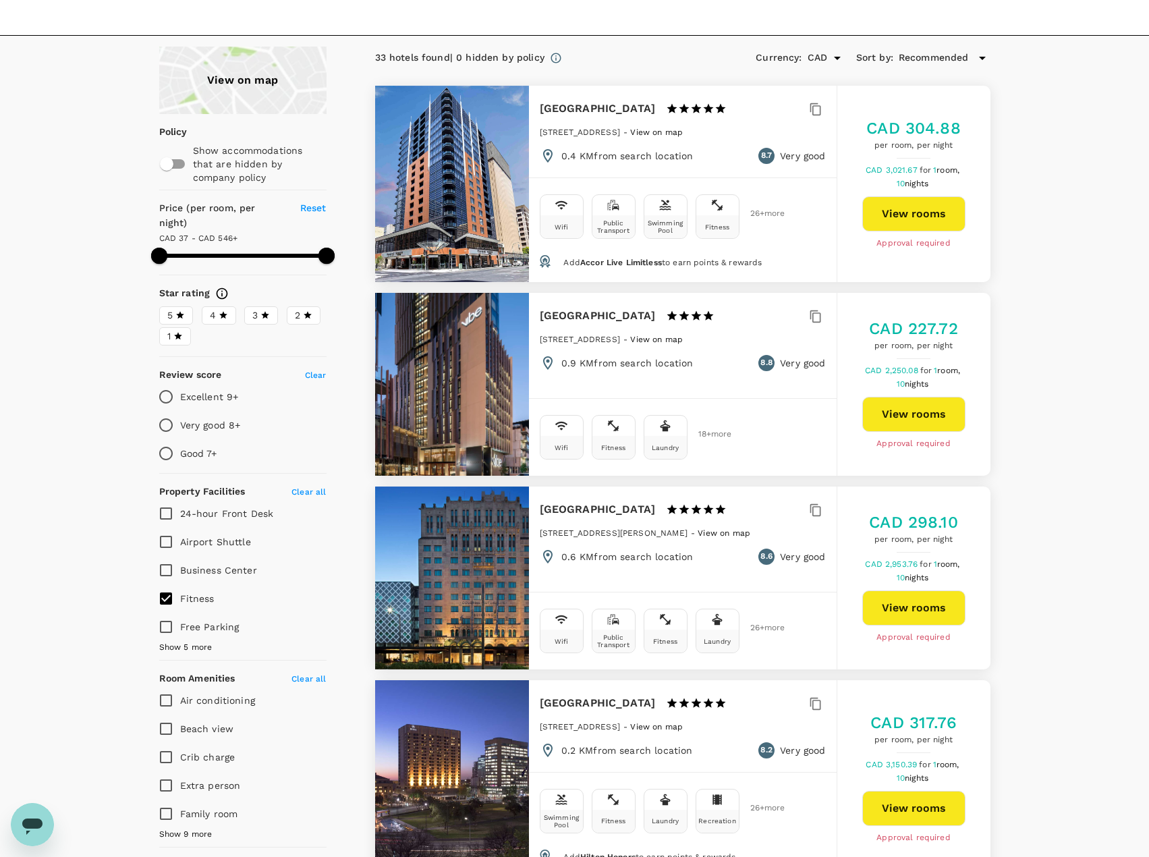
click at [911, 196] on button "View rooms" at bounding box center [913, 213] width 103 height 35
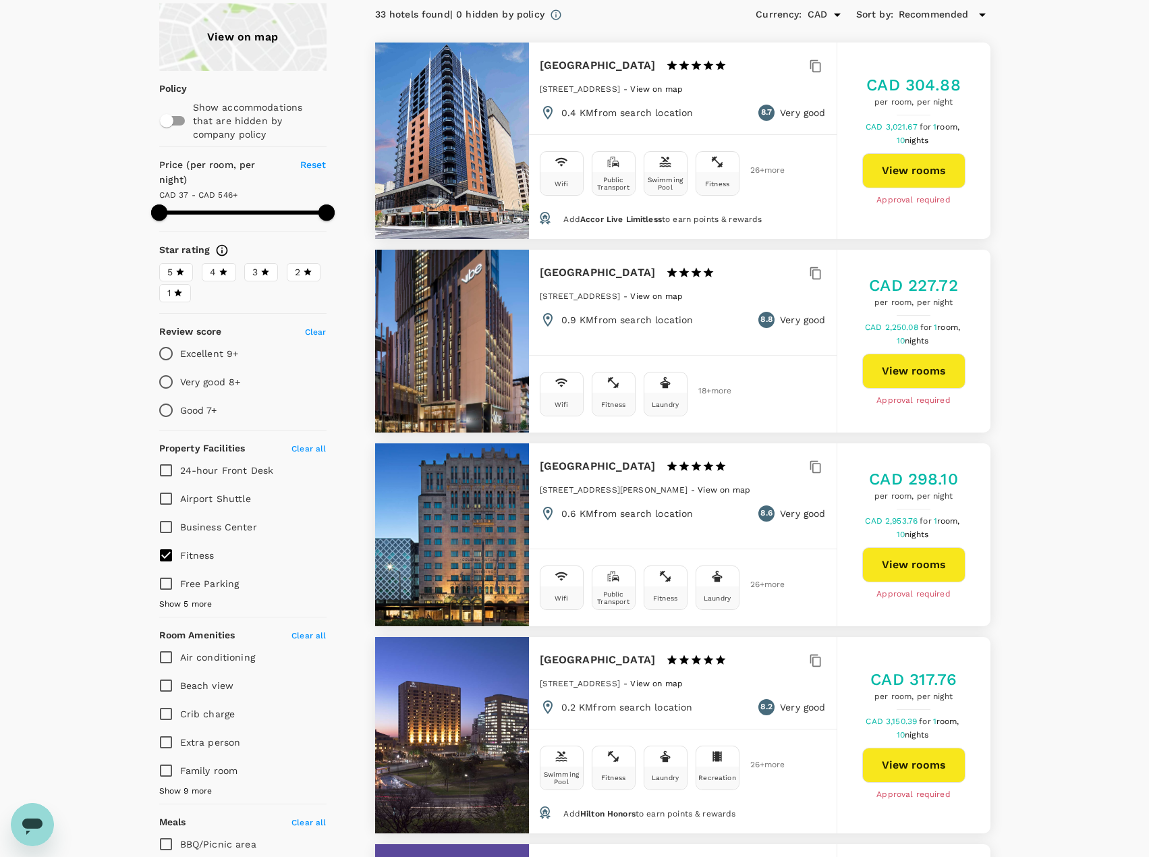
scroll to position [0, 0]
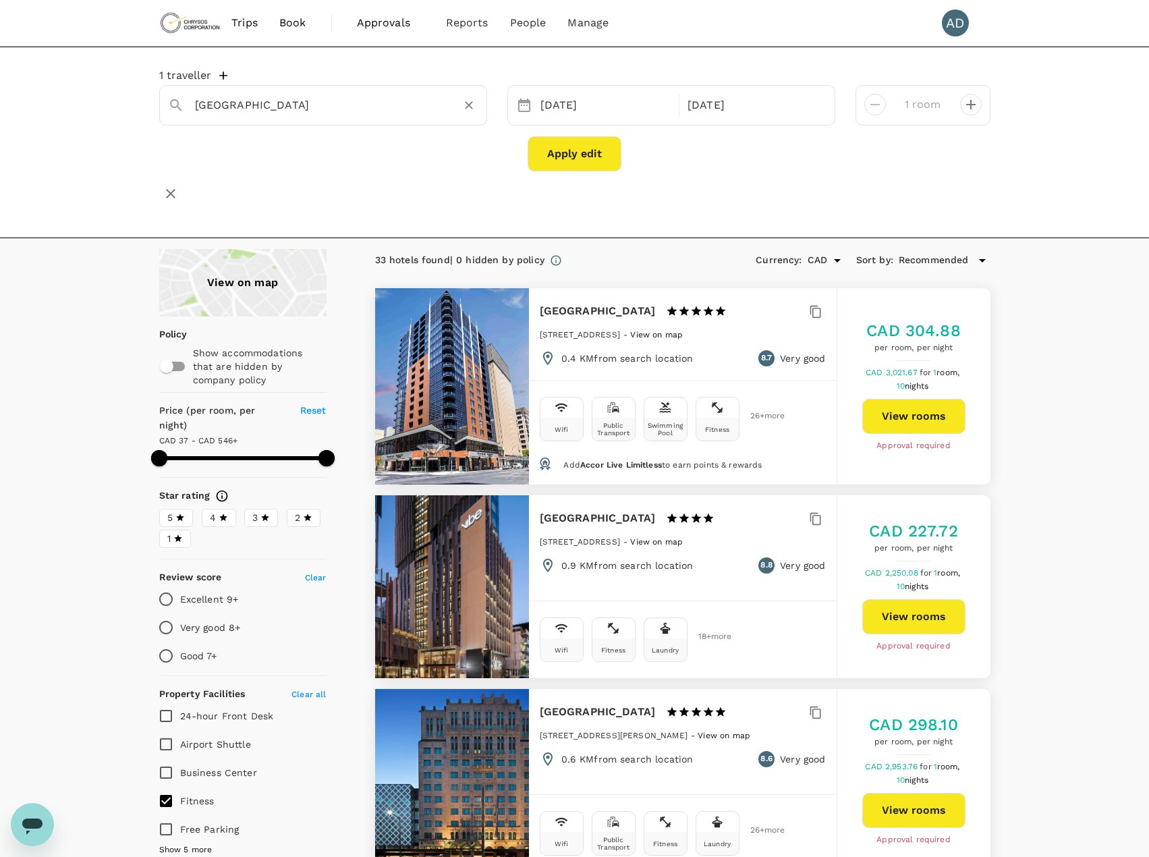
click at [272, 104] on input "Adelaide" at bounding box center [318, 104] width 246 height 21
click at [285, 134] on span "Frank" at bounding box center [300, 132] width 79 height 11
type input "Quest On Franklin"
click at [570, 157] on button "Apply edit" at bounding box center [575, 153] width 94 height 35
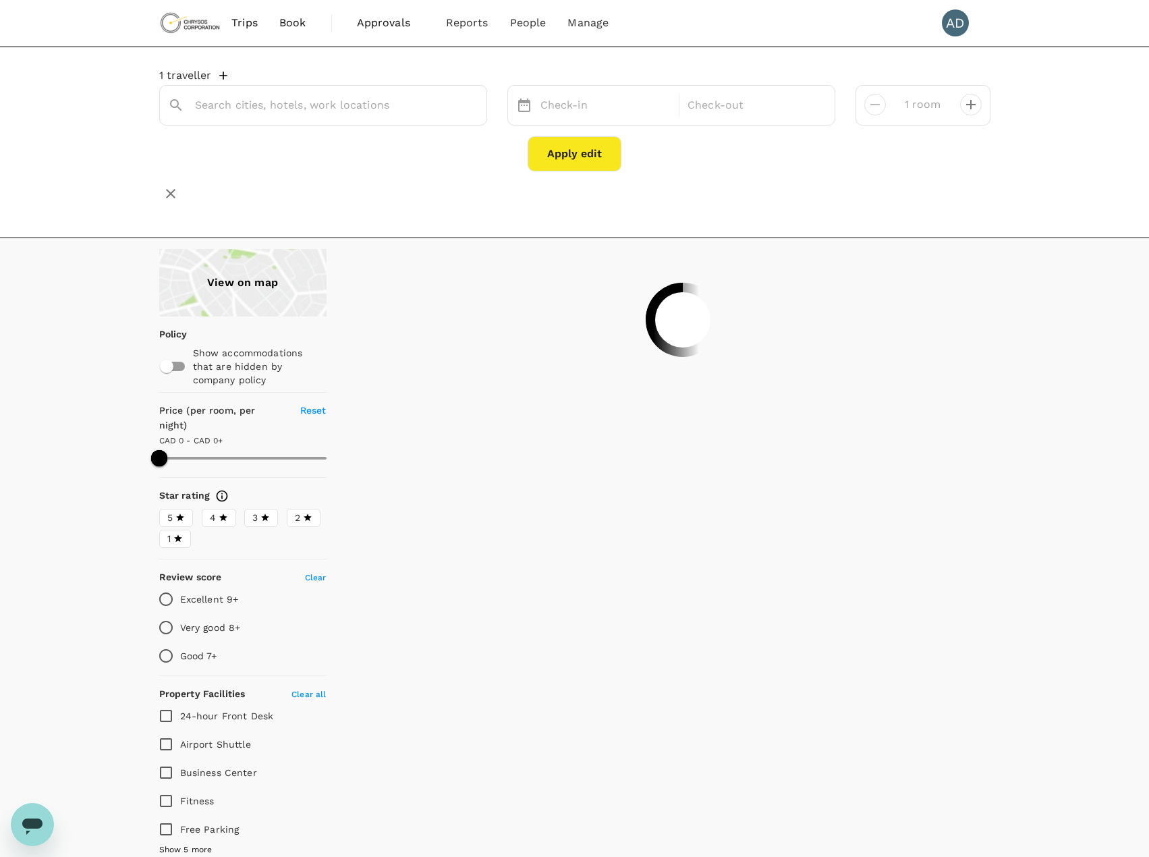
type input "595"
type input "Quest On Franklin"
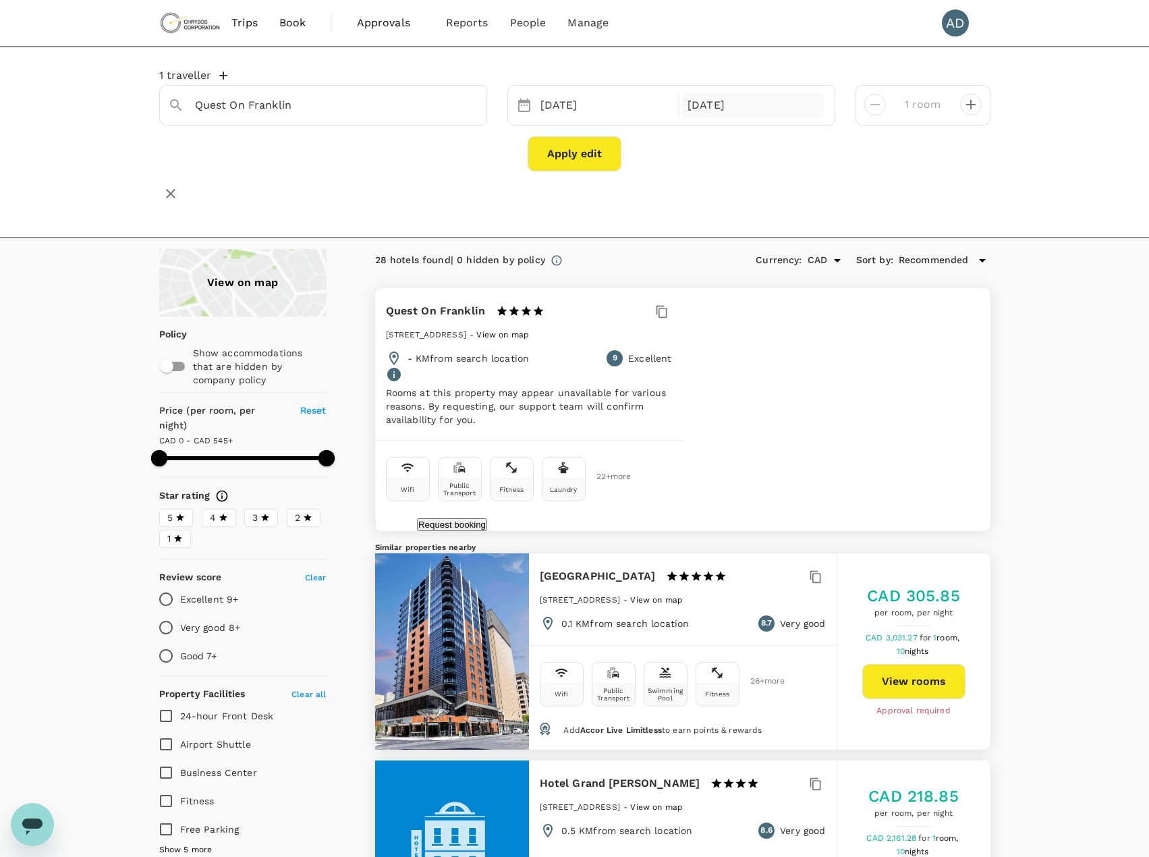
click at [709, 106] on div "12 Nov" at bounding box center [753, 105] width 142 height 26
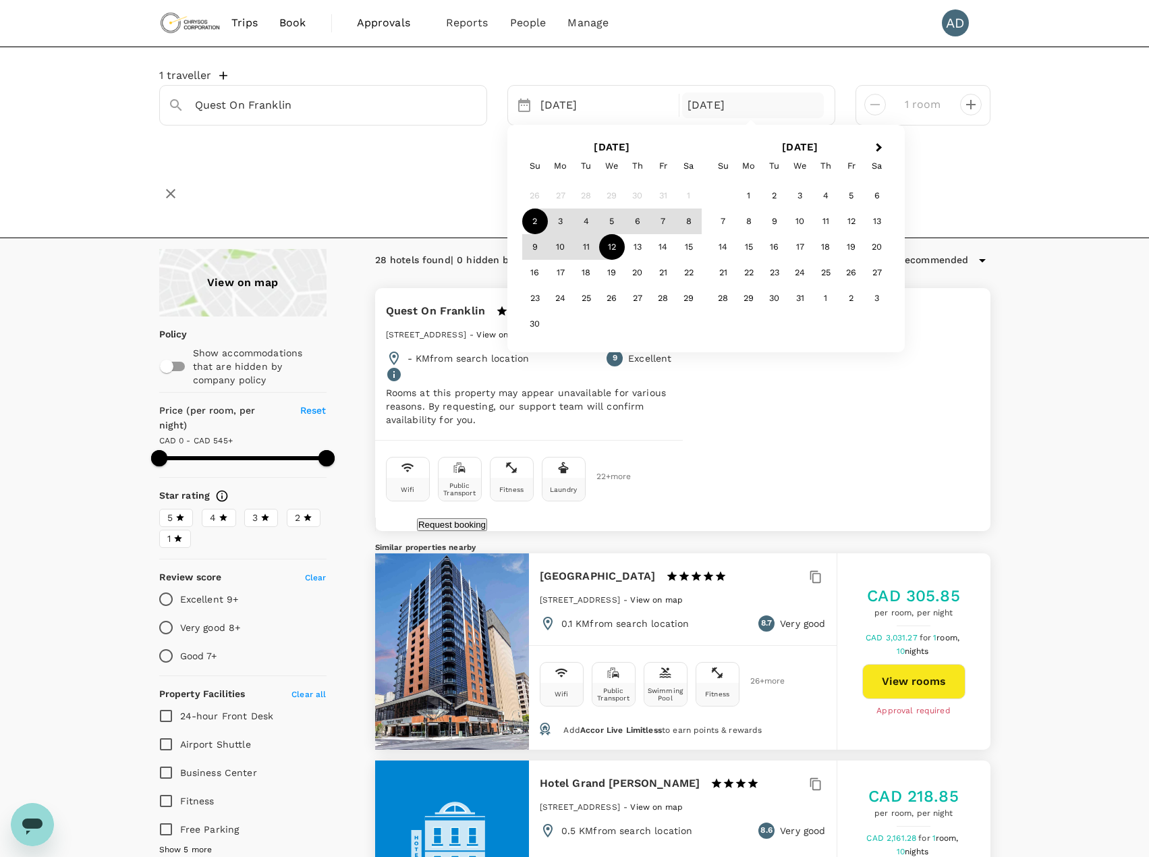
click at [709, 106] on div "12 Nov" at bounding box center [753, 105] width 142 height 26
click at [433, 173] on div "1 traveller Quest On Franklin 02 Nov 12 Nov Next Month November 2025 Su Mo Tu W…" at bounding box center [574, 131] width 831 height 147
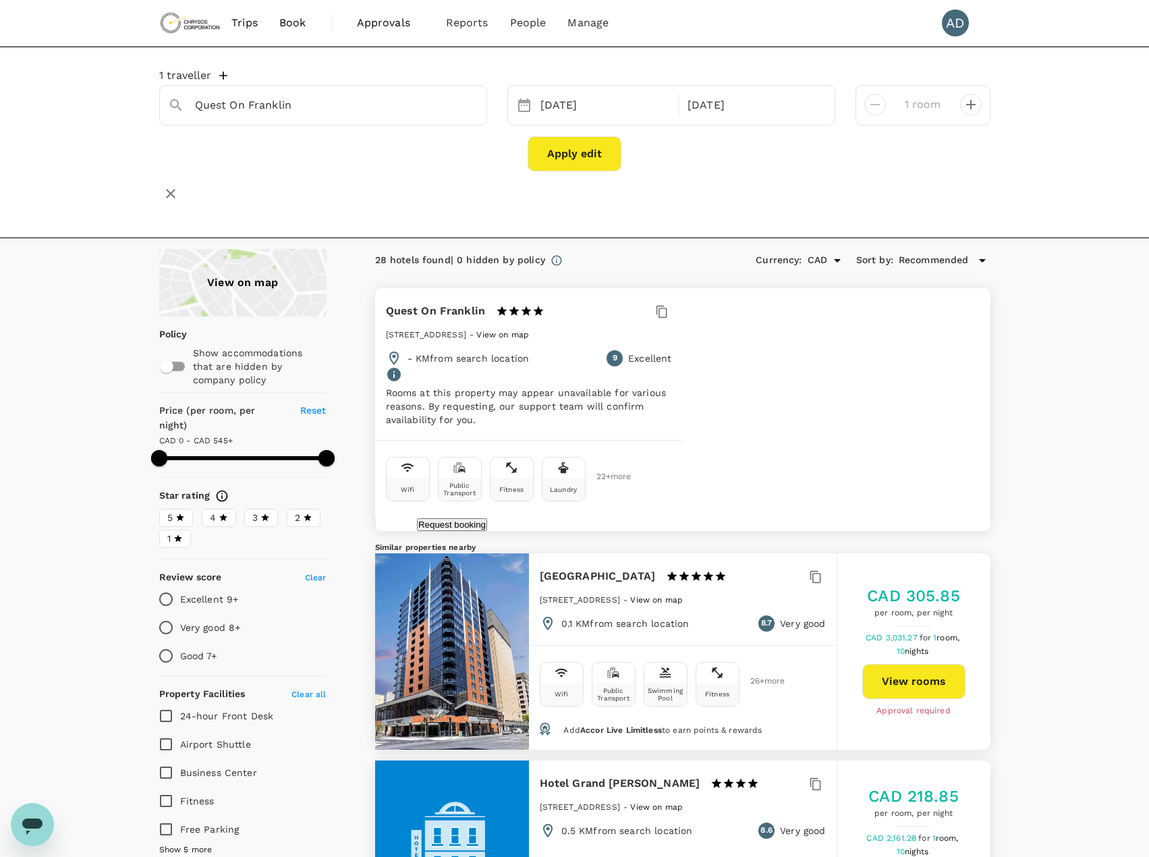
type input "595"
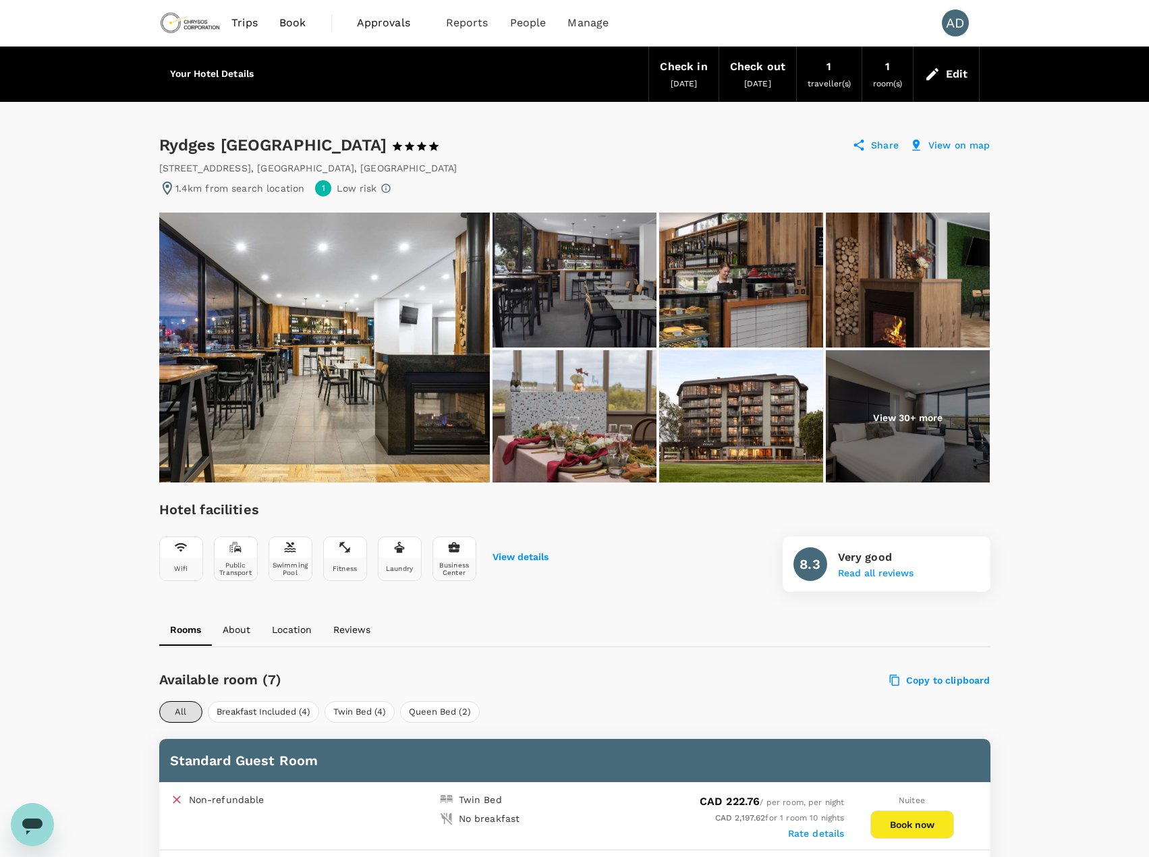
click at [909, 422] on p "View 30+ more" at bounding box center [908, 417] width 70 height 13
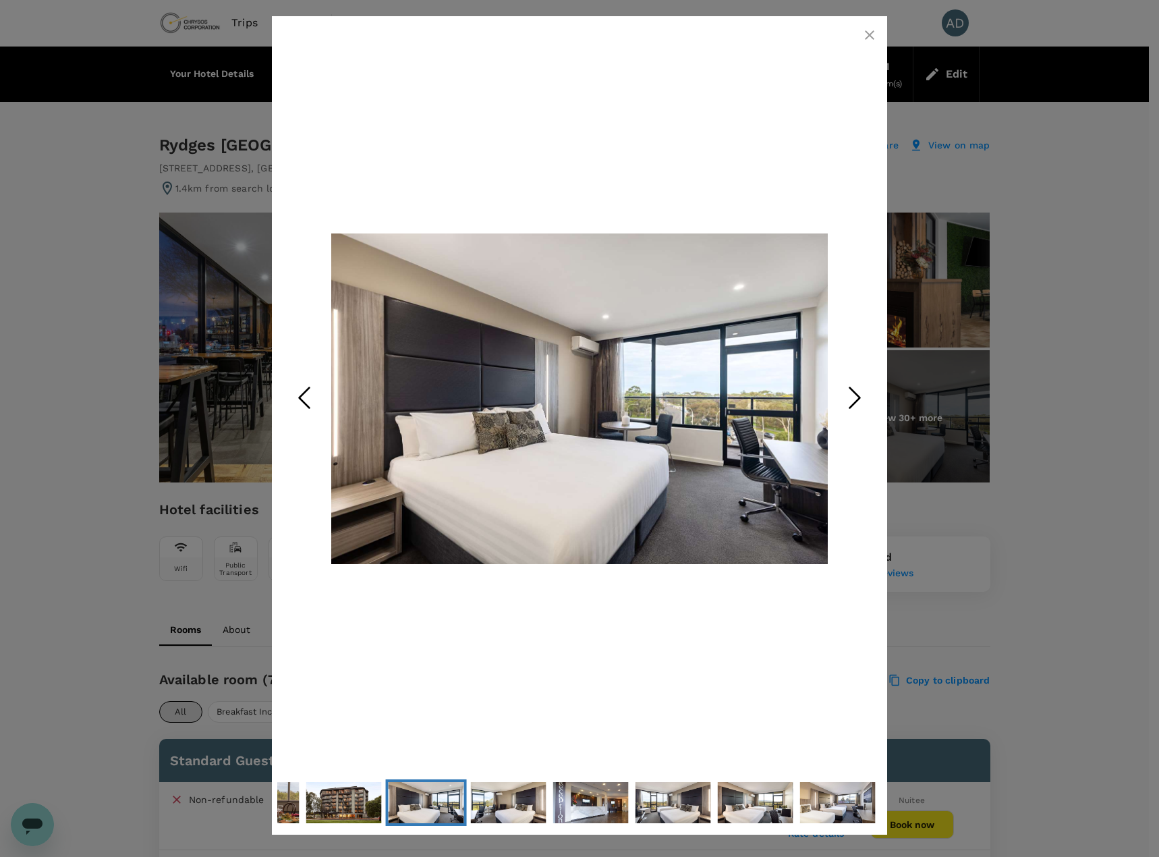
click at [857, 404] on icon "Next Slide" at bounding box center [855, 398] width 40 height 40
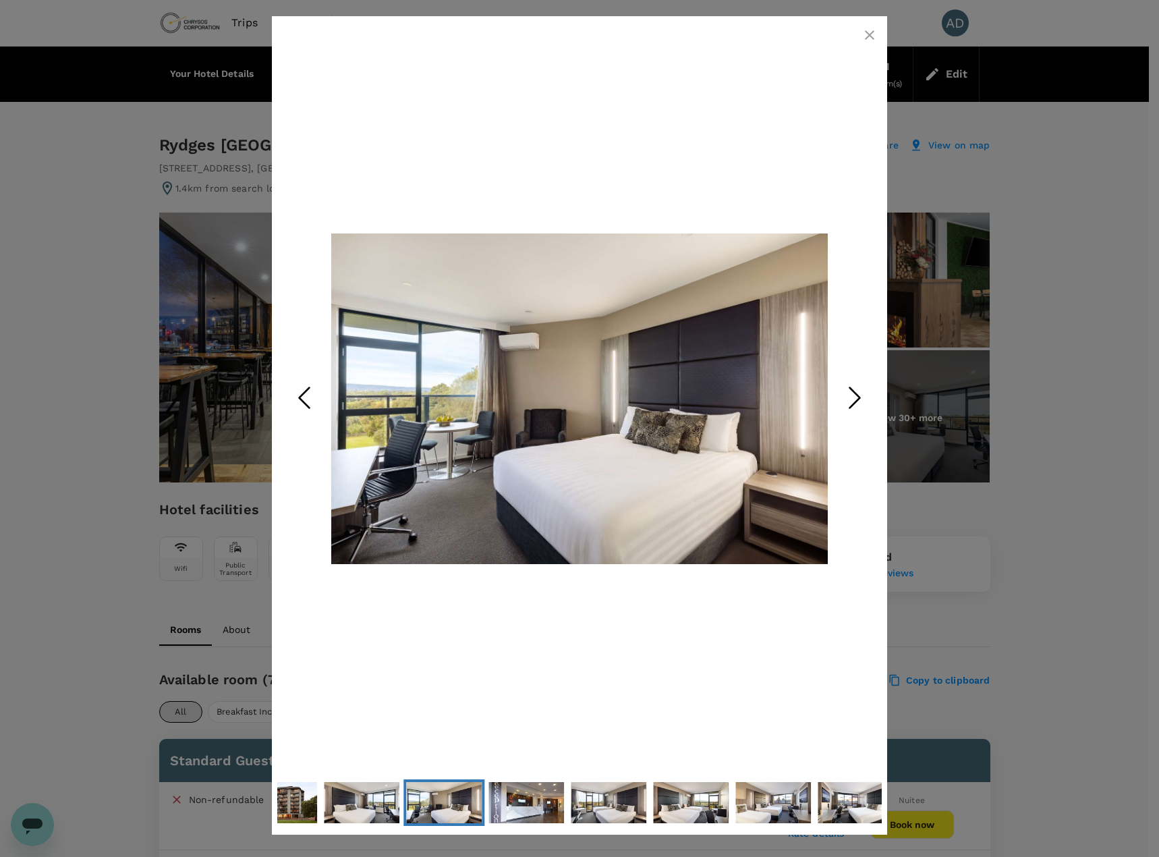
click at [856, 404] on icon "Next Slide" at bounding box center [855, 398] width 40 height 40
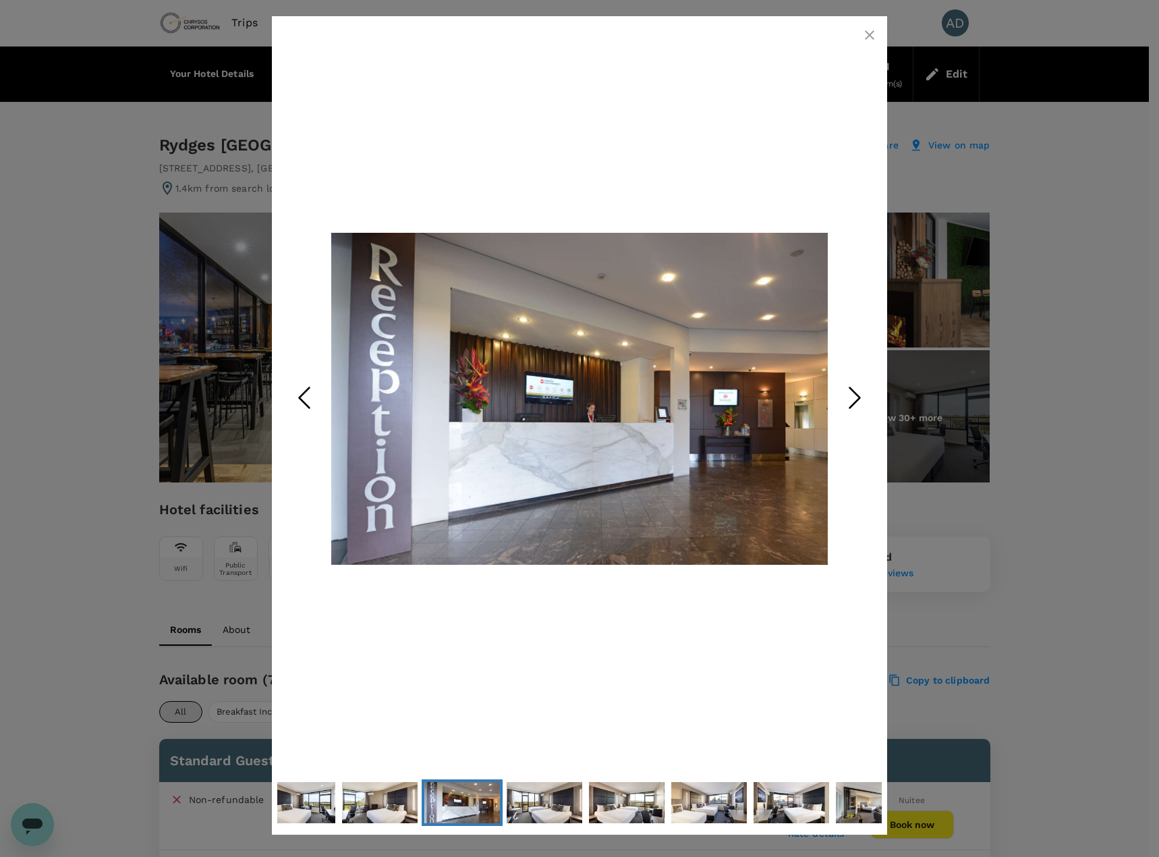
click at [856, 404] on icon "Next Slide" at bounding box center [855, 398] width 40 height 40
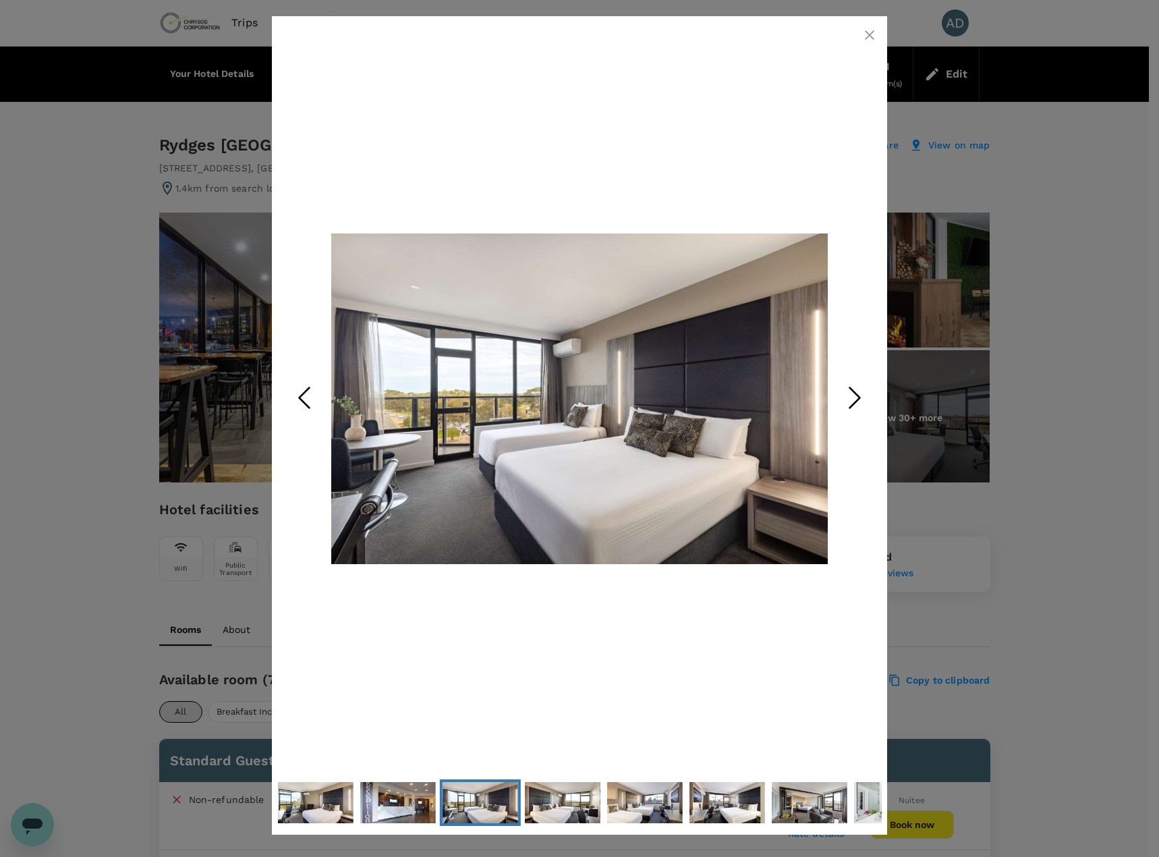
click at [856, 404] on polyline "Next Slide" at bounding box center [855, 398] width 10 height 20
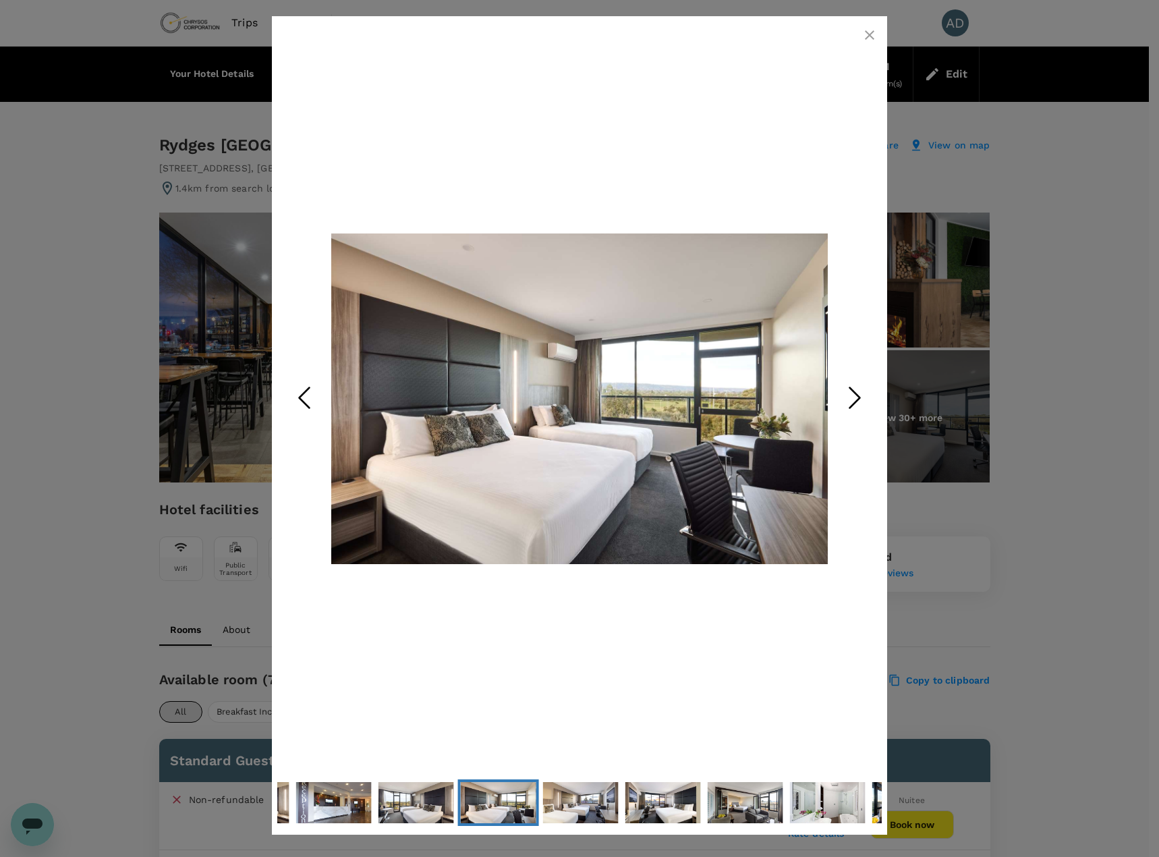
click at [856, 404] on polyline "Next Slide" at bounding box center [855, 398] width 10 height 20
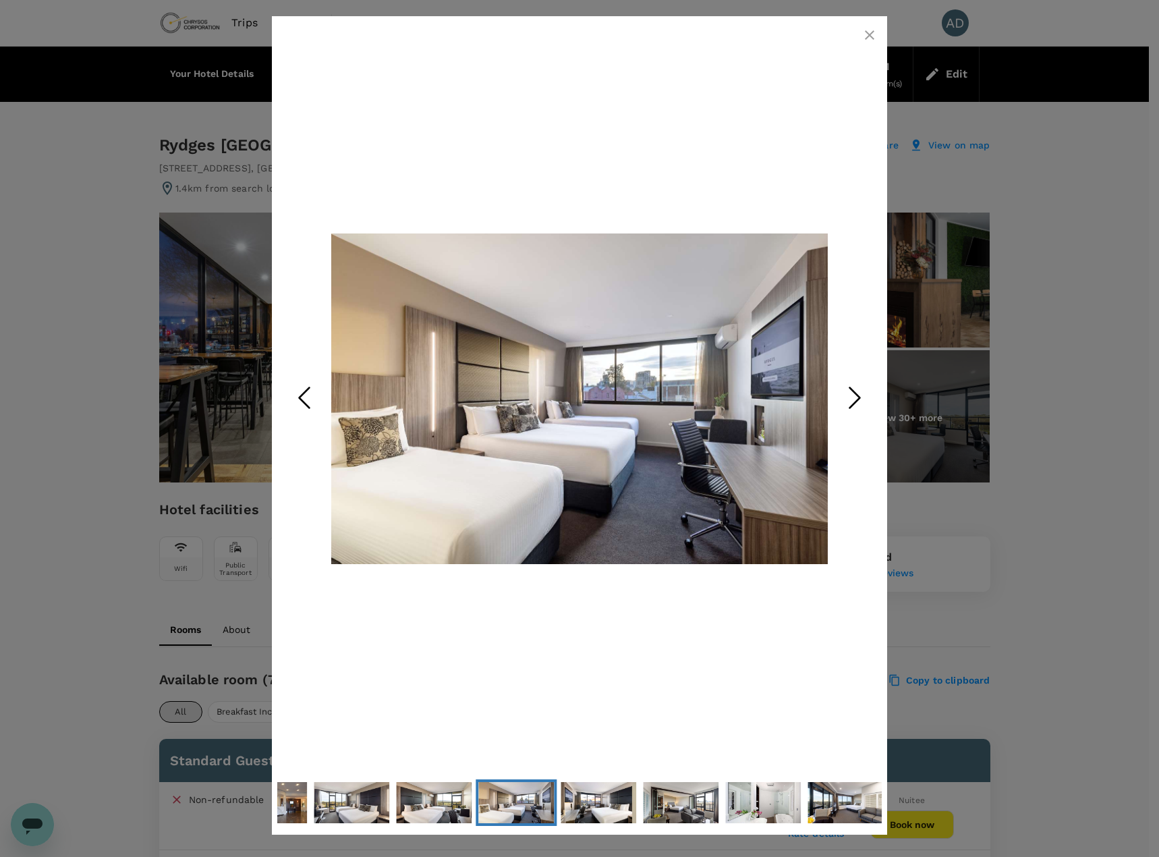
click at [856, 404] on polyline "Next Slide" at bounding box center [855, 398] width 10 height 20
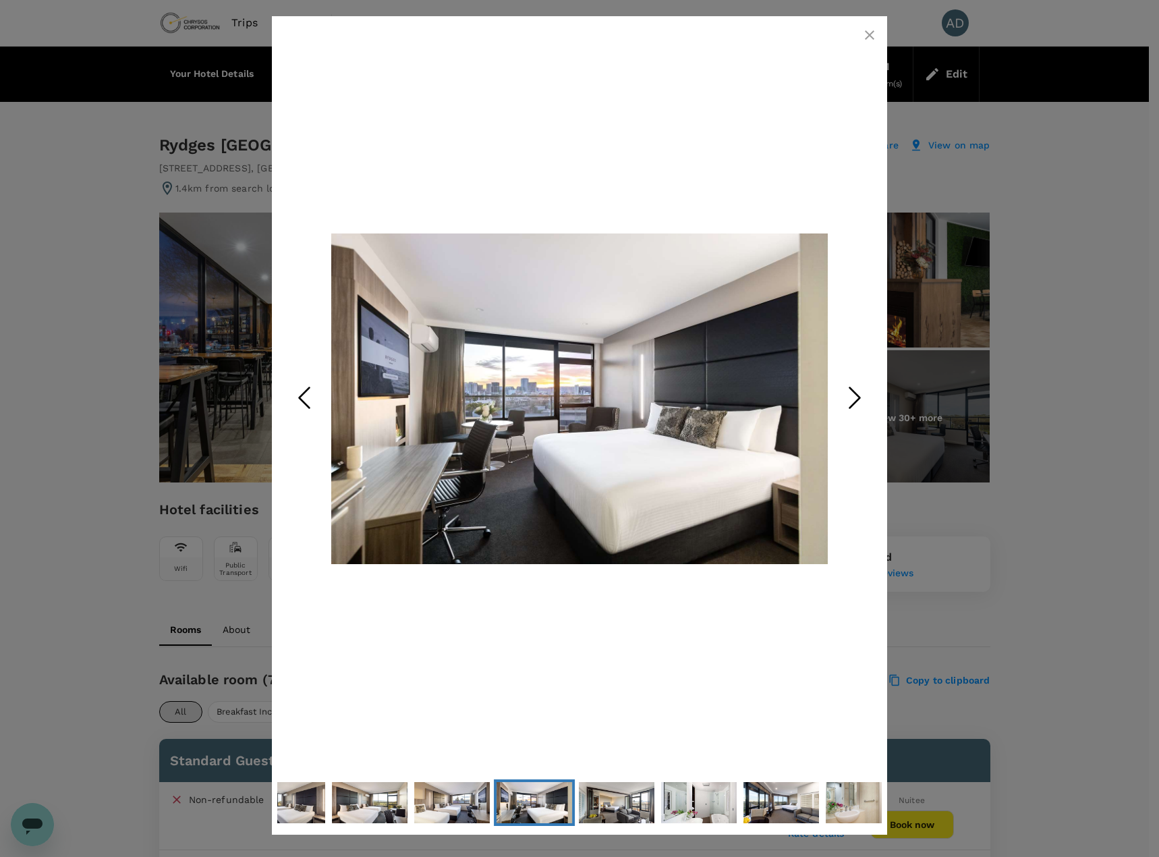
click at [856, 404] on polyline "Next Slide" at bounding box center [855, 398] width 10 height 20
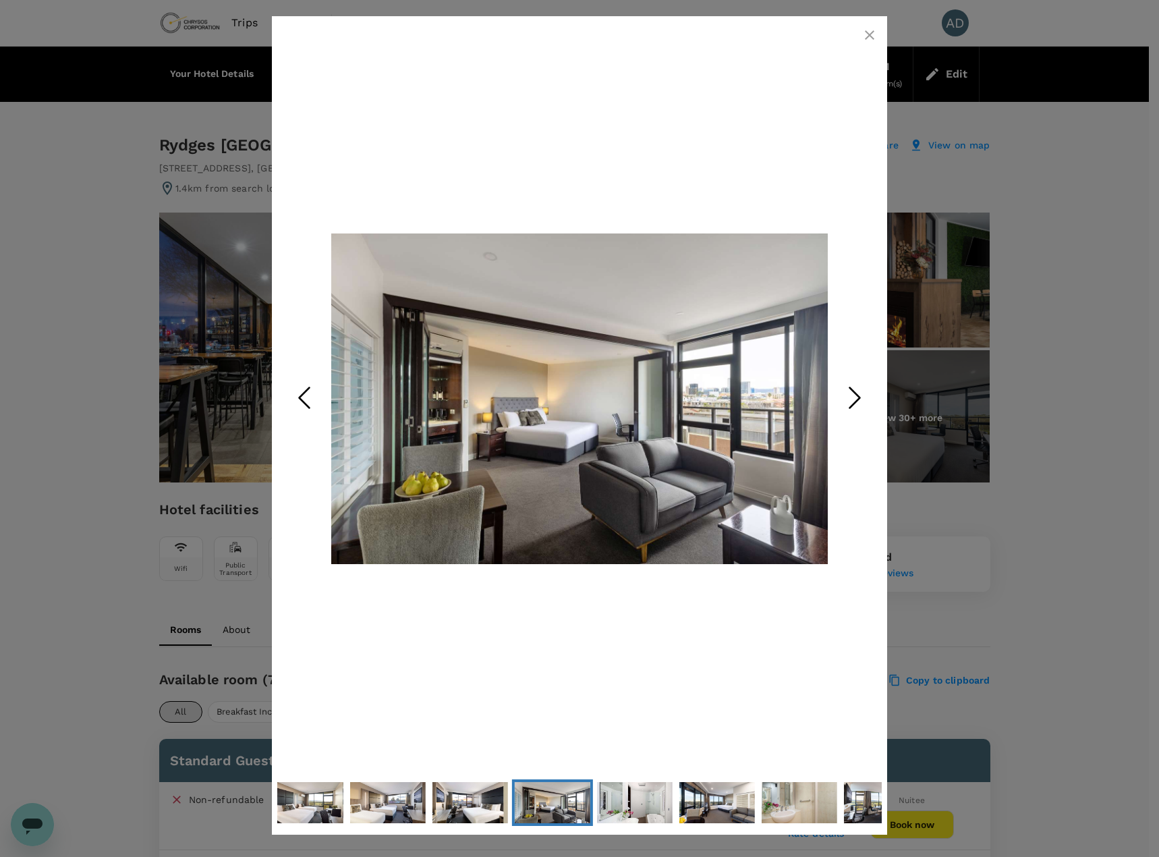
click at [856, 404] on polyline "Next Slide" at bounding box center [855, 398] width 10 height 20
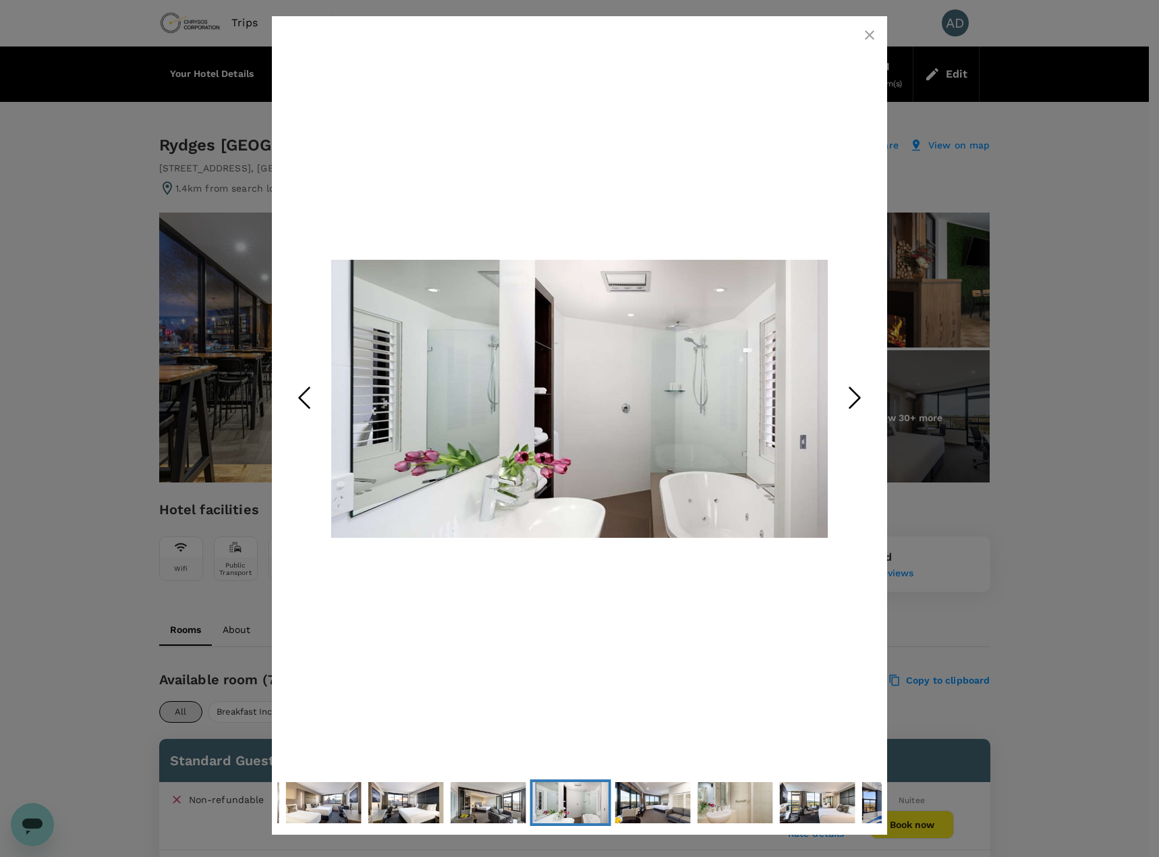
click at [856, 404] on polyline "Next Slide" at bounding box center [855, 398] width 10 height 20
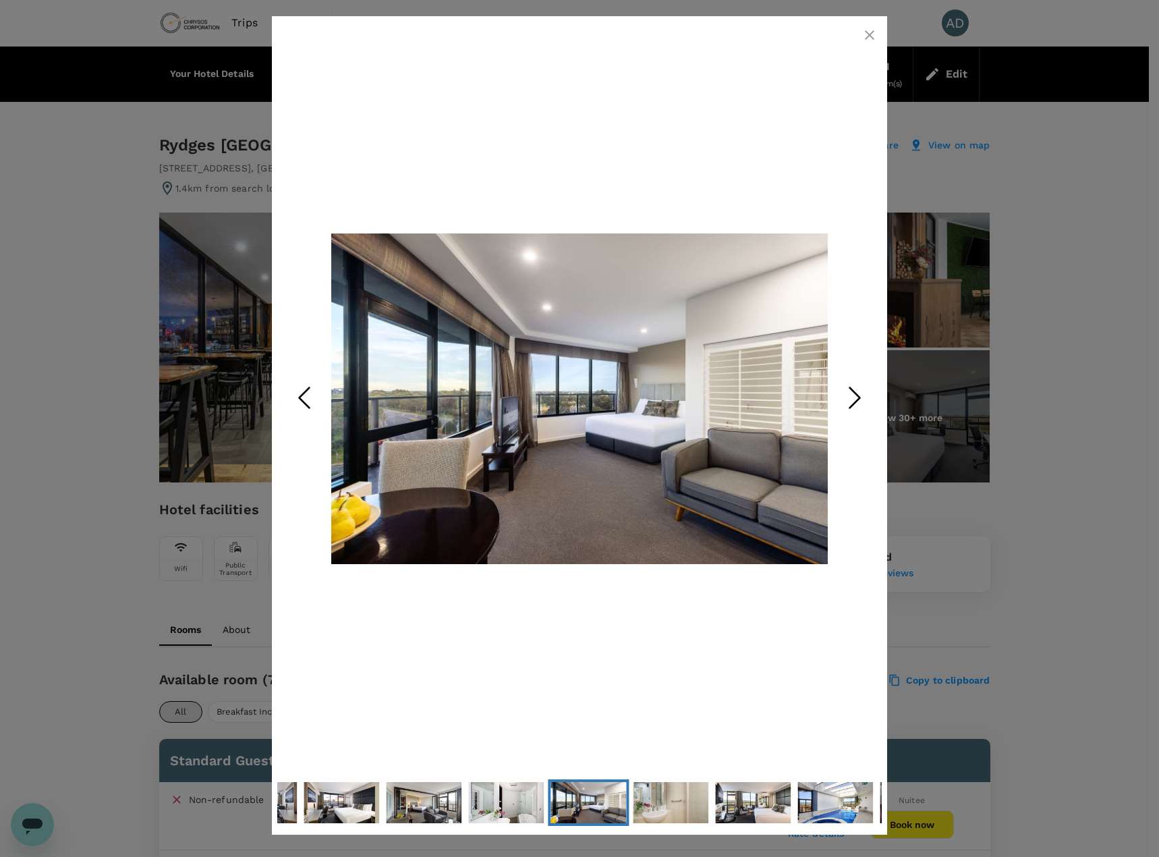
click at [856, 404] on polyline "Next Slide" at bounding box center [855, 398] width 10 height 20
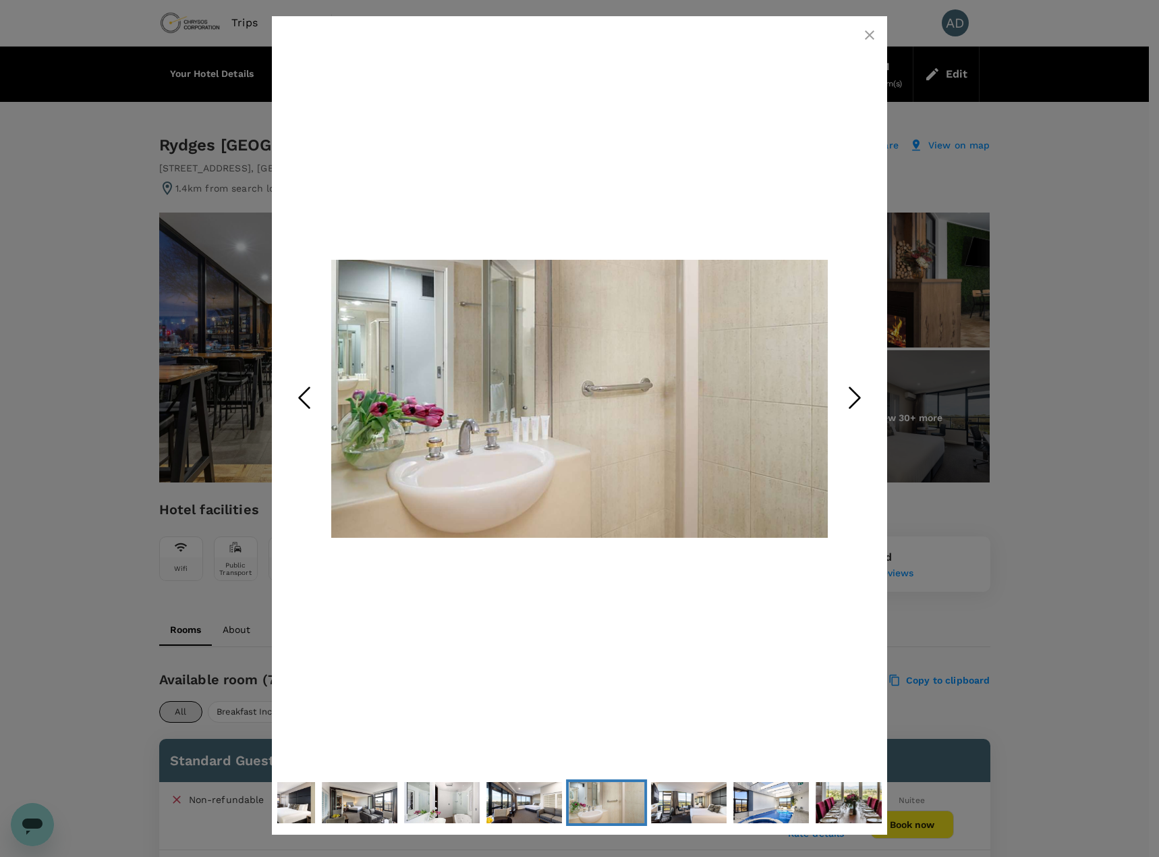
click at [856, 404] on polyline "Next Slide" at bounding box center [855, 398] width 10 height 20
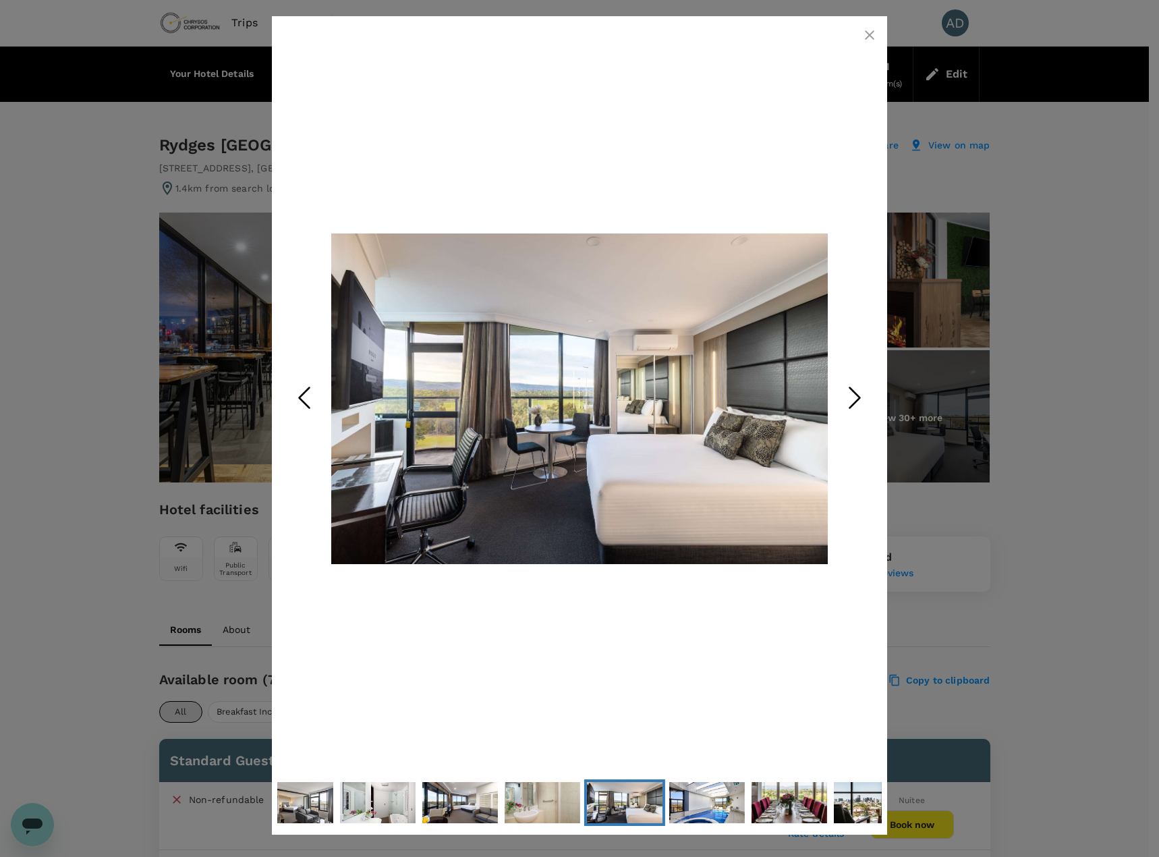
click at [856, 404] on polyline "Next Slide" at bounding box center [855, 398] width 10 height 20
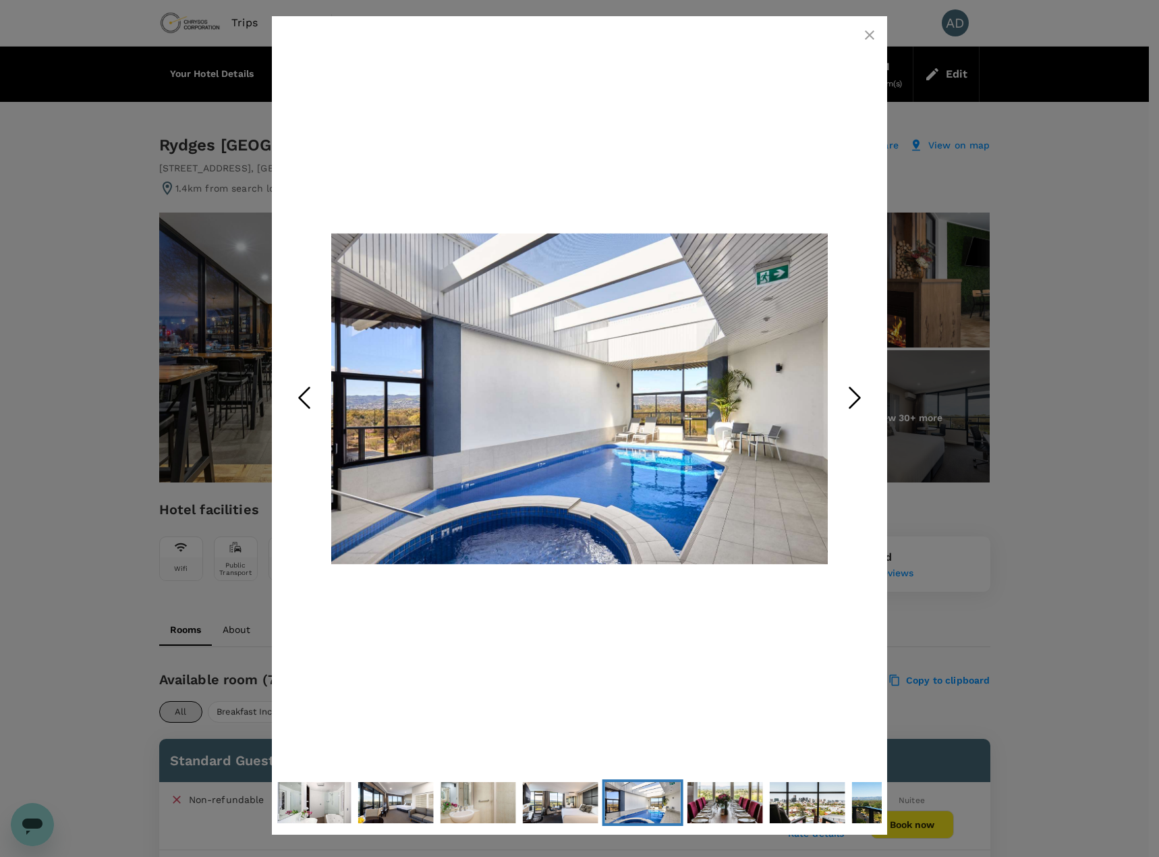
click at [856, 404] on polyline "Next Slide" at bounding box center [855, 398] width 10 height 20
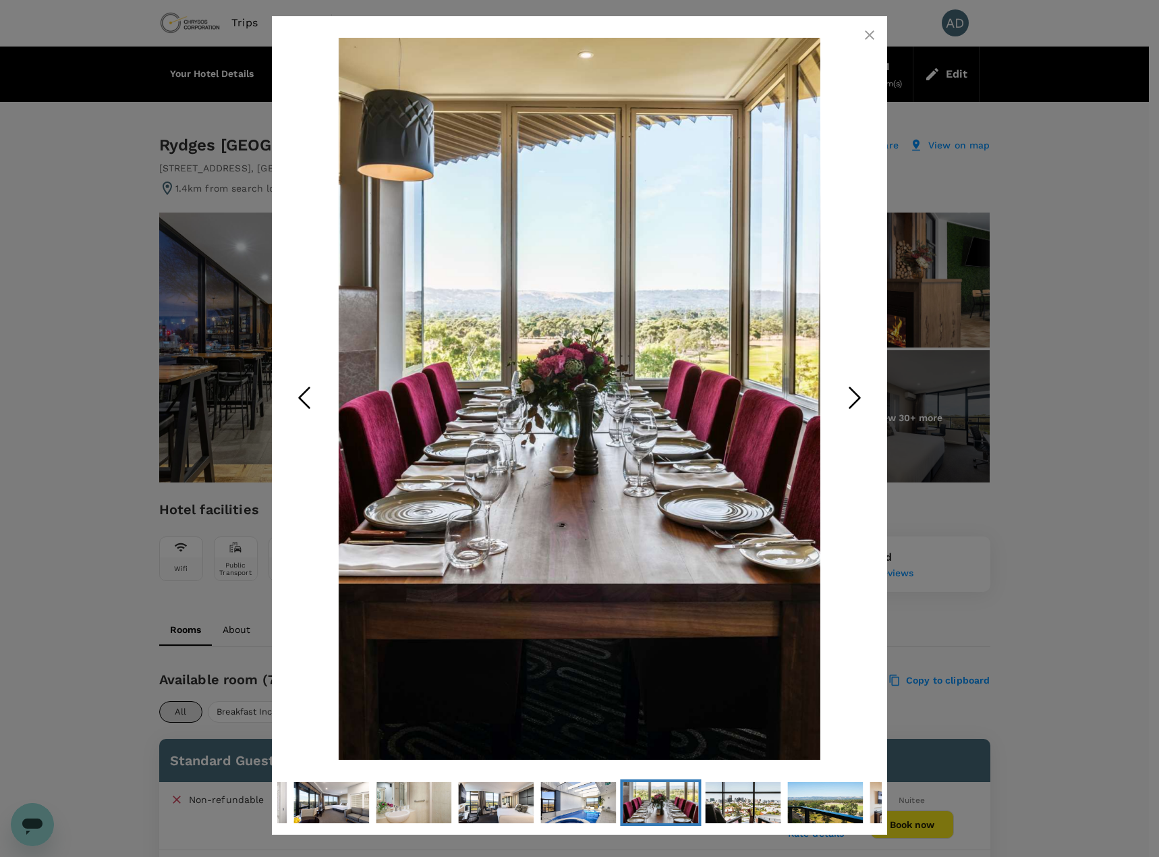
click at [856, 404] on polyline "Next Slide" at bounding box center [855, 398] width 10 height 20
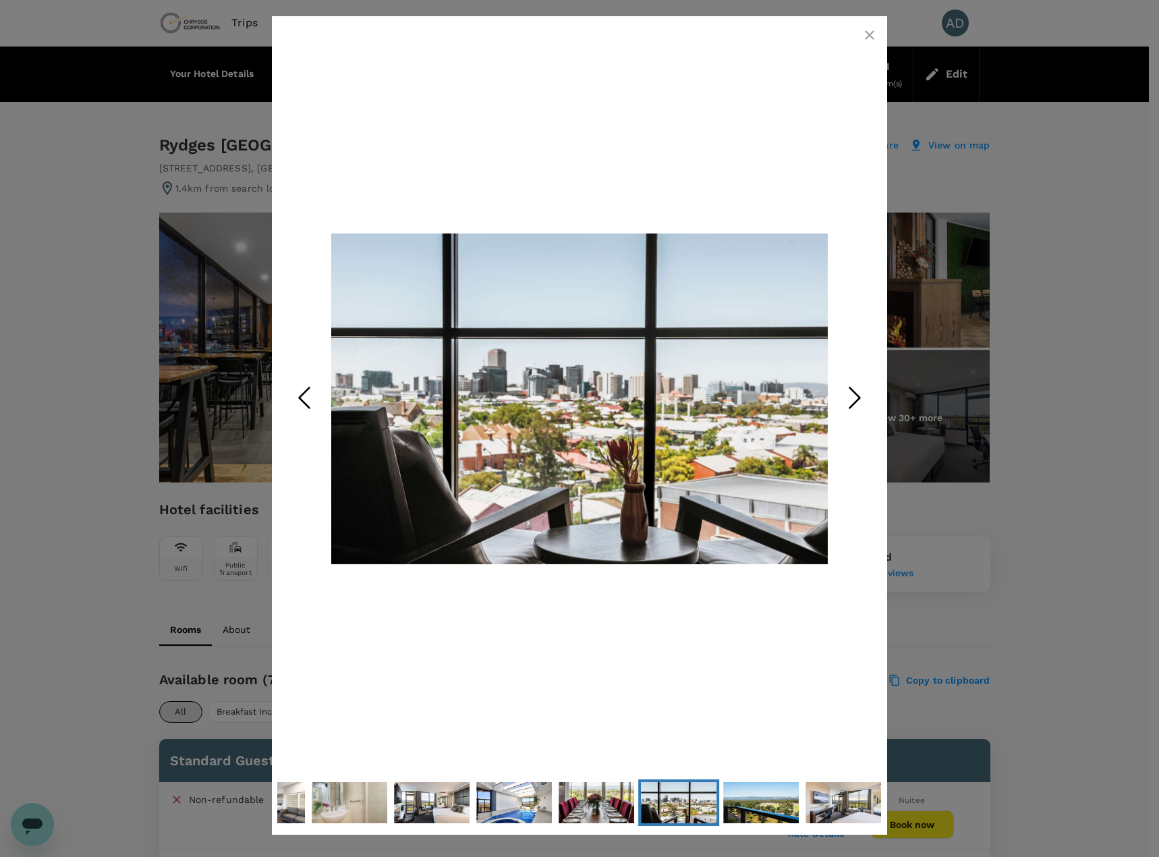
click at [856, 404] on polyline "Next Slide" at bounding box center [855, 398] width 10 height 20
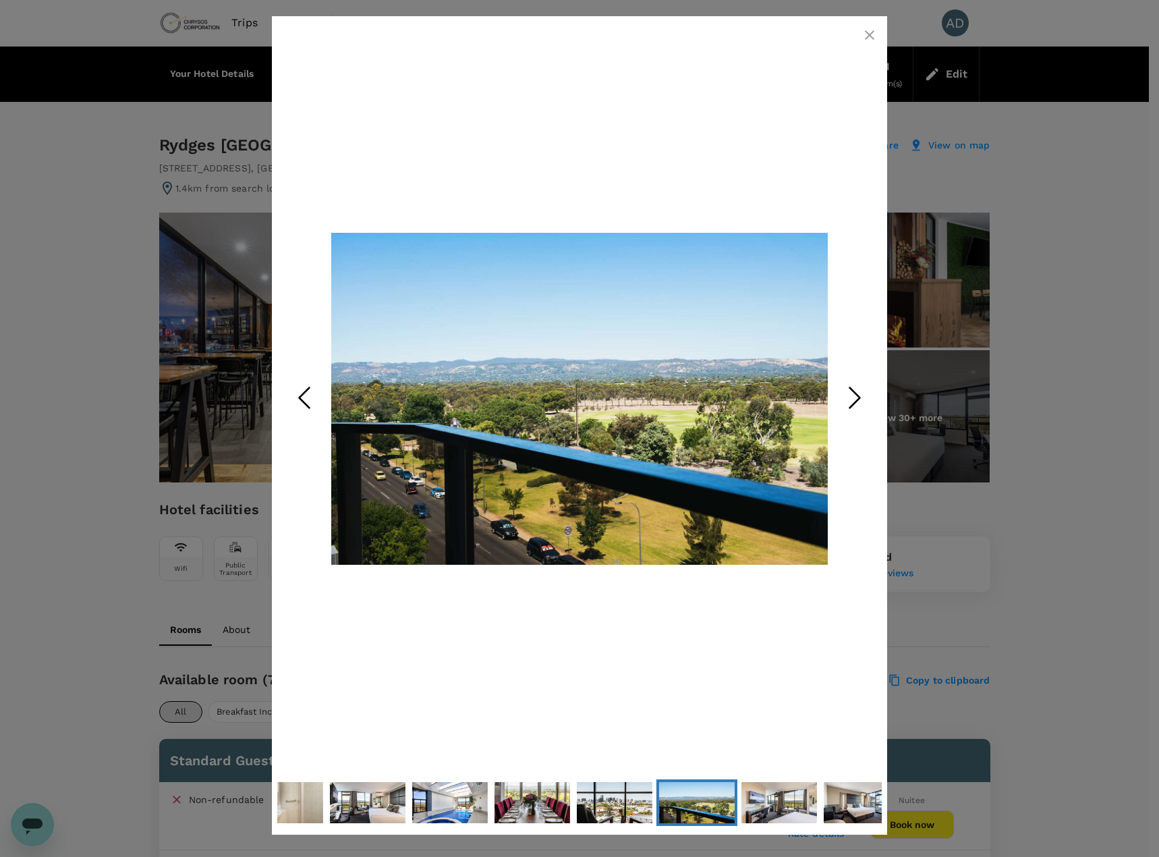
click at [856, 404] on polyline "Next Slide" at bounding box center [855, 398] width 10 height 20
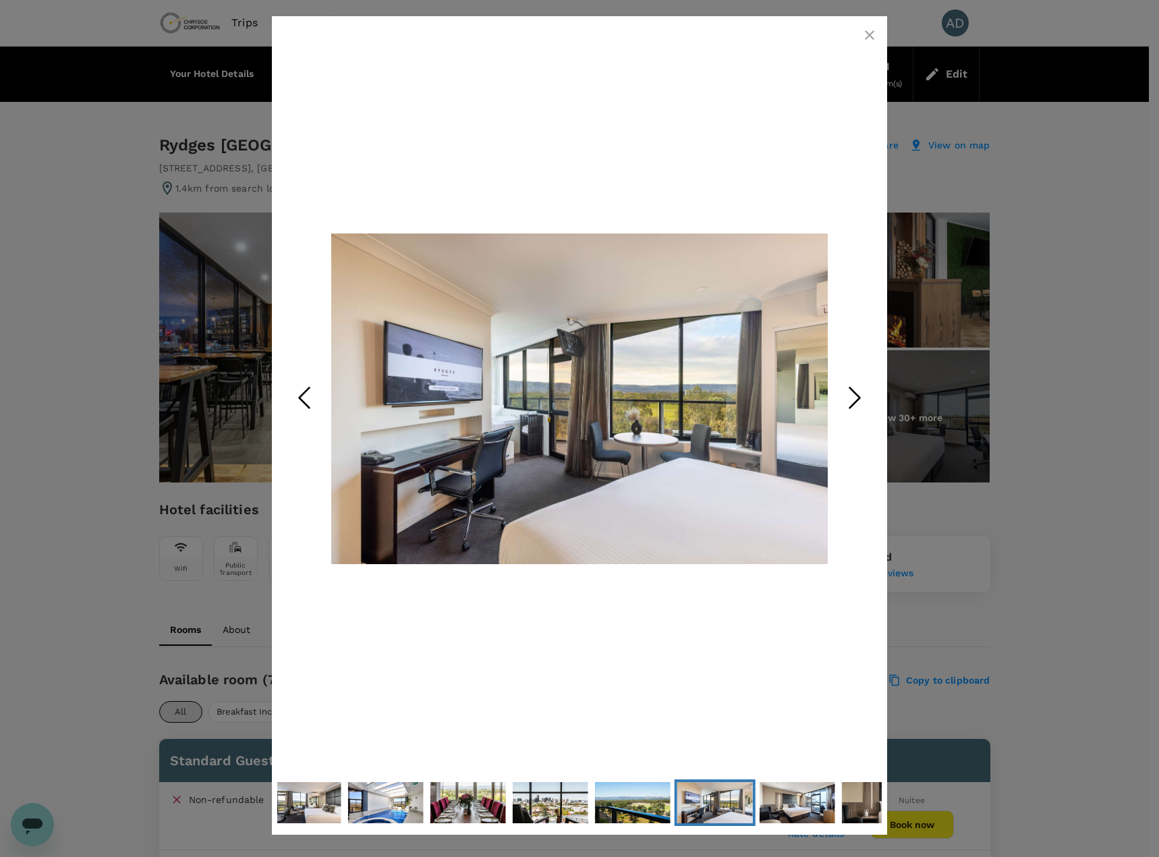
click at [856, 404] on polyline "Next Slide" at bounding box center [855, 398] width 10 height 20
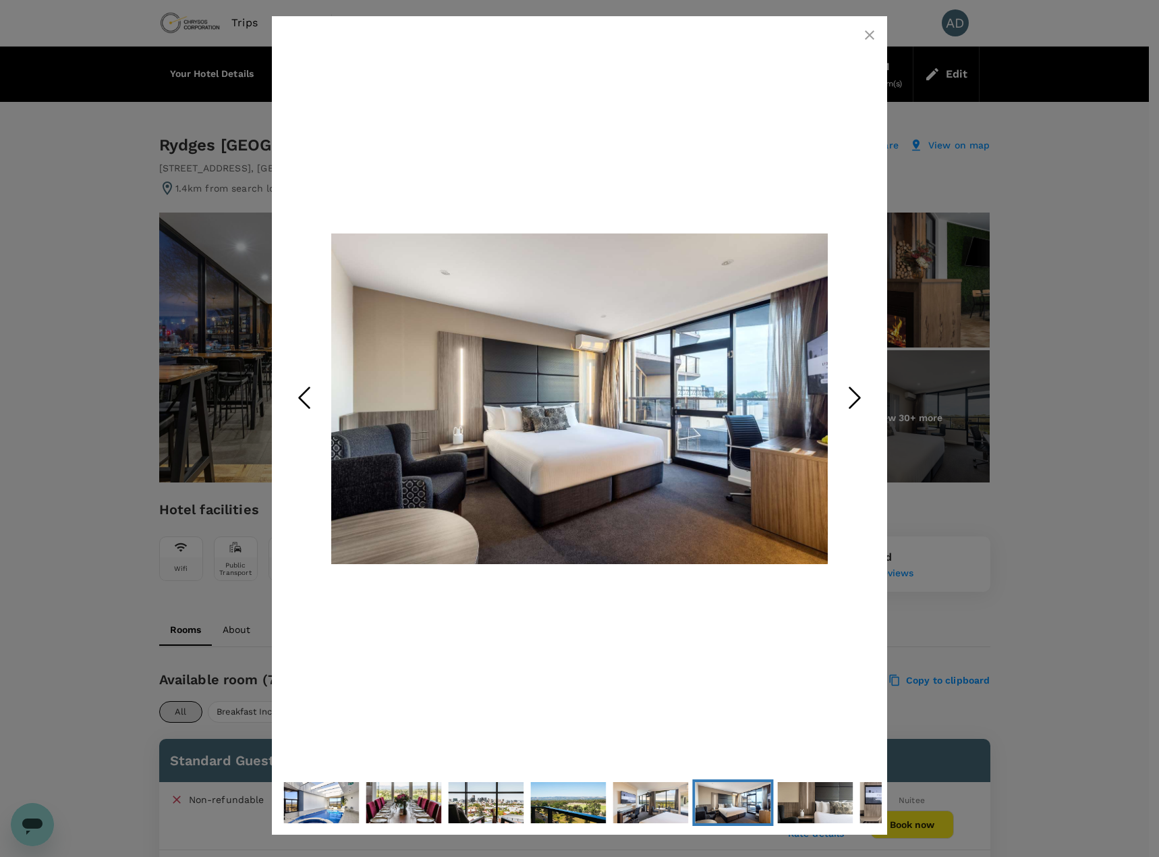
click at [856, 404] on polyline "Next Slide" at bounding box center [855, 398] width 10 height 20
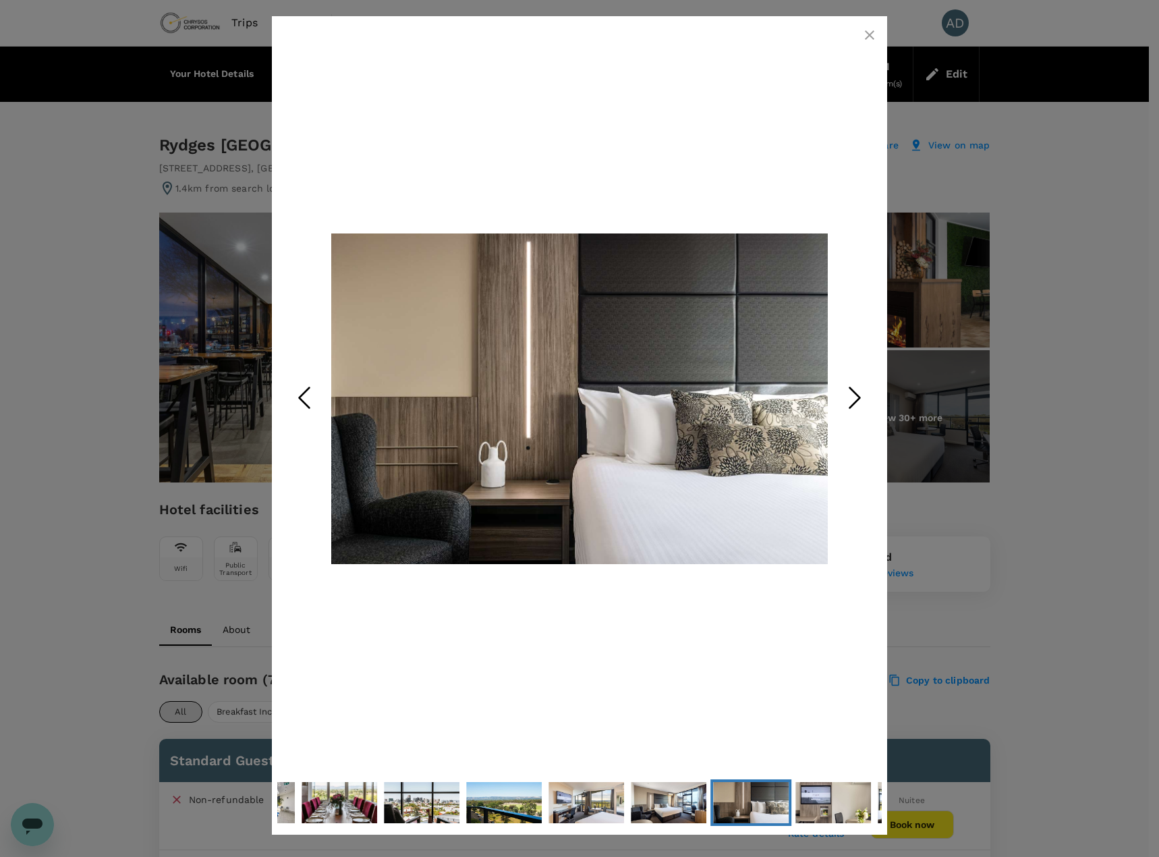
click at [856, 404] on polyline "Next Slide" at bounding box center [855, 398] width 10 height 20
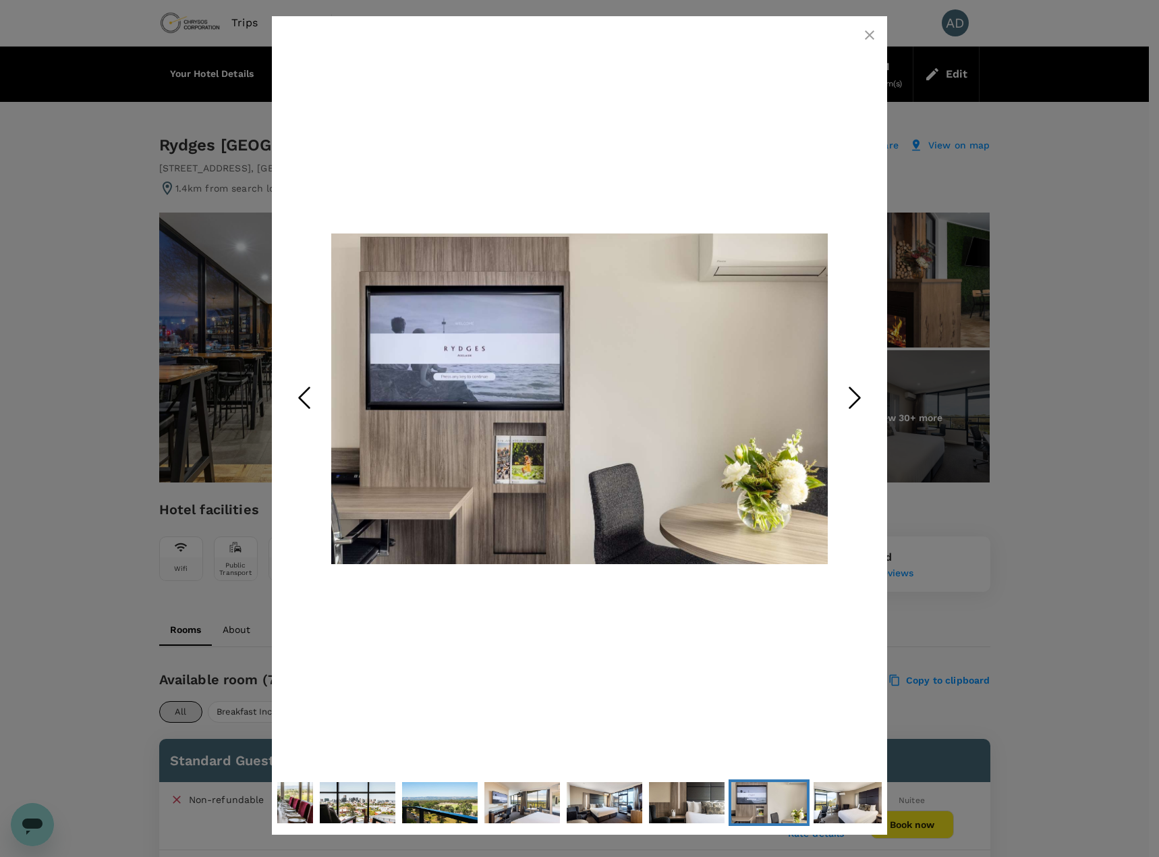
click at [856, 404] on polyline "Next Slide" at bounding box center [855, 398] width 10 height 20
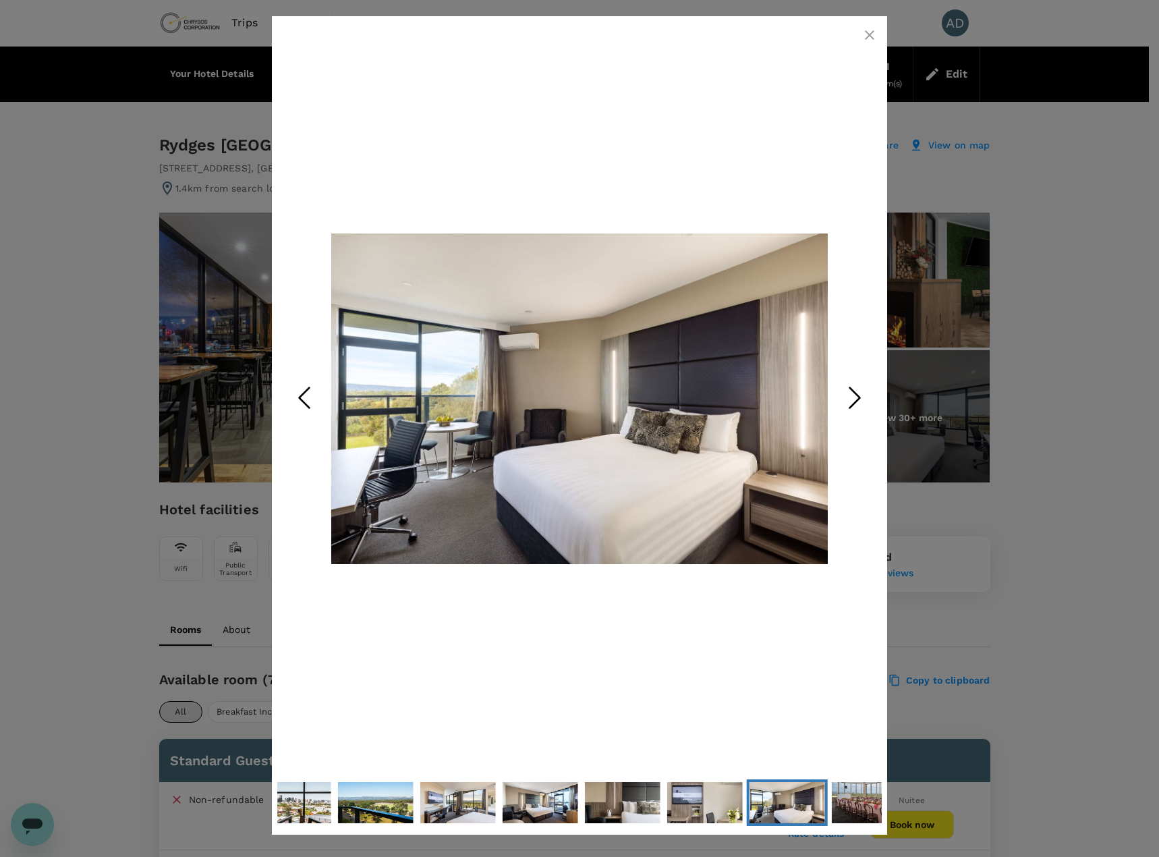
click at [856, 404] on polyline "Next Slide" at bounding box center [855, 398] width 10 height 20
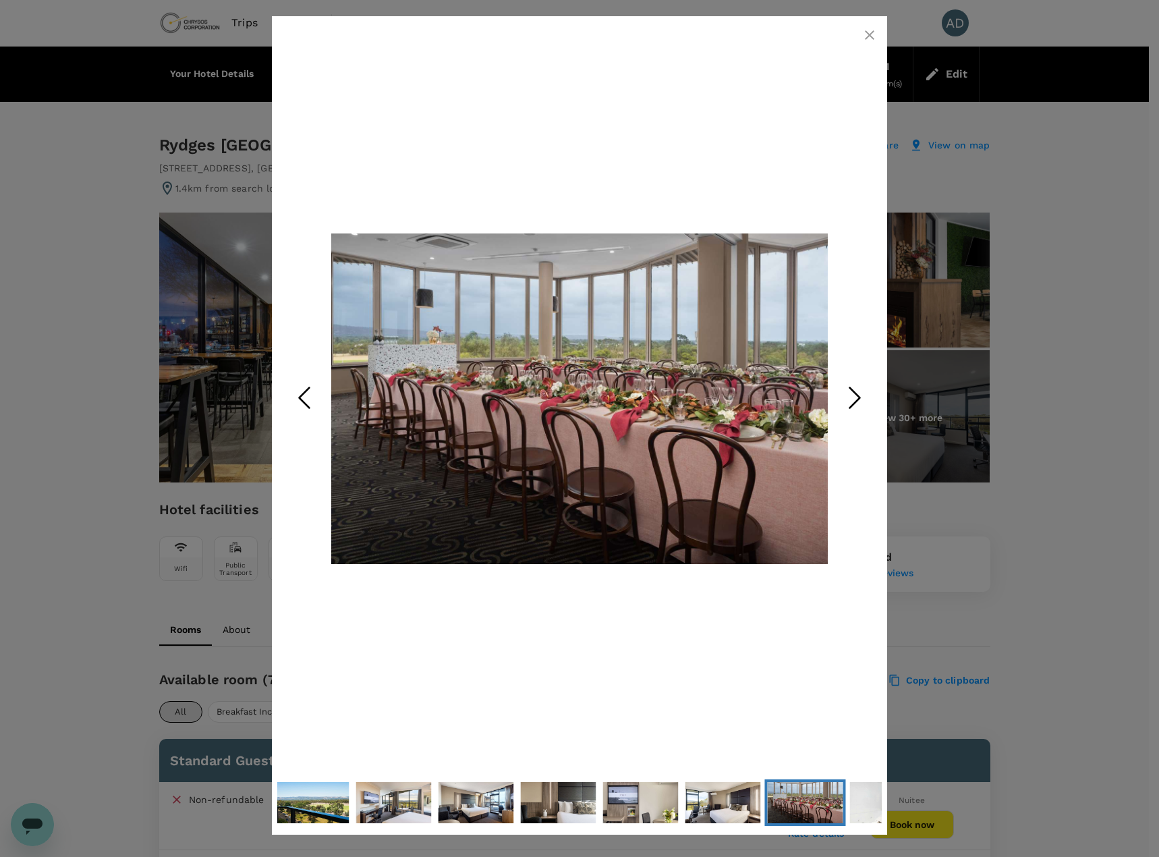
click at [856, 404] on polyline "Next Slide" at bounding box center [855, 398] width 10 height 20
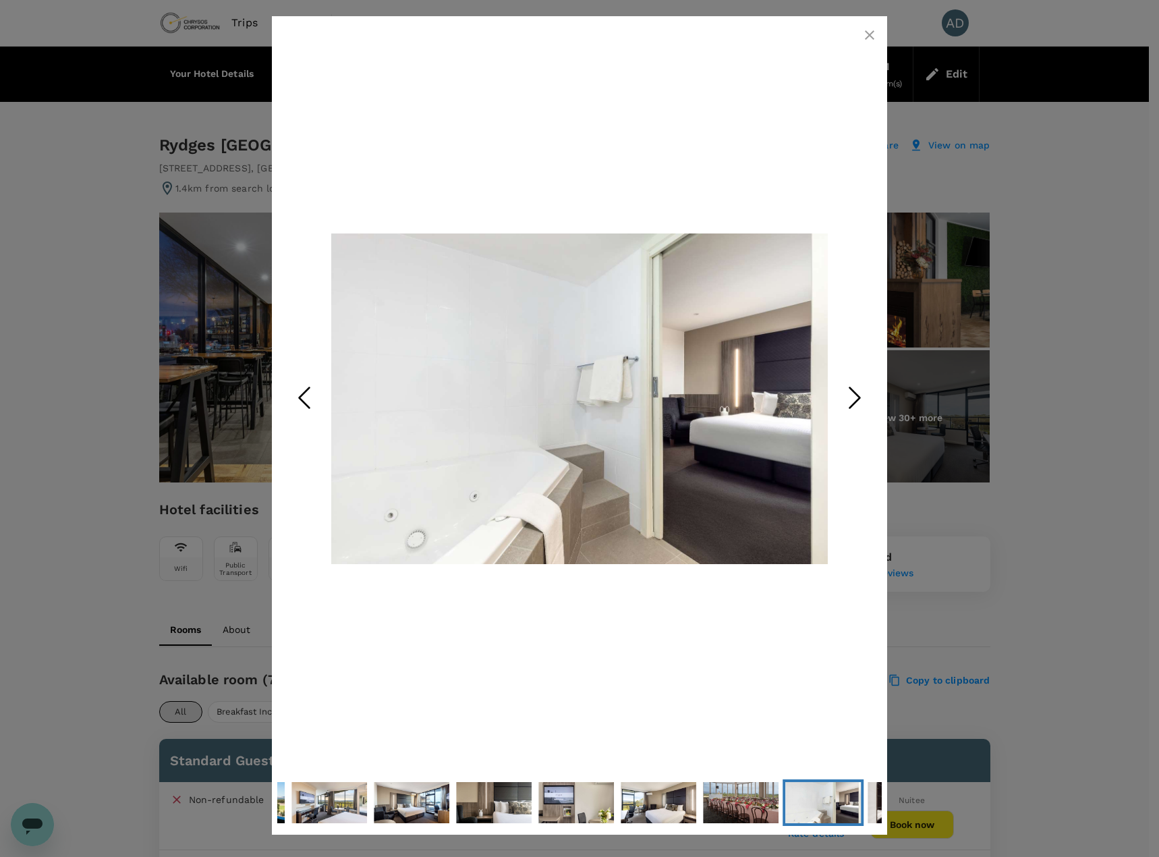
click at [856, 404] on polyline "Next Slide" at bounding box center [855, 398] width 10 height 20
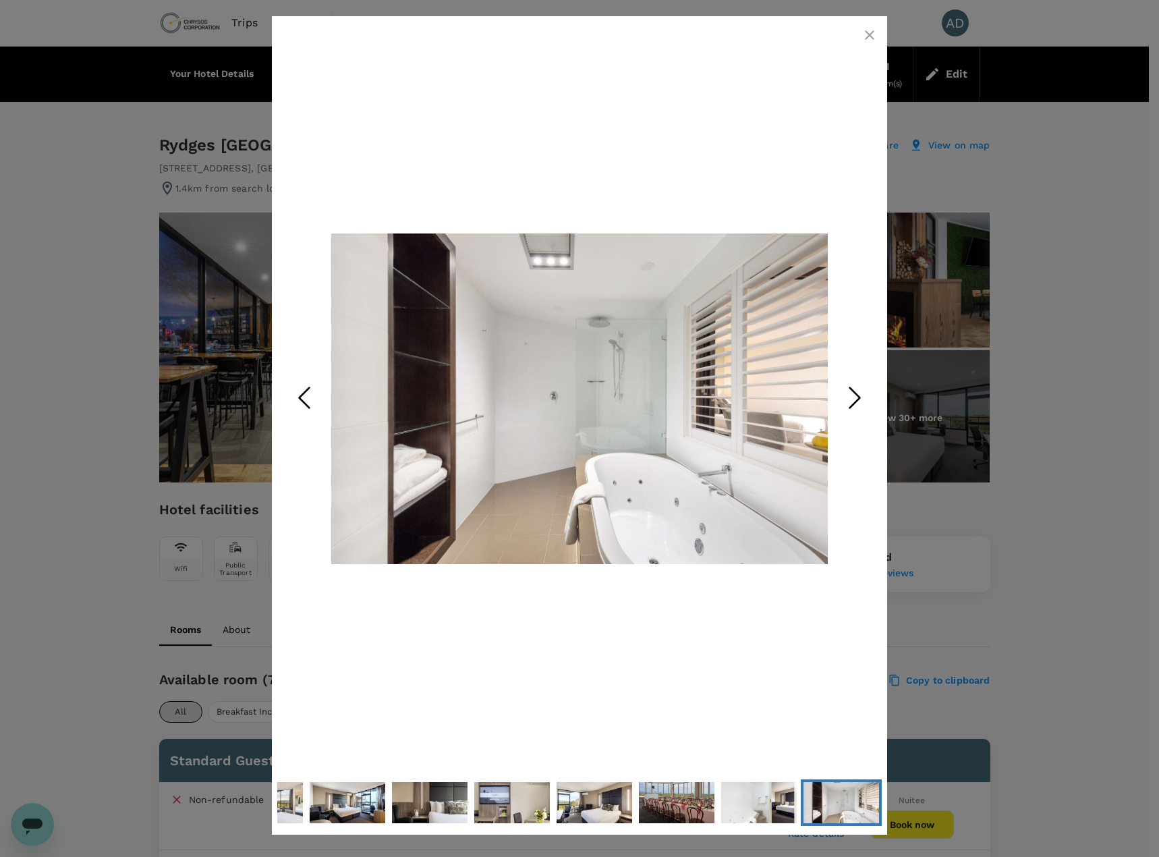
click at [856, 404] on polyline "Next Slide" at bounding box center [855, 398] width 10 height 20
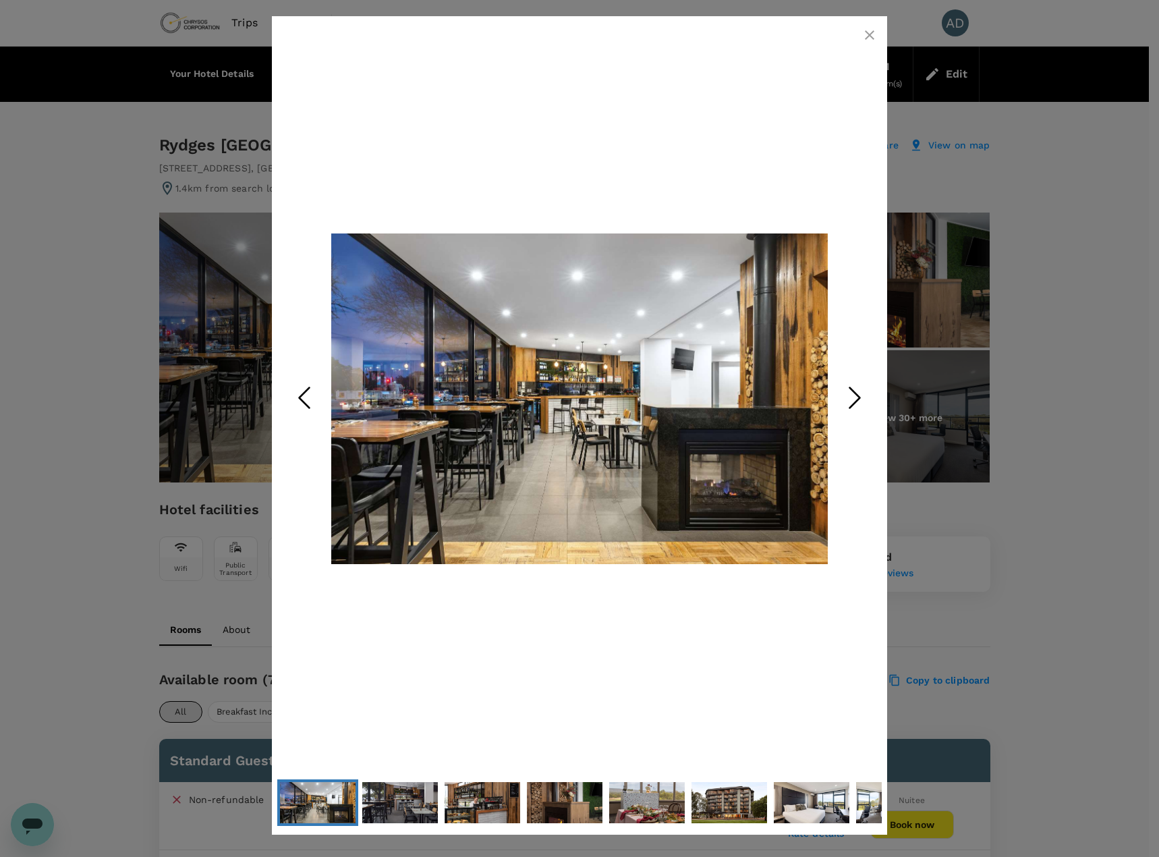
click at [856, 404] on polyline "Next Slide" at bounding box center [855, 398] width 10 height 20
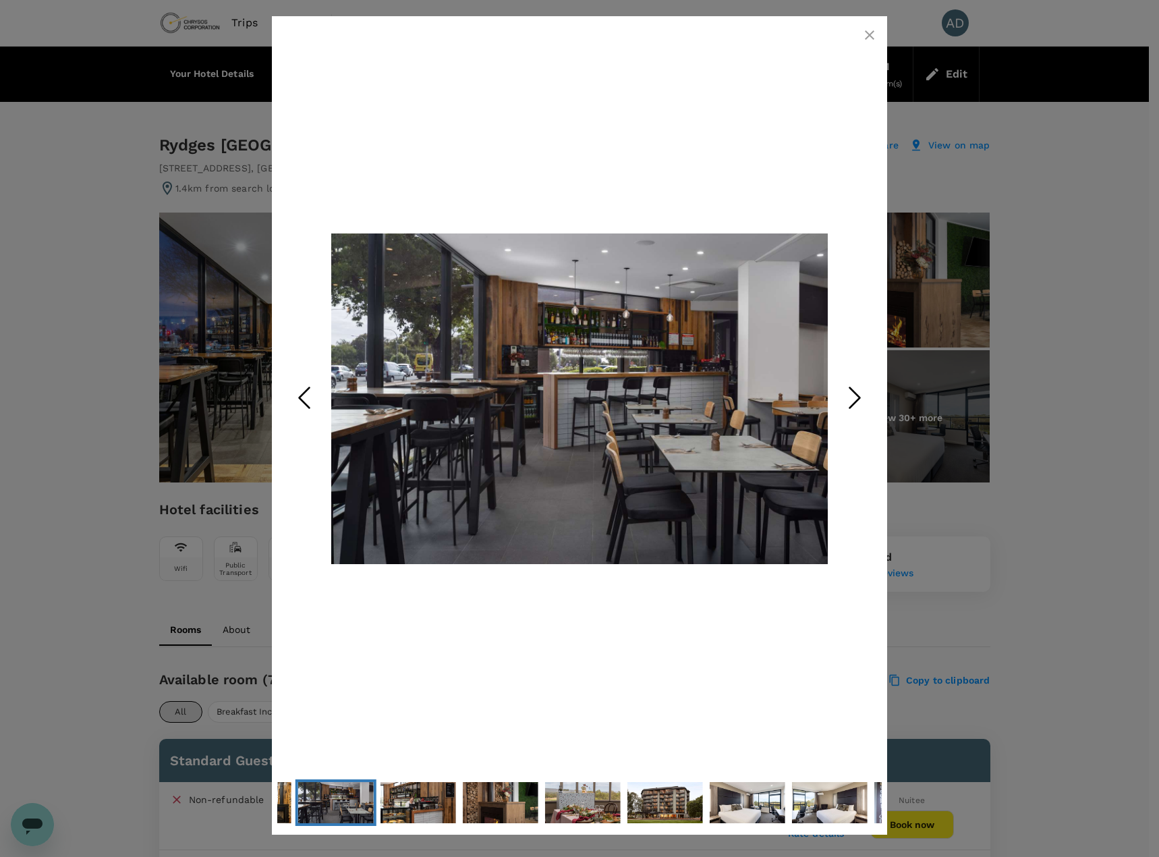
click at [856, 404] on polyline "Next Slide" at bounding box center [855, 398] width 10 height 20
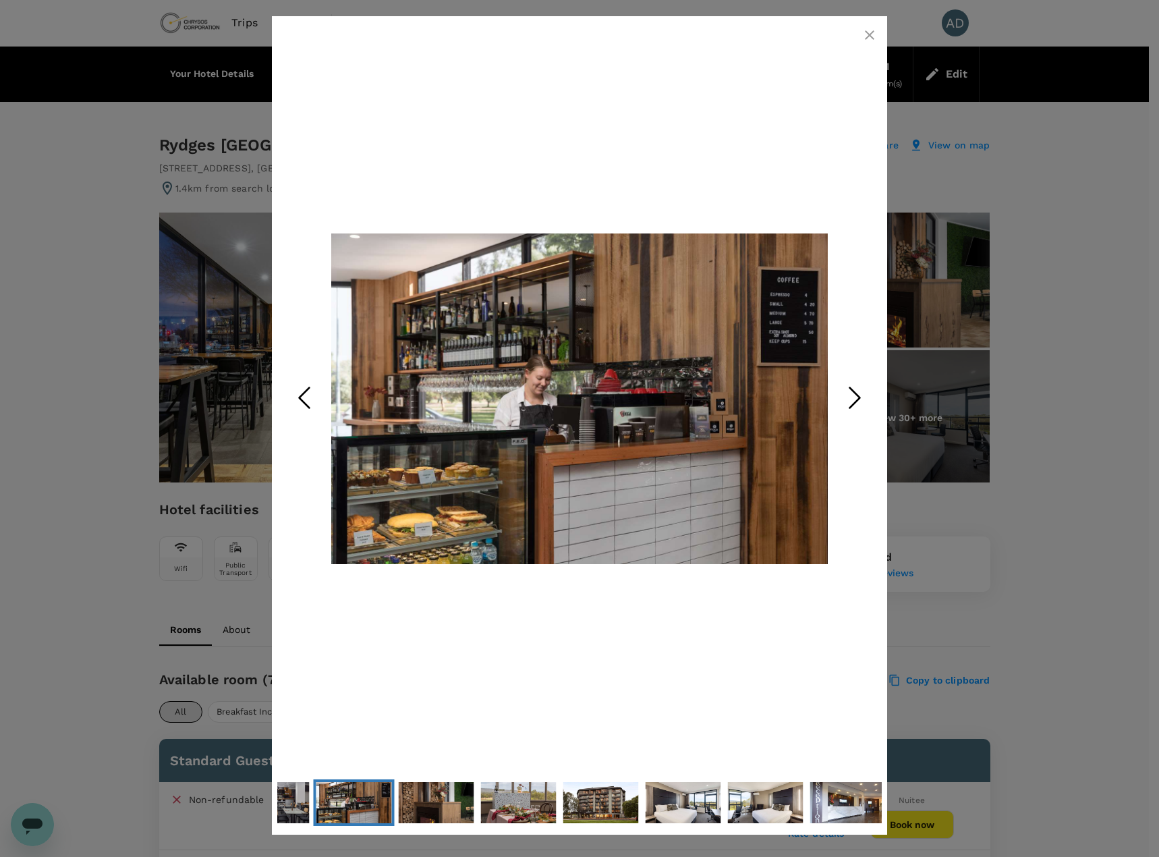
click at [856, 404] on polyline "Next Slide" at bounding box center [855, 398] width 10 height 20
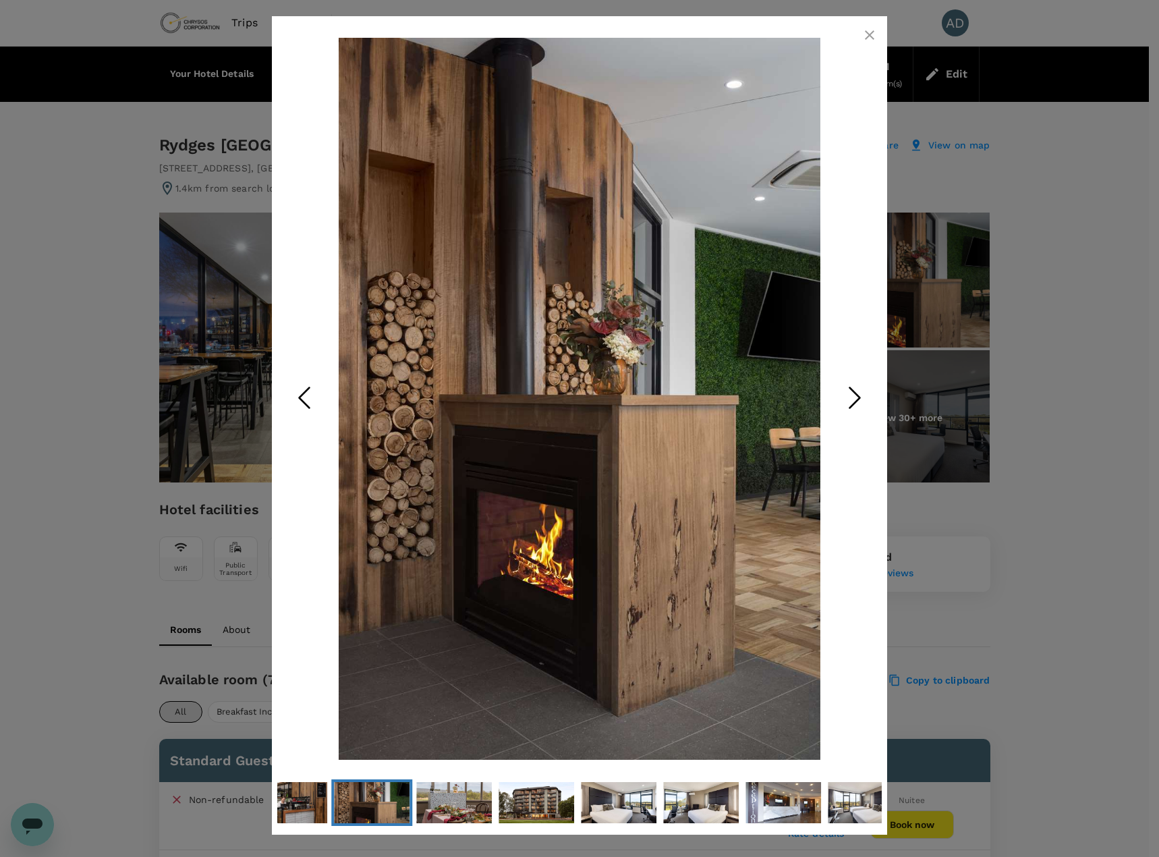
click at [856, 404] on polyline "Next Slide" at bounding box center [855, 398] width 10 height 20
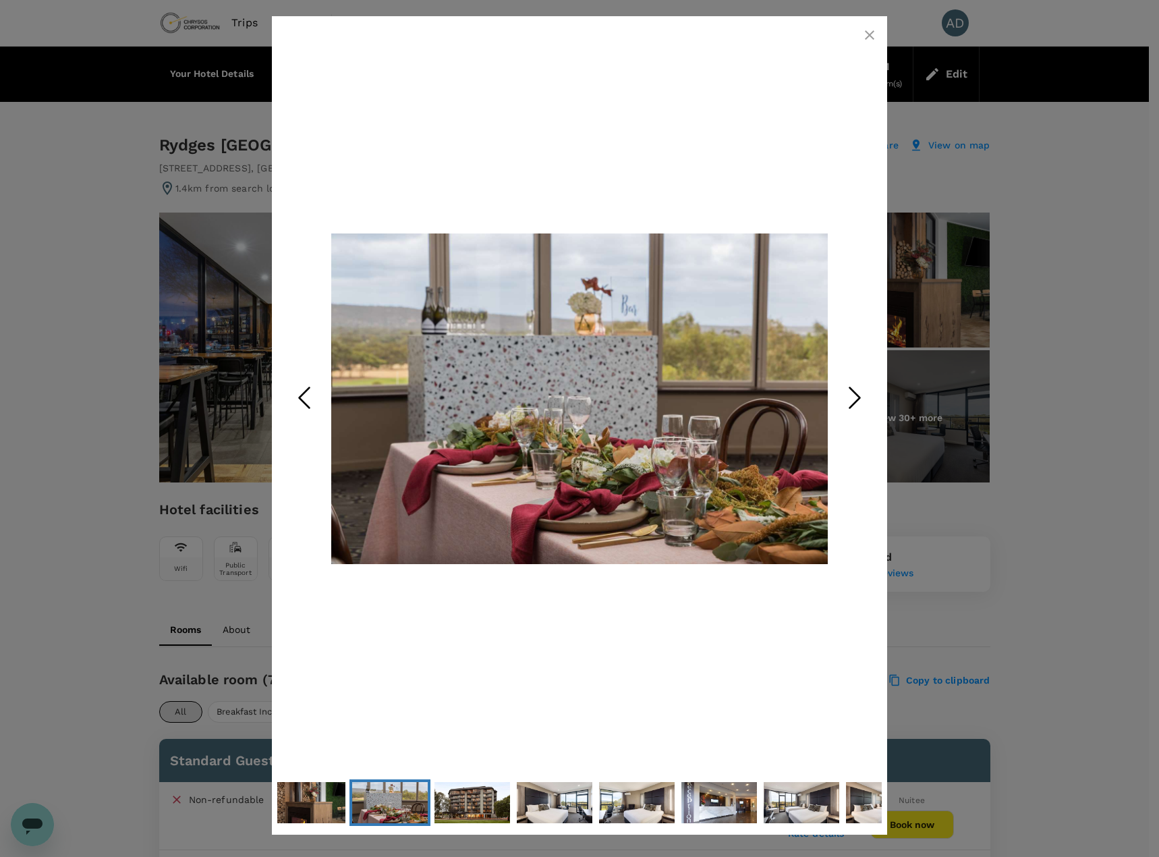
click at [856, 404] on polyline "Next Slide" at bounding box center [855, 398] width 10 height 20
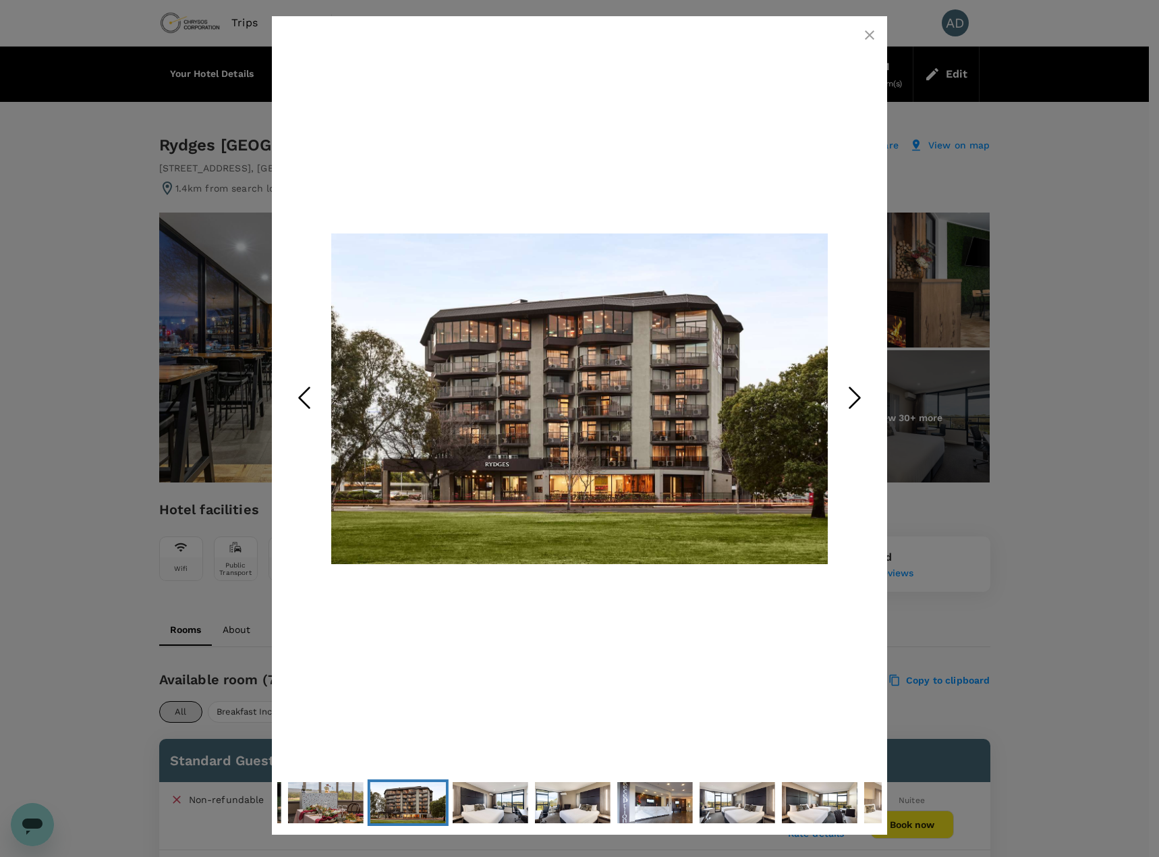
click at [856, 404] on polyline "Next Slide" at bounding box center [855, 398] width 10 height 20
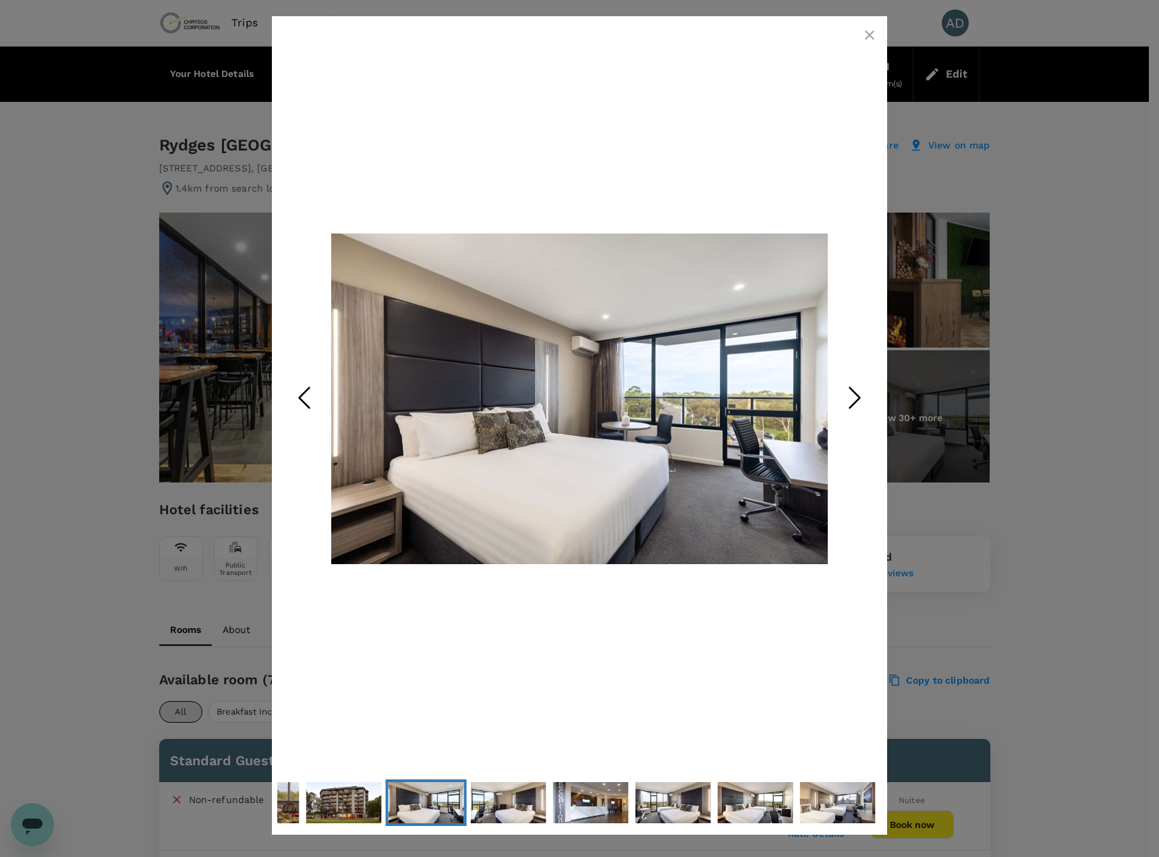
click at [856, 404] on polyline "Next Slide" at bounding box center [855, 398] width 10 height 20
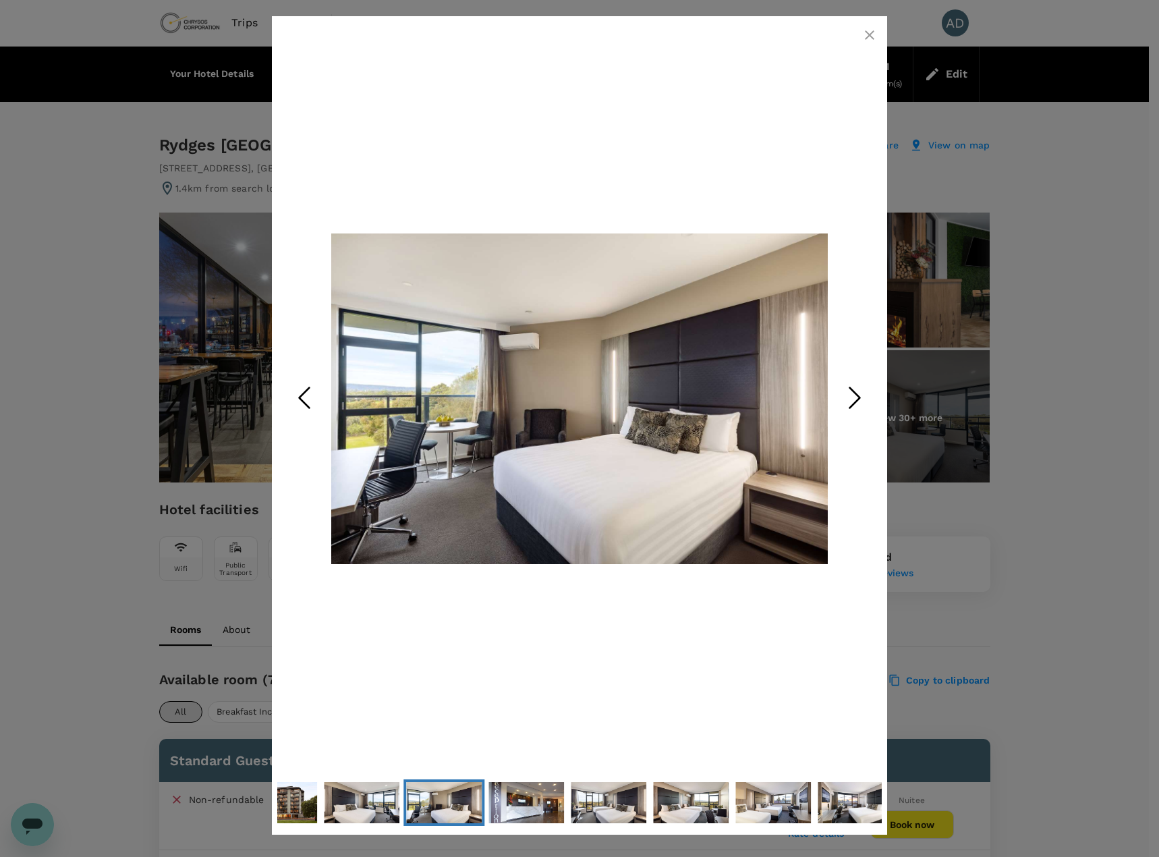
click at [856, 404] on polyline "Next Slide" at bounding box center [855, 398] width 10 height 20
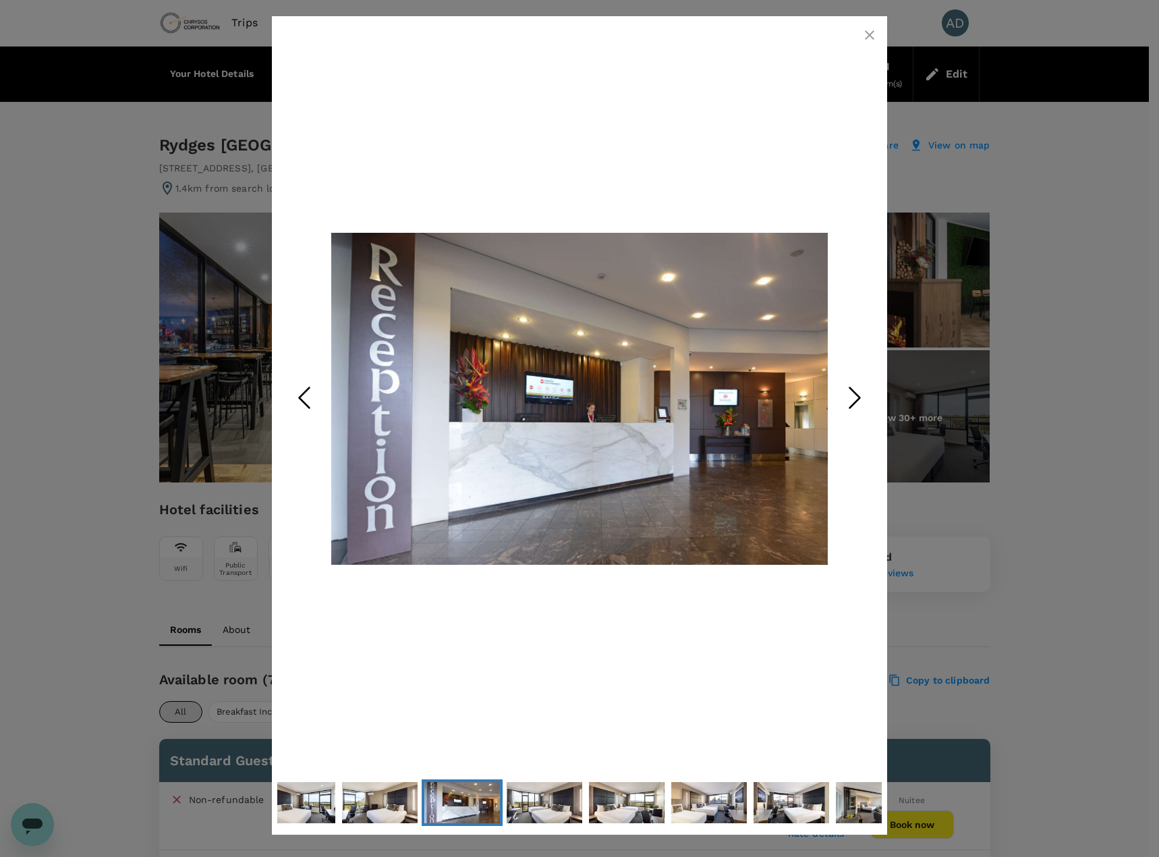
click at [856, 404] on polyline "Next Slide" at bounding box center [855, 398] width 10 height 20
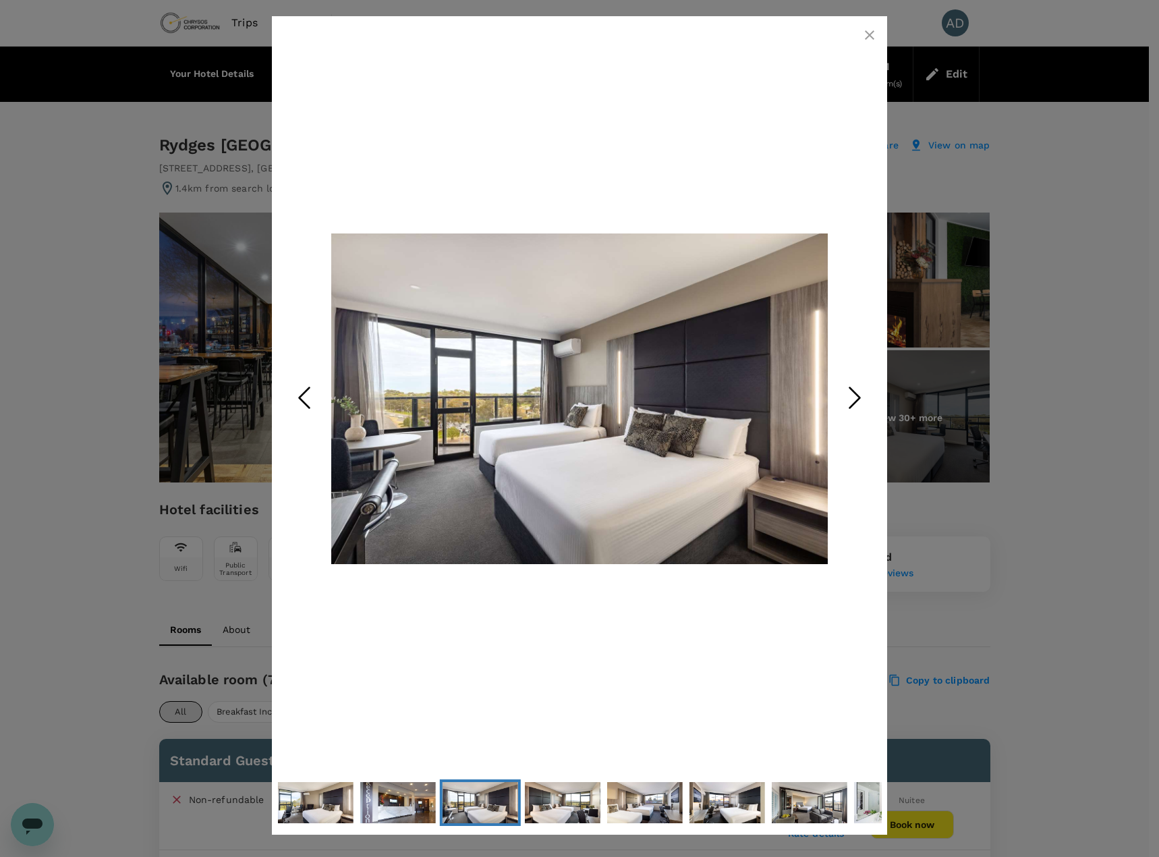
click at [856, 404] on polyline "Next Slide" at bounding box center [855, 398] width 10 height 20
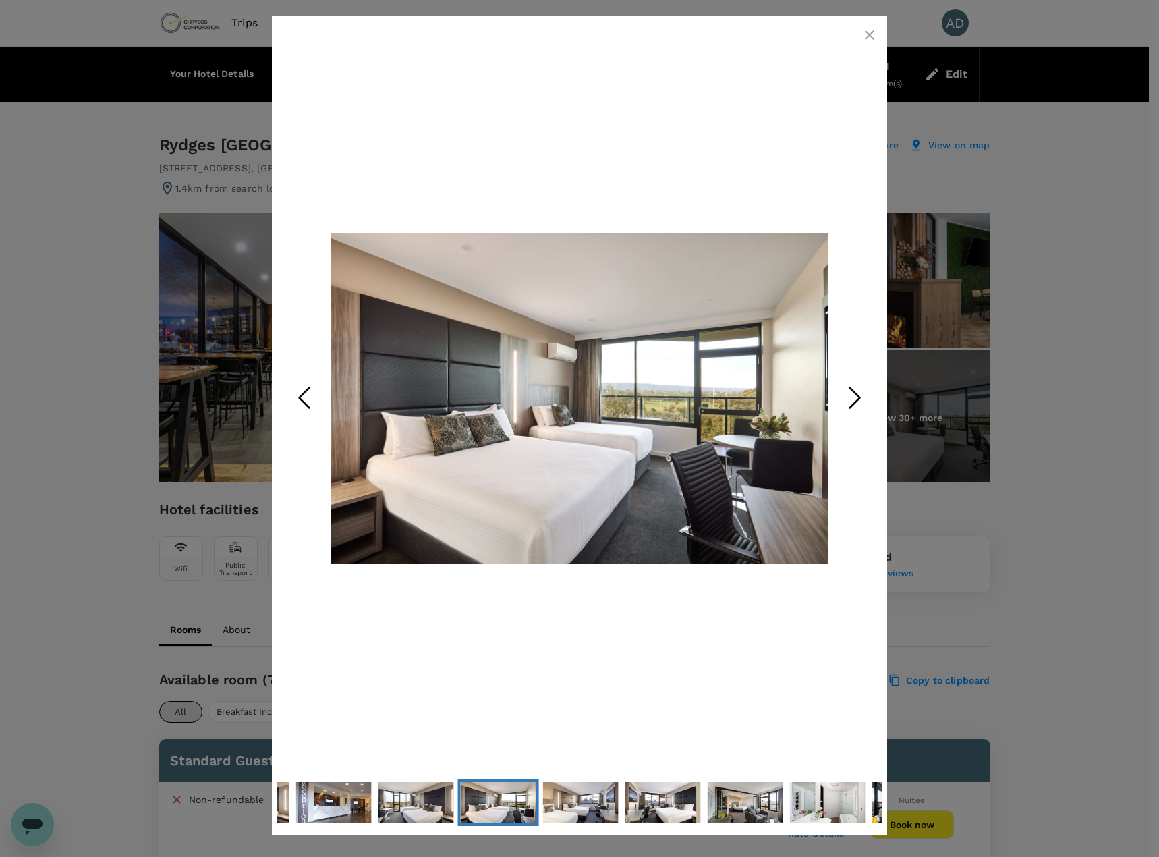
click at [856, 404] on polyline "Next Slide" at bounding box center [855, 398] width 10 height 20
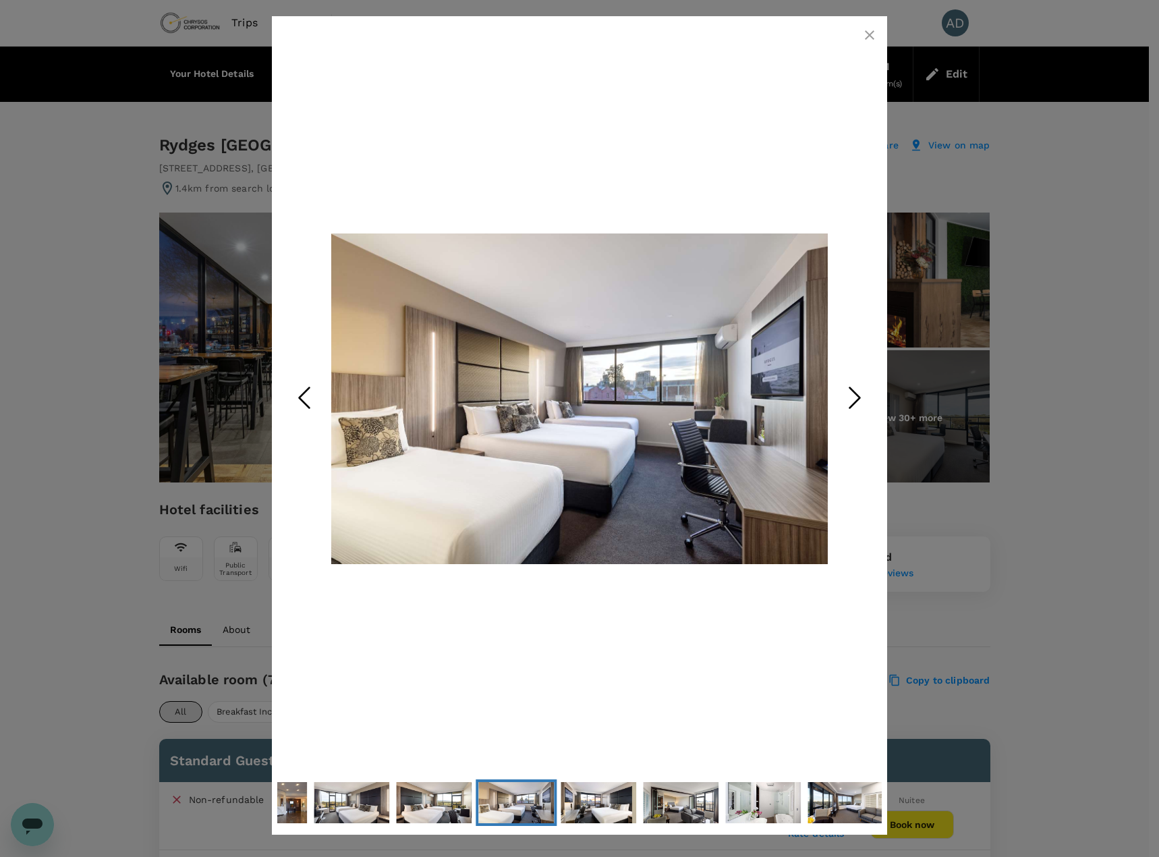
click at [856, 404] on polyline "Next Slide" at bounding box center [855, 398] width 10 height 20
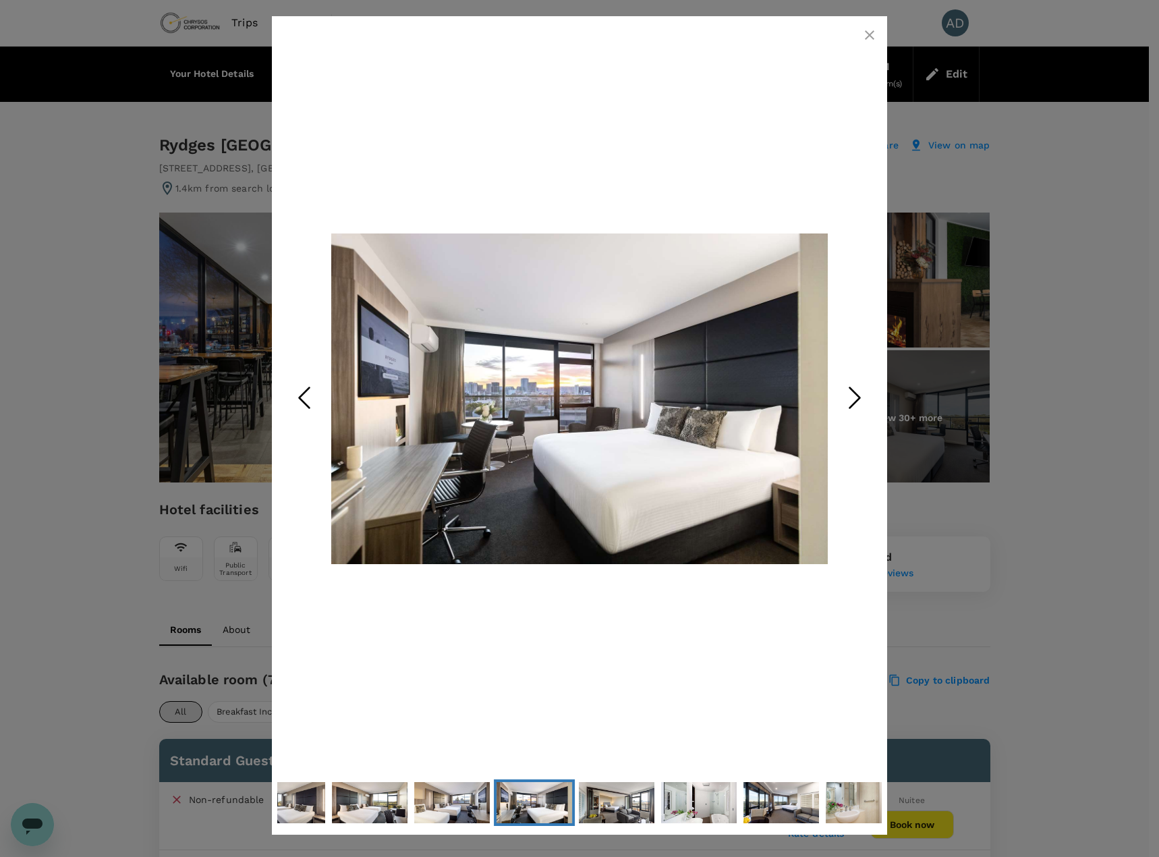
click at [856, 404] on polyline "Next Slide" at bounding box center [855, 398] width 10 height 20
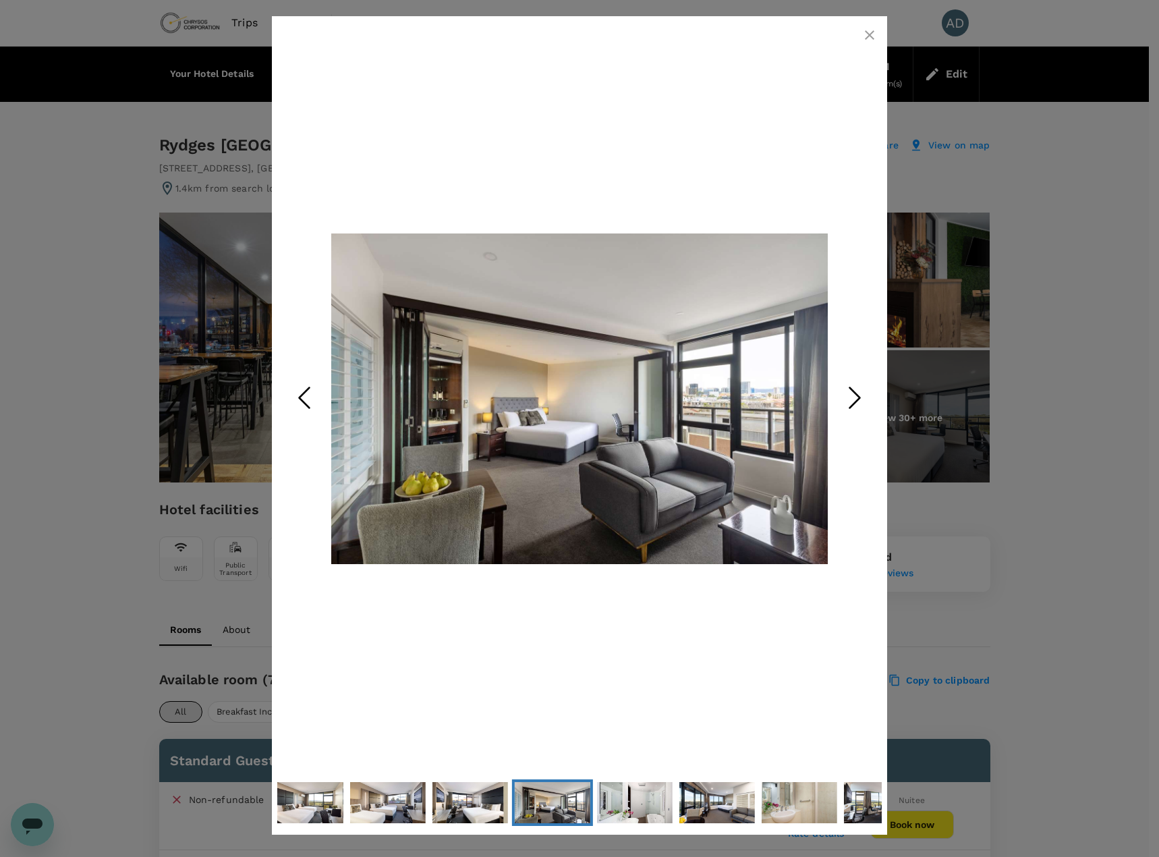
click at [856, 404] on polyline "Next Slide" at bounding box center [855, 398] width 10 height 20
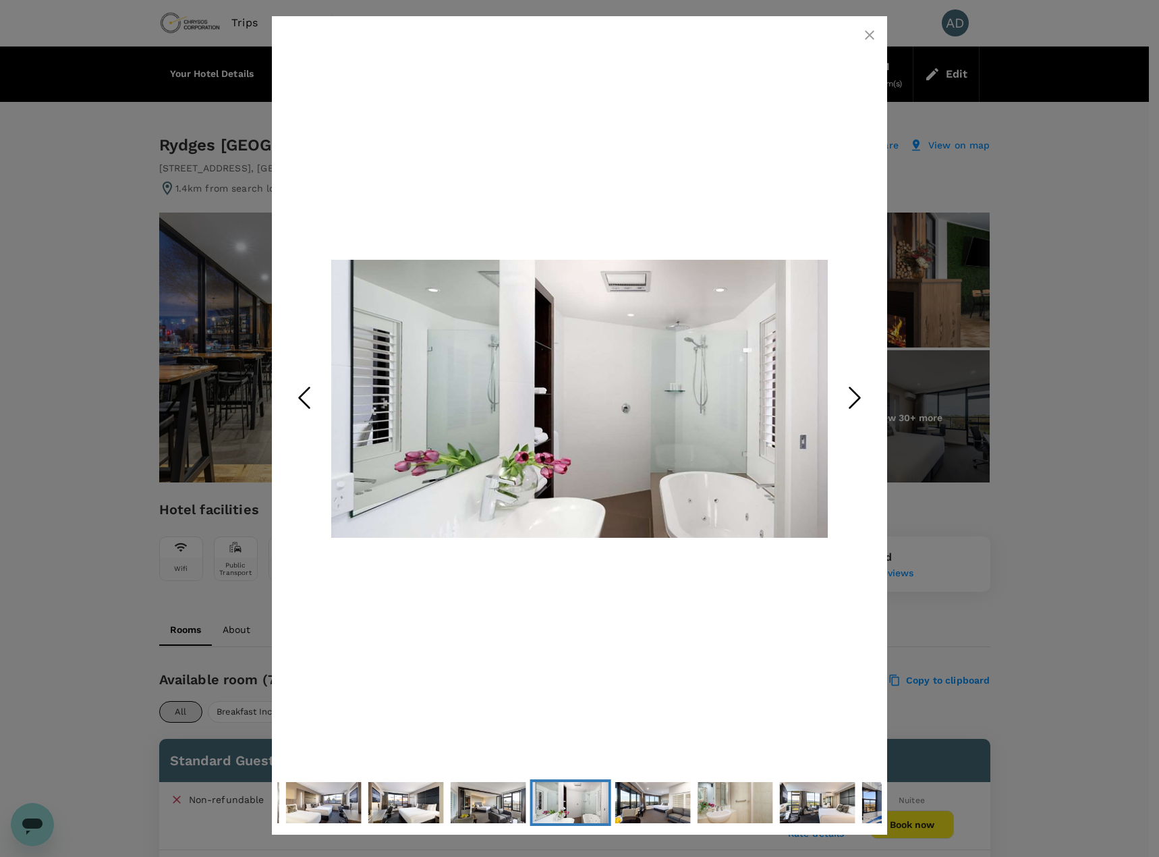
click at [856, 404] on polyline "Next Slide" at bounding box center [855, 398] width 10 height 20
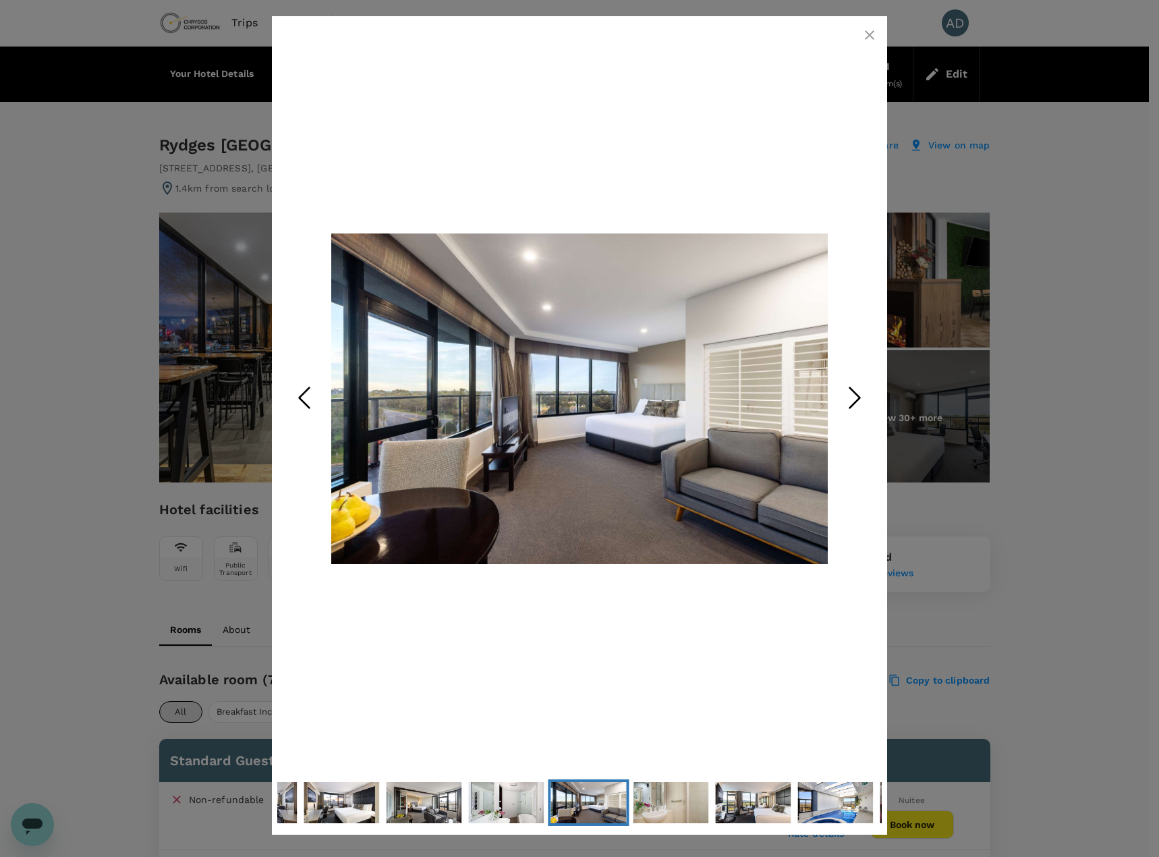
click at [856, 404] on polyline "Next Slide" at bounding box center [855, 398] width 10 height 20
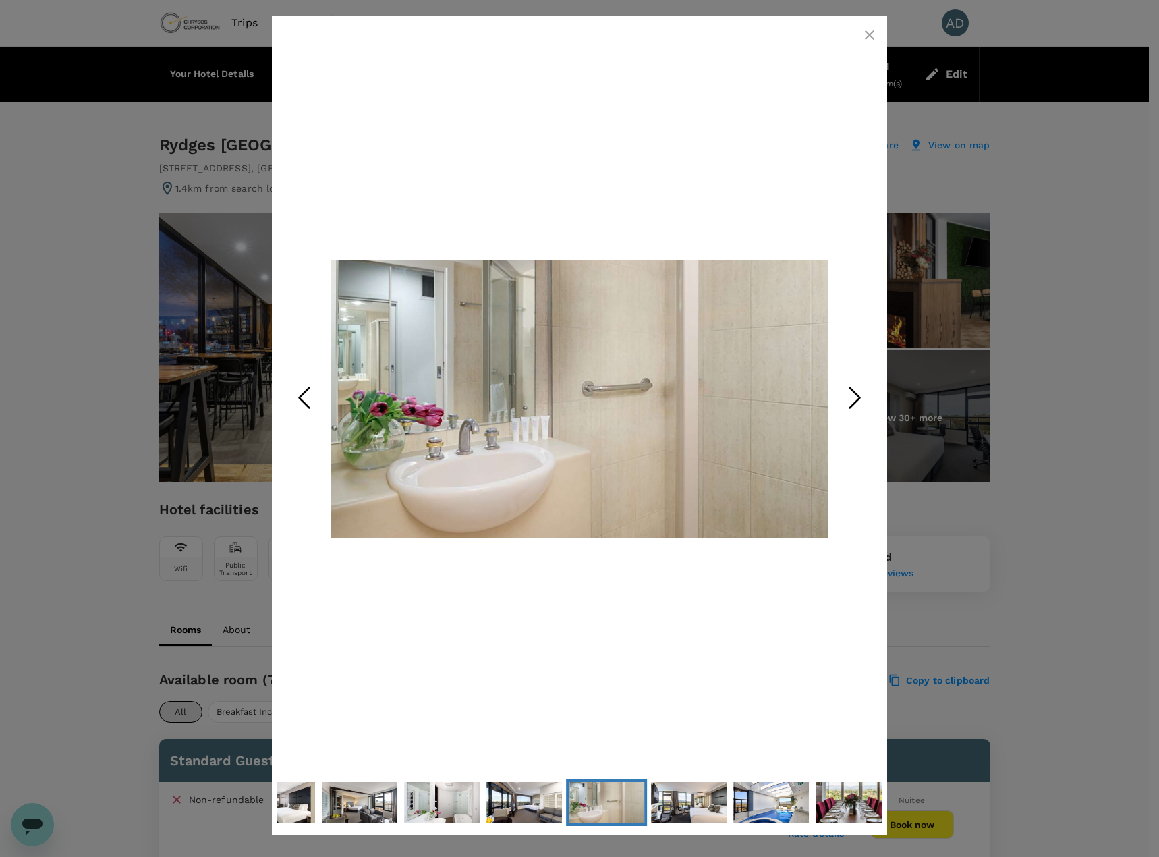
click at [856, 404] on polyline "Next Slide" at bounding box center [855, 398] width 10 height 20
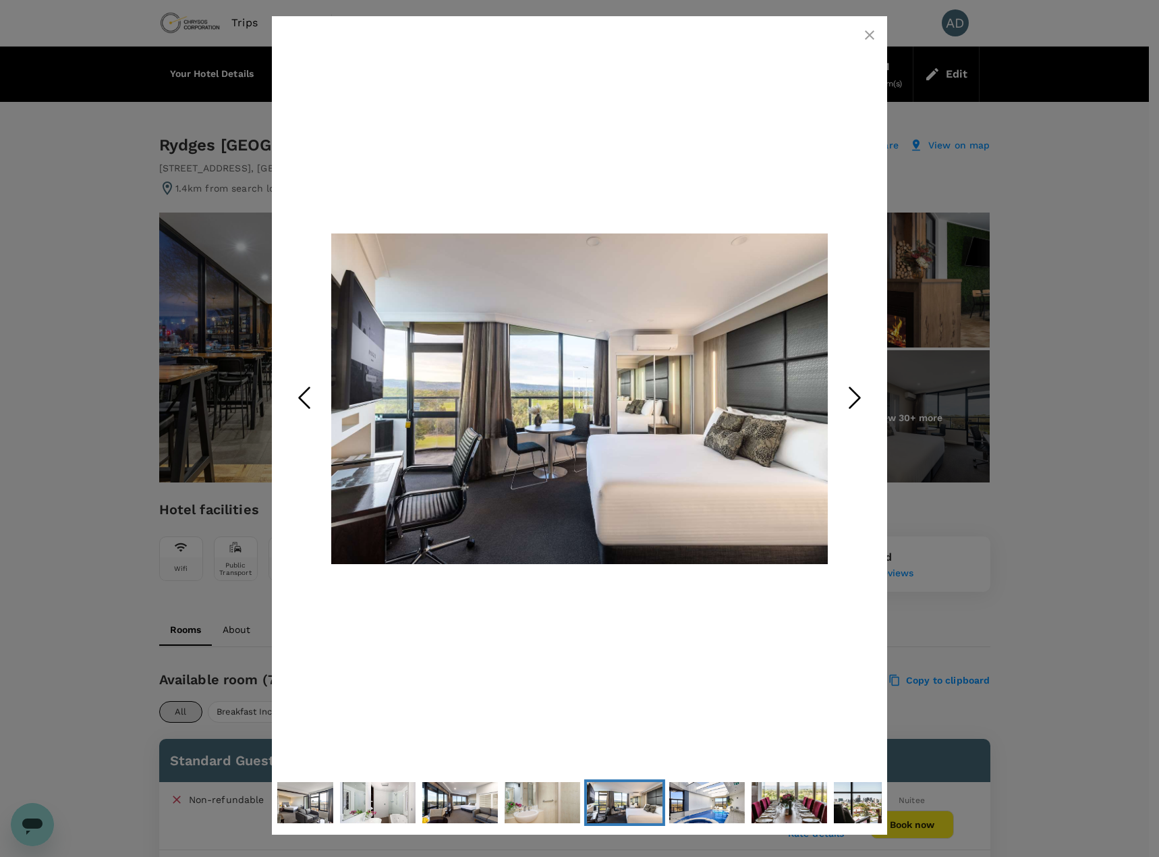
click at [856, 404] on polyline "Next Slide" at bounding box center [855, 398] width 10 height 20
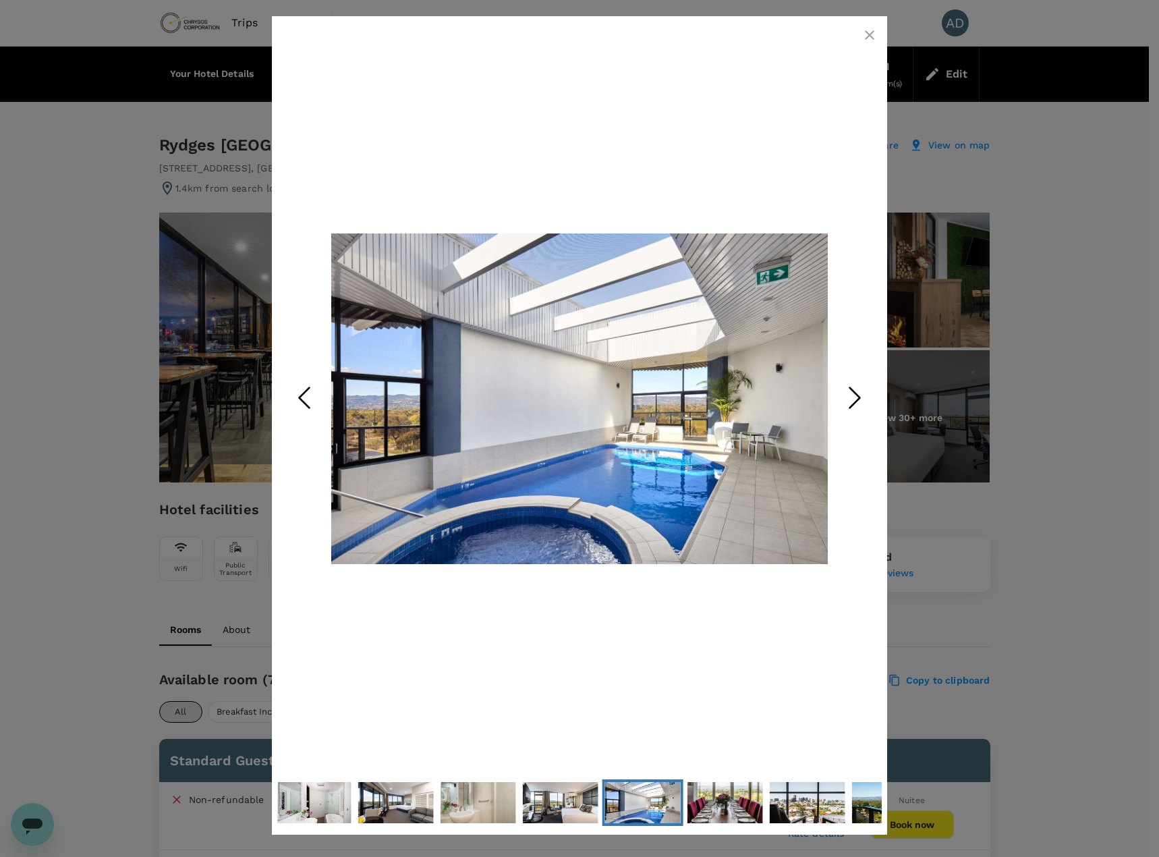
click at [856, 404] on polyline "Next Slide" at bounding box center [855, 398] width 10 height 20
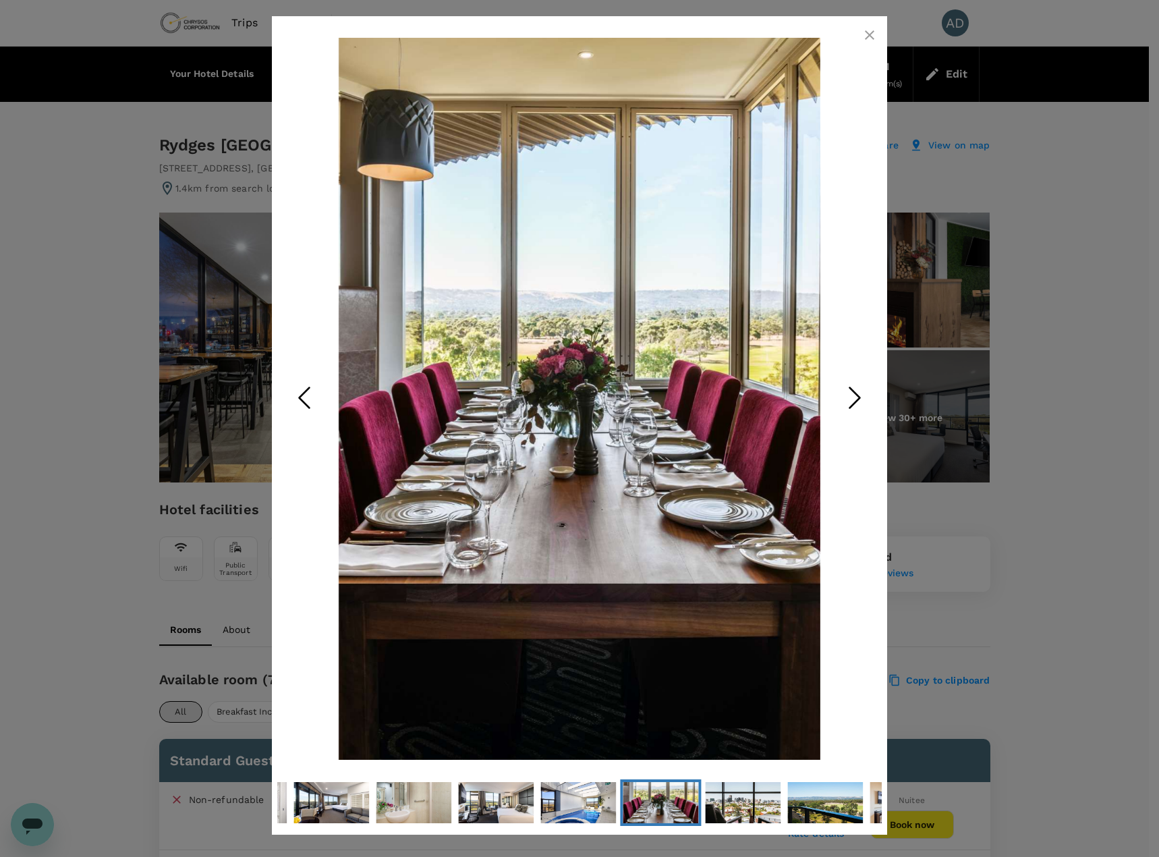
click at [868, 30] on icon "button" at bounding box center [870, 35] width 16 height 16
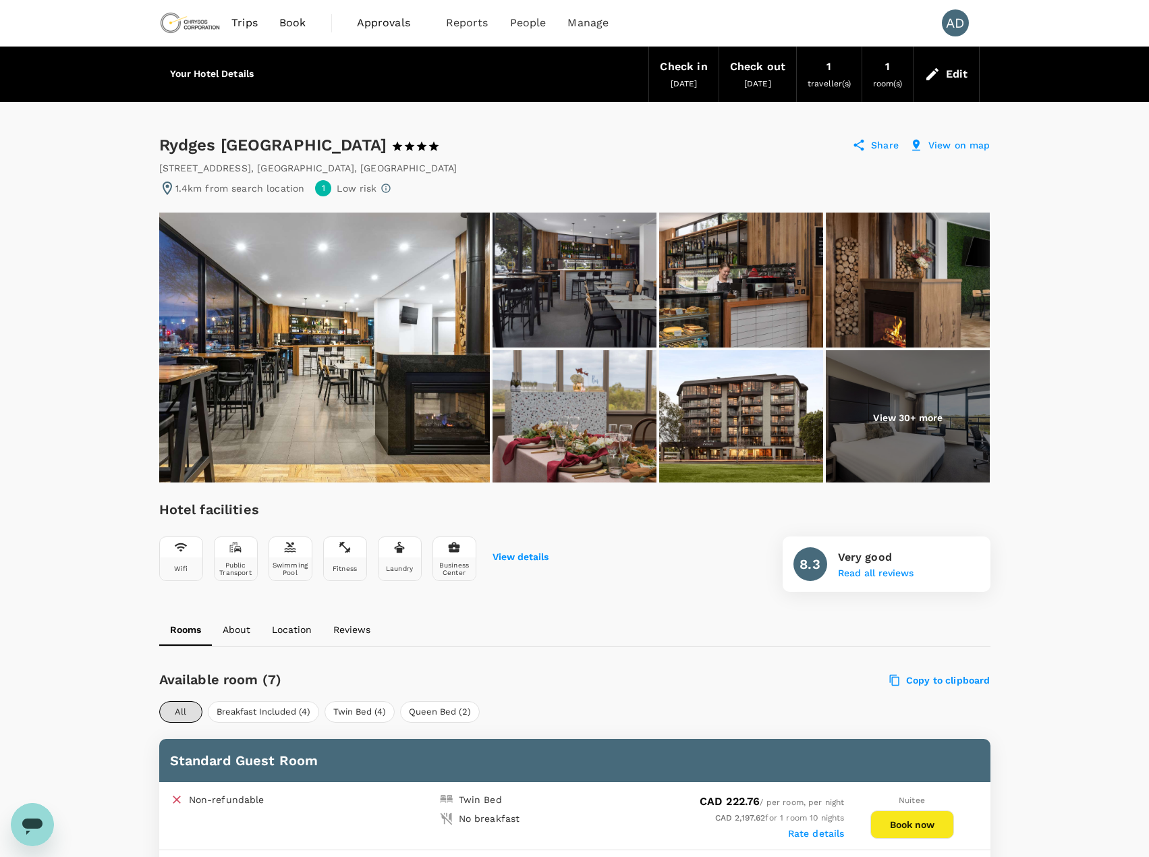
click at [339, 538] on div at bounding box center [345, 547] width 43 height 20
click at [506, 560] on button "View details" at bounding box center [521, 557] width 56 height 11
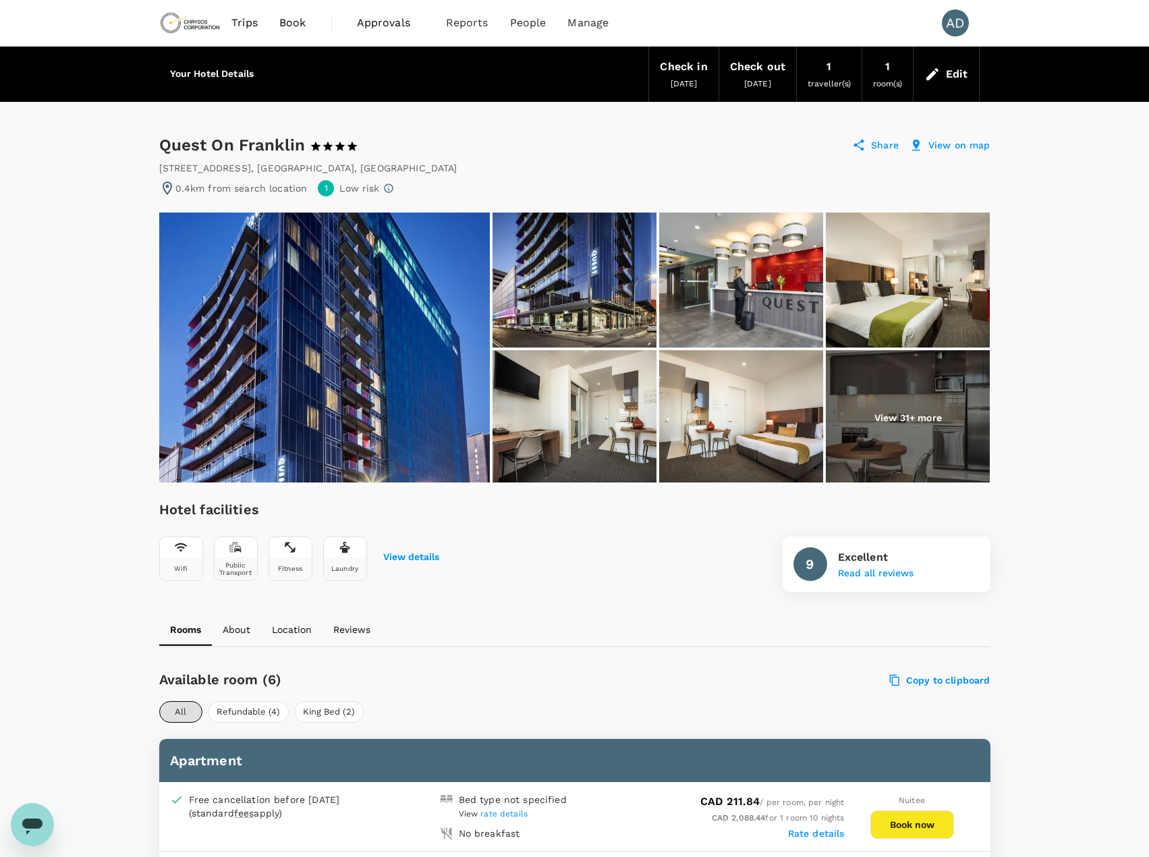
click at [688, 78] on div "[DATE]" at bounding box center [684, 83] width 27 height 15
click at [953, 76] on div "Edit" at bounding box center [957, 74] width 22 height 19
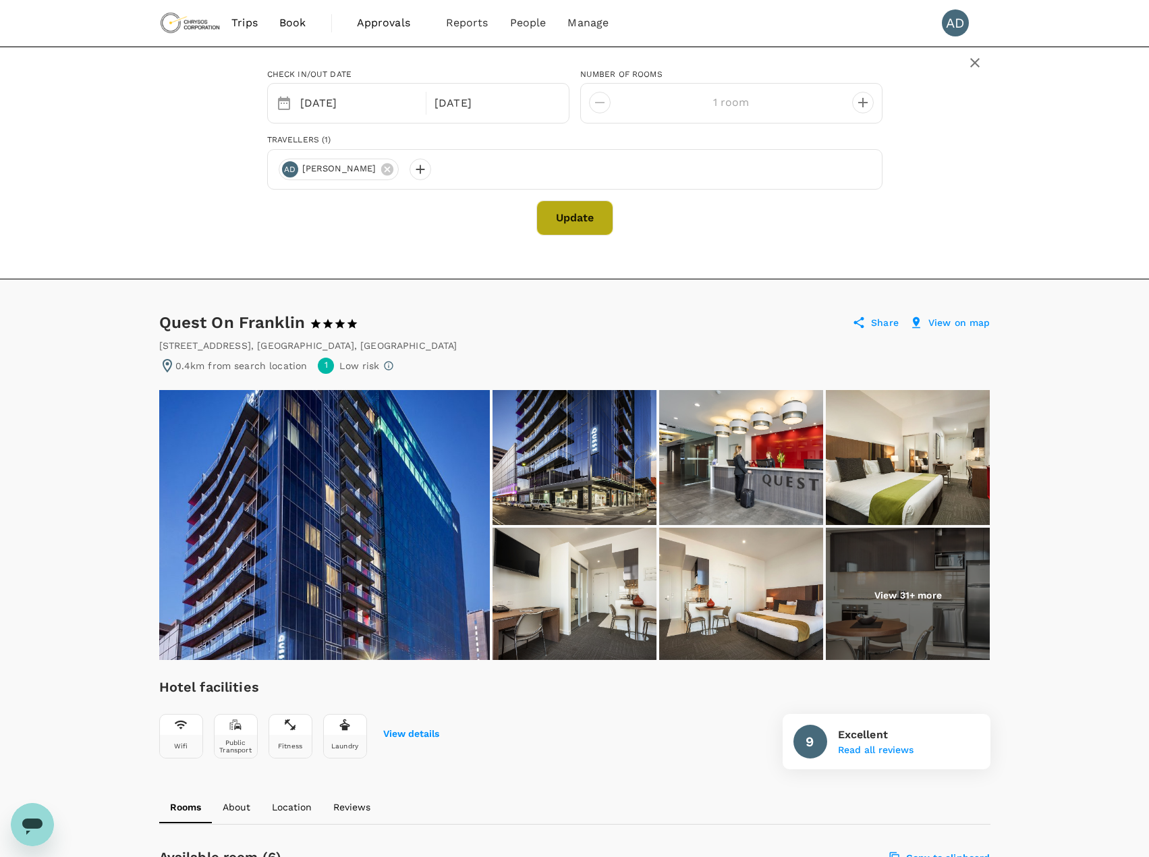
click at [578, 223] on button "Update" at bounding box center [574, 217] width 77 height 35
